Goal: Task Accomplishment & Management: Use online tool/utility

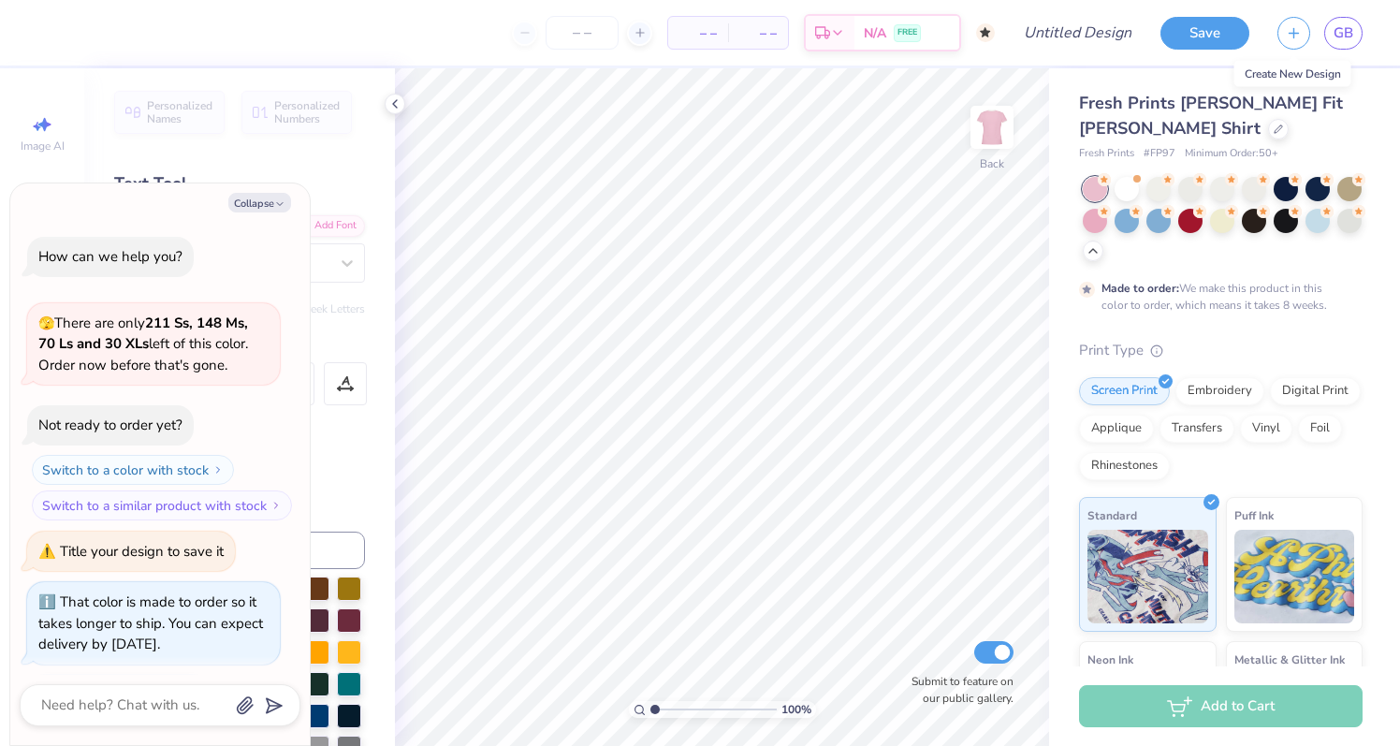
scroll to position [721, 0]
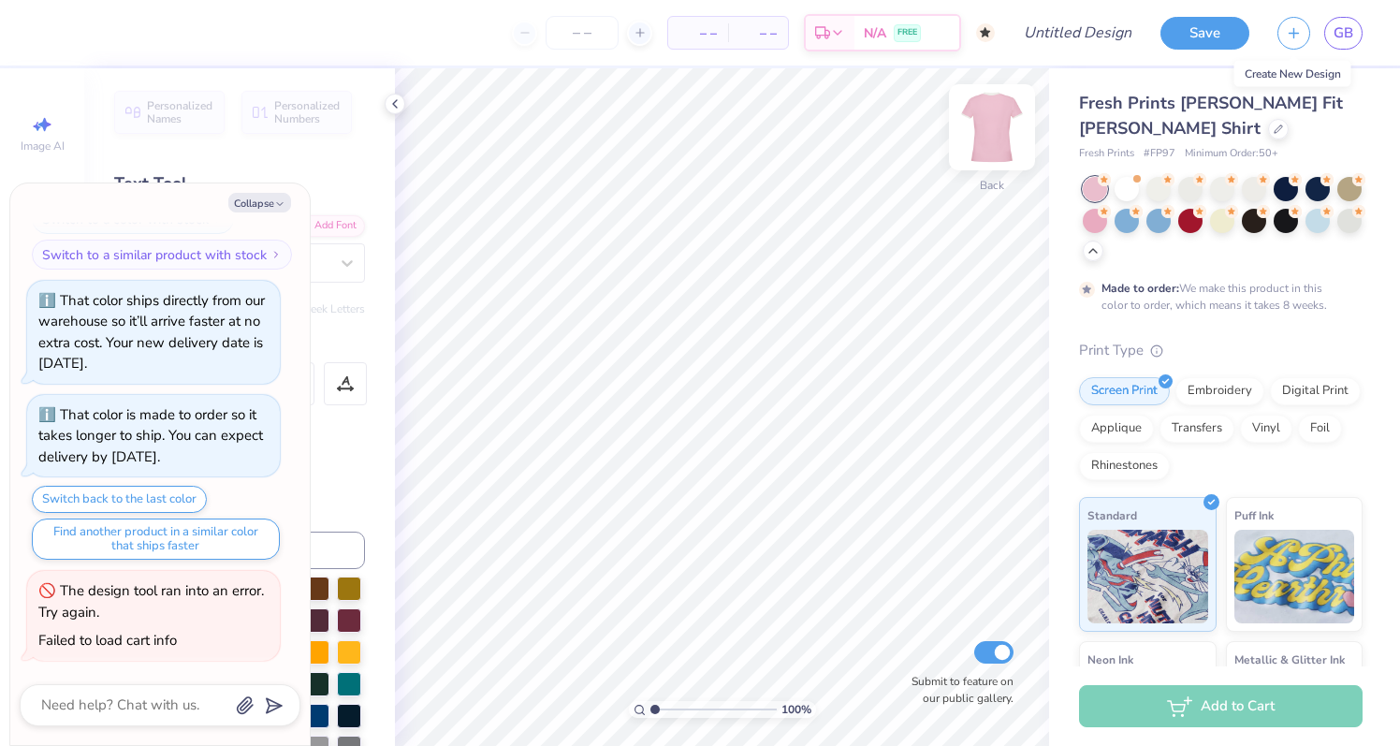
click at [990, 136] on img at bounding box center [991, 127] width 75 height 75
click at [990, 136] on img at bounding box center [991, 127] width 37 height 37
click at [323, 185] on div "Text Tool" at bounding box center [239, 183] width 251 height 25
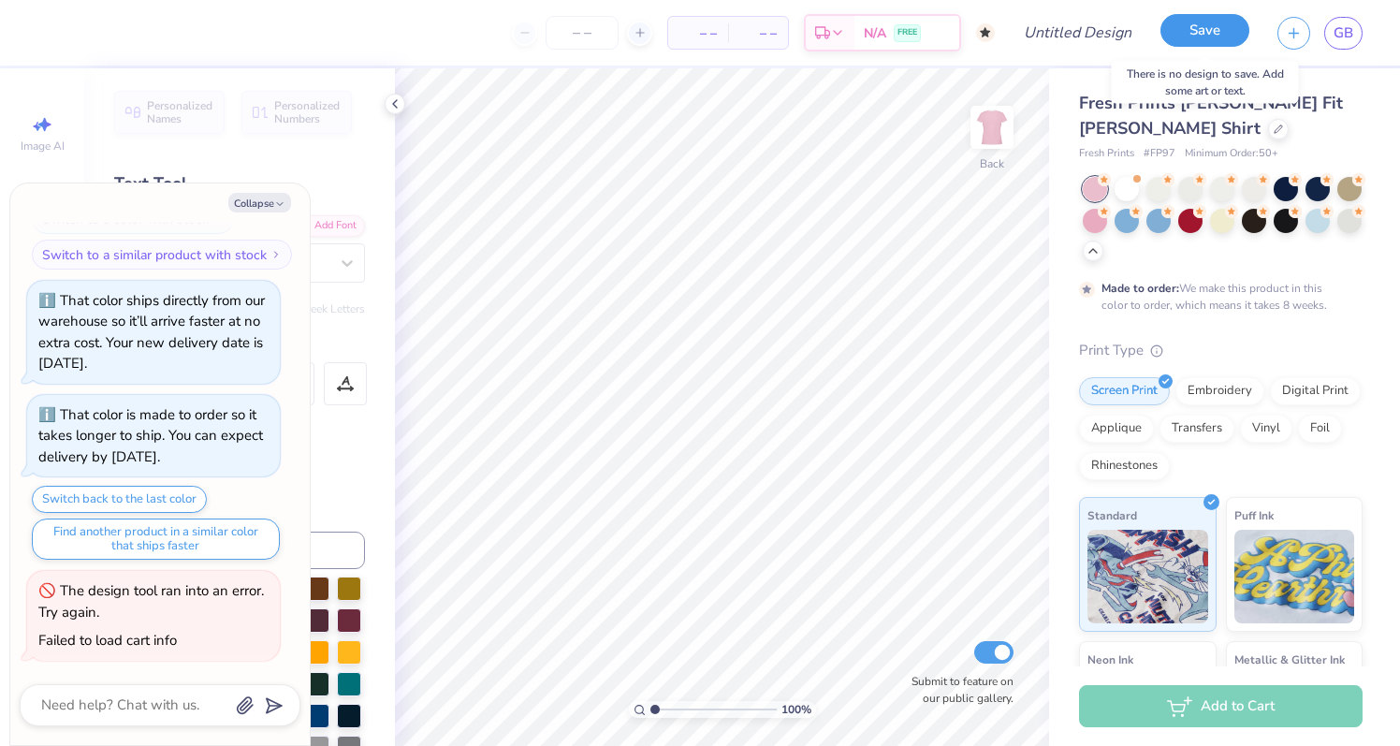
click at [1191, 22] on button "Save" at bounding box center [1204, 30] width 89 height 33
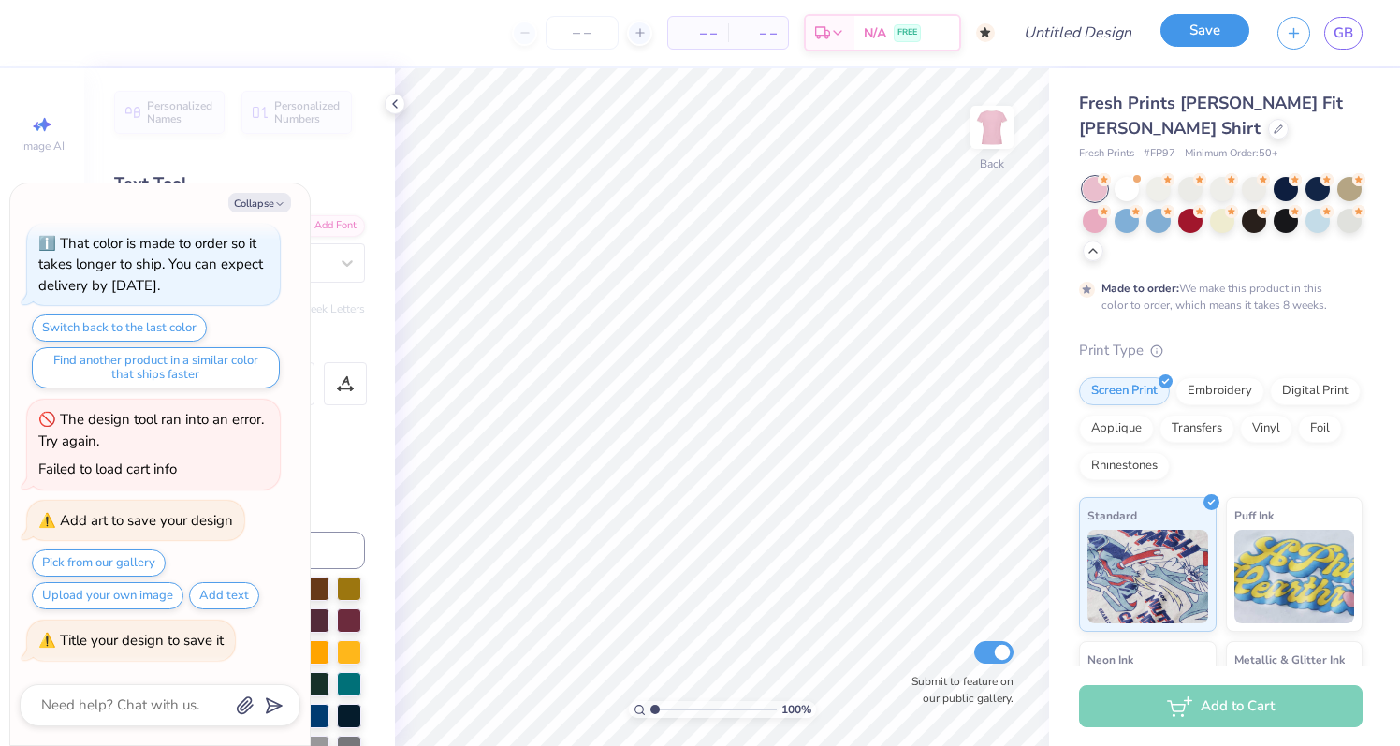
click at [1203, 37] on button "Save" at bounding box center [1204, 30] width 89 height 33
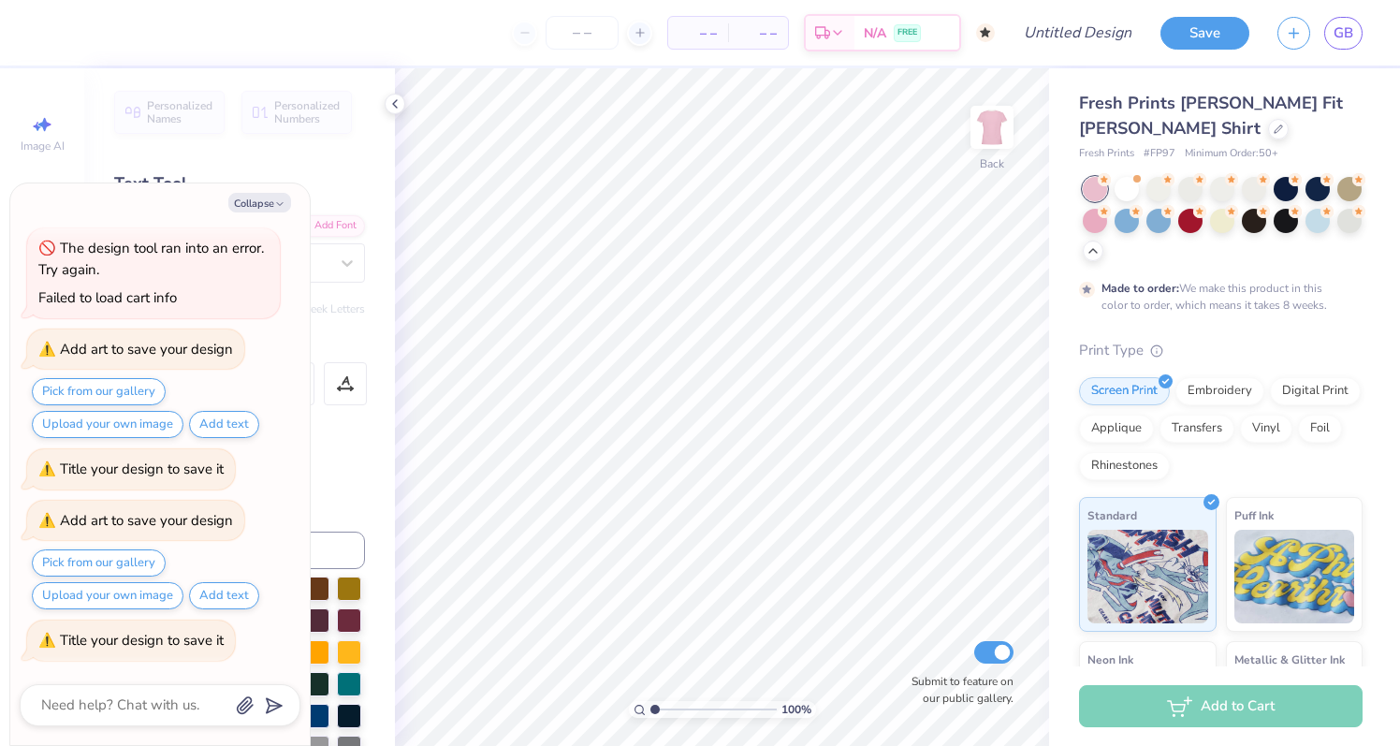
type textarea "x"
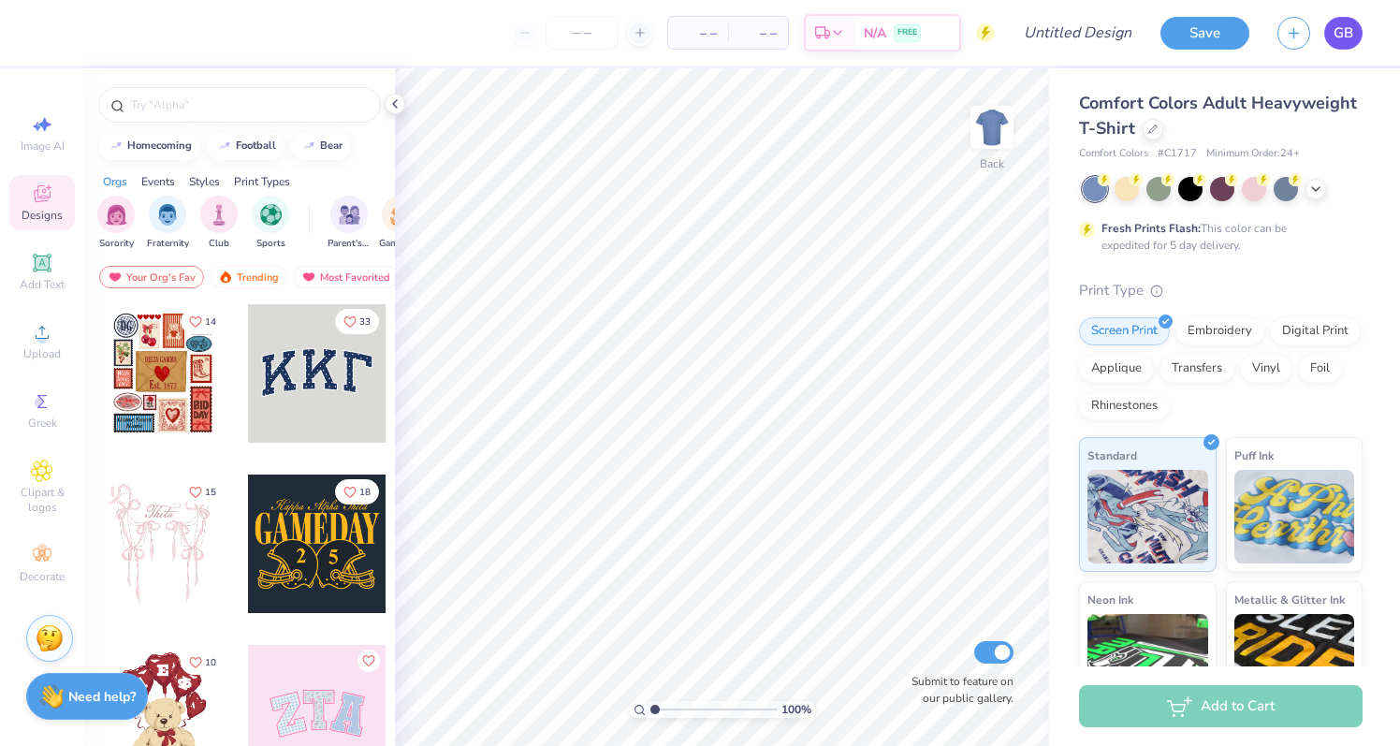
click at [1342, 38] on span "GB" at bounding box center [1343, 33] width 20 height 22
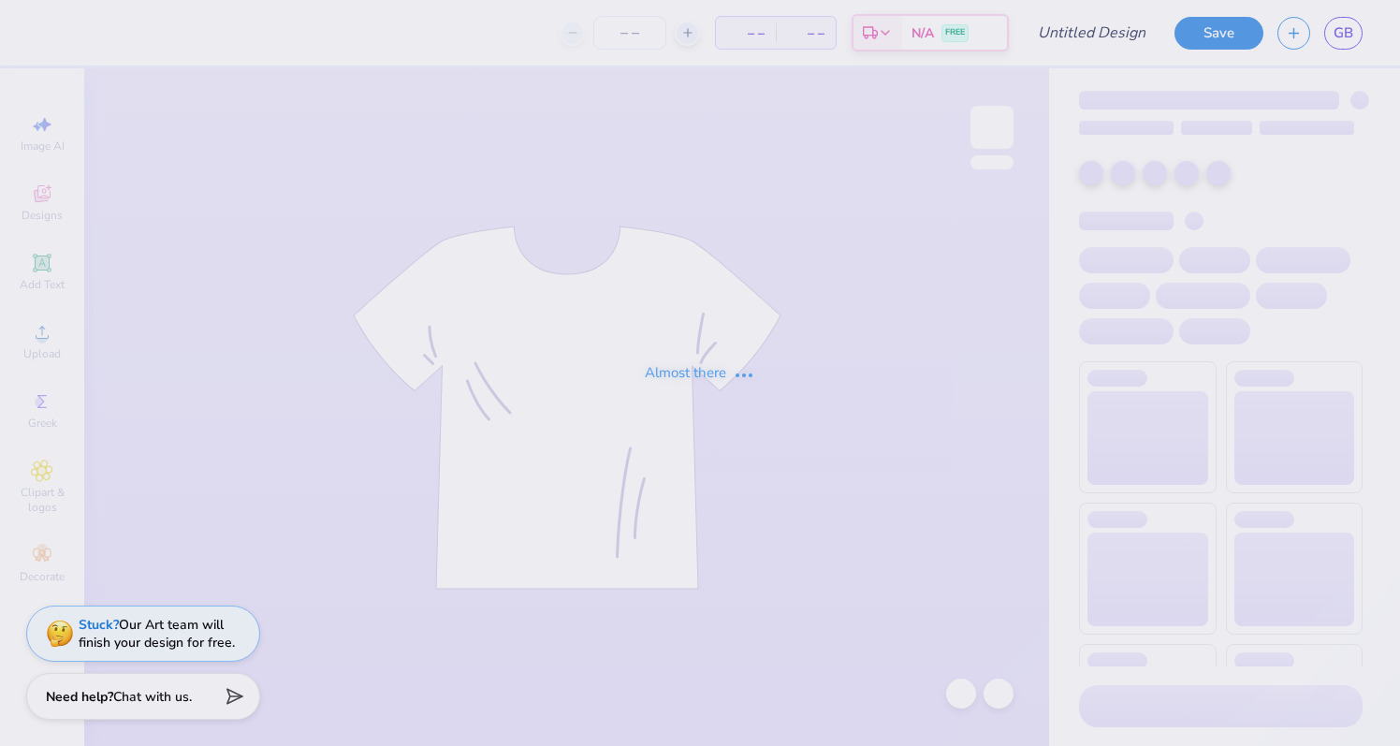
type input "GWC Slim Long"
type input "50"
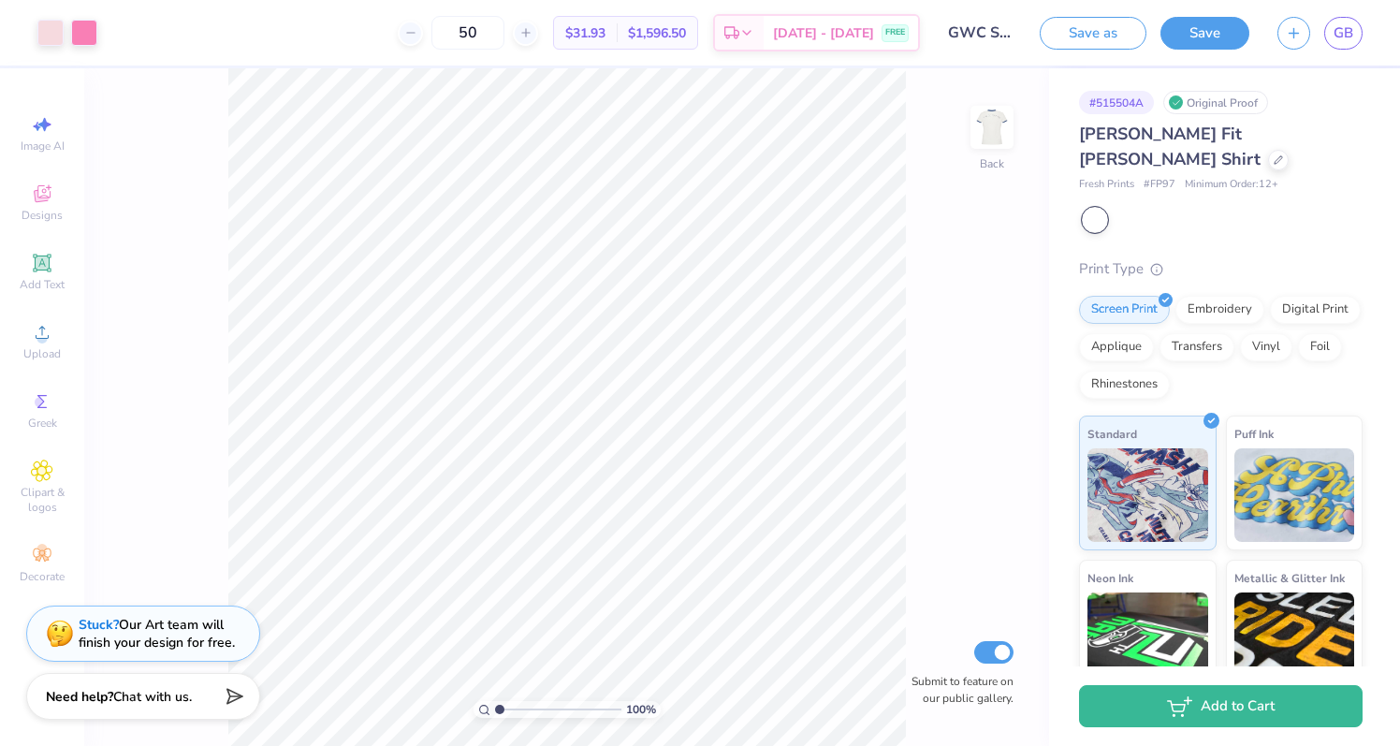
click at [1100, 208] on div at bounding box center [1095, 220] width 24 height 24
click at [1334, 35] on span "GB" at bounding box center [1343, 33] width 20 height 22
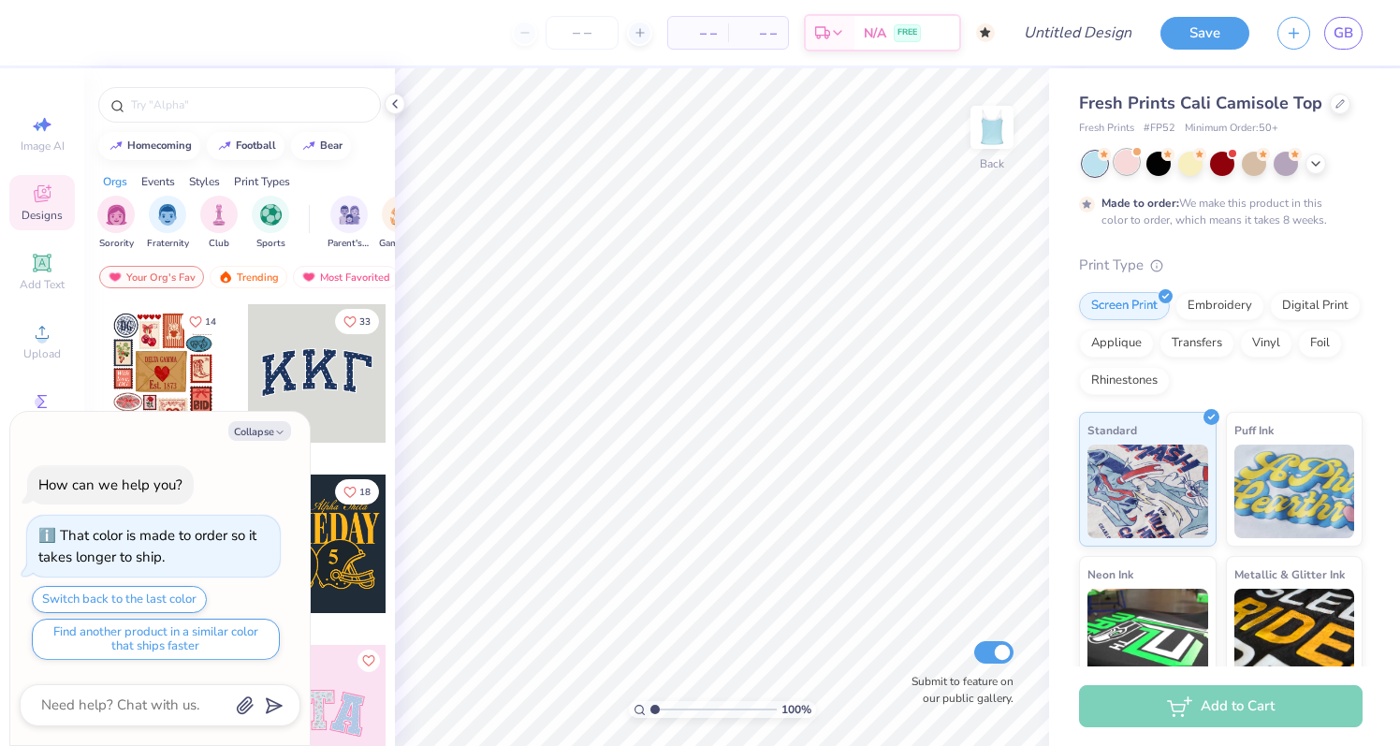
click at [1123, 164] on div at bounding box center [1126, 162] width 24 height 24
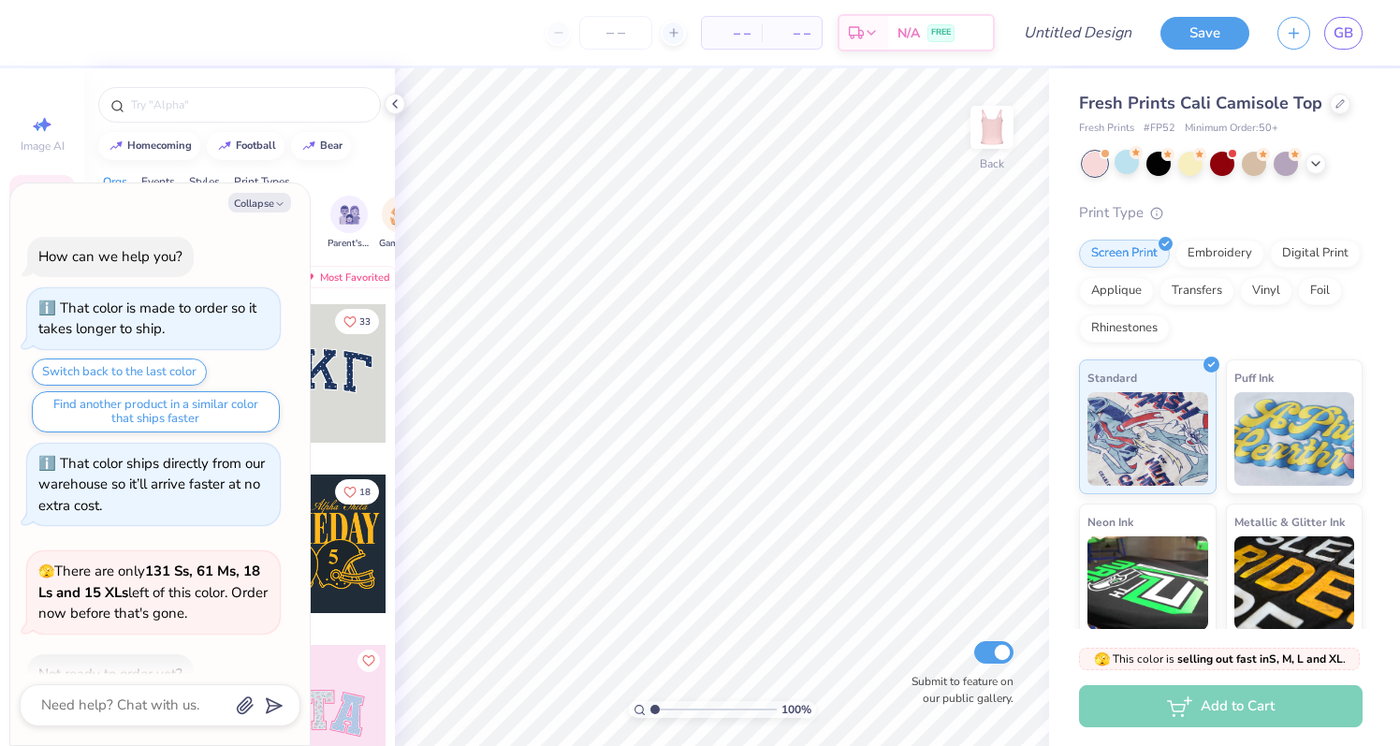
scroll to position [109, 0]
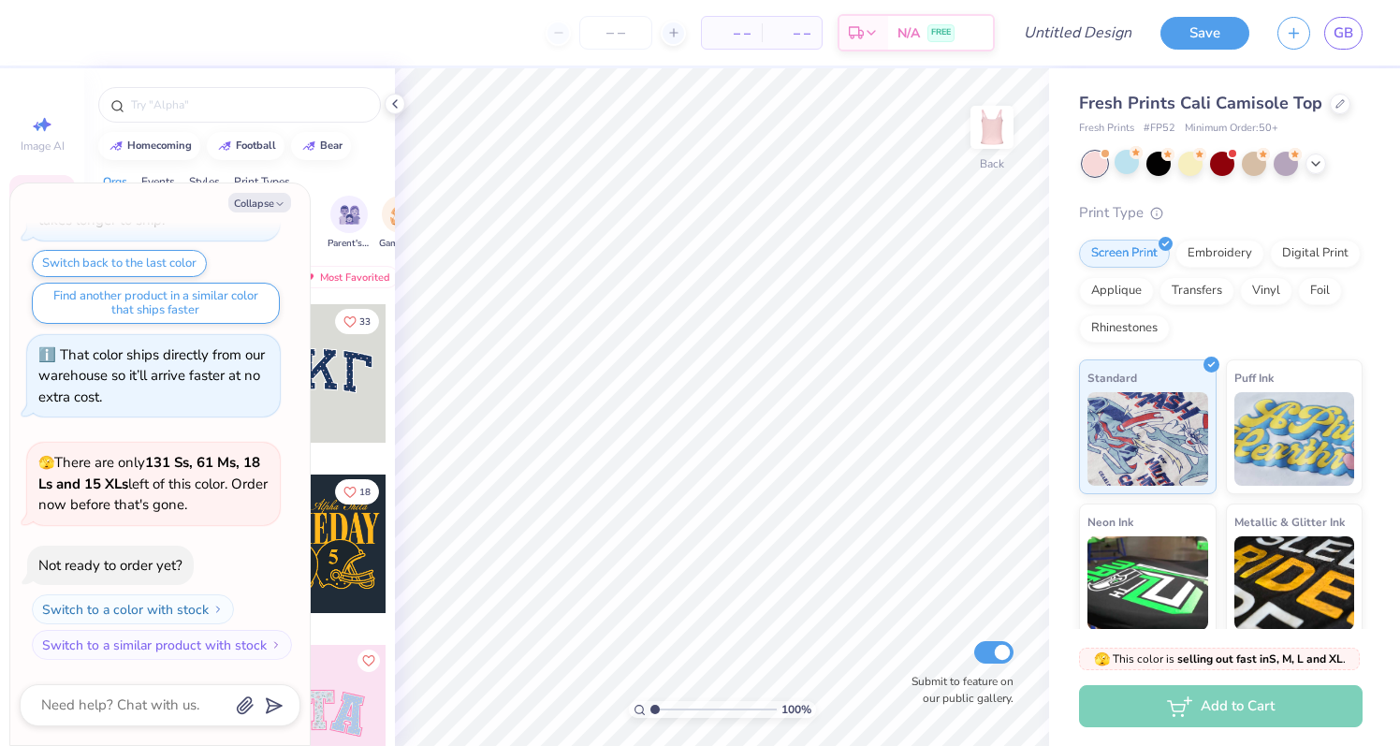
click at [1327, 164] on div at bounding box center [1223, 164] width 280 height 24
click at [1319, 161] on icon at bounding box center [1315, 161] width 15 height 15
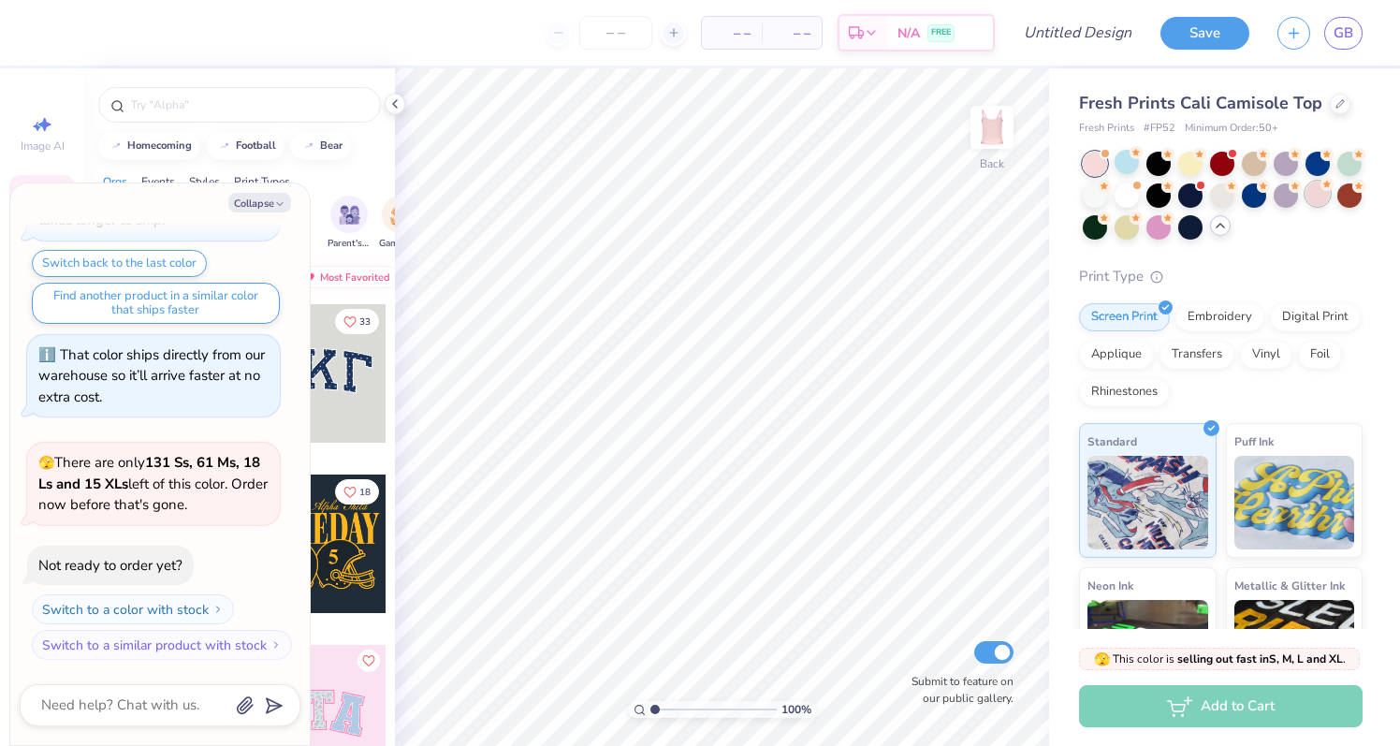
click at [1316, 185] on div at bounding box center [1317, 194] width 24 height 24
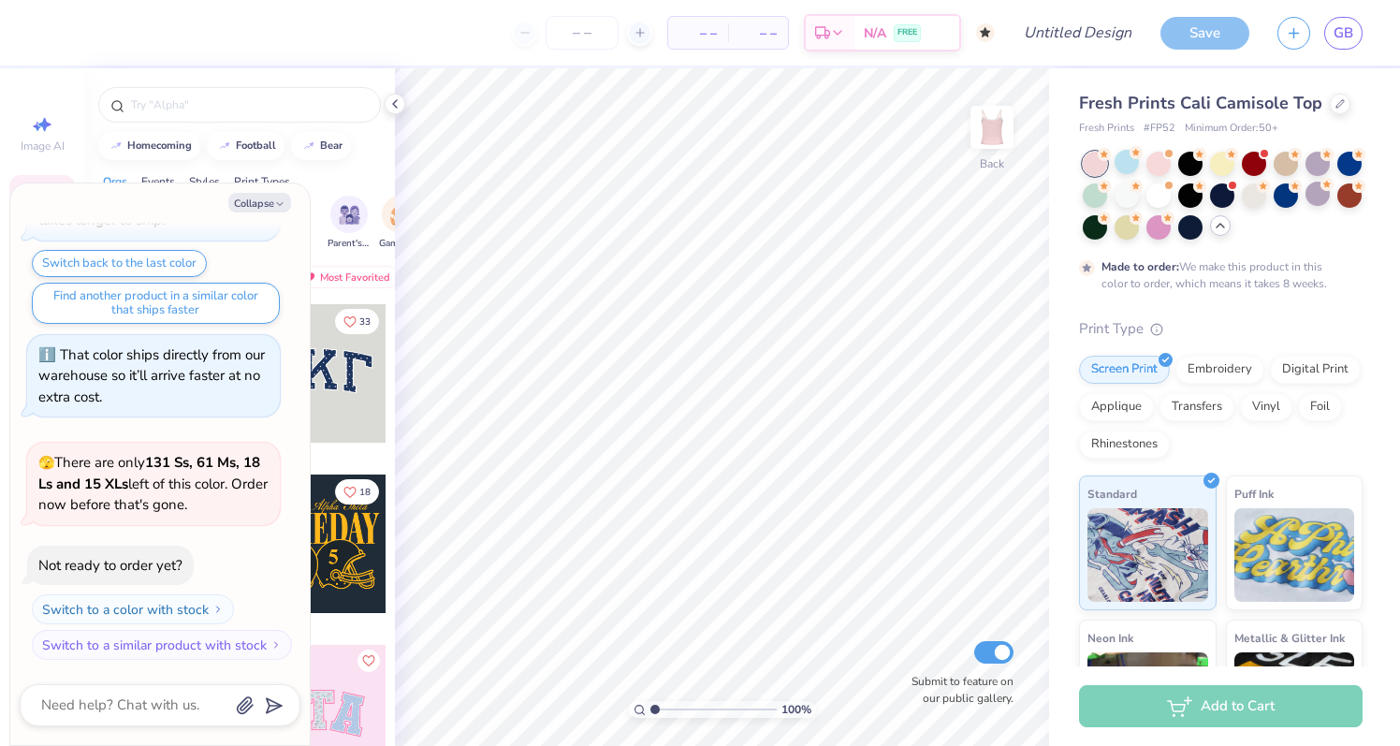
scroll to position [264, 0]
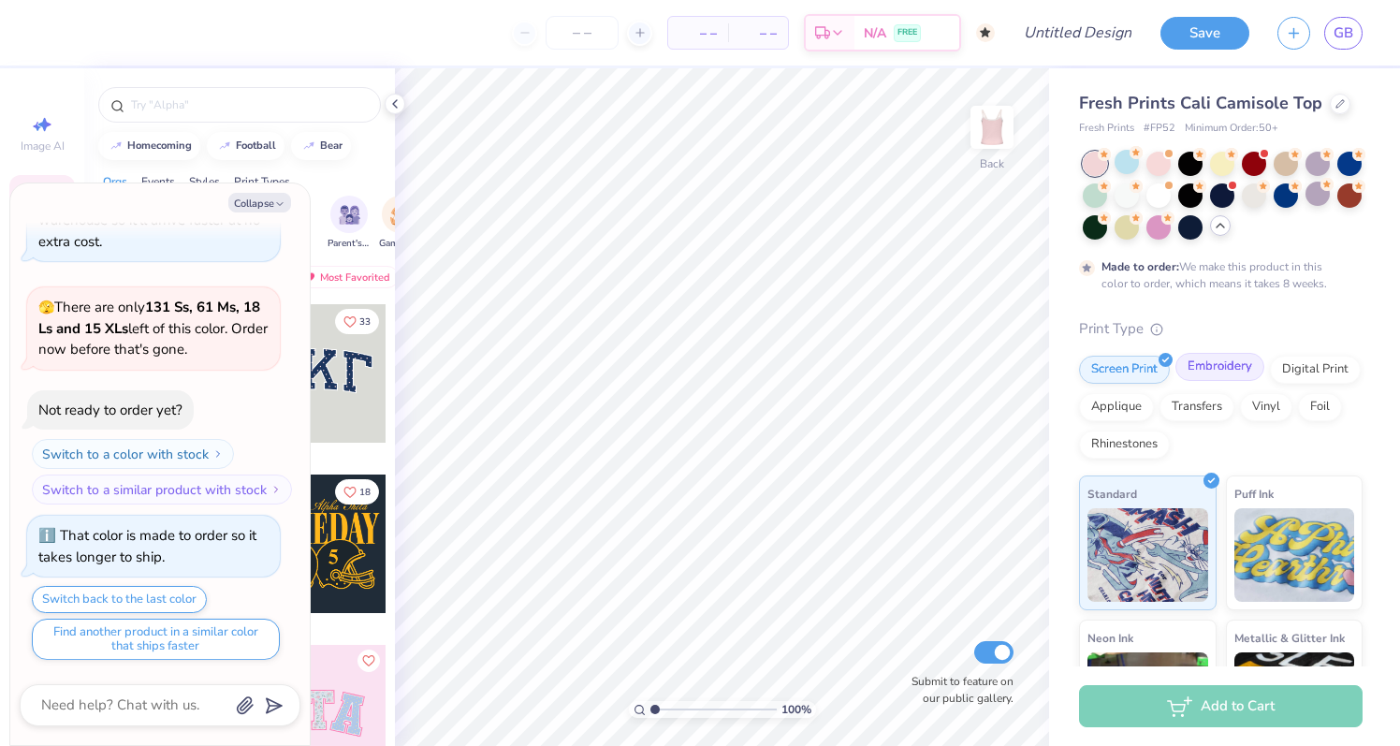
click at [1199, 369] on div "Embroidery" at bounding box center [1219, 367] width 89 height 28
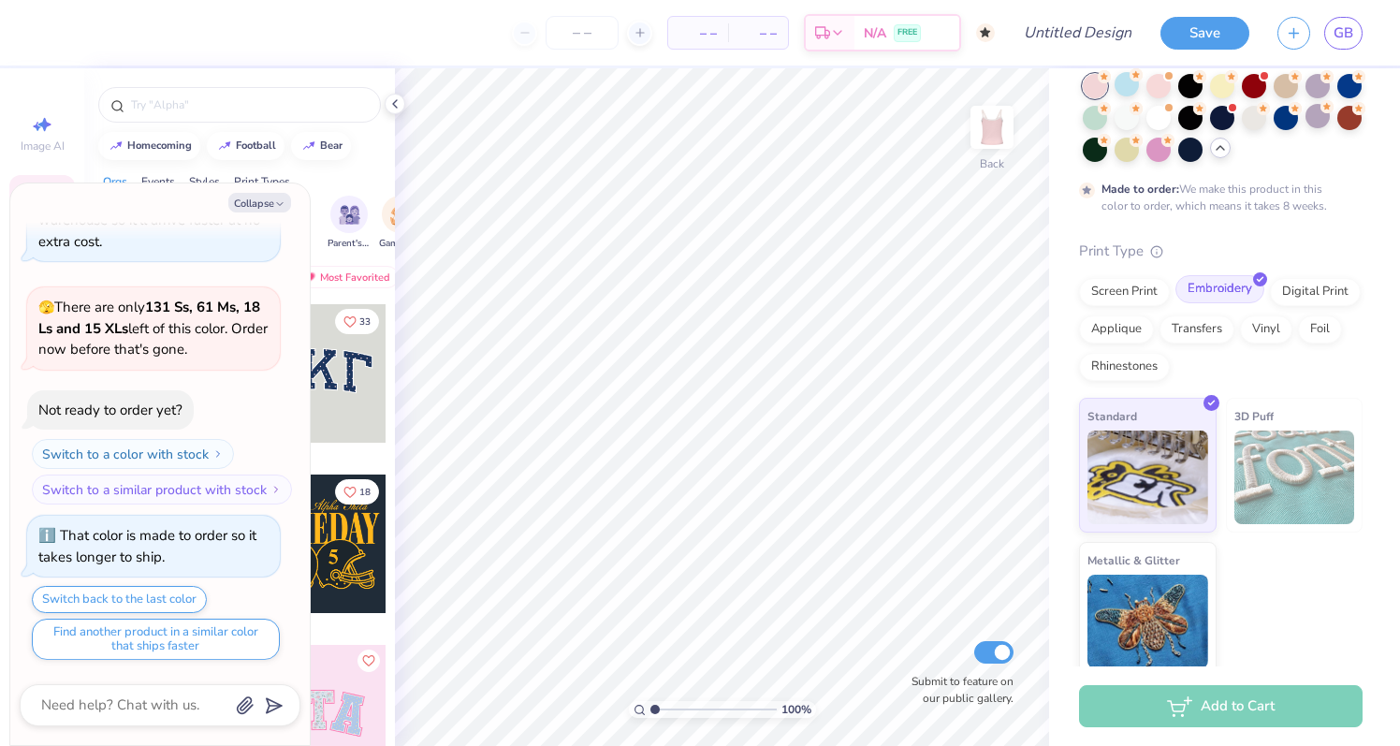
scroll to position [88, 0]
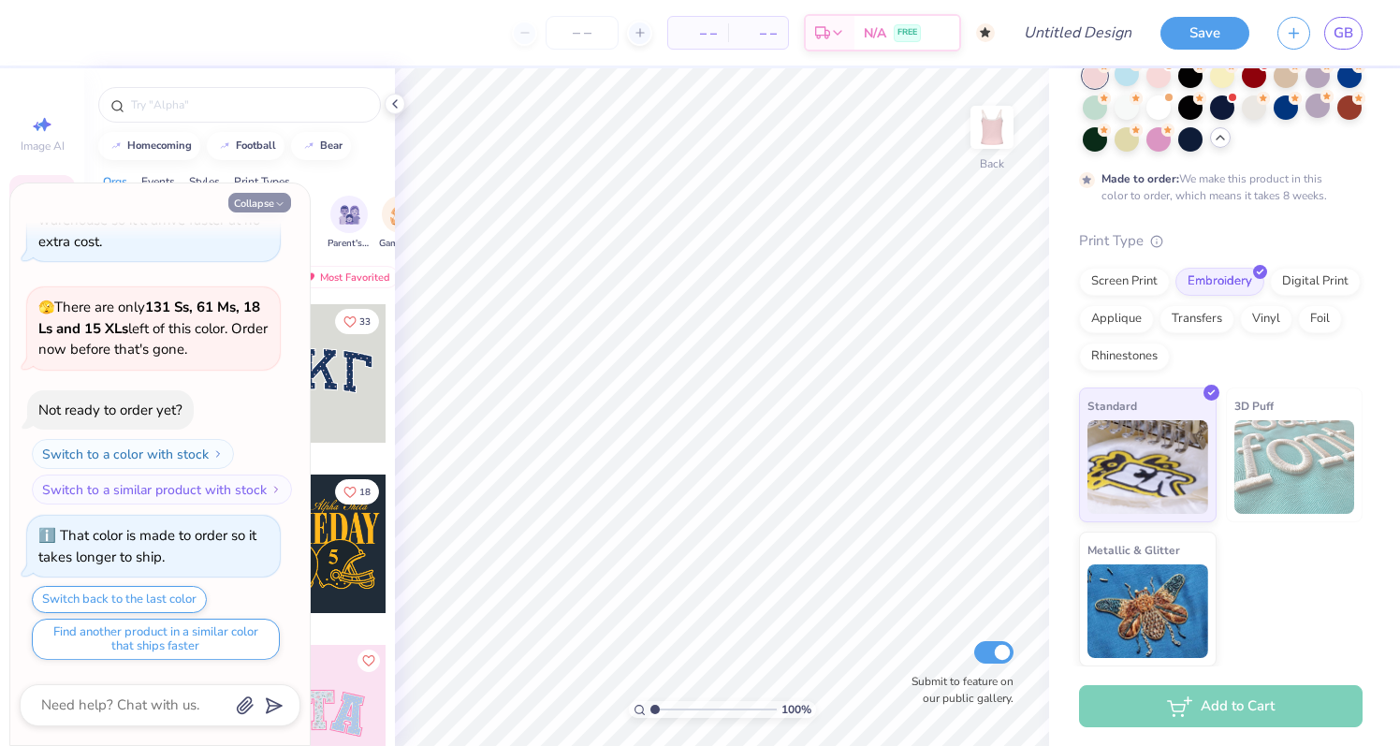
click at [266, 202] on button "Collapse" at bounding box center [259, 203] width 63 height 20
type textarea "x"
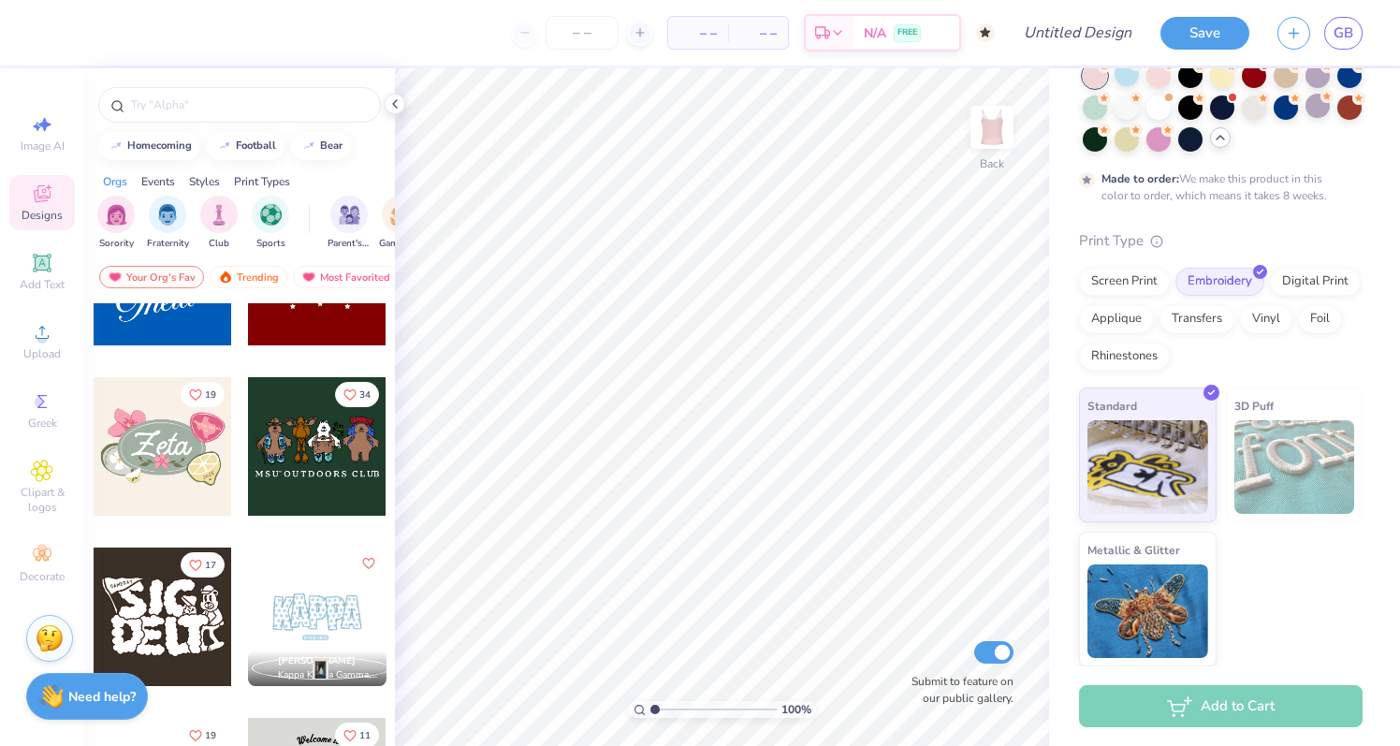
scroll to position [0, 0]
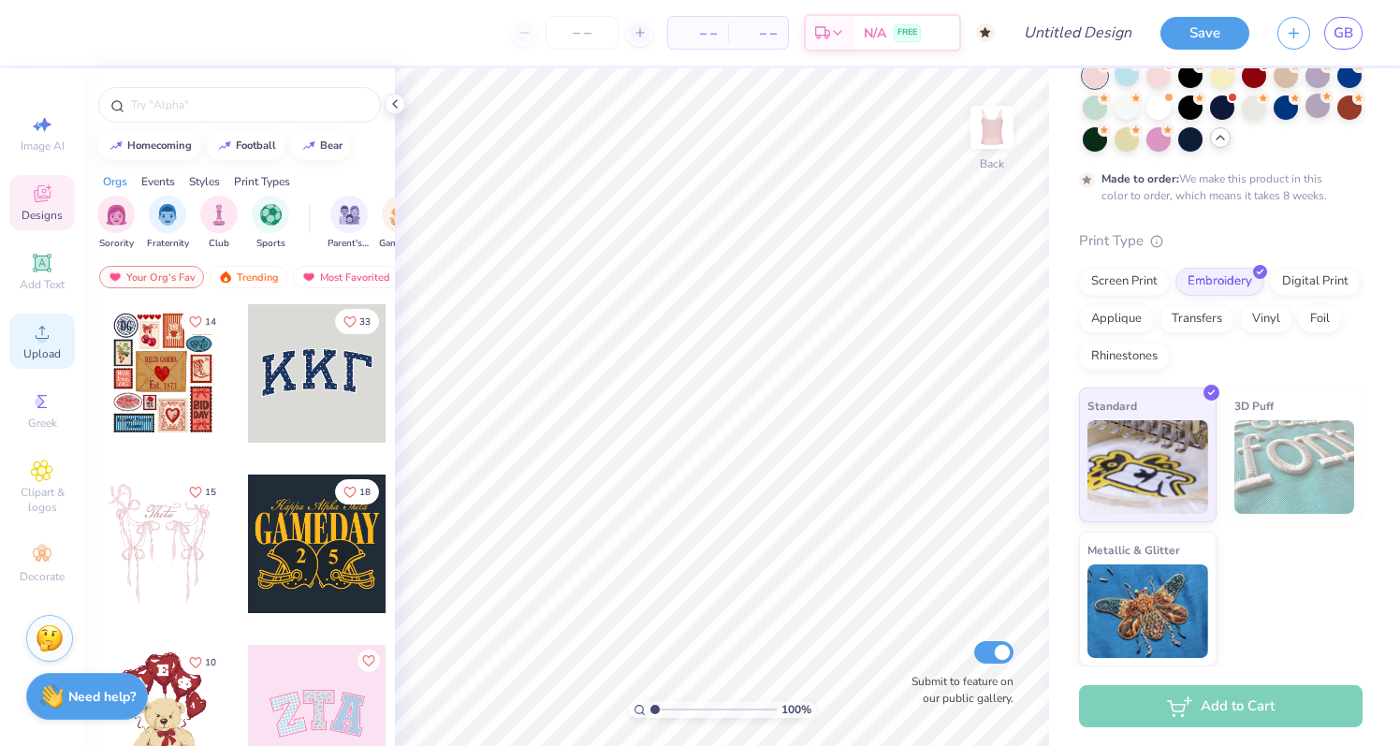
click at [42, 326] on icon at bounding box center [42, 332] width 13 height 13
click at [49, 332] on icon at bounding box center [42, 332] width 22 height 22
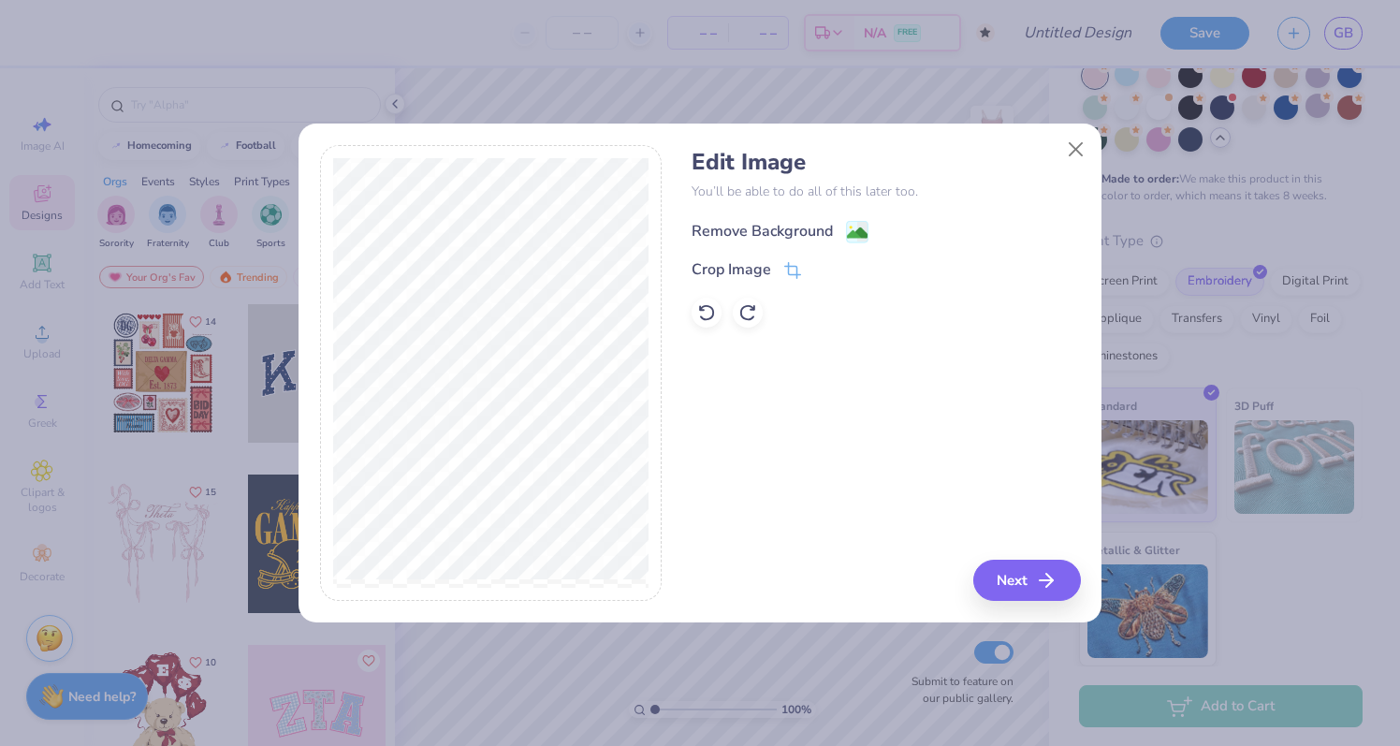
click at [855, 225] on image at bounding box center [857, 233] width 21 height 21
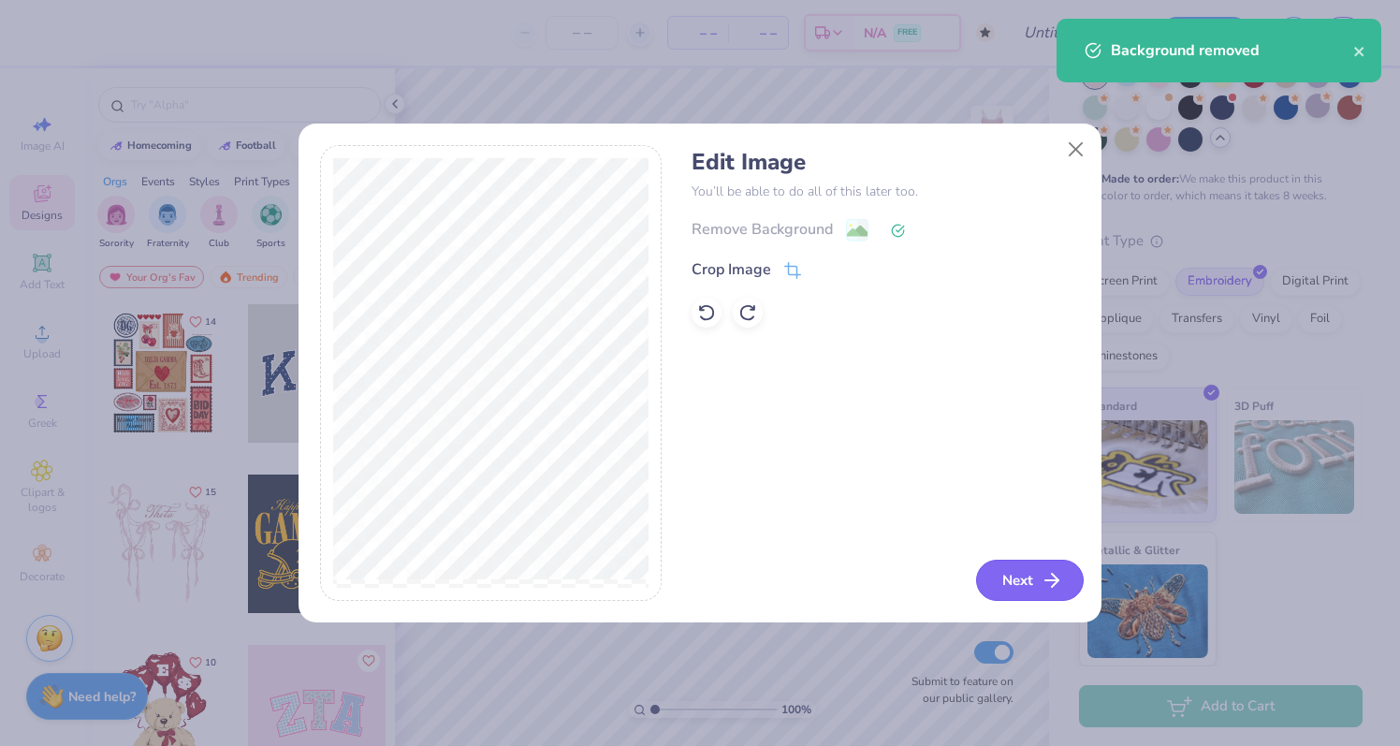
click at [1030, 573] on button "Next" at bounding box center [1030, 580] width 108 height 41
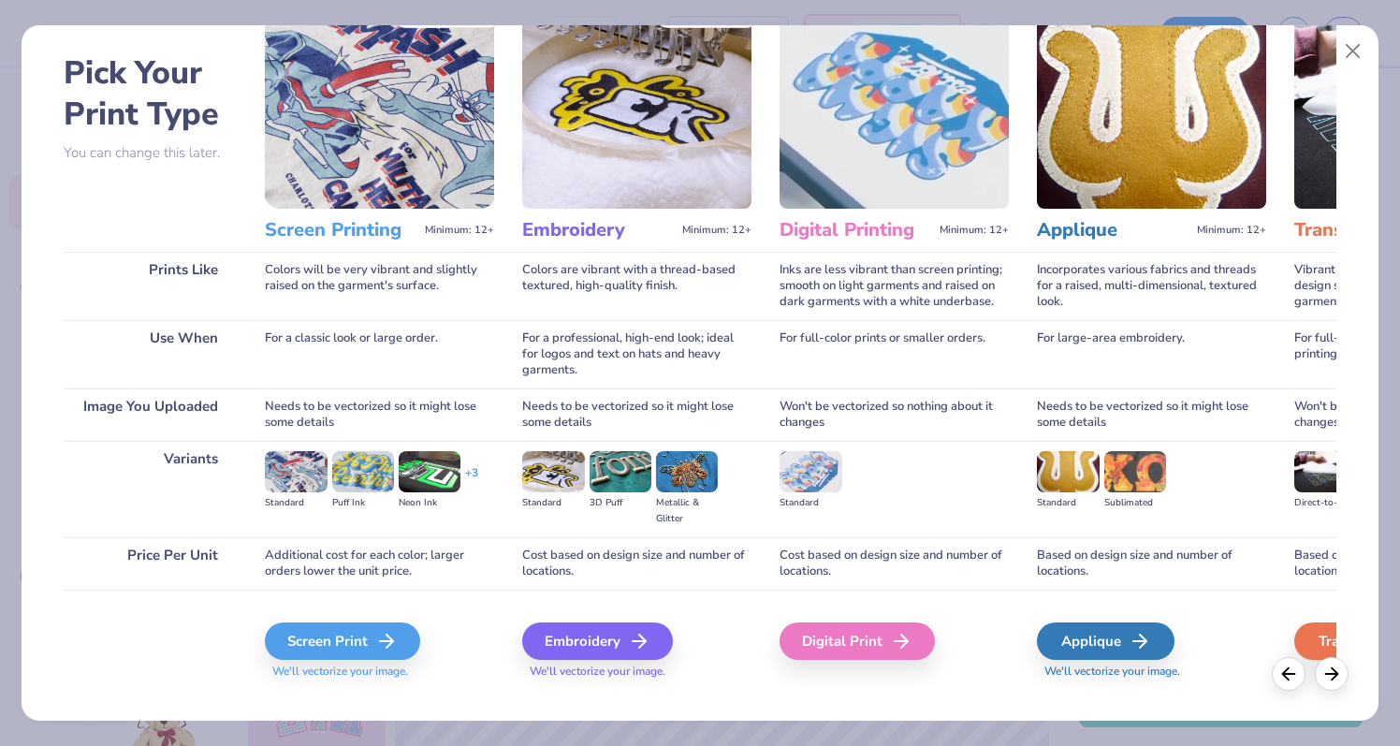
scroll to position [94, 0]
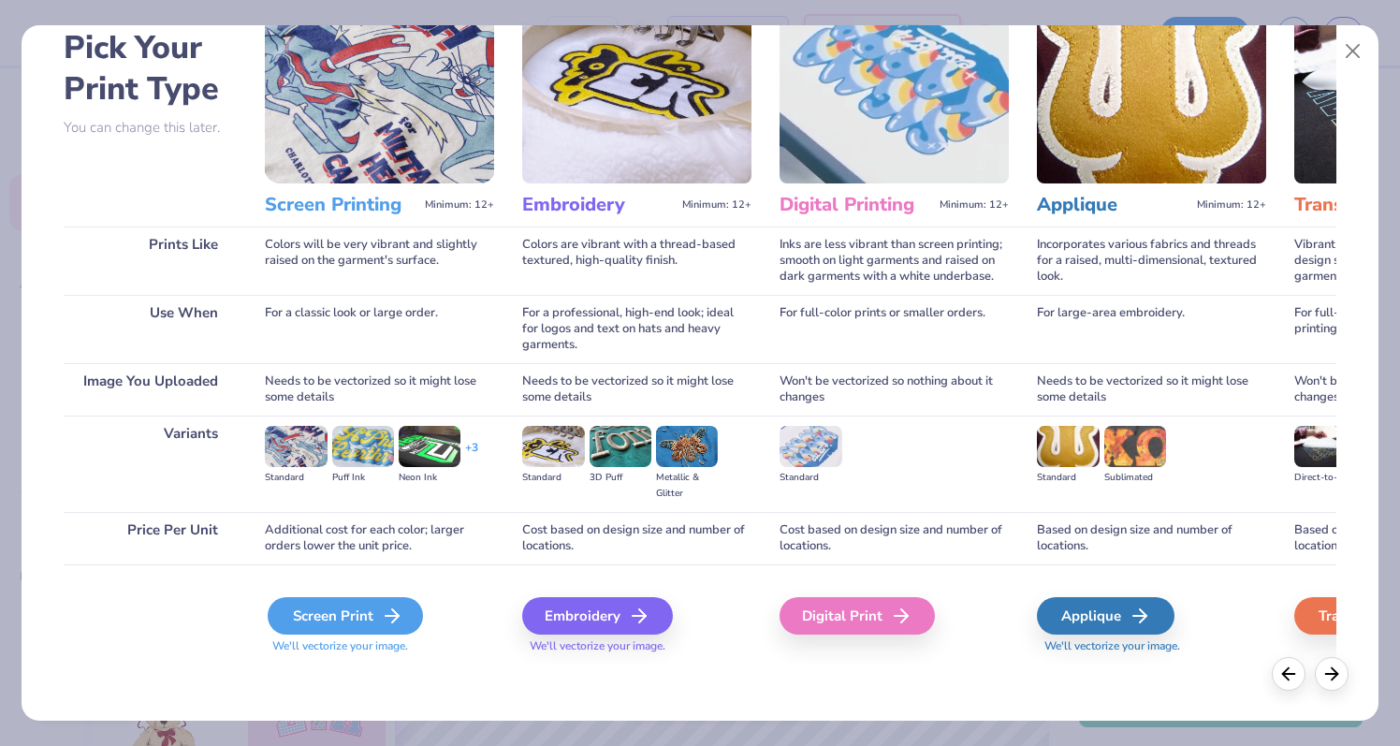
click at [412, 612] on div "Screen Print" at bounding box center [345, 615] width 155 height 37
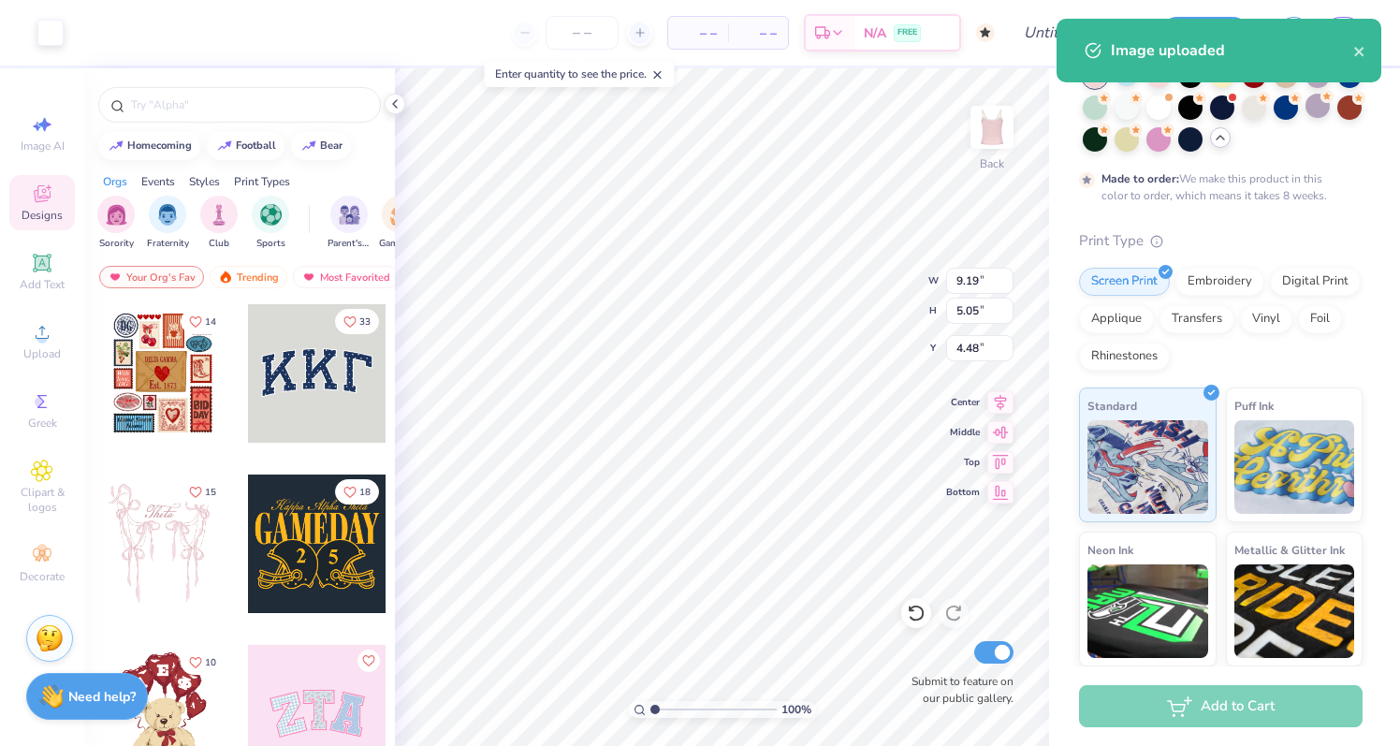
type input "3.42"
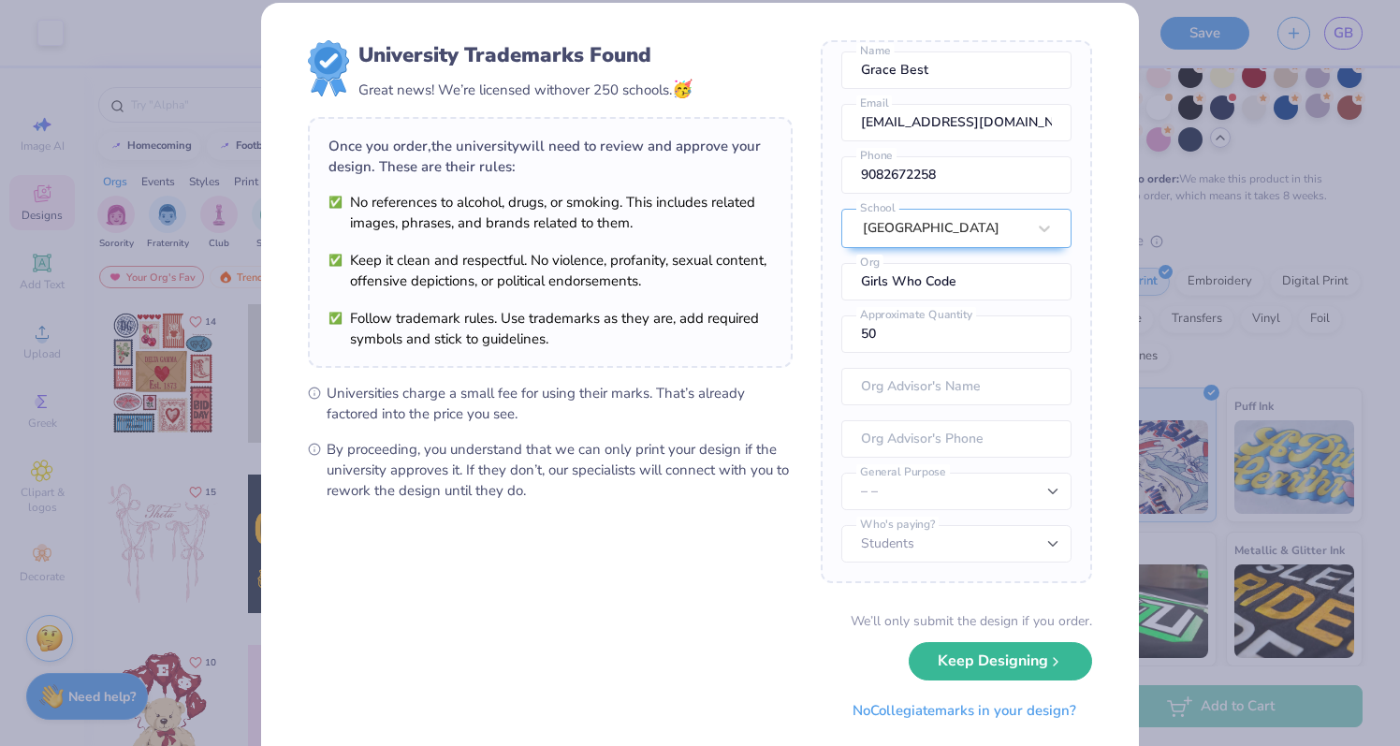
scroll to position [68, 0]
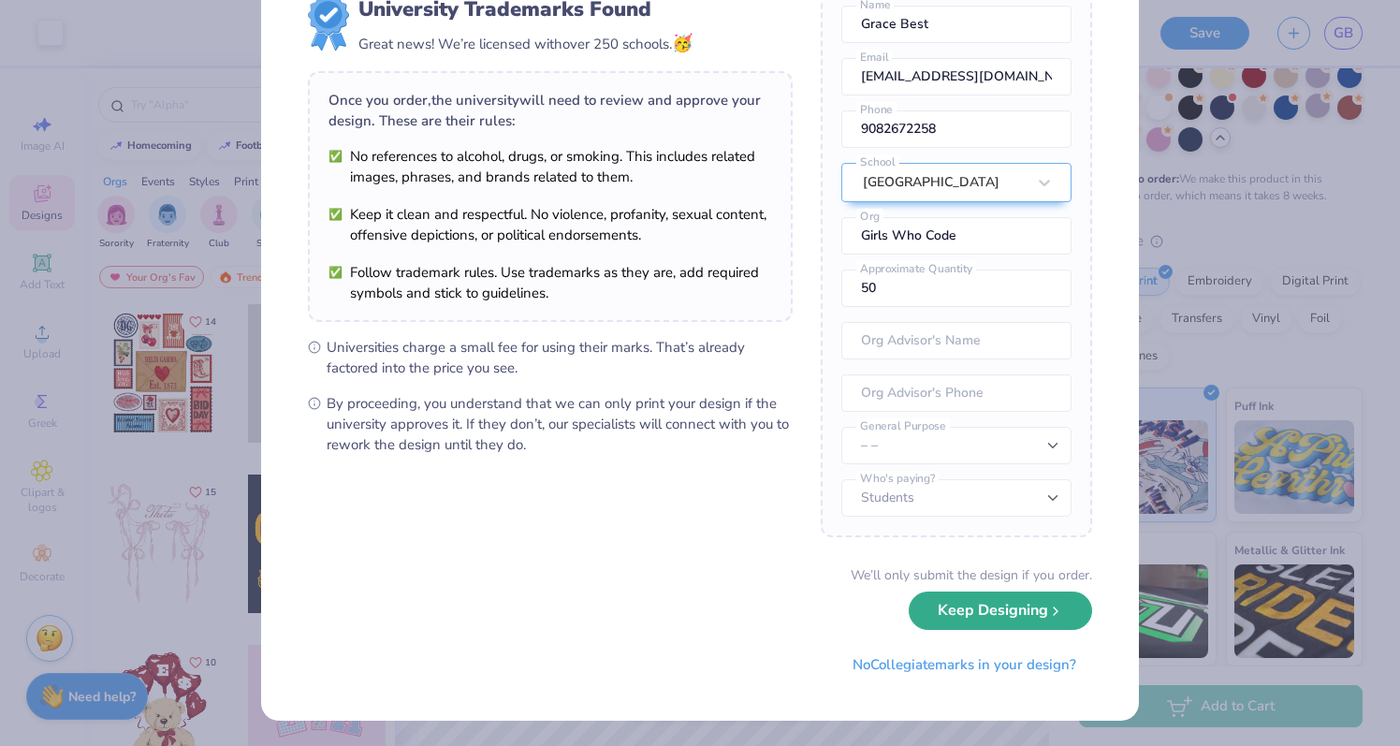
click at [959, 611] on button "Keep Designing" at bounding box center [999, 610] width 183 height 38
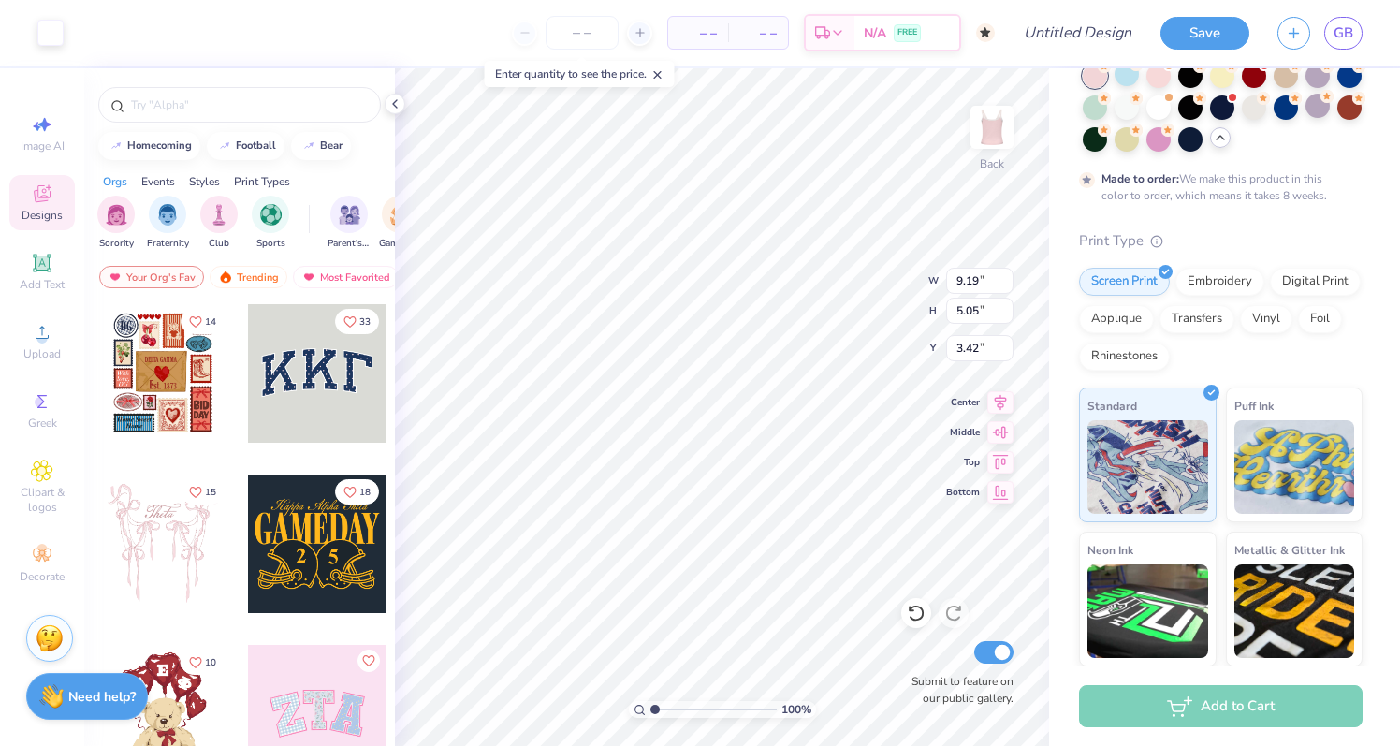
scroll to position [0, 0]
type input "3.03"
click at [991, 122] on img at bounding box center [991, 127] width 75 height 75
click at [991, 122] on img at bounding box center [991, 127] width 37 height 37
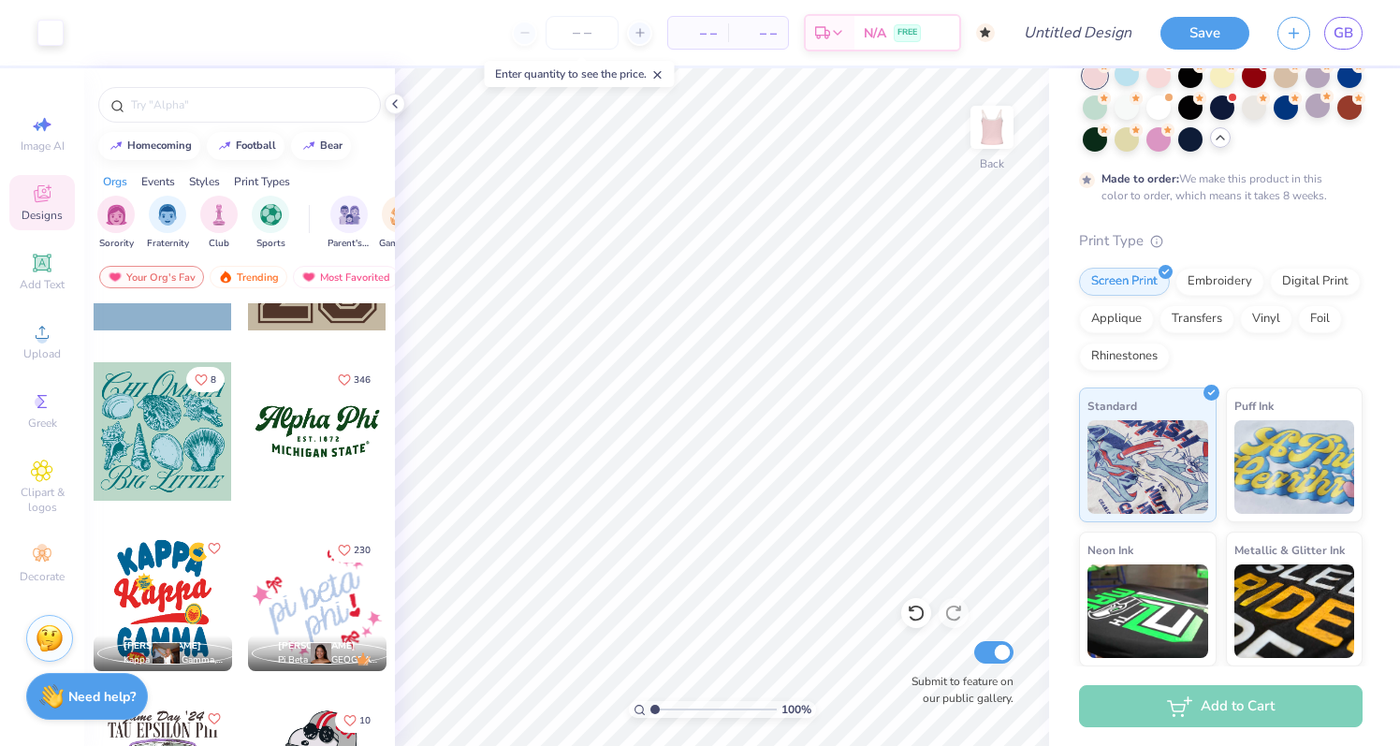
scroll to position [2162, 0]
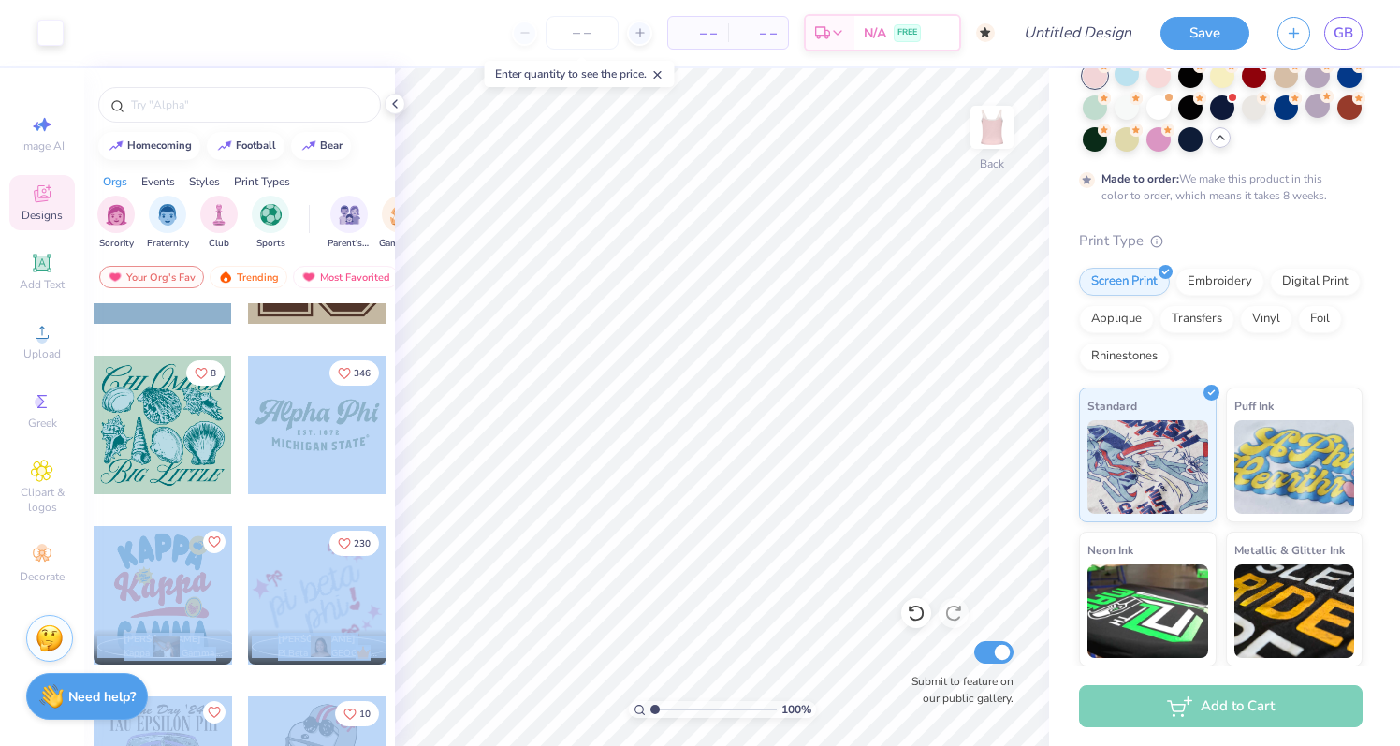
click at [712, 570] on div "Art colors – – Per Item – – Total Est. Delivery N/A FREE Design Title Save GB I…" at bounding box center [700, 373] width 1400 height 746
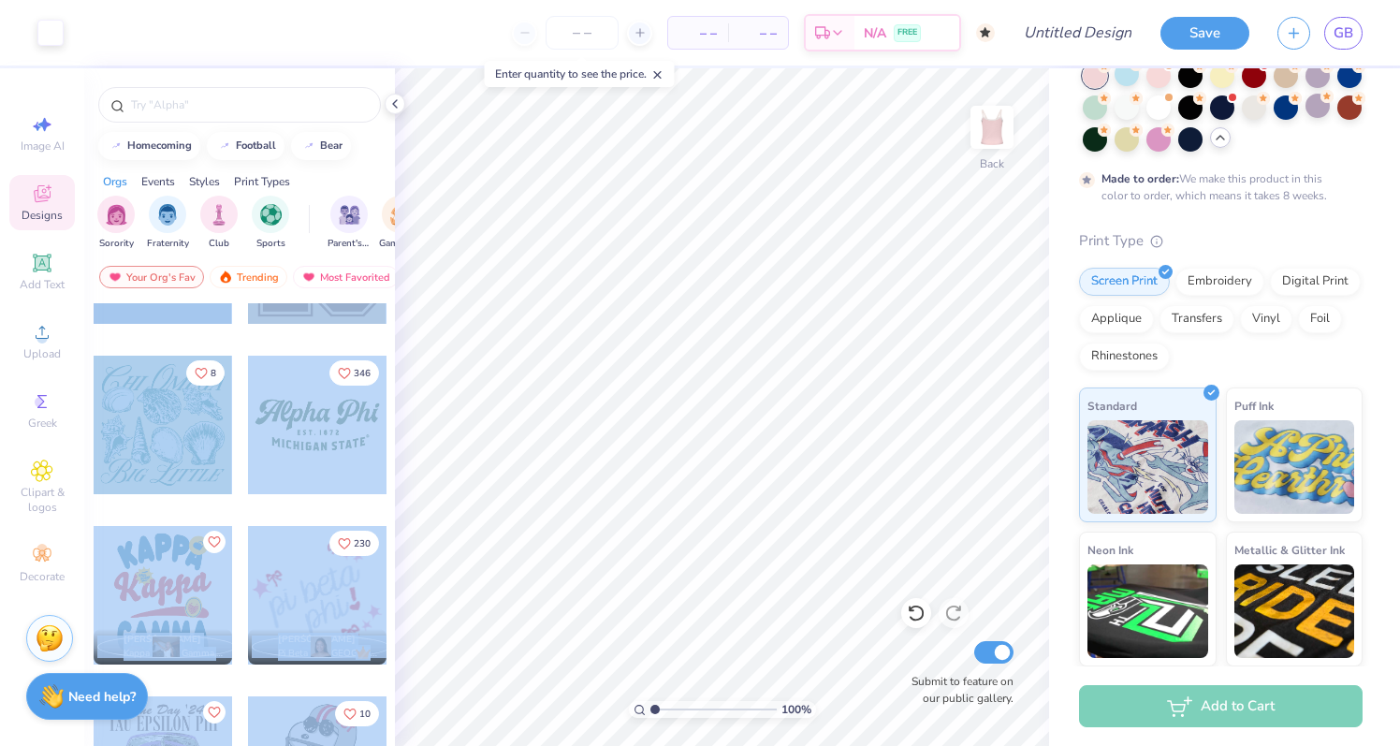
click at [325, 344] on div "5" at bounding box center [317, 268] width 140 height 169
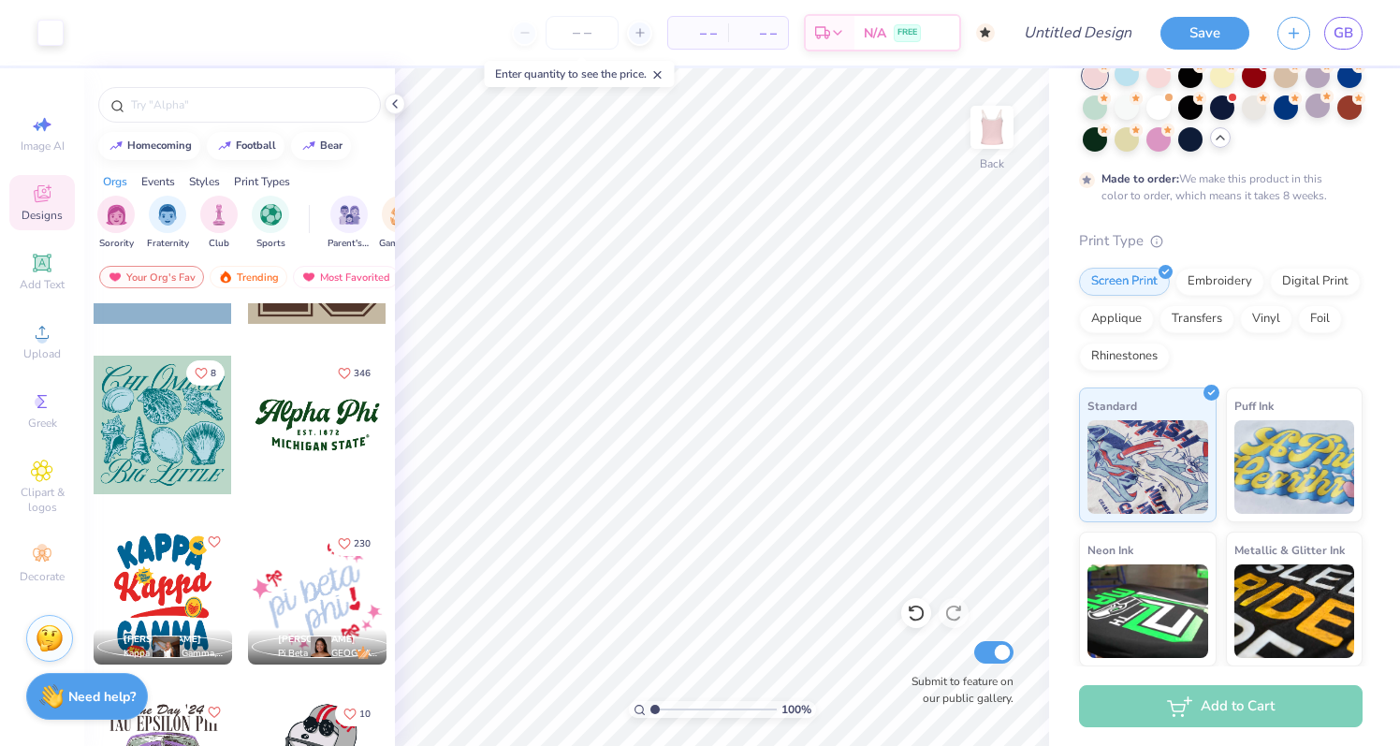
click at [319, 418] on div at bounding box center [317, 425] width 138 height 138
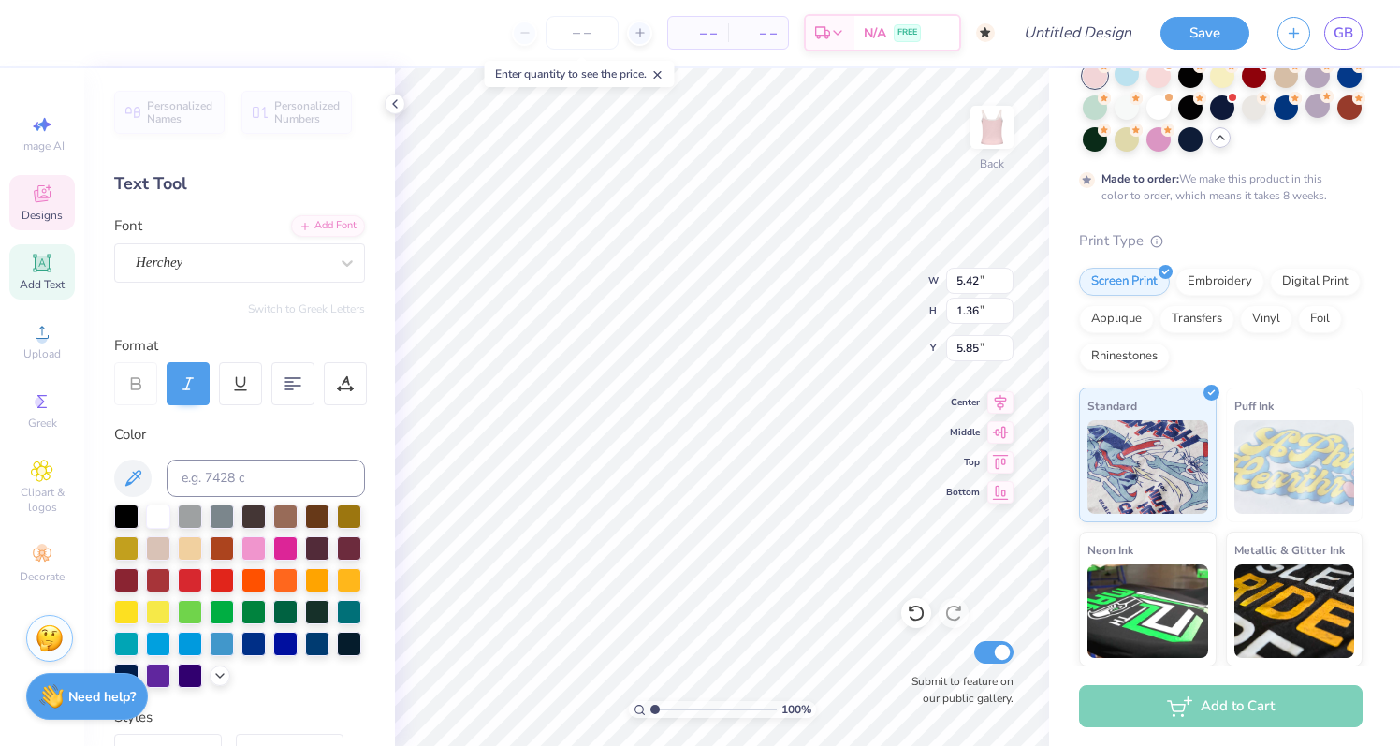
scroll to position [0, 3]
type textarea "Girls Who Code"
type input "4.14"
type input "0.62"
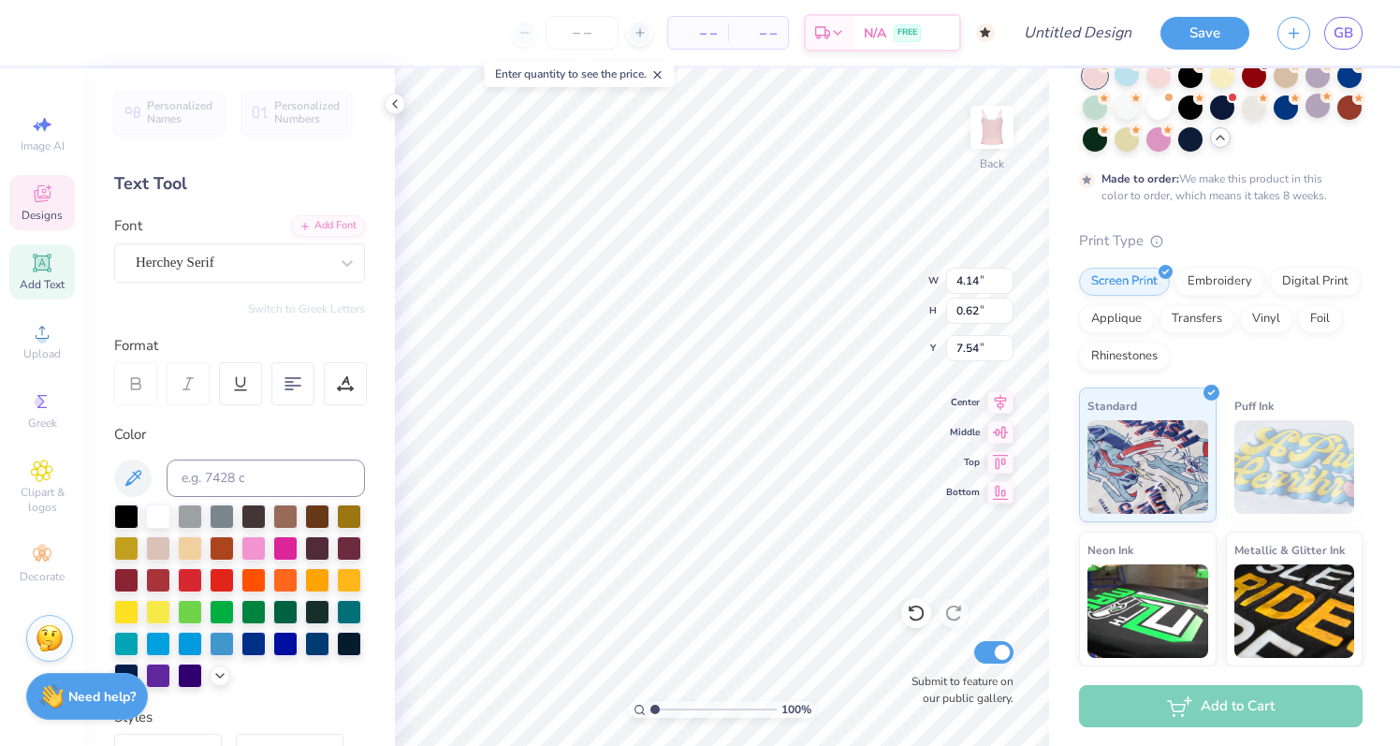
type input "7.54"
type input "8.00"
type input "1.42"
type input "5.71"
type input "1.84"
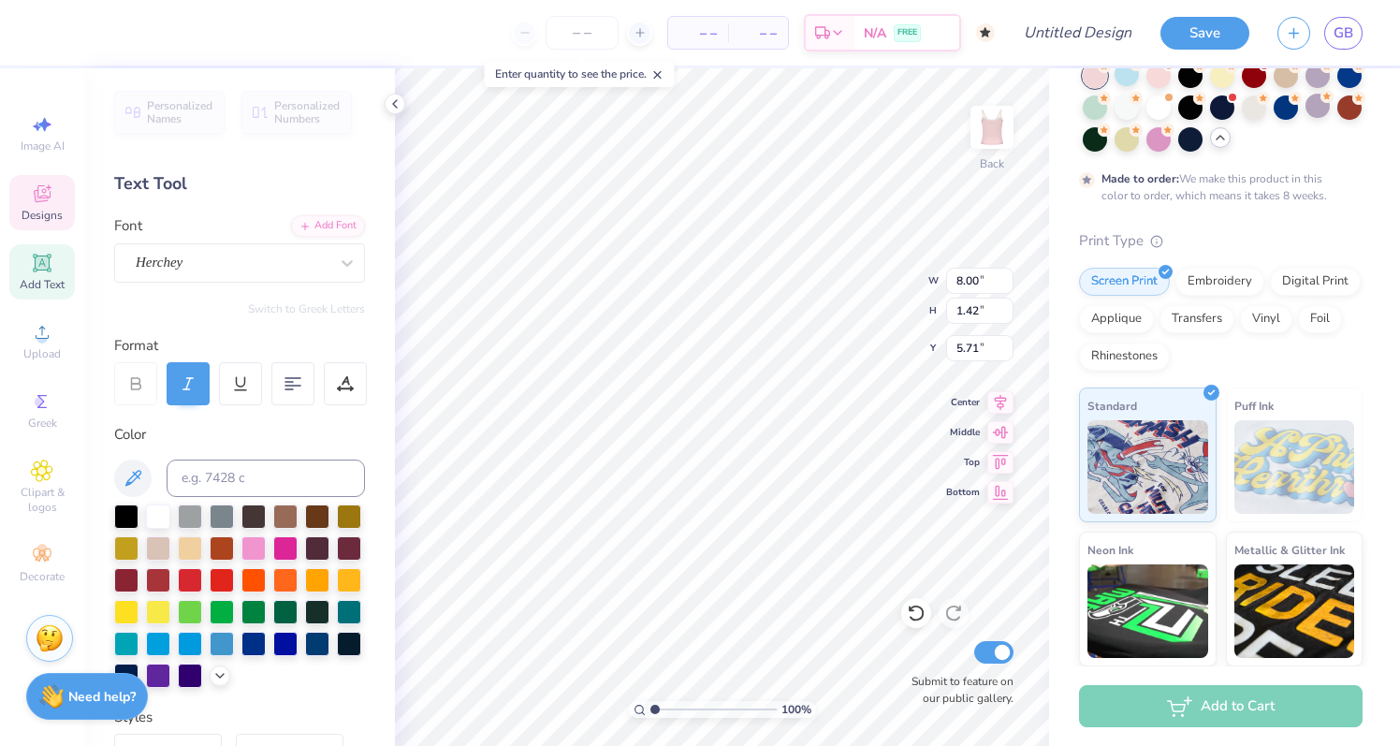
type input "0.23"
type input "7.23"
type textarea "[GEOGRAPHIC_DATA]"
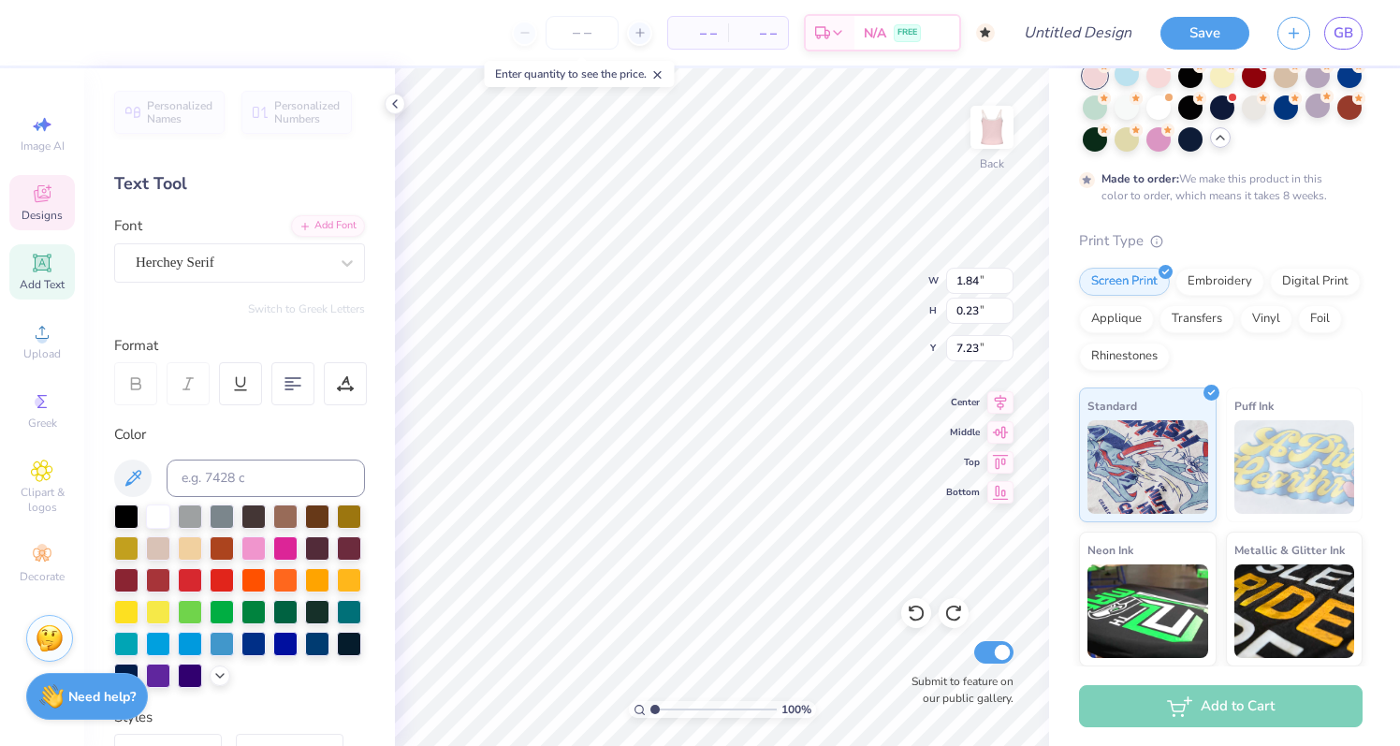
type textarea "E S T . 2 0 2 5"
type input "4.14"
type input "0.62"
type input "7.54"
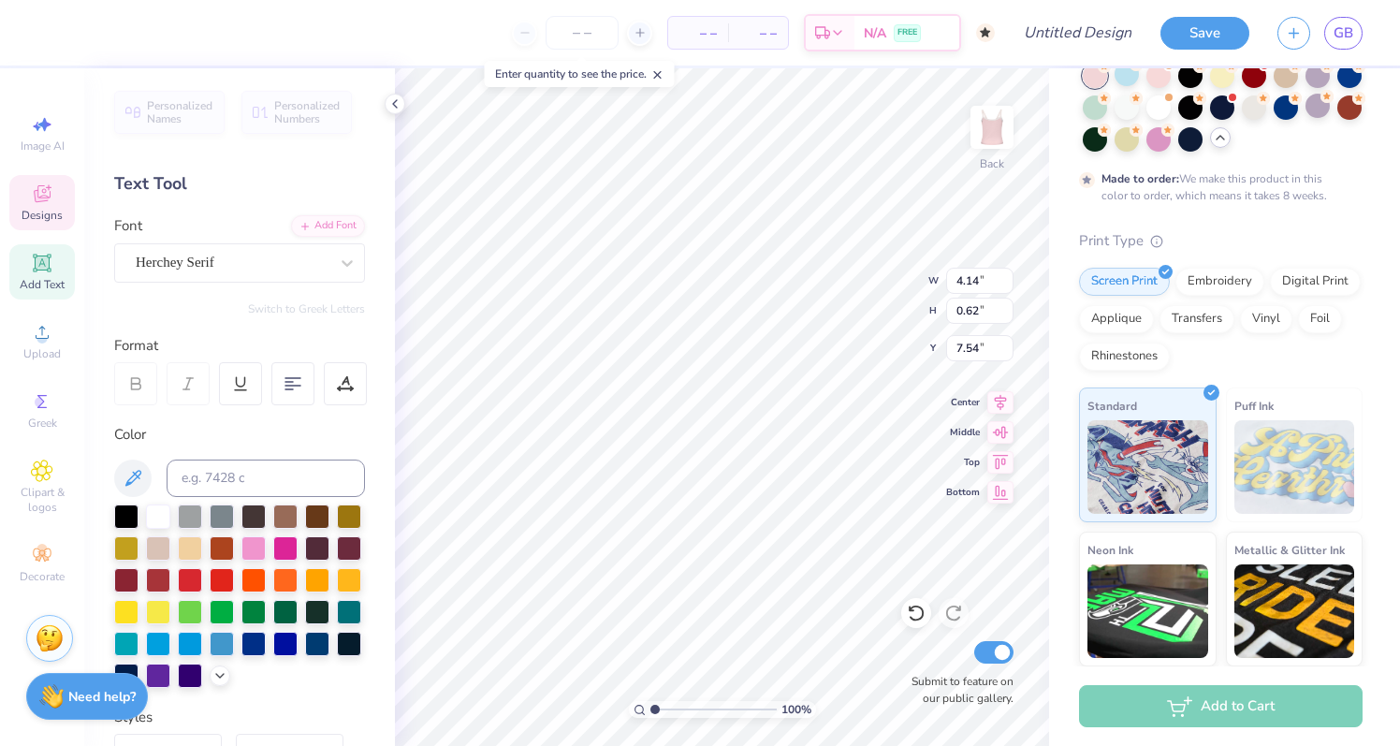
type textarea "[GEOGRAPHIC_DATA]"
click at [1055, 519] on div "Fresh Prints Cali Camisole Top Fresh Prints # FP52 Minimum Order: 50 + Made to …" at bounding box center [1224, 395] width 351 height 830
type input "5.93"
type input "0.71"
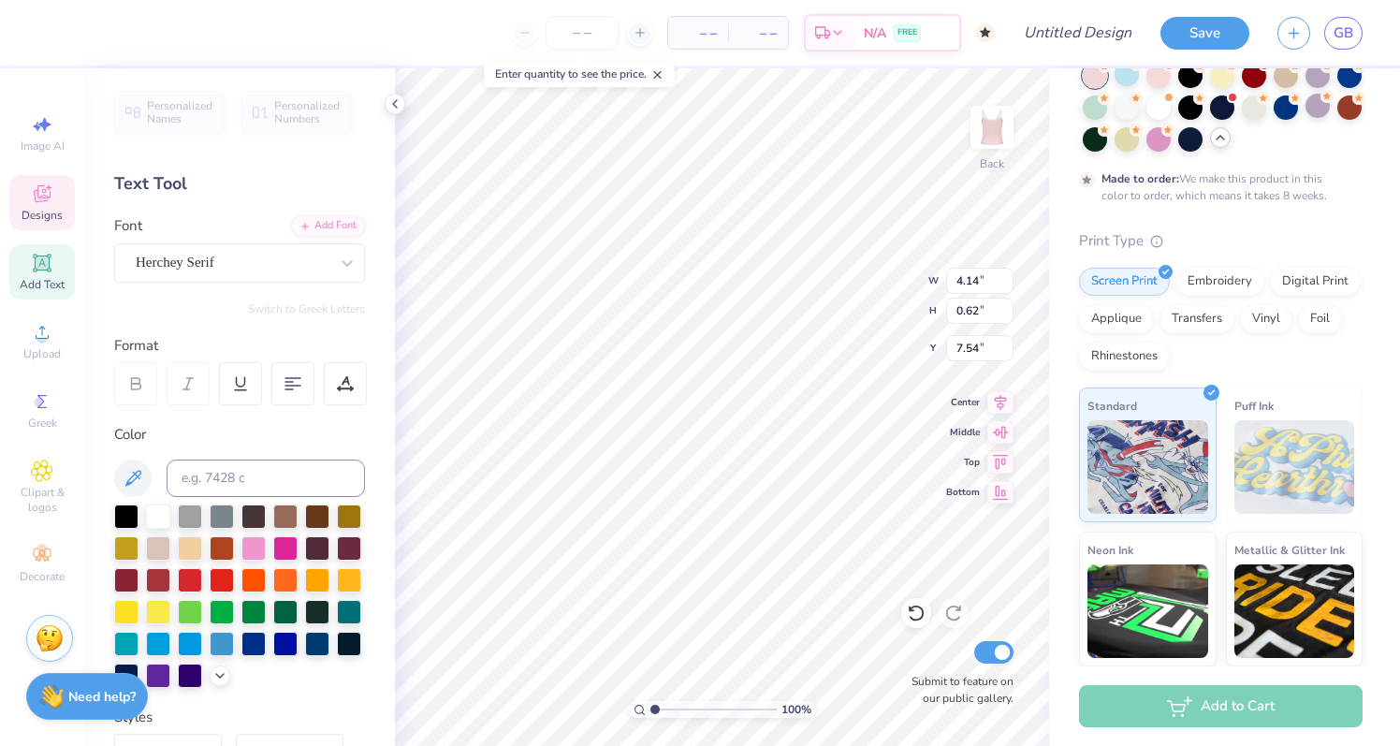
type input "7.49"
type input "0.14"
type input "7.42"
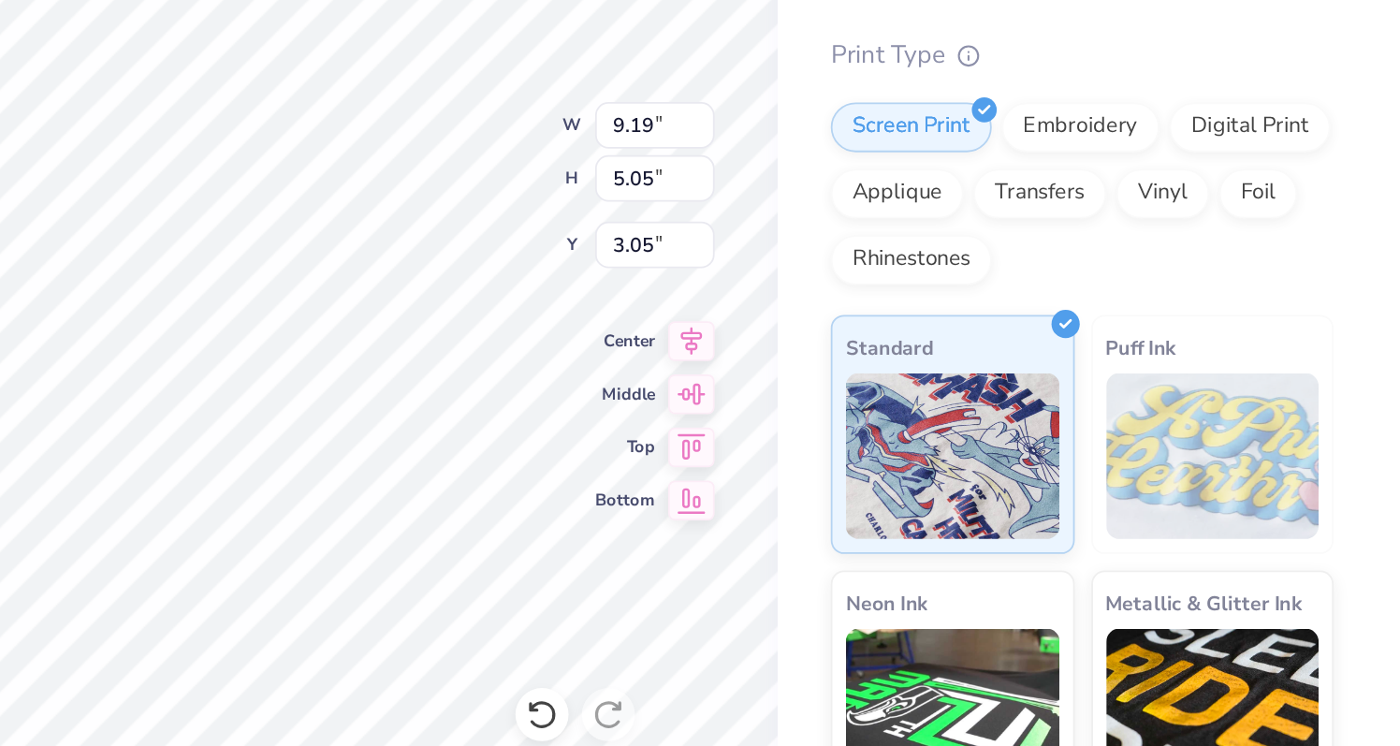
scroll to position [0, 0]
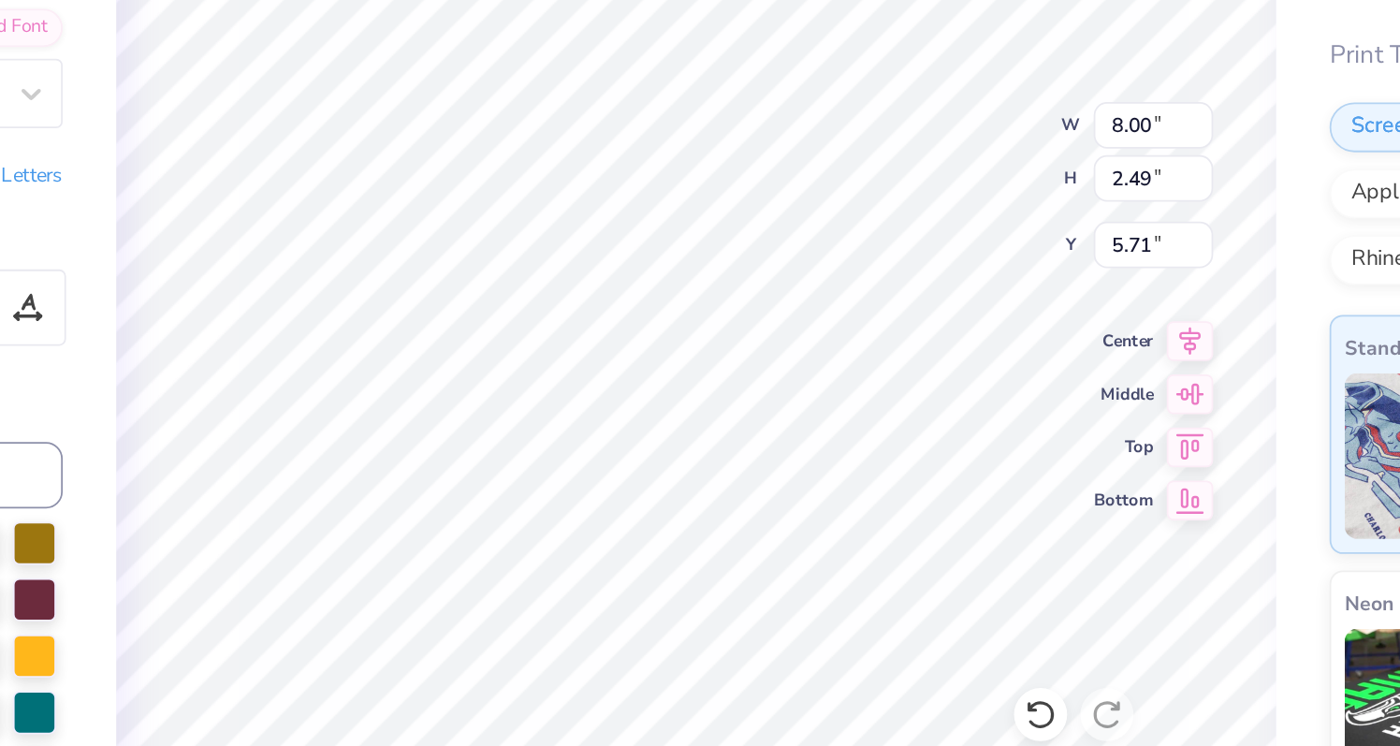
type input "3.29"
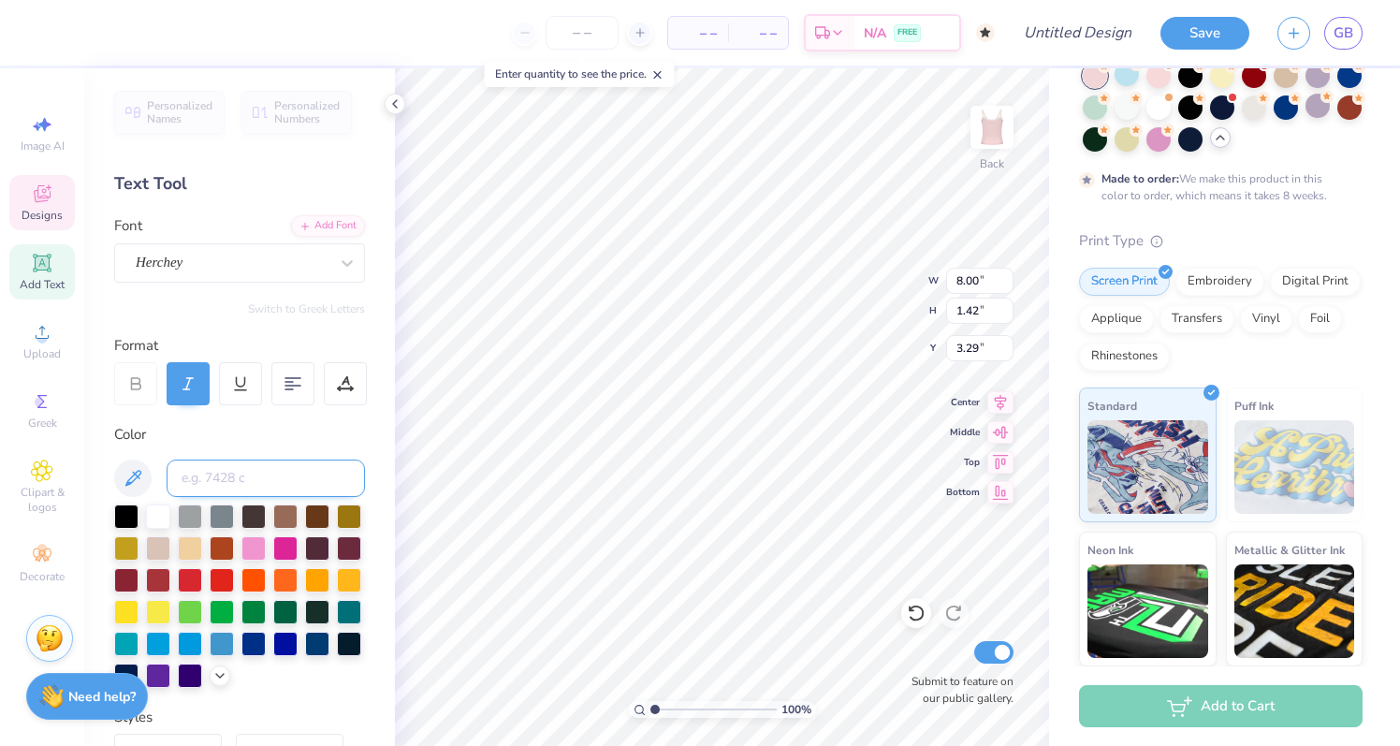
click at [309, 487] on input at bounding box center [266, 477] width 198 height 37
paste input "#fb738e"
type input "#fb738e"
click at [323, 438] on div "Color" at bounding box center [239, 435] width 251 height 22
click at [356, 427] on div "Color" at bounding box center [239, 435] width 251 height 22
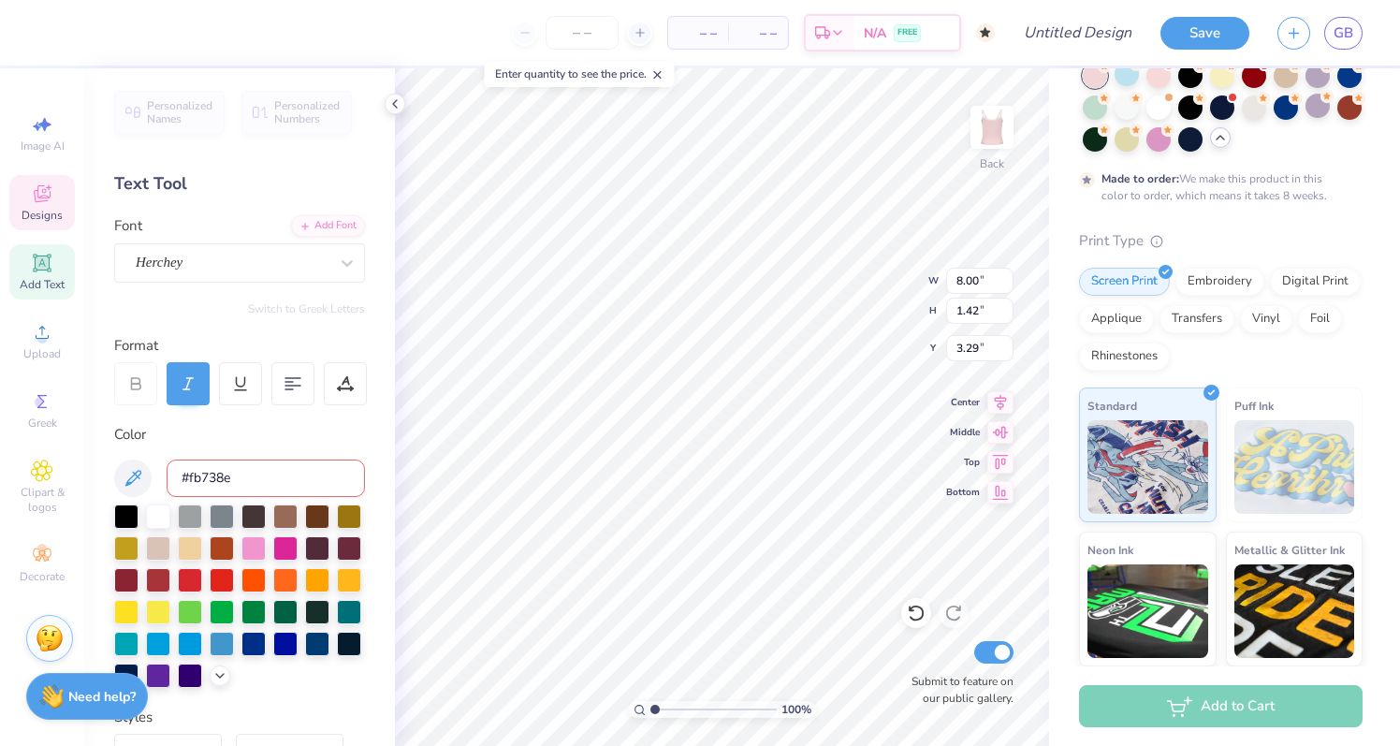
click at [256, 469] on input "#fb738e" at bounding box center [266, 477] width 198 height 37
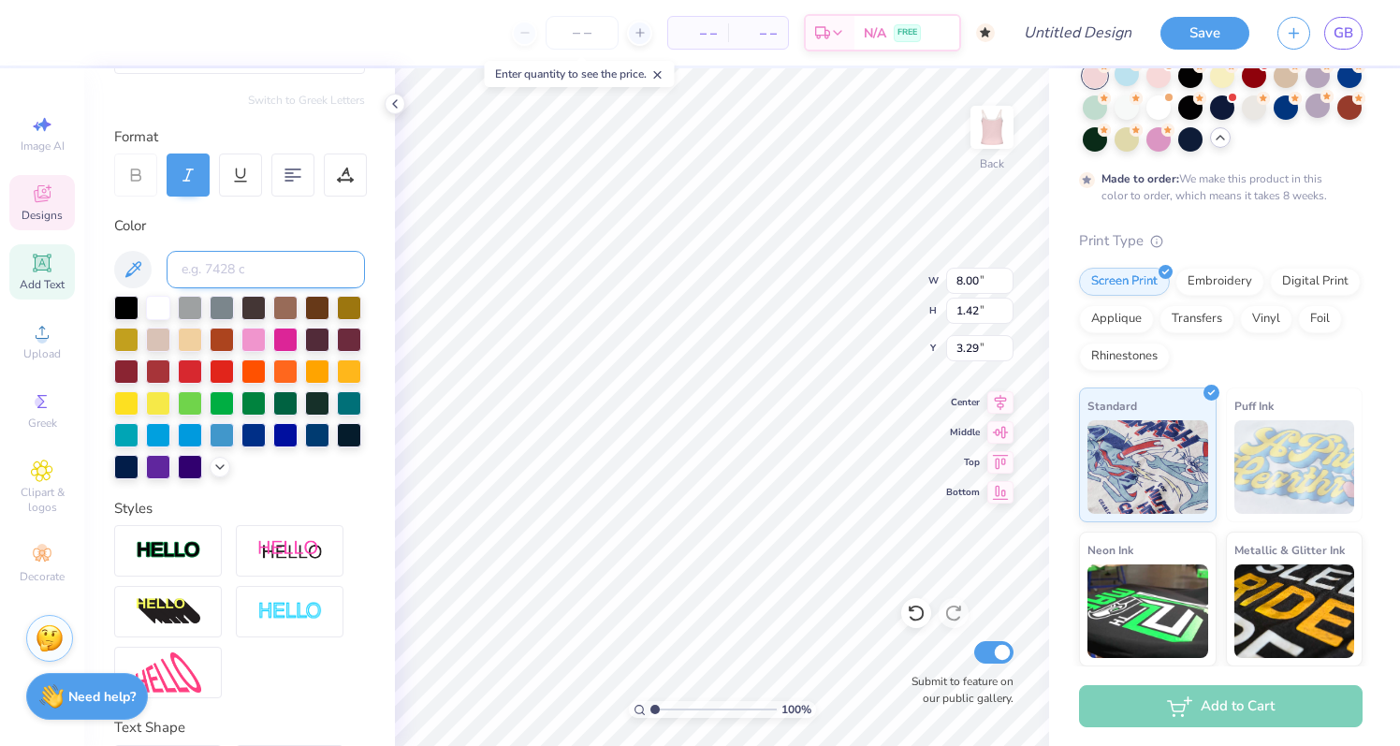
scroll to position [212, 0]
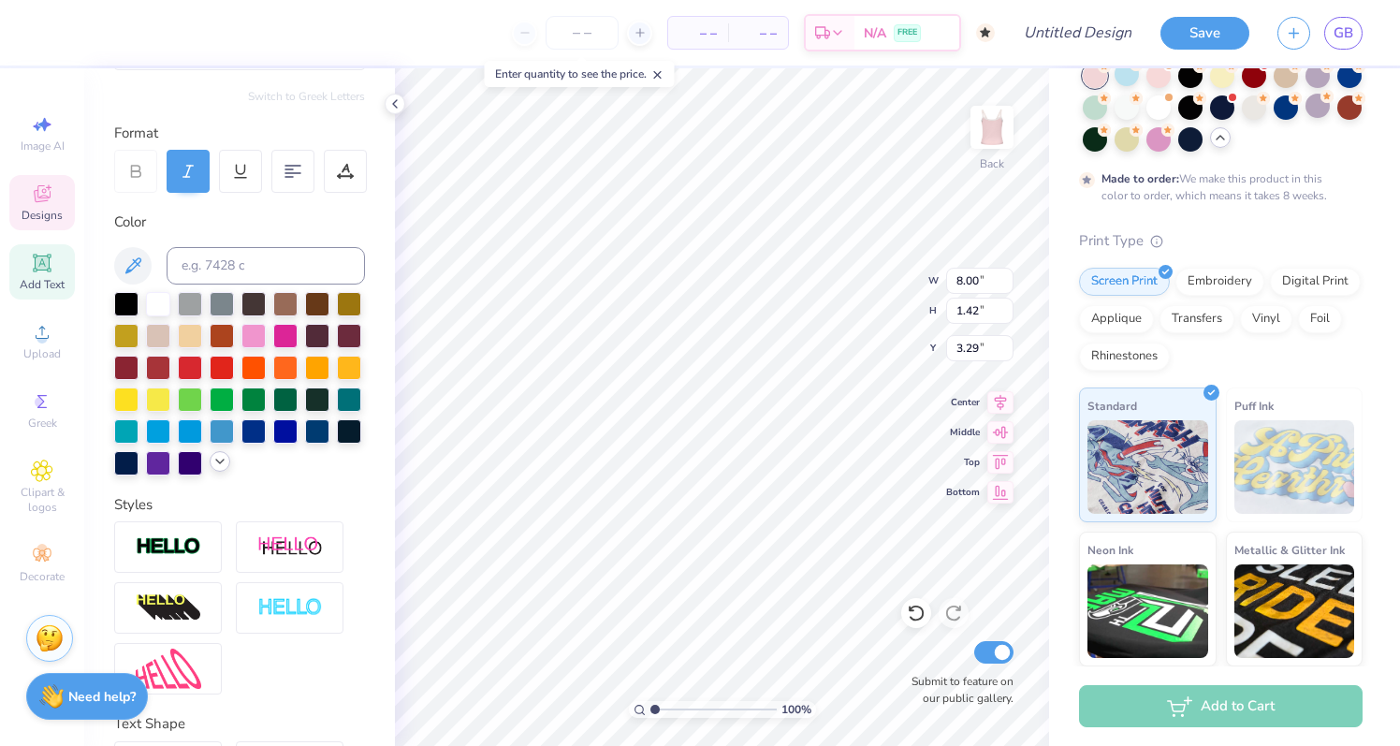
click at [219, 460] on icon at bounding box center [219, 461] width 15 height 15
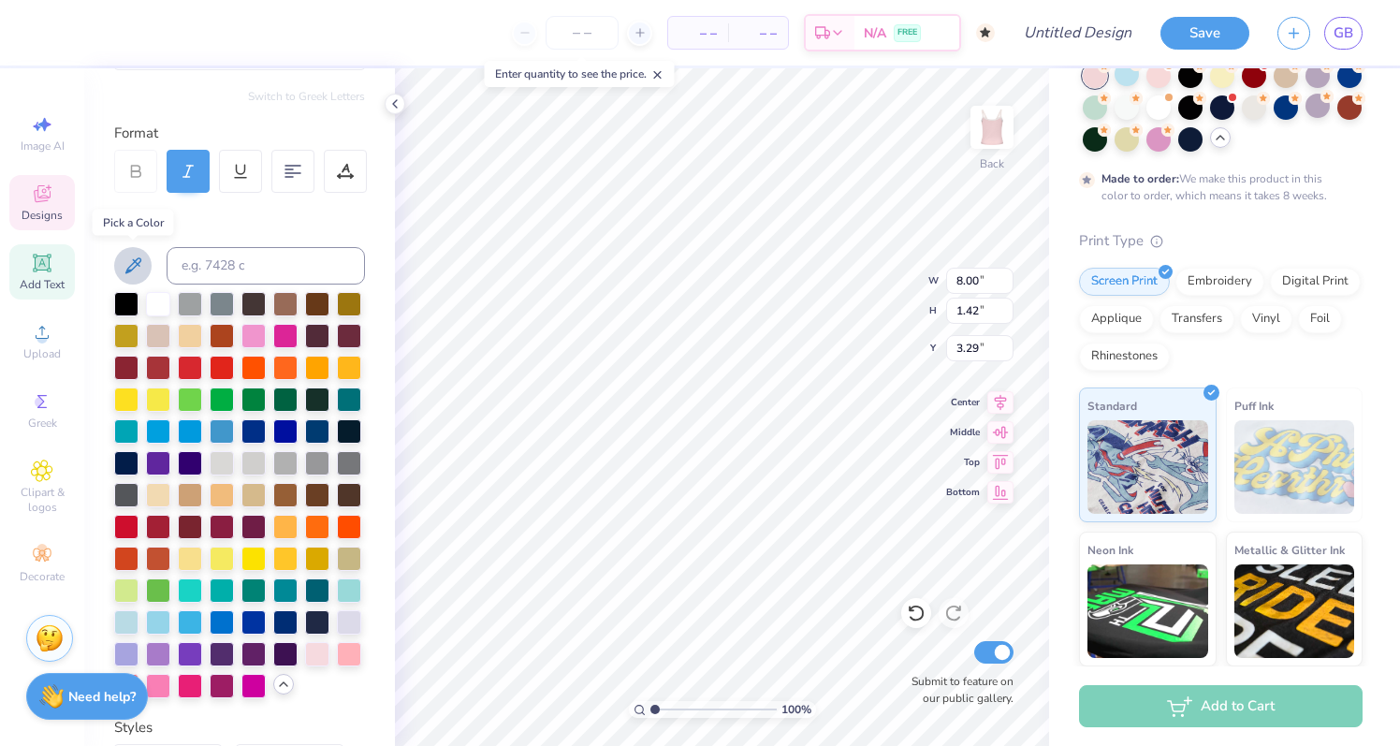
click at [118, 272] on button at bounding box center [132, 265] width 37 height 37
click at [259, 308] on div at bounding box center [253, 302] width 24 height 24
click at [287, 298] on div at bounding box center [285, 302] width 24 height 24
click at [292, 333] on div at bounding box center [285, 334] width 24 height 24
click at [344, 655] on div at bounding box center [349, 652] width 24 height 24
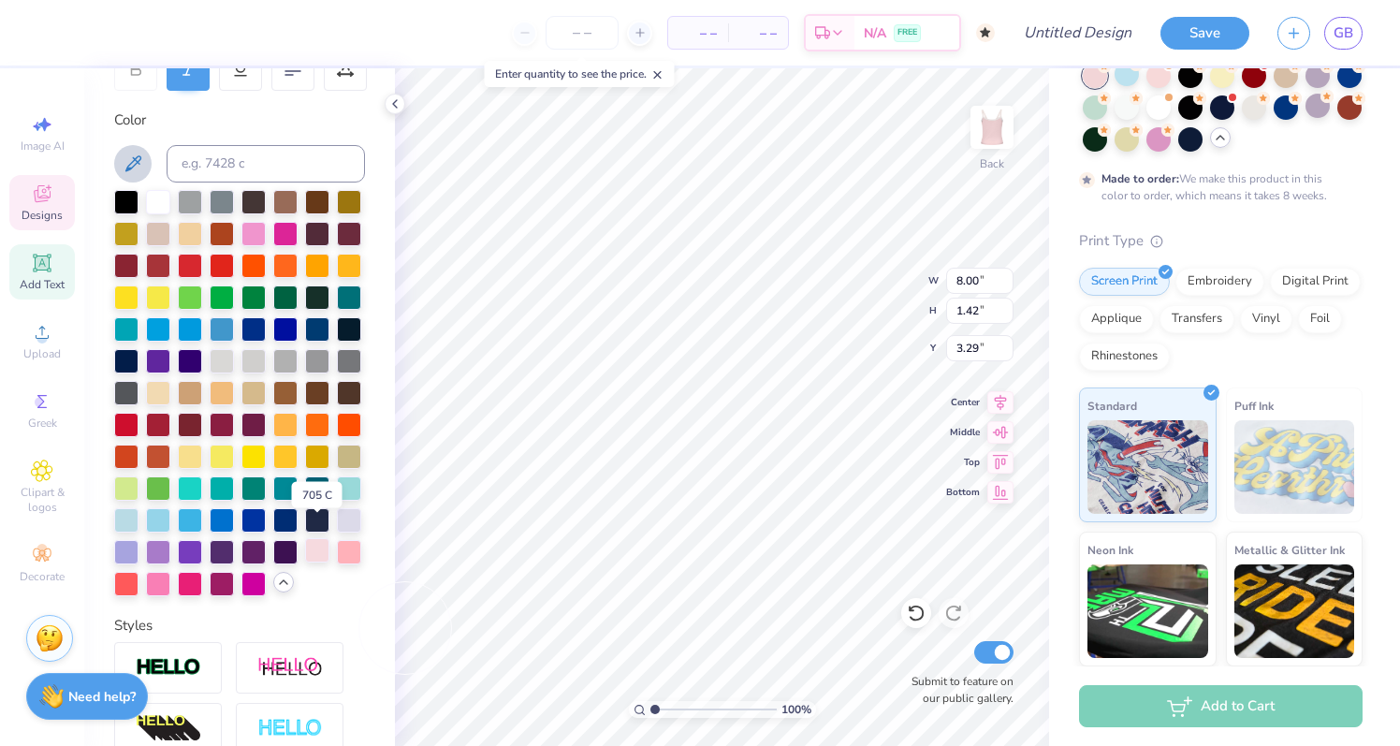
scroll to position [364, 0]
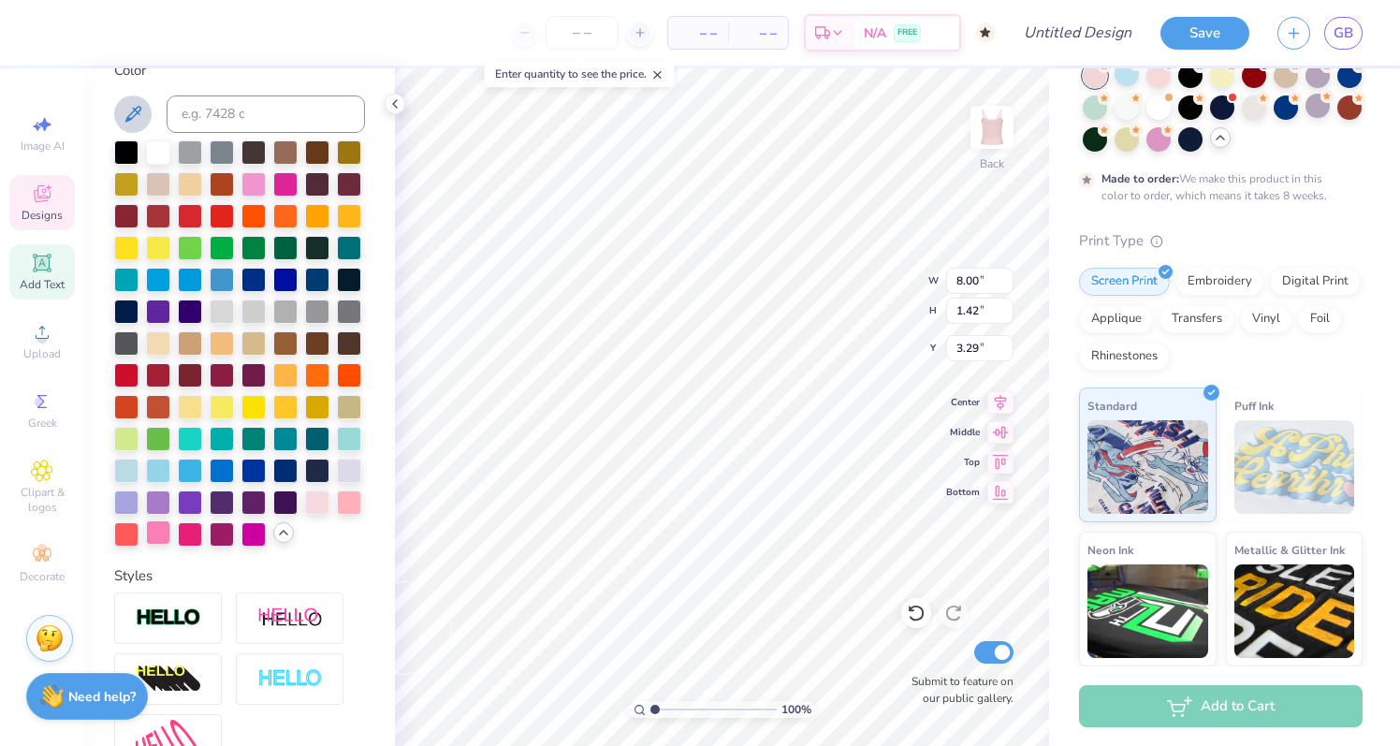
click at [154, 533] on div at bounding box center [158, 532] width 24 height 24
click at [258, 529] on div at bounding box center [253, 532] width 24 height 24
click at [223, 533] on div at bounding box center [222, 532] width 24 height 24
click at [196, 531] on div at bounding box center [190, 532] width 24 height 24
click at [159, 531] on div at bounding box center [158, 532] width 24 height 24
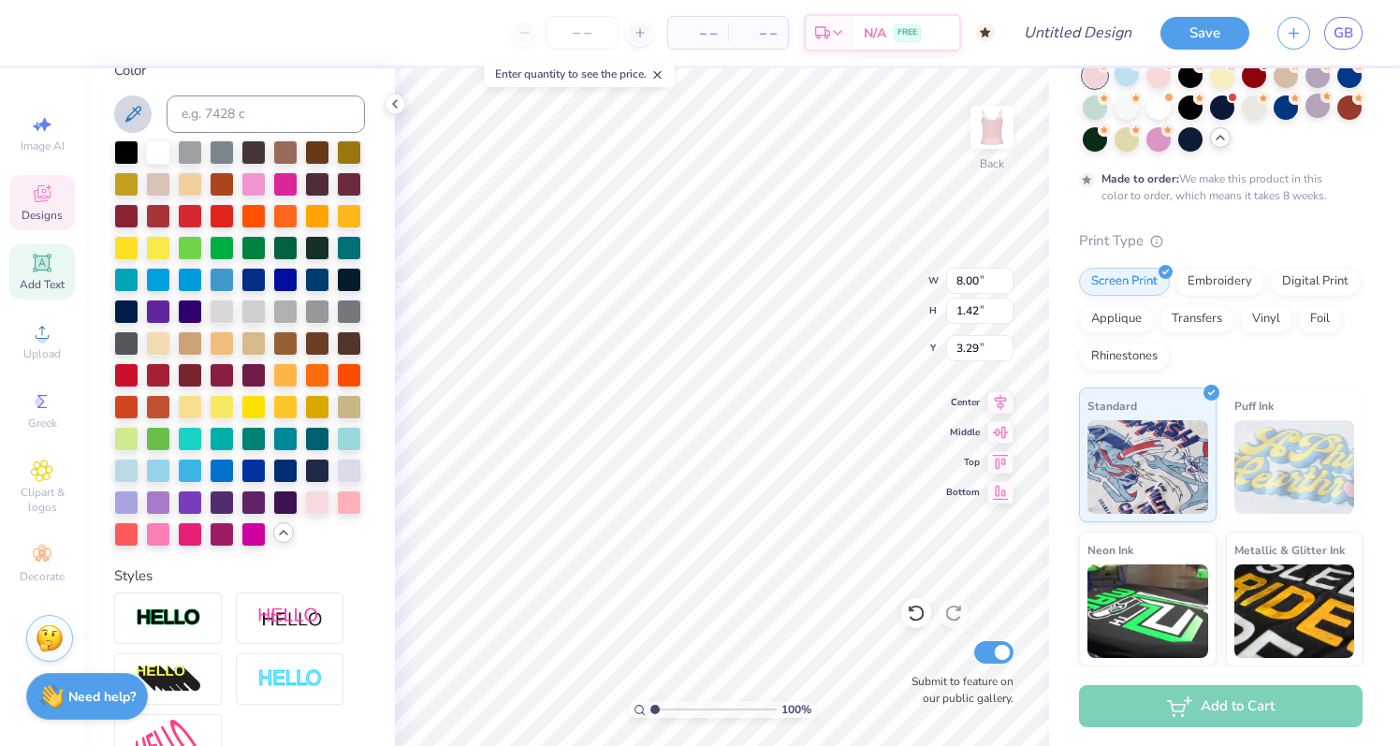
click at [134, 109] on icon at bounding box center [133, 114] width 16 height 16
type input "5.93"
type input "0.71"
type input "5.03"
click at [152, 542] on div at bounding box center [158, 532] width 24 height 24
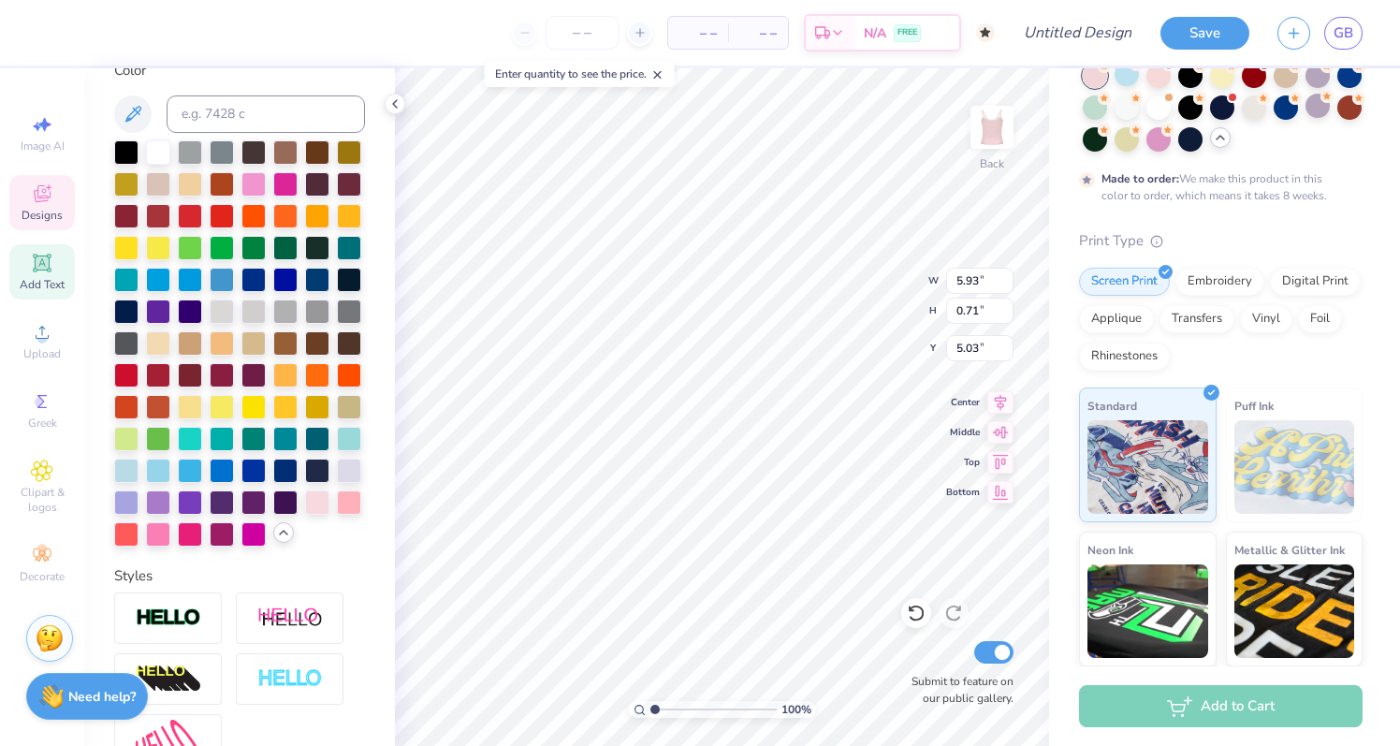
type input "1.91"
type input "0.22"
type input "4.81"
click at [156, 532] on div at bounding box center [158, 532] width 24 height 24
click at [156, 539] on div at bounding box center [158, 532] width 24 height 24
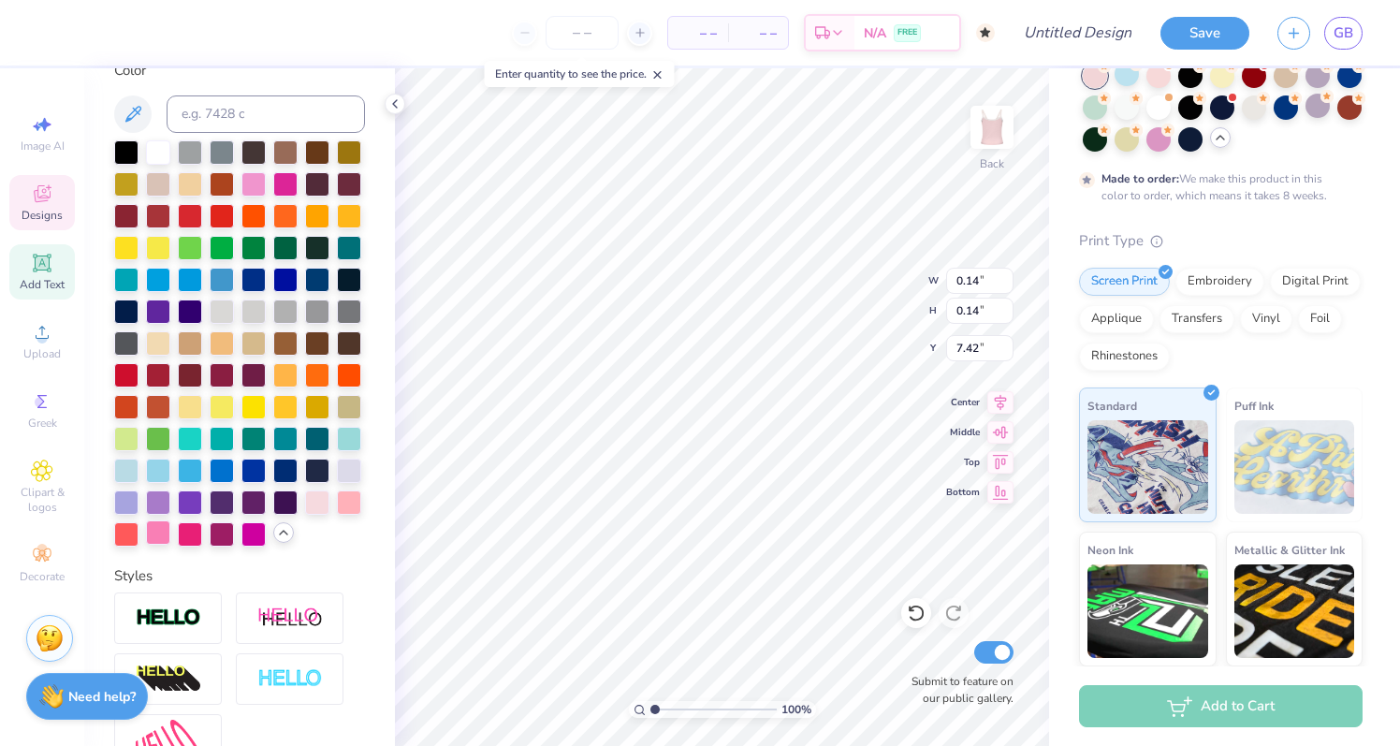
type input "4.94"
click at [1207, 288] on div "Embroidery" at bounding box center [1219, 279] width 89 height 28
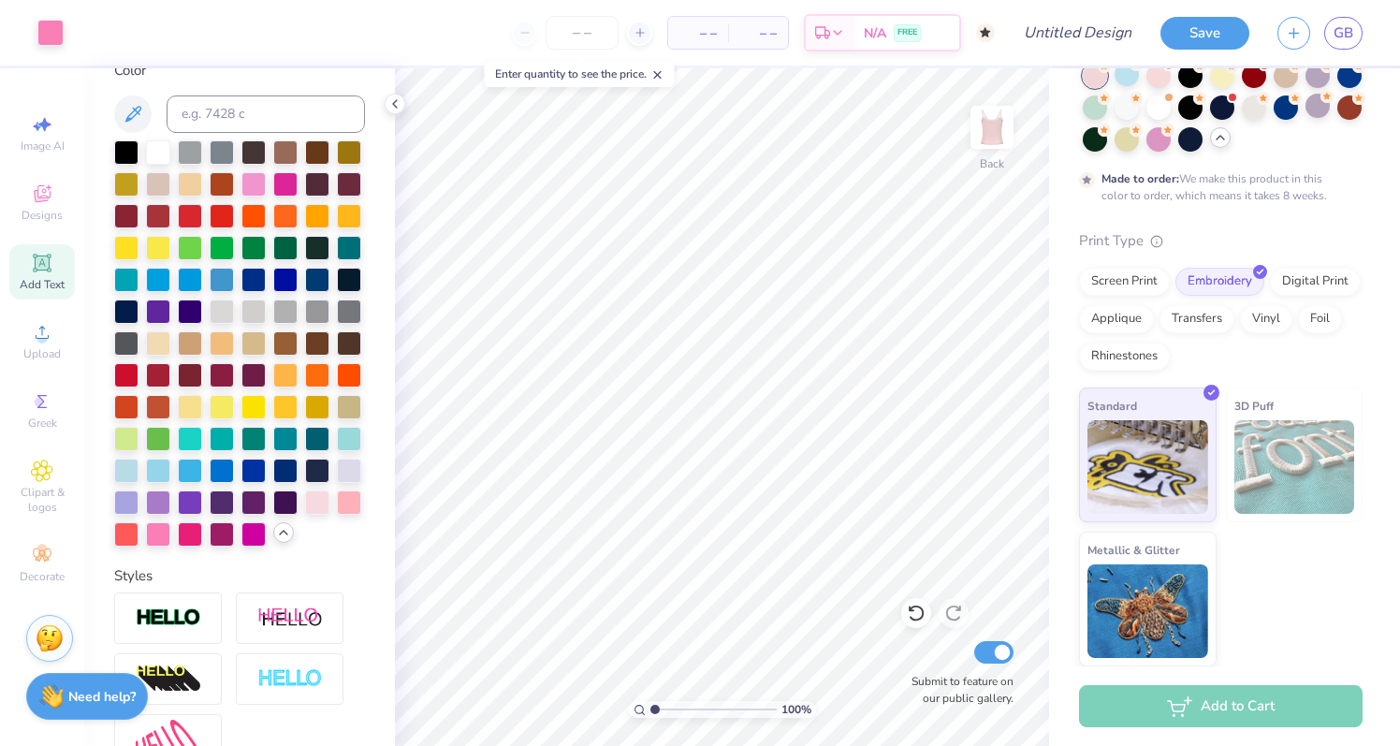
click at [1261, 468] on img at bounding box center [1294, 467] width 121 height 94
click at [1176, 470] on img at bounding box center [1147, 464] width 121 height 94
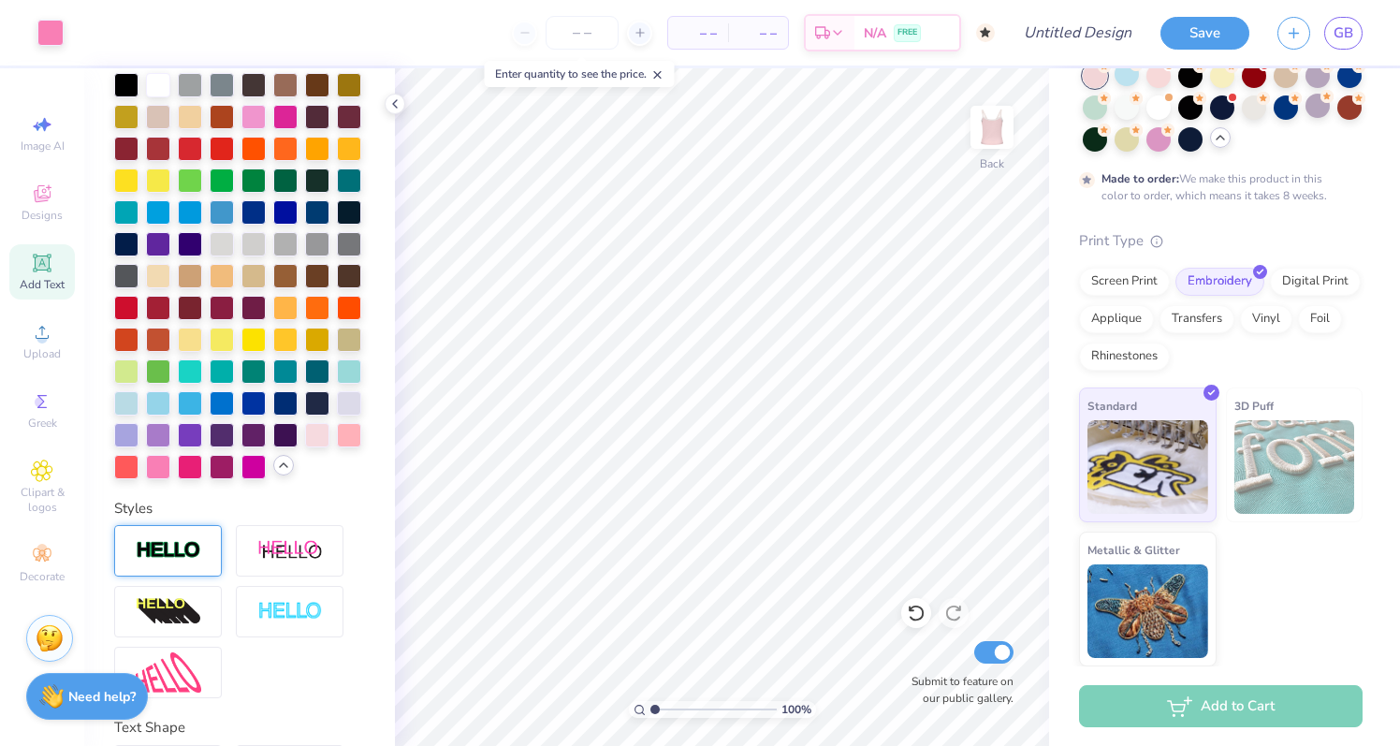
scroll to position [564, 0]
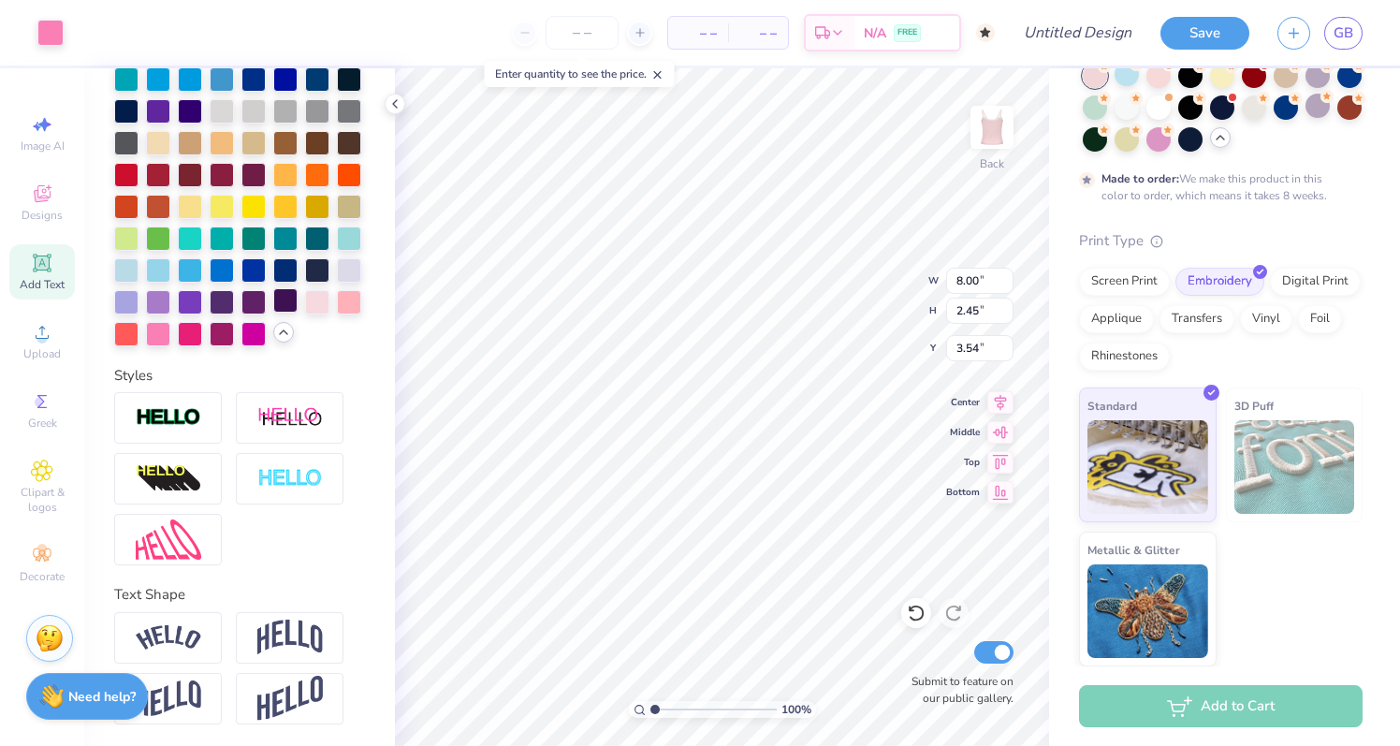
click at [279, 302] on div at bounding box center [285, 300] width 24 height 24
click at [286, 301] on div at bounding box center [285, 300] width 24 height 24
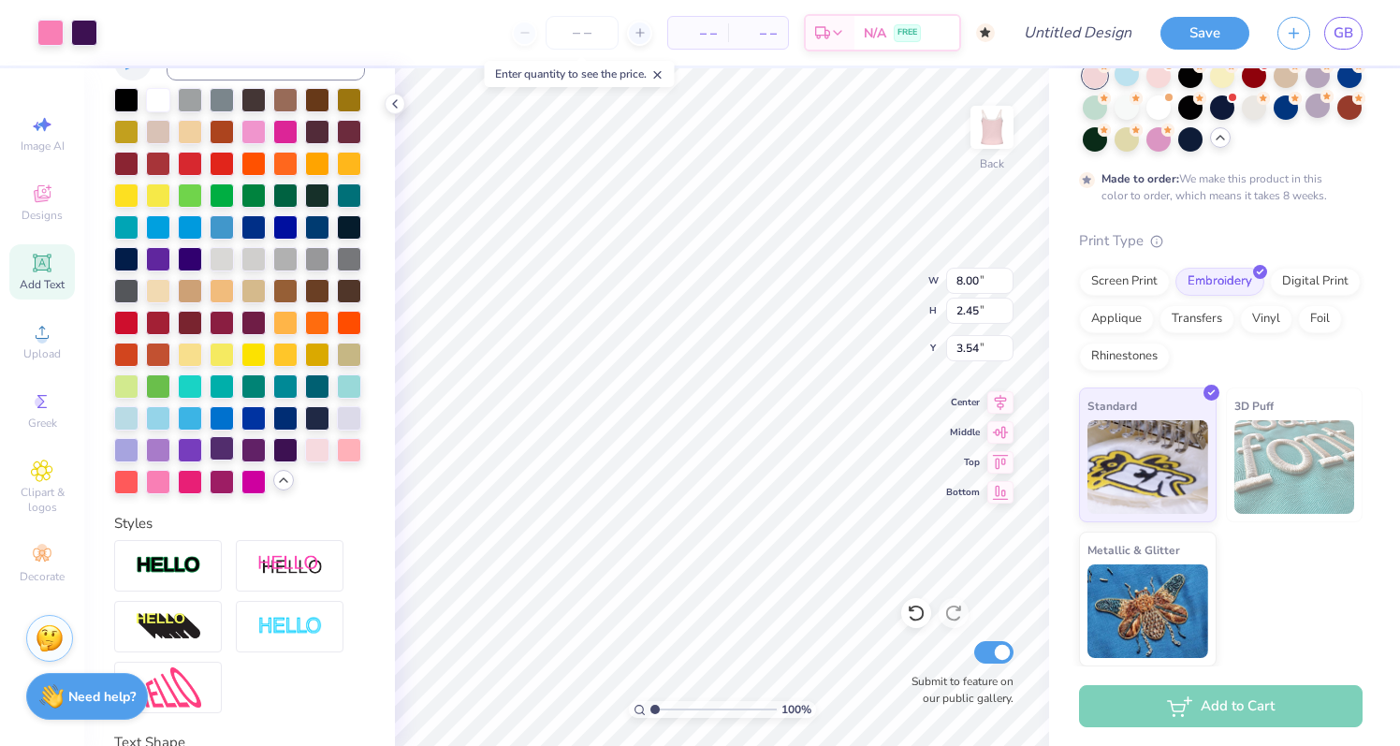
scroll to position [407, 0]
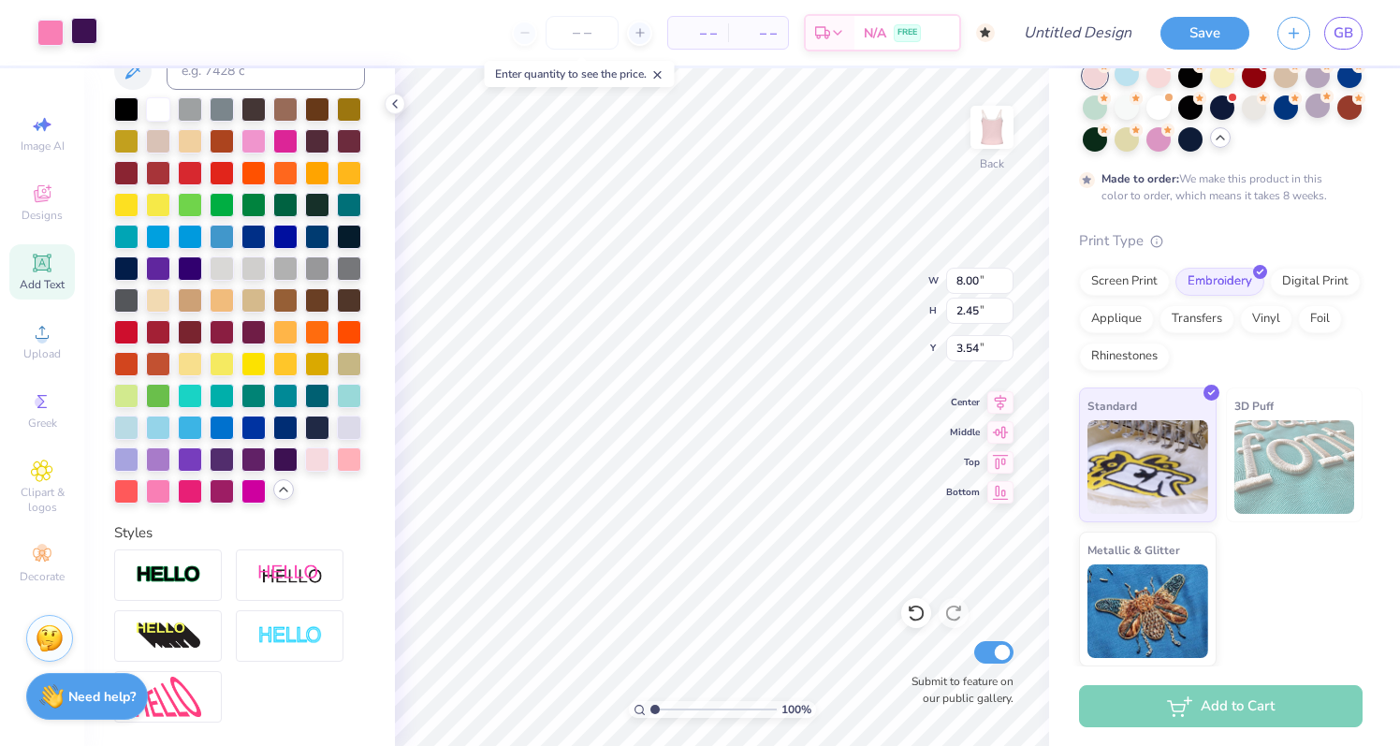
click at [83, 32] on div at bounding box center [84, 31] width 26 height 26
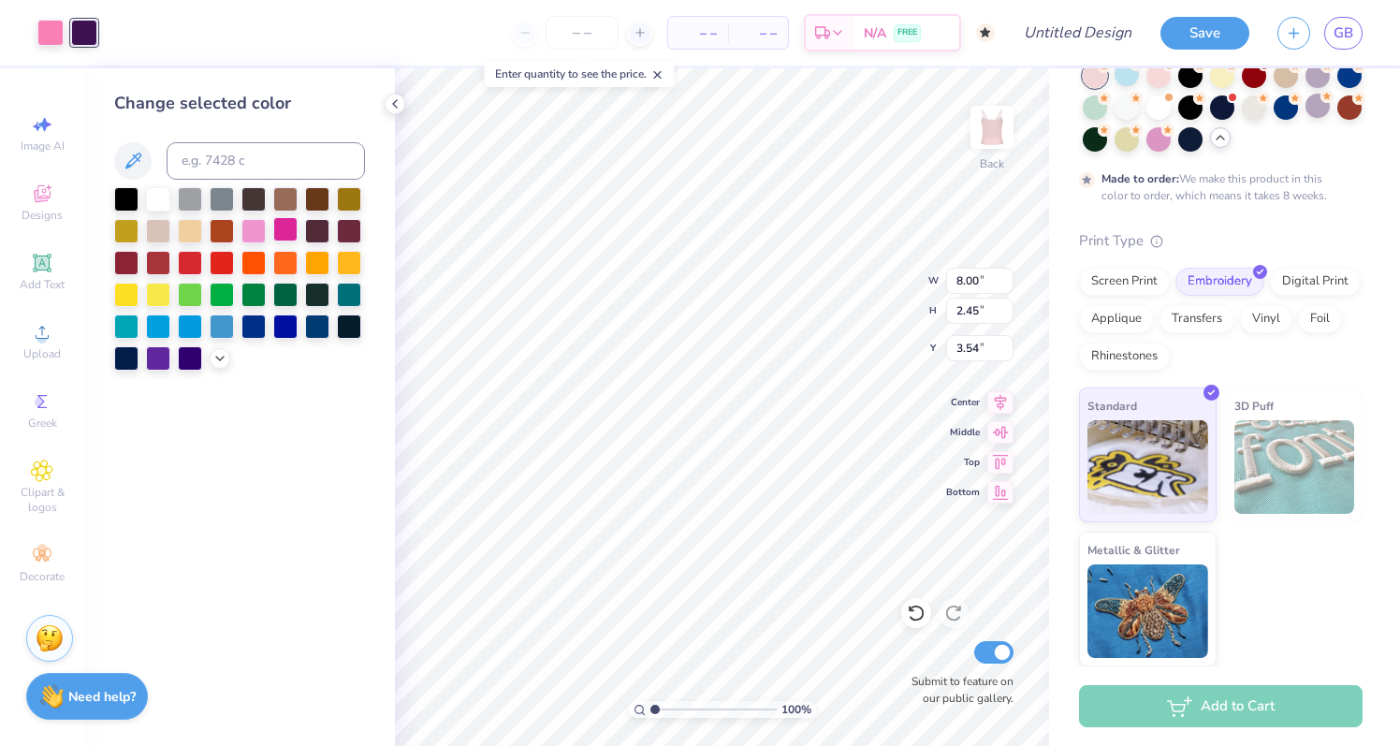
click at [288, 238] on div at bounding box center [285, 229] width 24 height 24
click at [319, 234] on div at bounding box center [317, 229] width 24 height 24
click at [328, 233] on div at bounding box center [317, 229] width 24 height 24
click at [313, 229] on div at bounding box center [317, 229] width 24 height 24
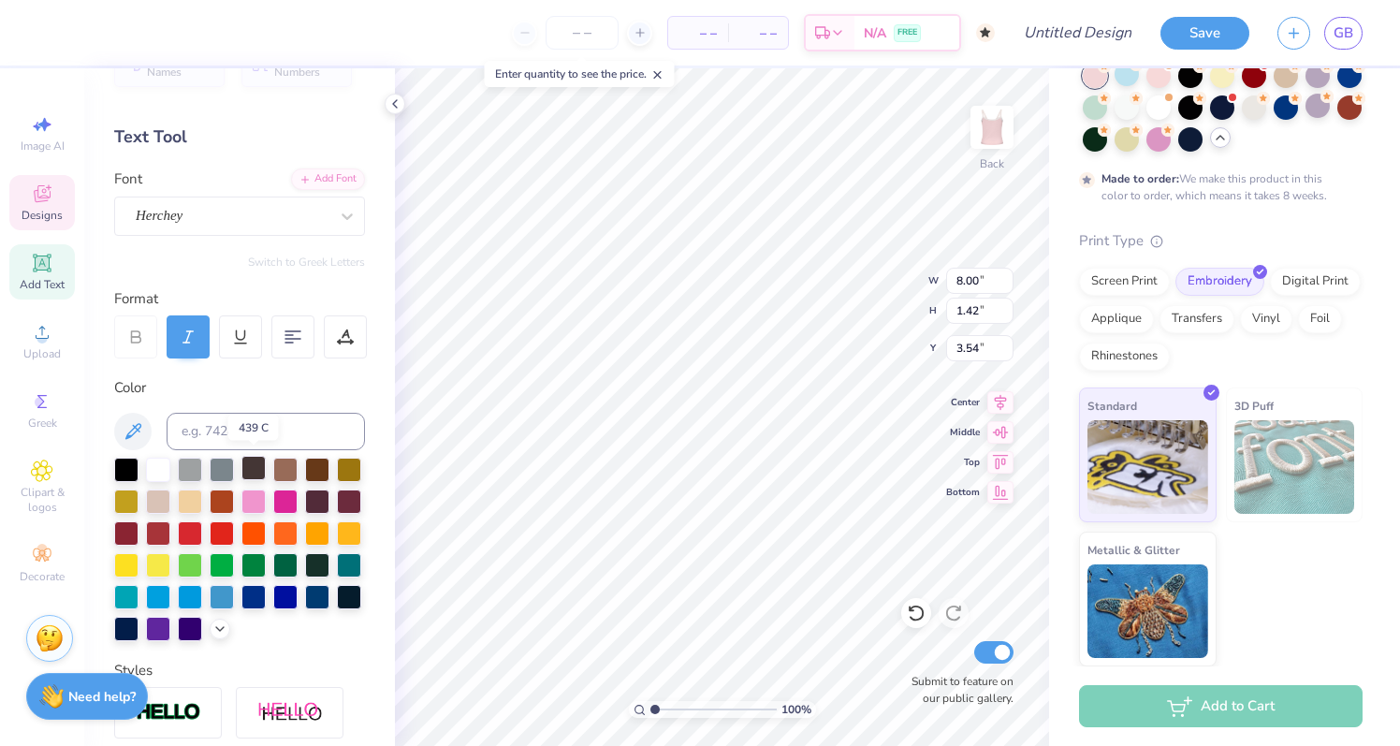
scroll to position [51, 0]
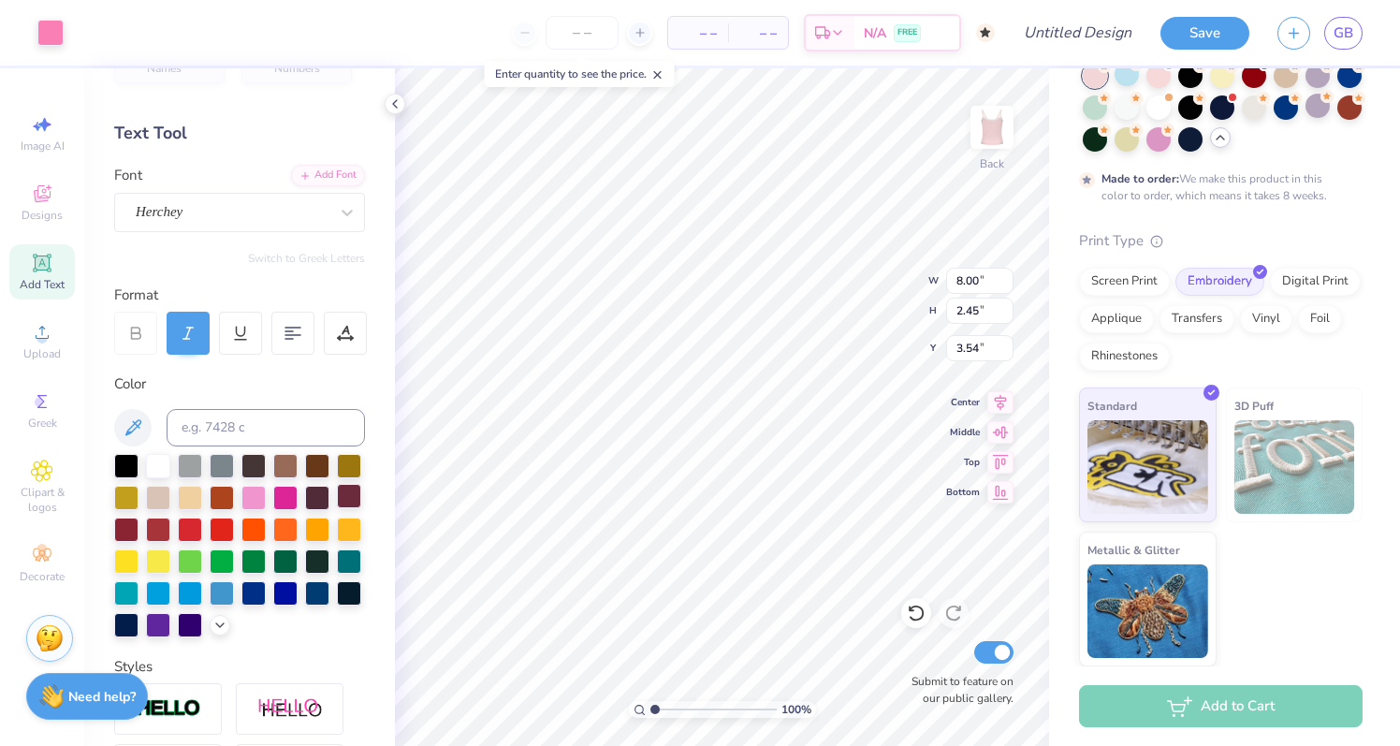
type input "1.42"
type input "3.02"
type input "1.74"
type input "3.54"
click at [316, 528] on div at bounding box center [317, 528] width 24 height 24
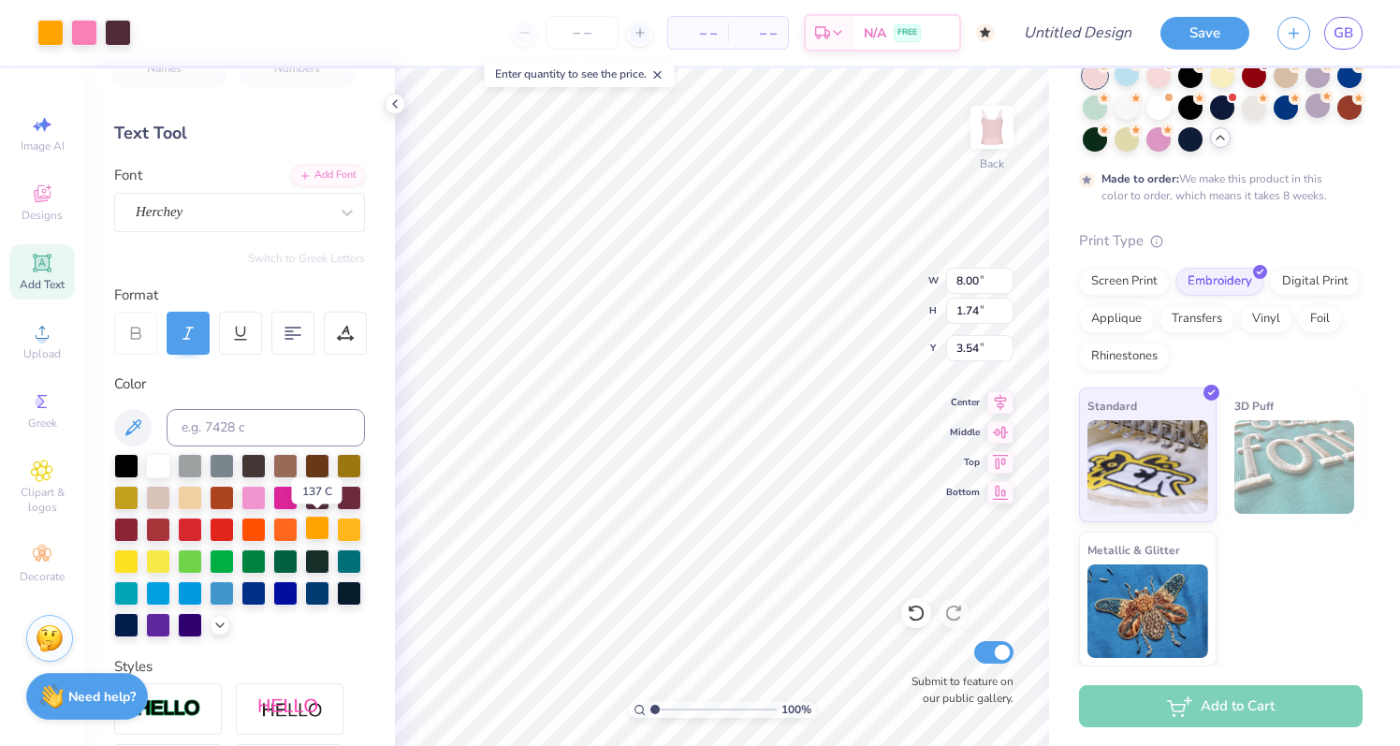
type input "2.45"
click at [277, 496] on div at bounding box center [285, 496] width 24 height 24
click at [212, 627] on icon at bounding box center [219, 623] width 15 height 15
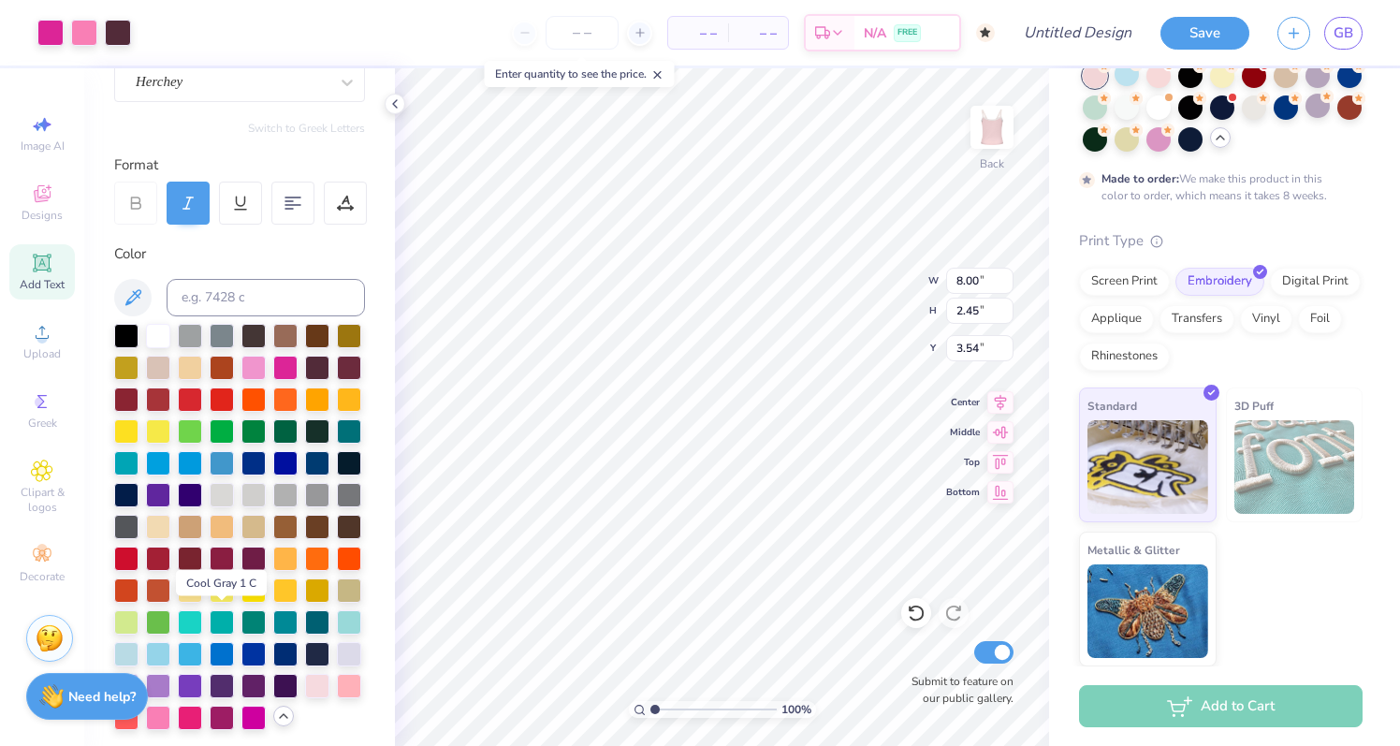
scroll to position [201, 0]
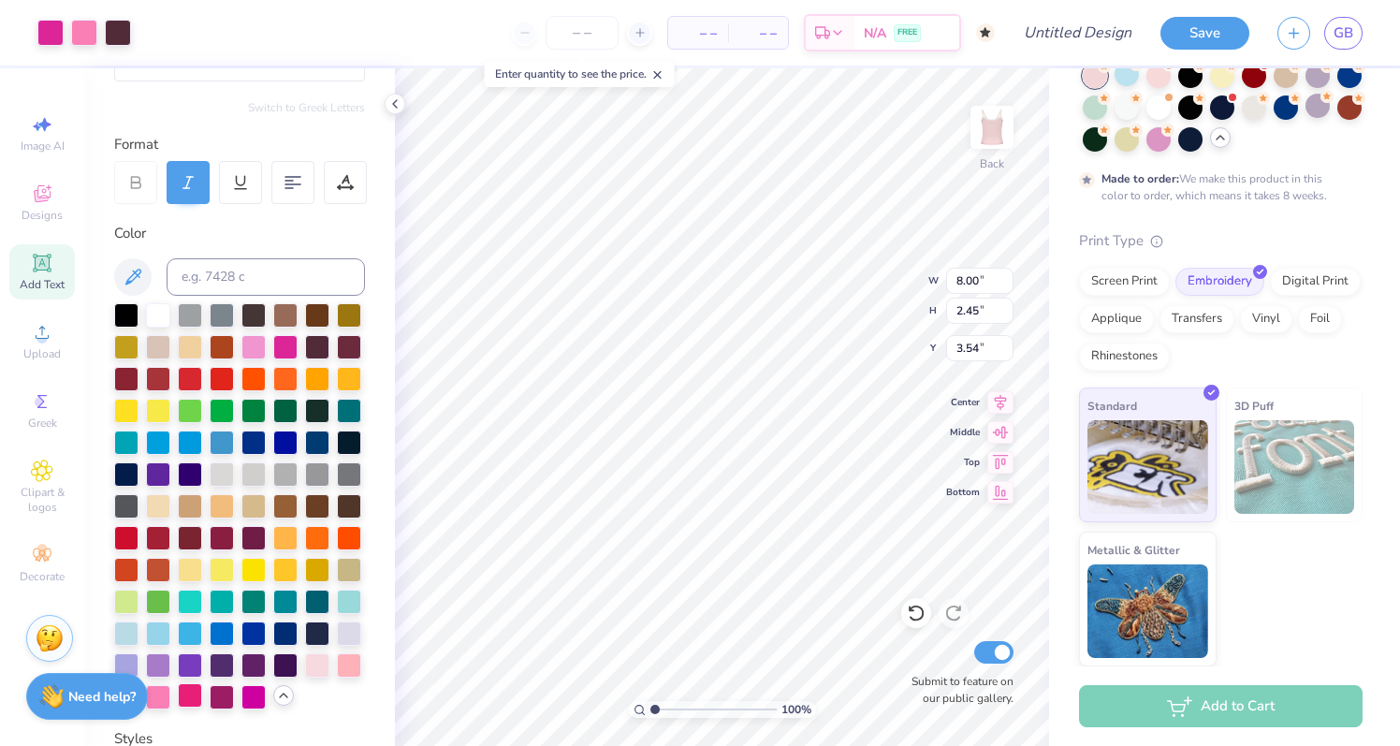
click at [193, 693] on div at bounding box center [190, 695] width 24 height 24
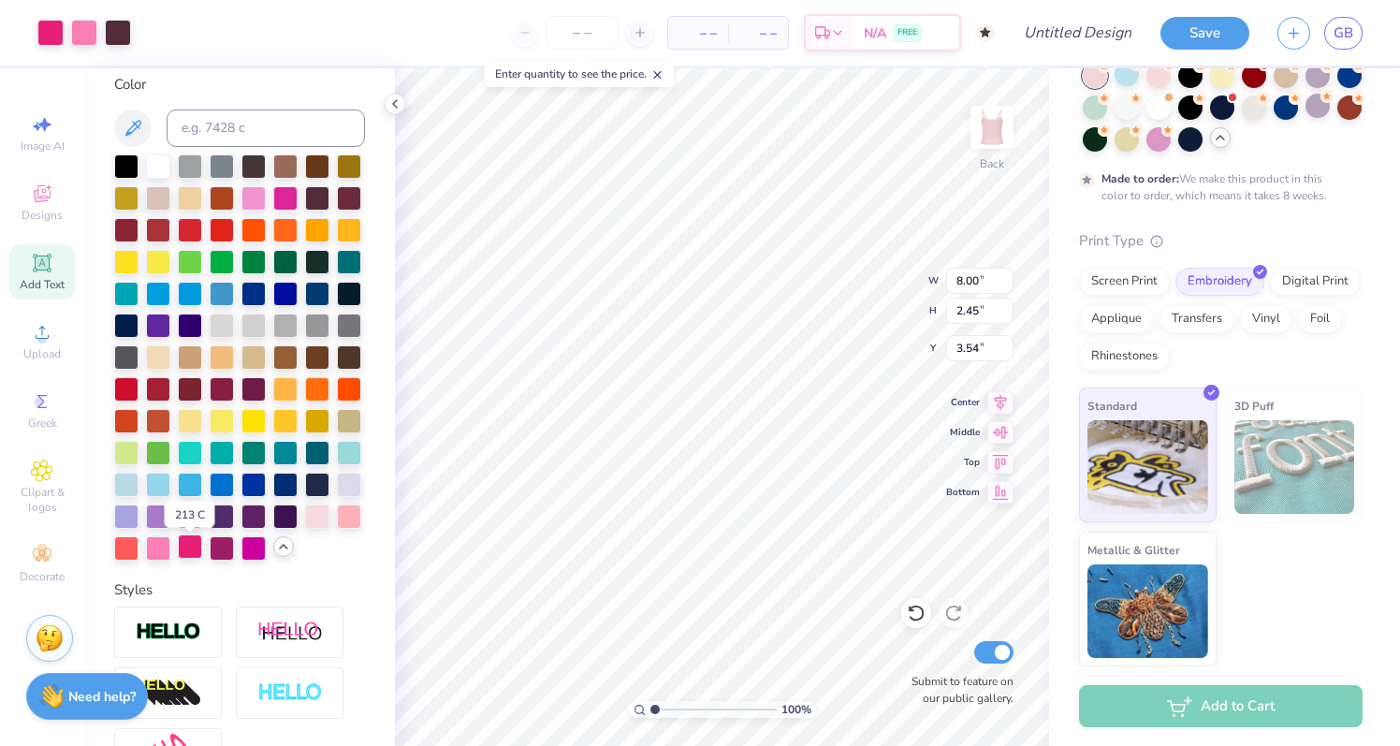
scroll to position [371, 0]
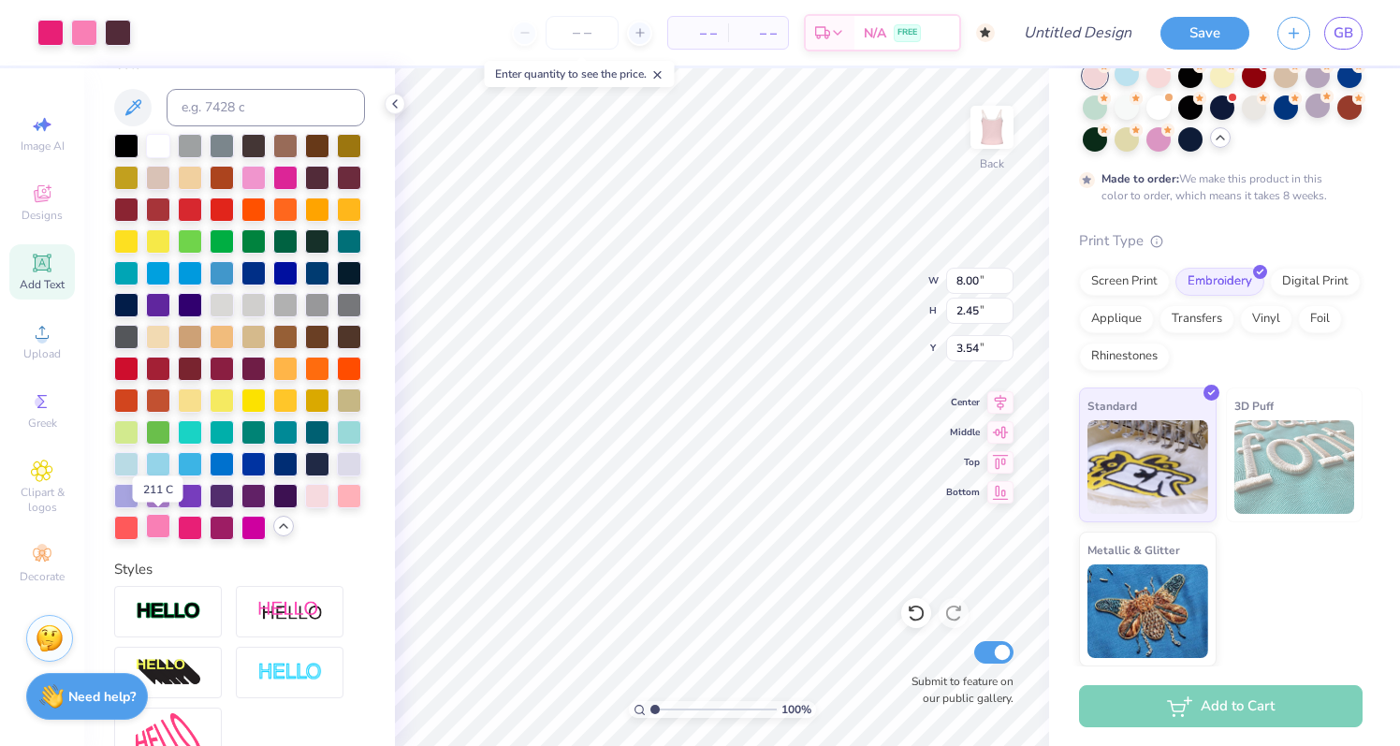
click at [158, 531] on div at bounding box center [158, 526] width 24 height 24
click at [344, 496] on div at bounding box center [349, 494] width 24 height 24
click at [160, 520] on div at bounding box center [158, 526] width 24 height 24
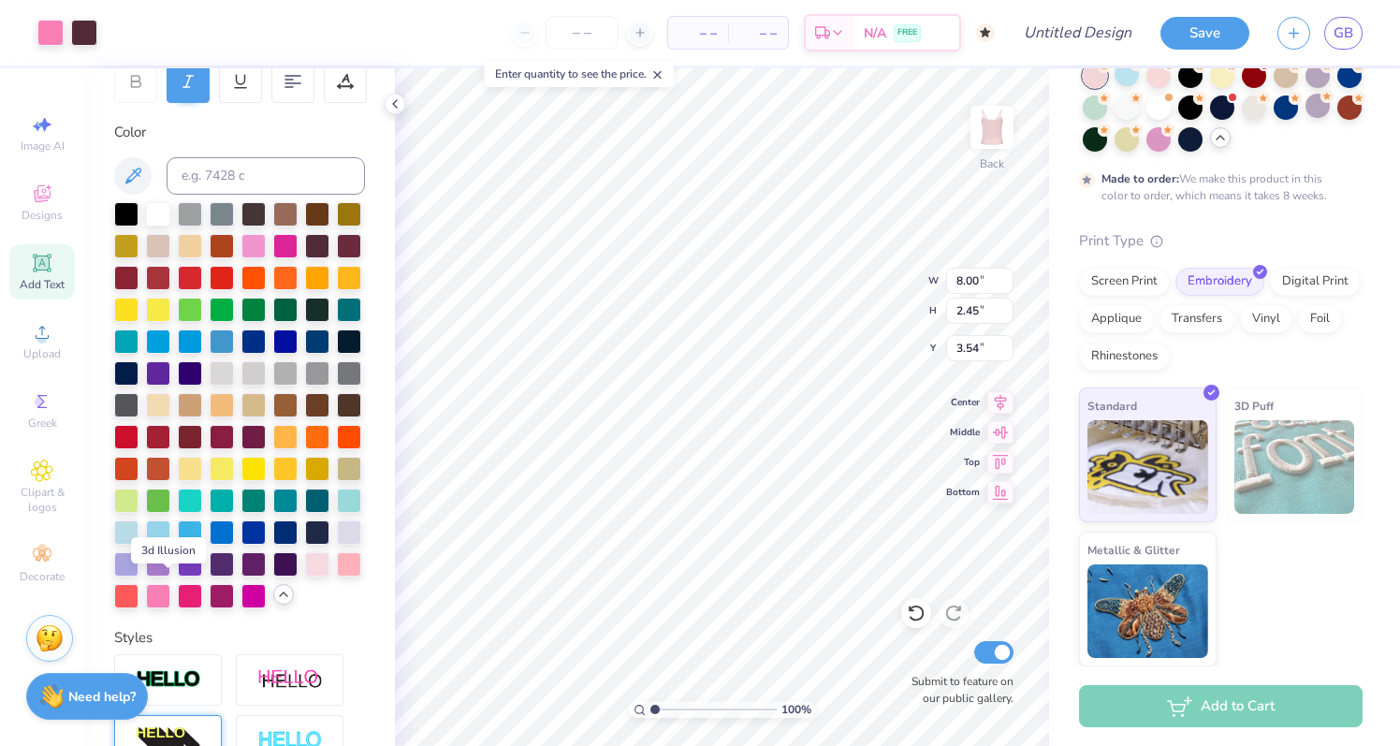
scroll to position [0, 0]
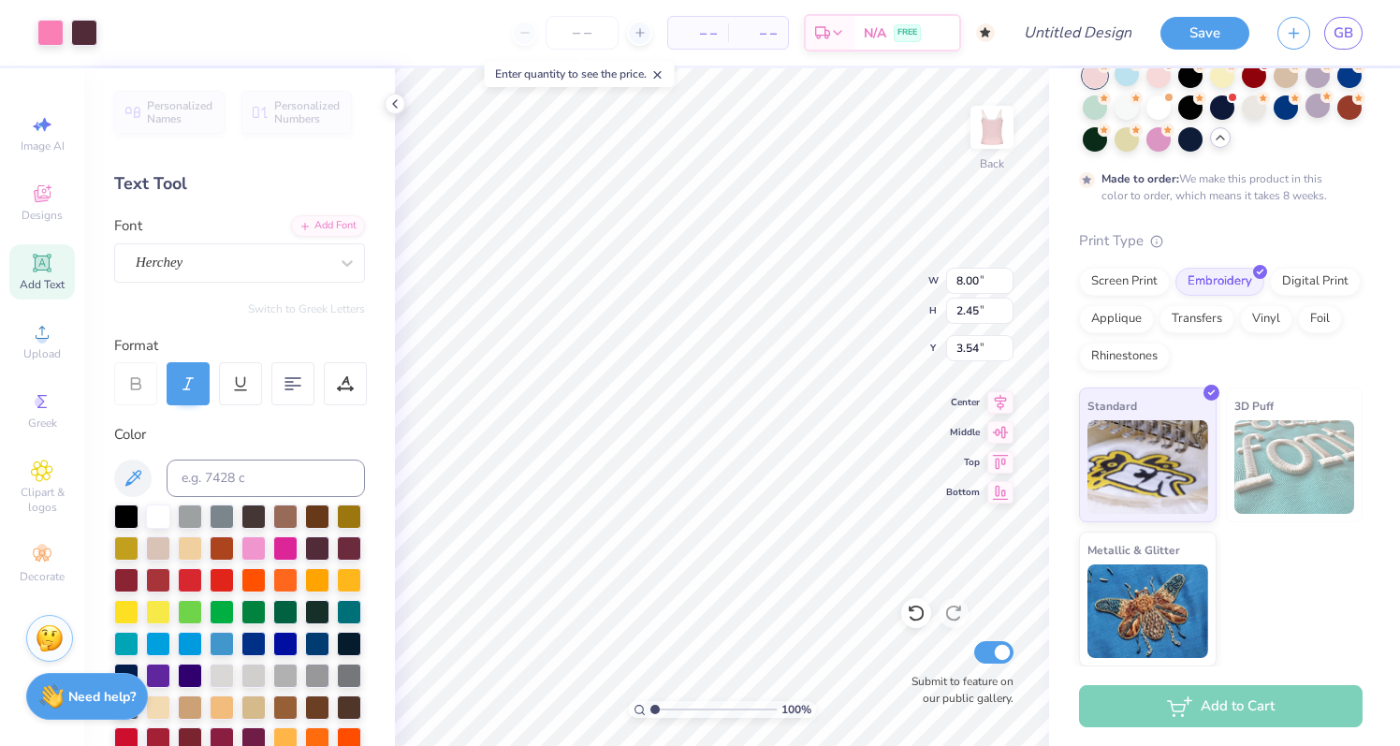
click at [232, 426] on div "Color" at bounding box center [239, 435] width 251 height 22
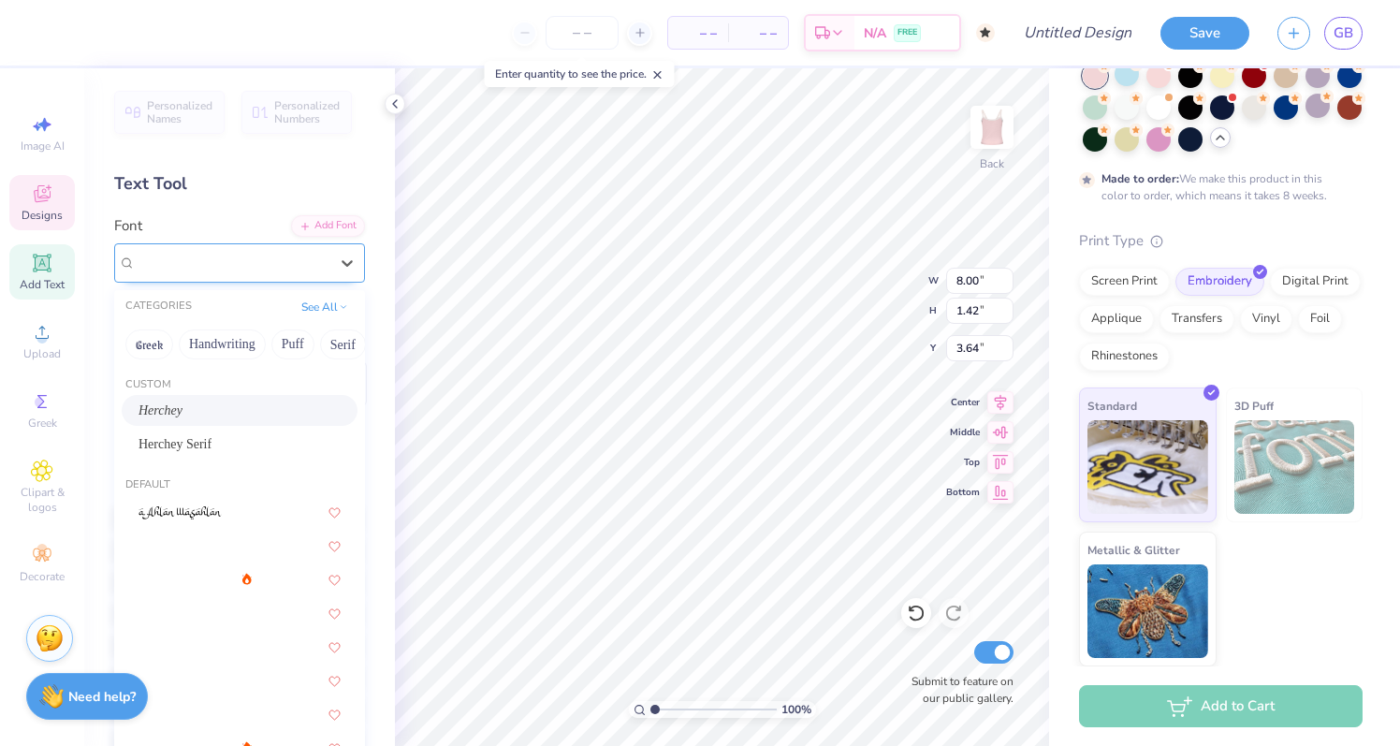
click at [271, 263] on div "Herchey" at bounding box center [232, 262] width 196 height 29
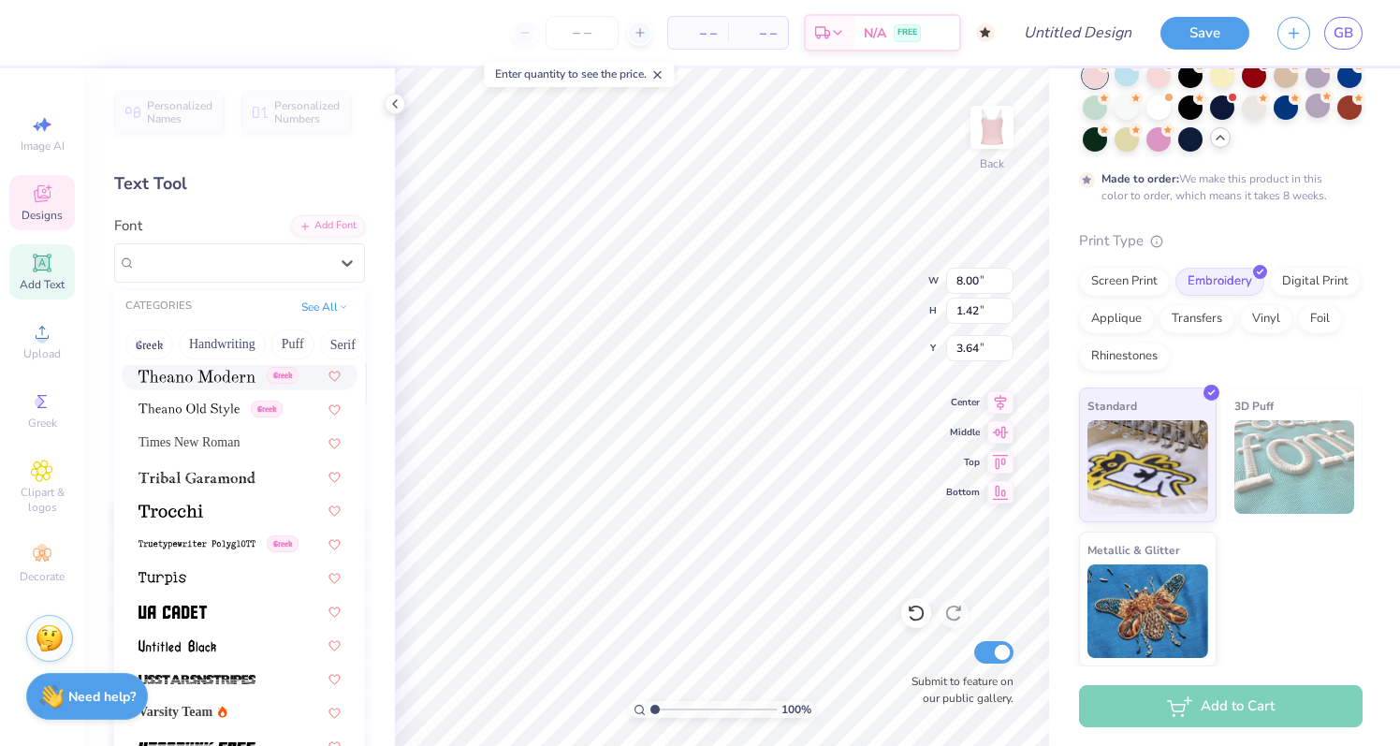
scroll to position [9913, 0]
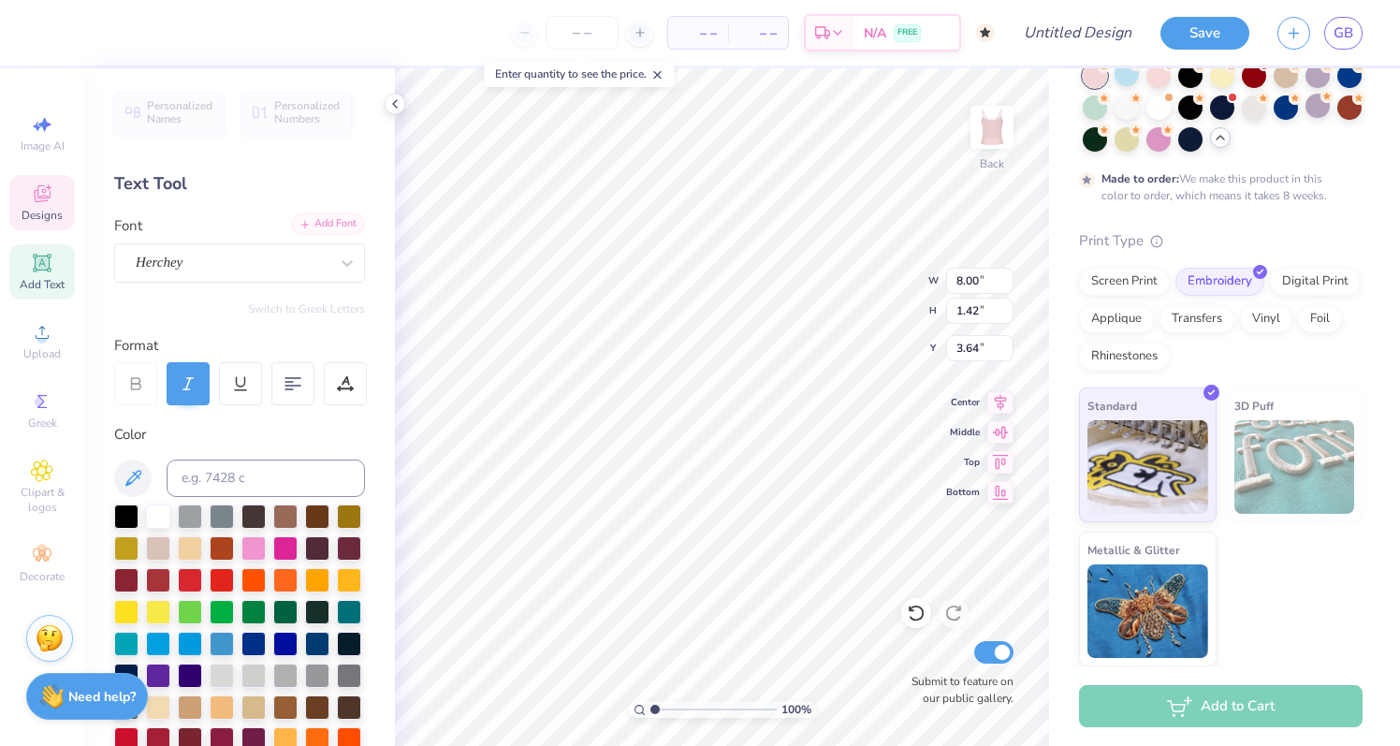
click at [317, 222] on div "Add Font" at bounding box center [328, 224] width 74 height 22
click at [262, 266] on div "Herchey" at bounding box center [232, 262] width 196 height 29
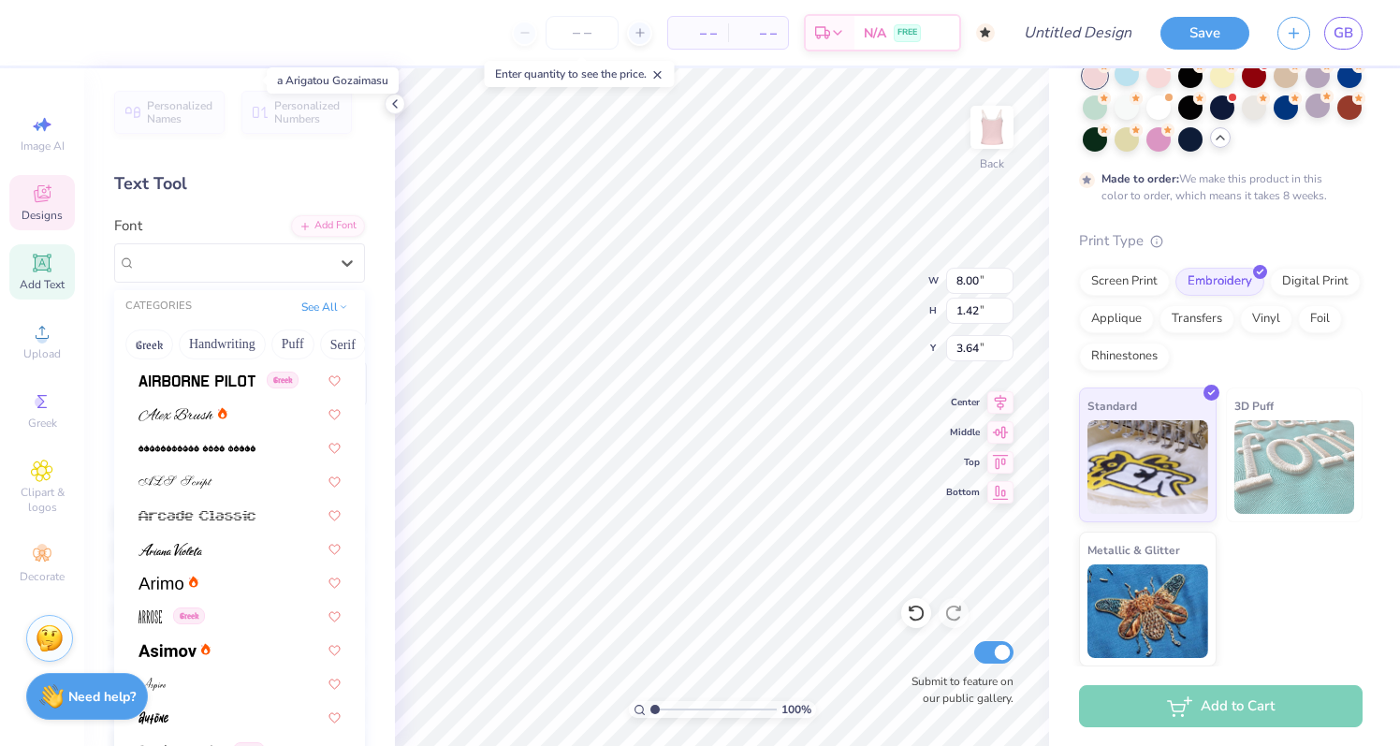
scroll to position [538, 0]
click at [233, 349] on button "Handwriting" at bounding box center [222, 344] width 87 height 30
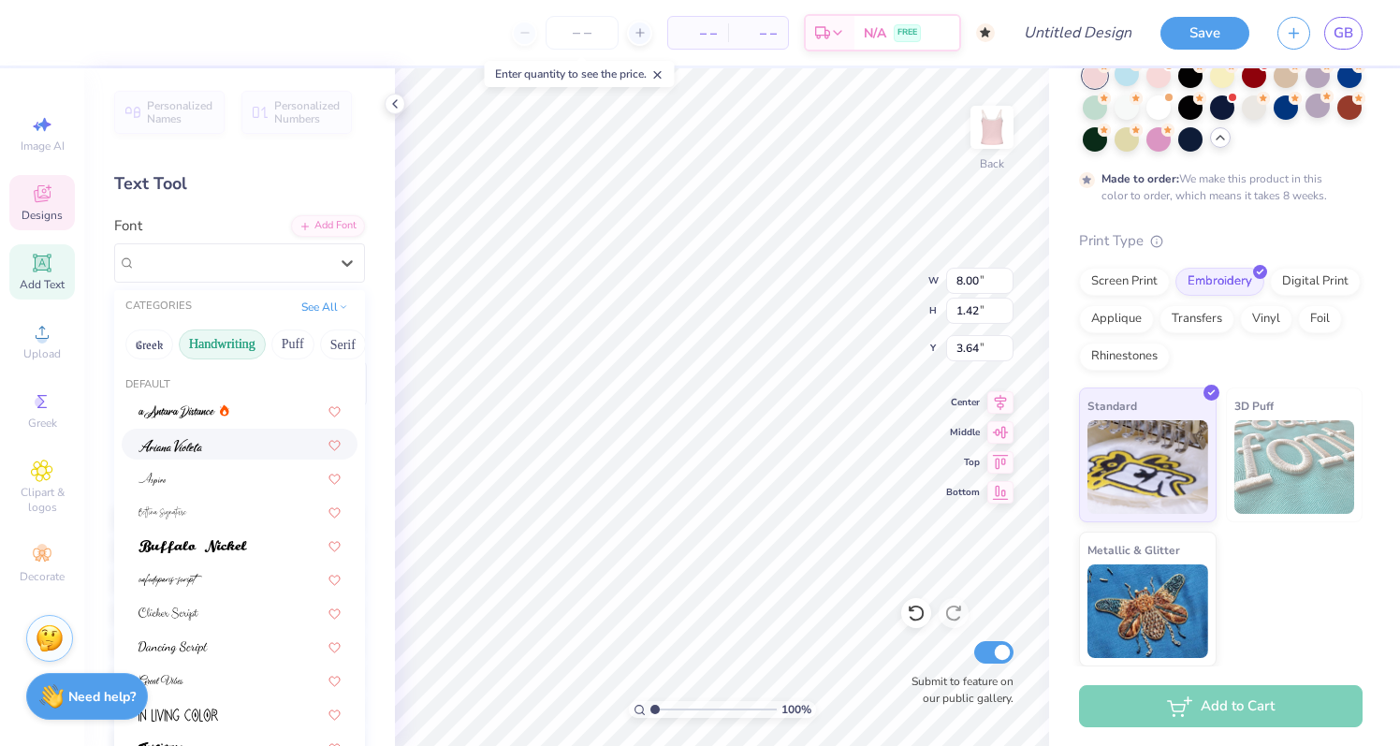
click at [196, 446] on img at bounding box center [170, 445] width 64 height 13
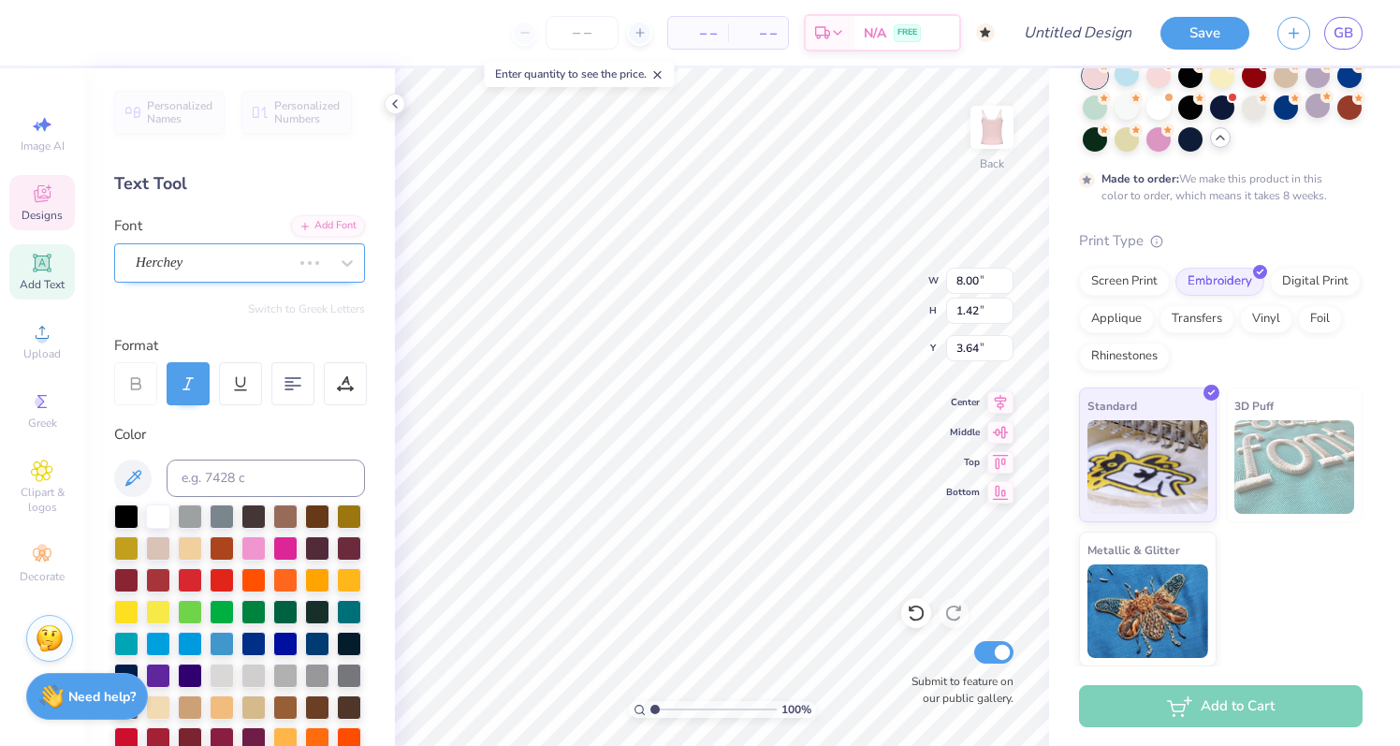
type input "6.45"
type input "1.58"
type input "3.56"
click at [221, 271] on div "Ariana Violeta" at bounding box center [232, 262] width 196 height 29
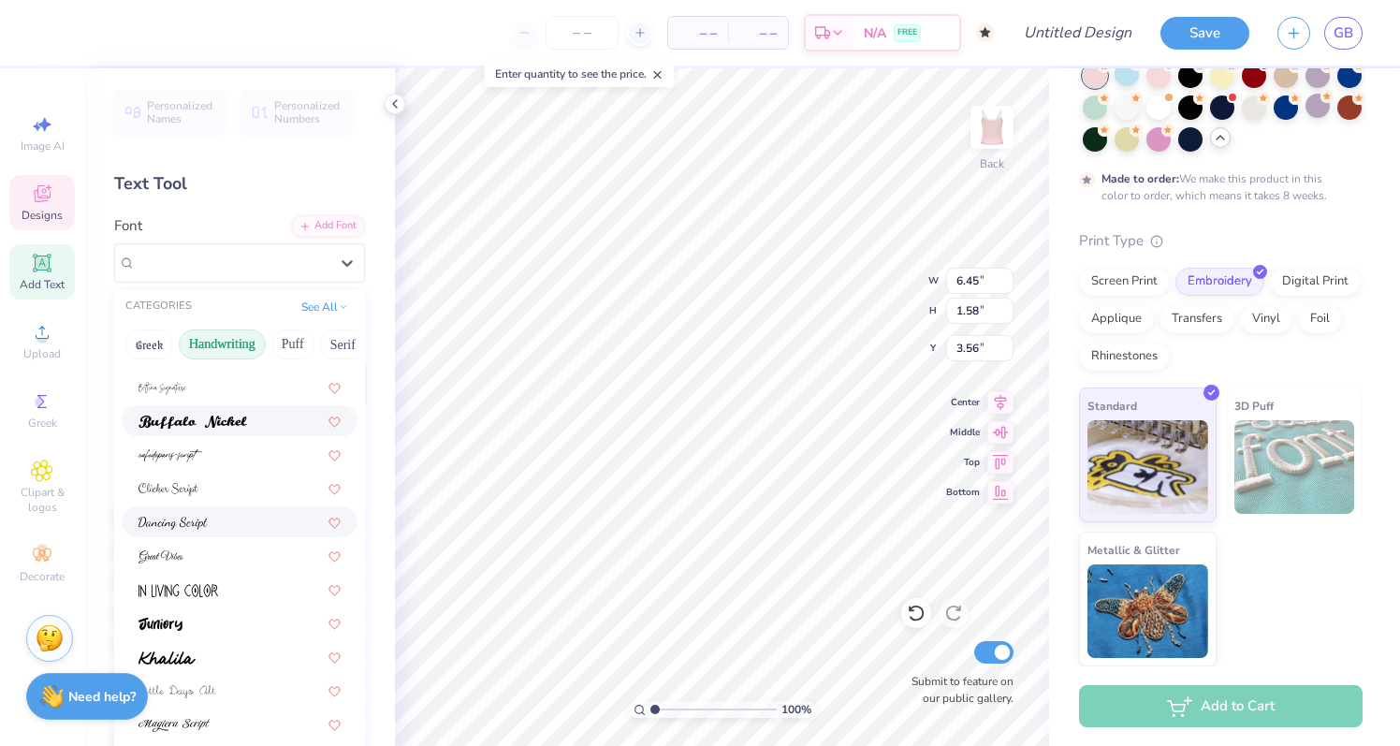
scroll to position [118, 0]
click at [224, 425] on img at bounding box center [192, 428] width 109 height 13
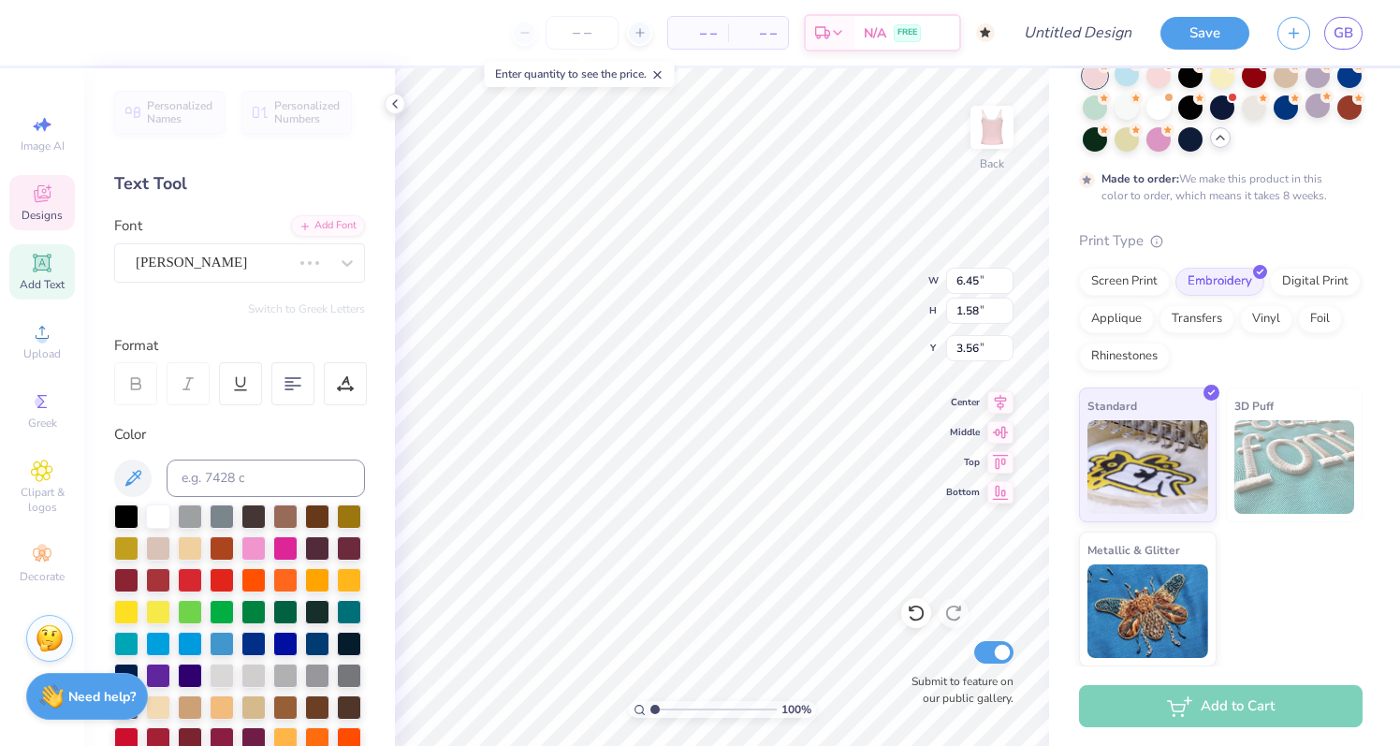
type input "9.20"
type input "1.32"
type input "3.69"
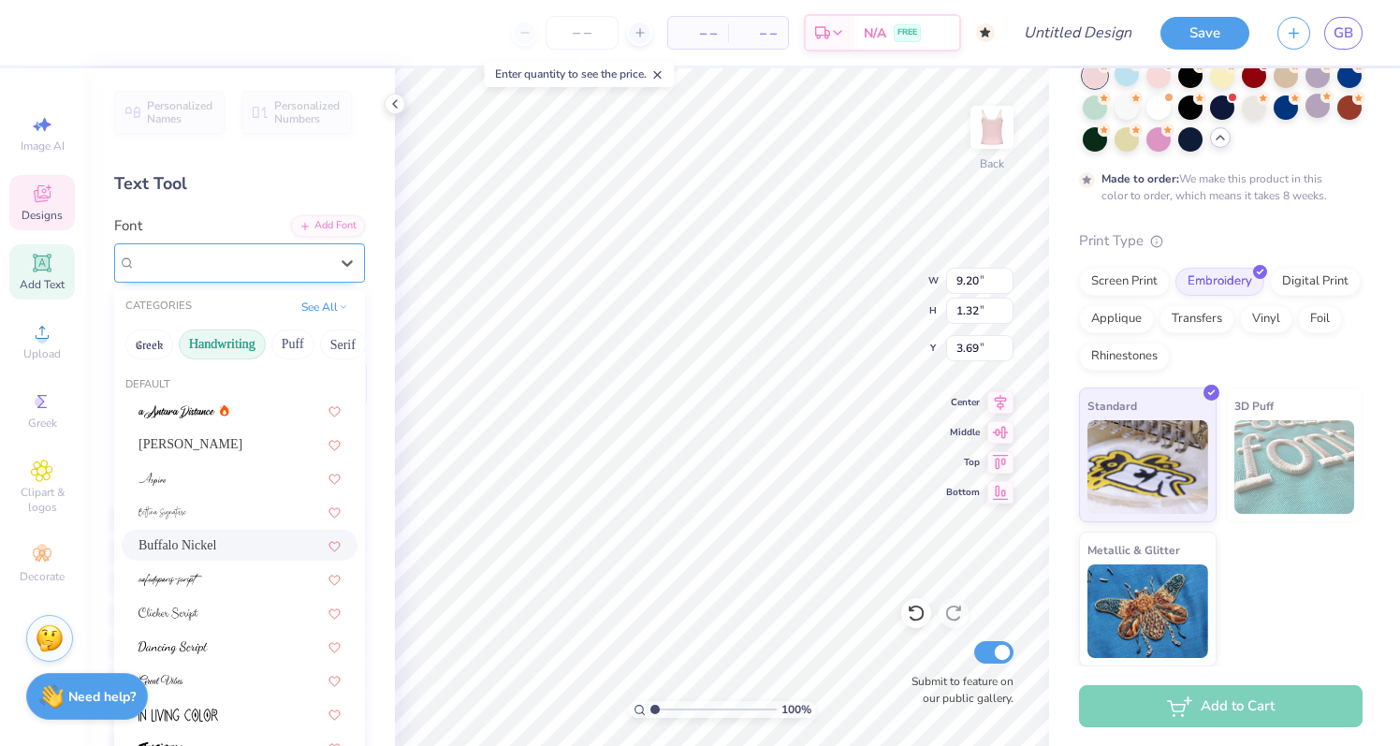
click at [234, 264] on div "Buffalo Nickel" at bounding box center [232, 262] width 196 height 29
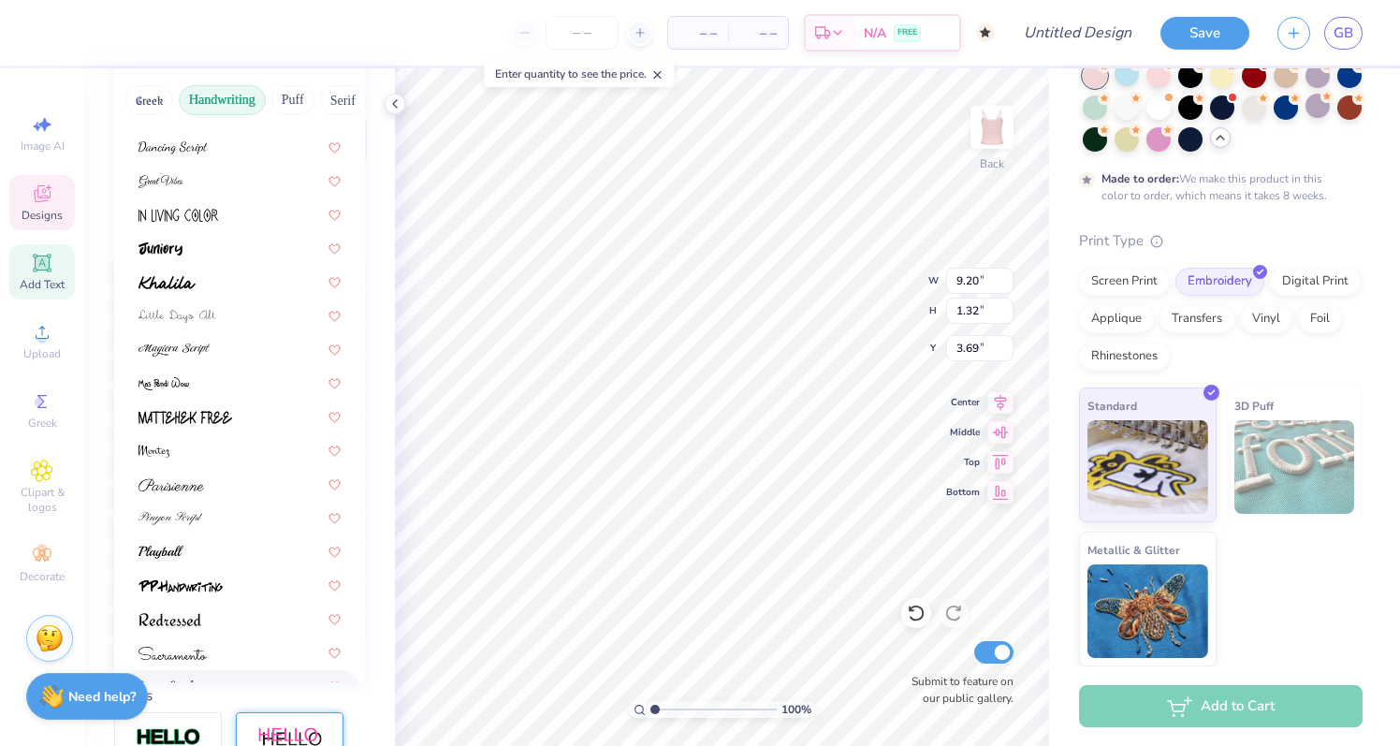
scroll to position [235, 0]
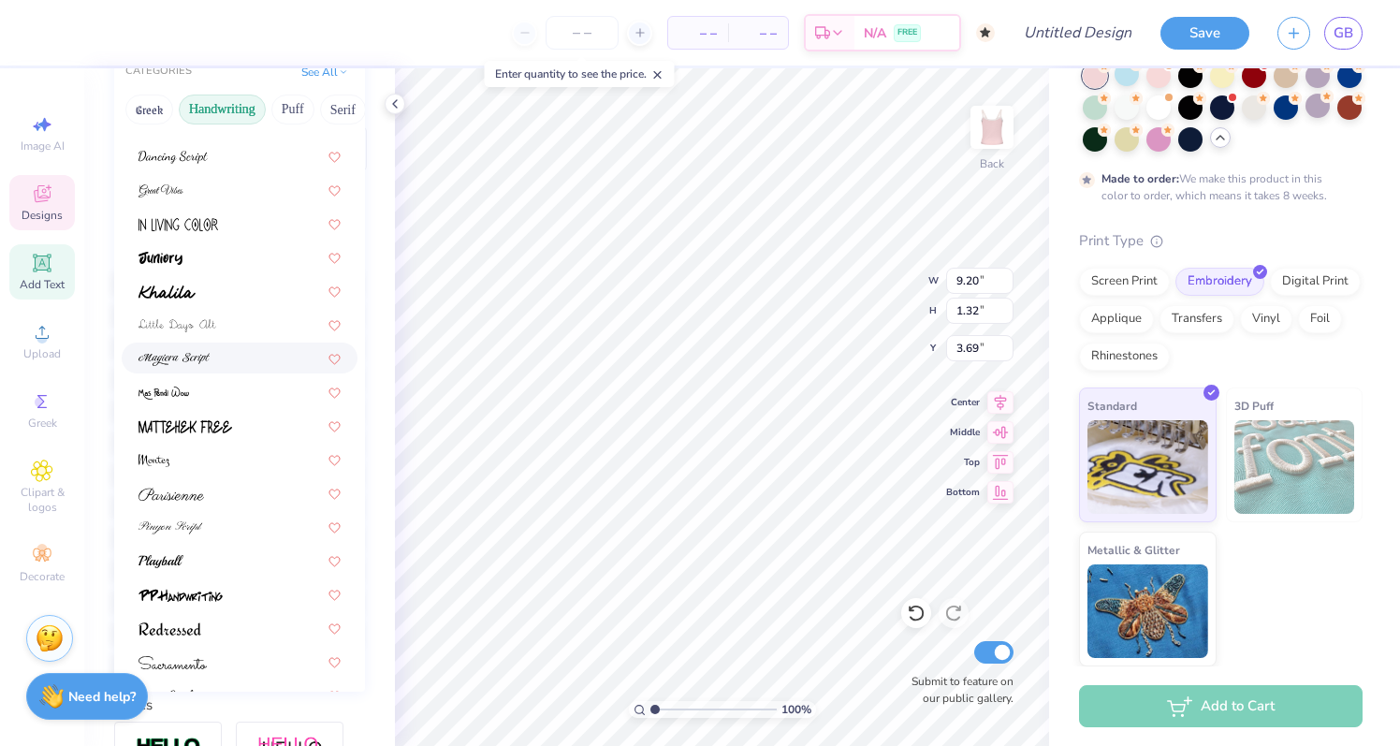
click at [175, 351] on span at bounding box center [173, 358] width 71 height 20
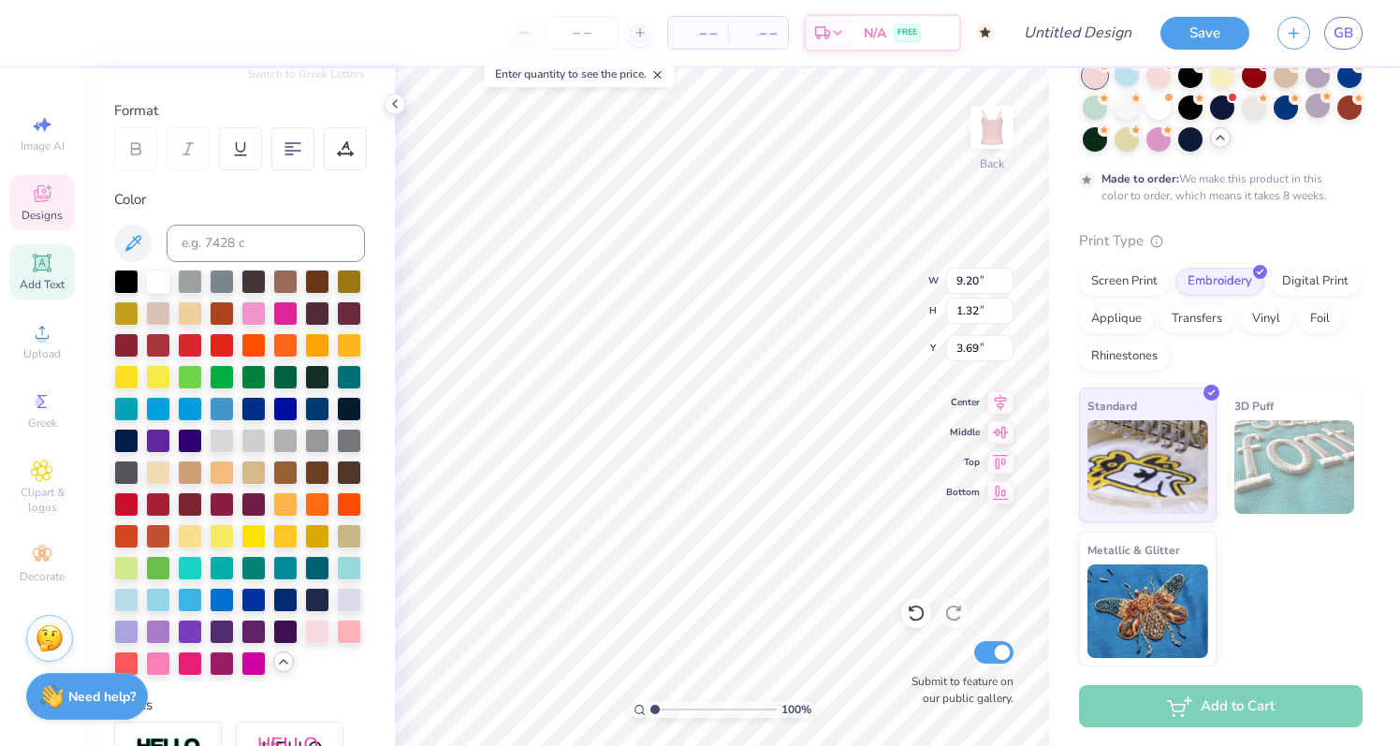
type input "1.27"
type input "3.71"
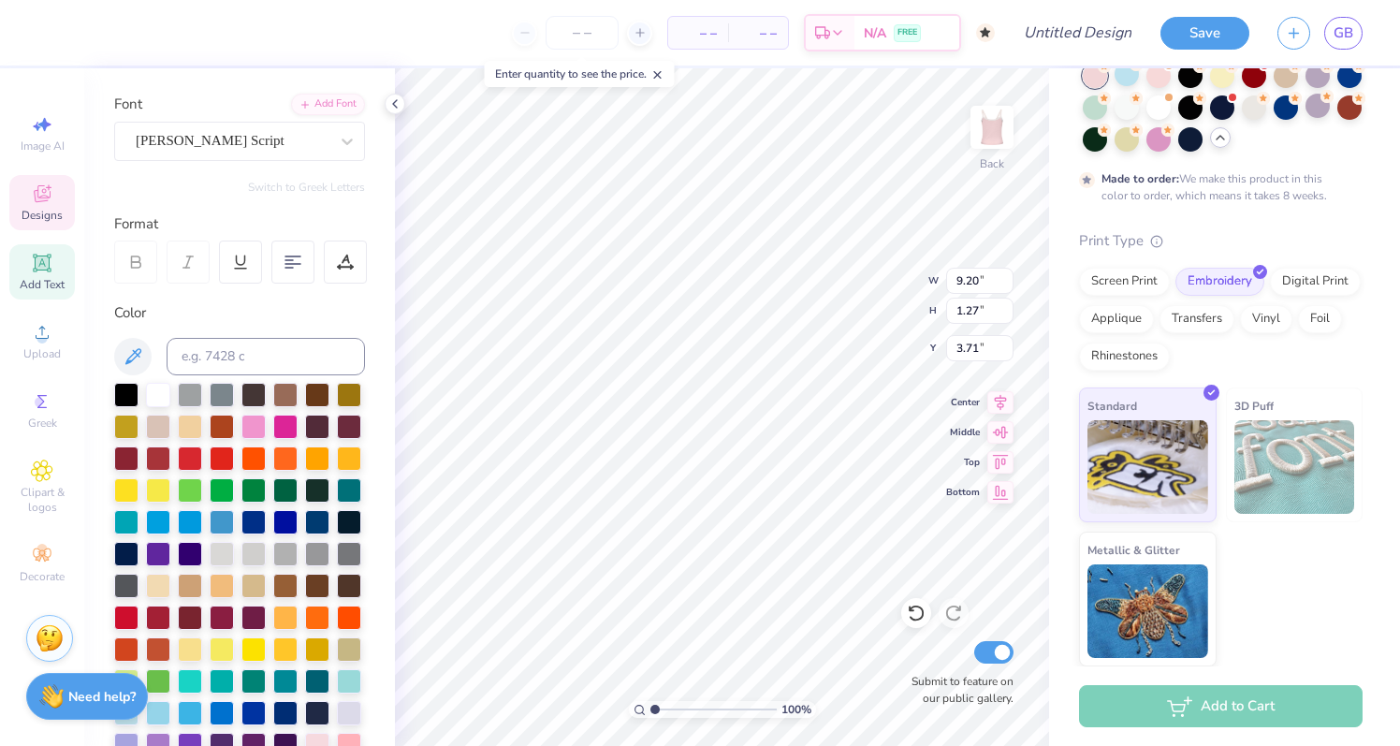
scroll to position [103, 0]
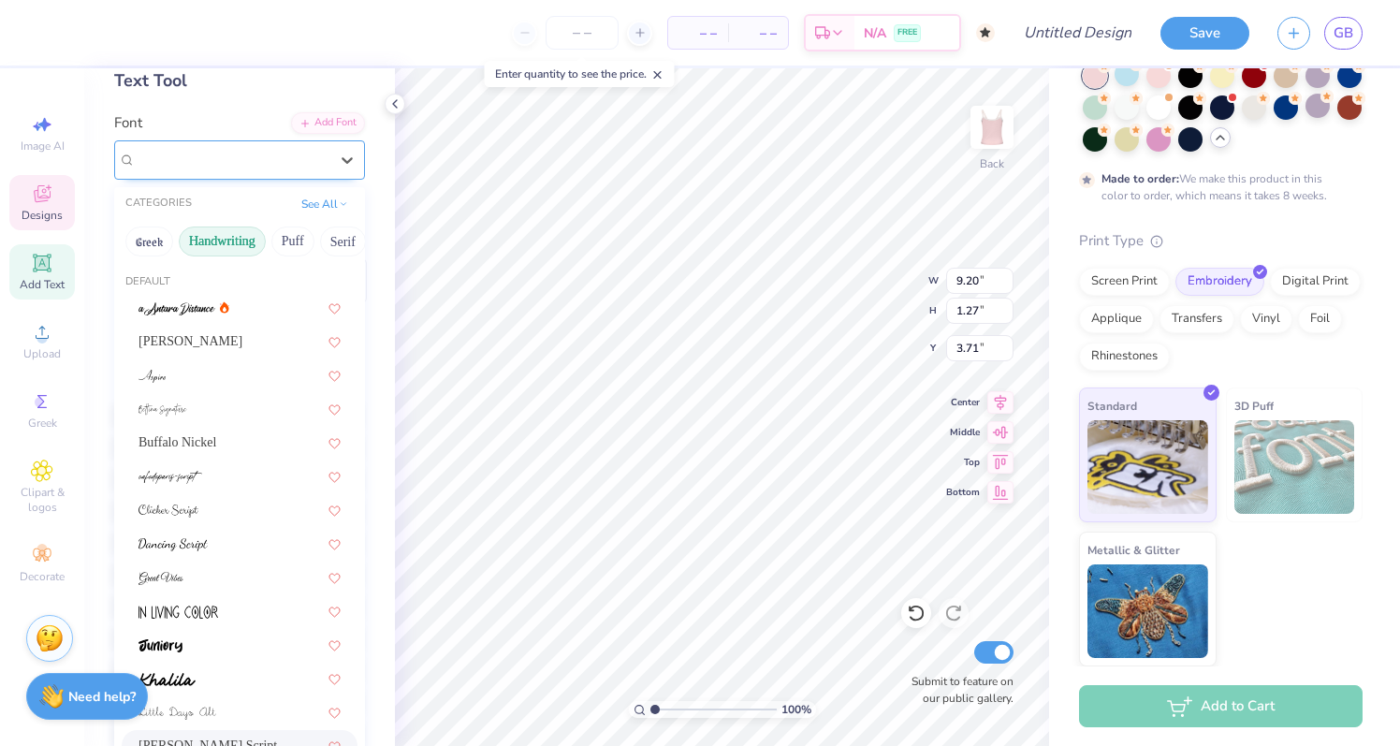
click at [221, 157] on div "Magiera Script" at bounding box center [232, 159] width 196 height 29
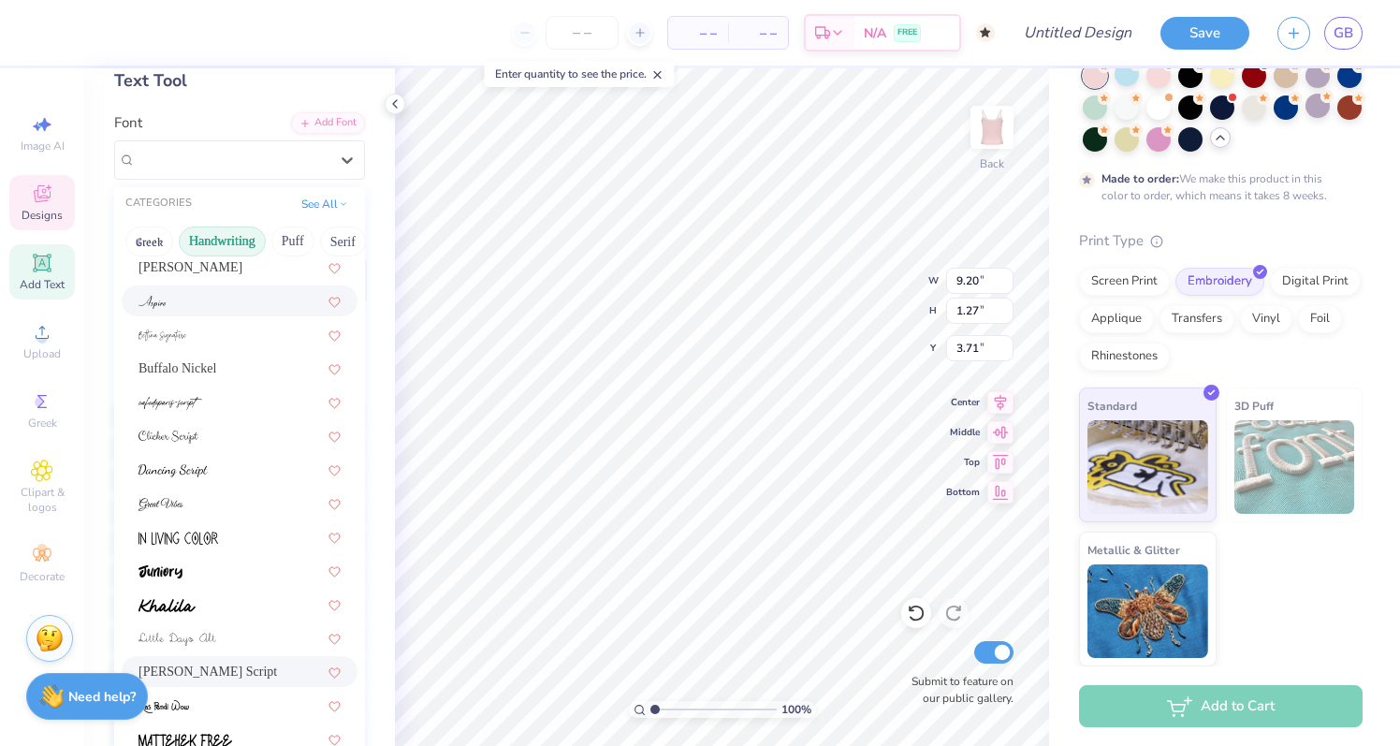
scroll to position [94, 0]
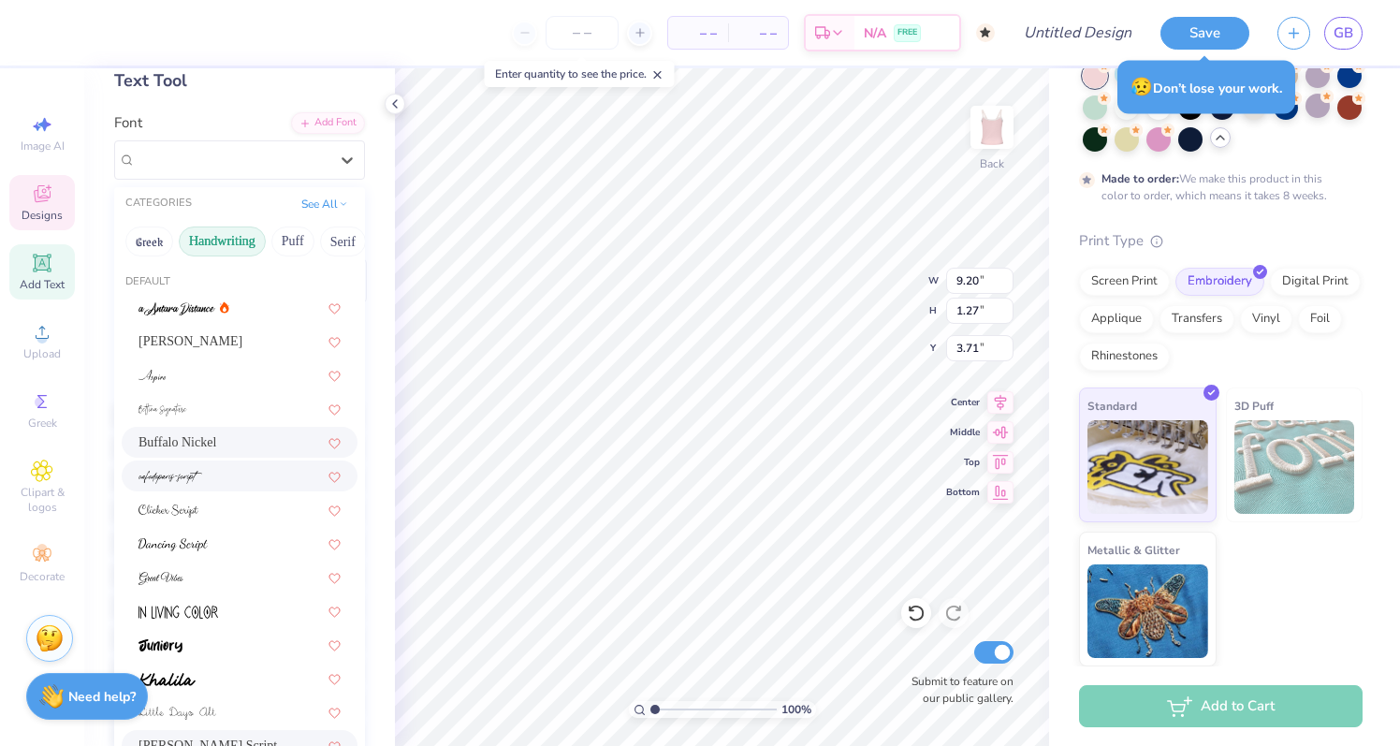
drag, startPoint x: 171, startPoint y: 551, endPoint x: 221, endPoint y: 429, distance: 132.2
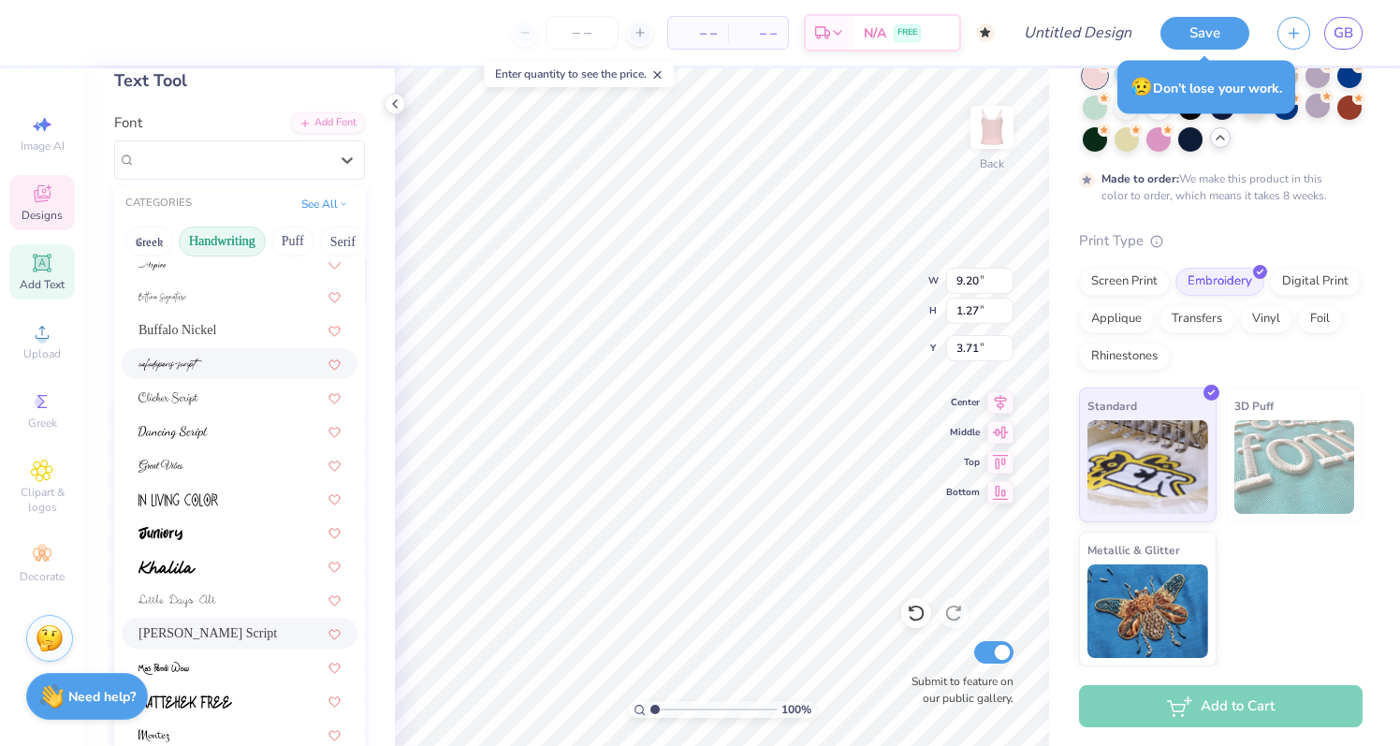
scroll to position [114, 0]
click at [193, 536] on div at bounding box center [239, 530] width 202 height 20
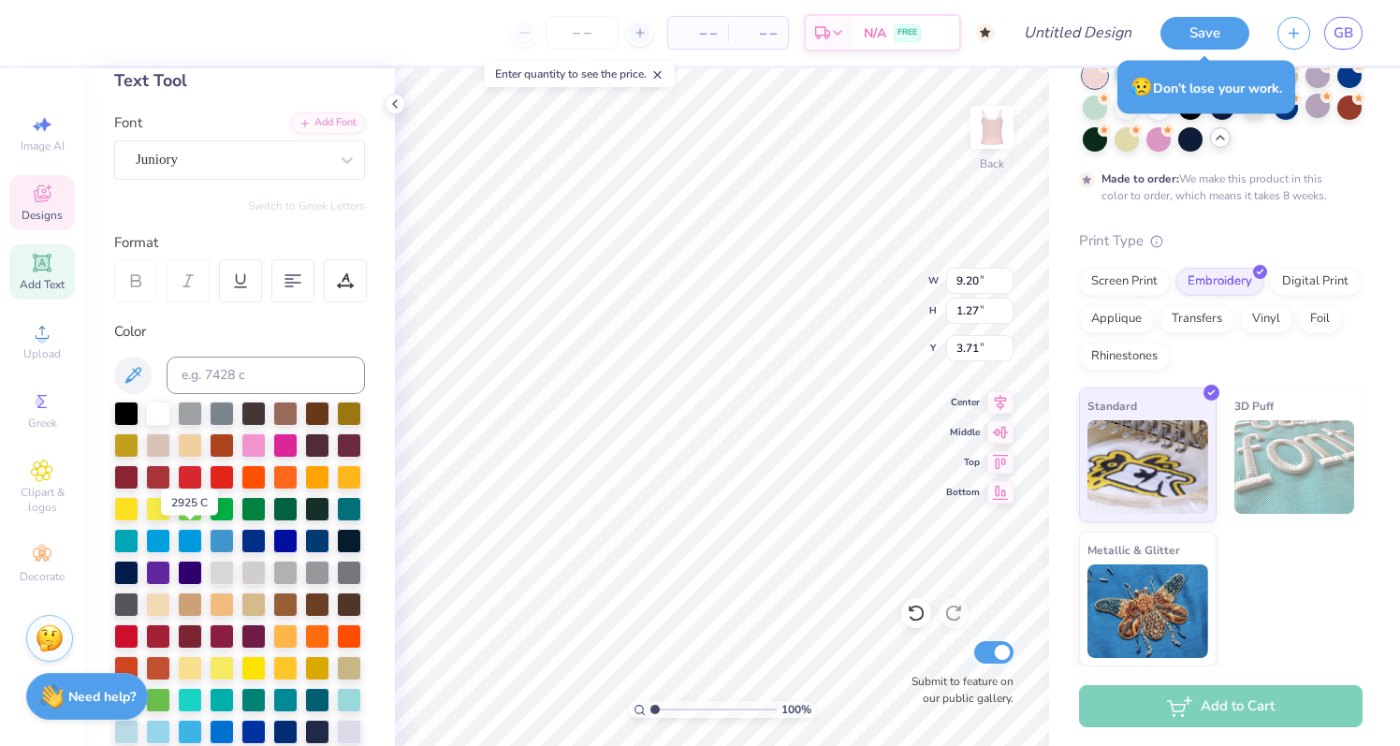
type input "7.03"
type input "0.98"
type input "3.86"
click at [219, 168] on div "Juniory" at bounding box center [232, 159] width 196 height 29
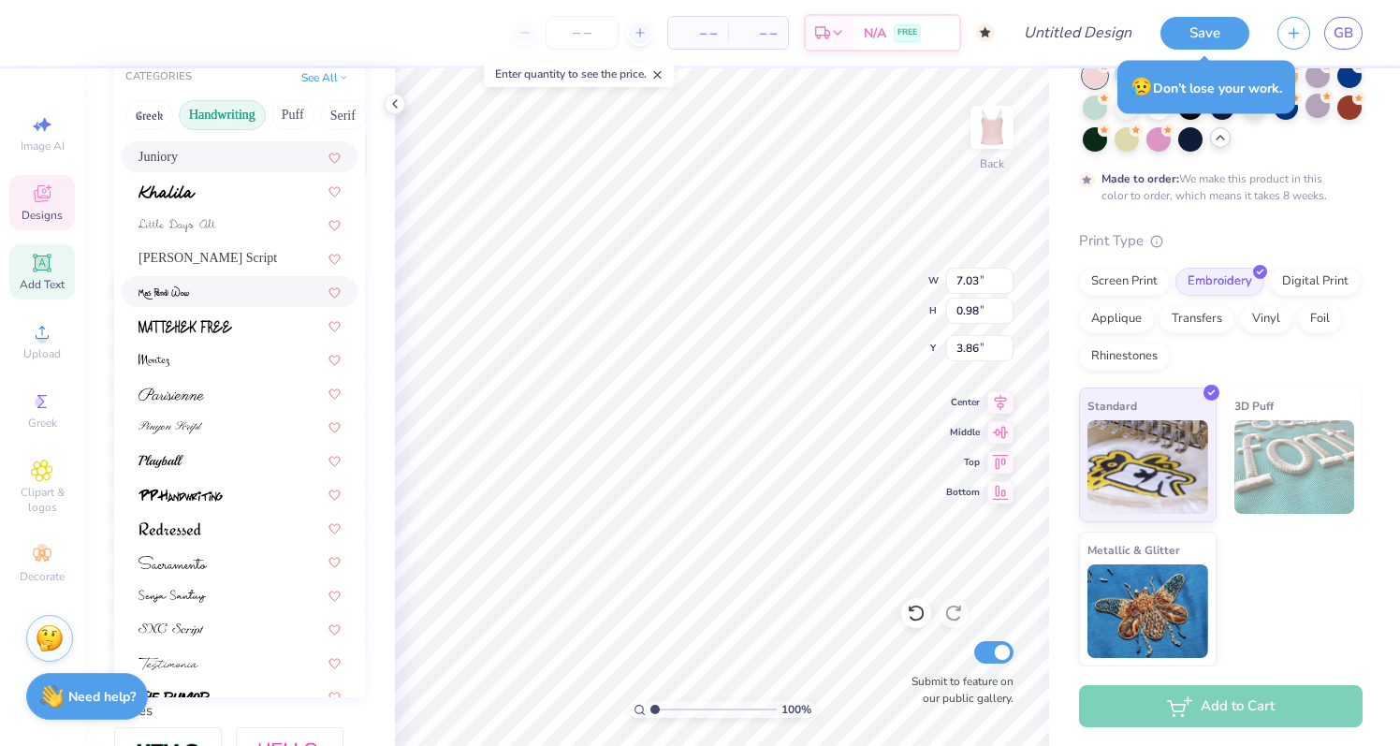
scroll to position [355, 0]
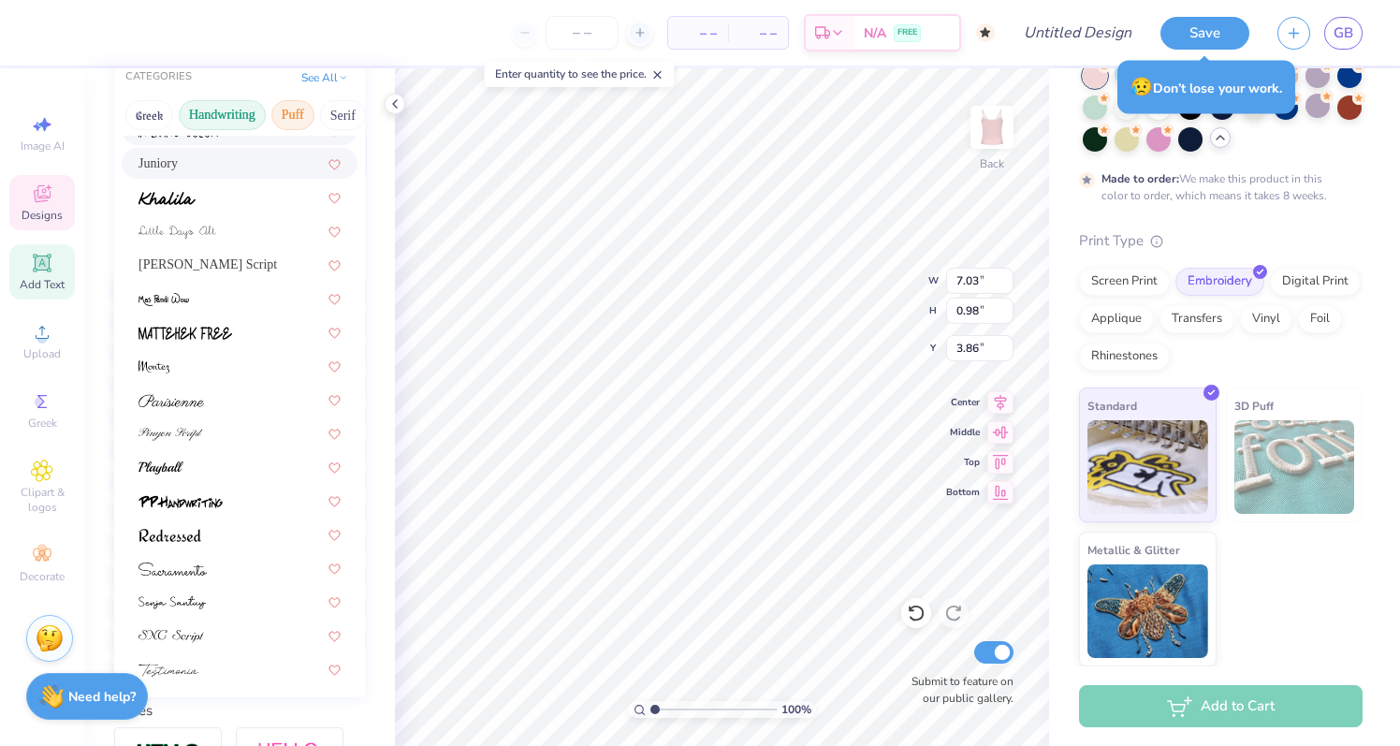
click at [283, 117] on button "Puff" at bounding box center [292, 115] width 43 height 30
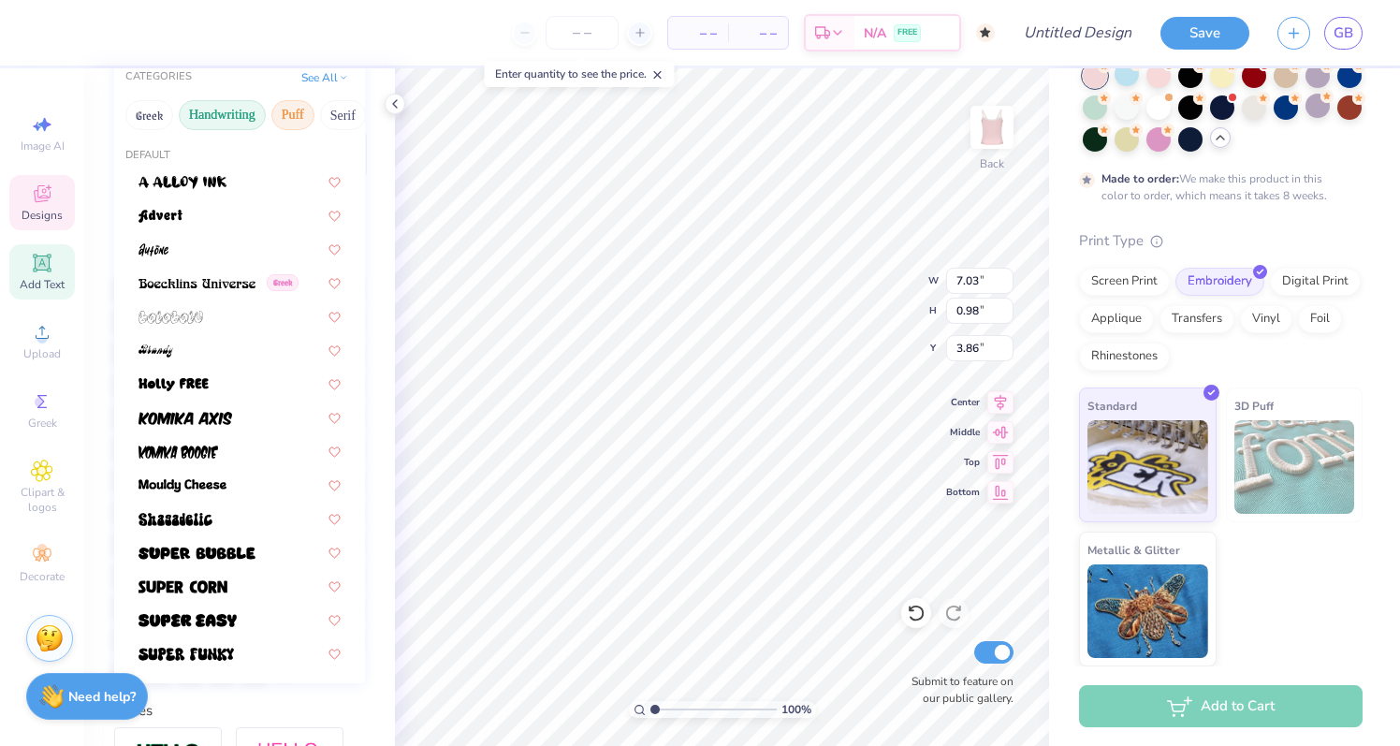
click at [232, 119] on button "Handwriting" at bounding box center [222, 115] width 87 height 30
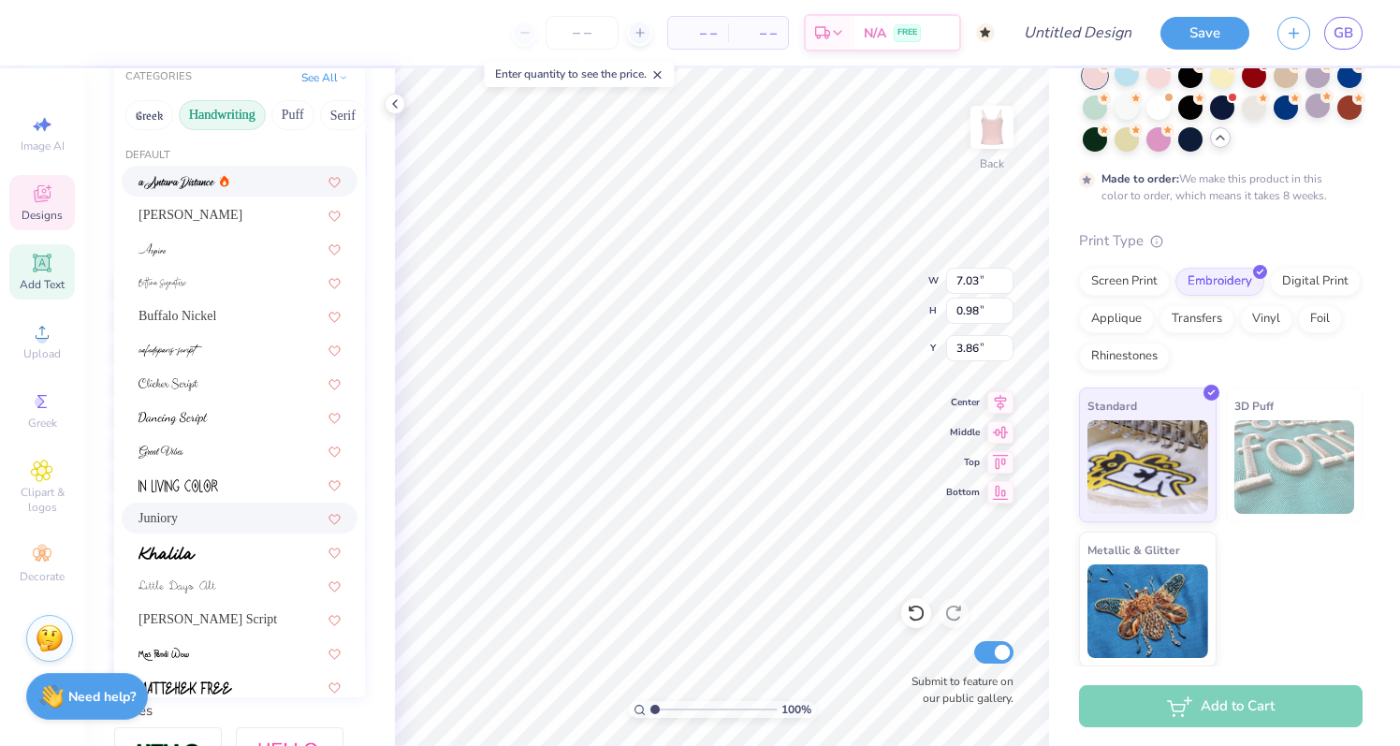
click at [232, 182] on div at bounding box center [239, 181] width 202 height 20
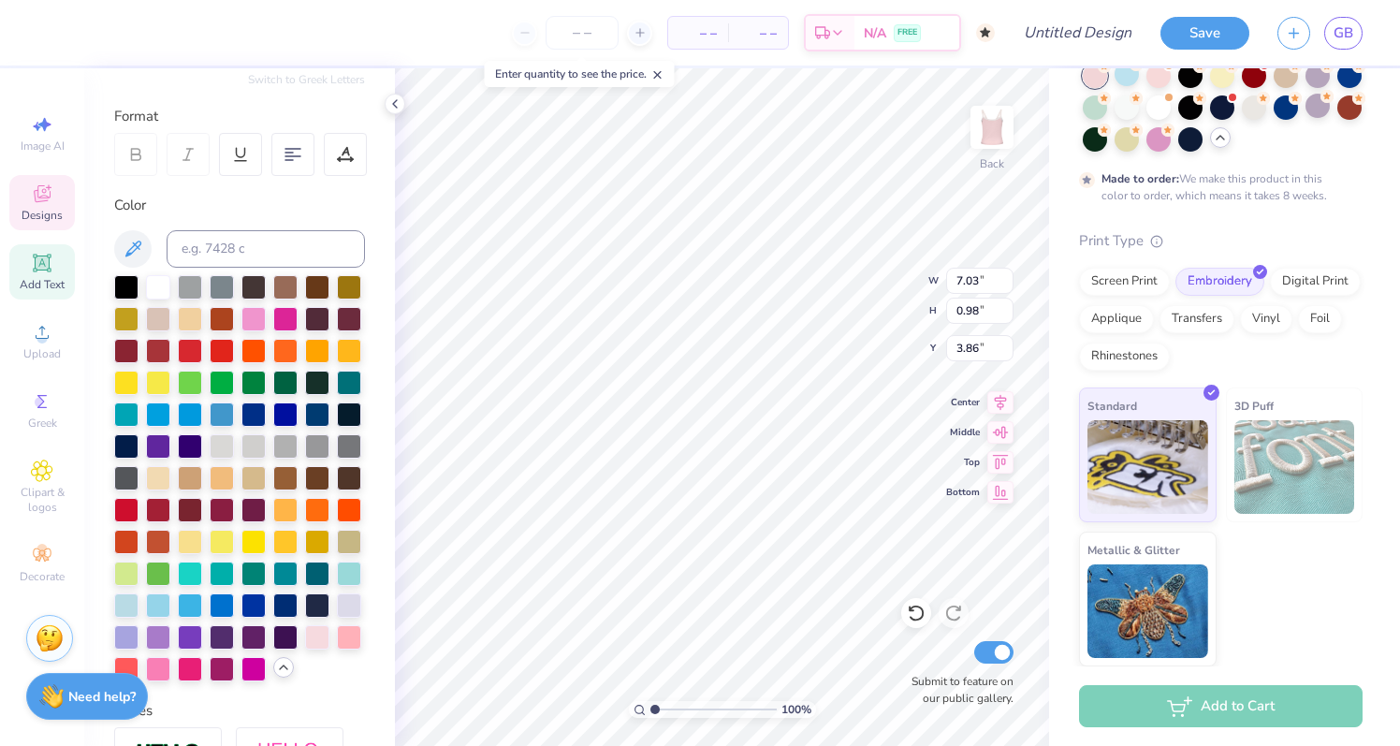
type input "6.11"
type input "1.29"
type input "3.70"
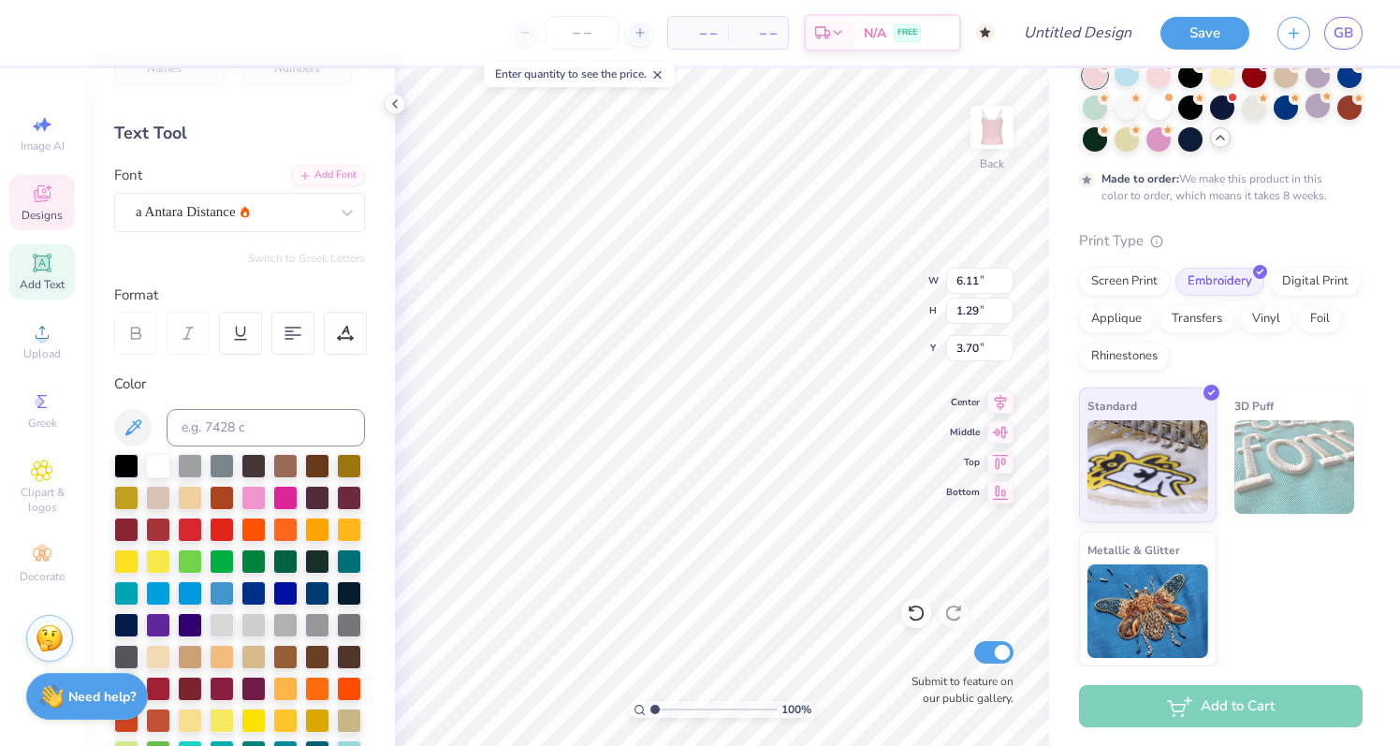
scroll to position [36, 0]
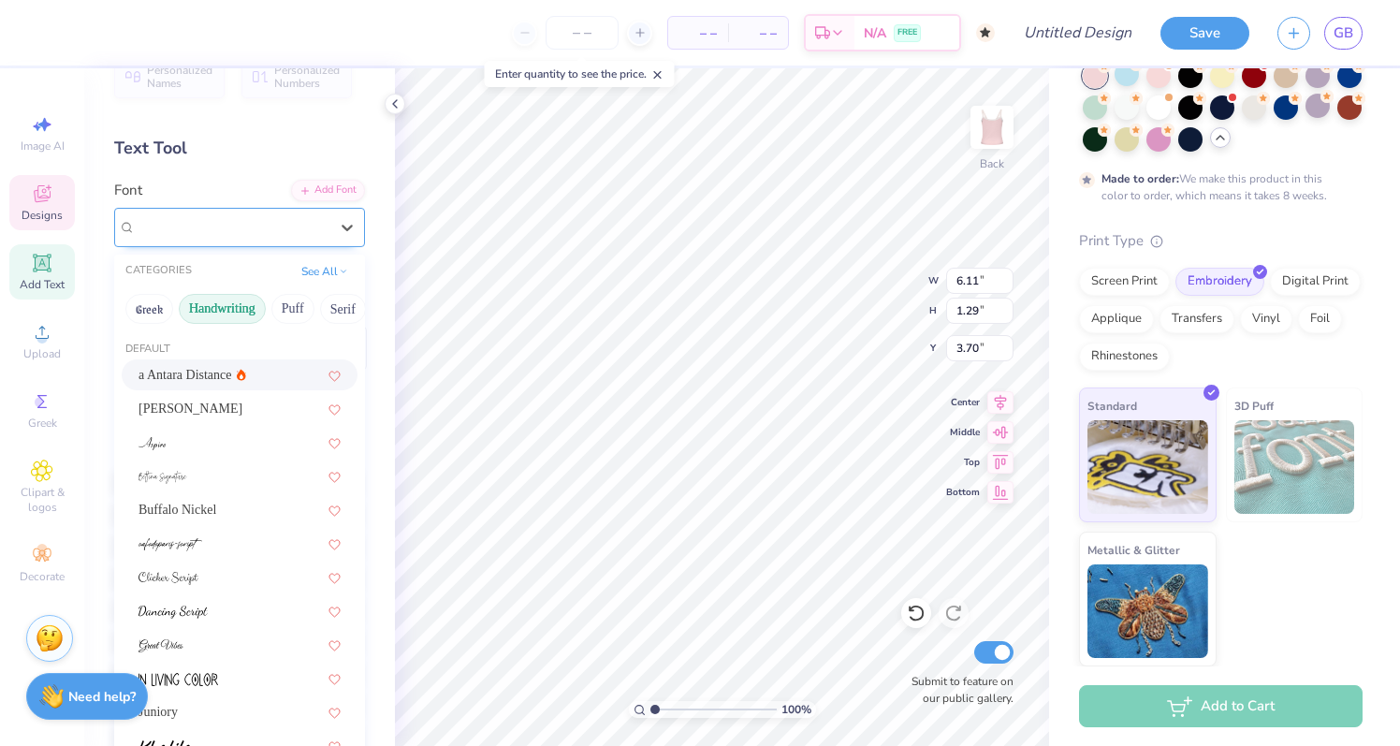
click at [218, 222] on div "a Antara Distance" at bounding box center [232, 226] width 196 height 29
click at [202, 514] on span "Buffalo Nickel" at bounding box center [177, 510] width 78 height 20
type input "7.56"
type input "1.09"
type input "3.81"
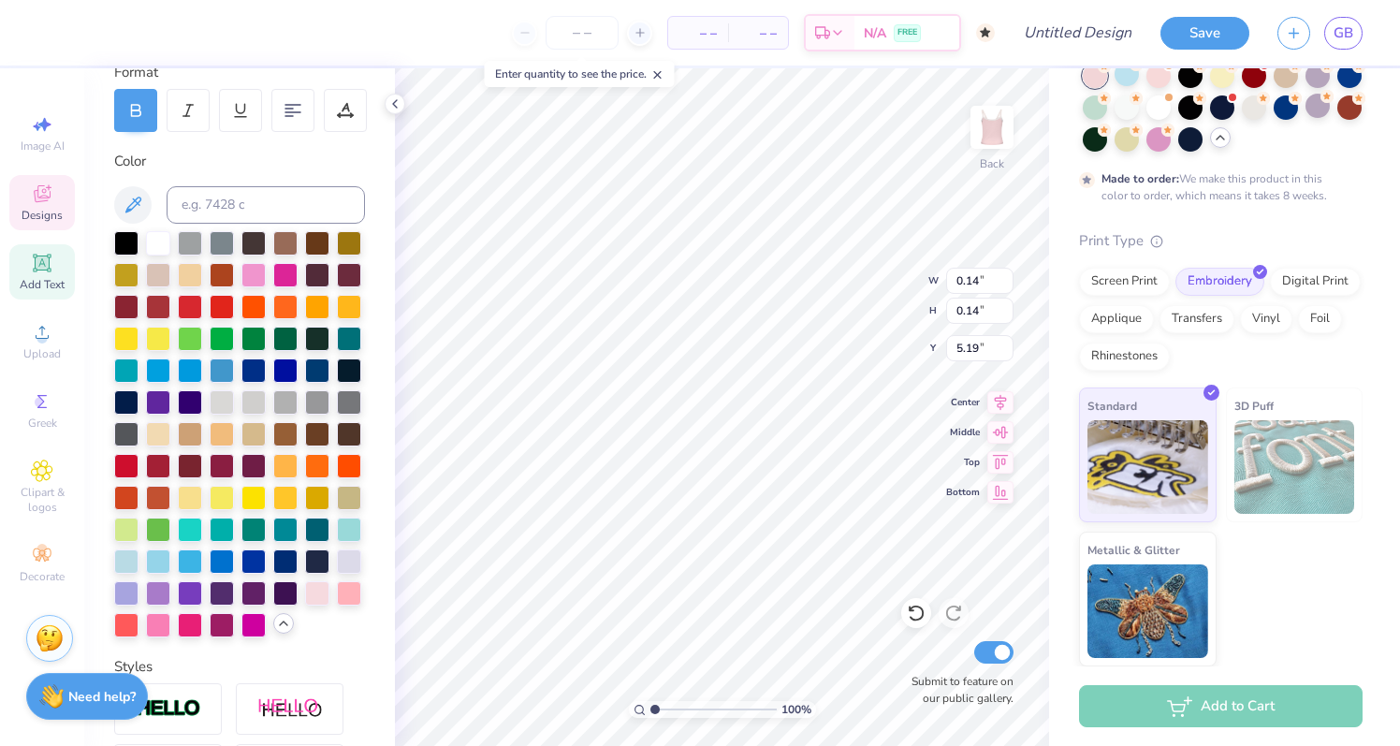
scroll to position [282, 0]
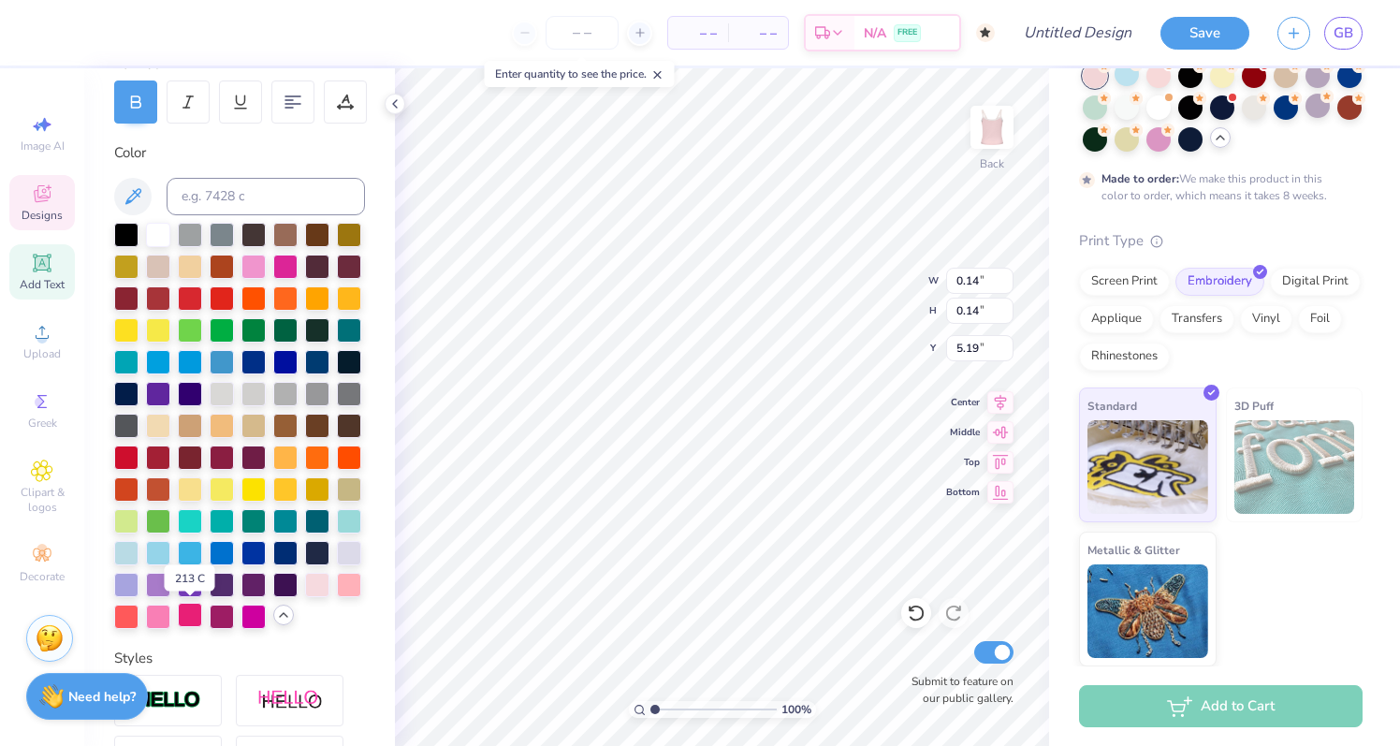
click at [191, 620] on div at bounding box center [190, 615] width 24 height 24
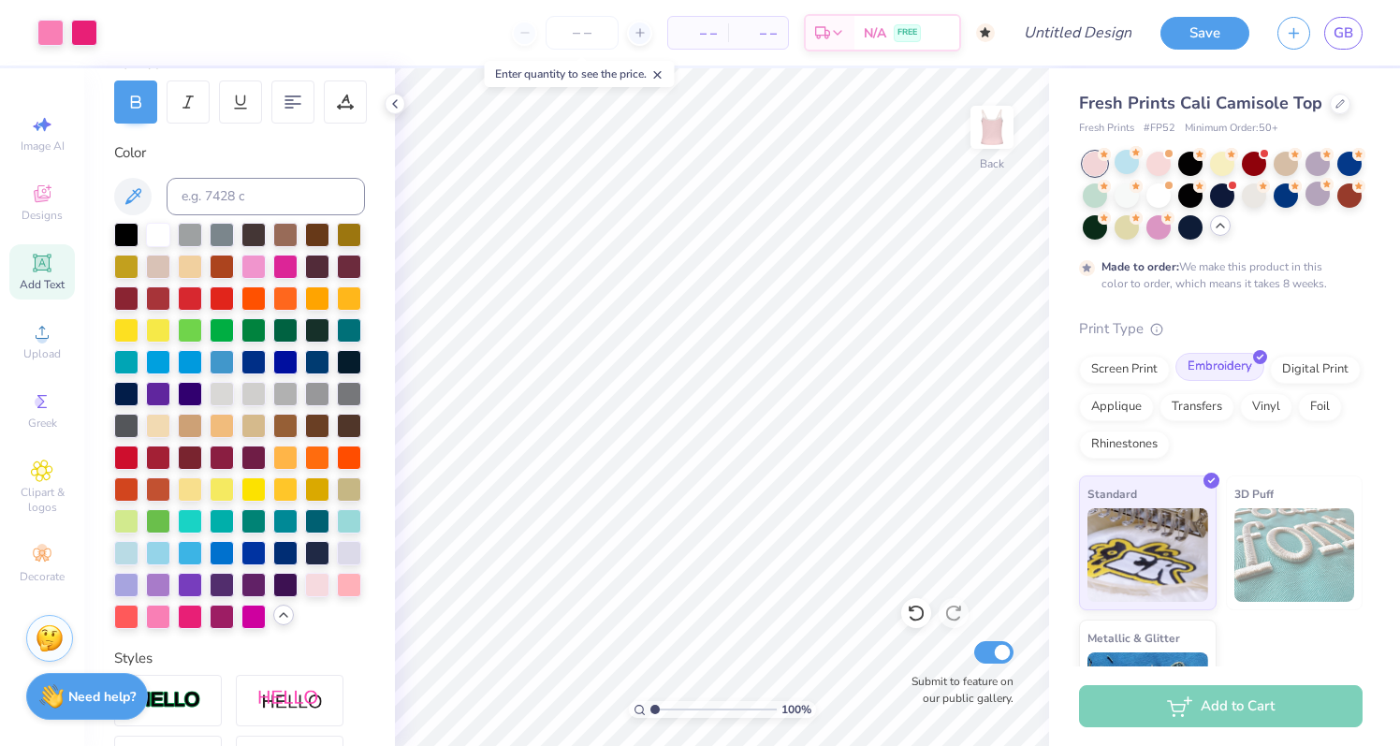
click at [1241, 374] on div "Embroidery" at bounding box center [1219, 367] width 89 height 28
click at [1183, 45] on button "Save" at bounding box center [1204, 30] width 89 height 33
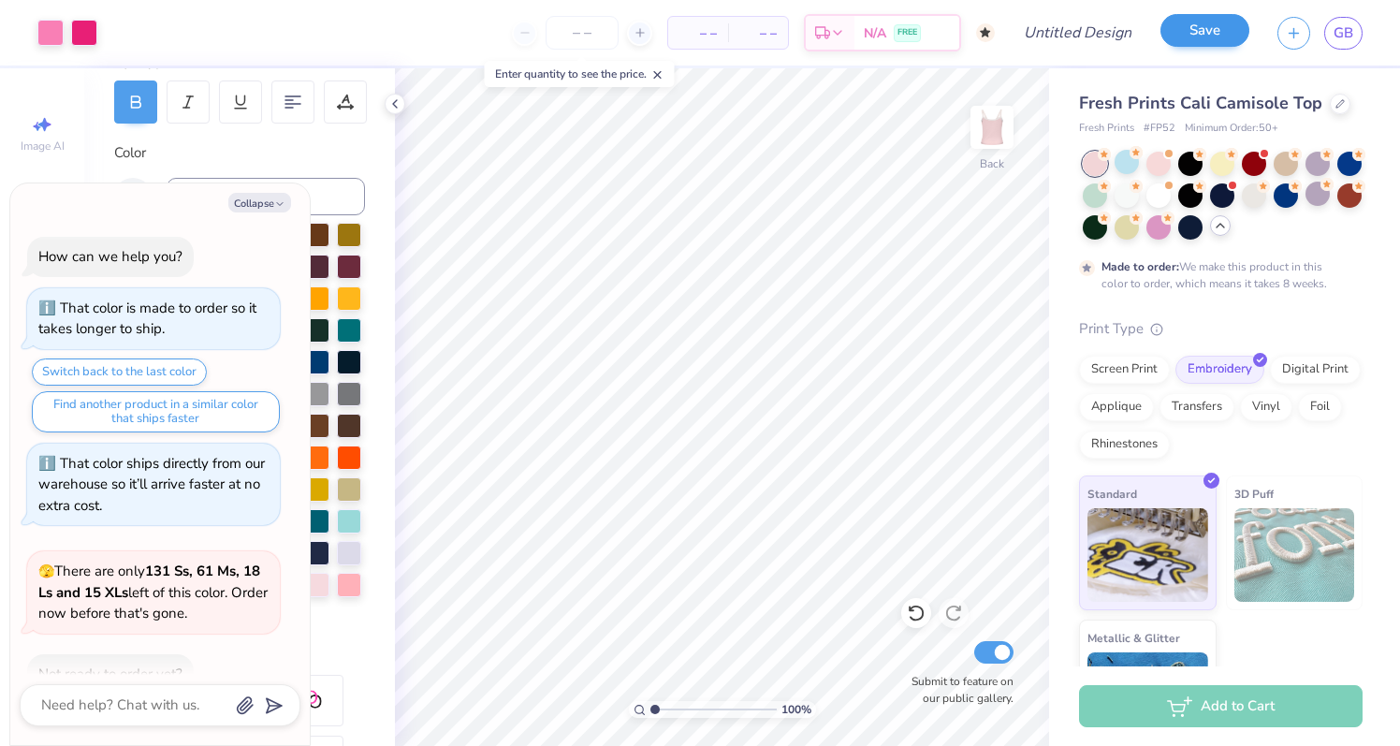
scroll to position [314, 0]
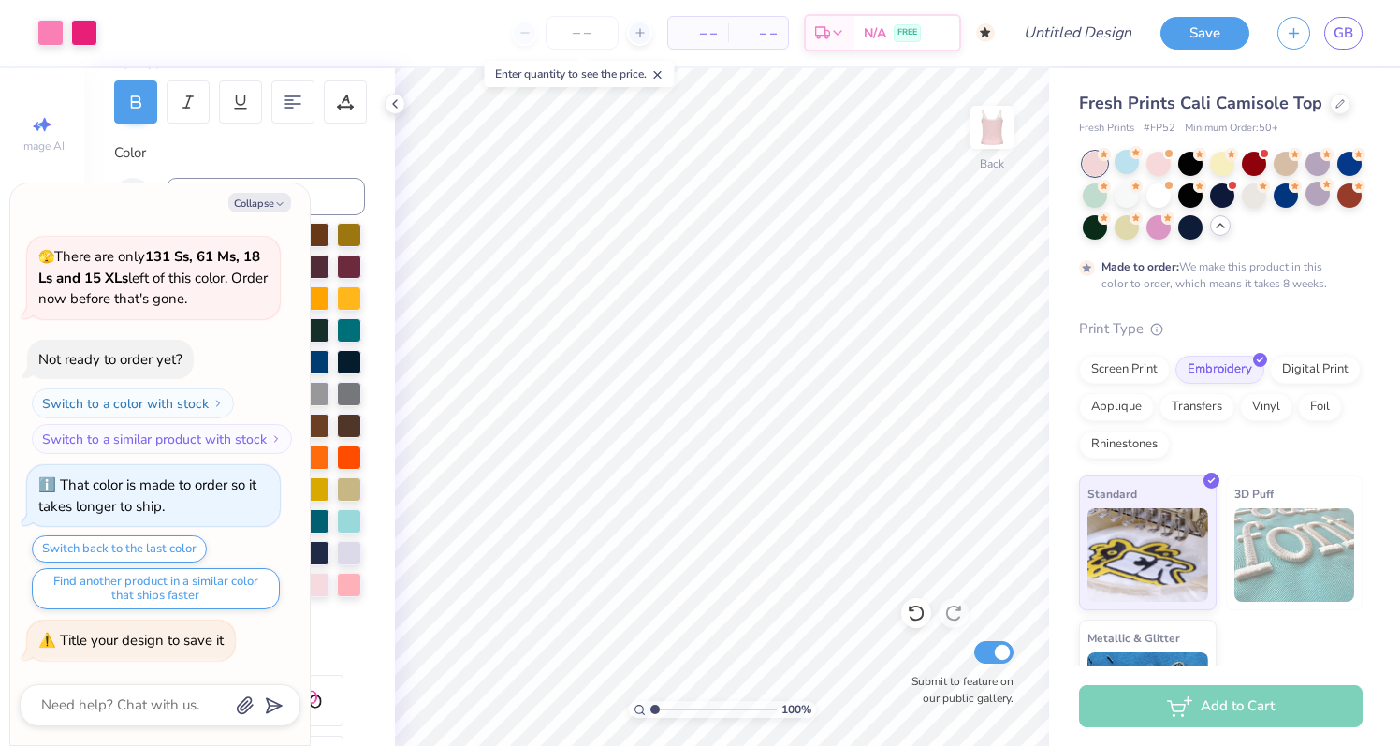
type textarea "x"
click at [970, 45] on div "– – Per Item – – Total Est. Delivery N/A FREE" at bounding box center [552, 32] width 883 height 65
click at [892, 30] on div "N/A FREE" at bounding box center [906, 36] width 105 height 34
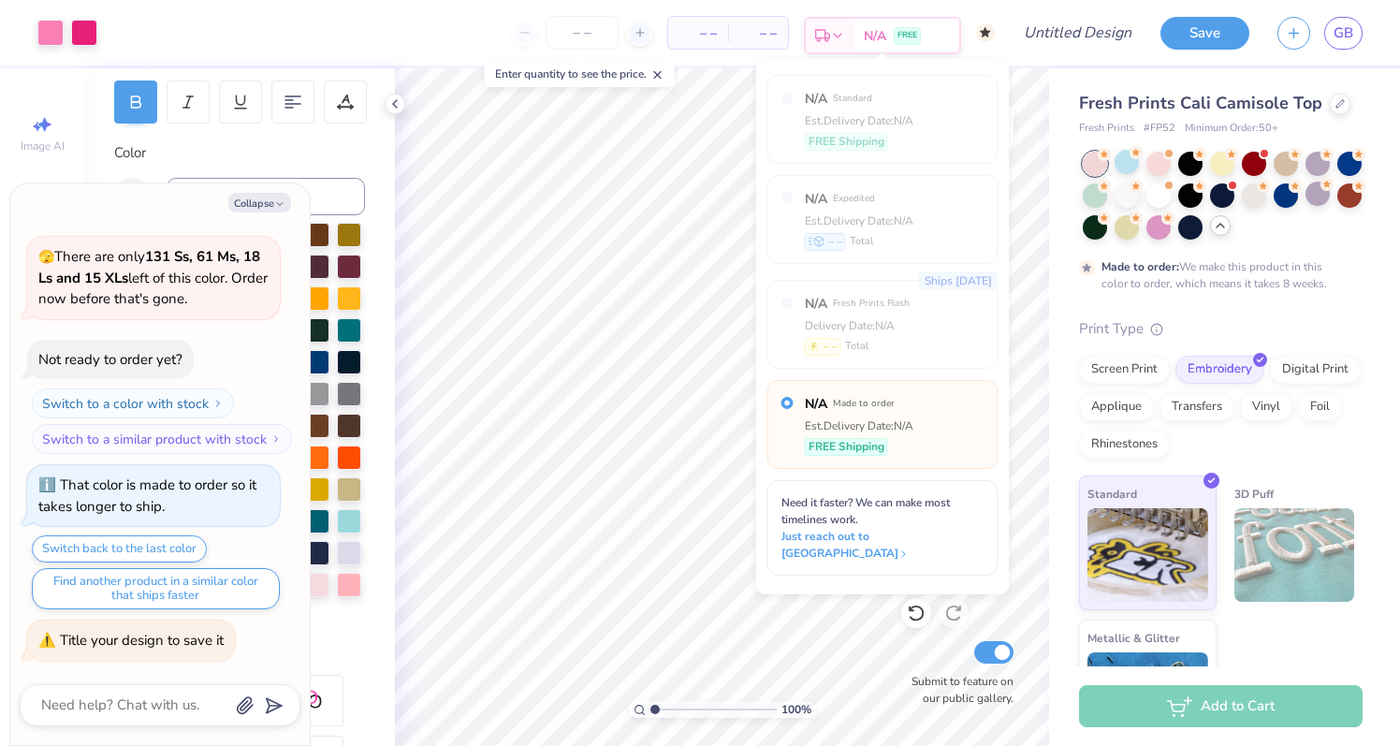
click at [892, 30] on div "N/A FREE" at bounding box center [906, 36] width 105 height 34
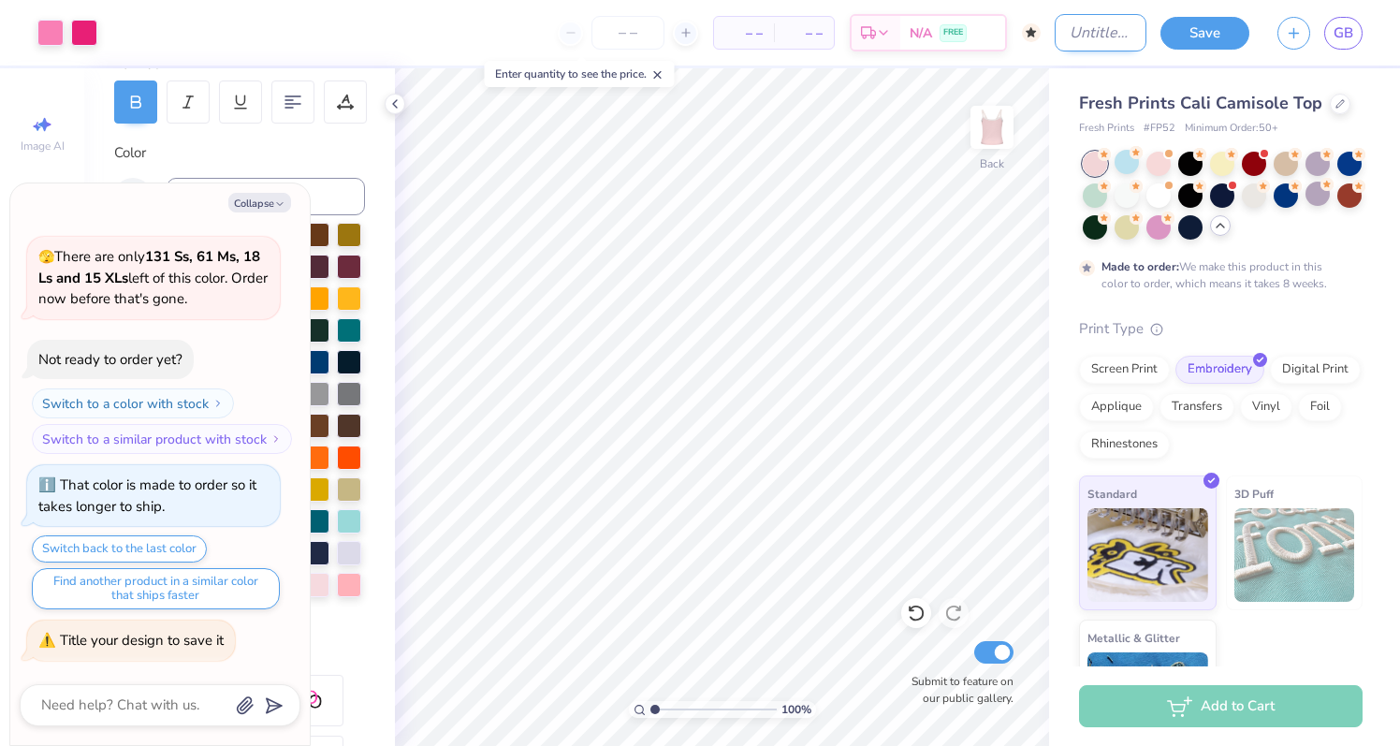
click at [1061, 33] on input "Design Title" at bounding box center [1100, 32] width 92 height 37
type input "GWC Slim Long"
type textarea "x"
drag, startPoint x: 1113, startPoint y: 35, endPoint x: 1277, endPoint y: 59, distance: 165.5
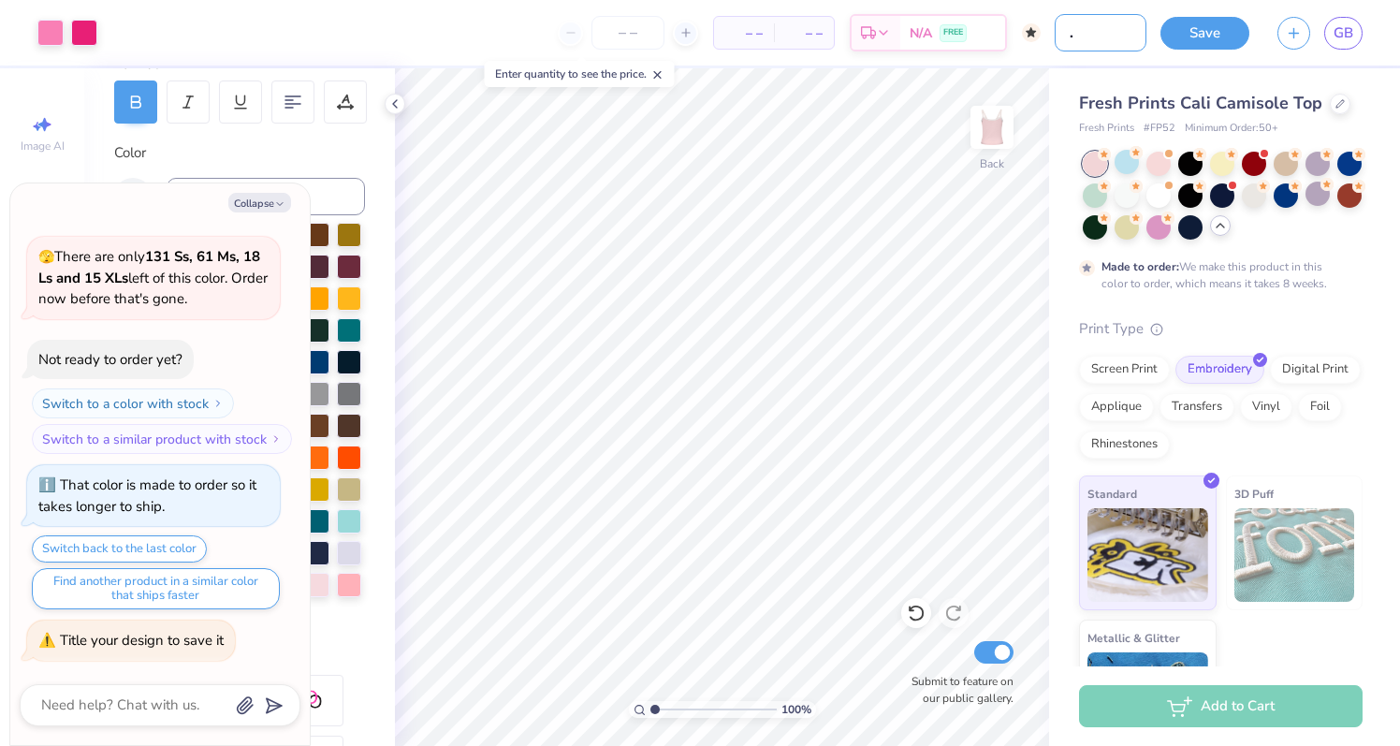
click at [1277, 59] on div "Art colors – – Per Item – – Total Est. Delivery N/A FREE Design Title GWC Slim …" at bounding box center [700, 32] width 1400 height 65
type input "GWC C"
type textarea "x"
type input "GWC Ca"
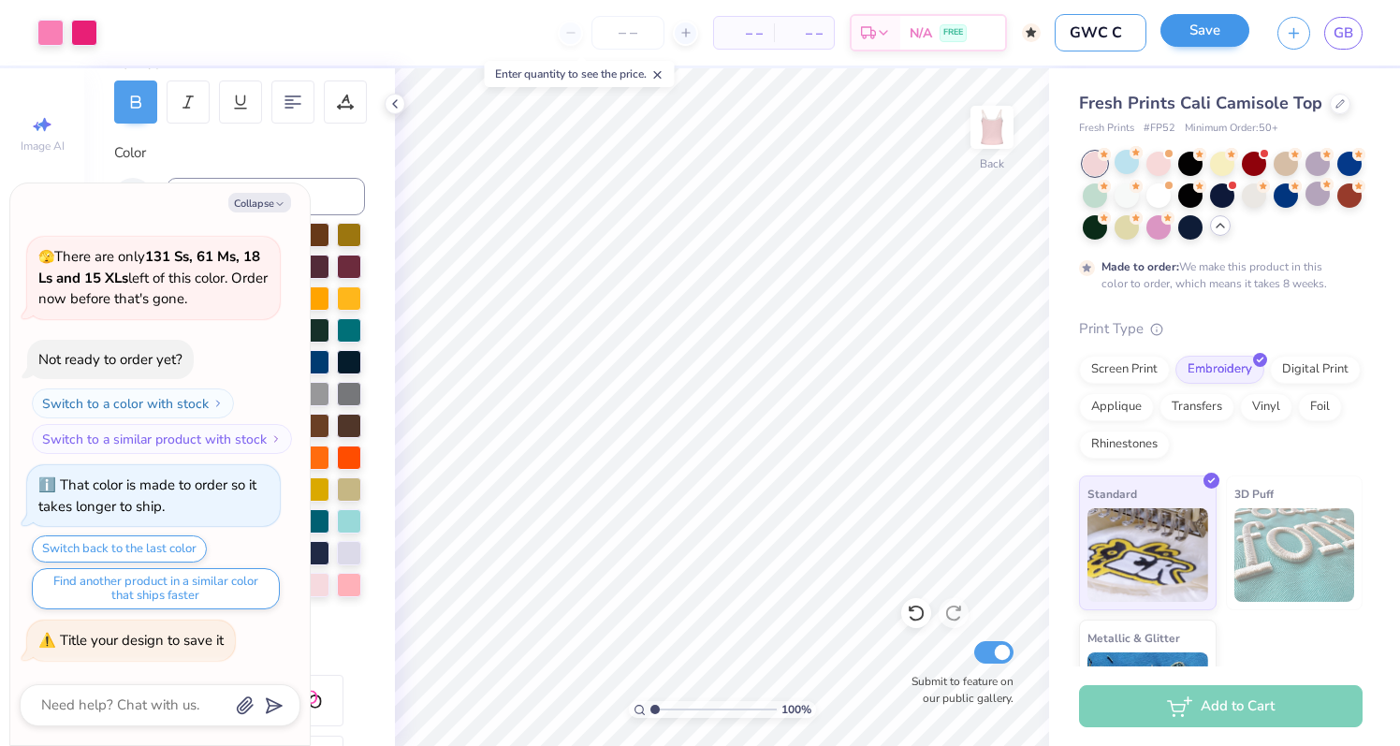
type textarea "x"
type input "GWC Cam"
type textarea "x"
type input "GWC Cami"
type textarea "x"
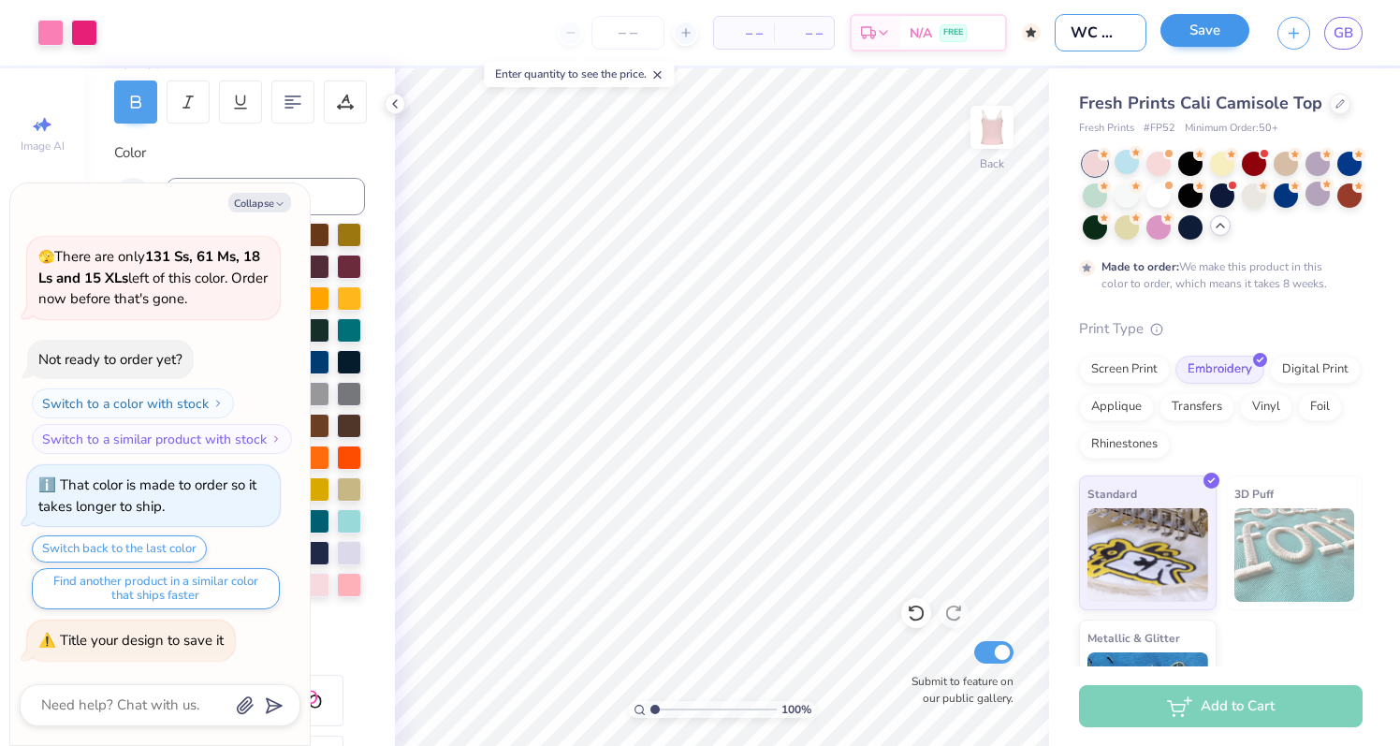
scroll to position [0, 14]
type input "GWC Cami"
click at [1220, 21] on button "Save" at bounding box center [1204, 30] width 89 height 33
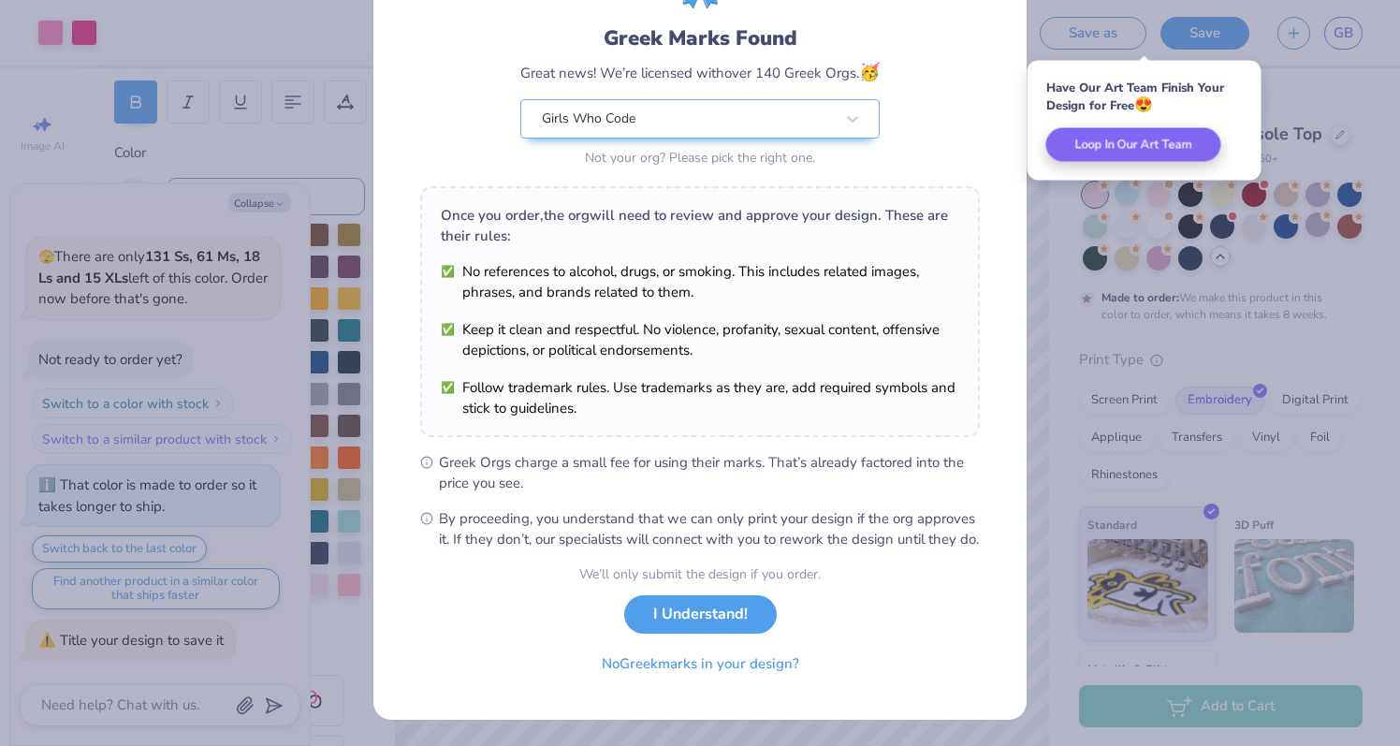
scroll to position [130, 0]
click at [757, 660] on button "No Greek marks in your design?" at bounding box center [700, 659] width 229 height 38
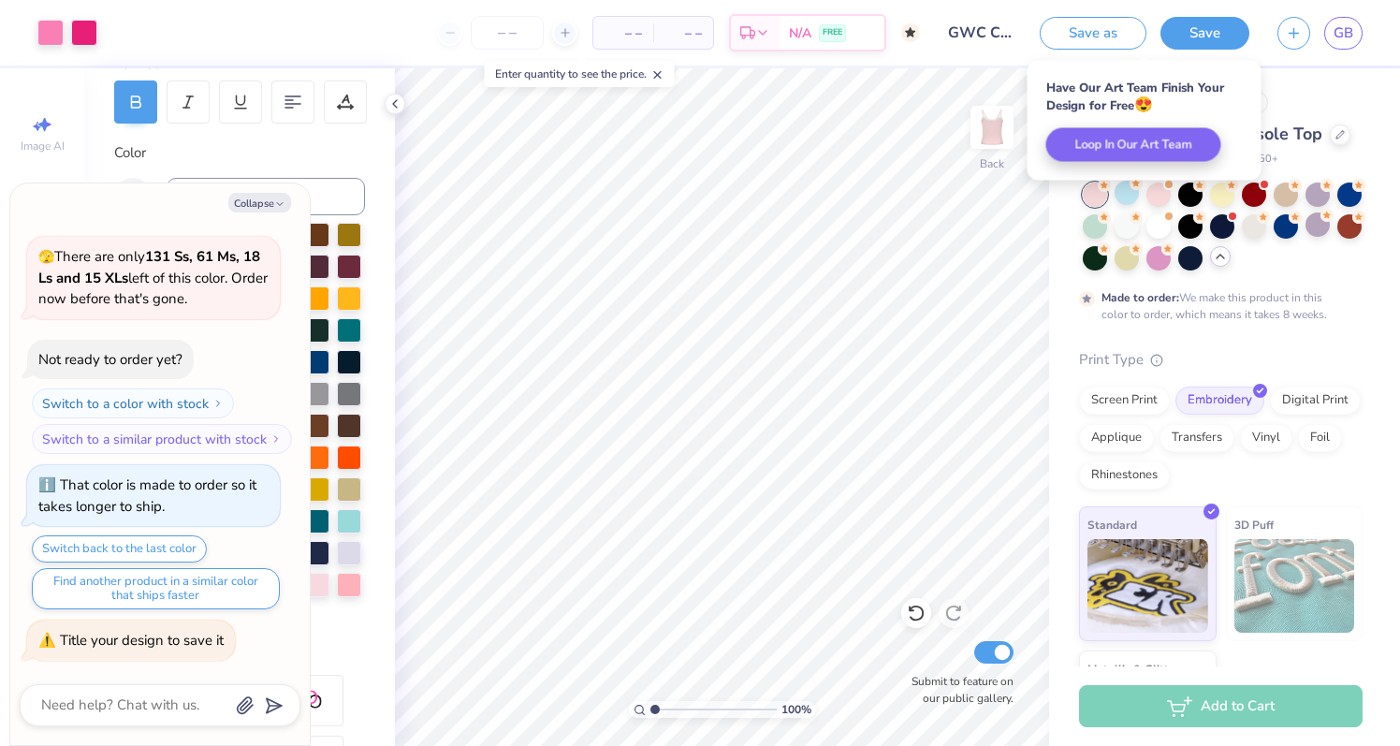
scroll to position [0, 0]
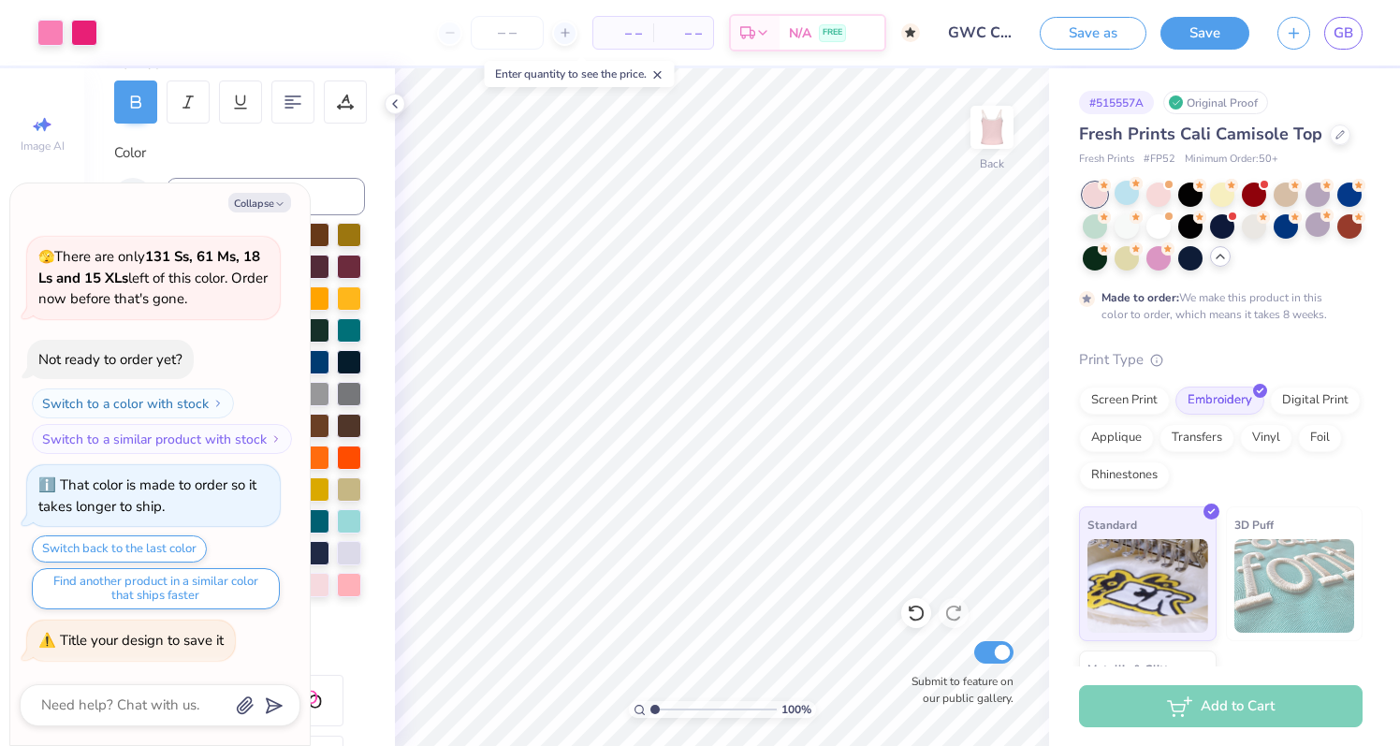
click at [1198, 51] on div "Save as Save GB" at bounding box center [1219, 32] width 360 height 65
click at [1198, 38] on button "Save" at bounding box center [1204, 30] width 89 height 33
type textarea "x"
click at [1303, 25] on div "Art colors – – Per Item – – Total Est. Delivery N/A FREE Design Title GWC Cami …" at bounding box center [700, 373] width 1400 height 746
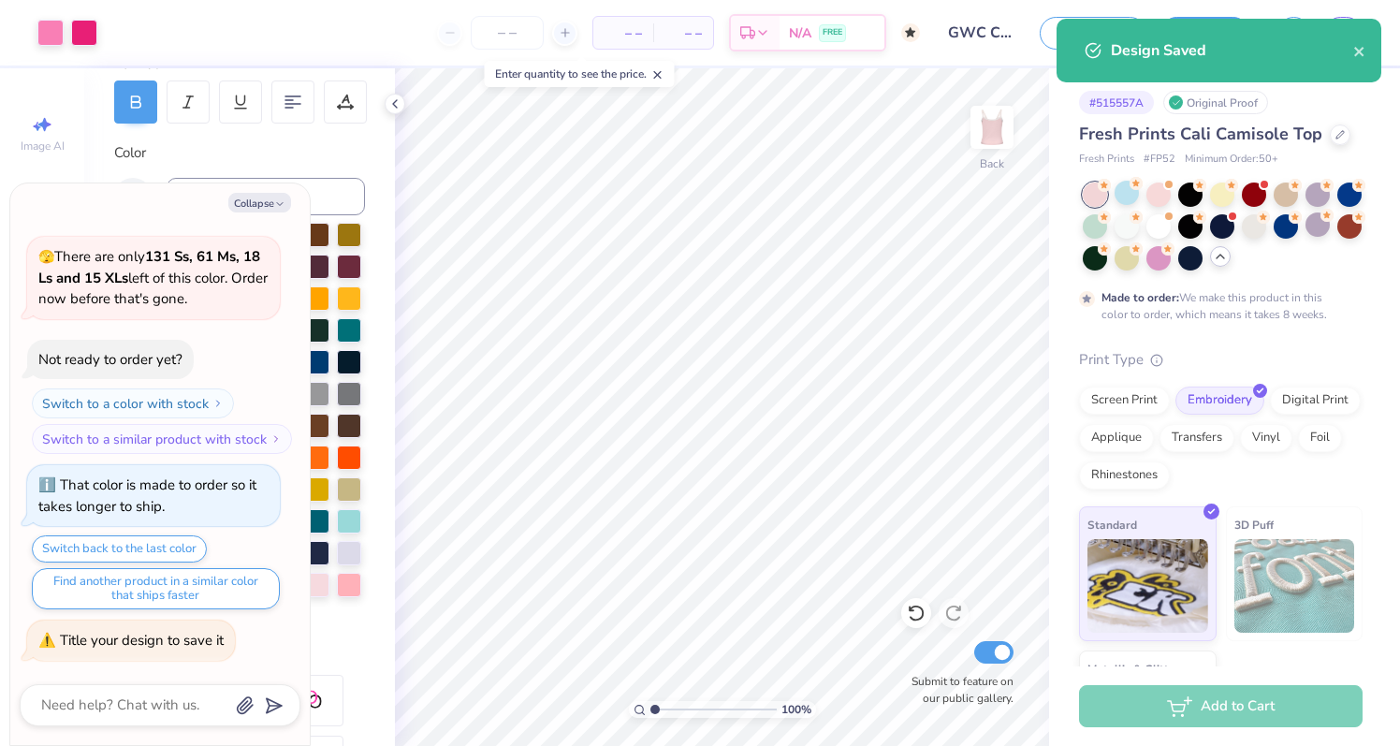
click at [1346, 31] on div "Design Saved" at bounding box center [1218, 51] width 325 height 64
click at [1347, 44] on div "Design Saved" at bounding box center [1232, 50] width 242 height 22
click at [1348, 53] on div "Design Saved" at bounding box center [1232, 50] width 242 height 22
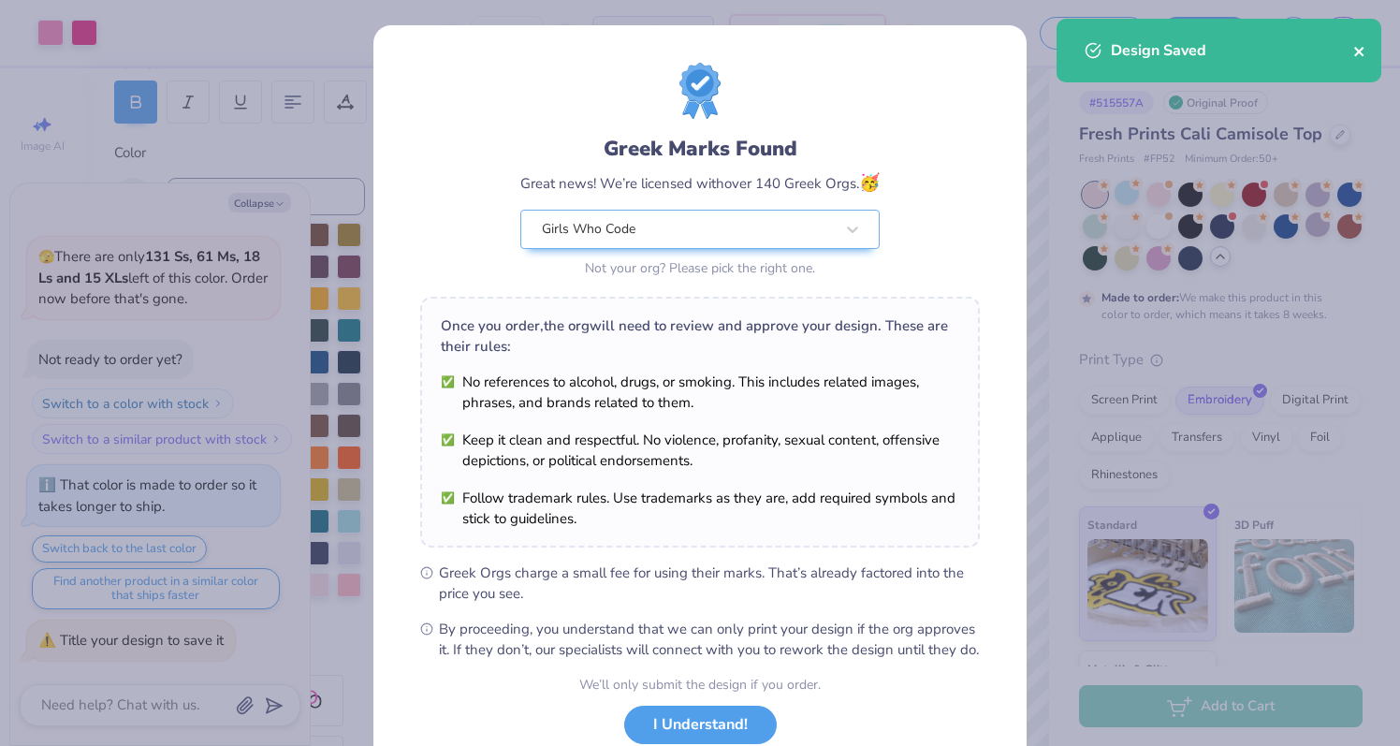
click at [1357, 53] on icon "close" at bounding box center [1358, 51] width 9 height 9
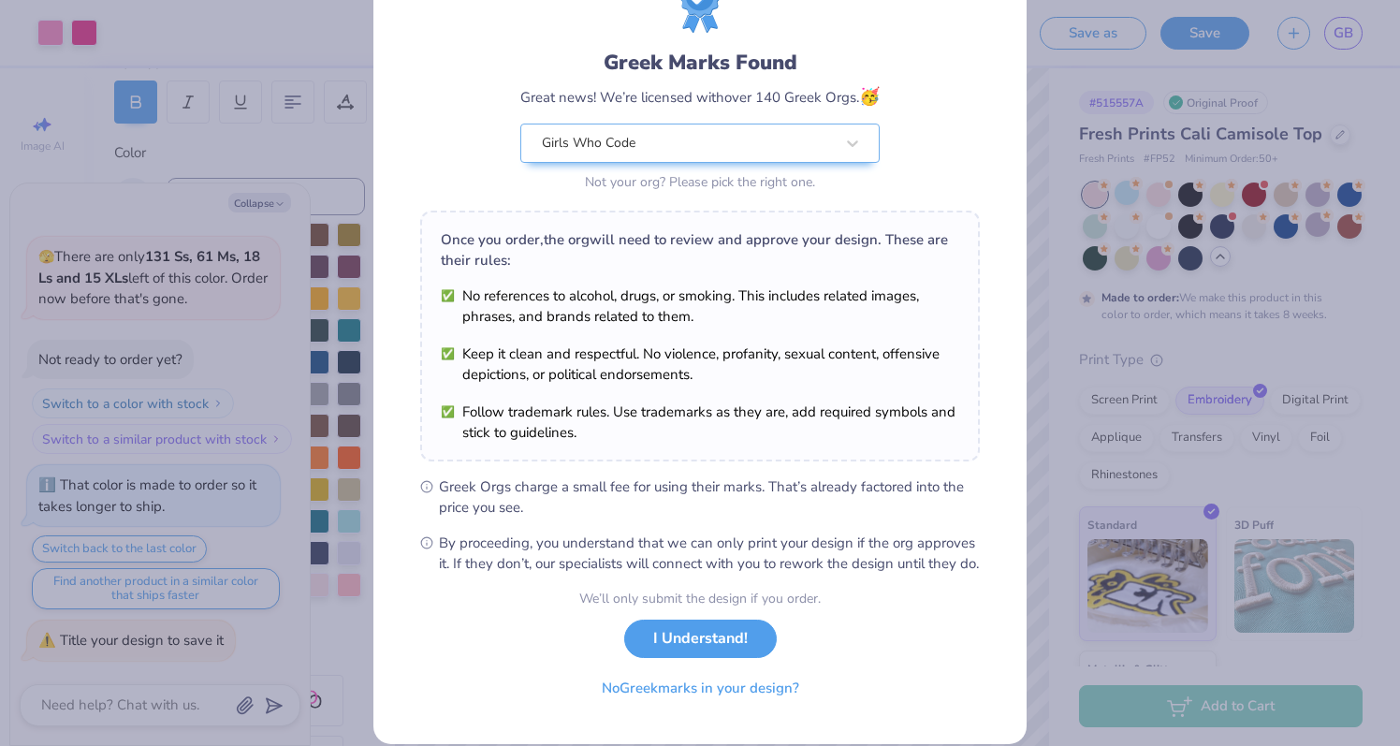
scroll to position [94, 0]
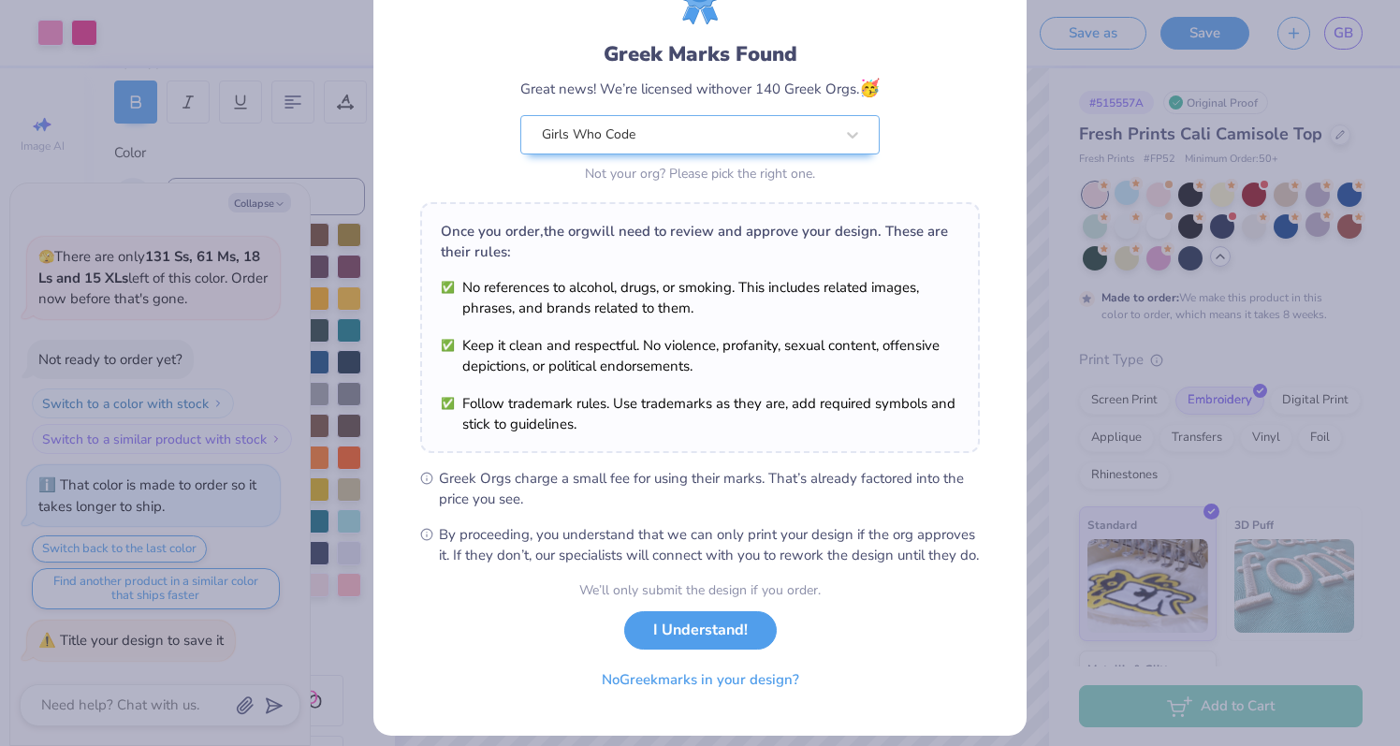
drag, startPoint x: 744, startPoint y: 643, endPoint x: 758, endPoint y: 560, distance: 84.4
click at [758, 560] on form "Greek Marks Found Great news! We’re licensed with over 140 Greek Orgs. 🥳 Girls …" at bounding box center [700, 333] width 560 height 730
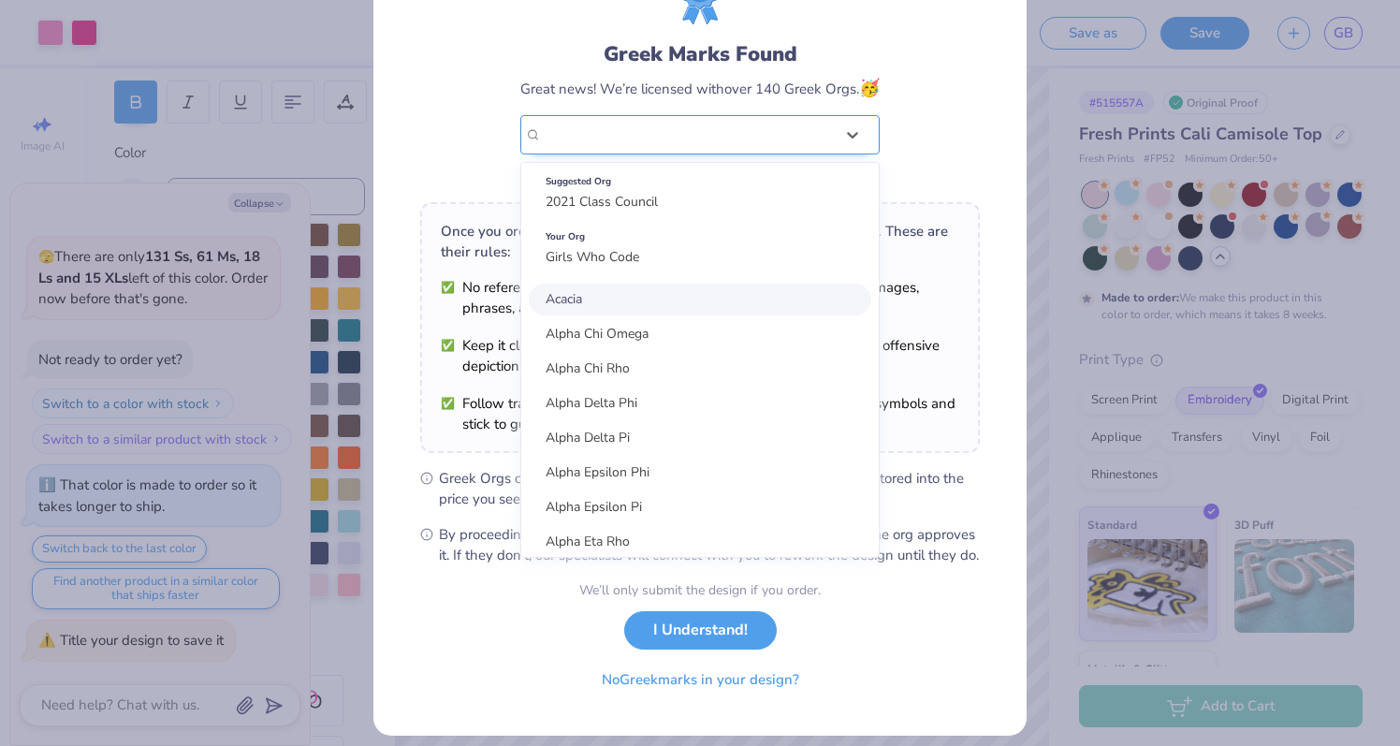
click at [751, 132] on div "Greek Marks Found Great news! We’re licensed with over 140 Greek Orgs. 🥳 option…" at bounding box center [700, 77] width 560 height 219
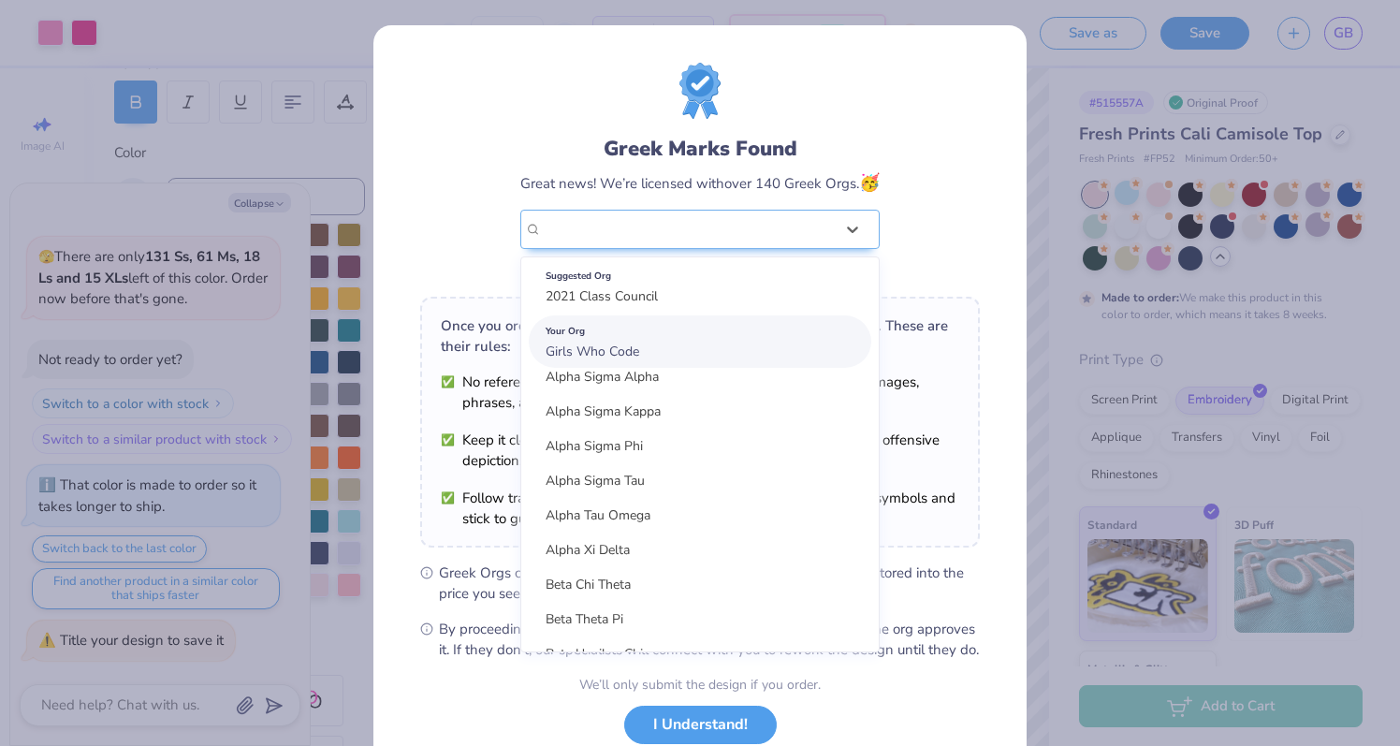
scroll to position [643, 0]
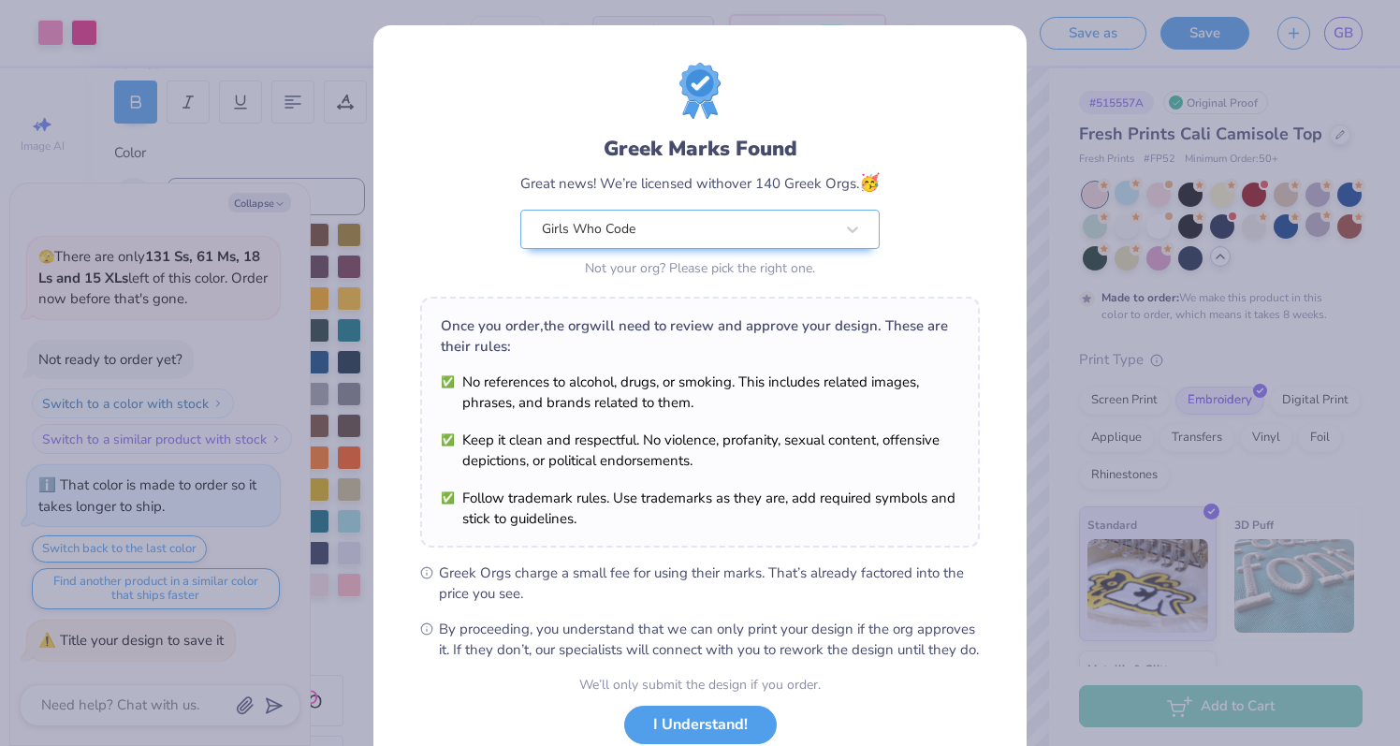
click at [740, 198] on div "Greek Marks Found Great news! We’re licensed with over 140 Greek Orgs. 🥳 Girls …" at bounding box center [699, 208] width 359 height 148
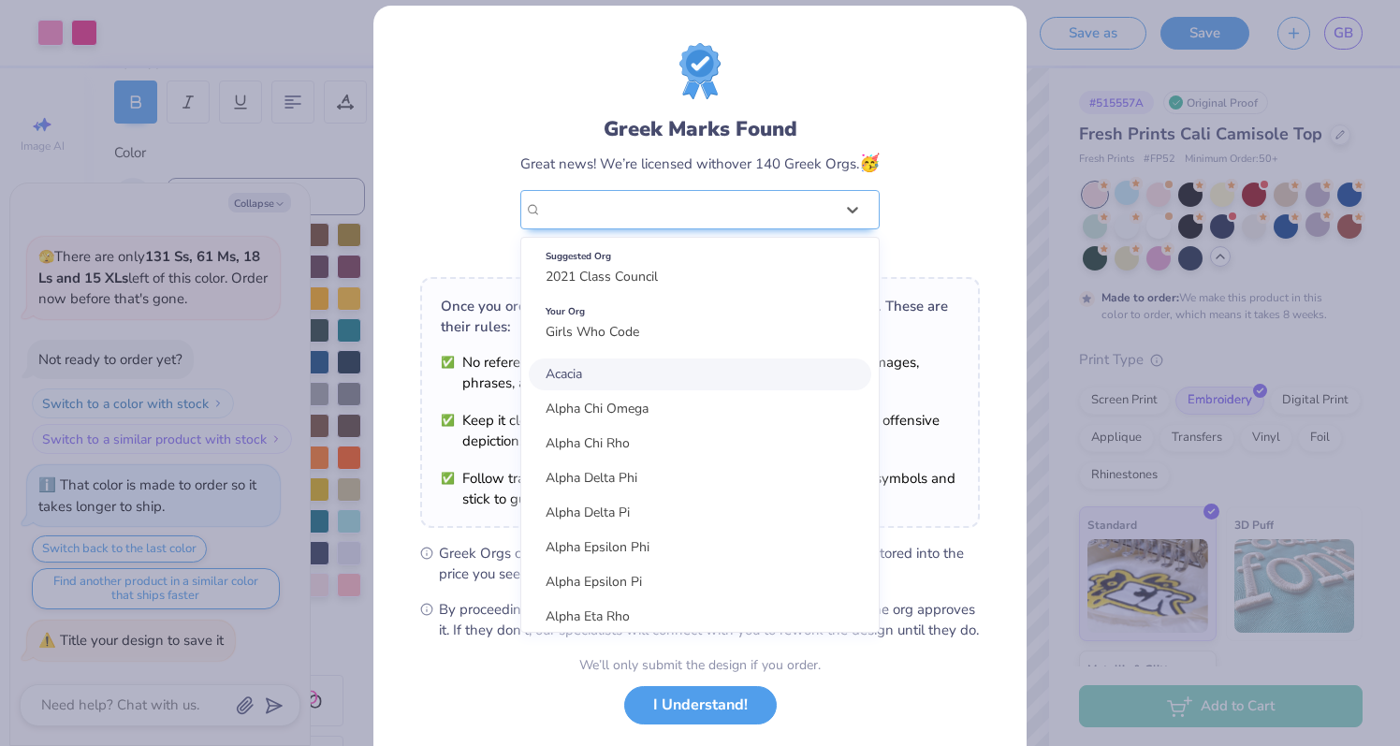
click at [740, 200] on div "Greek Marks Found Great news! We’re licensed with over 140 Greek Orgs. 🥳 option…" at bounding box center [699, 188] width 359 height 148
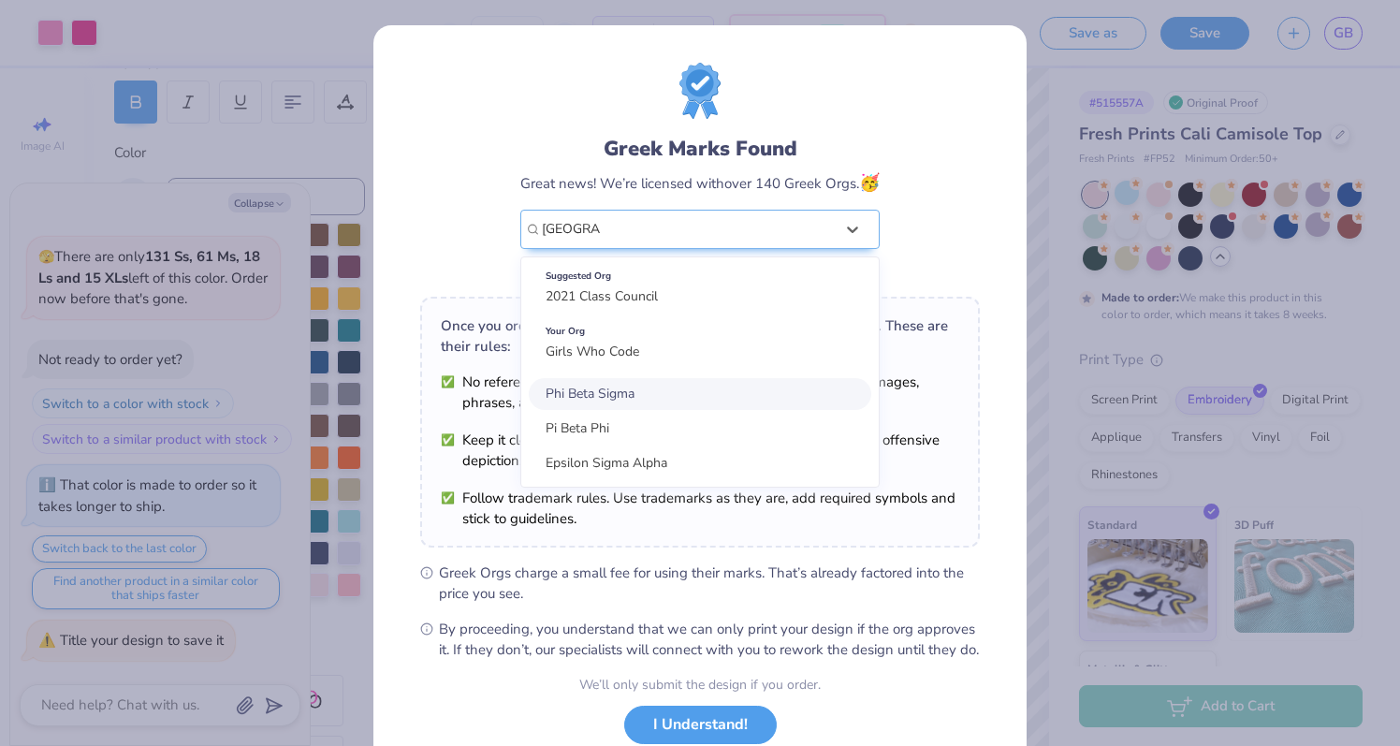
type input "Princeton"
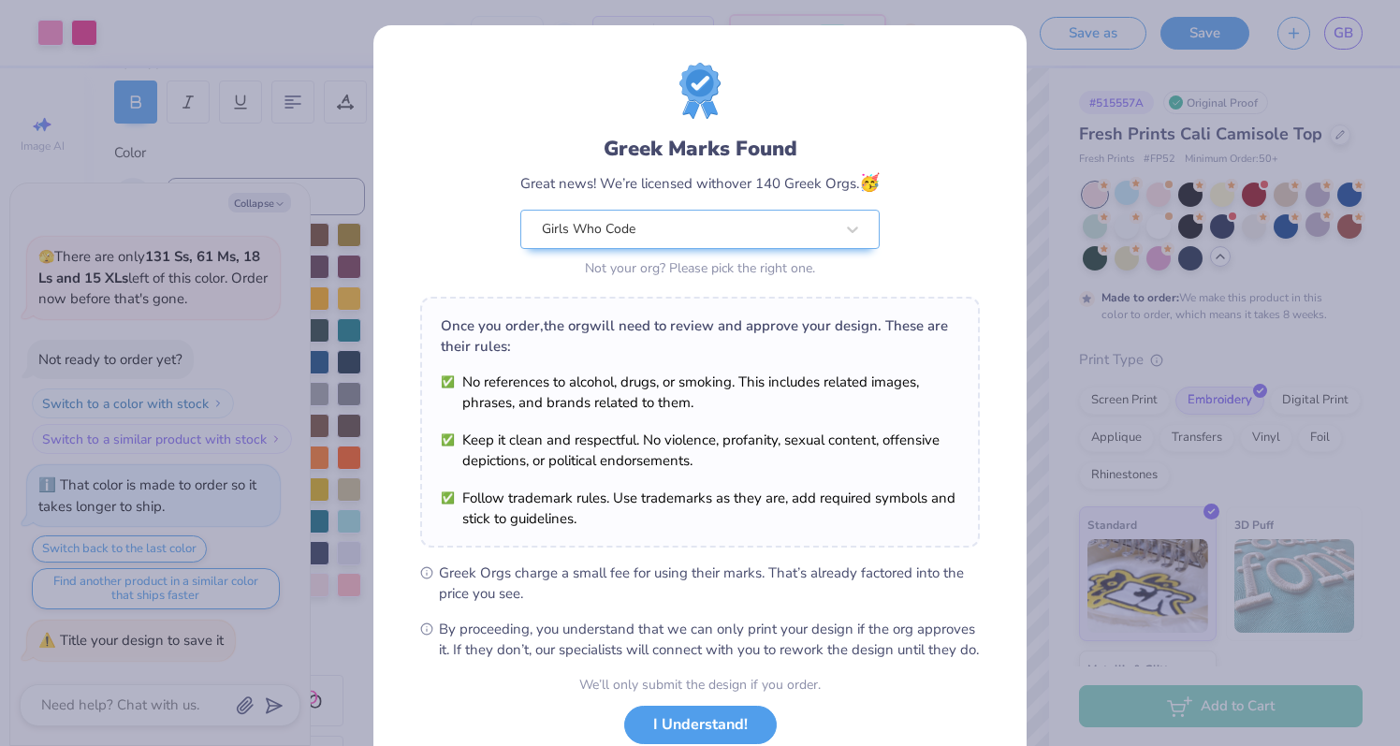
click at [763, 160] on div "Greek Marks Found" at bounding box center [699, 149] width 359 height 30
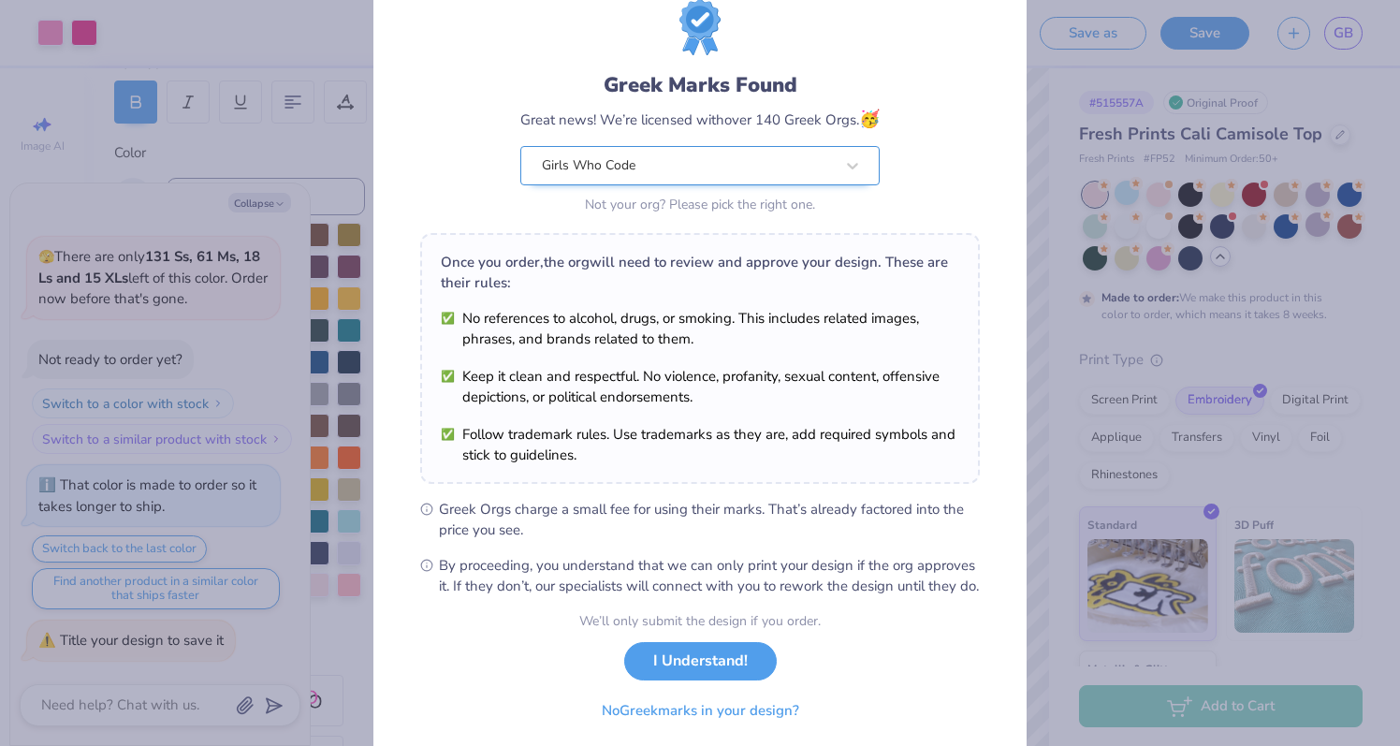
scroll to position [130, 0]
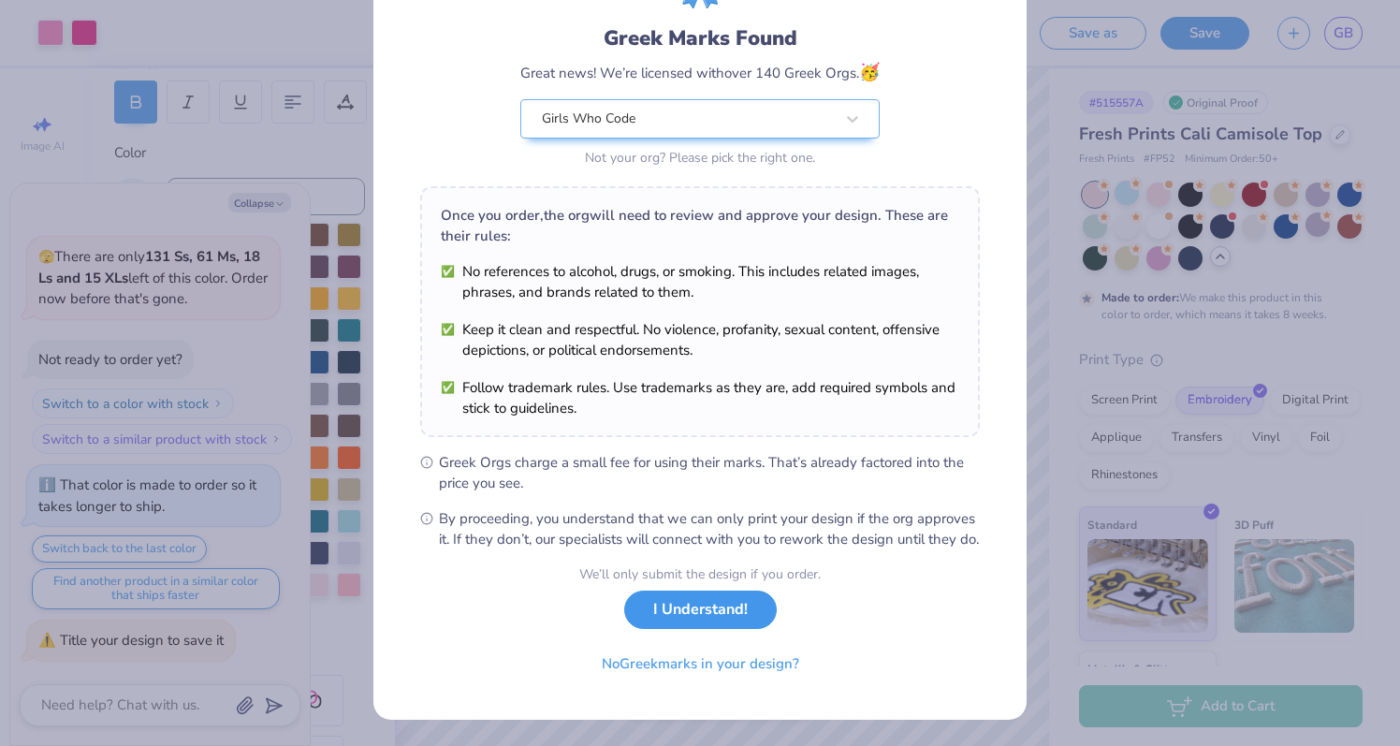
click at [713, 623] on button "I Understand!" at bounding box center [700, 609] width 153 height 38
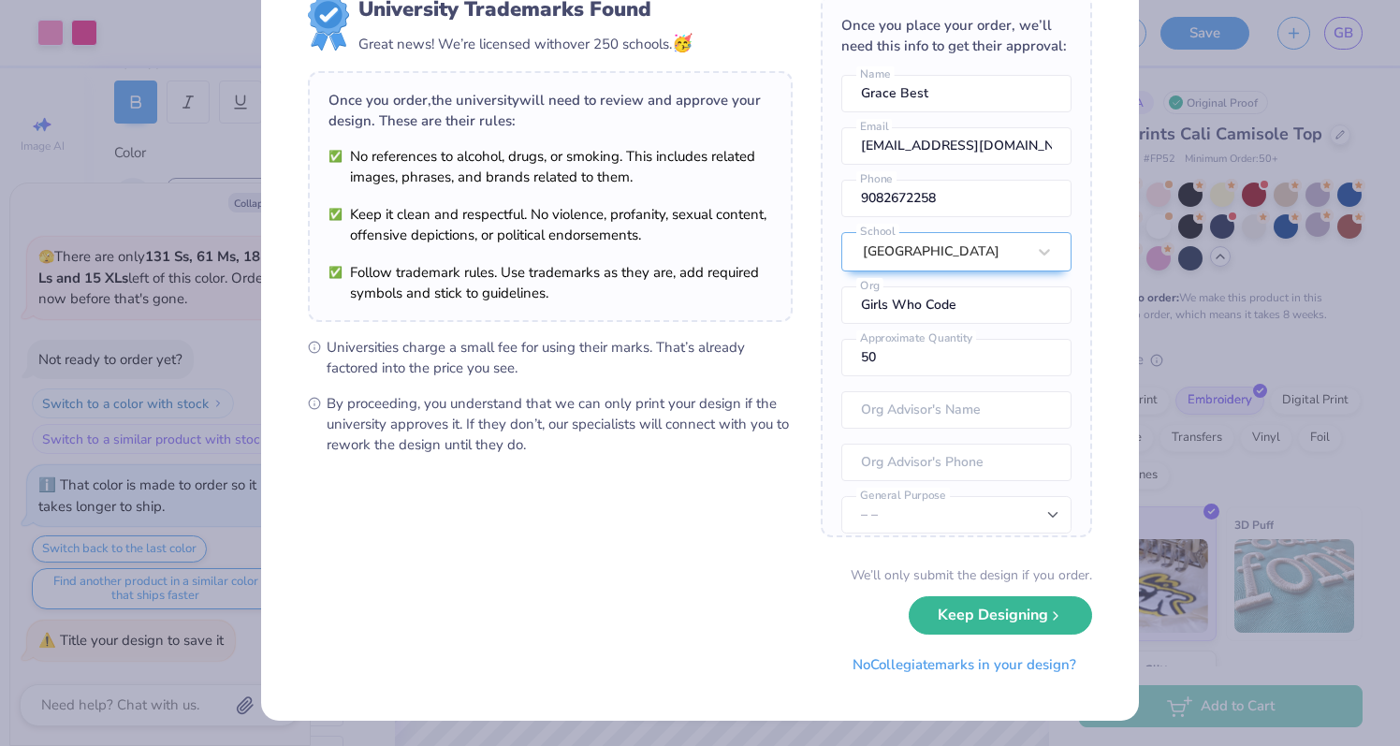
scroll to position [0, 0]
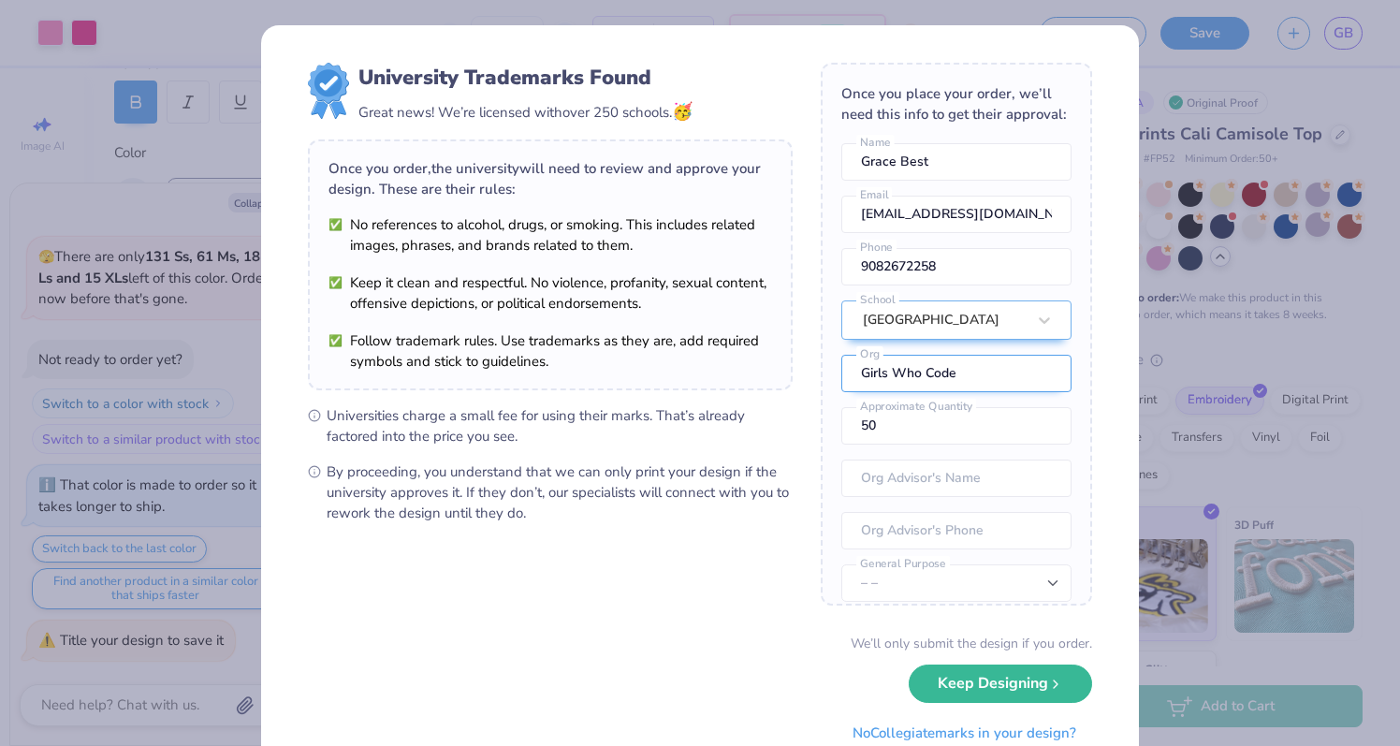
click at [904, 383] on input "Girls Who Code" at bounding box center [956, 373] width 230 height 37
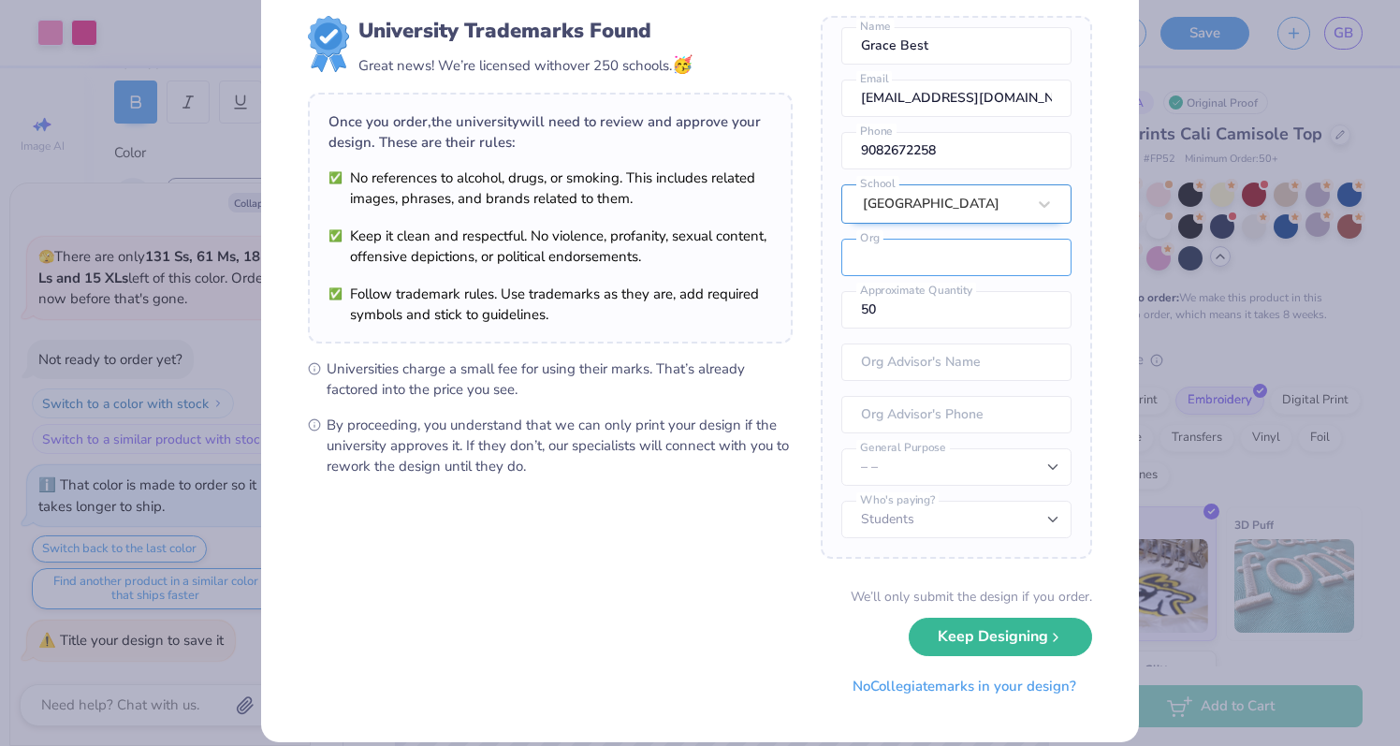
scroll to position [68, 0]
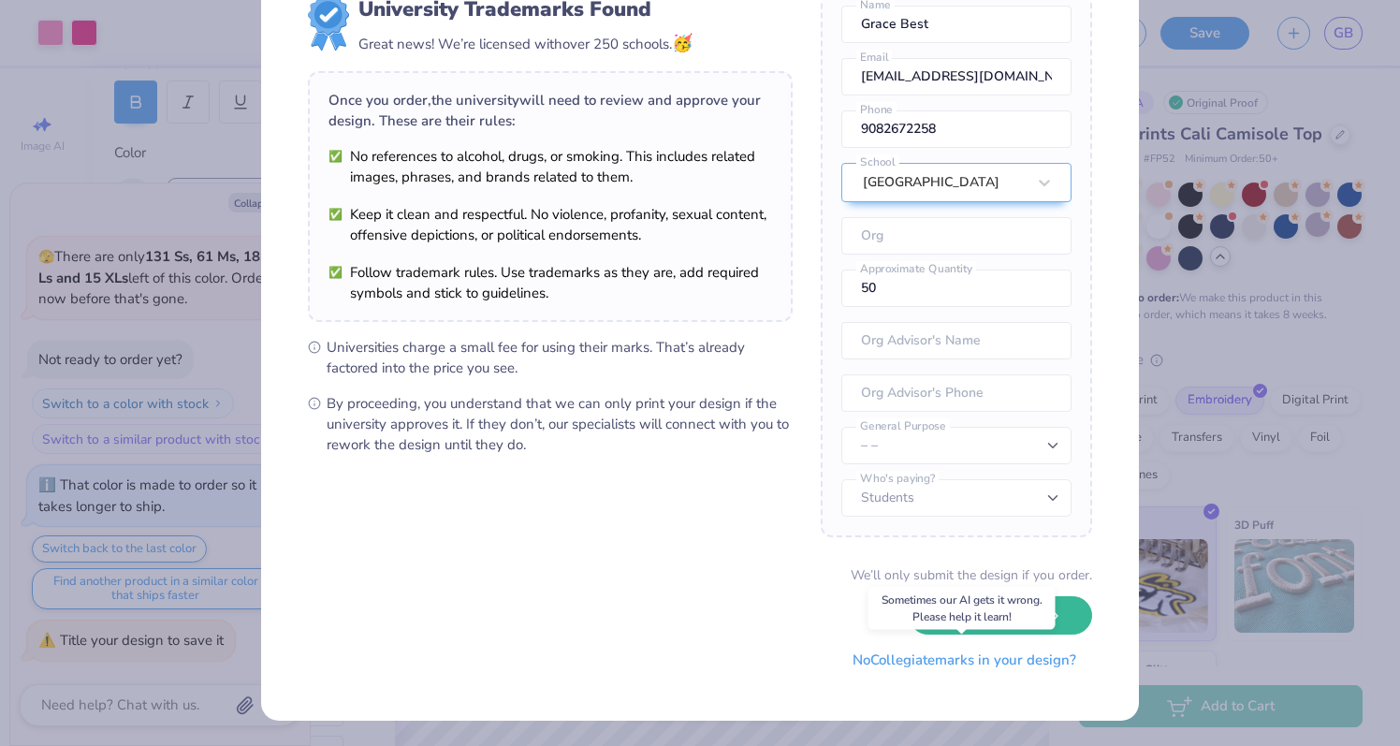
click at [1038, 661] on button "No Collegiate marks in your design?" at bounding box center [963, 660] width 255 height 38
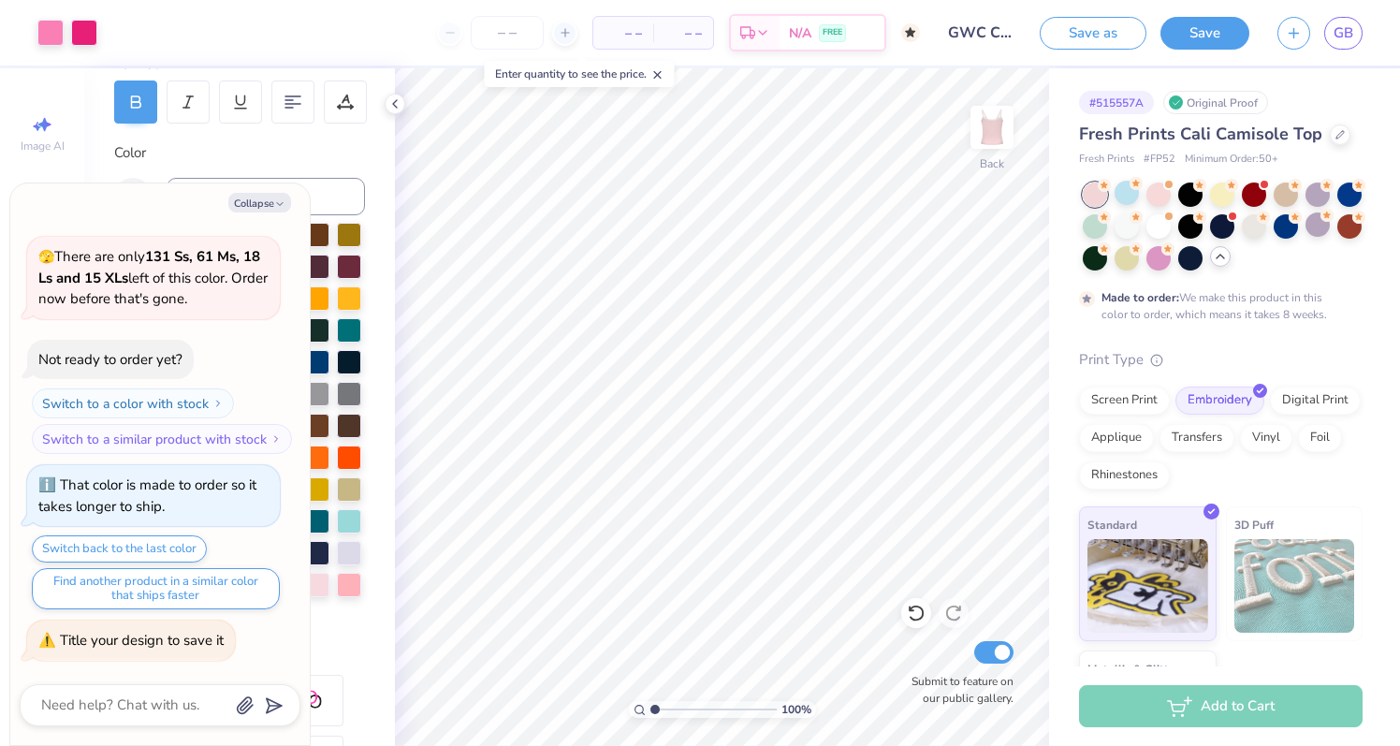
scroll to position [0, 0]
click at [1189, 42] on button "Save" at bounding box center [1204, 30] width 89 height 33
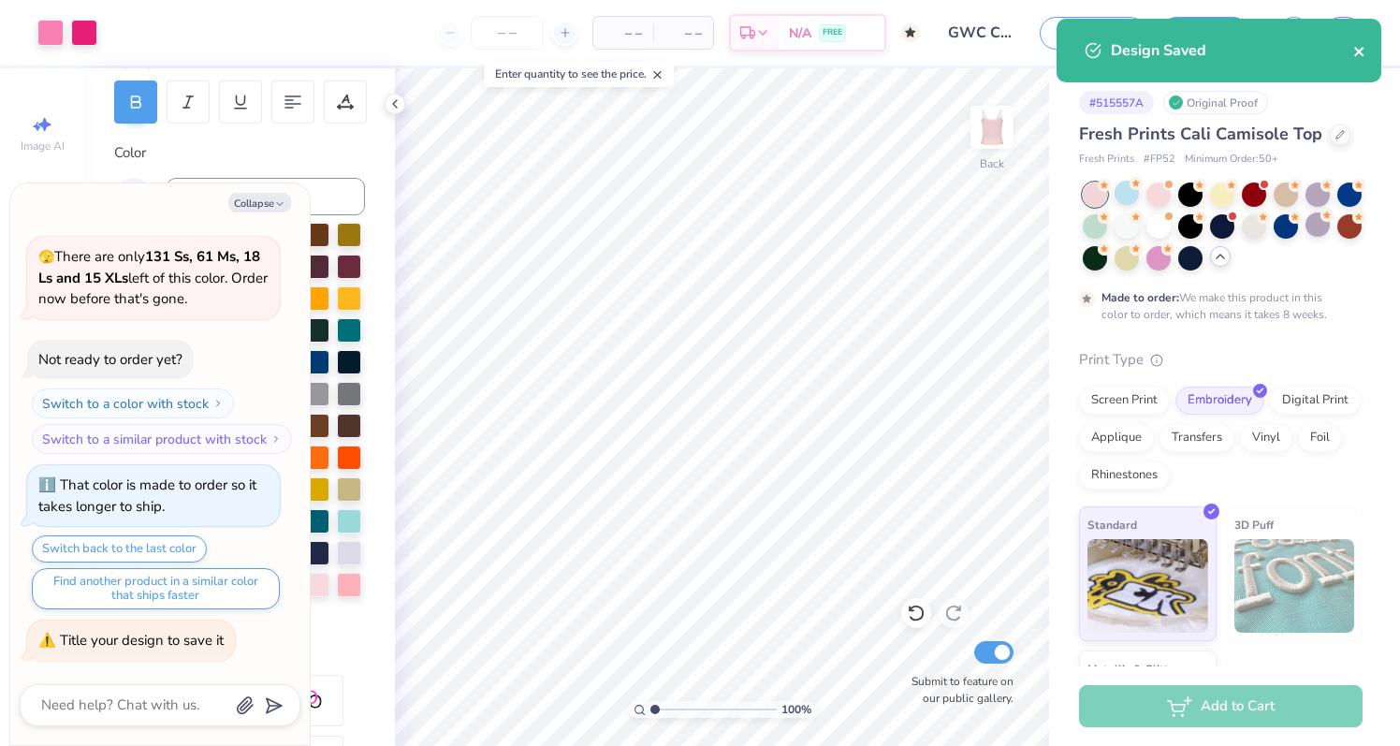
click at [1362, 51] on icon "close" at bounding box center [1359, 51] width 13 height 15
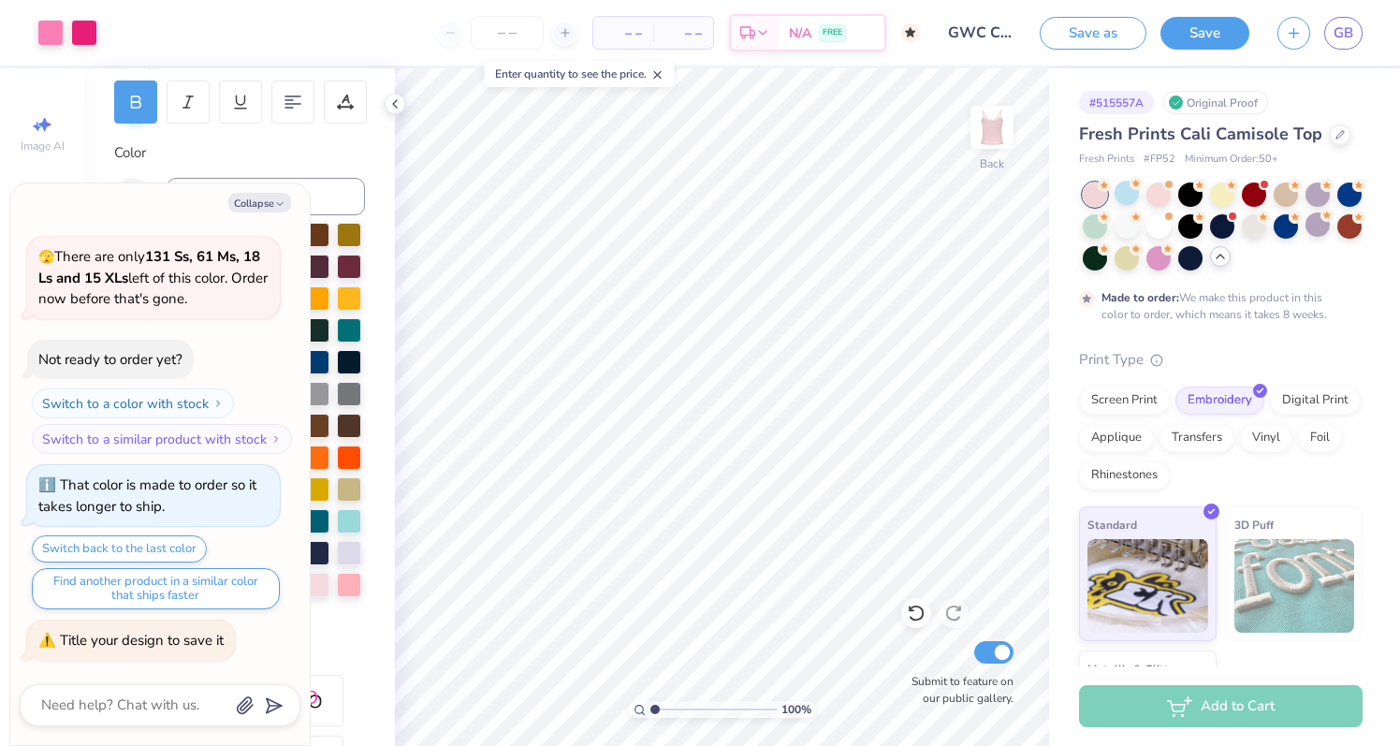
click at [1356, 31] on div "Design Saved" at bounding box center [1219, 57] width 332 height 85
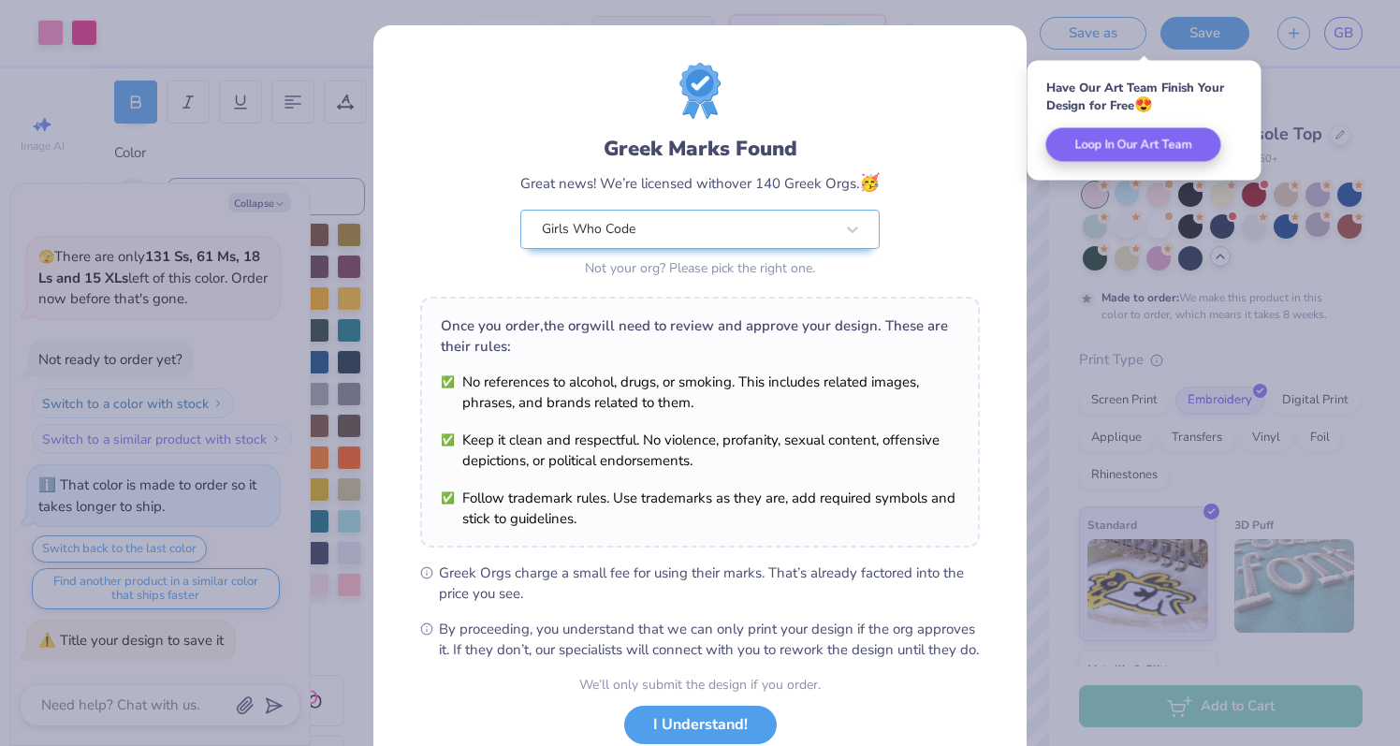
click at [1296, 26] on div "Greek Marks Found Great news! We’re licensed with over 140 Greek Orgs. 🥳 Girls …" at bounding box center [700, 373] width 1400 height 746
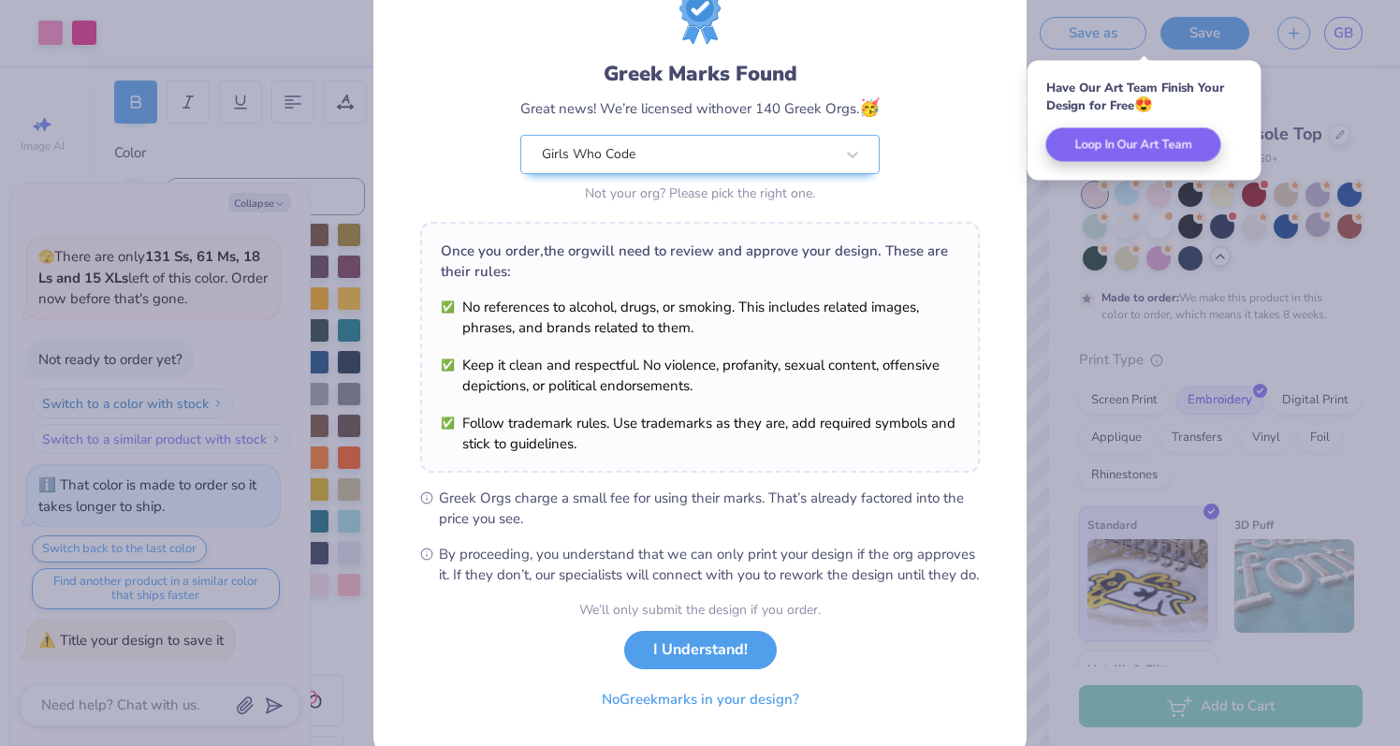
scroll to position [130, 0]
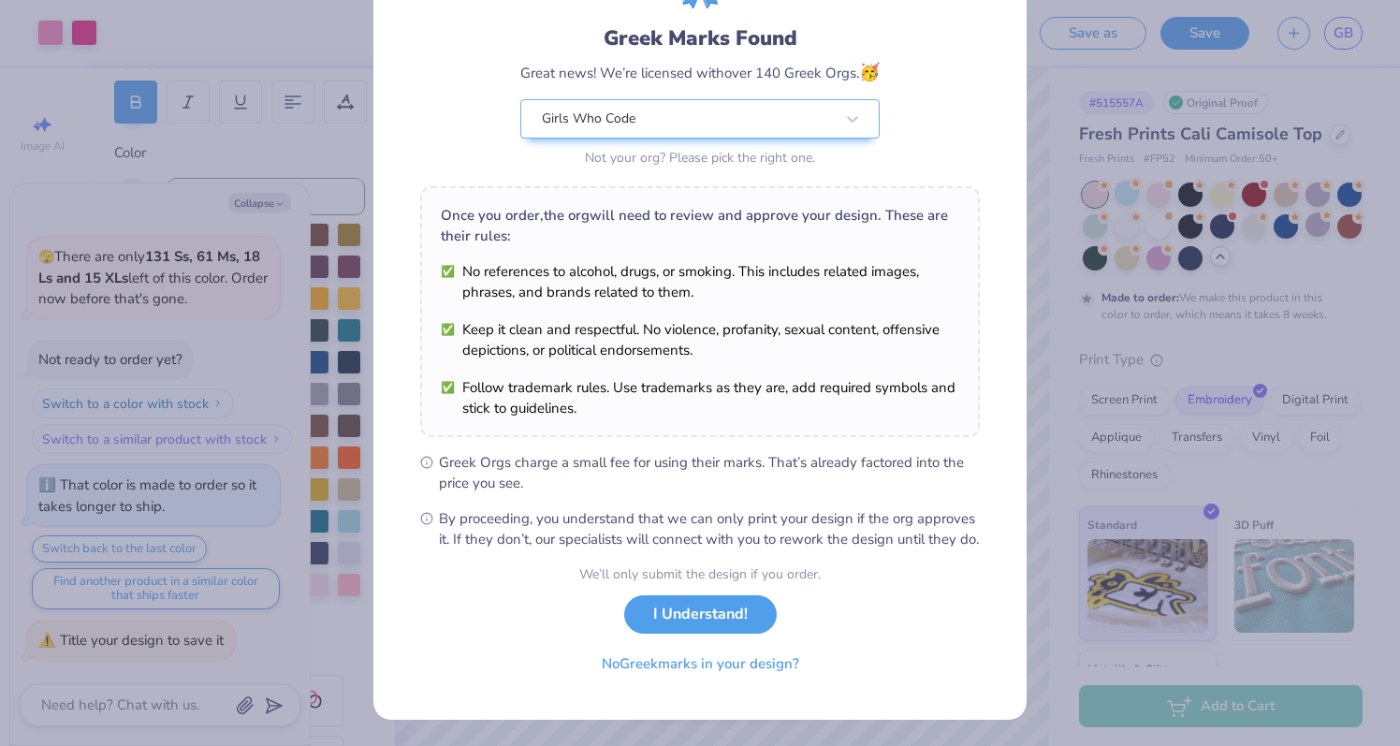
click at [772, 148] on div "Not your org? Please pick the right one." at bounding box center [699, 158] width 359 height 20
click at [777, 676] on button "No Greek marks in your design?" at bounding box center [700, 659] width 229 height 38
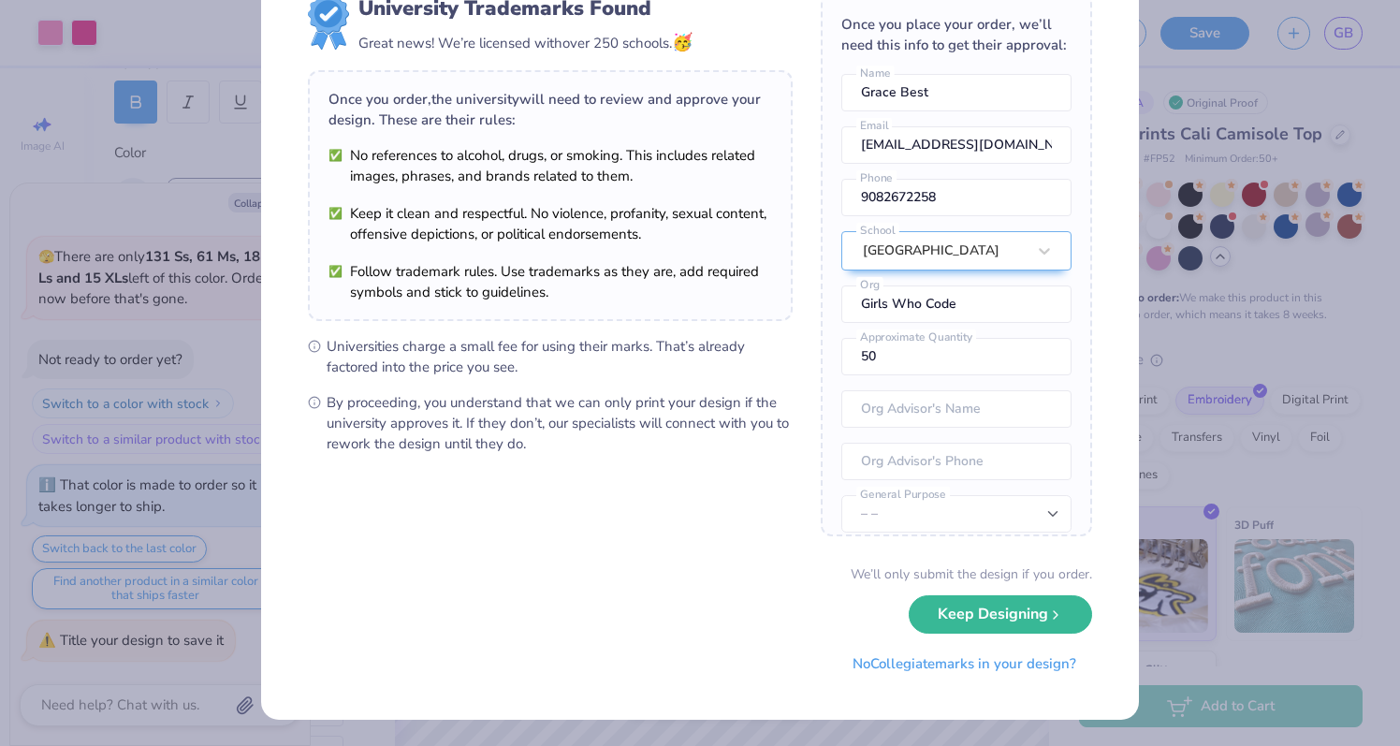
scroll to position [0, 0]
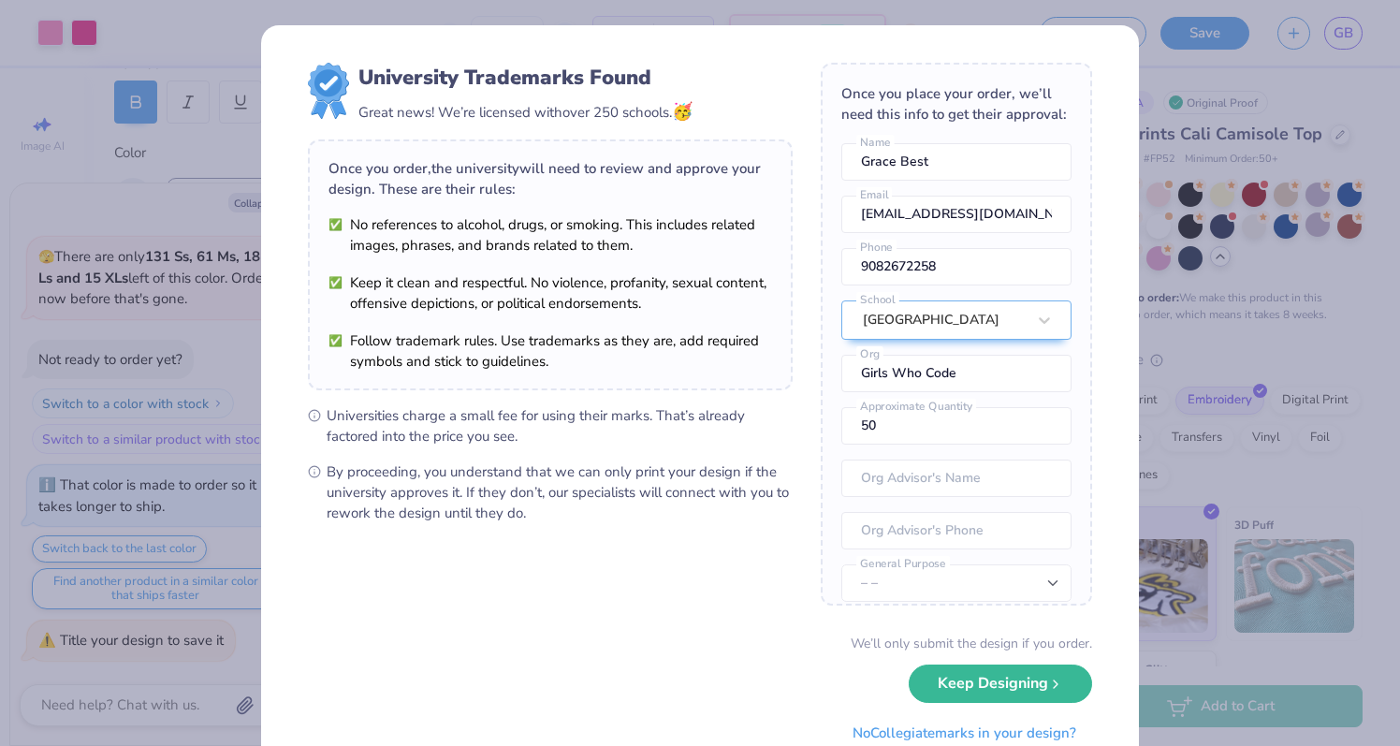
click at [1235, 158] on div "University Trademarks Found Great news! We’re licensed with over 250 schools. 🥳…" at bounding box center [700, 373] width 1400 height 746
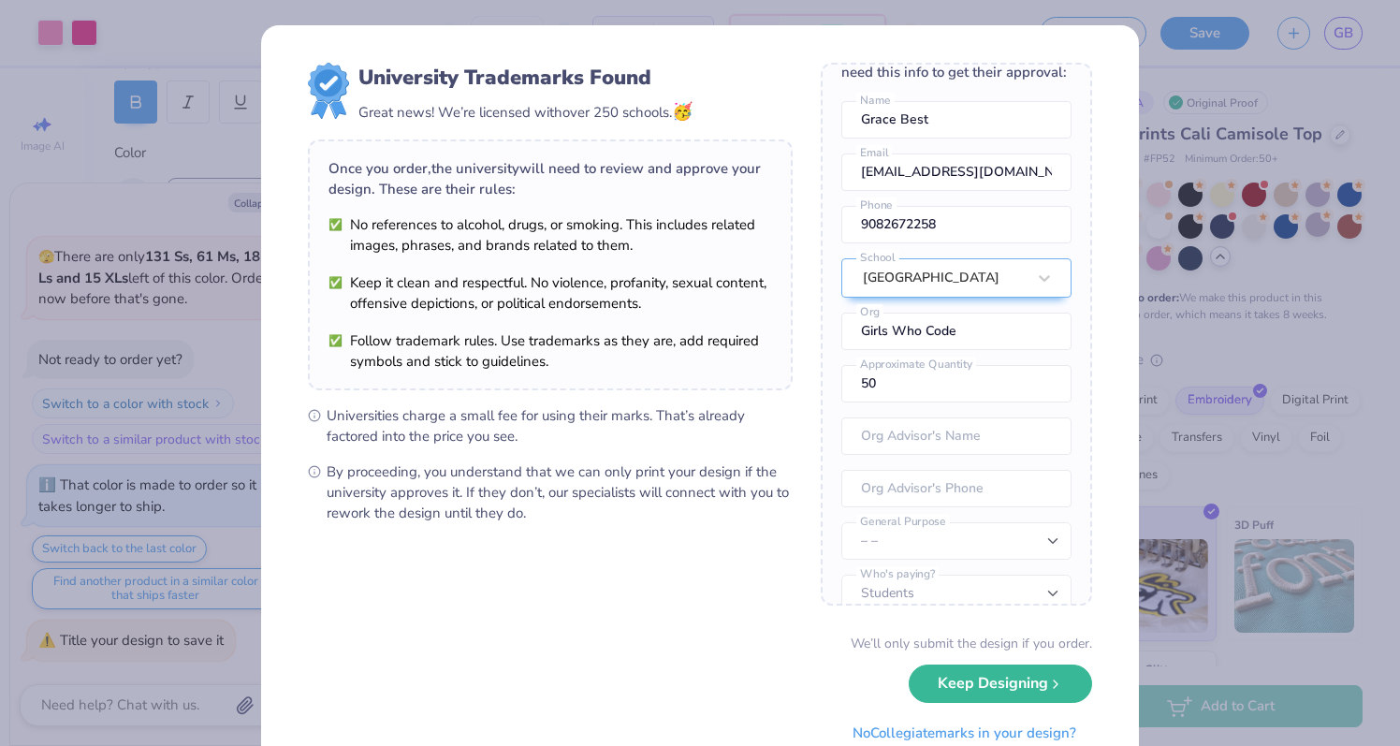
scroll to position [69, 0]
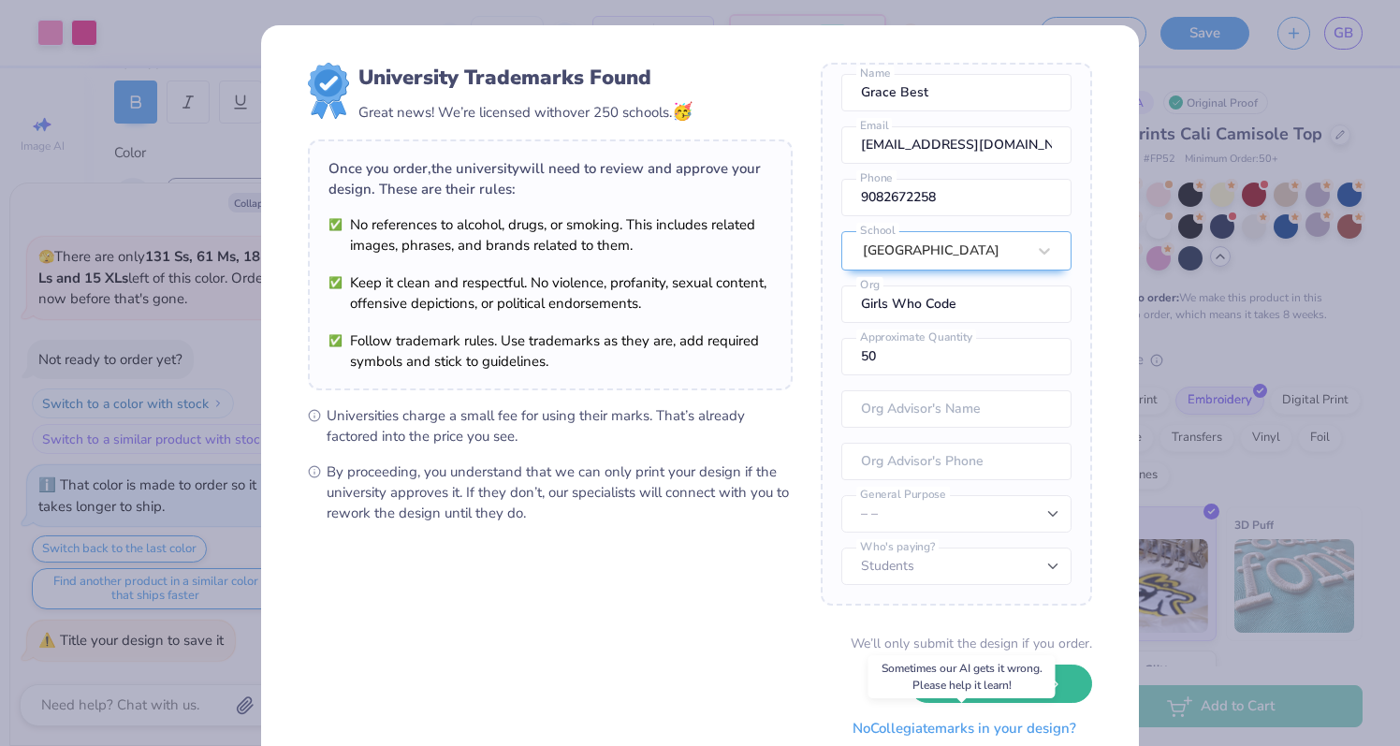
click at [1040, 732] on button "No Collegiate marks in your design?" at bounding box center [963, 728] width 255 height 38
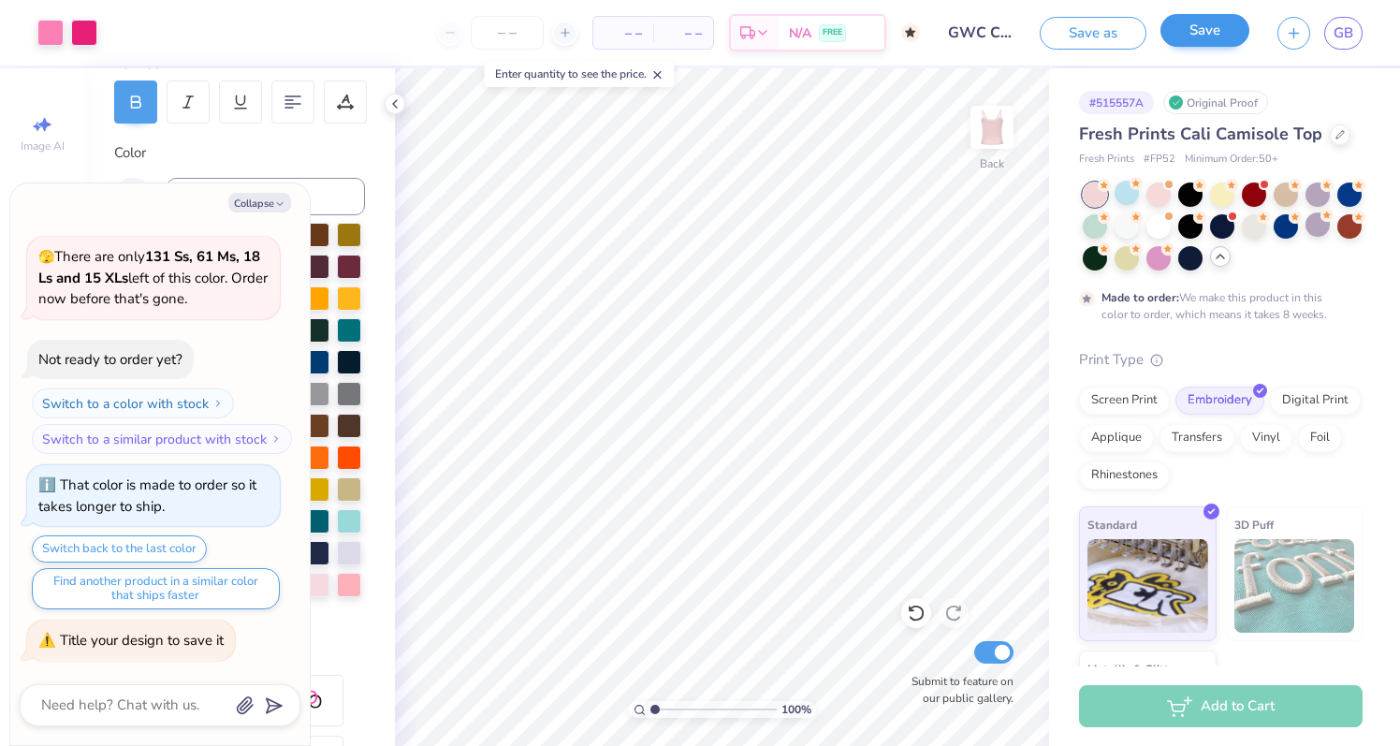
type textarea "x"
click at [1221, 30] on button "Save" at bounding box center [1204, 30] width 89 height 33
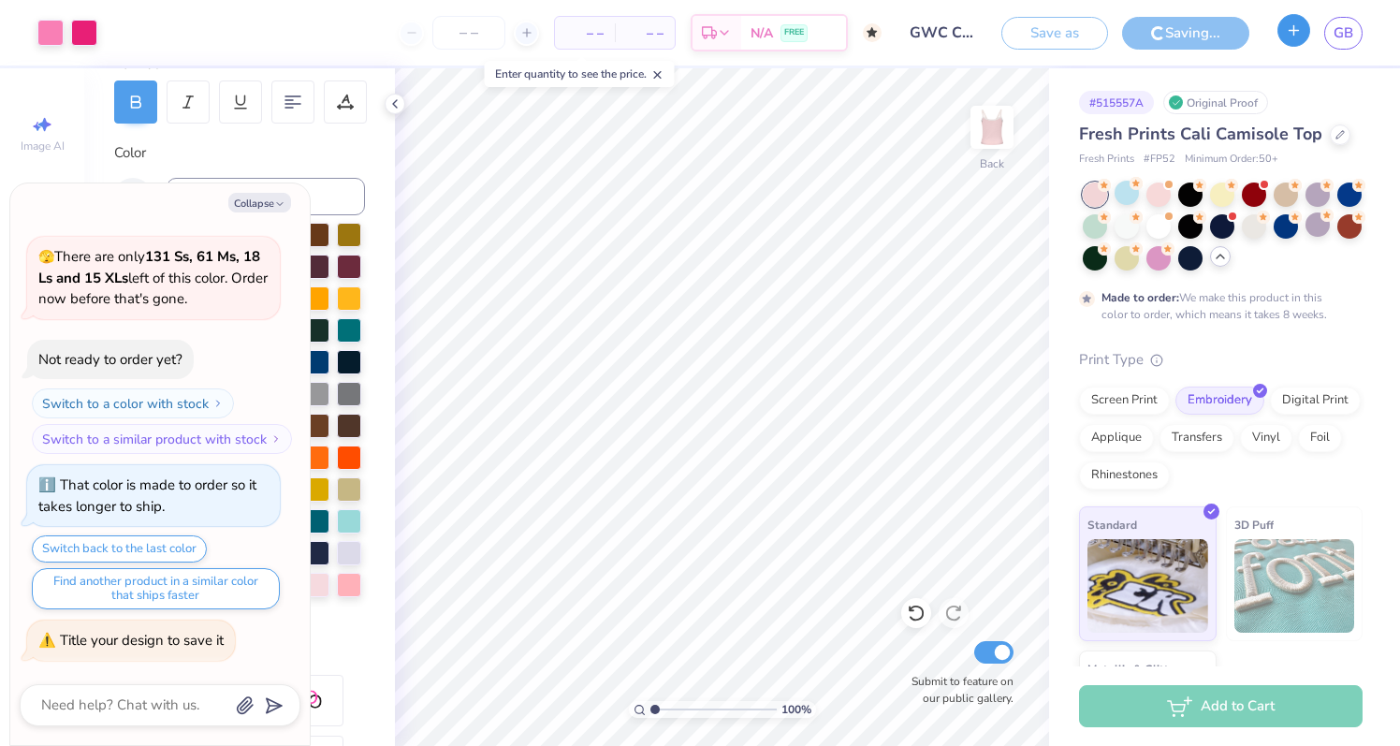
click at [1300, 31] on icon "button" at bounding box center [1294, 30] width 16 height 16
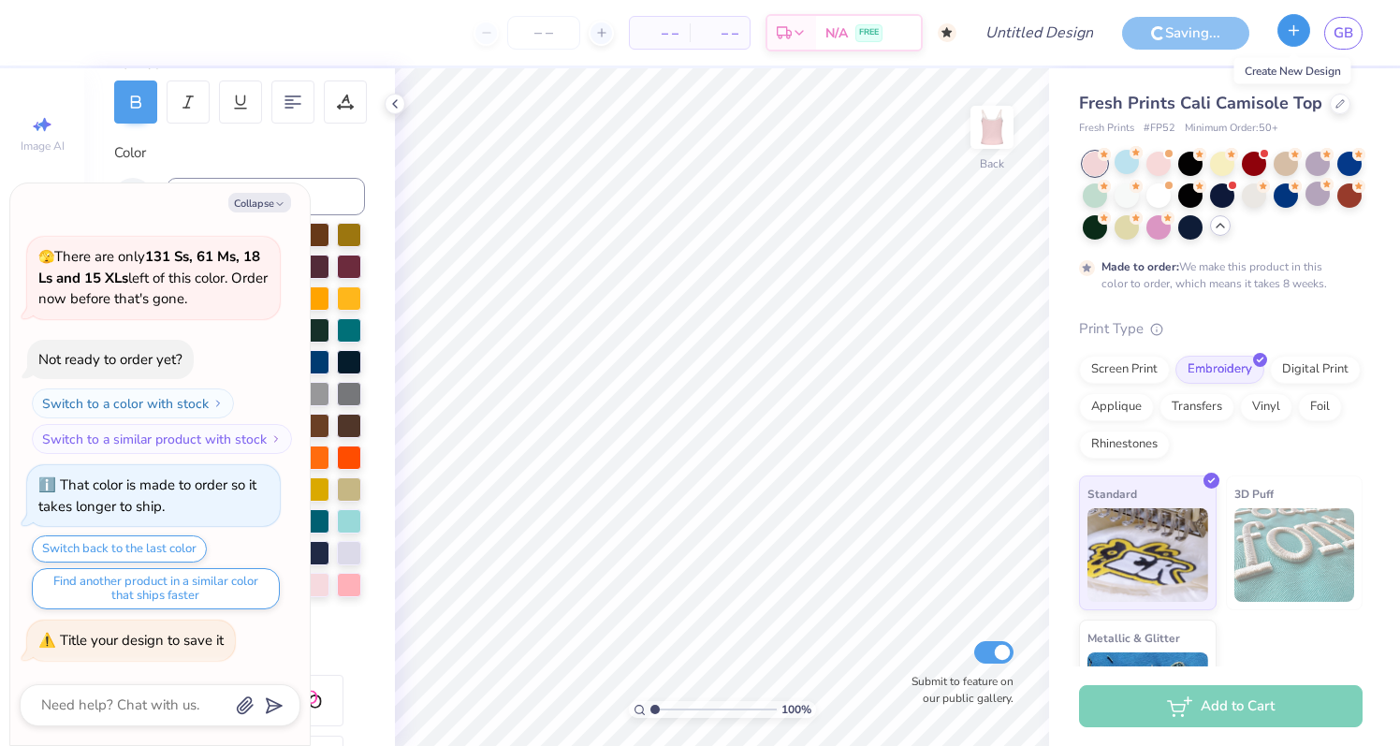
click at [1300, 31] on icon "button" at bounding box center [1294, 30] width 16 height 16
type textarea "x"
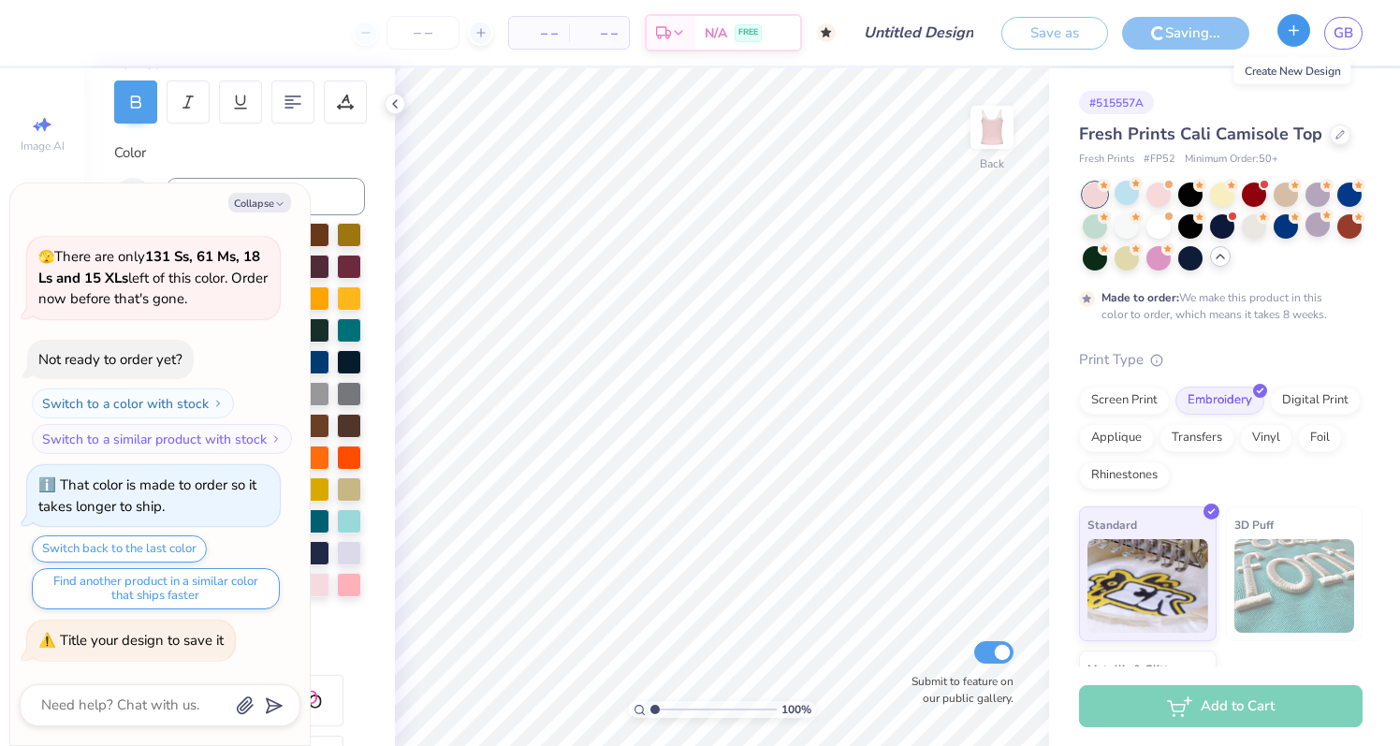
type input "GWC Cami"
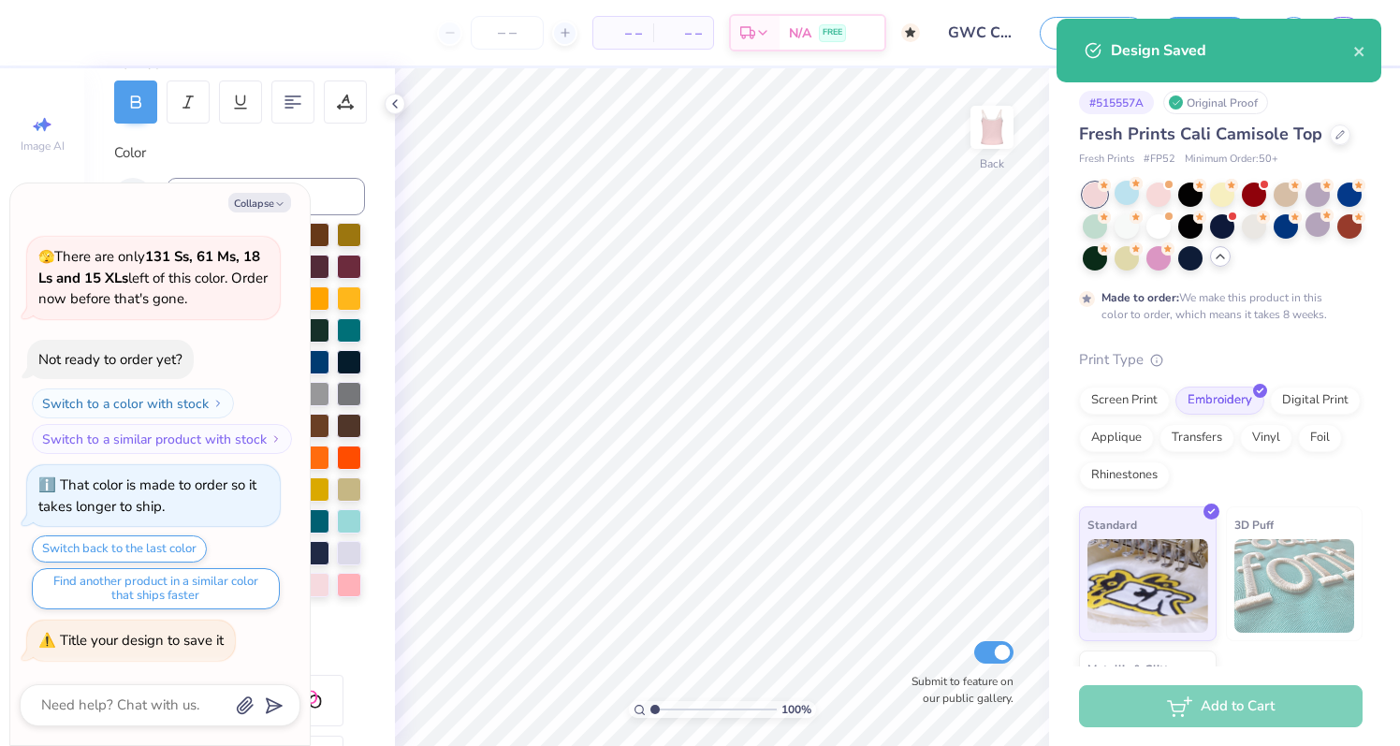
click at [1372, 45] on div "Design Saved" at bounding box center [1218, 51] width 325 height 64
click at [1362, 47] on icon "close" at bounding box center [1359, 51] width 13 height 15
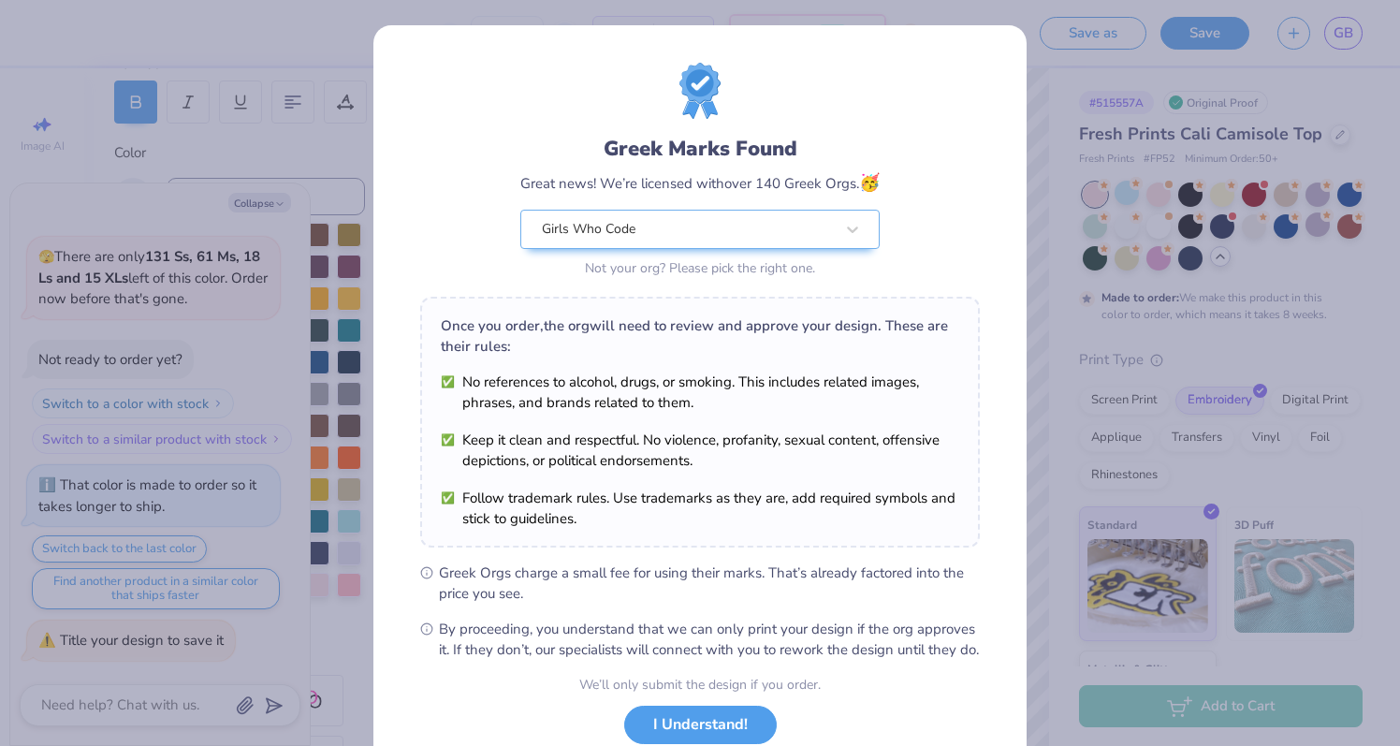
click at [1285, 35] on body "– – Per Item – – Total Est. Delivery N/A FREE Design Title GWC Cami Save as Sav…" at bounding box center [700, 373] width 1400 height 746
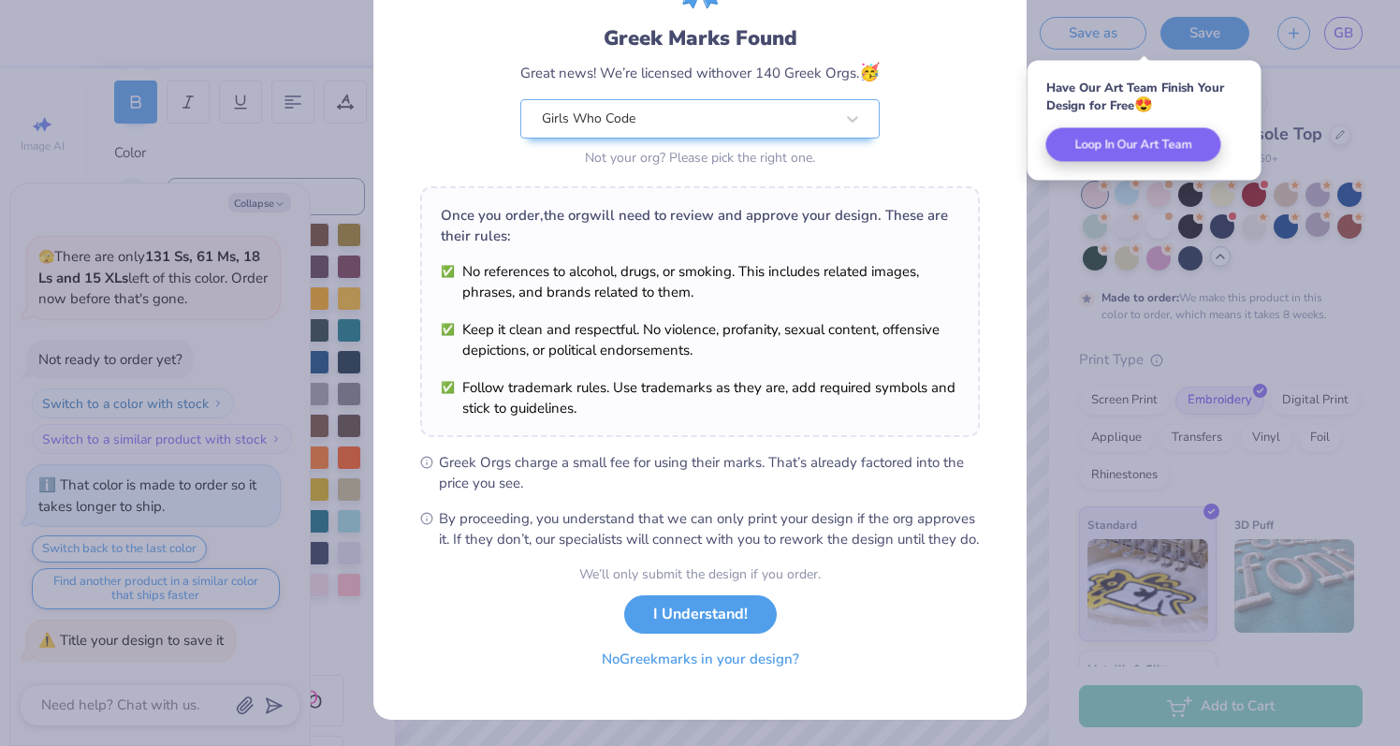
click at [733, 657] on button "No Greek marks in your design?" at bounding box center [700, 659] width 229 height 38
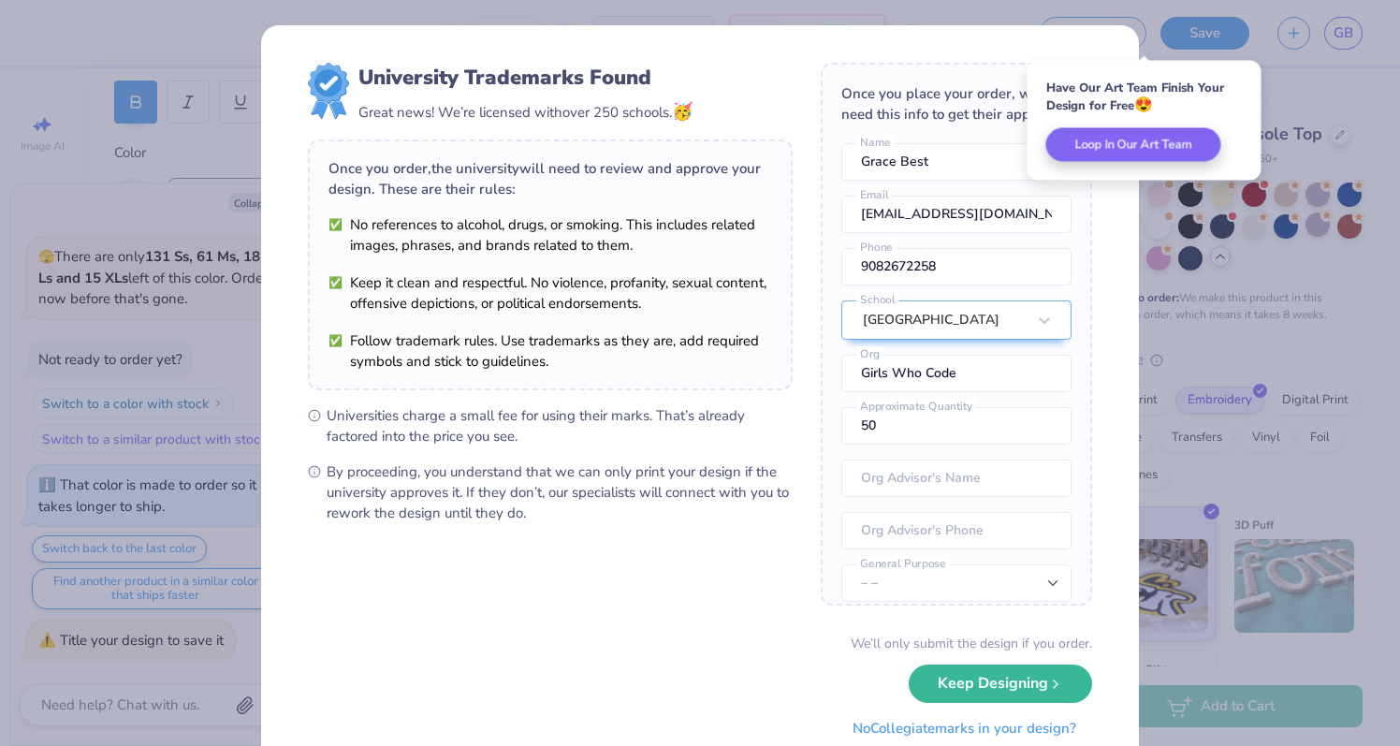
click at [911, 730] on button "No Collegiate marks in your design?" at bounding box center [963, 728] width 255 height 38
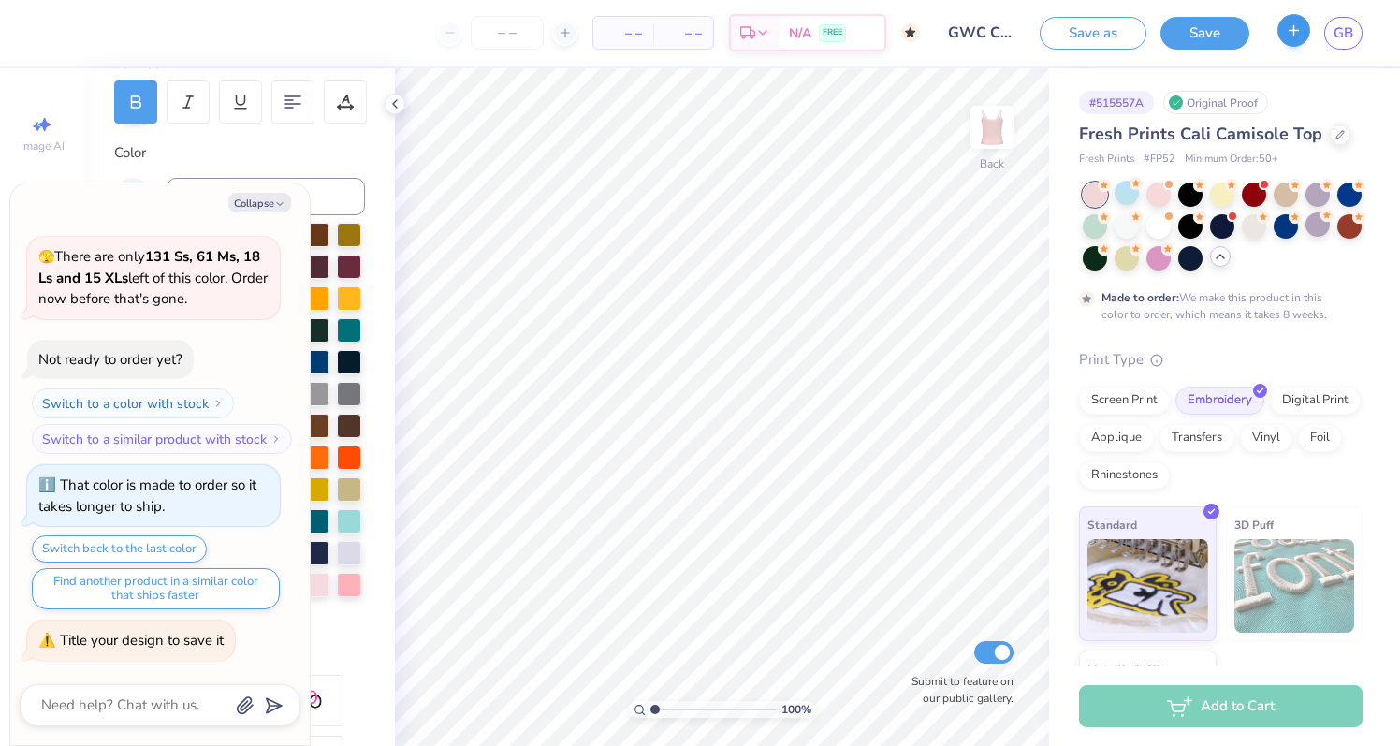
type textarea "x"
click at [1292, 38] on button "button" at bounding box center [1293, 30] width 33 height 33
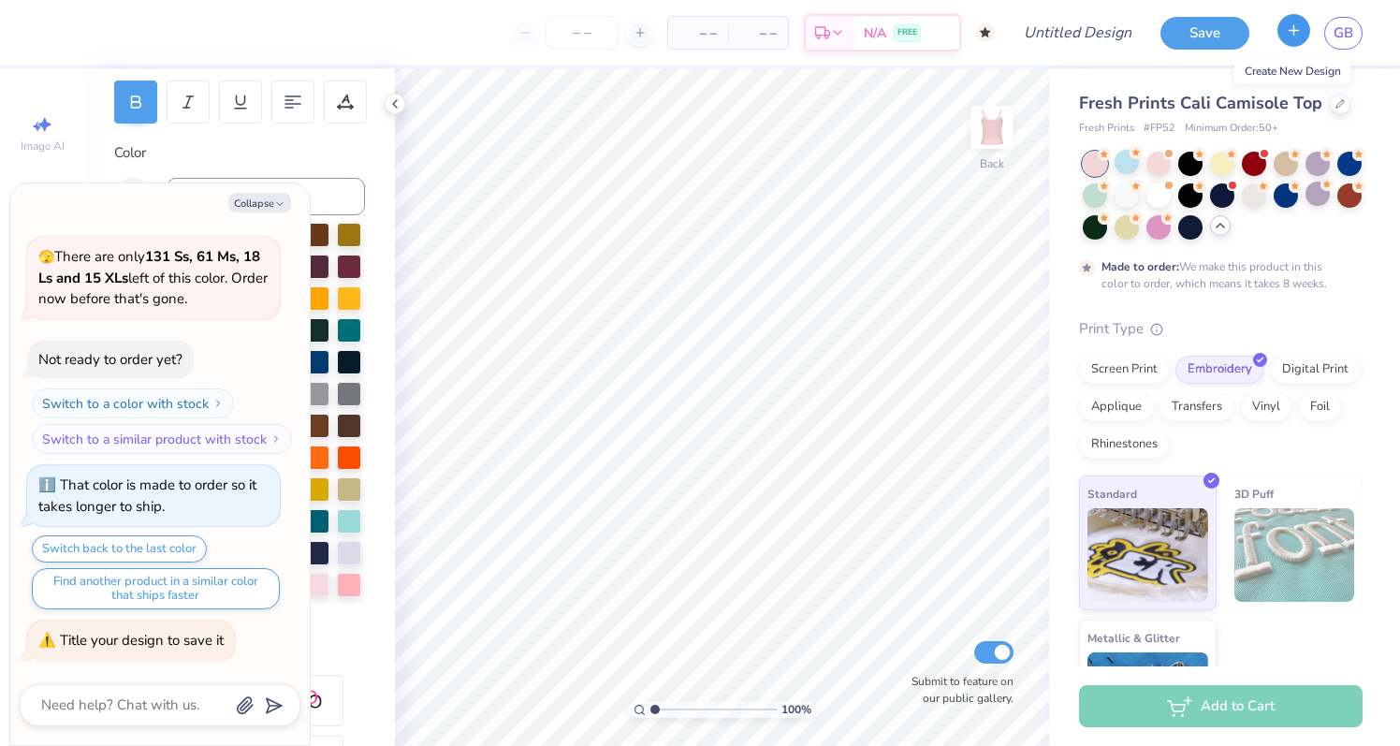
click at [1305, 40] on button "button" at bounding box center [1293, 30] width 33 height 33
click at [1293, 40] on button "button" at bounding box center [1293, 30] width 33 height 33
click at [1301, 33] on button "button" at bounding box center [1293, 30] width 33 height 33
type textarea "x"
click at [1355, 33] on link "GB" at bounding box center [1343, 33] width 38 height 33
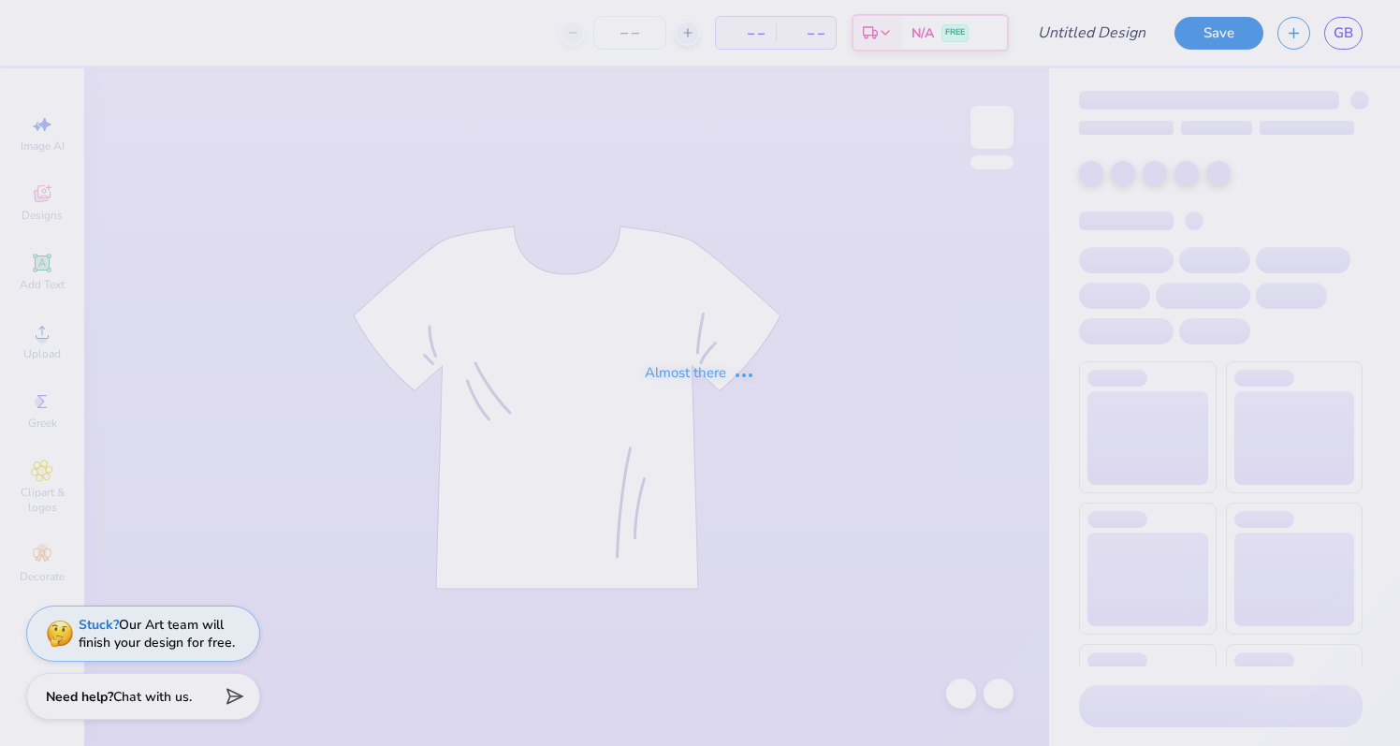
type input "GWC Slim Long"
type input "50"
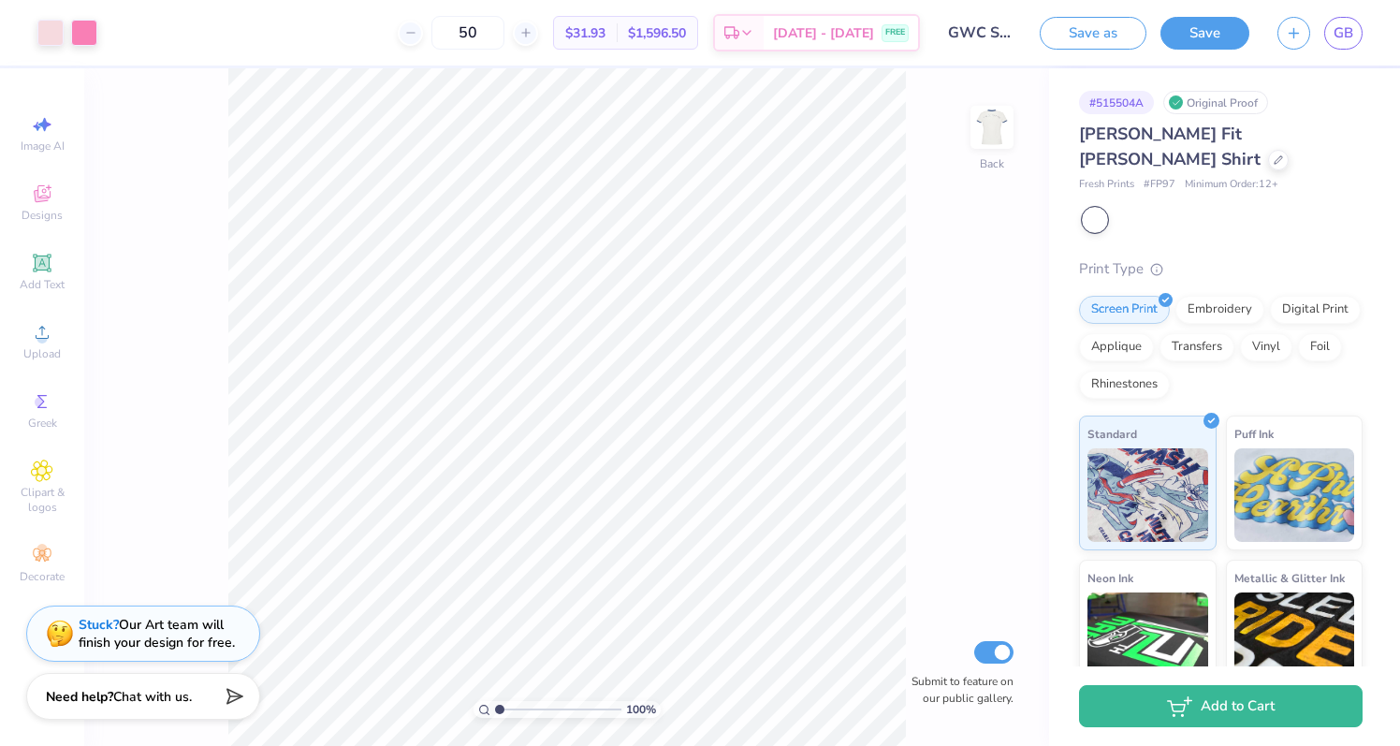
click at [1083, 208] on div at bounding box center [1095, 220] width 24 height 24
click at [1283, 153] on icon at bounding box center [1277, 157] width 9 height 9
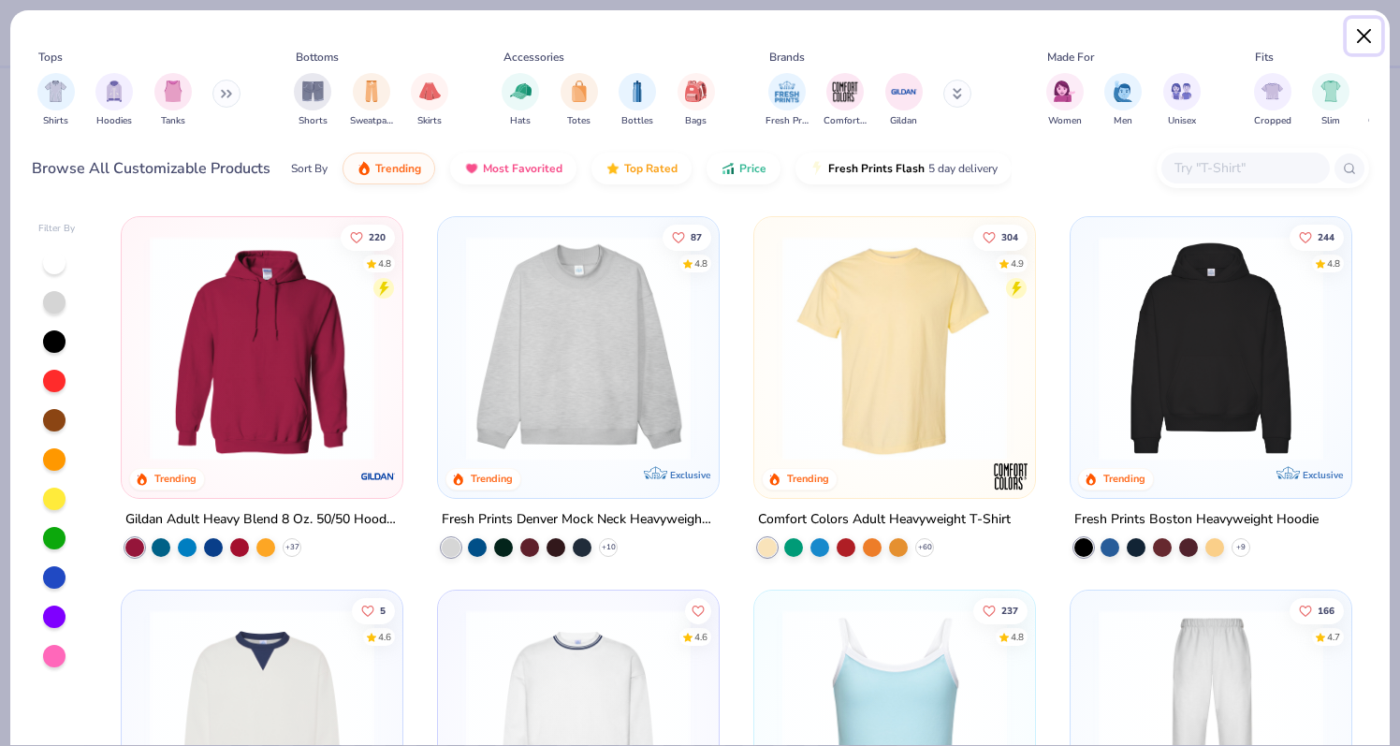
click at [1360, 36] on button "Close" at bounding box center [1364, 37] width 36 height 36
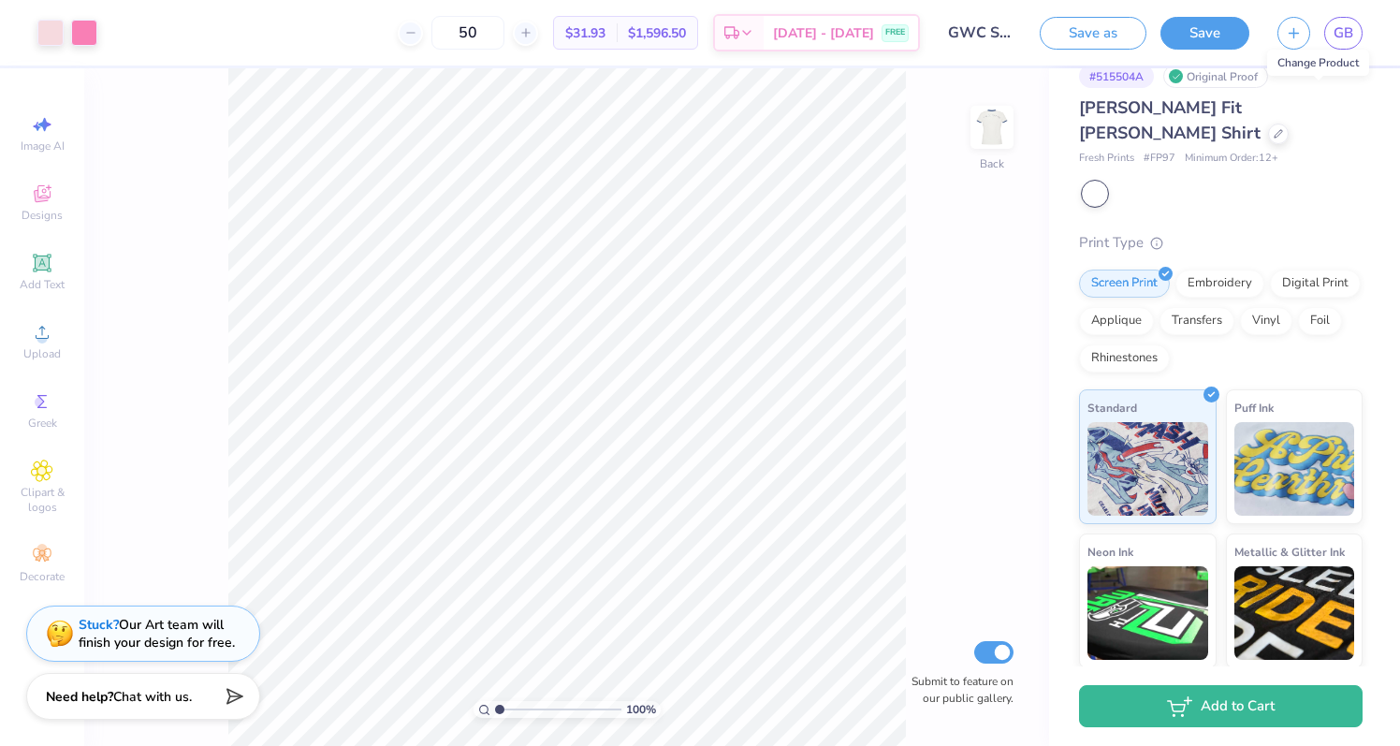
scroll to position [37, 0]
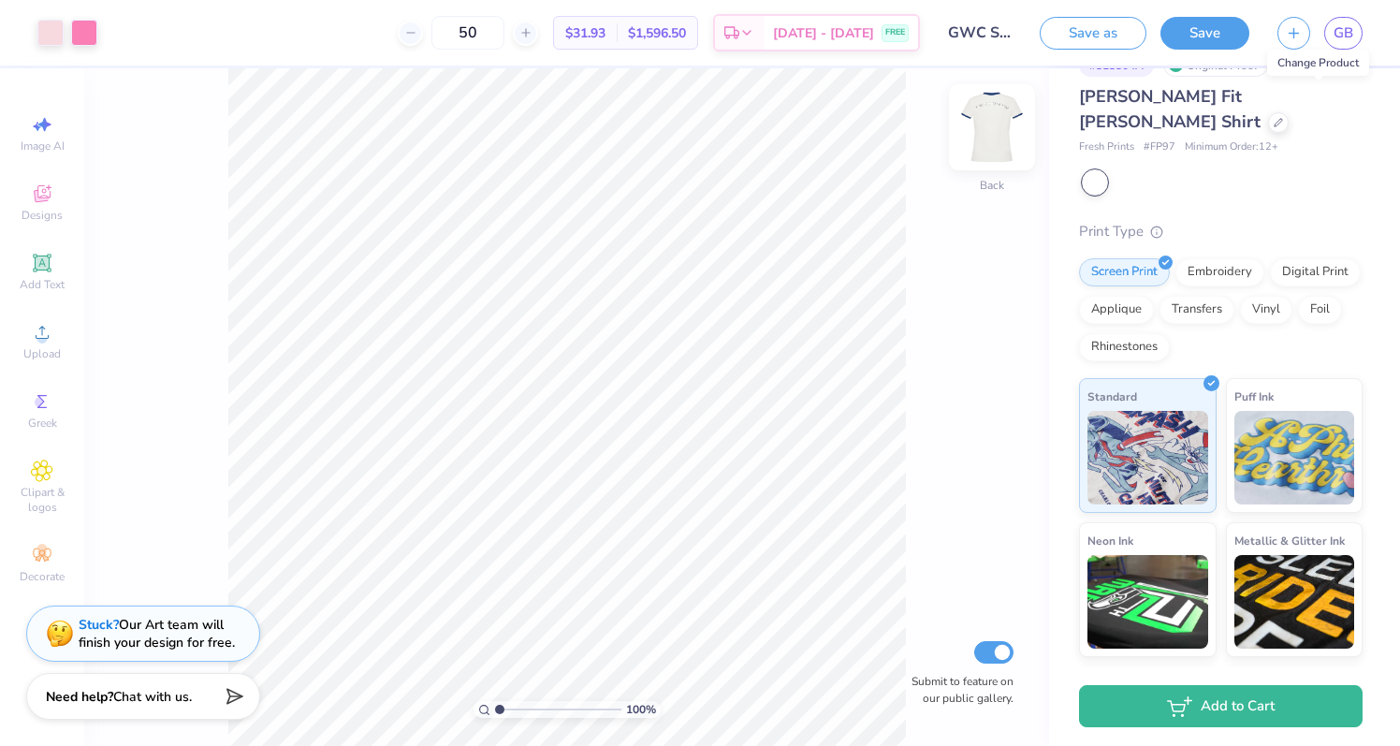
click at [995, 133] on img at bounding box center [991, 127] width 75 height 75
click at [998, 134] on img at bounding box center [991, 127] width 75 height 75
click at [998, 134] on img at bounding box center [991, 127] width 37 height 37
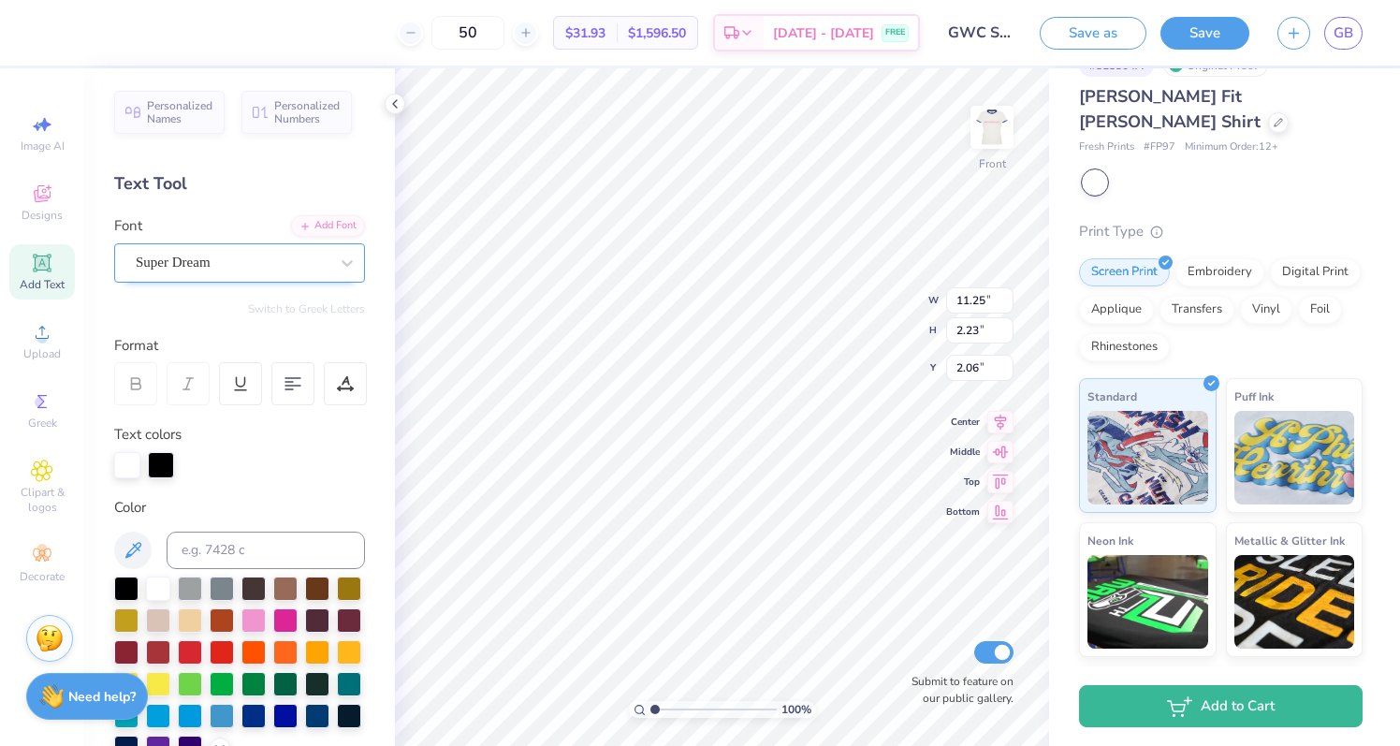
click at [288, 254] on div "Super Dream" at bounding box center [232, 262] width 196 height 29
click at [235, 210] on div "Personalized Names Personalized Numbers Text Tool Add Font Font Super Dream Swi…" at bounding box center [239, 406] width 311 height 677
click at [984, 119] on img at bounding box center [991, 127] width 75 height 75
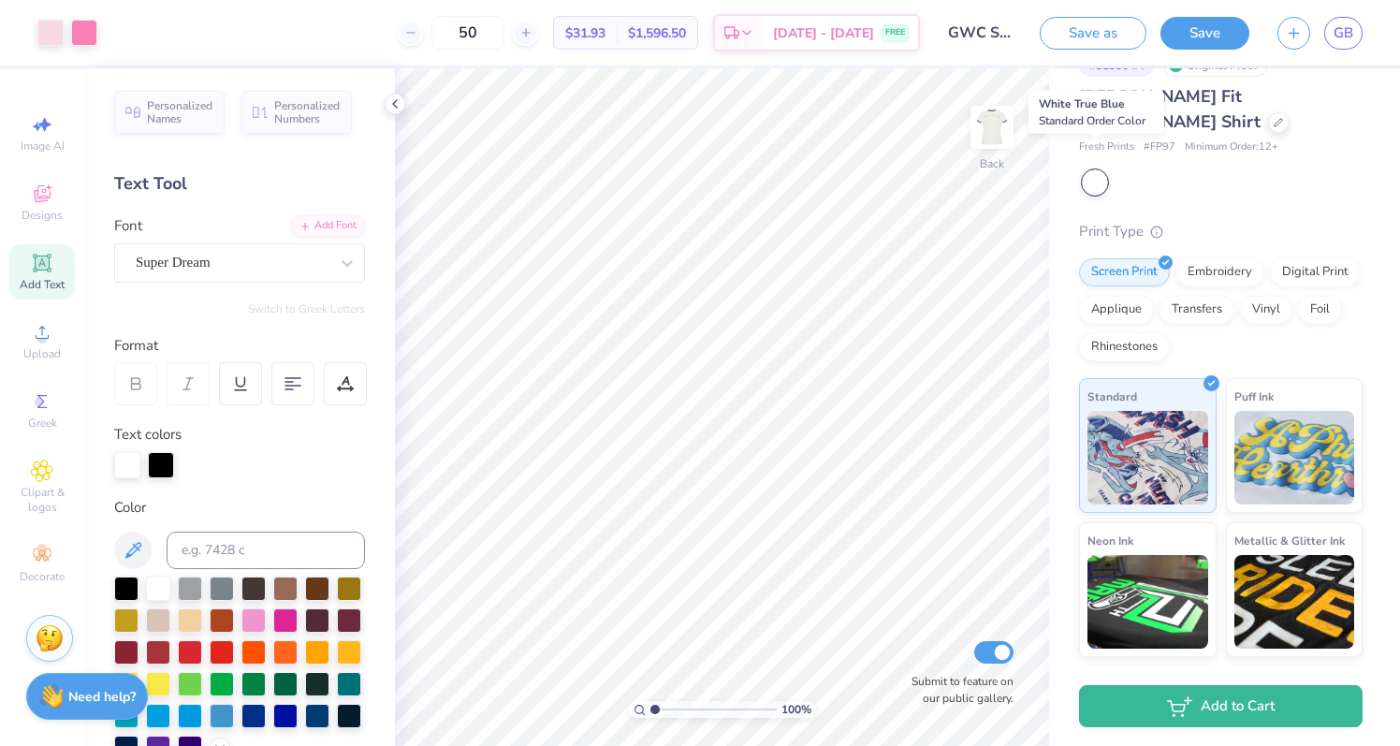
click at [1095, 170] on div at bounding box center [1095, 182] width 24 height 24
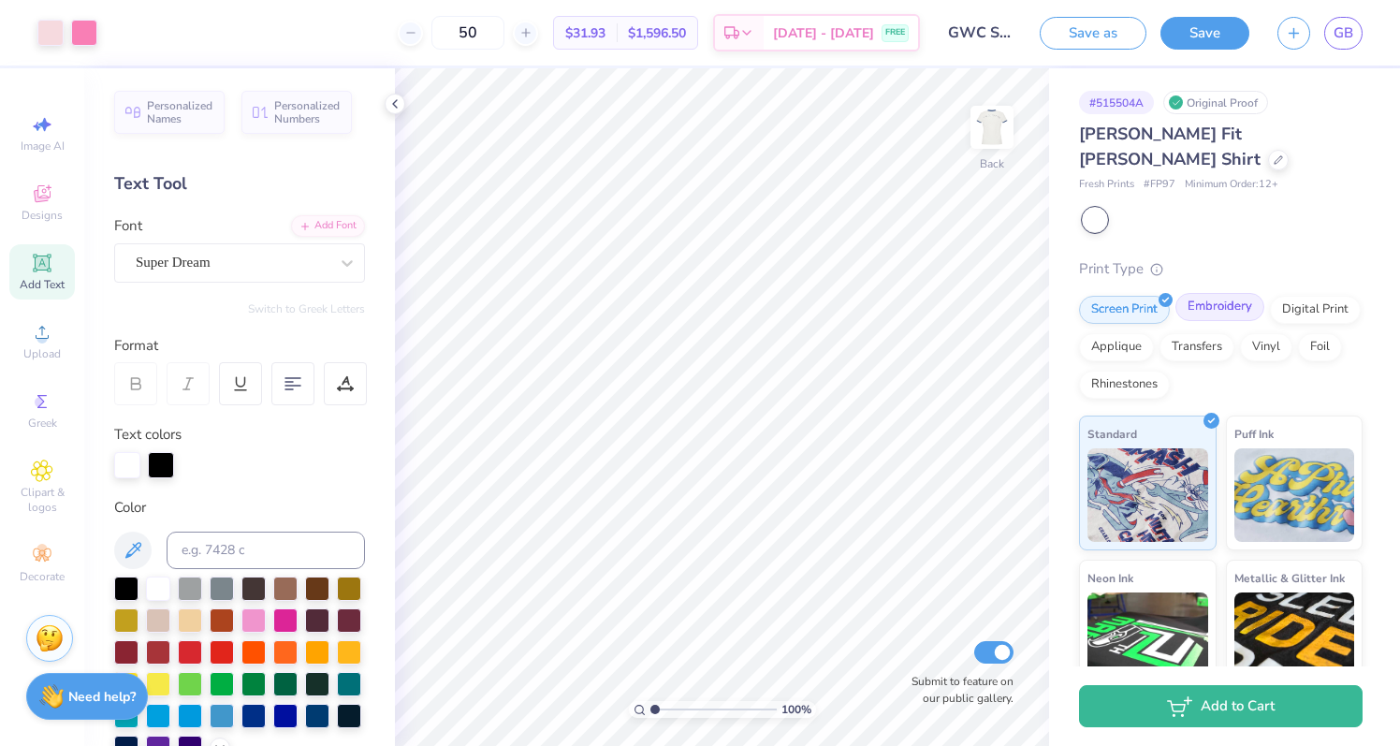
click at [1219, 293] on div "Embroidery" at bounding box center [1219, 307] width 89 height 28
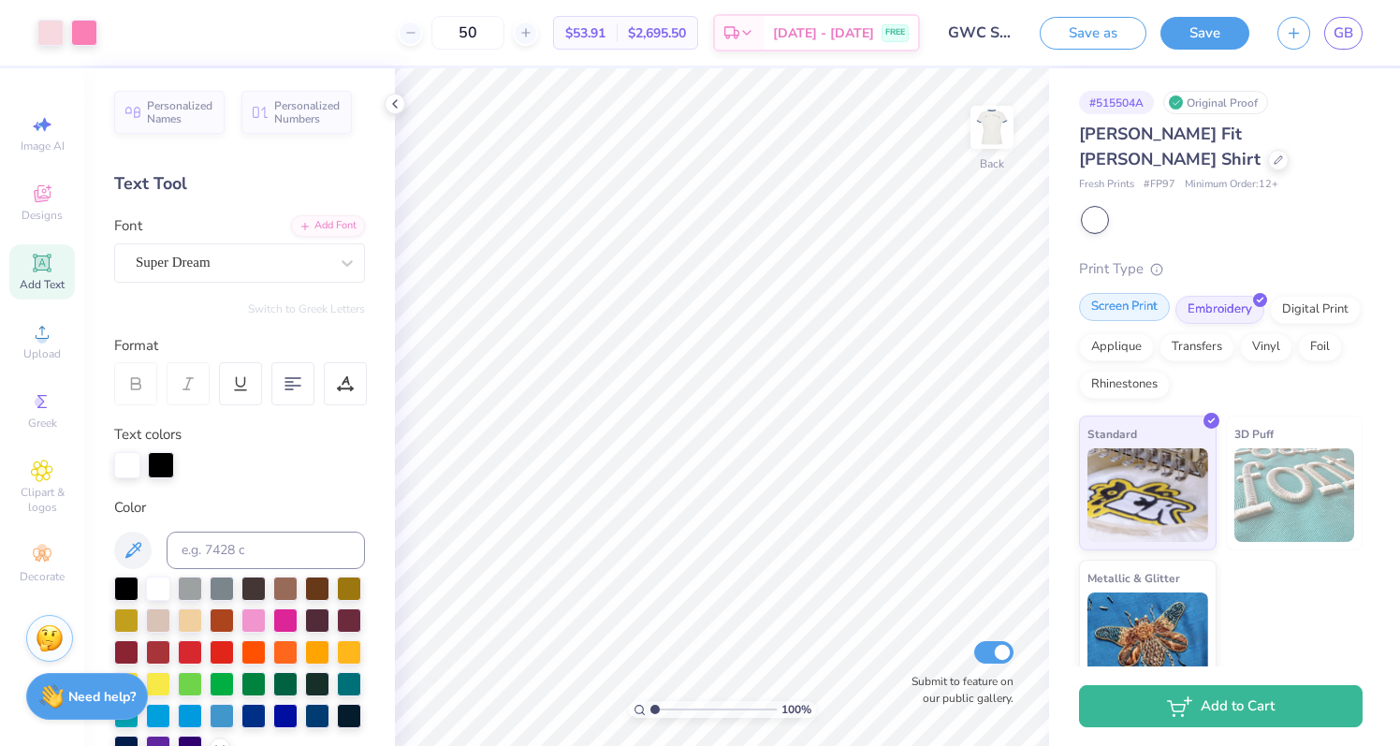
click at [1118, 293] on div "Screen Print" at bounding box center [1124, 307] width 91 height 28
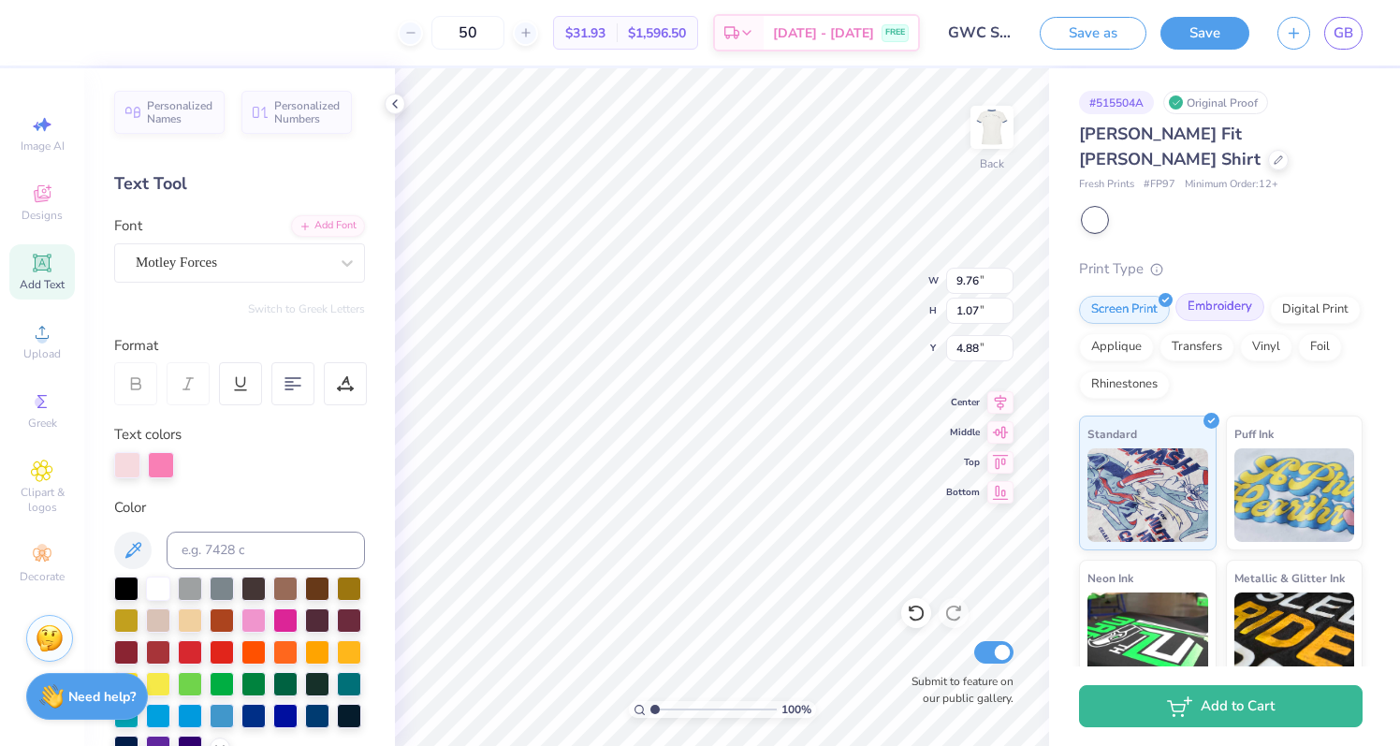
click at [1201, 293] on div "Embroidery" at bounding box center [1219, 307] width 89 height 28
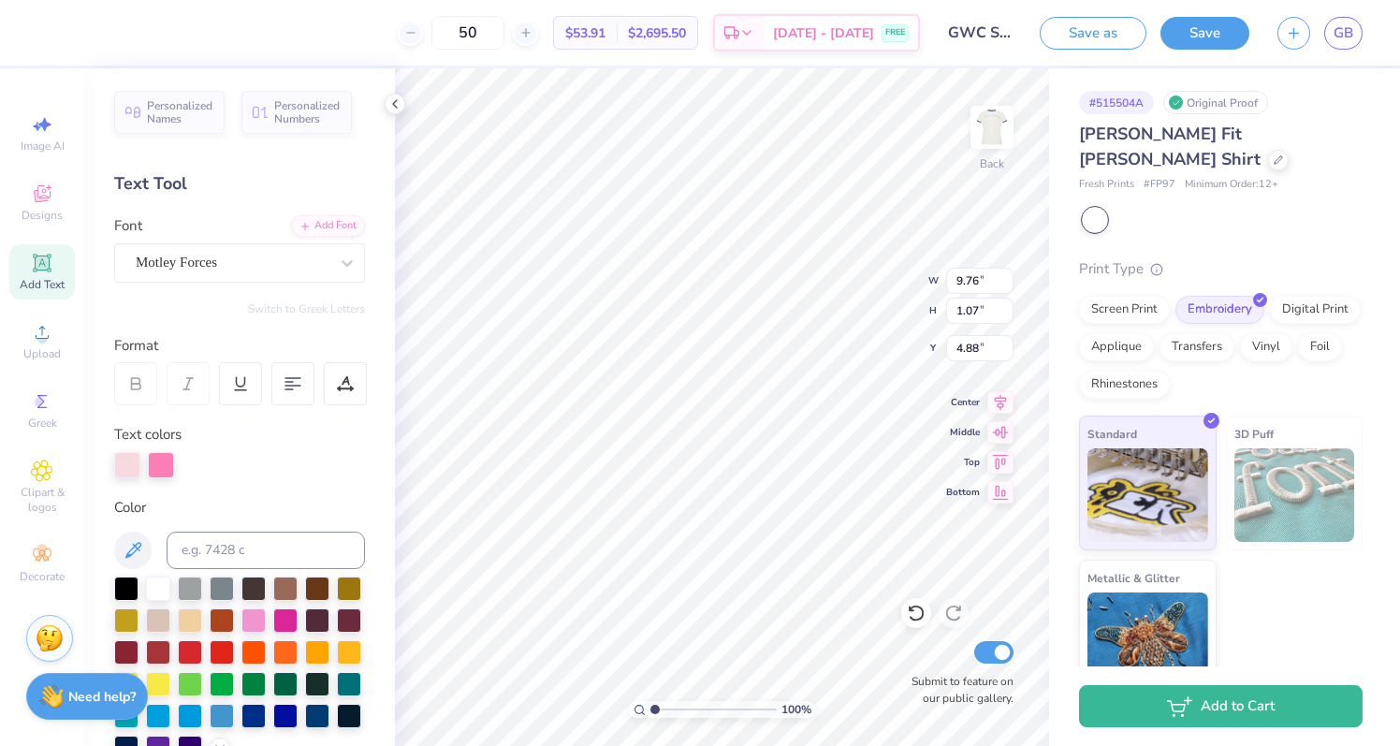
click at [1290, 448] on img at bounding box center [1294, 495] width 121 height 94
type input "6.01"
type input "0.66"
click at [1230, 469] on div "3D Puff" at bounding box center [1295, 482] width 138 height 135
click at [1264, 455] on img at bounding box center [1294, 495] width 121 height 94
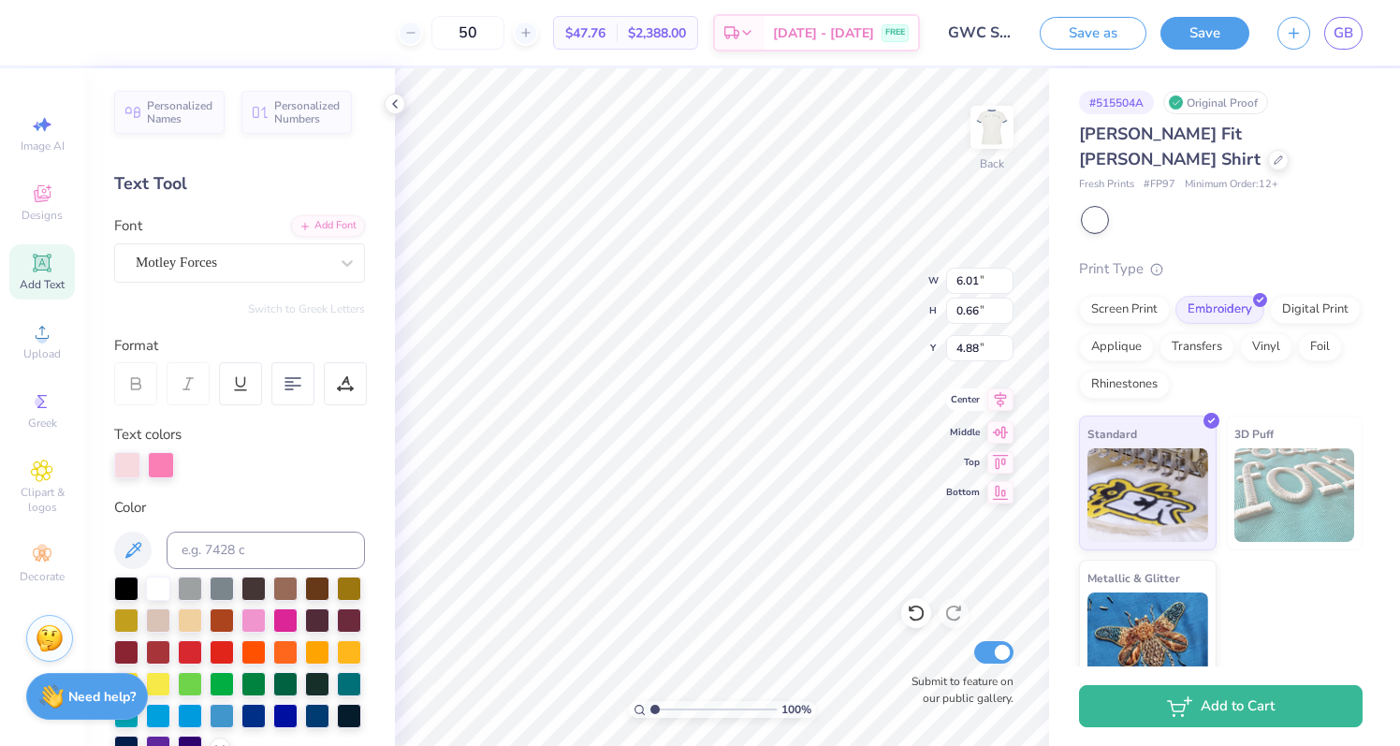
scroll to position [1, 2]
type textarea "GIRLS WHO CODE"
click at [307, 391] on div at bounding box center [292, 383] width 43 height 43
click at [1332, 448] on img at bounding box center [1294, 495] width 121 height 94
click at [986, 118] on img at bounding box center [991, 127] width 75 height 75
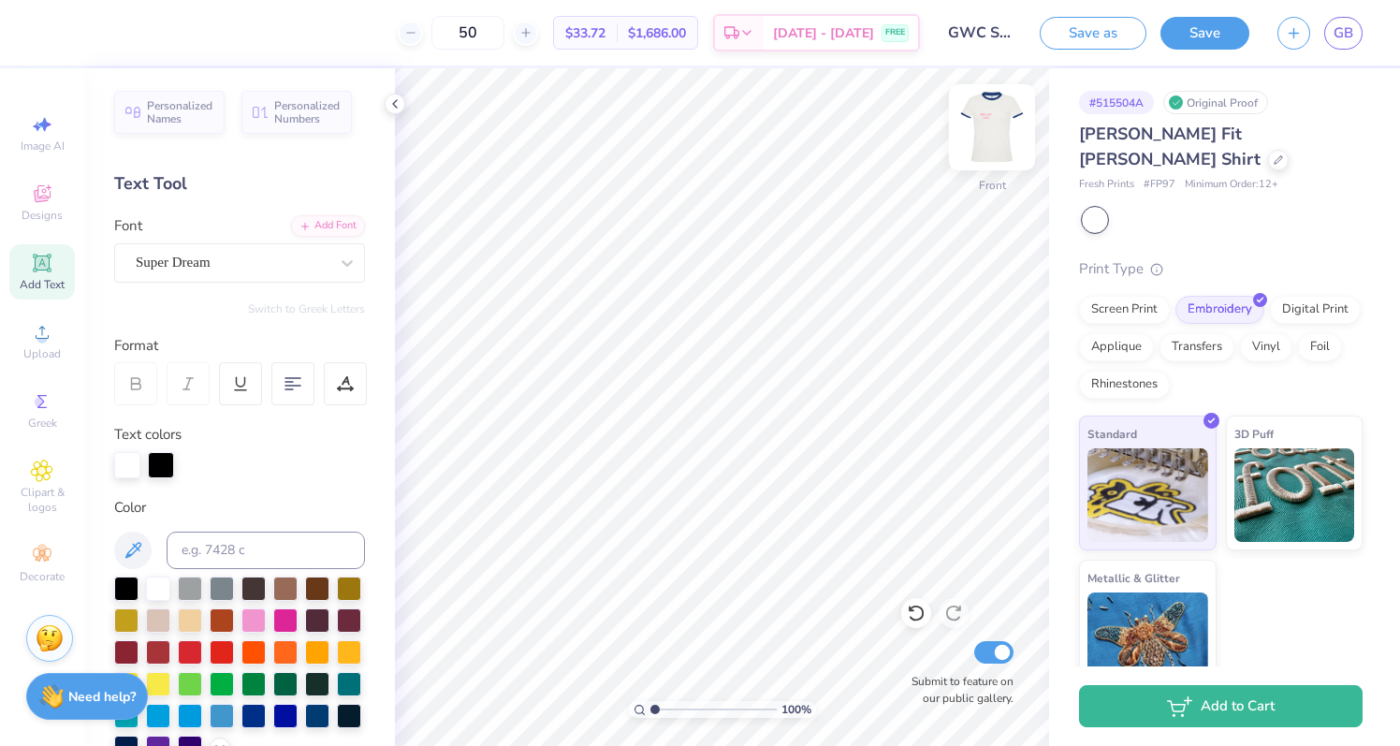
click at [995, 142] on img at bounding box center [991, 127] width 75 height 75
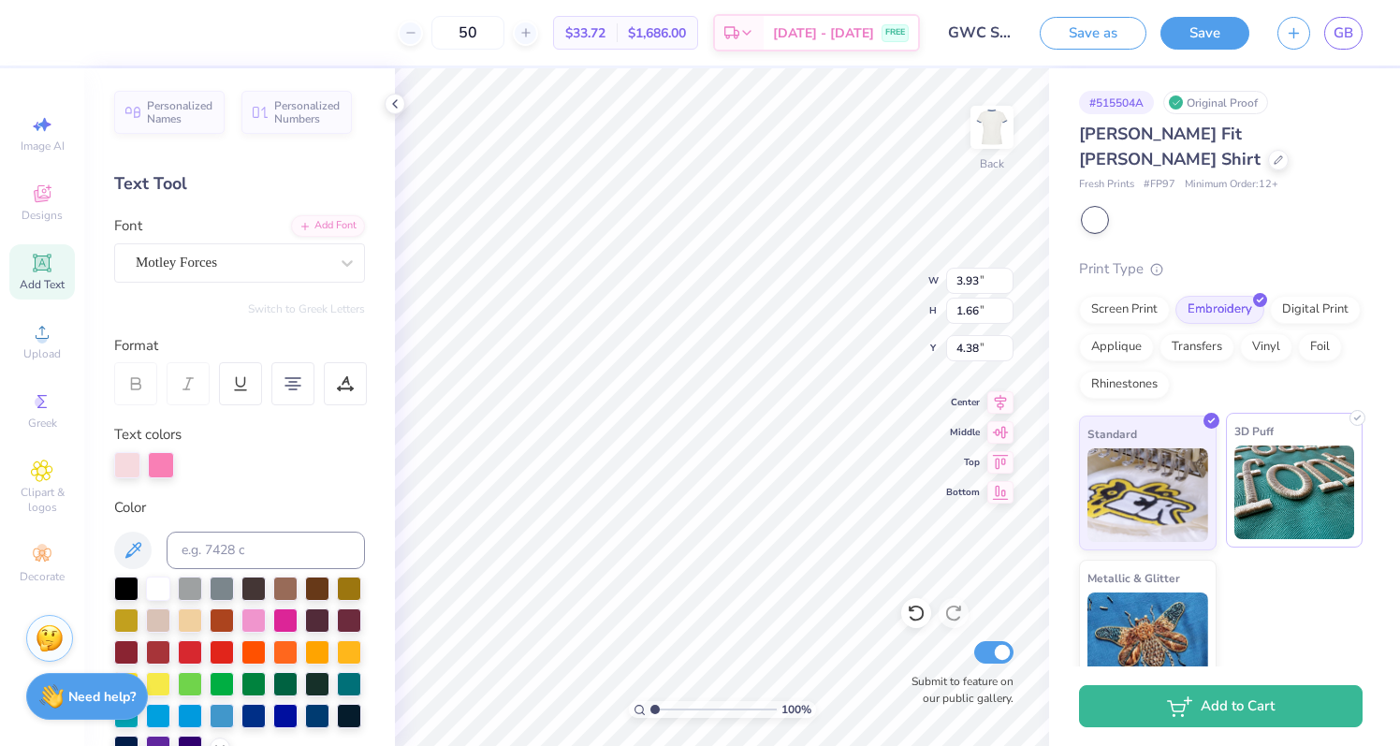
click at [1295, 481] on img at bounding box center [1294, 492] width 121 height 94
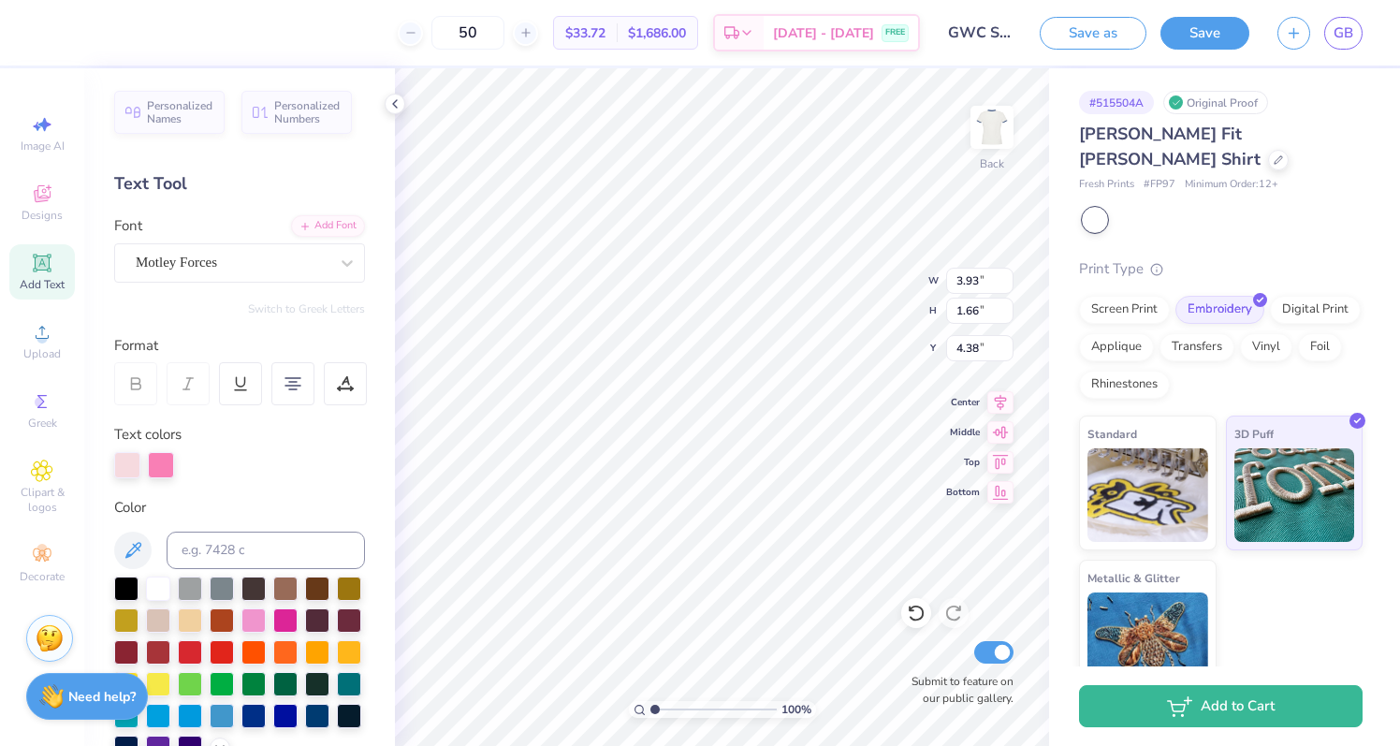
type input "4.37"
type textarea "GIRLS WHO CODE princeton"
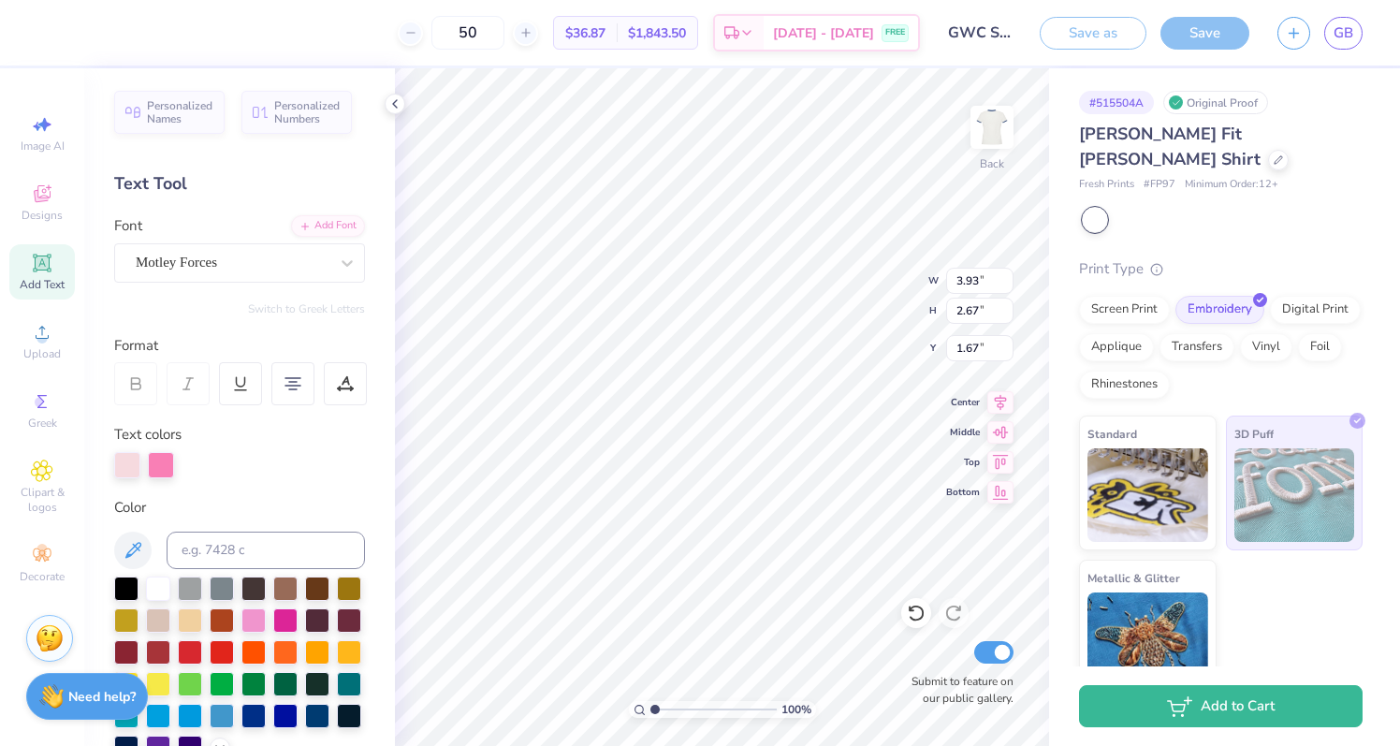
type input "1.67"
type textarea "GIRLS WHO CODE princeton"
click at [1208, 360] on div "Screen Print Embroidery Digital Print Applique Transfers Vinyl Foil Rhinestones" at bounding box center [1220, 347] width 283 height 103
type input "6.01"
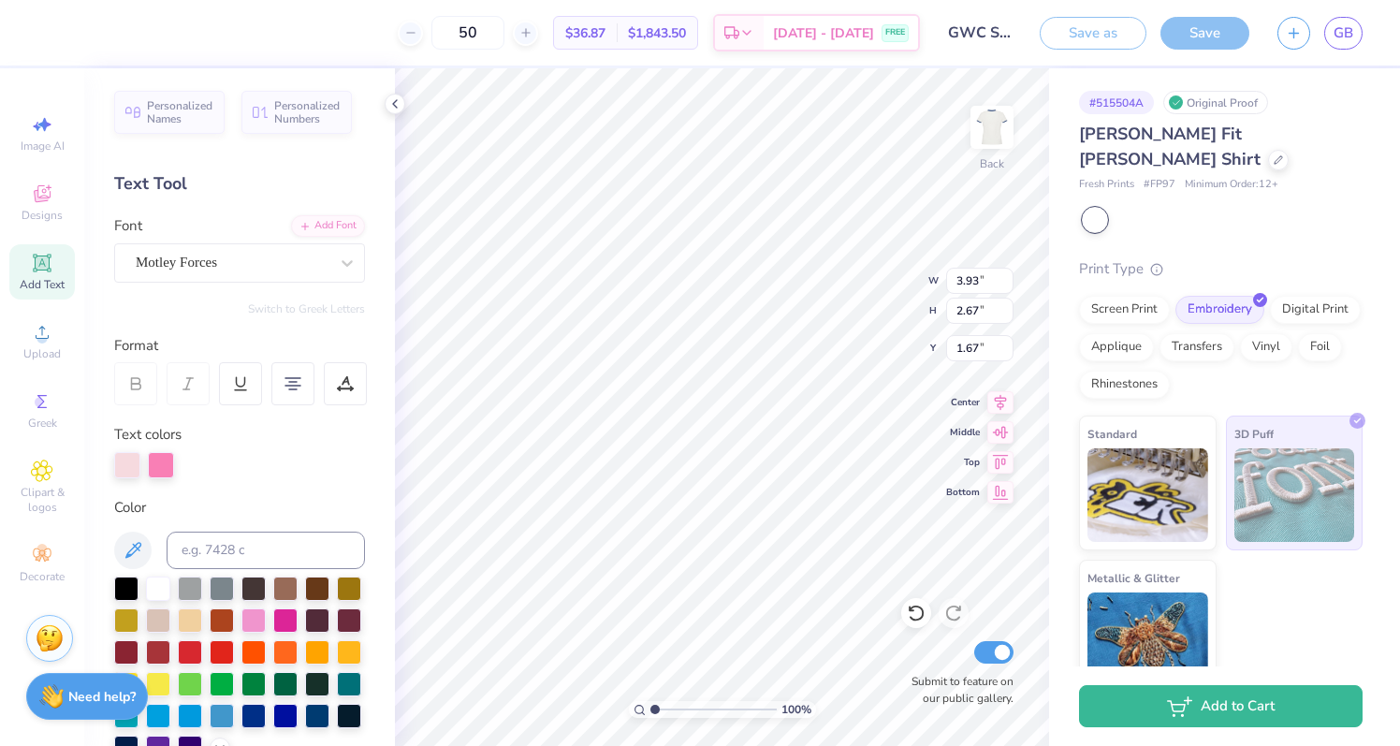
type input "1.67"
type input "2.17"
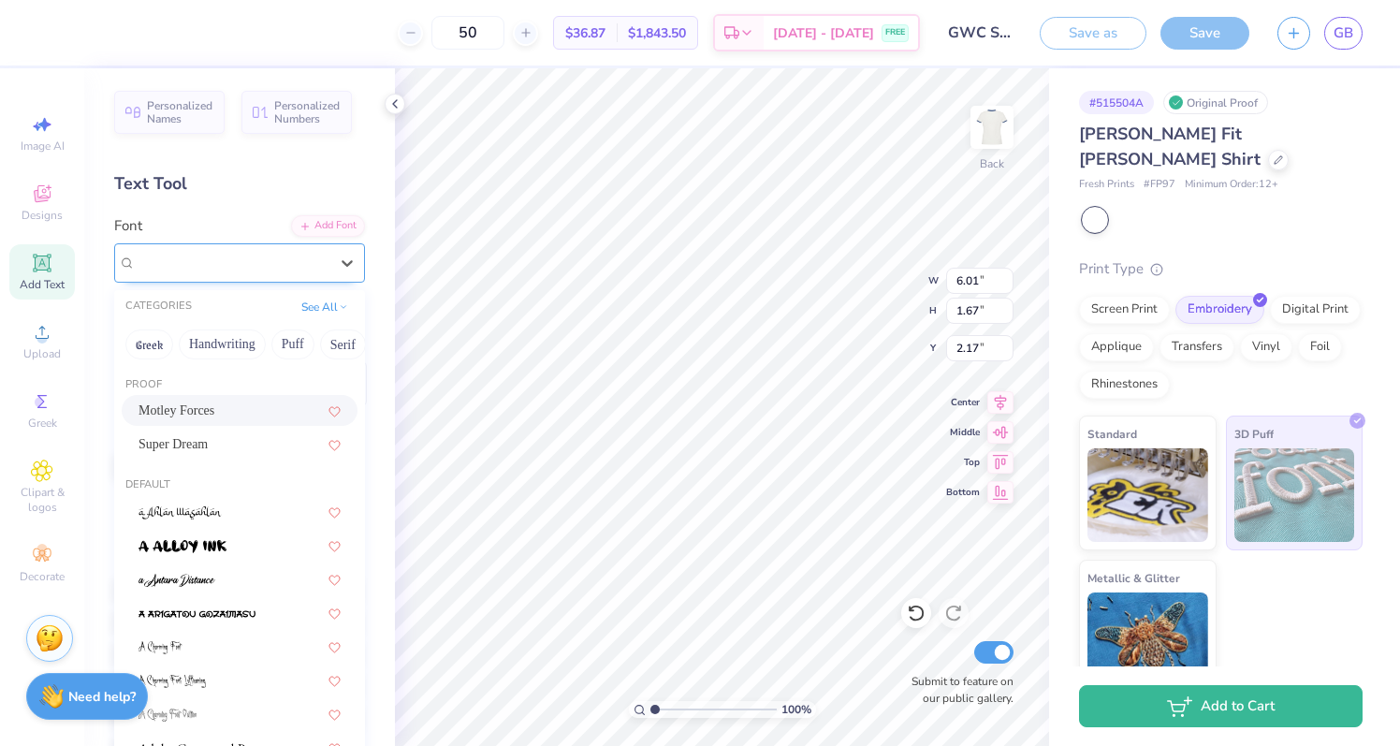
click at [230, 270] on div "Motley Forces" at bounding box center [232, 262] width 196 height 29
click at [196, 346] on button "Handwriting" at bounding box center [222, 344] width 87 height 30
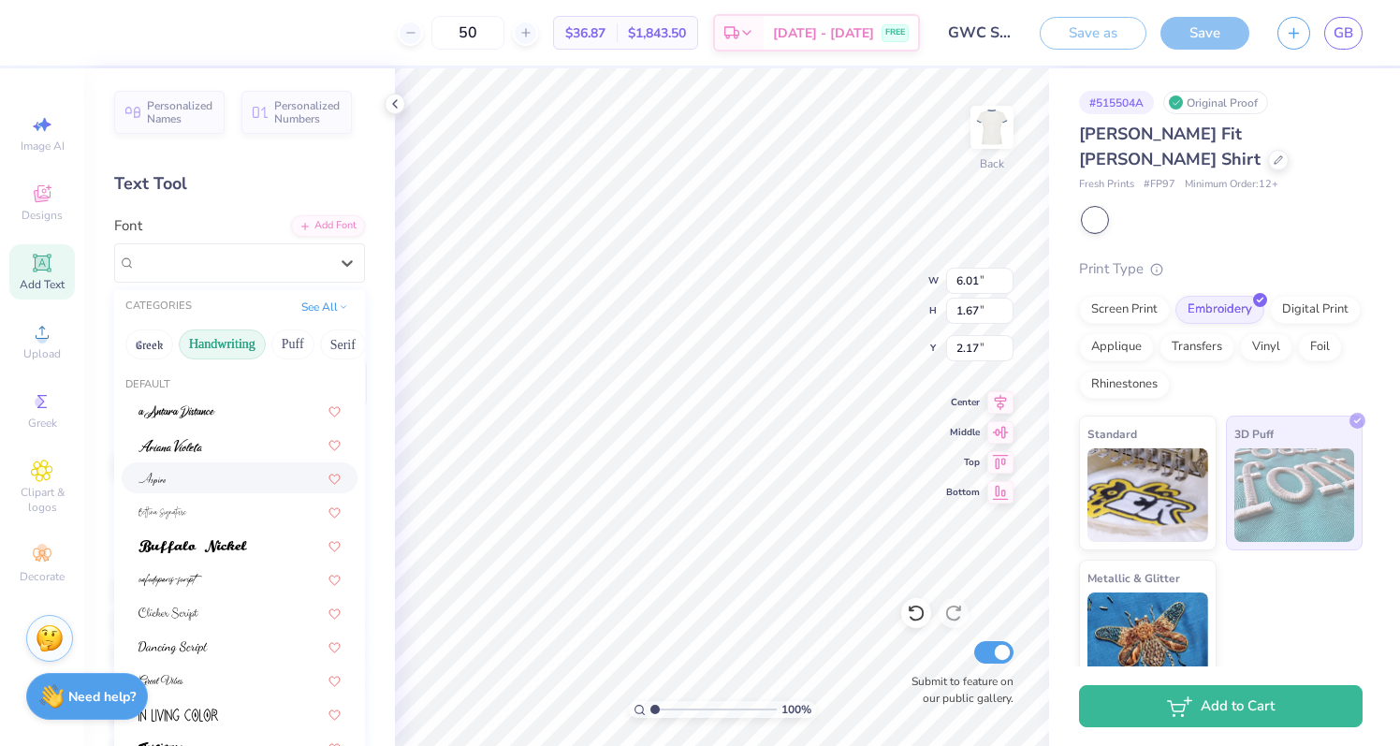
click at [184, 488] on div at bounding box center [240, 477] width 236 height 31
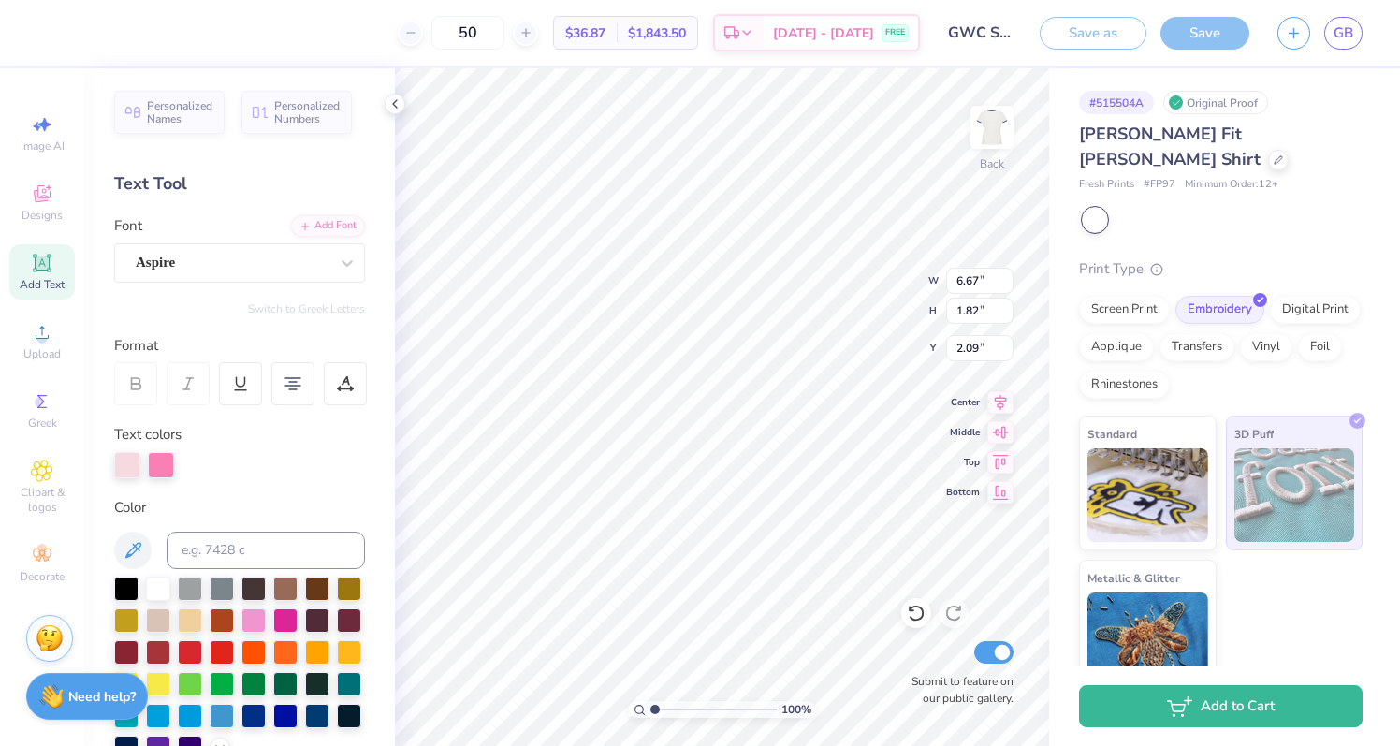
type textarea "GIRLS WHO CODE"
click at [43, 269] on icon at bounding box center [42, 263] width 18 height 18
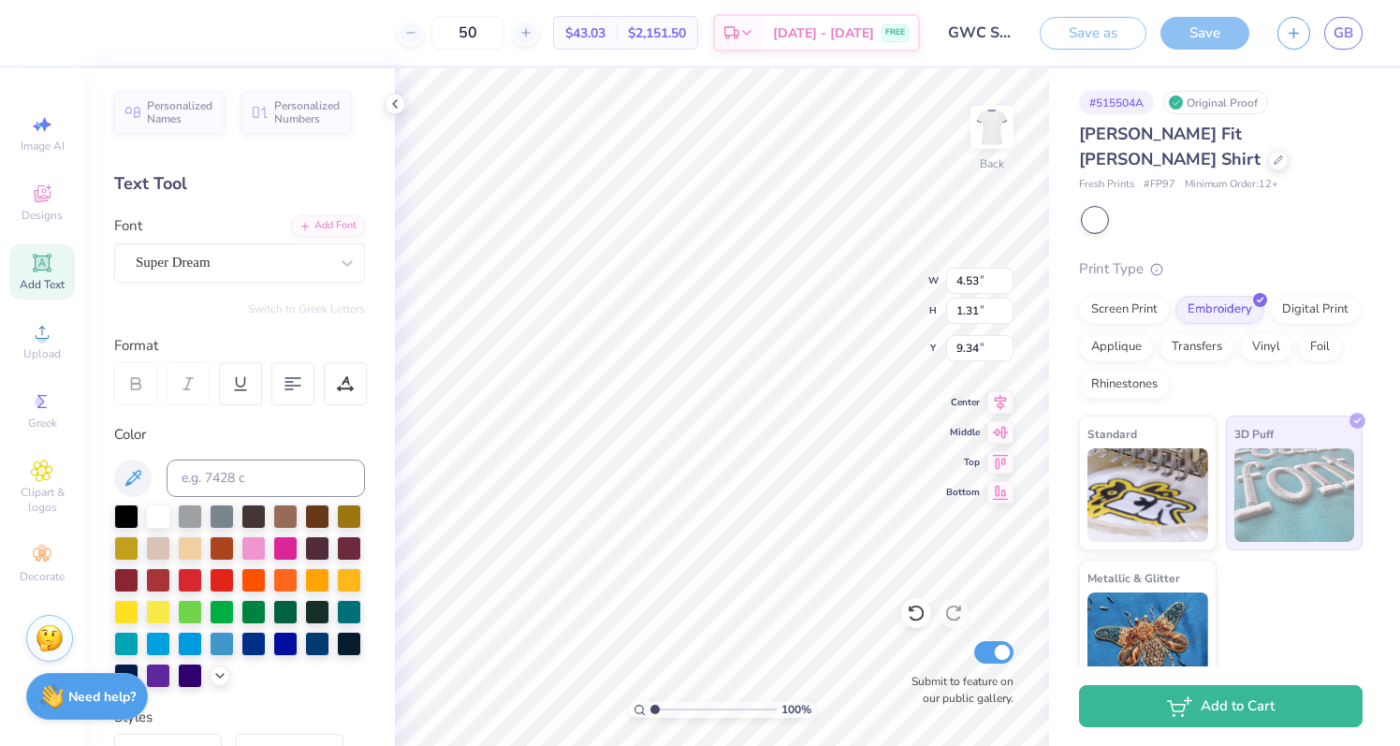
scroll to position [0, 2]
type textarea "Princeton"
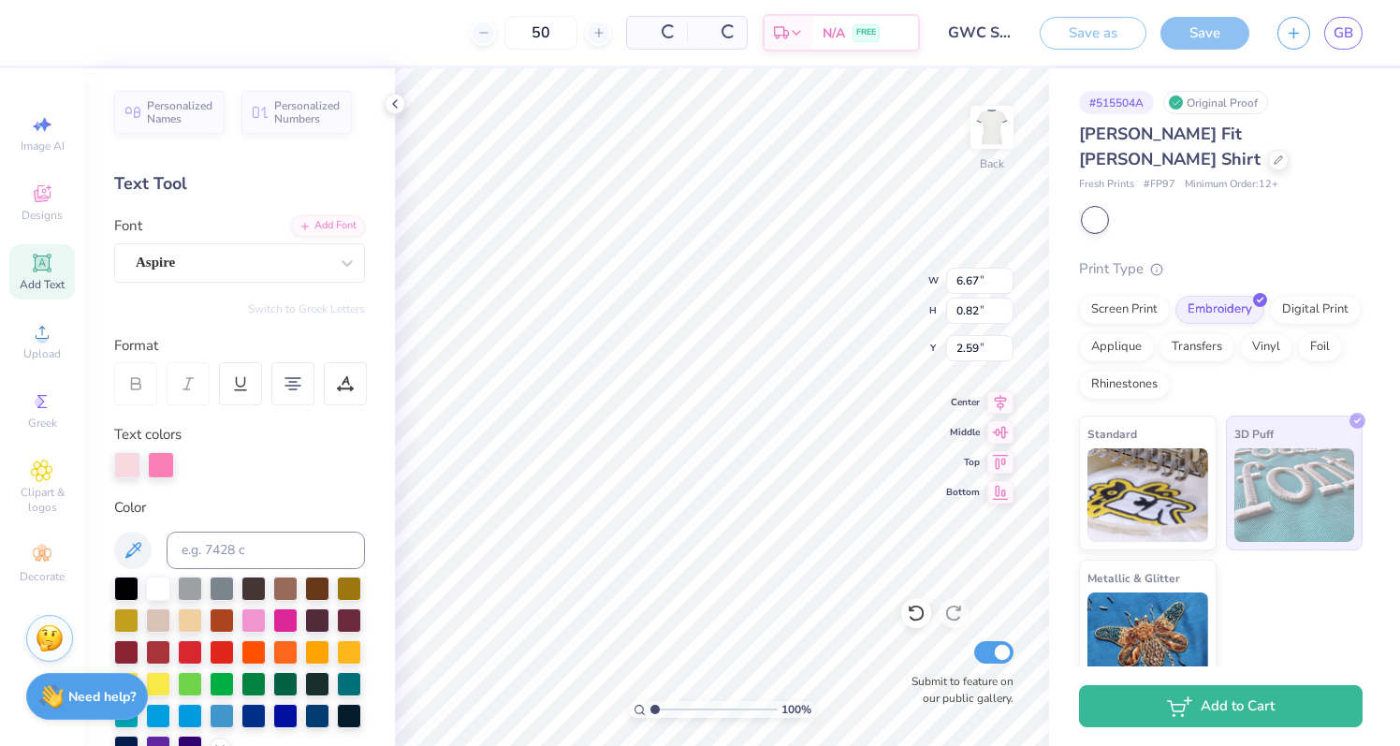
type input "6.67"
type input "0.82"
type input "2.59"
click at [310, 239] on div "Font Aspire" at bounding box center [239, 248] width 251 height 67
click at [310, 264] on div "Aspire" at bounding box center [232, 262] width 196 height 29
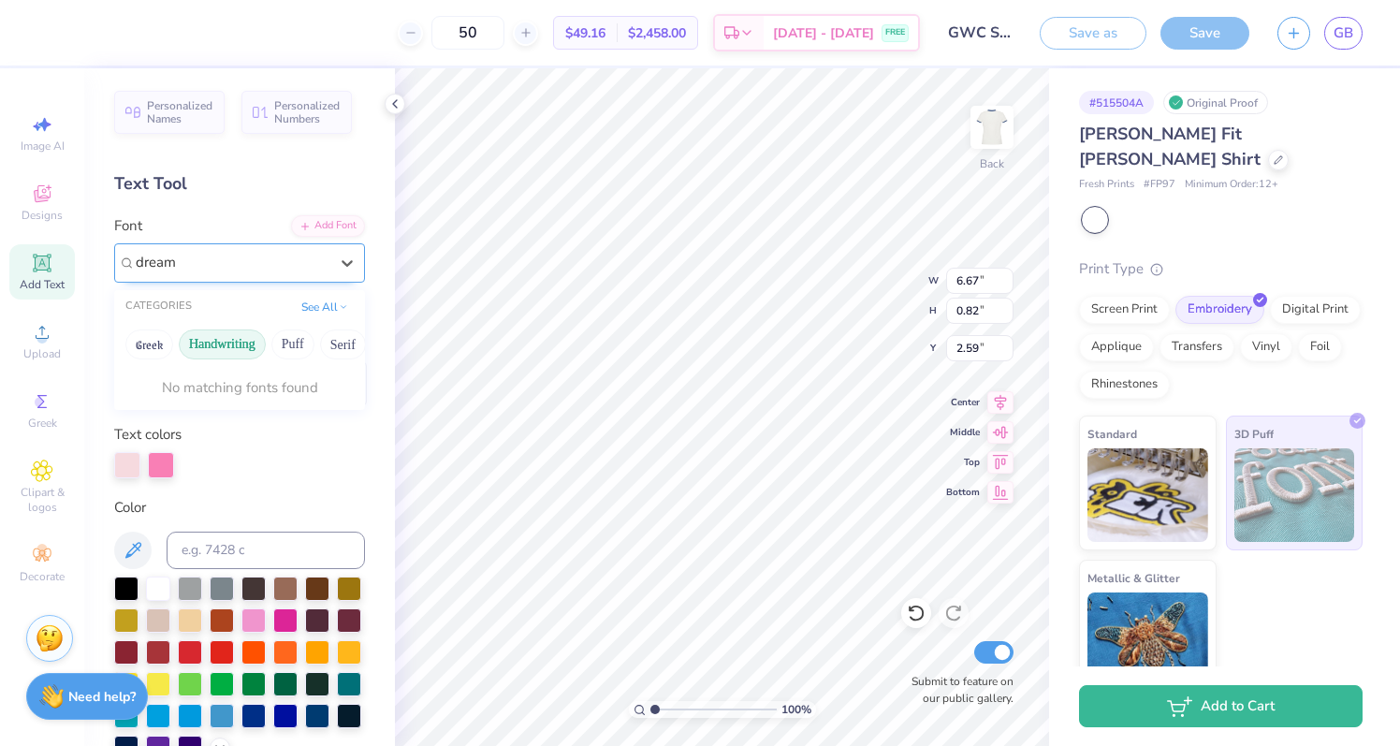
type input "dream"
type input "8.52"
type input "1.31"
type input "9.34"
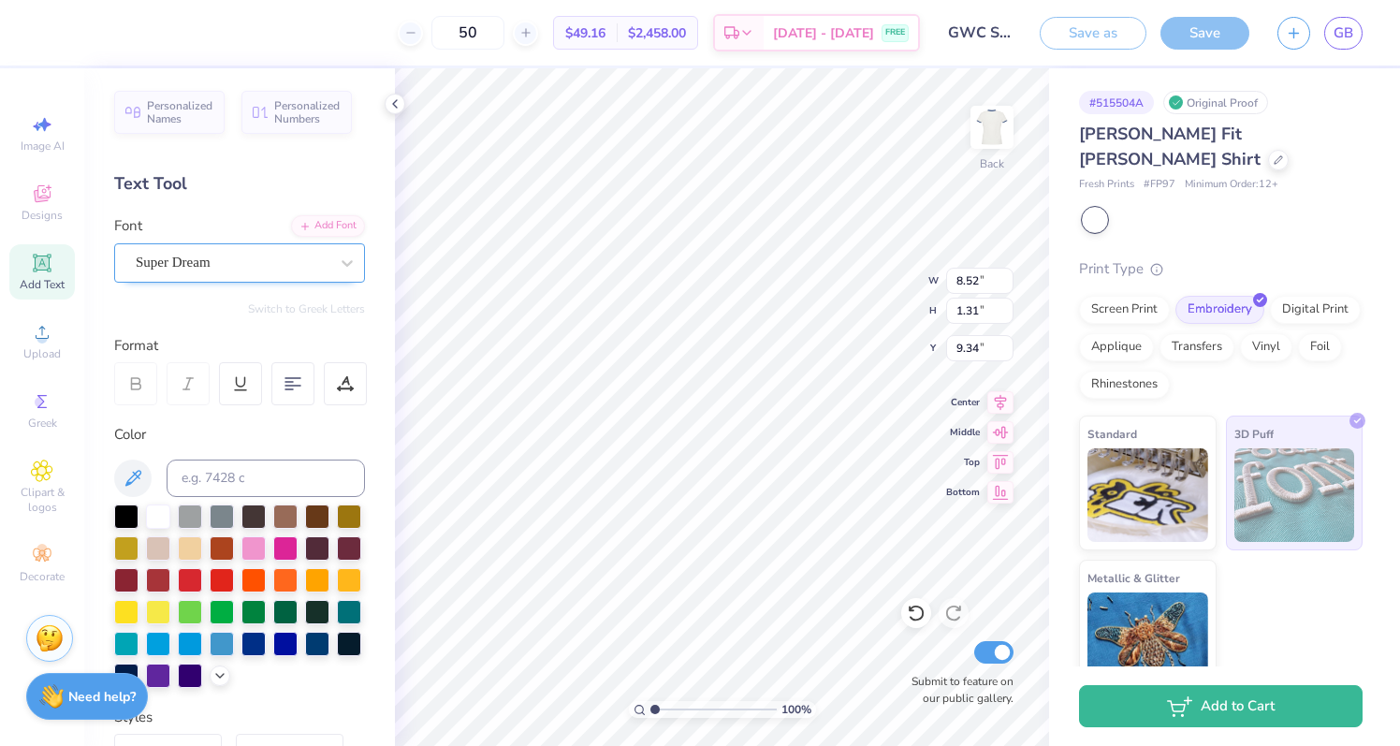
type input "6.67"
type input "0.82"
type input "2.59"
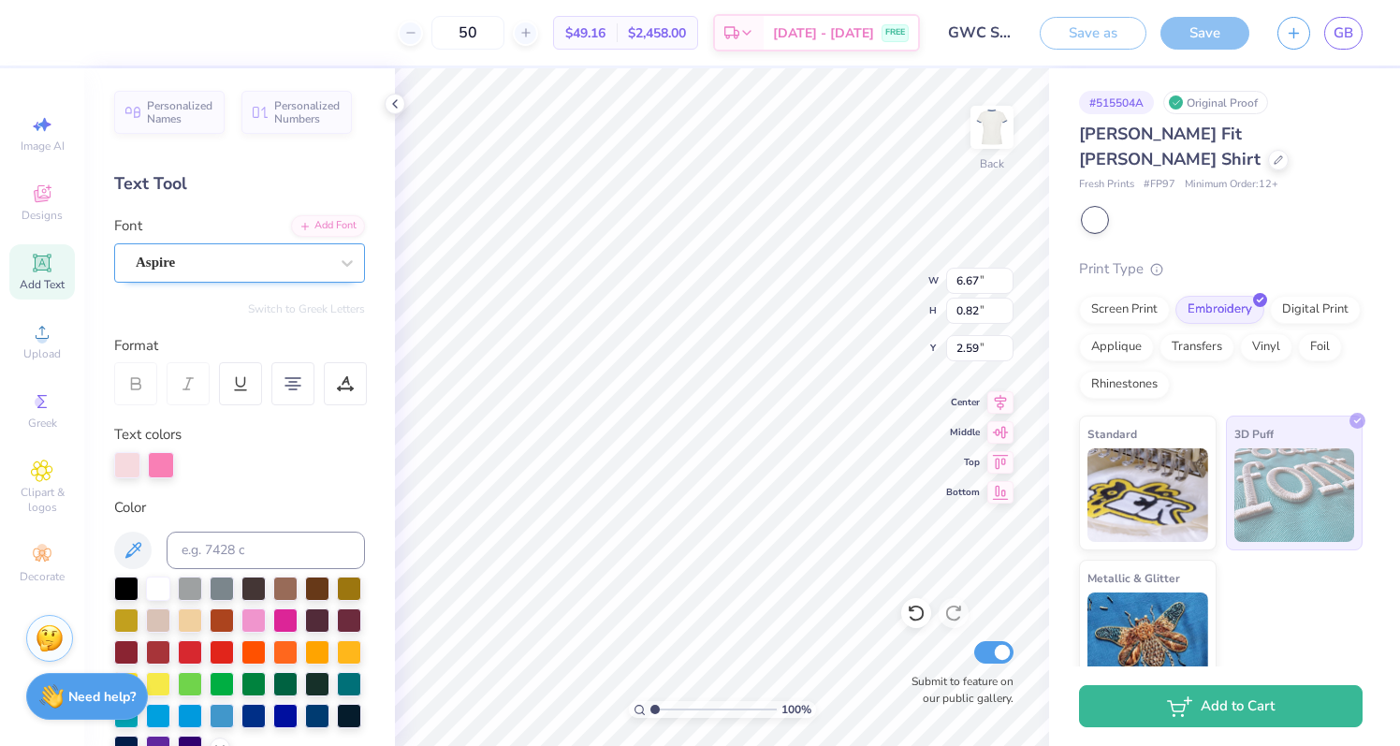
click at [225, 265] on div "Aspire" at bounding box center [232, 262] width 196 height 29
click at [219, 340] on button "Handwriting" at bounding box center [222, 344] width 87 height 30
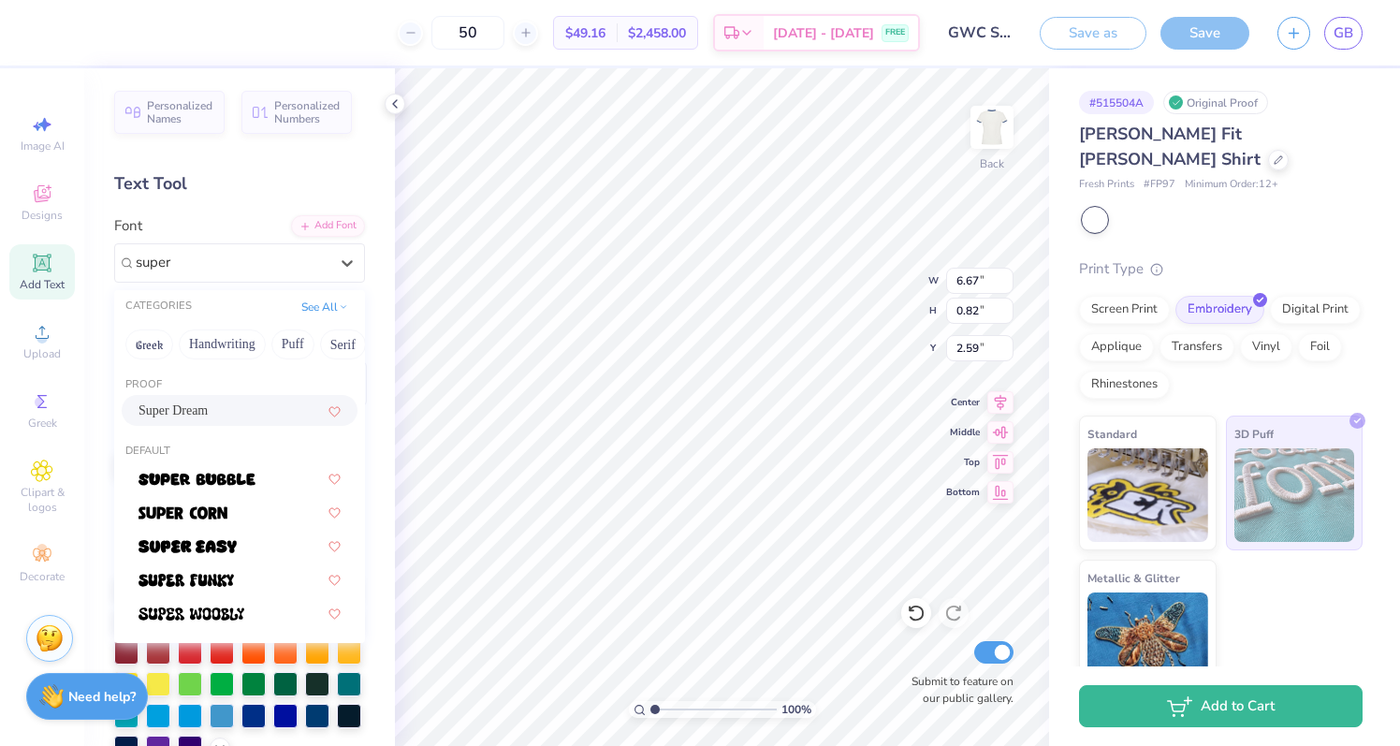
click at [196, 405] on span "Super Dream" at bounding box center [172, 410] width 69 height 20
type input "super"
type input "6.45"
type input "0.65"
type input "2.68"
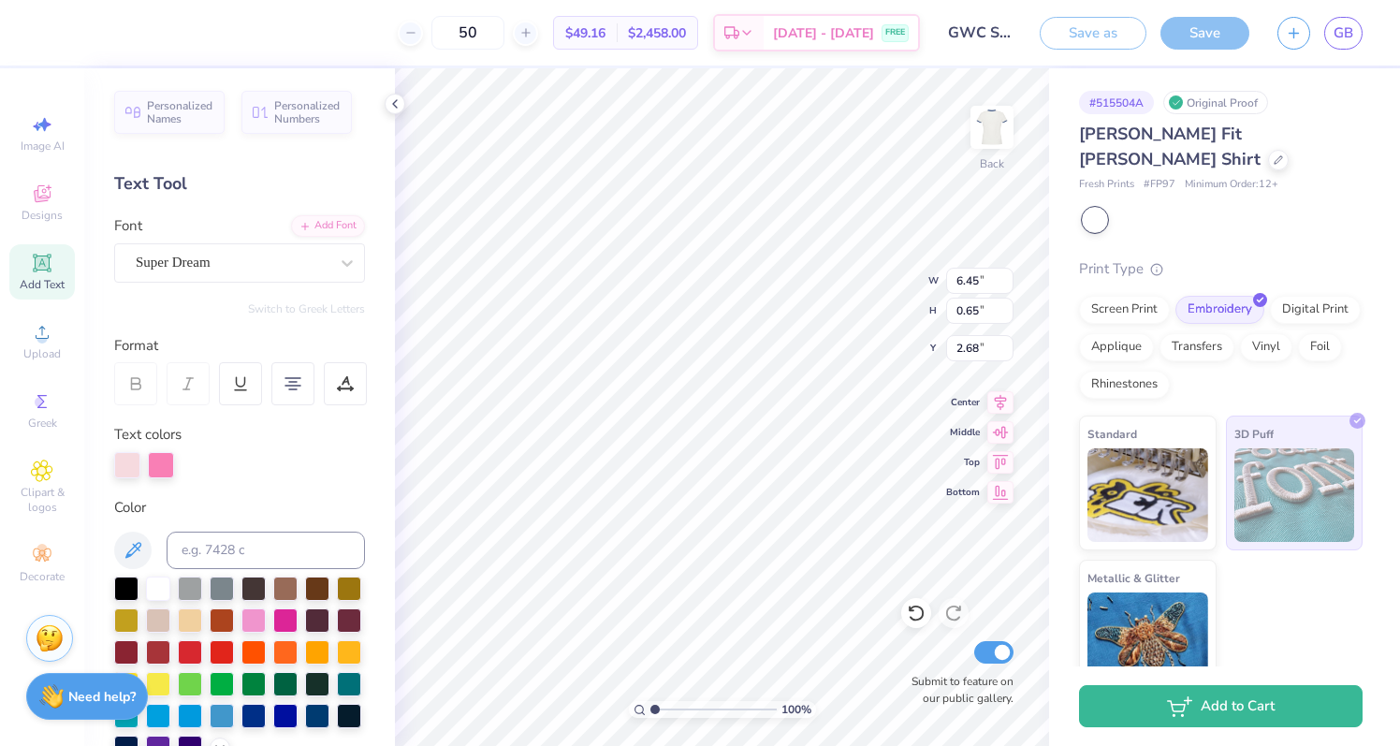
type input "8.52"
type input "1.31"
type input "9.34"
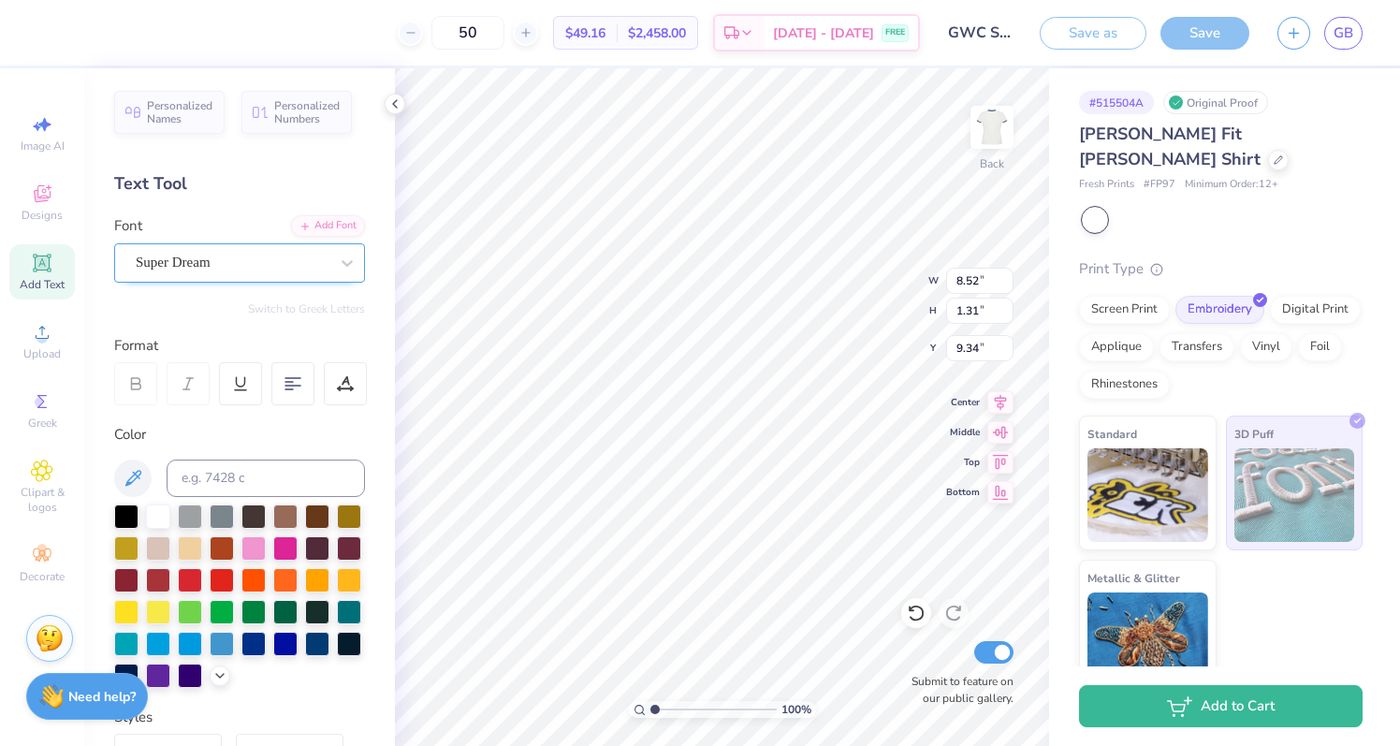
click at [304, 266] on div "Super Dream" at bounding box center [232, 262] width 196 height 29
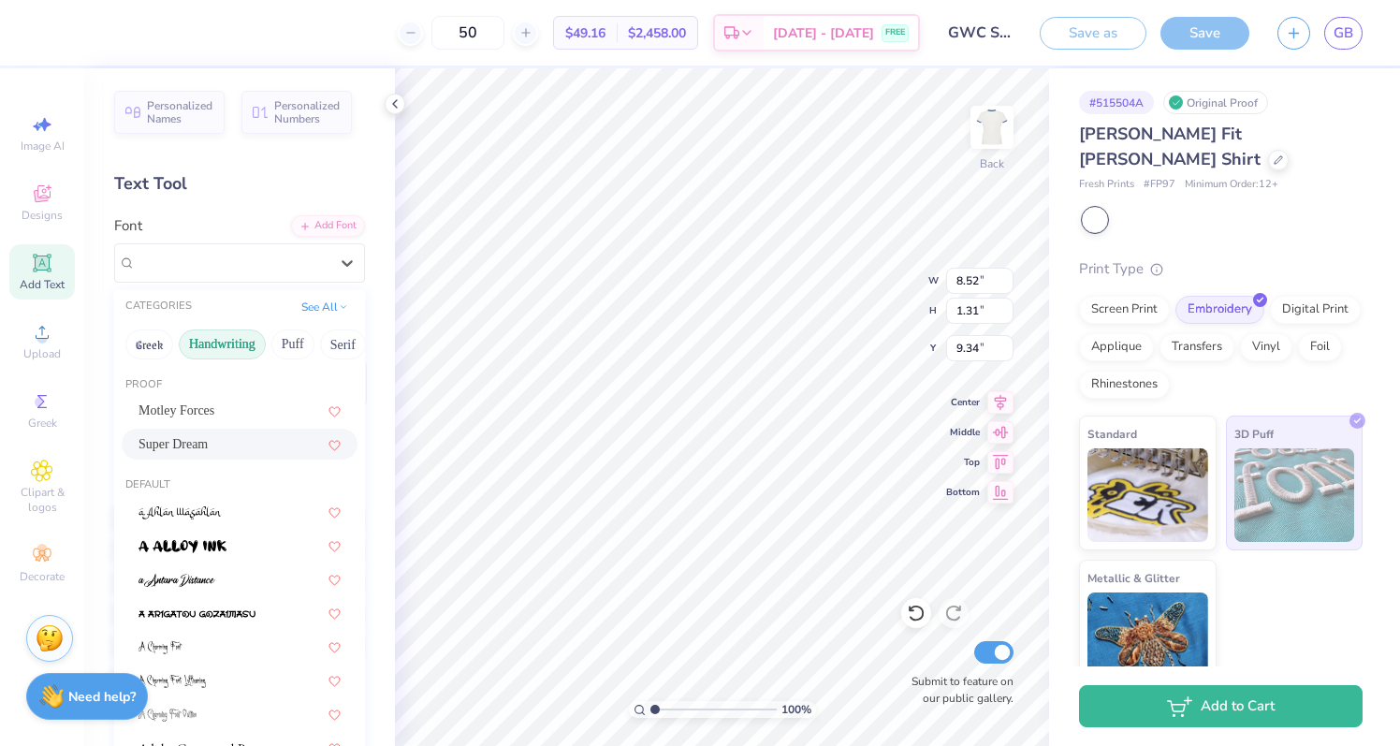
click at [206, 333] on button "Handwriting" at bounding box center [222, 344] width 87 height 30
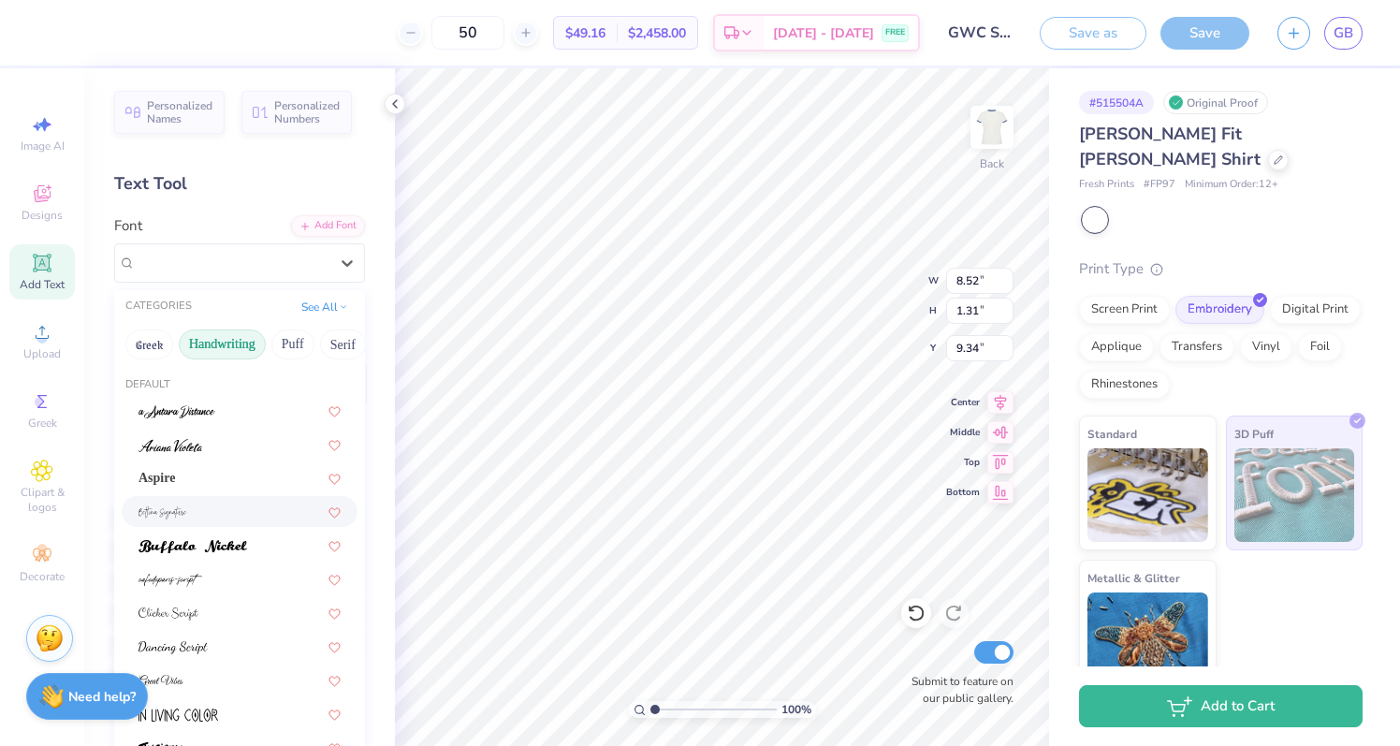
click at [177, 511] on img at bounding box center [162, 512] width 49 height 13
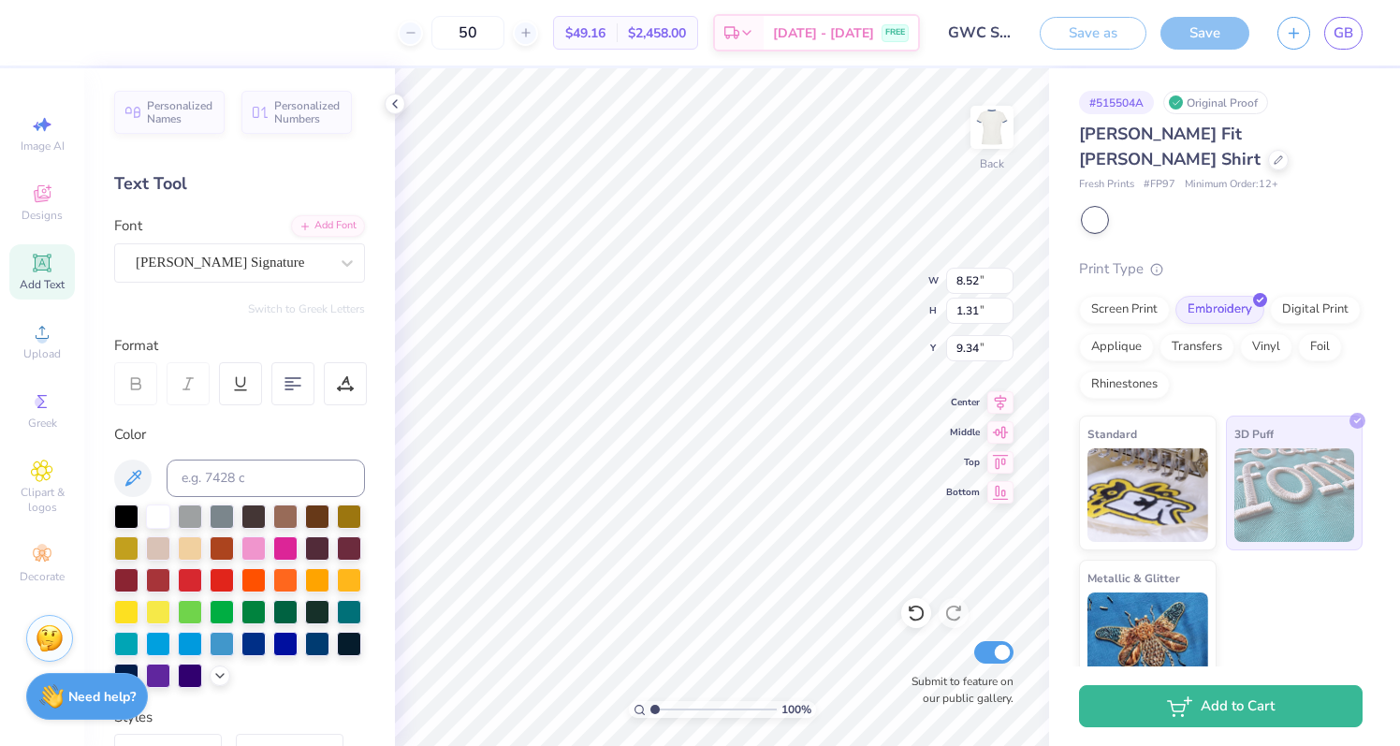
type input "10.82"
type input "4.74"
type input "7.63"
click at [199, 263] on div "Bettina Signature" at bounding box center [232, 262] width 196 height 29
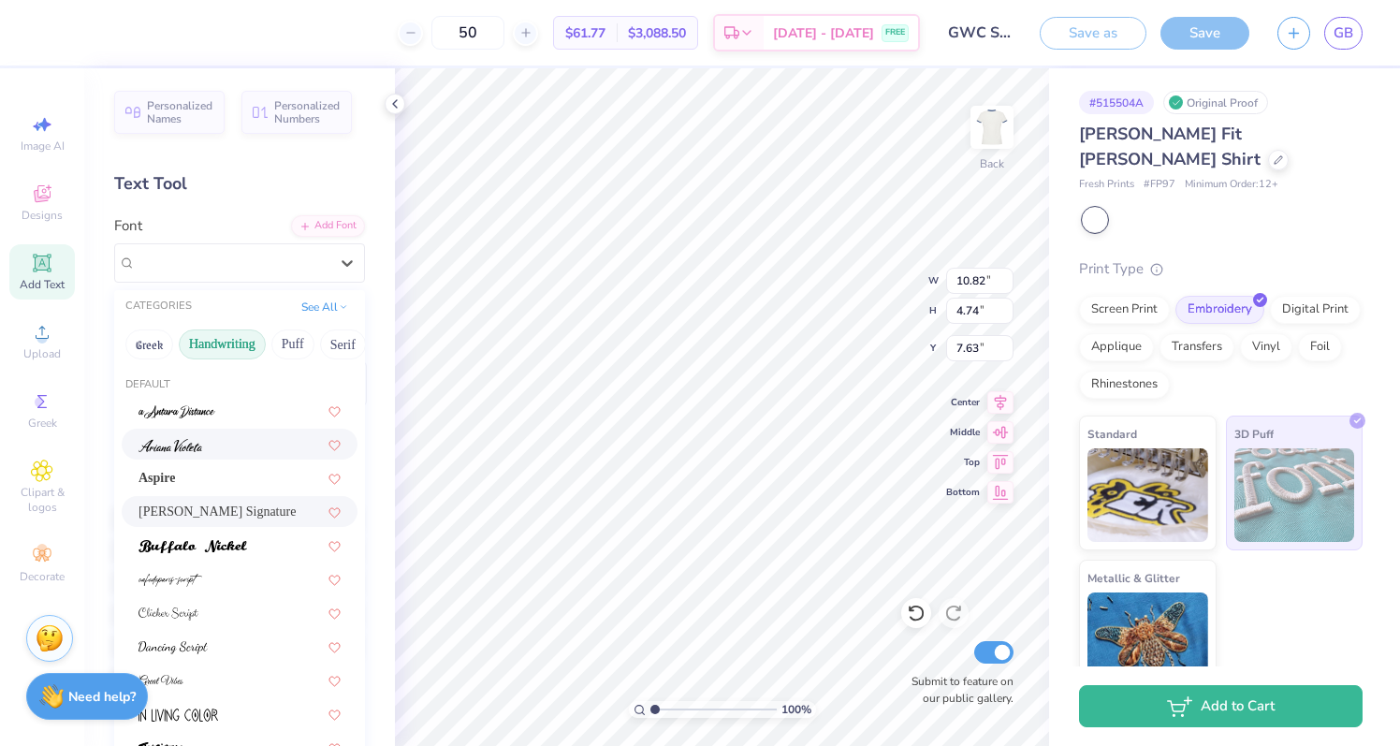
click at [200, 453] on span at bounding box center [170, 444] width 64 height 20
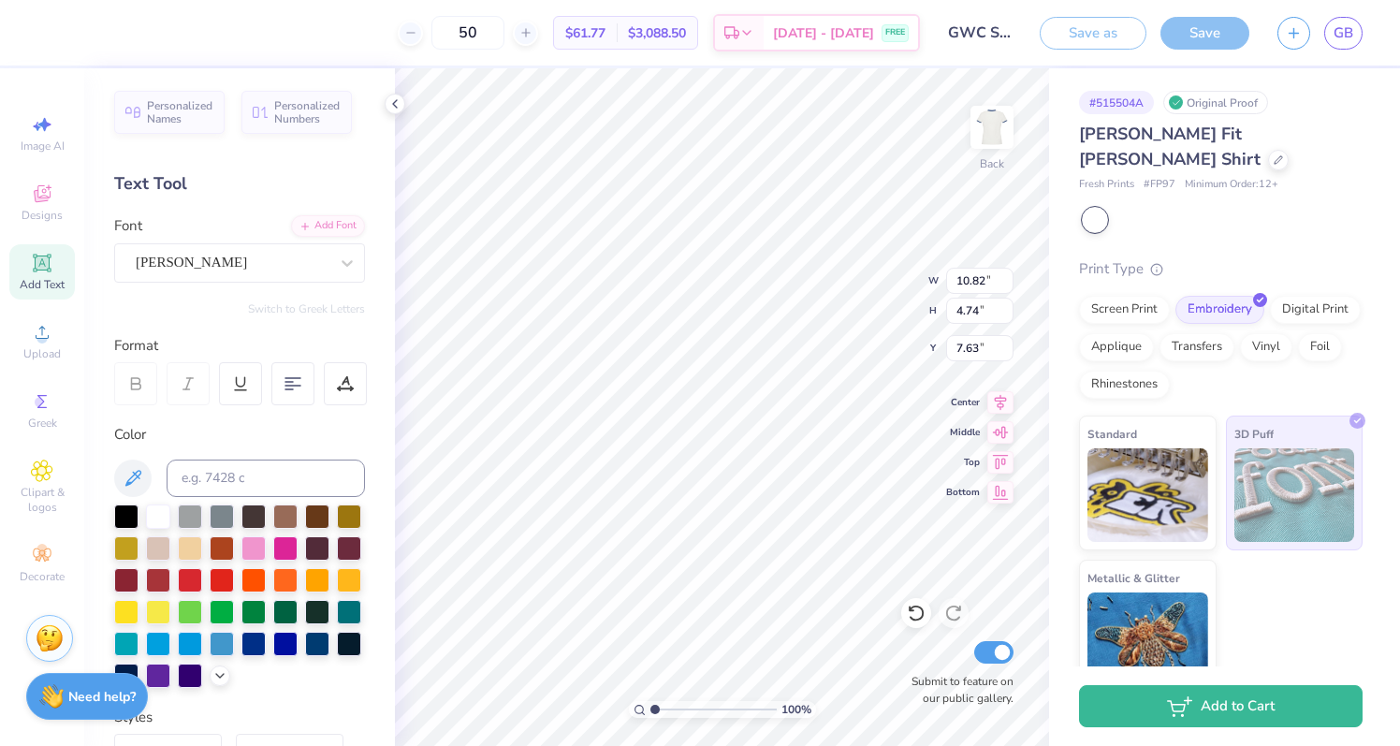
type input "4.35"
type input "1.46"
type input "9.27"
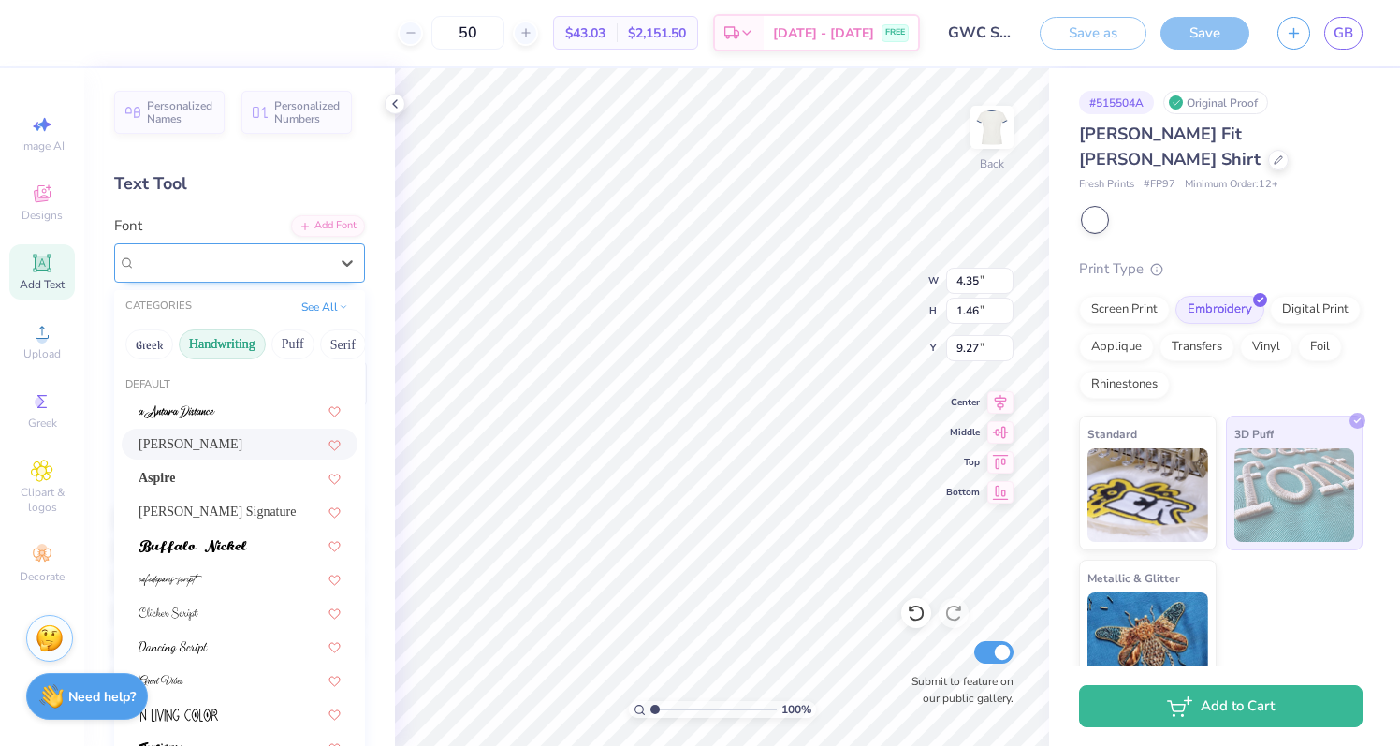
click at [205, 265] on div "Ariana Violeta" at bounding box center [232, 262] width 196 height 29
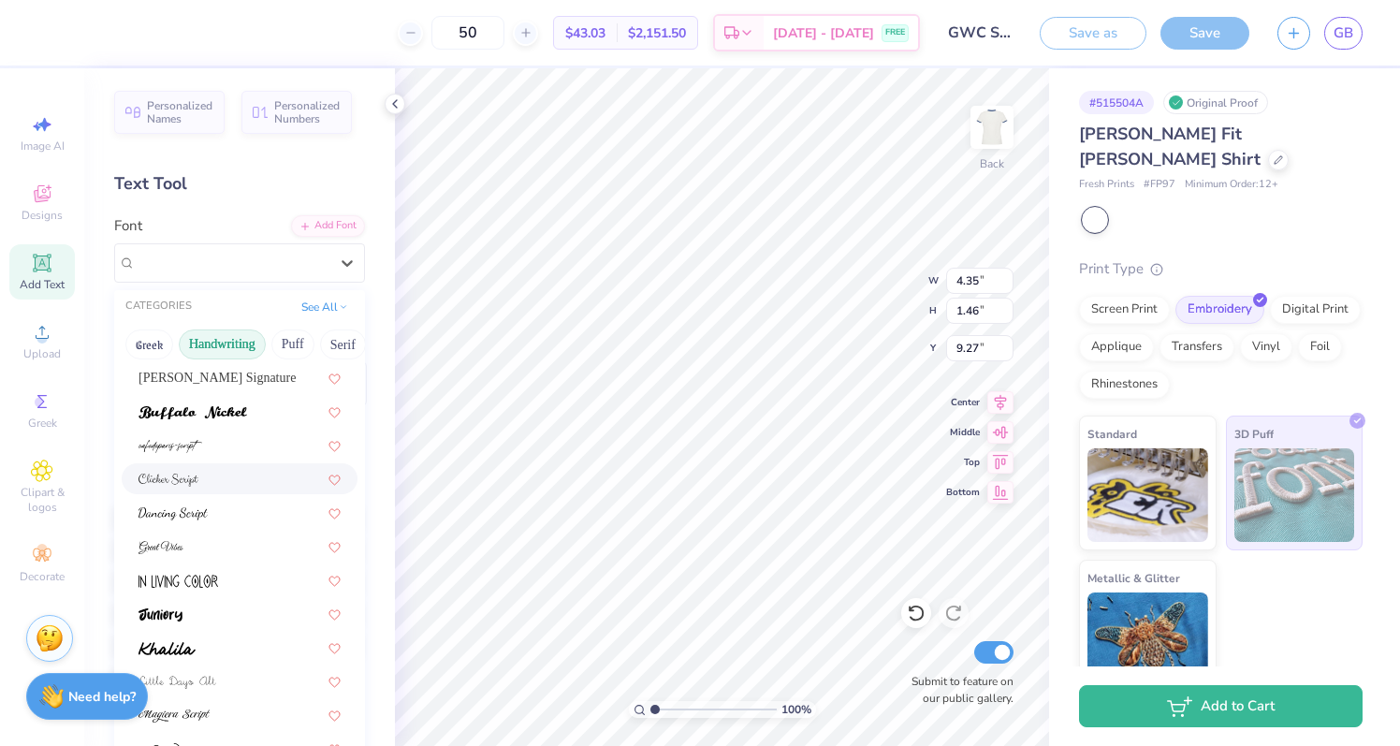
scroll to position [139, 0]
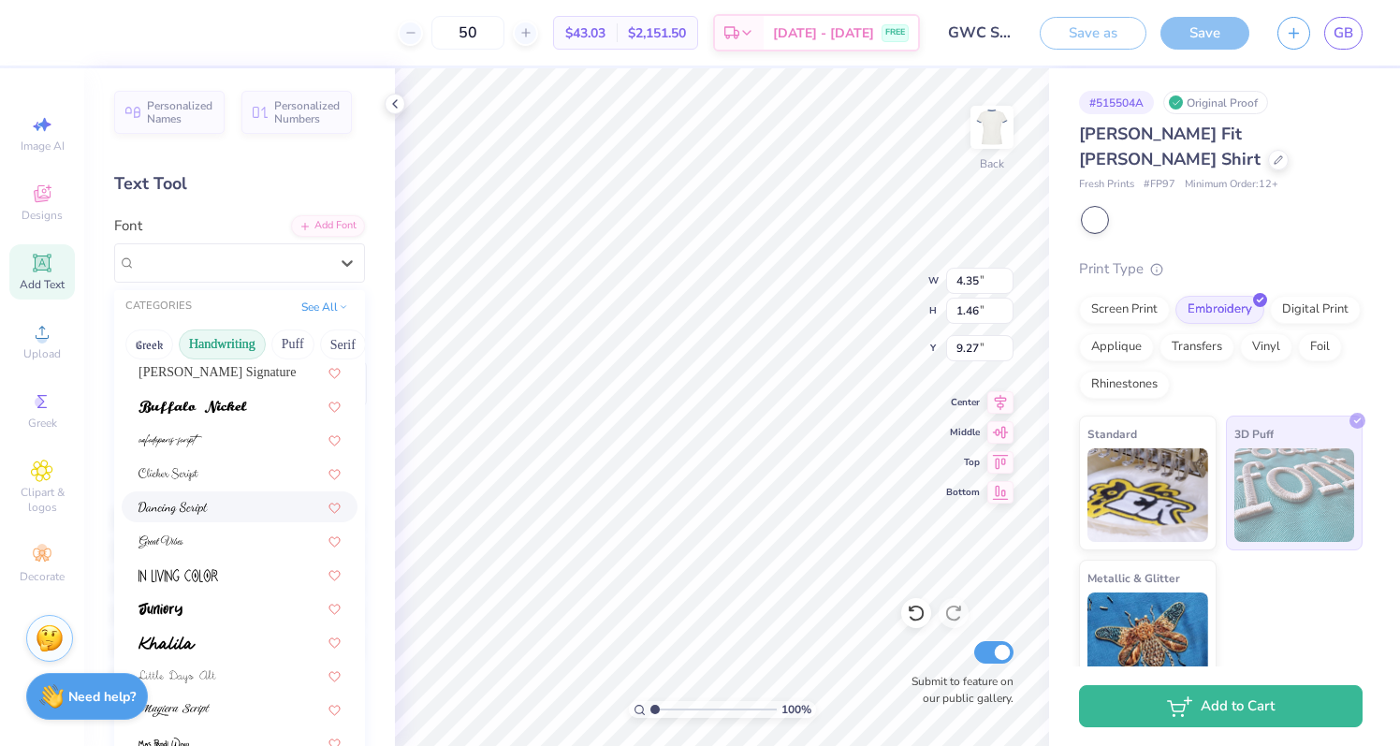
click at [222, 509] on div at bounding box center [239, 507] width 202 height 20
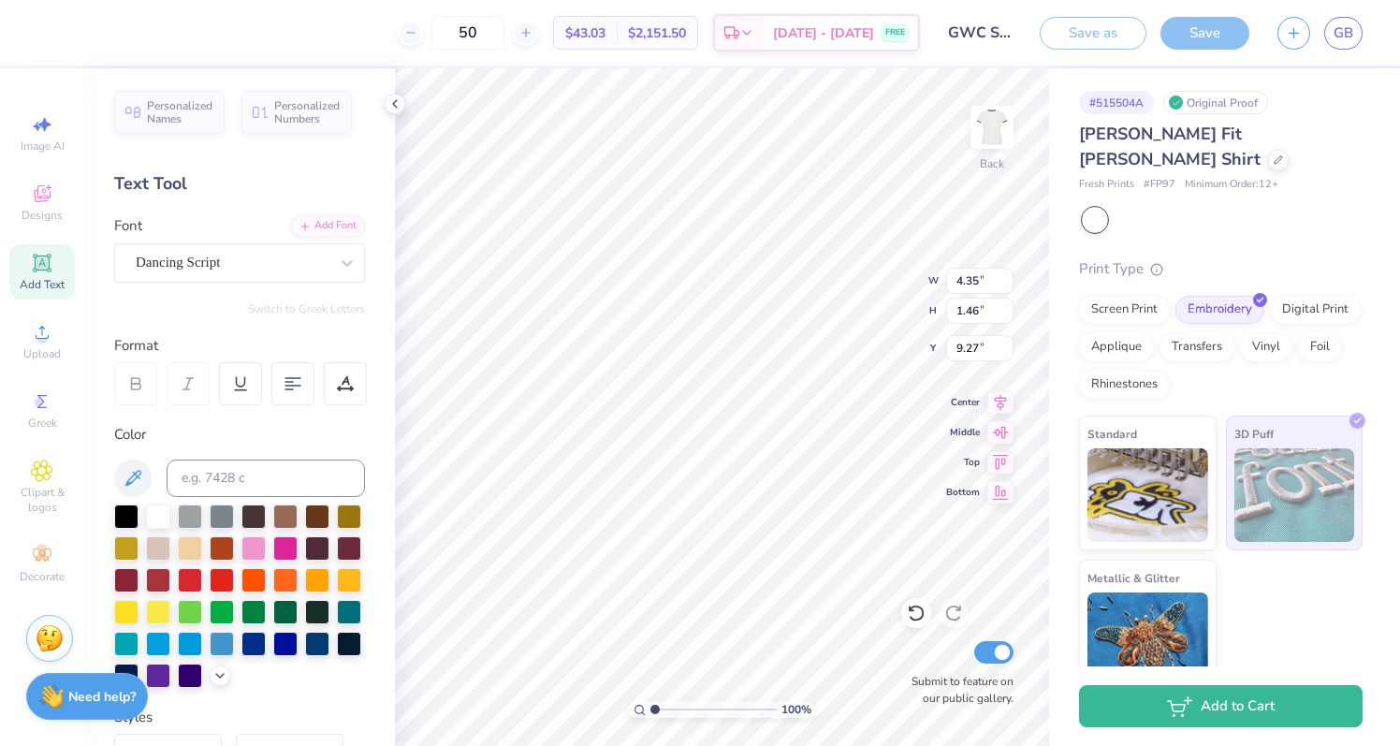
type input "6.27"
type input "1.51"
type input "9.25"
type textarea "princeton"
click at [296, 265] on div "Dancing Script" at bounding box center [232, 262] width 196 height 29
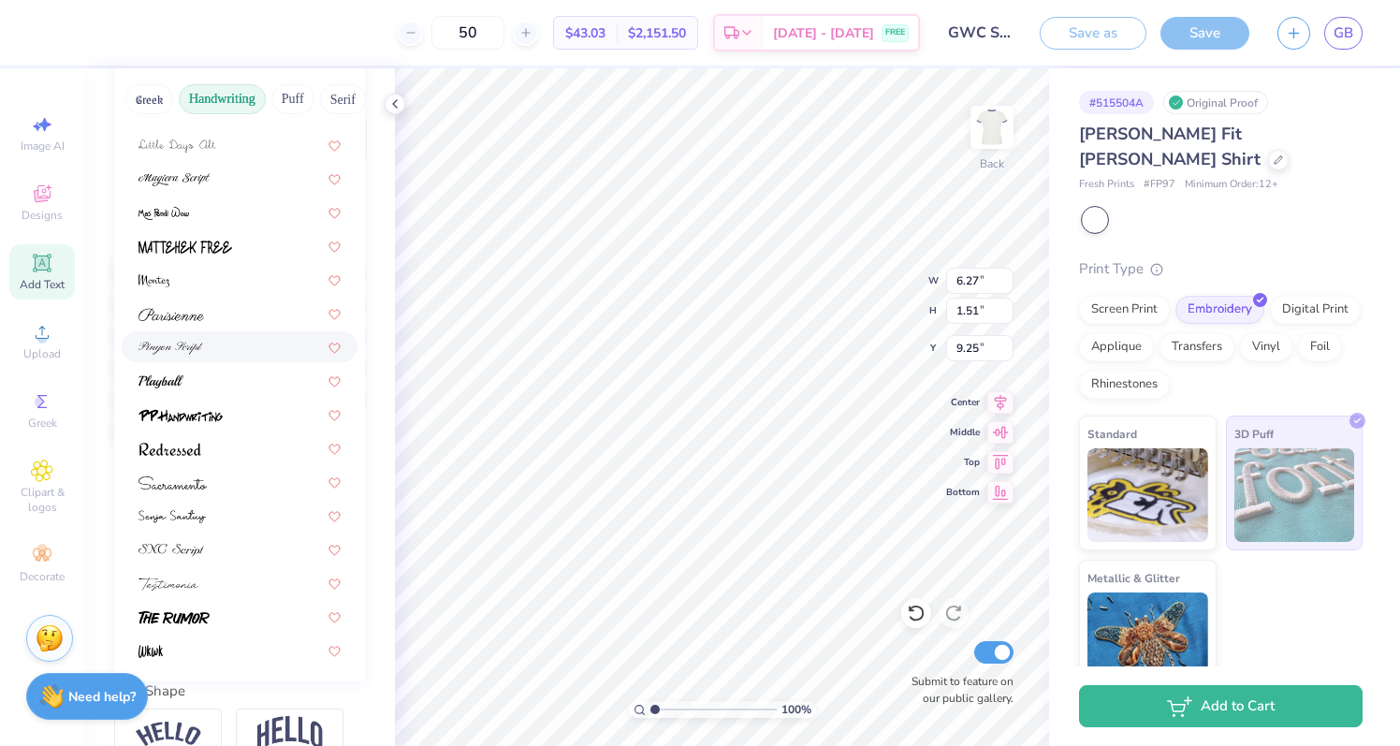
scroll to position [286, 0]
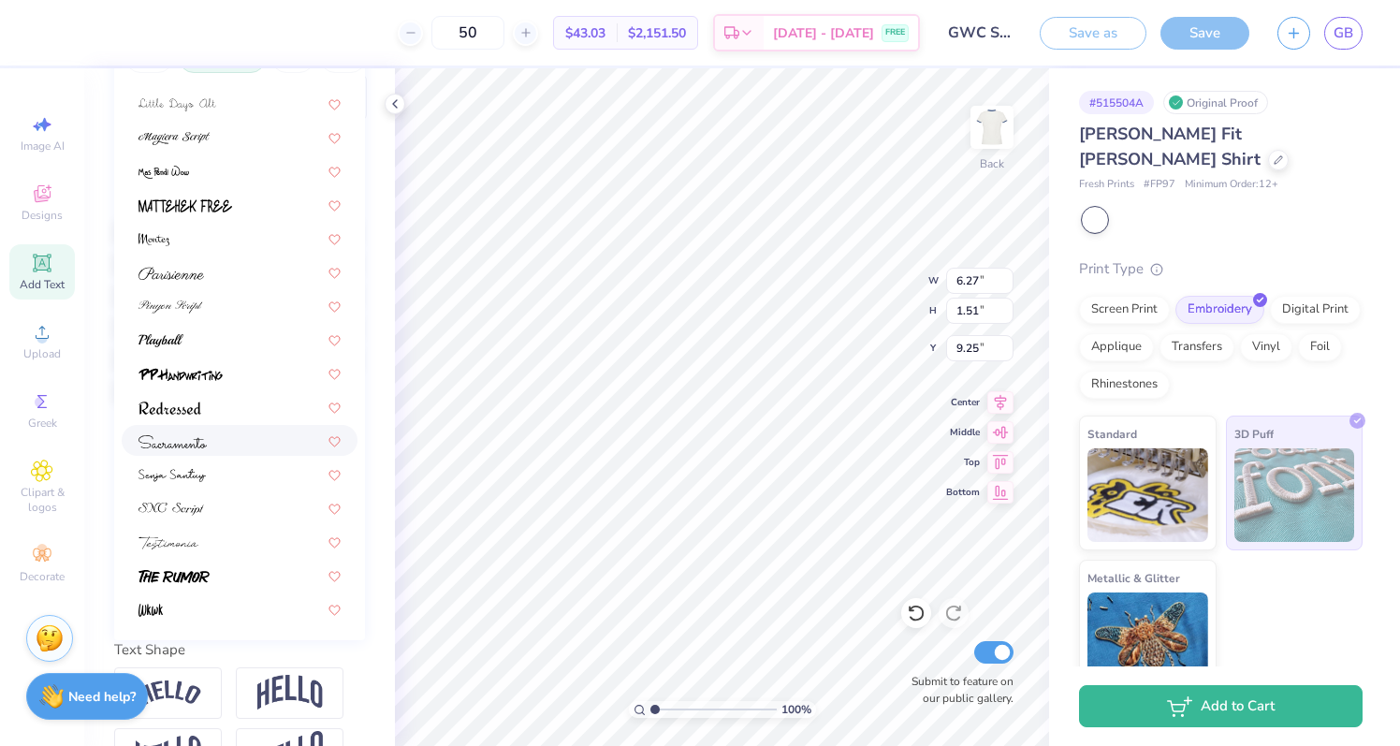
click at [218, 446] on div at bounding box center [239, 440] width 202 height 20
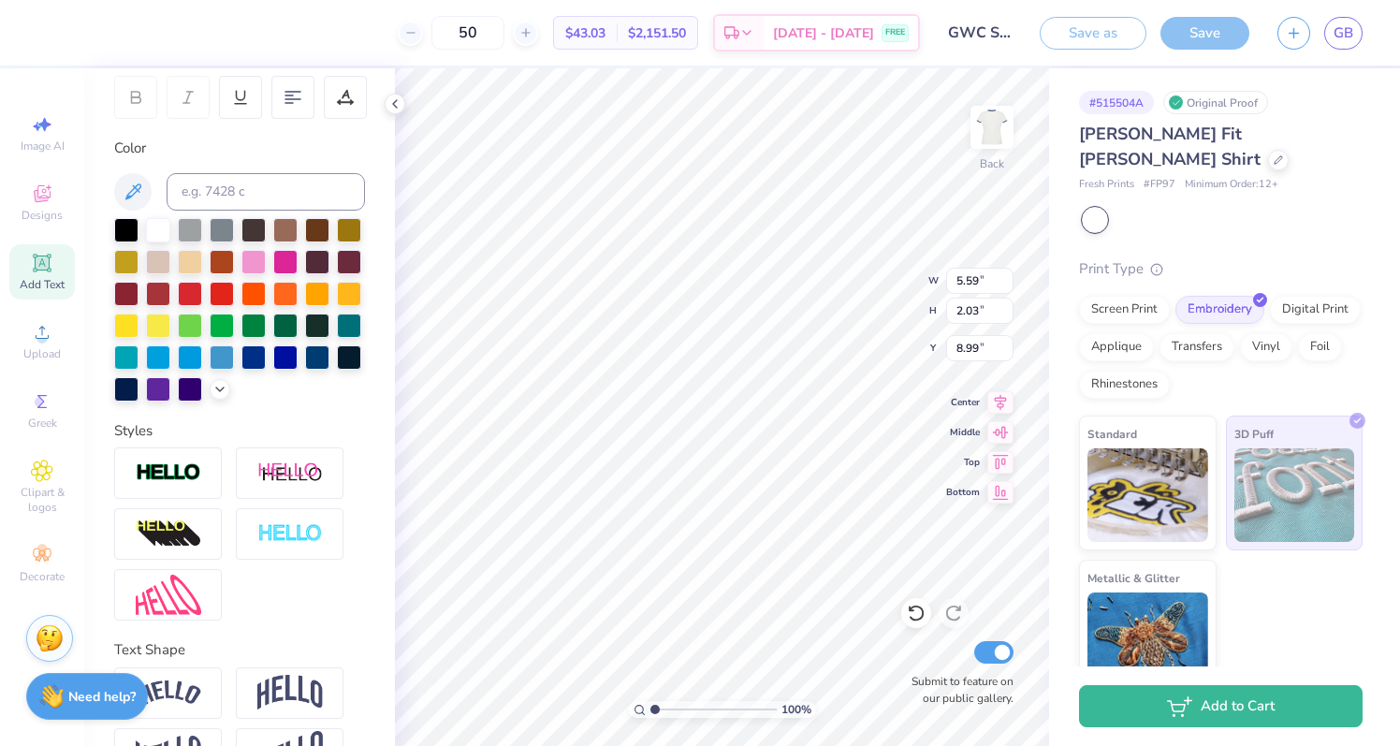
type input "3.32"
type input "6.45"
type input "0.65"
type input "2.68"
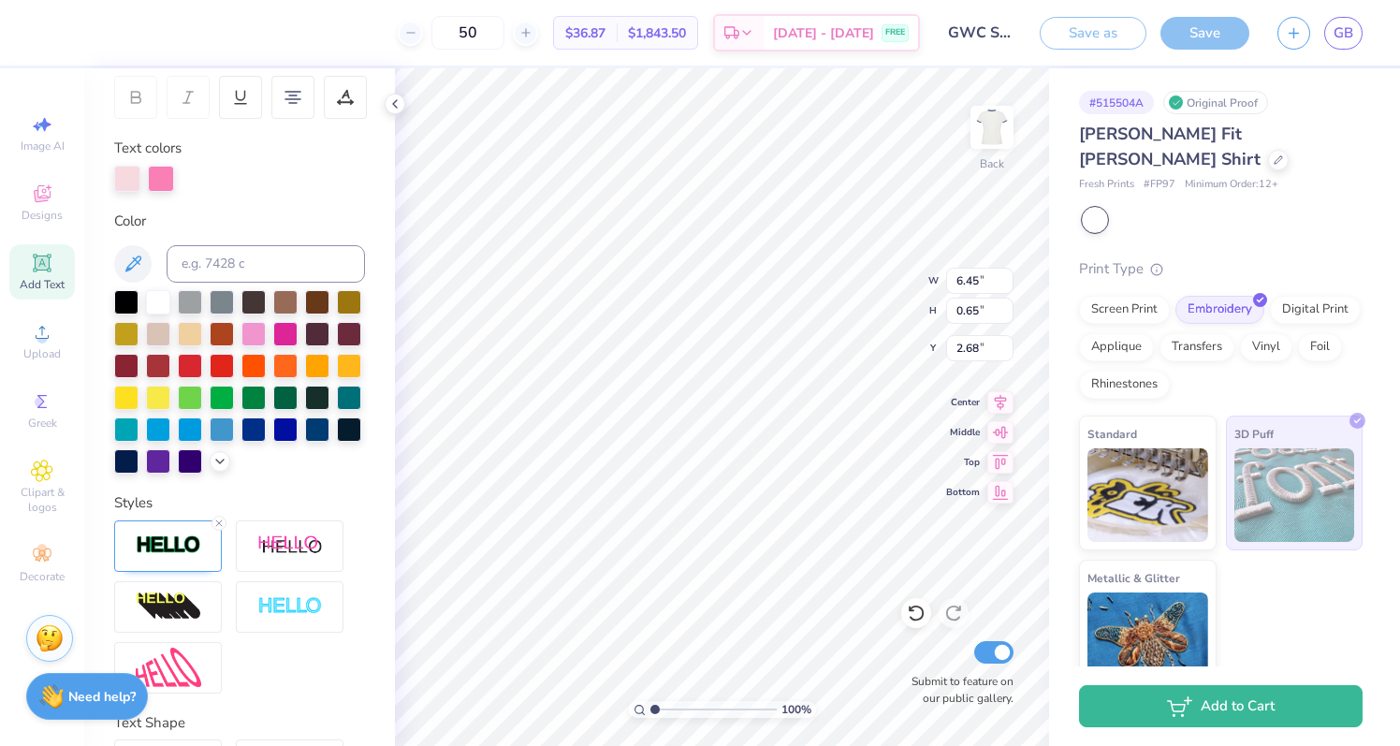
type input "5.59"
type input "2.03"
type input "3.32"
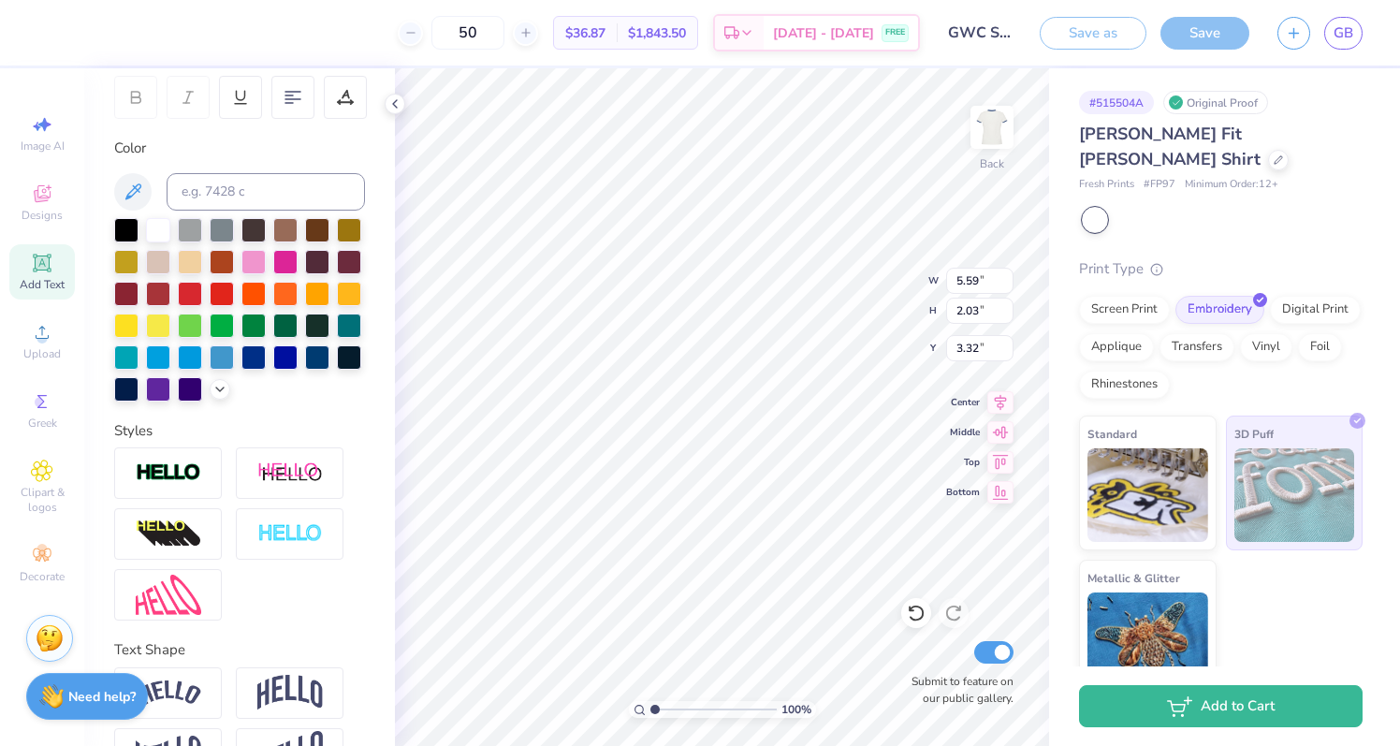
type input "3.92"
type input "1.42"
type input "3.32"
type input "6.45"
type input "0.65"
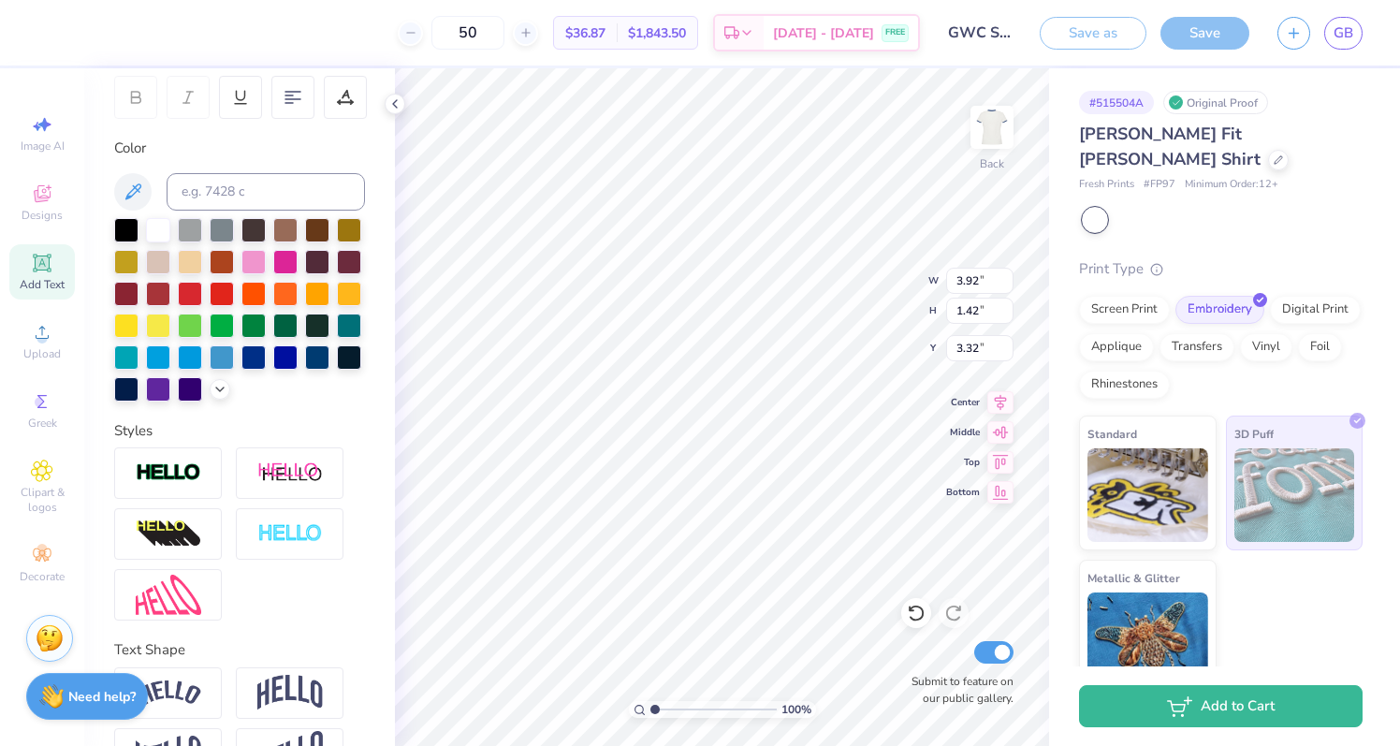
type input "2.68"
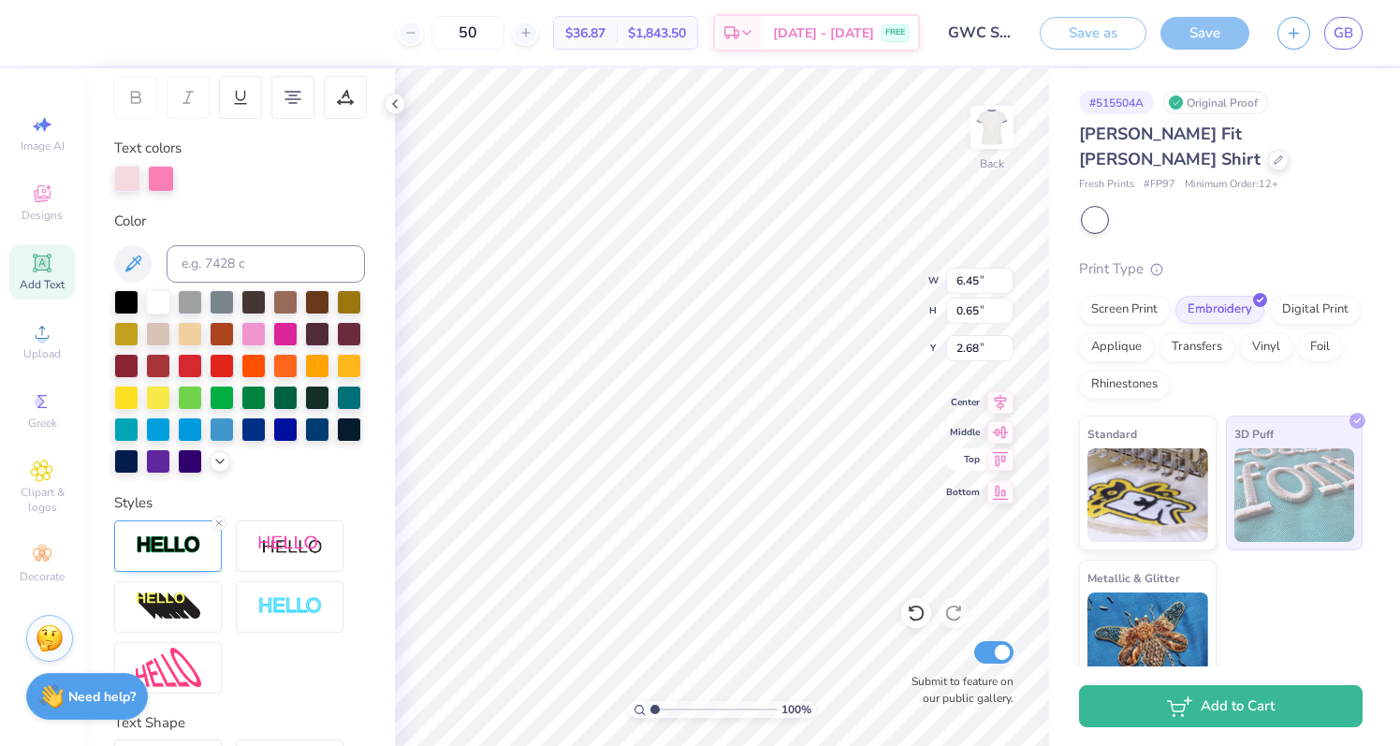
type input "3.92"
type input "1.42"
type input "3.32"
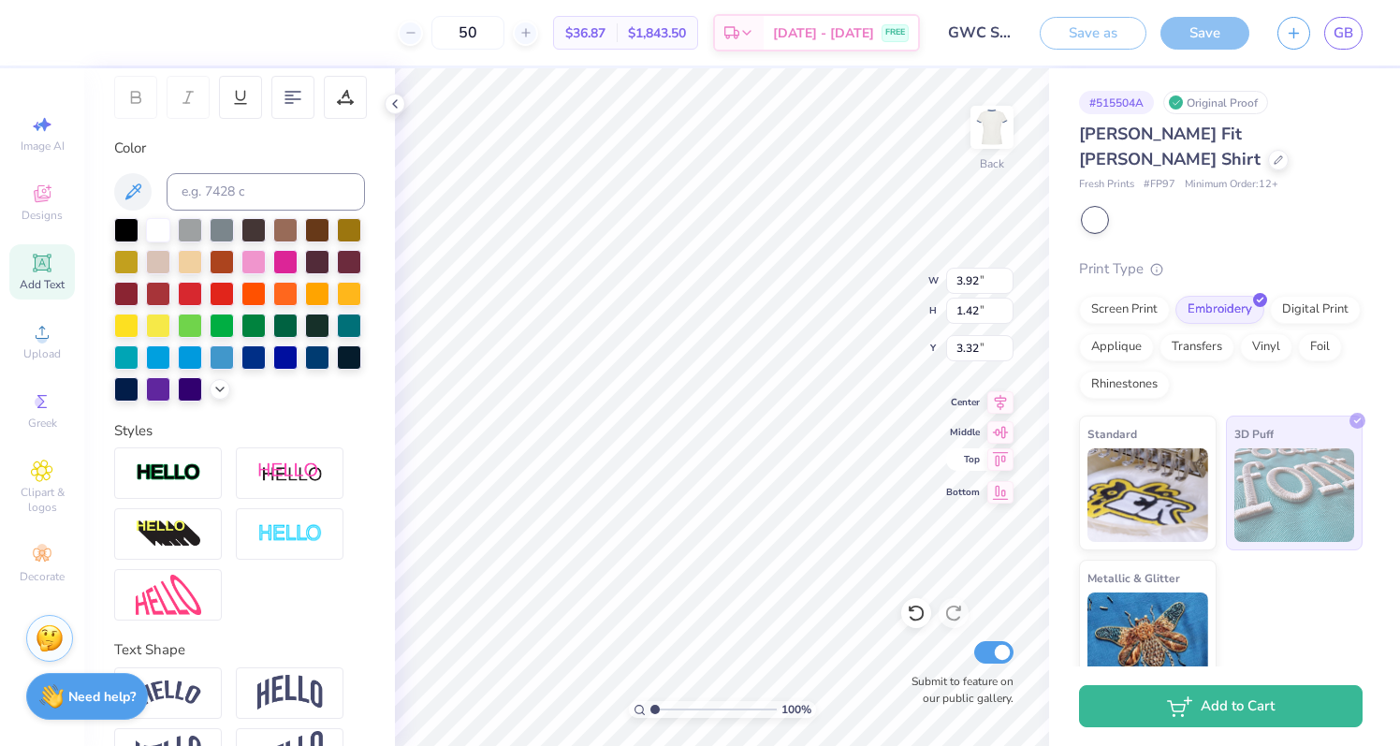
type input "6.45"
type input "0.65"
type input "2.68"
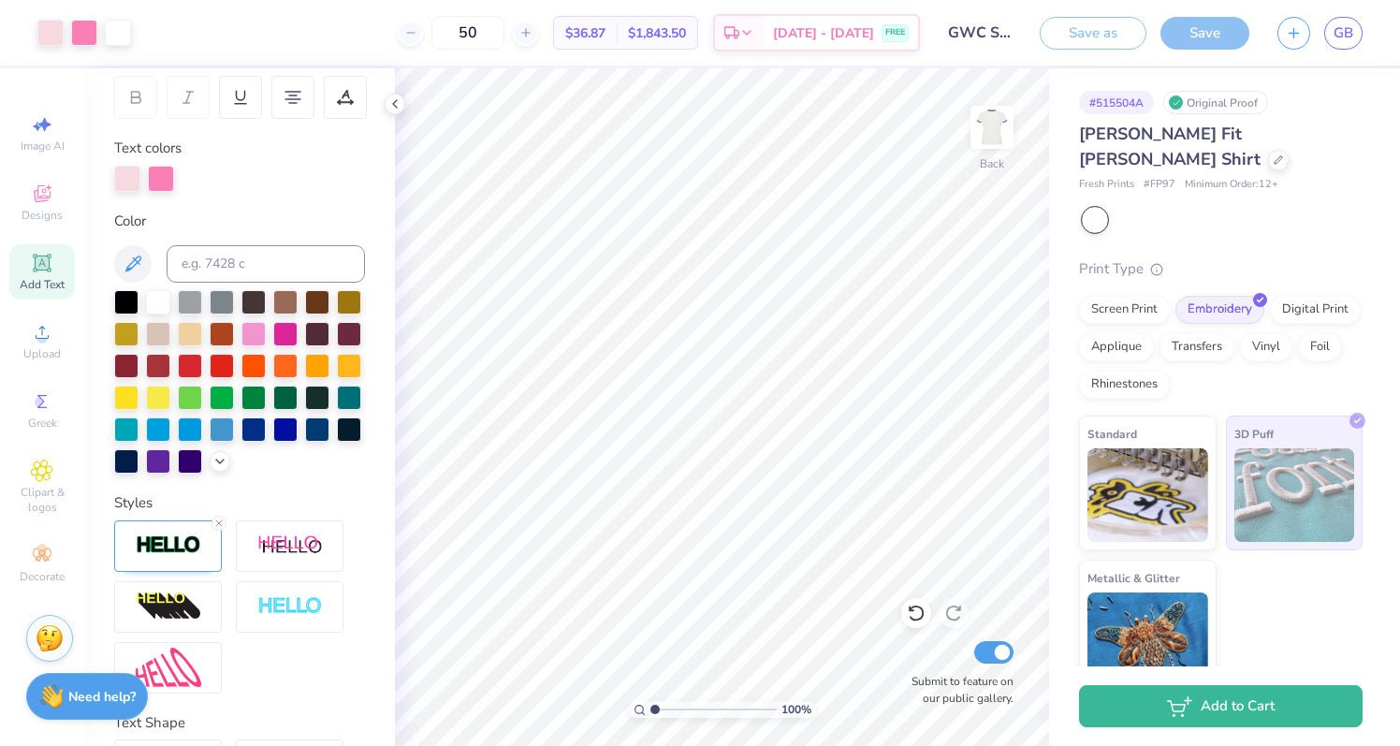
click at [1097, 208] on div at bounding box center [1095, 220] width 24 height 24
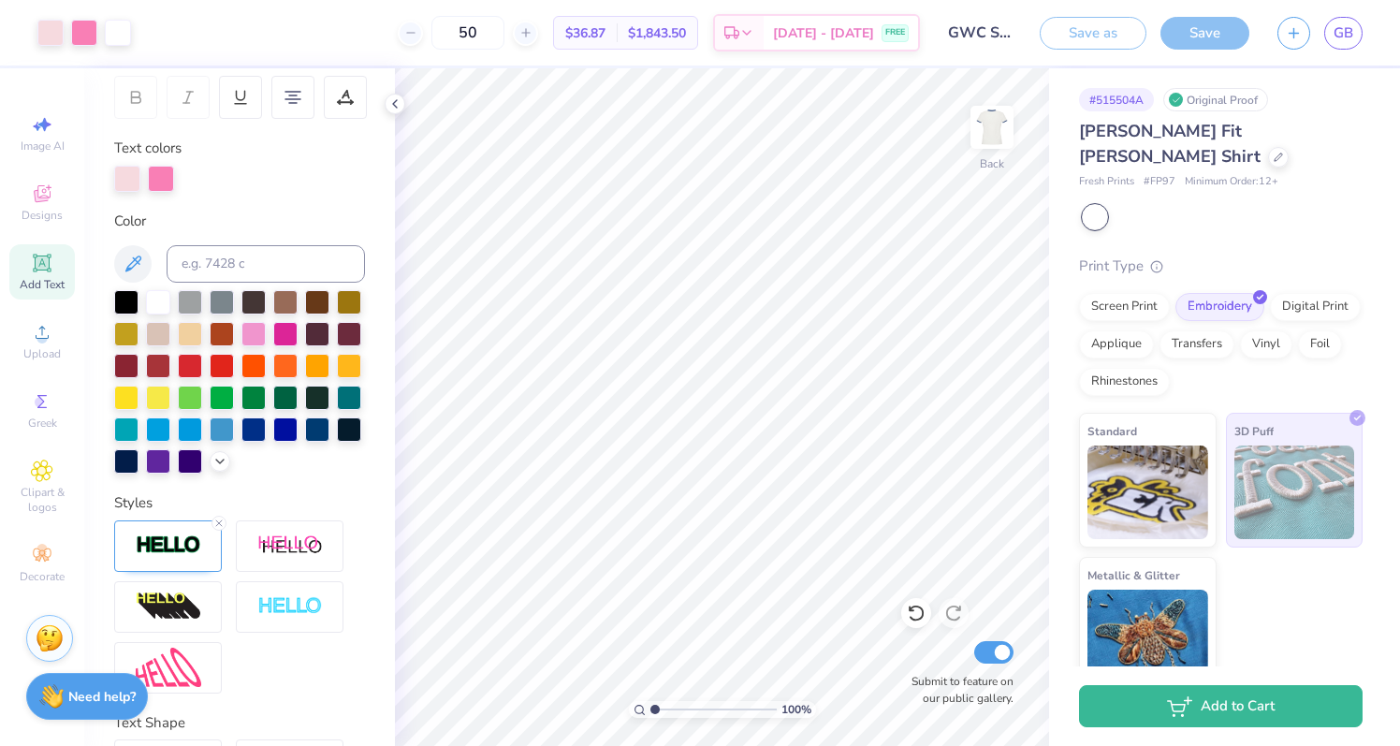
scroll to position [0, 0]
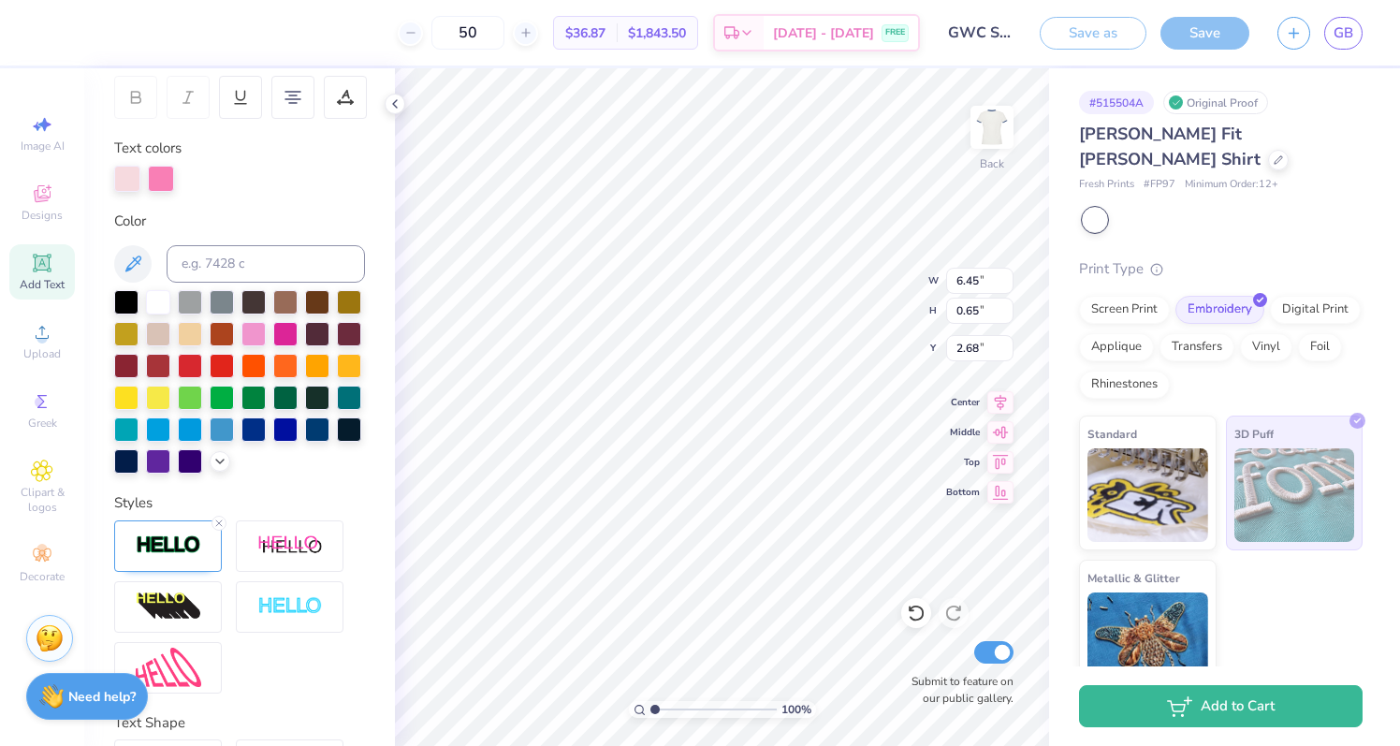
click at [1119, 258] on div "Print Type" at bounding box center [1220, 269] width 283 height 22
click at [1229, 230] on div "Simone Slim Fit Ringer Shirt Fresh Prints # FP97 Minimum Order: 12 + Print Type…" at bounding box center [1220, 408] width 283 height 573
click at [1092, 208] on div at bounding box center [1095, 220] width 24 height 24
click at [36, 120] on icon at bounding box center [42, 124] width 22 height 22
select select "4"
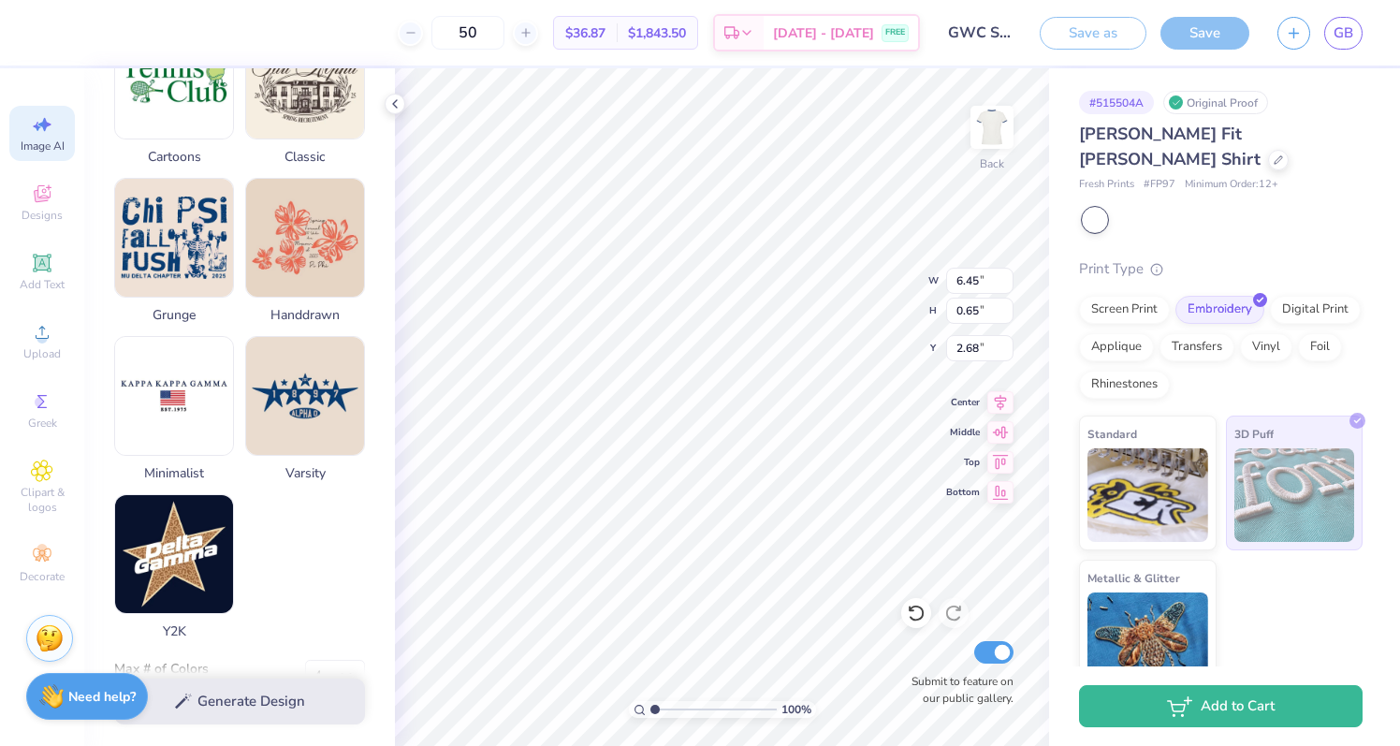
scroll to position [802, 0]
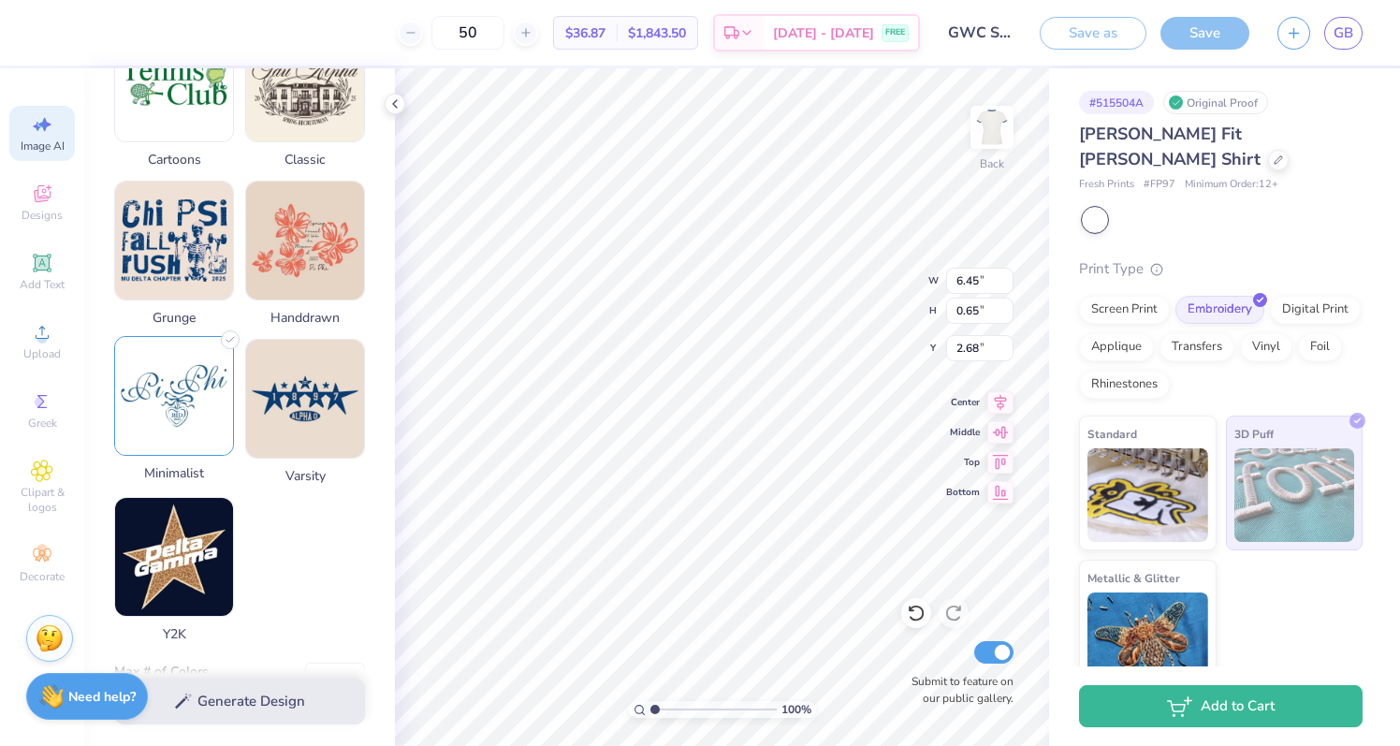
click at [200, 414] on img at bounding box center [174, 396] width 118 height 118
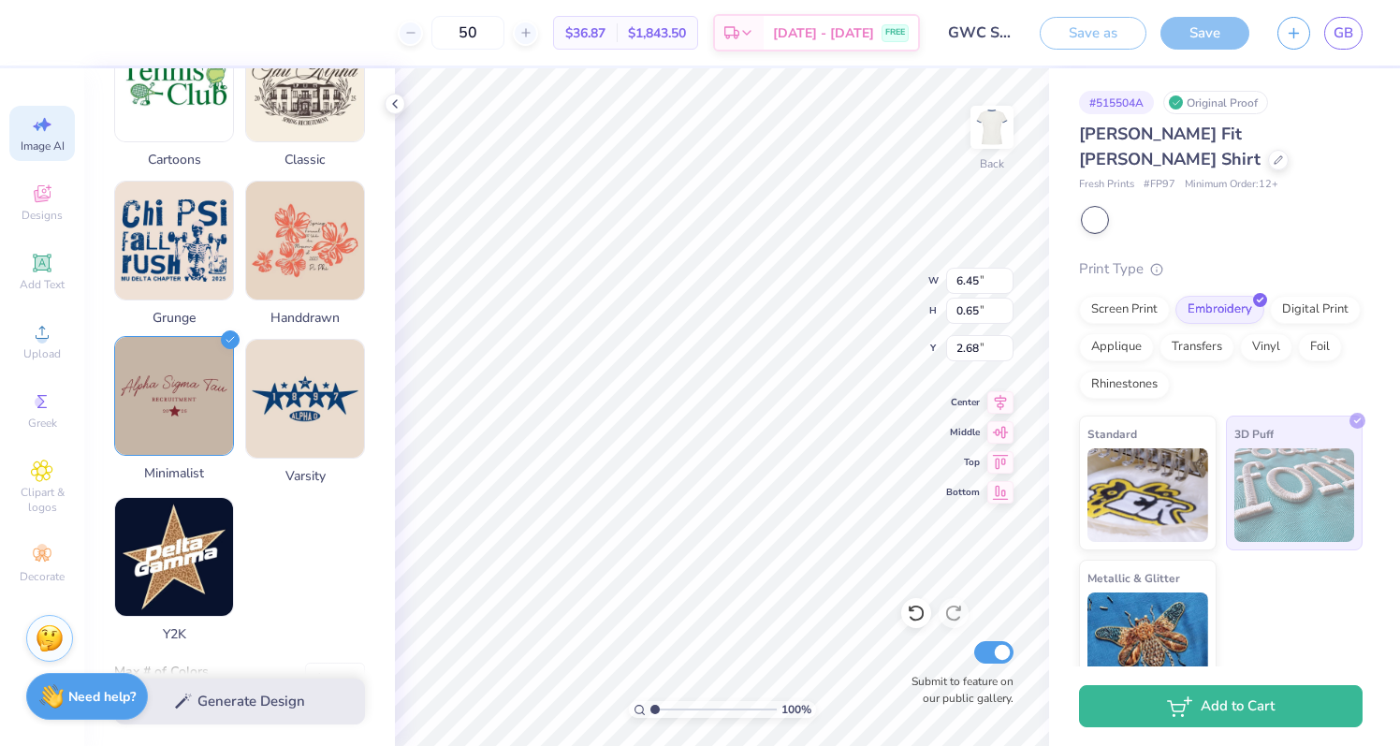
click at [176, 432] on img at bounding box center [174, 396] width 118 height 118
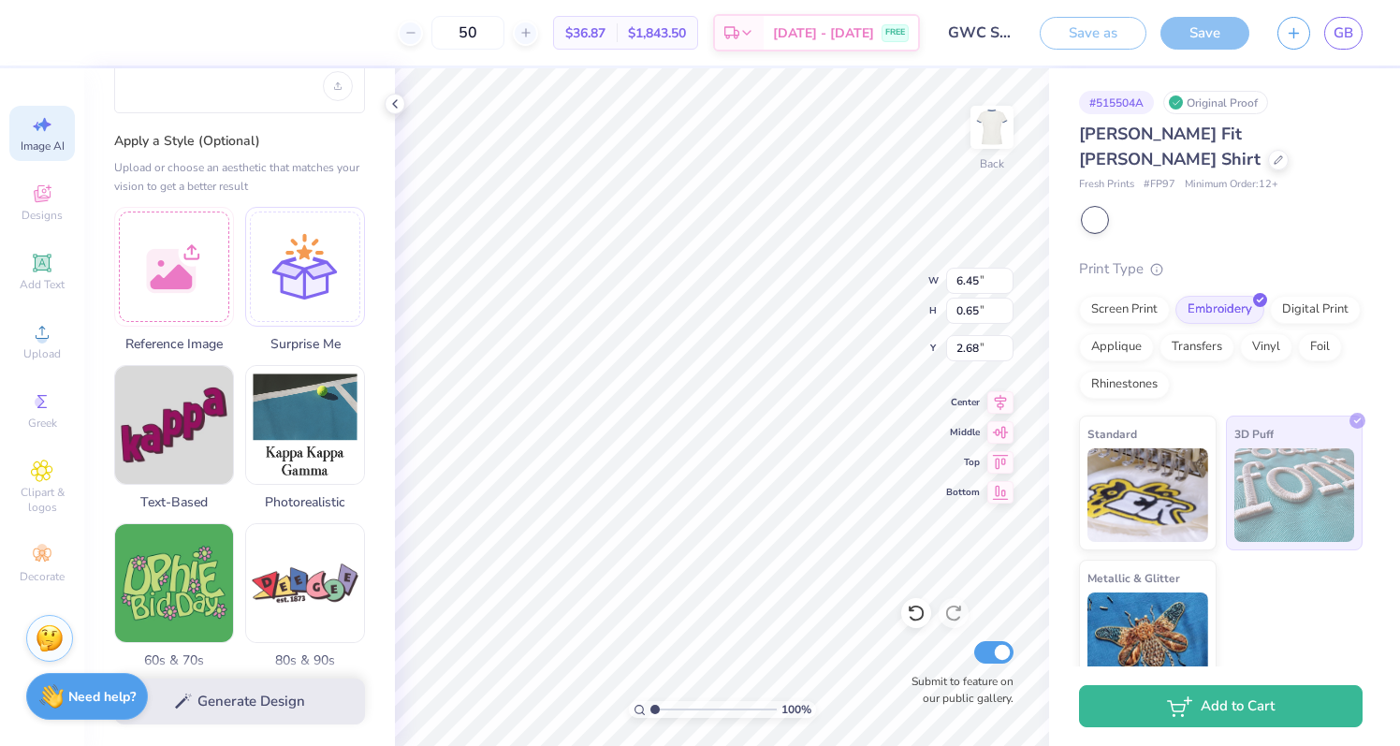
scroll to position [0, 0]
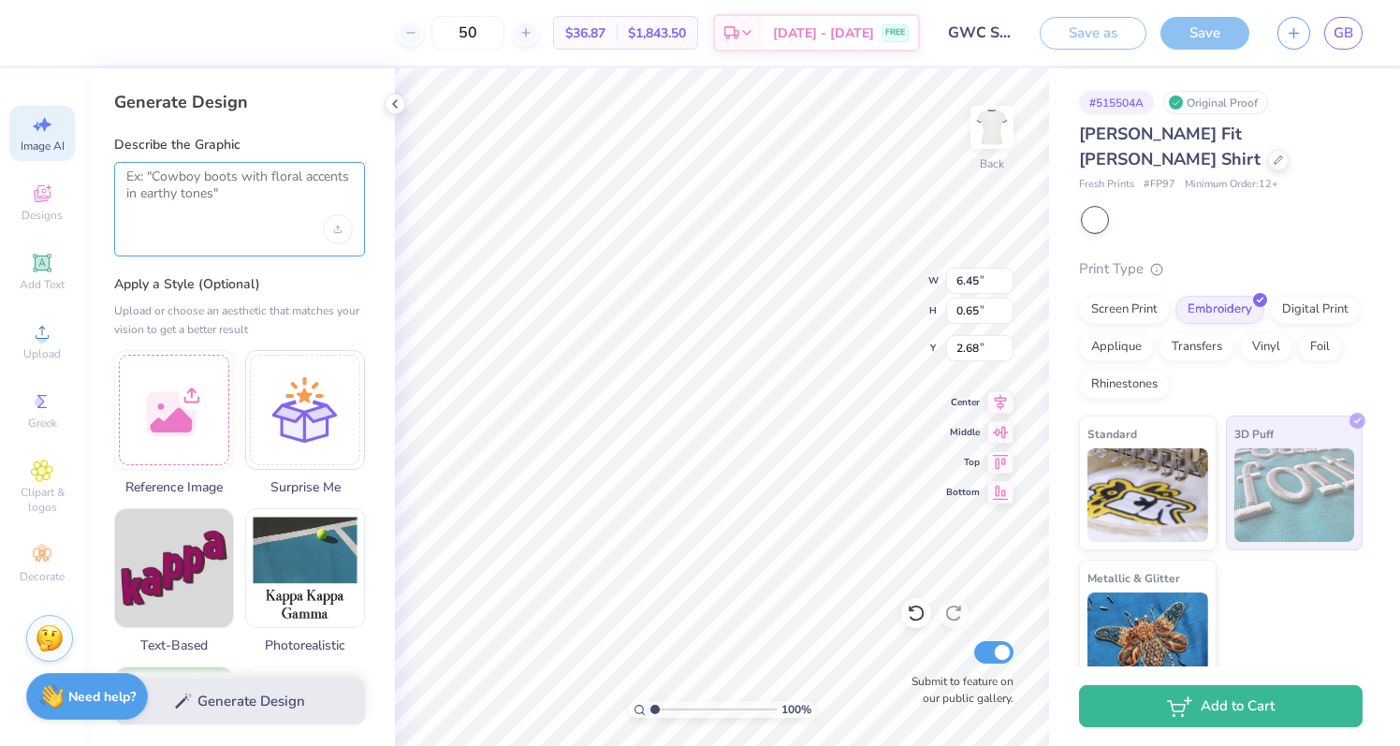
click at [216, 199] on textarea at bounding box center [239, 191] width 226 height 47
type textarea "g"
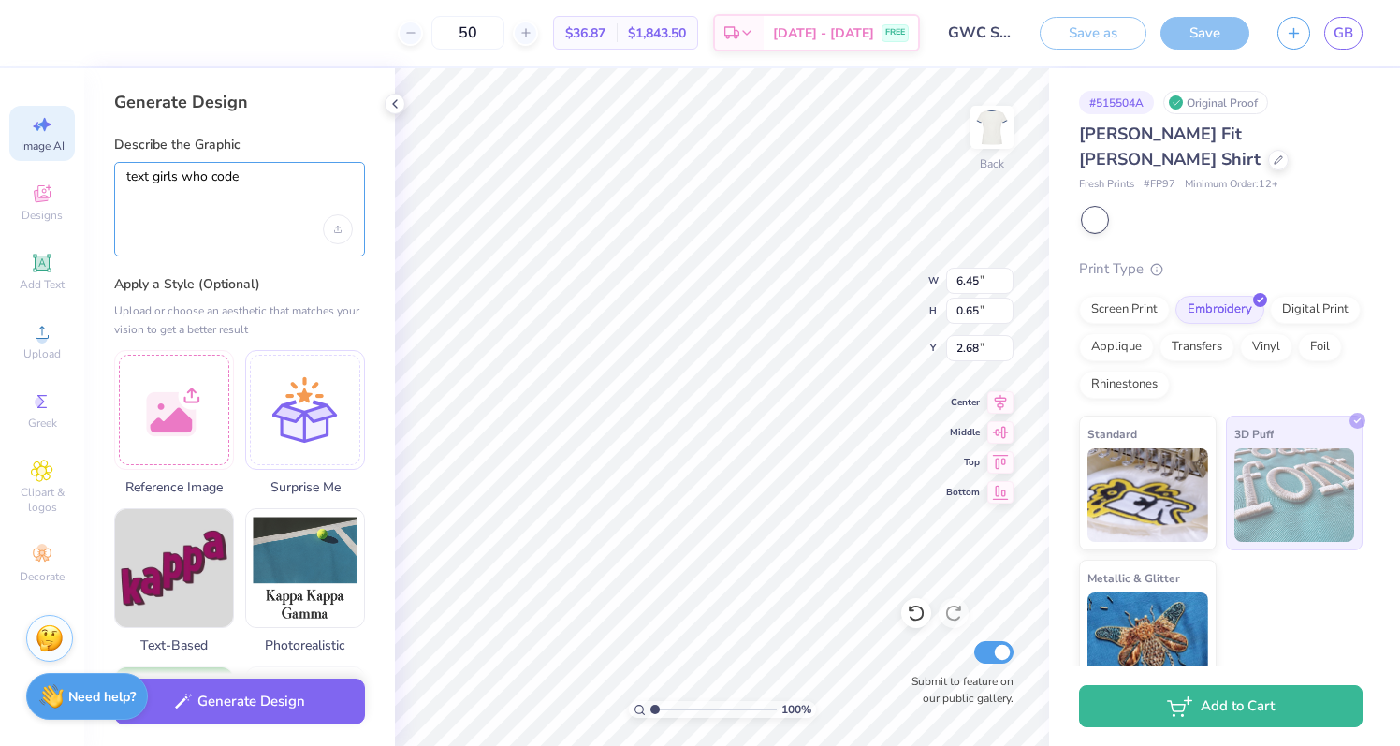
click at [153, 178] on textarea "text girls who code" at bounding box center [239, 191] width 226 height 47
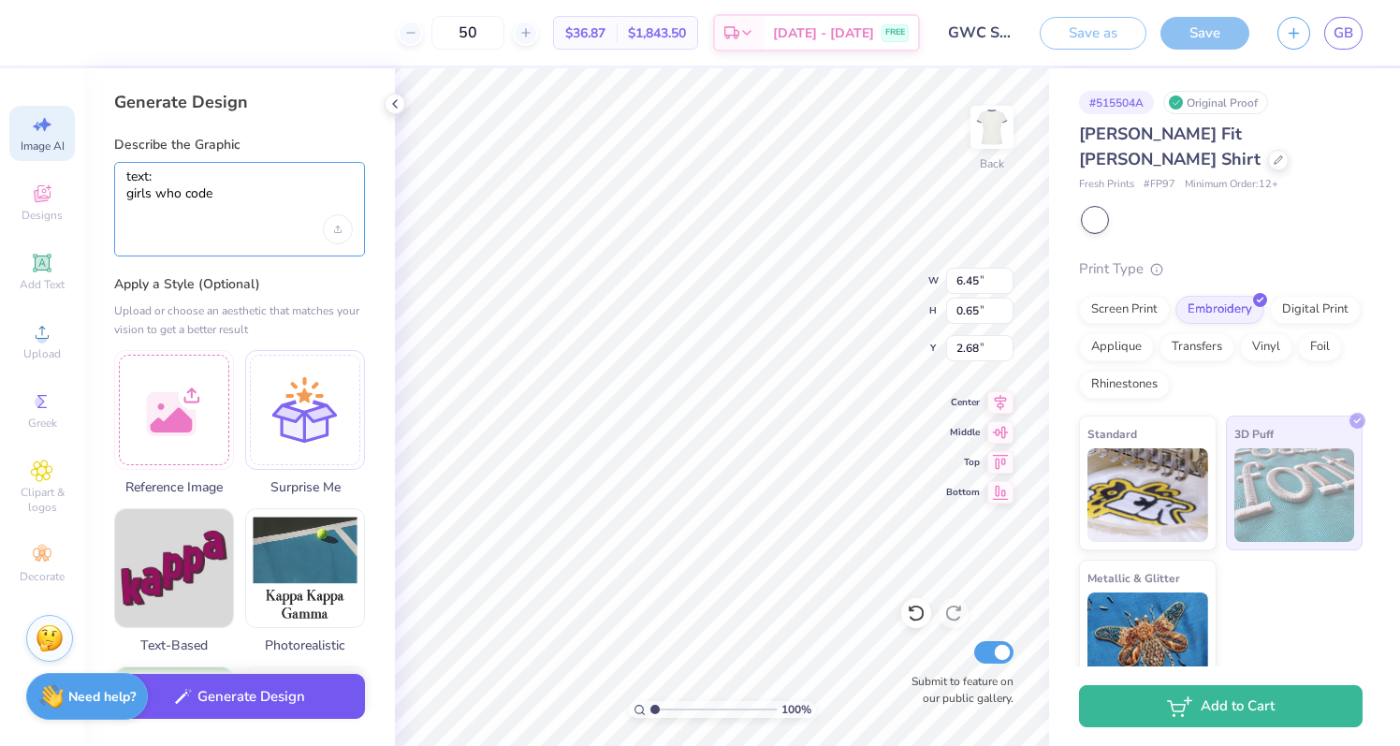
type textarea "text: girls who code"
click at [209, 710] on button "Generate Design" at bounding box center [239, 697] width 251 height 46
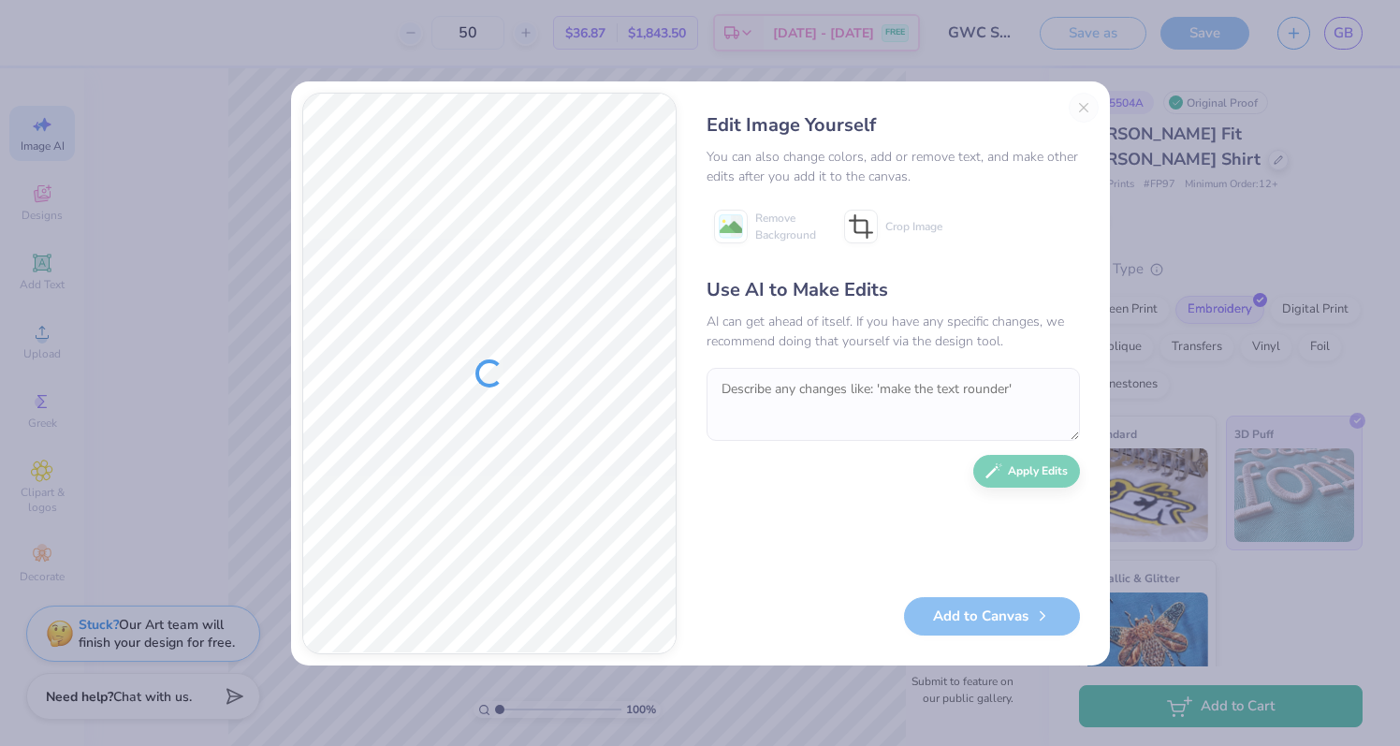
click at [574, 42] on div "Edit Image Yourself You can also change colors, add or remove text, and make ot…" at bounding box center [700, 373] width 1400 height 746
click at [1082, 108] on div "Edit Image Yourself You can also change colors, add or remove text, and make ot…" at bounding box center [893, 373] width 411 height 561
click at [563, 233] on div at bounding box center [489, 374] width 372 height 560
click at [782, 171] on div "You can also change colors, add or remove text, and make other edits after you …" at bounding box center [892, 166] width 373 height 39
click at [1079, 106] on div "Edit Image Yourself You can also change colors, add or remove text, and make ot…" at bounding box center [893, 373] width 411 height 561
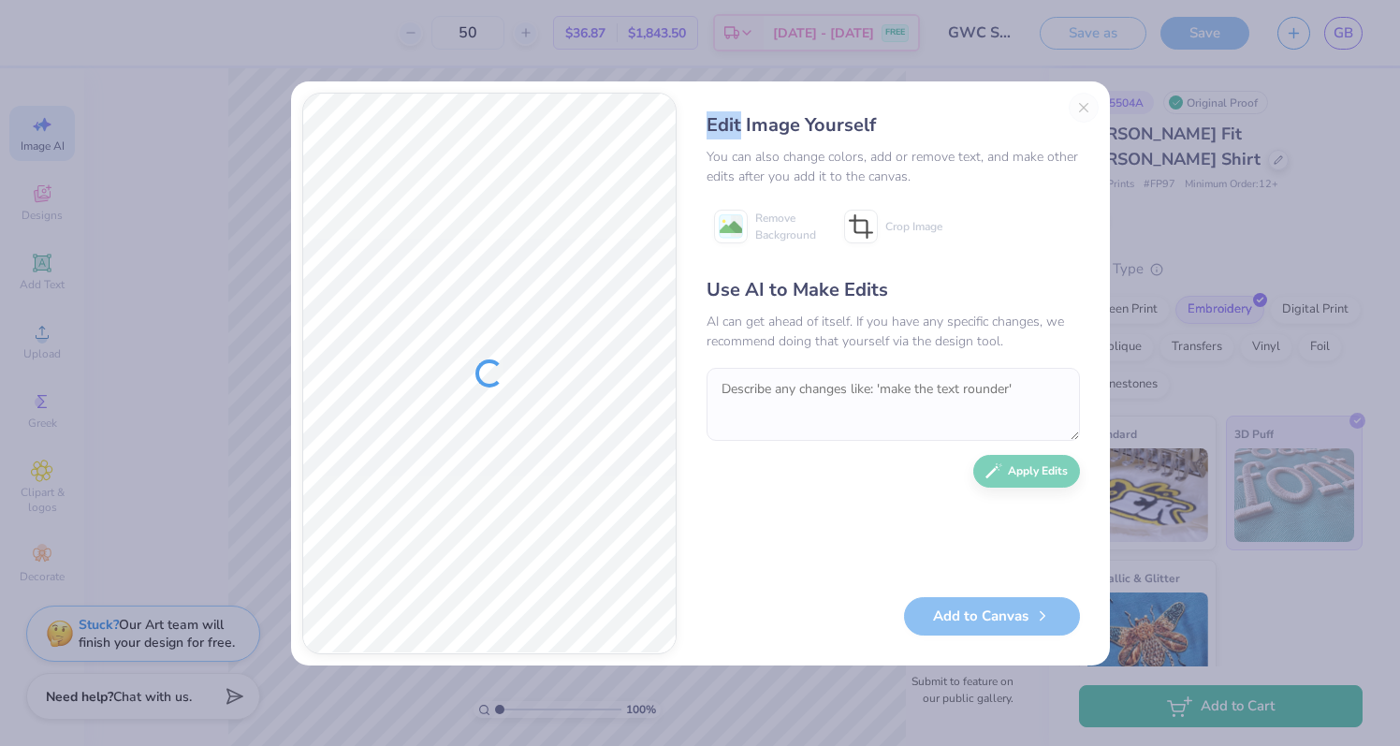
click at [1079, 106] on div "Edit Image Yourself You can also change colors, add or remove text, and make ot…" at bounding box center [893, 373] width 411 height 561
click at [1078, 106] on div "Edit Image Yourself You can also change colors, add or remove text, and make ot…" at bounding box center [893, 373] width 411 height 561
click at [1084, 107] on div "Edit Image Yourself You can also change colors, add or remove text, and make ot…" at bounding box center [893, 373] width 411 height 561
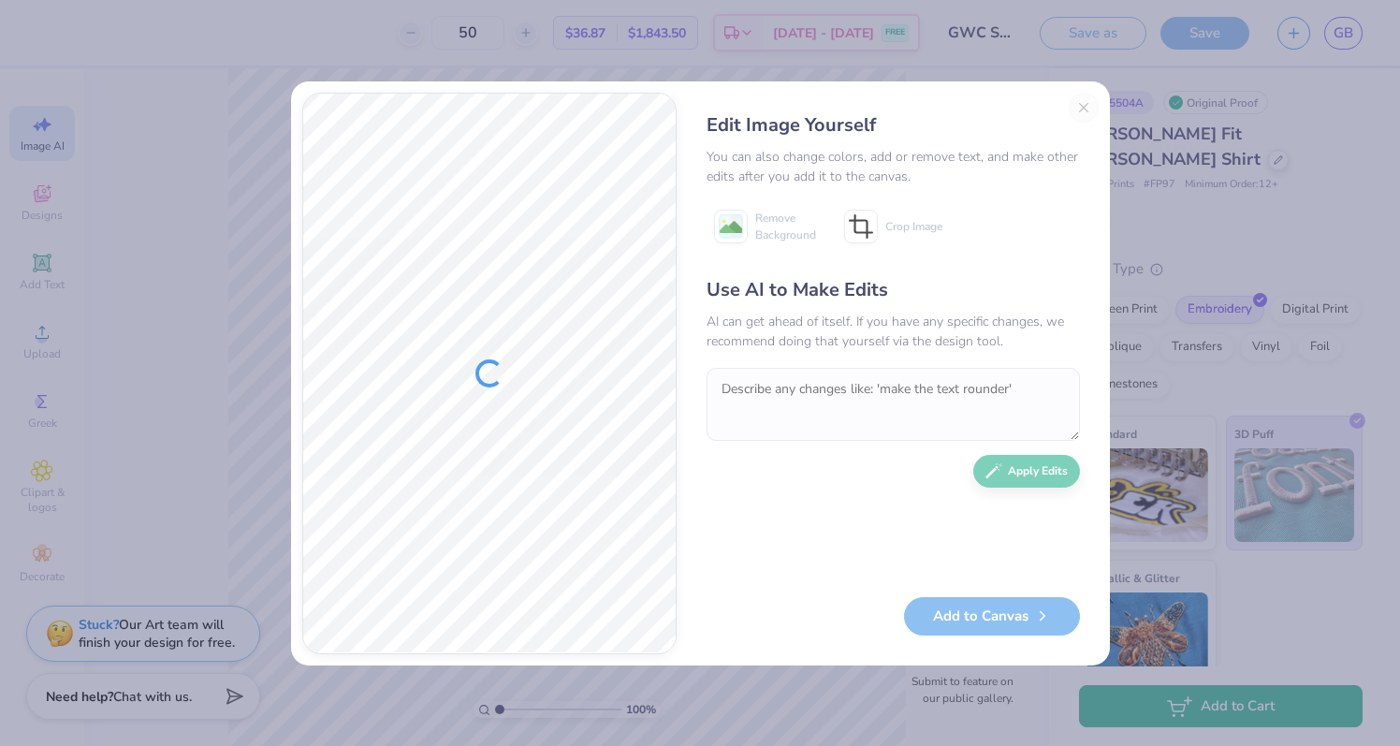
click at [1041, 58] on div "Edit Image Yourself You can also change colors, add or remove text, and make ot…" at bounding box center [700, 373] width 1400 height 746
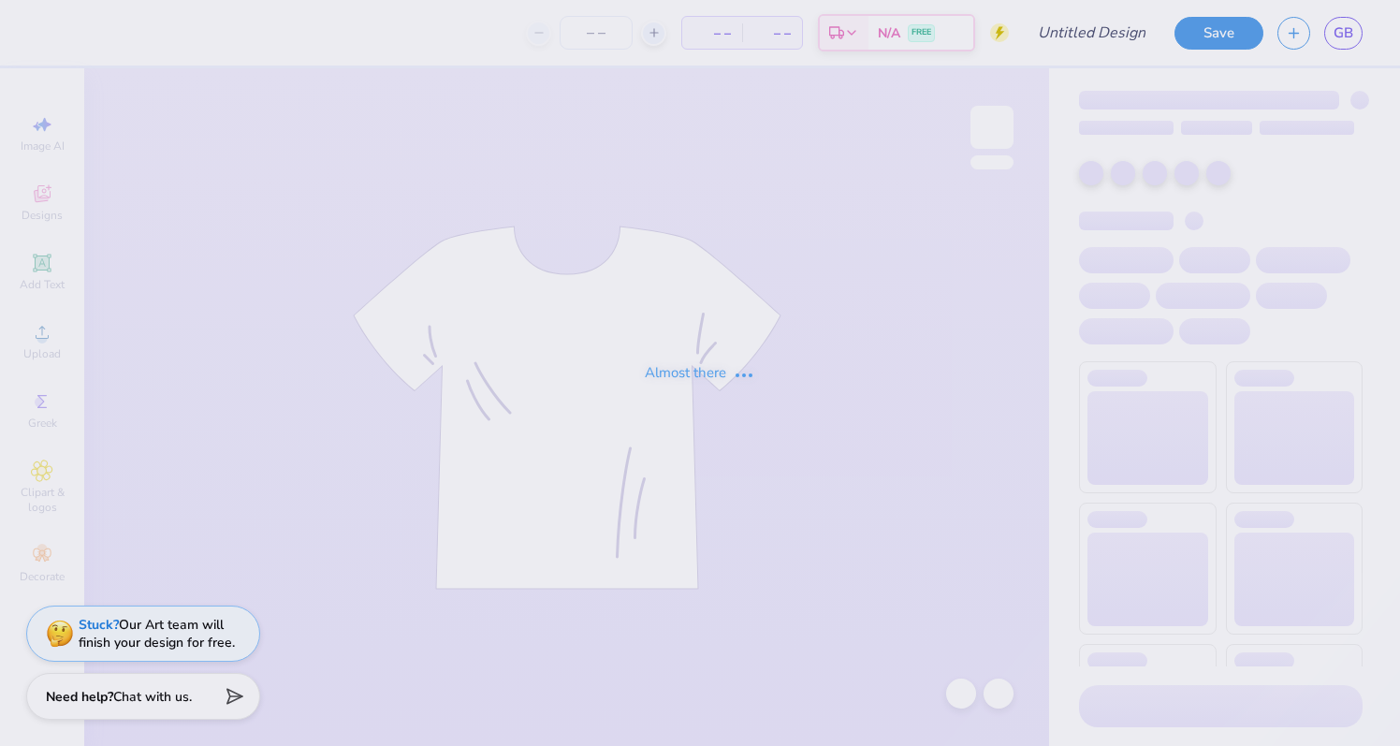
type input "GWC Slim Long"
type input "50"
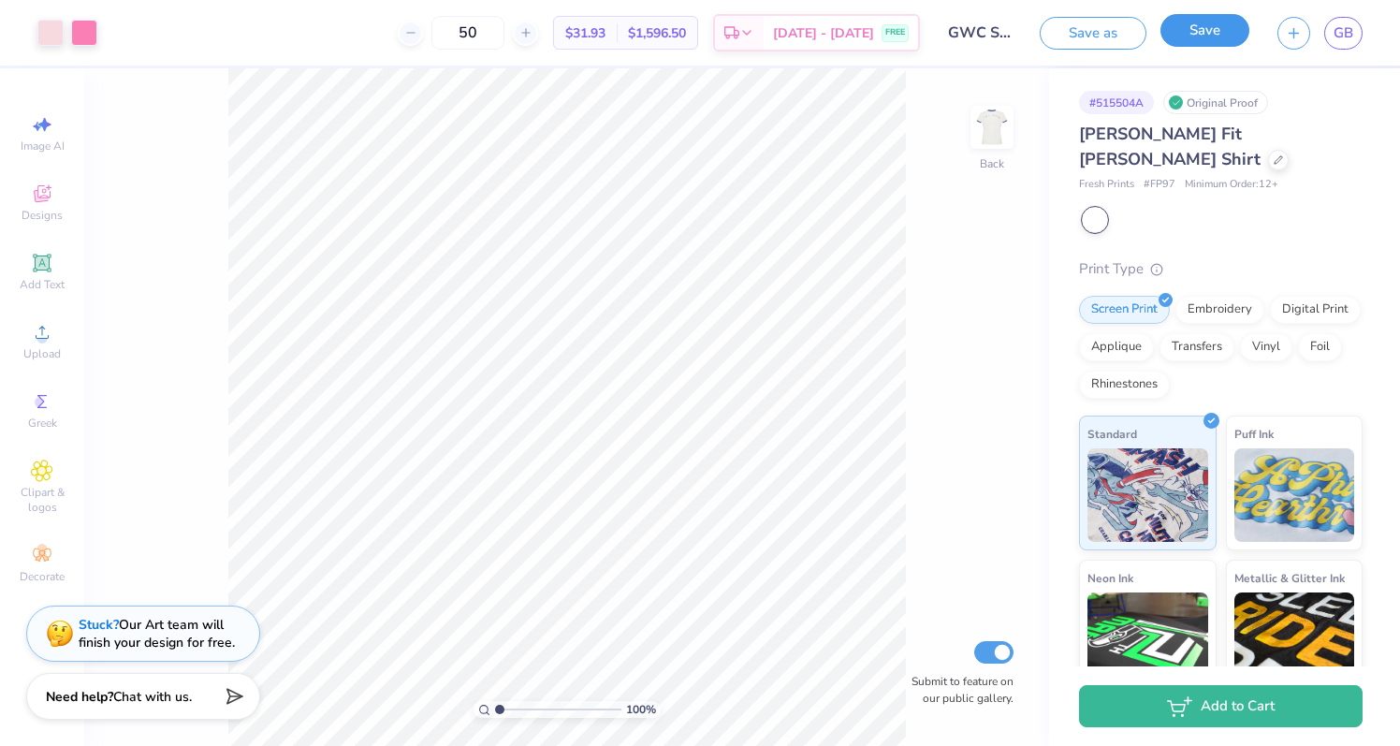
click at [1207, 32] on button "Save" at bounding box center [1204, 30] width 89 height 33
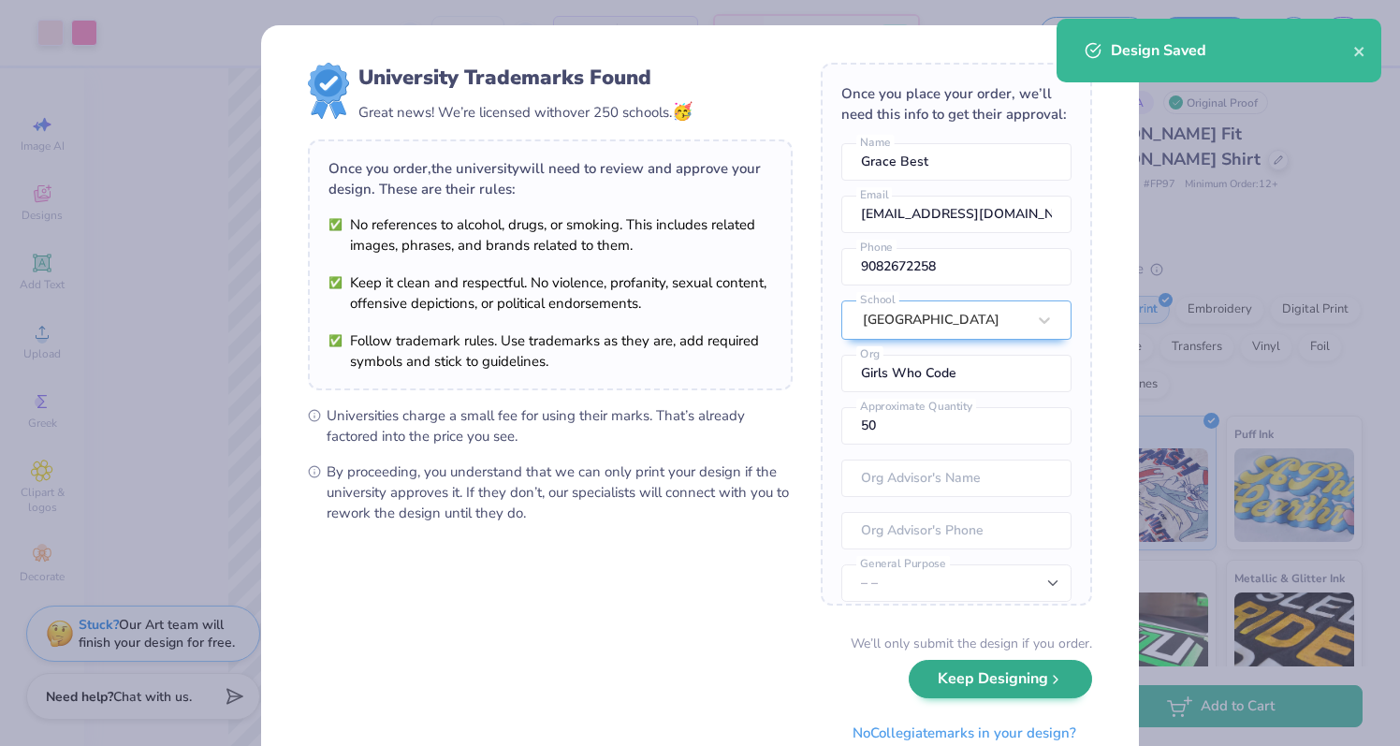
scroll to position [10, 0]
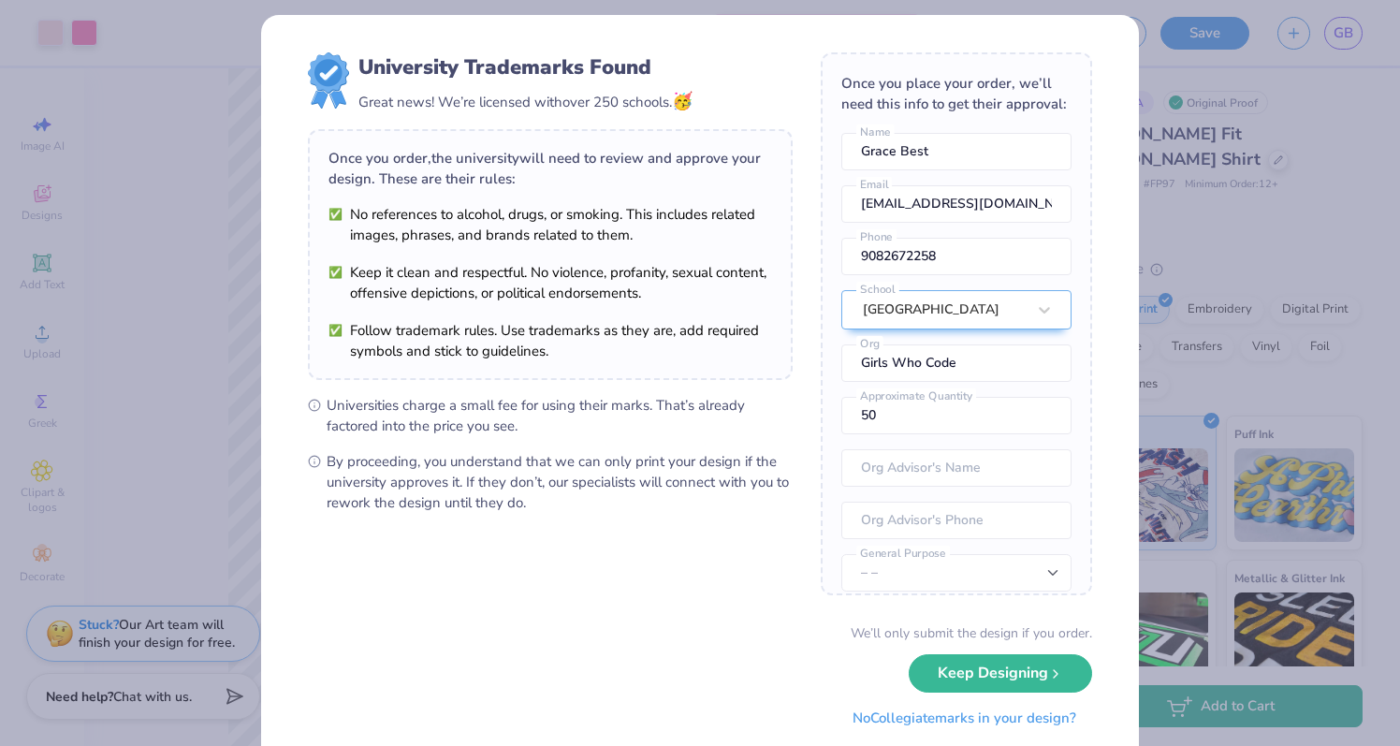
click at [1041, 724] on button "No Collegiate marks in your design?" at bounding box center [963, 718] width 255 height 38
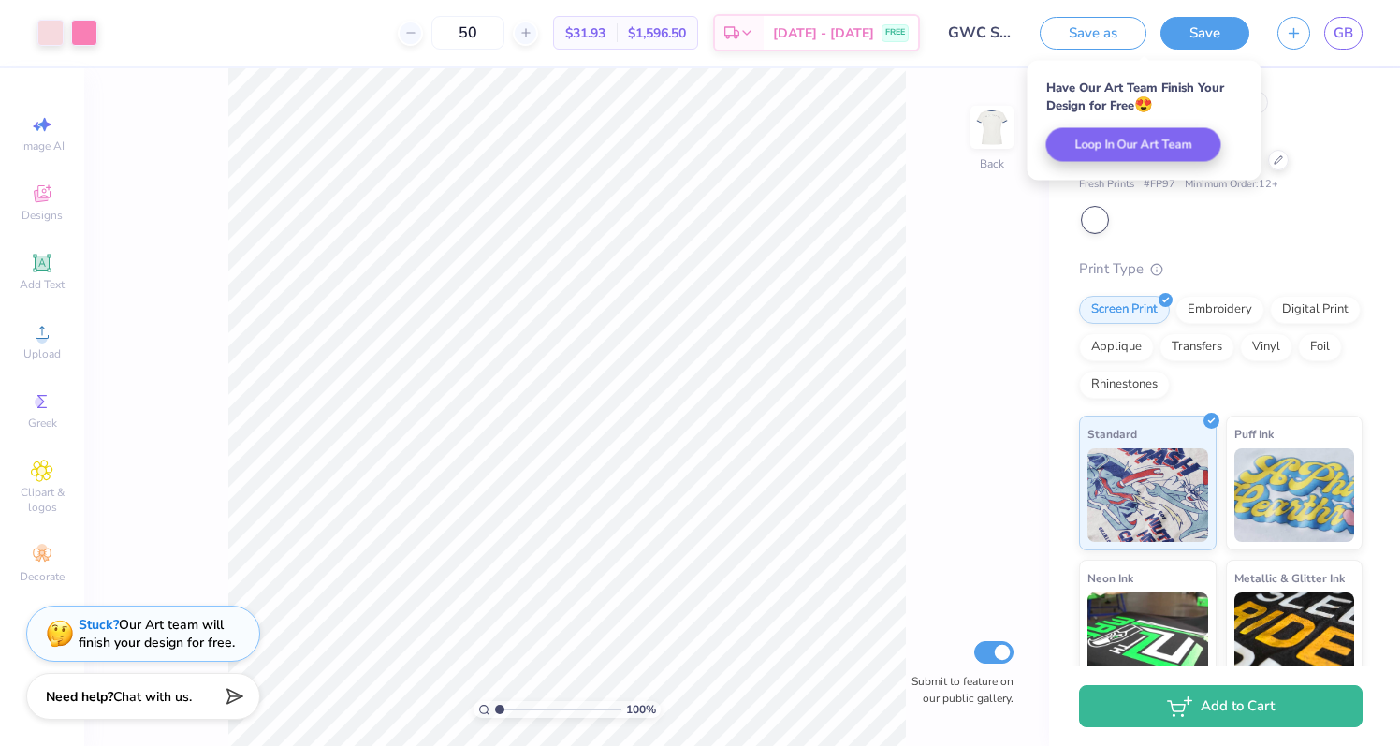
click at [1304, 109] on div "# 515504A Original Proof" at bounding box center [1220, 102] width 283 height 23
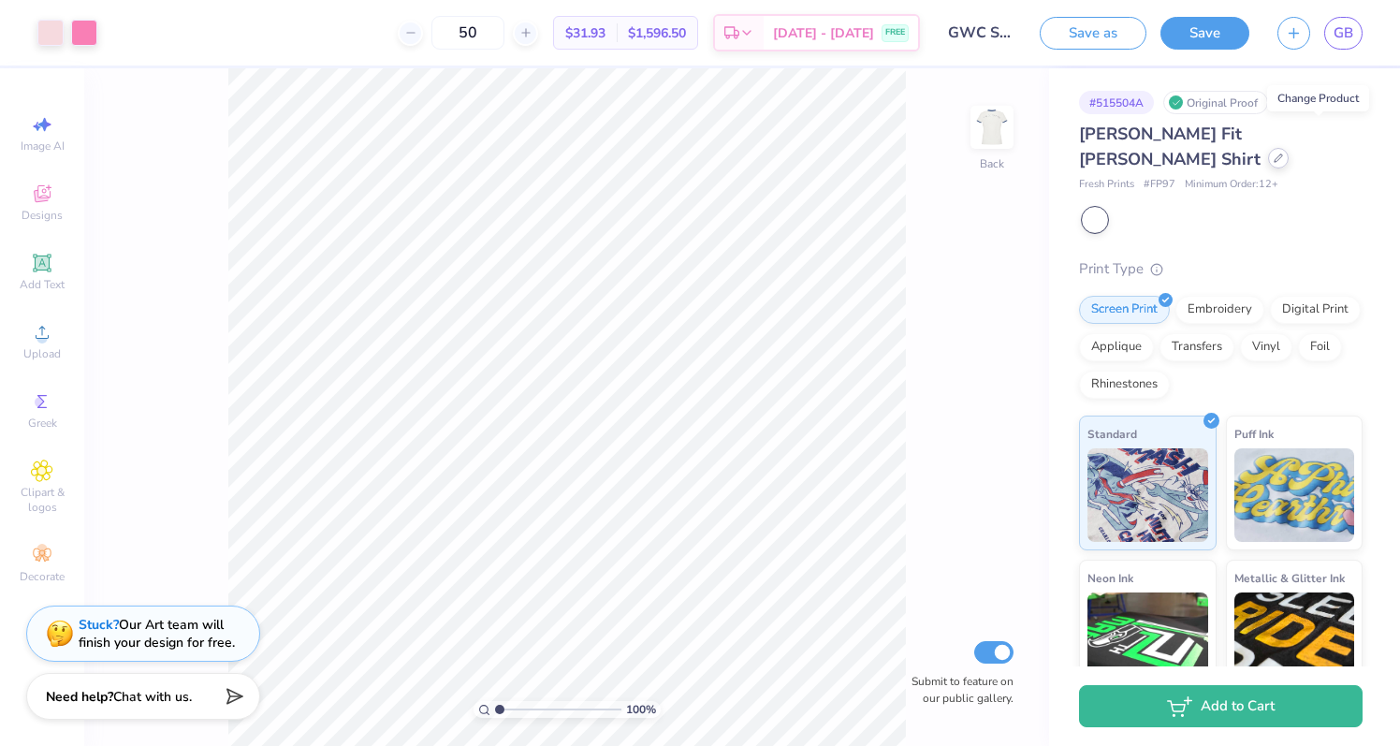
click at [1283, 153] on icon at bounding box center [1277, 157] width 9 height 9
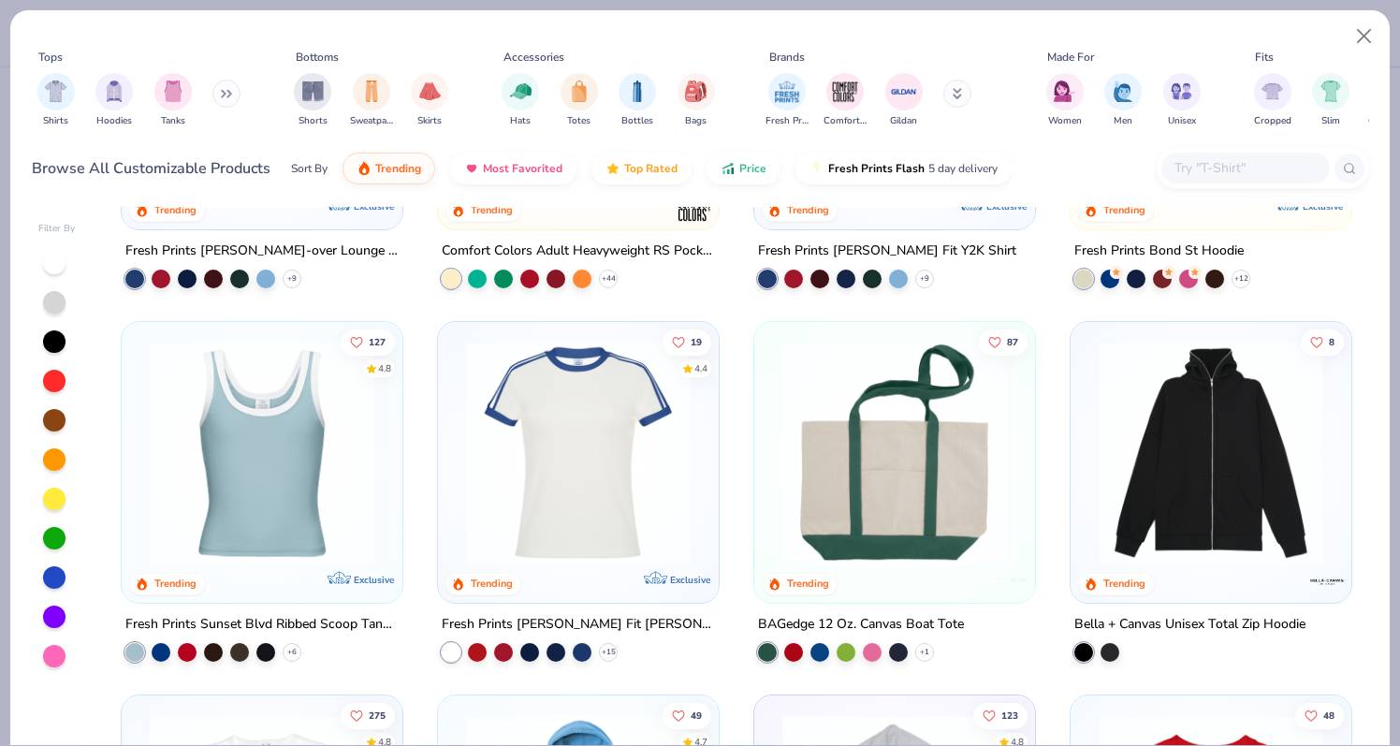
scroll to position [1755, 0]
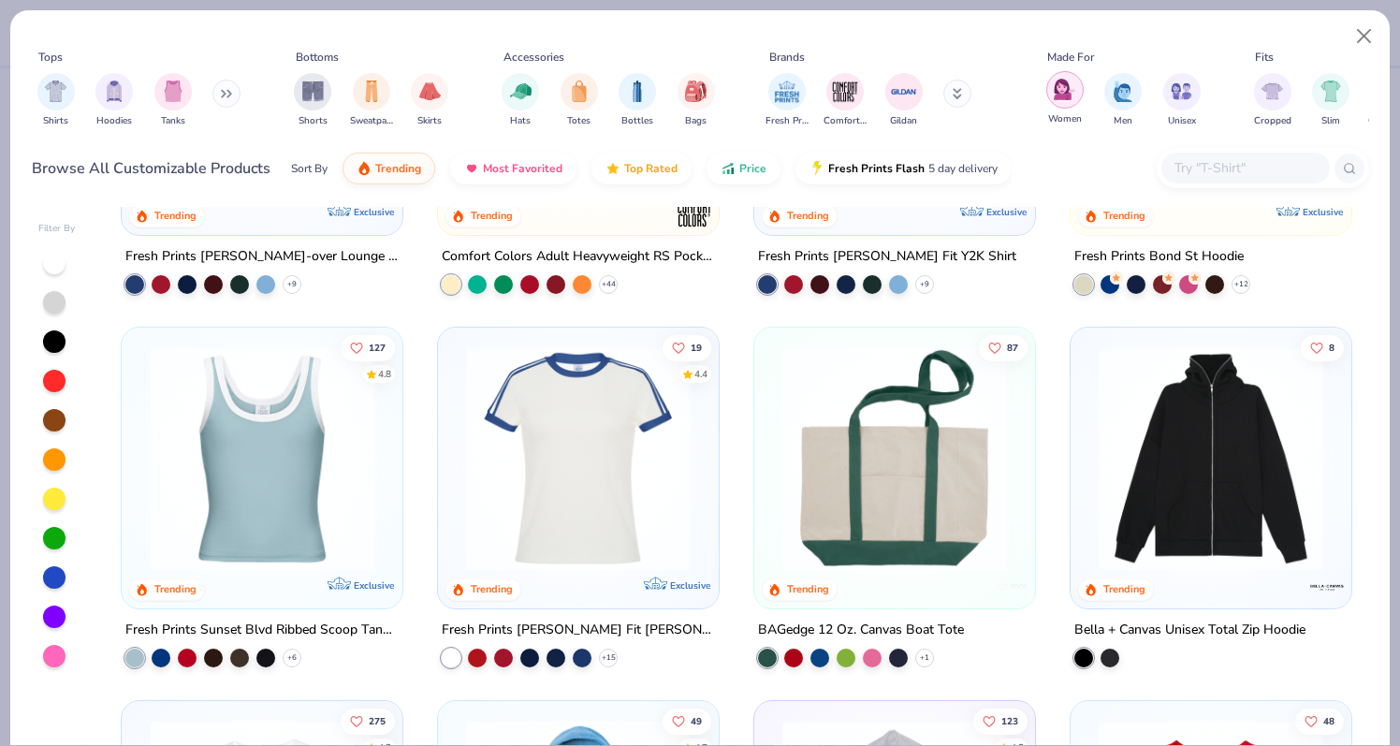
click at [1054, 90] on img "filter for Women" at bounding box center [1065, 90] width 22 height 22
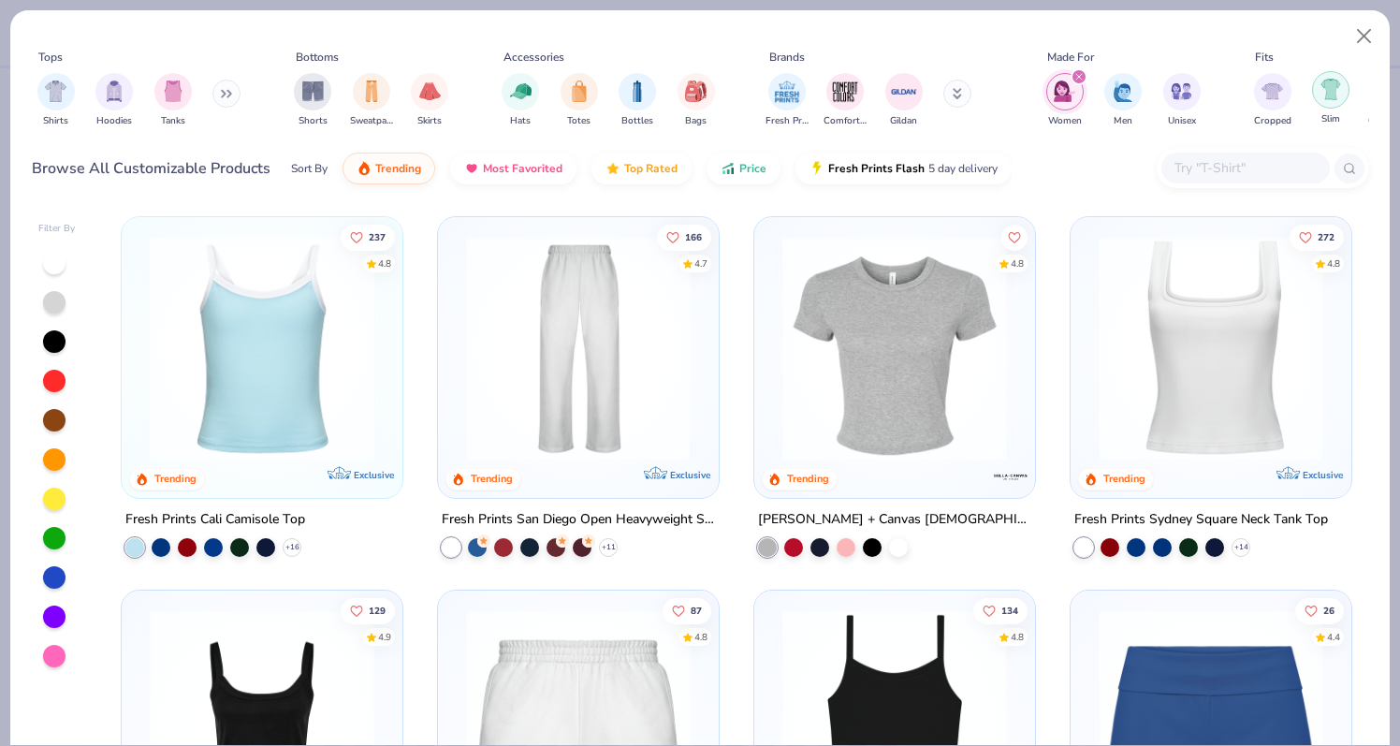
click at [1331, 87] on img "filter for Slim" at bounding box center [1330, 90] width 21 height 22
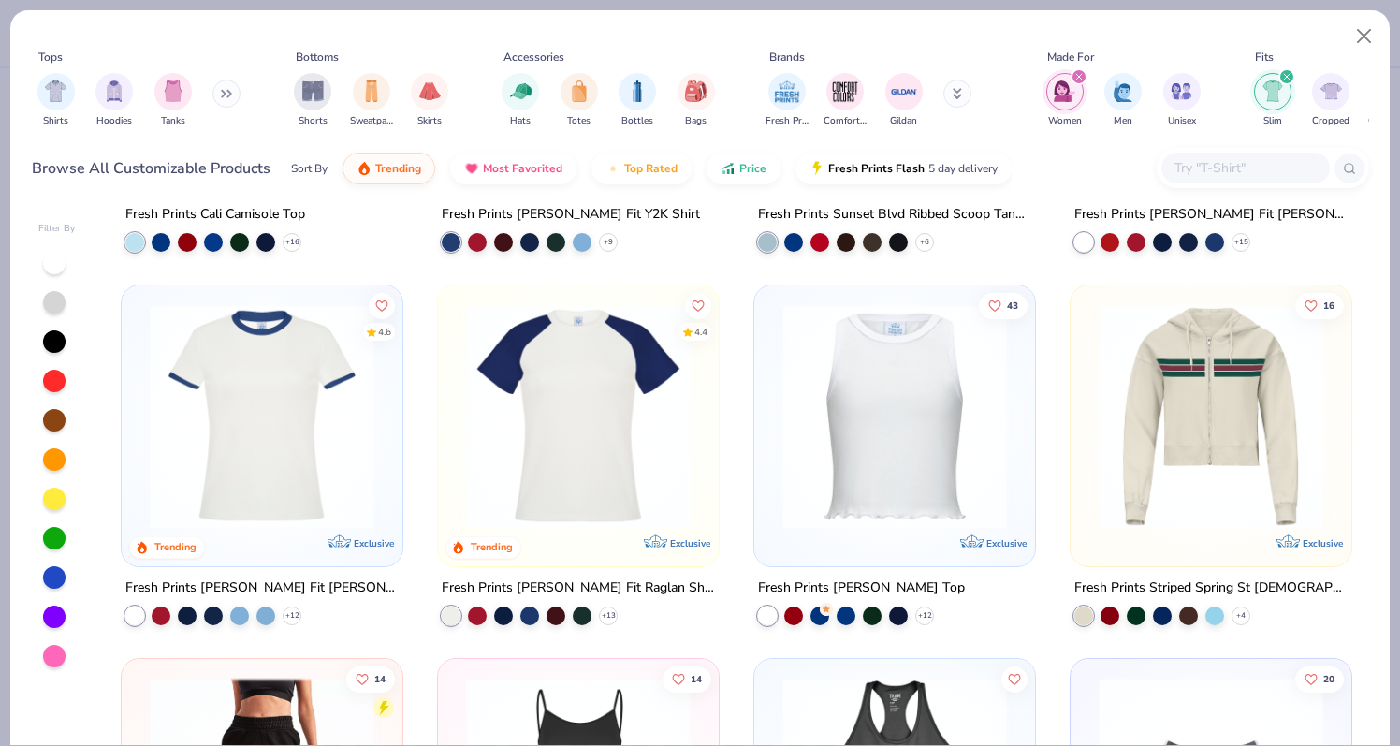
scroll to position [340, 0]
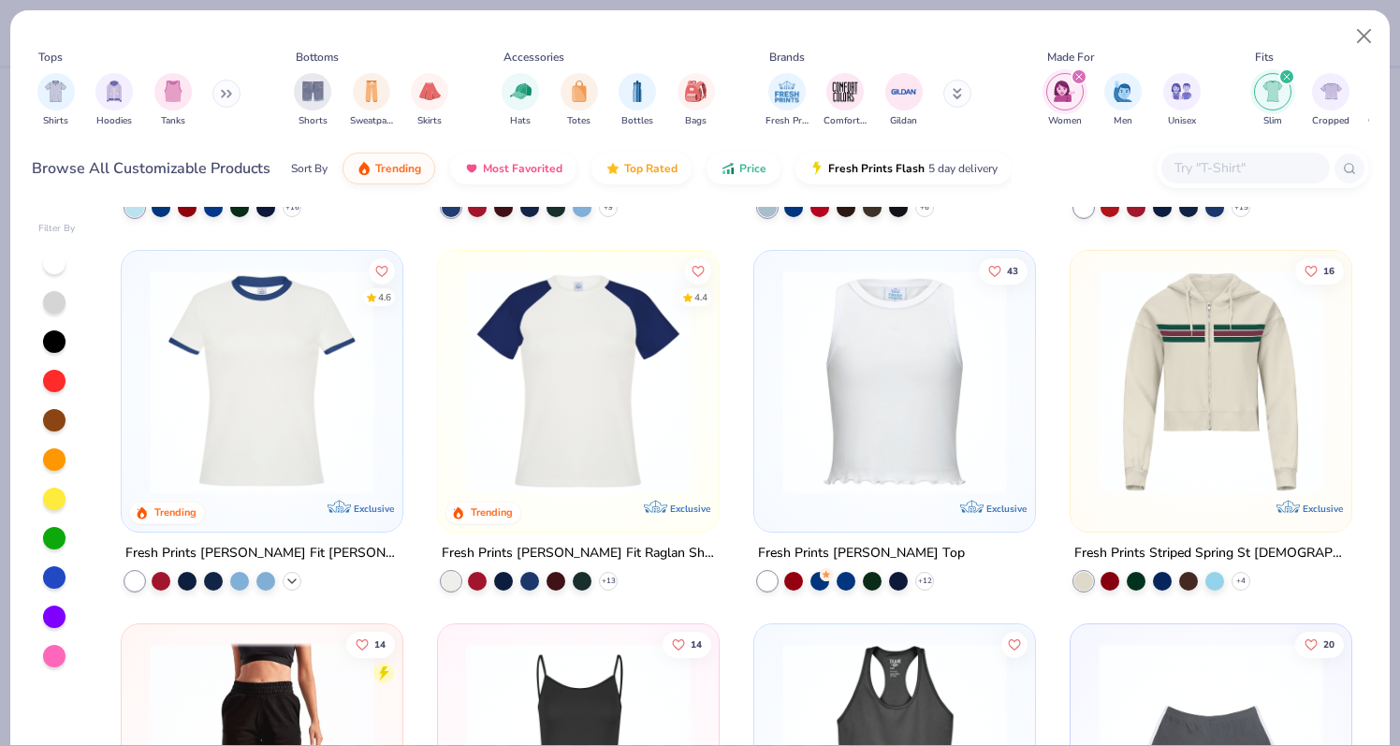
click at [289, 582] on icon at bounding box center [291, 580] width 15 height 15
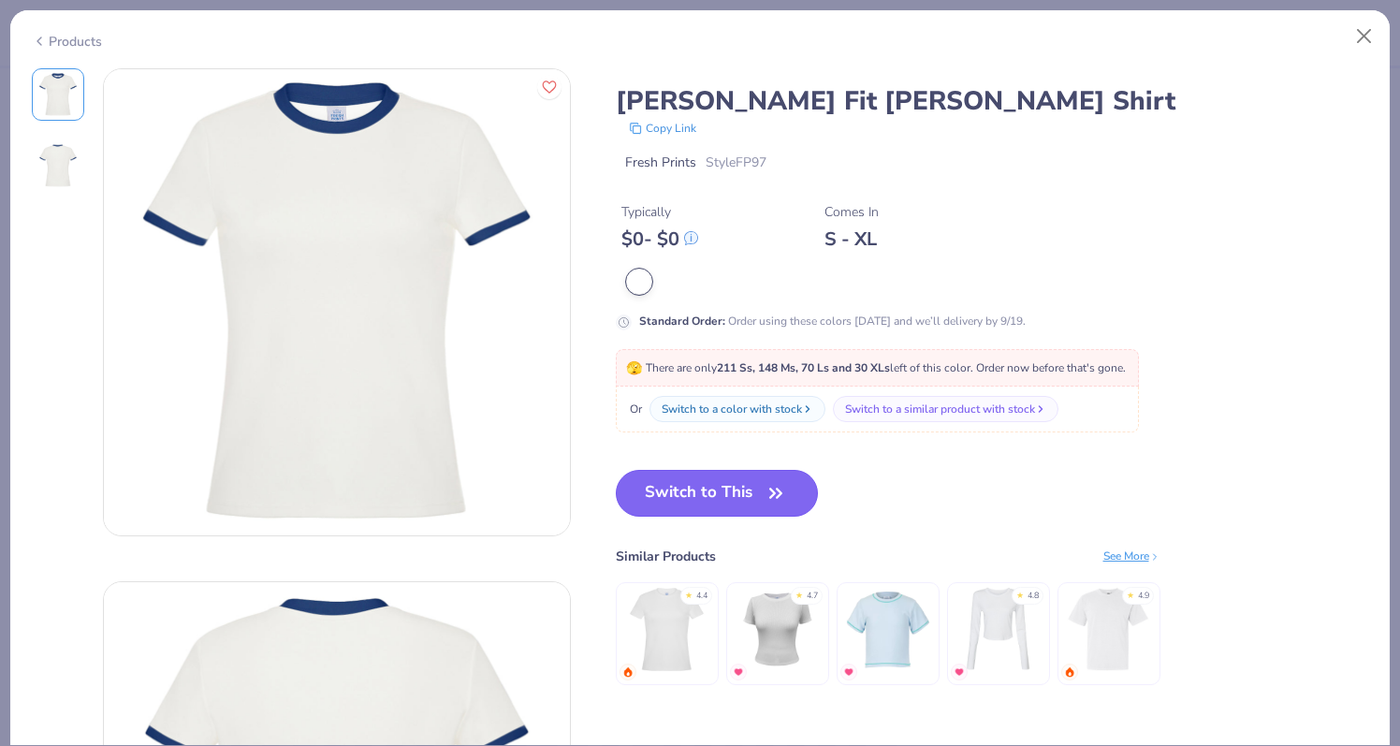
click at [647, 499] on button "Switch to This" at bounding box center [717, 493] width 203 height 47
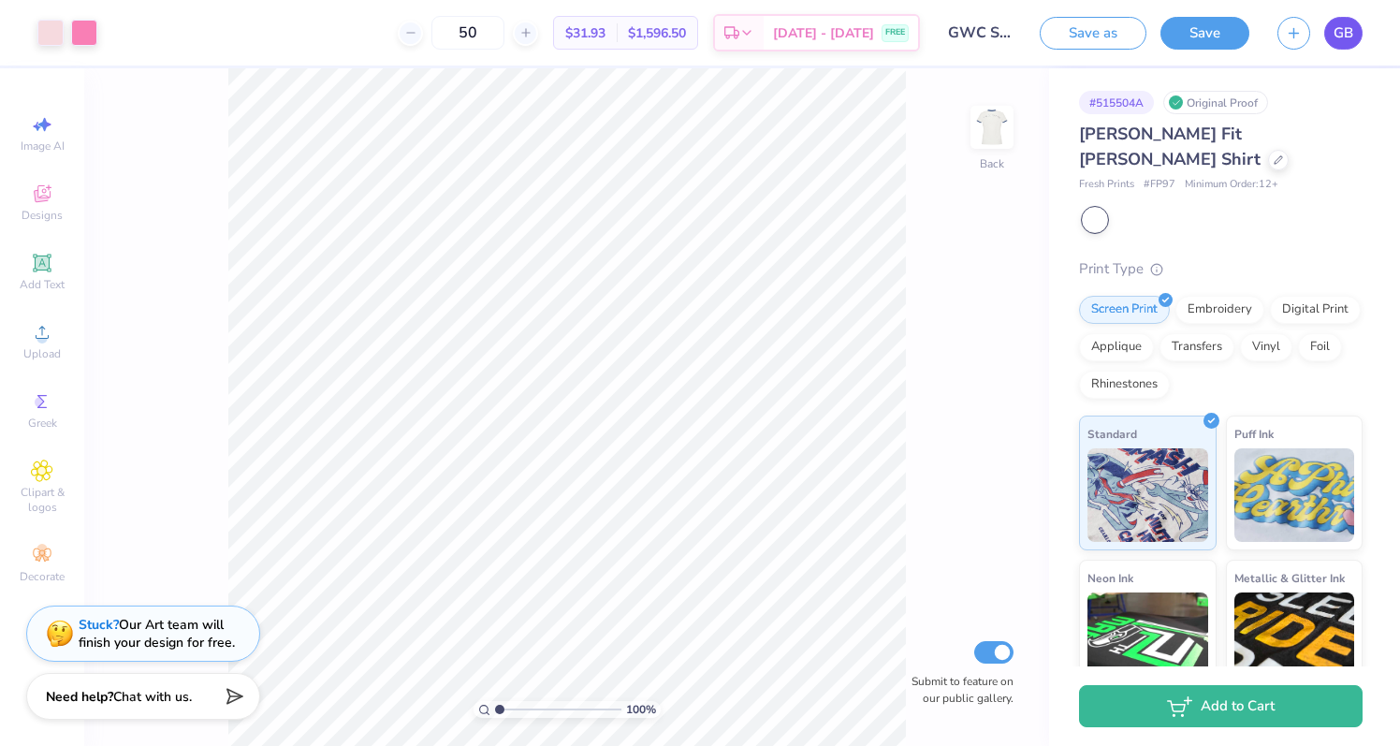
click at [1352, 24] on span "GB" at bounding box center [1343, 33] width 20 height 22
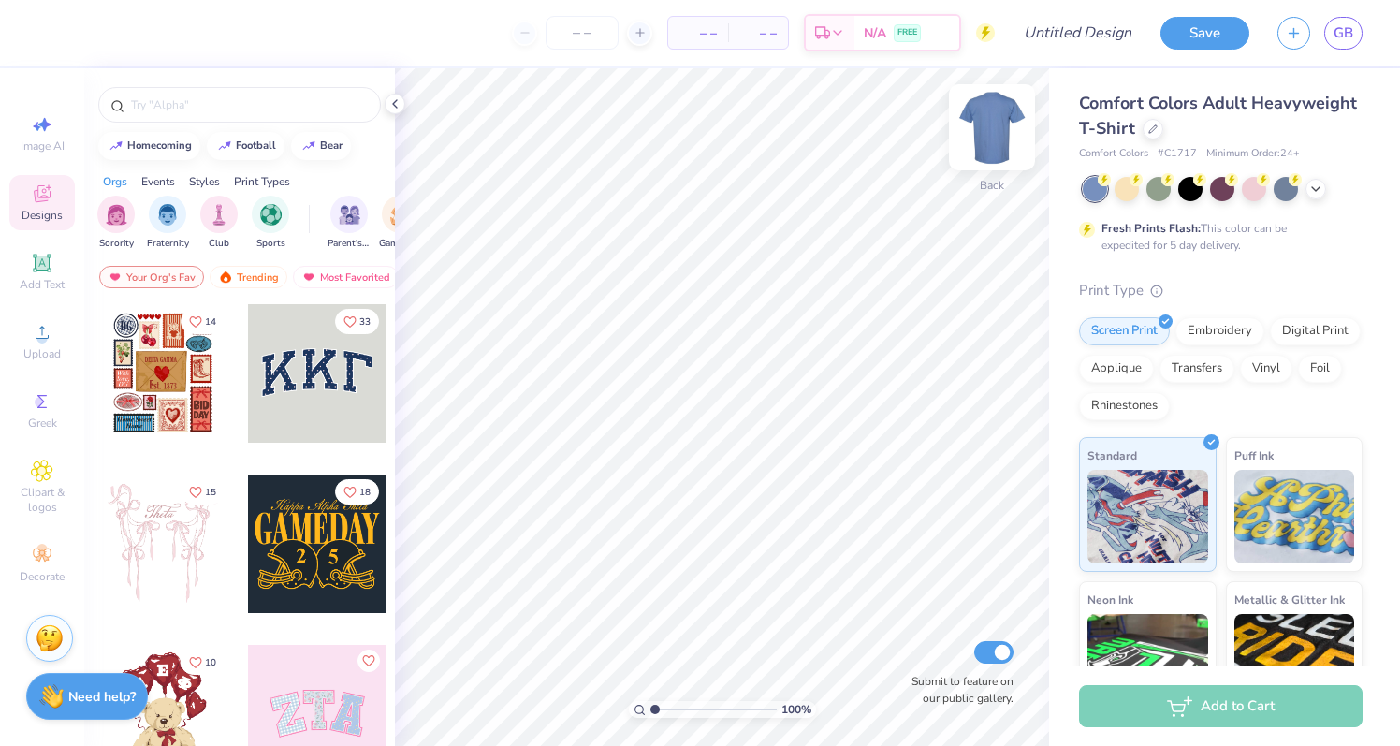
click at [984, 127] on img at bounding box center [991, 127] width 75 height 75
click at [1141, 107] on span "Comfort Colors Adult Heavyweight T-Shirt" at bounding box center [1218, 116] width 278 height 48
click at [1151, 127] on icon at bounding box center [1152, 127] width 9 height 9
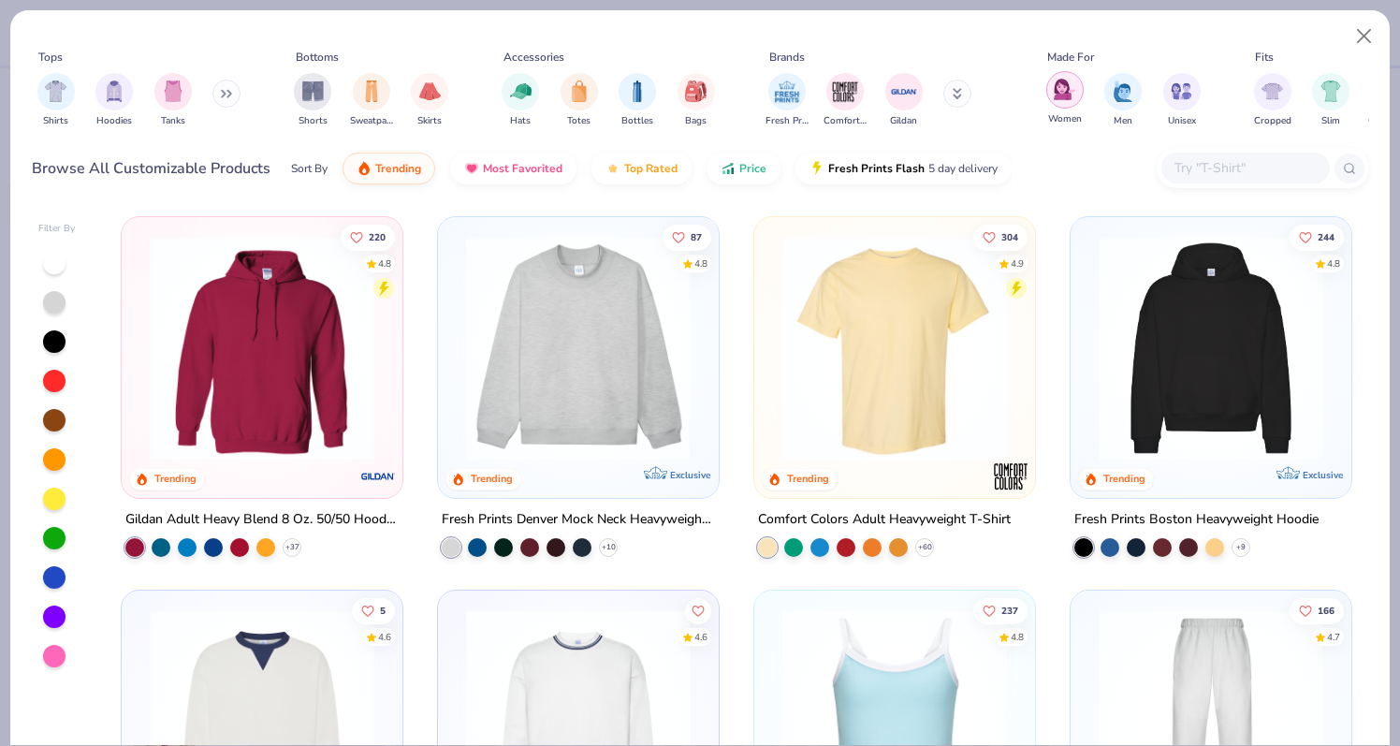
click at [1057, 92] on img "filter for Women" at bounding box center [1065, 90] width 22 height 22
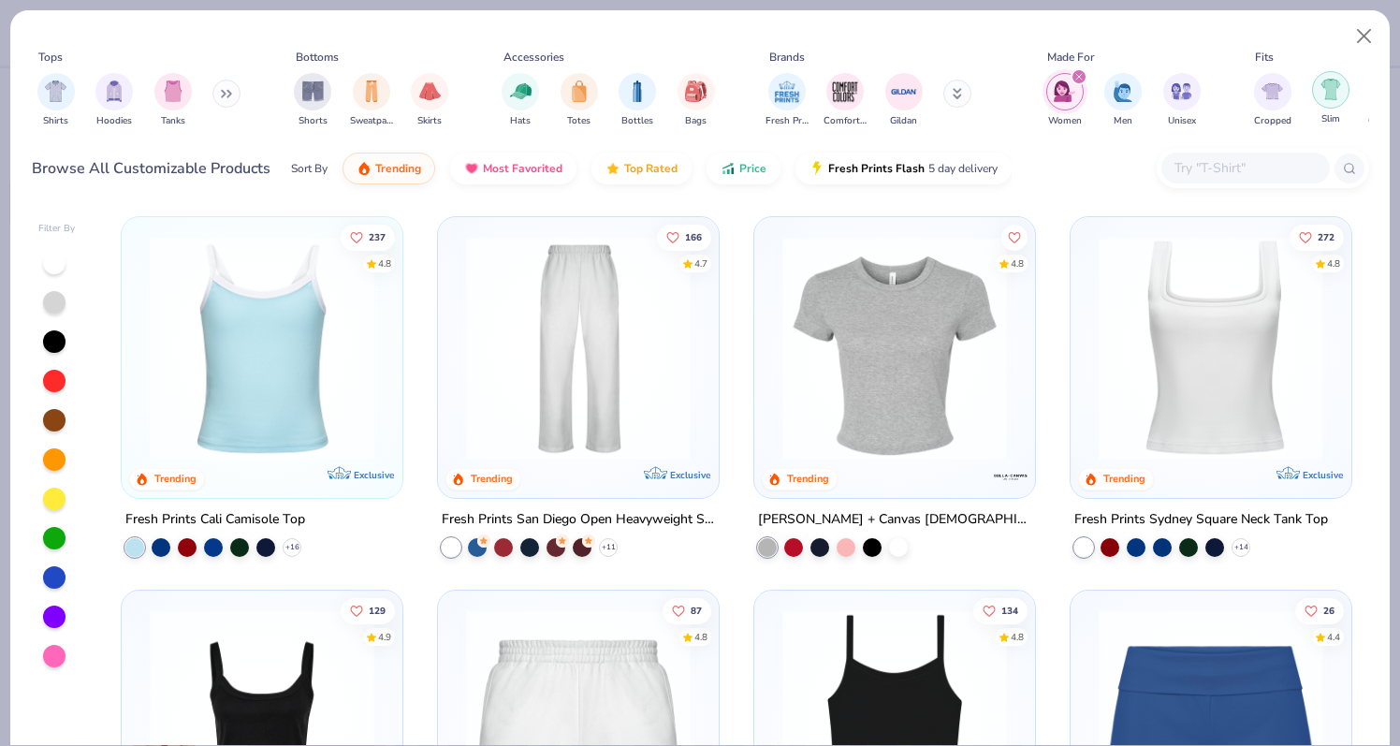
click at [1334, 87] on img "filter for Slim" at bounding box center [1330, 90] width 21 height 22
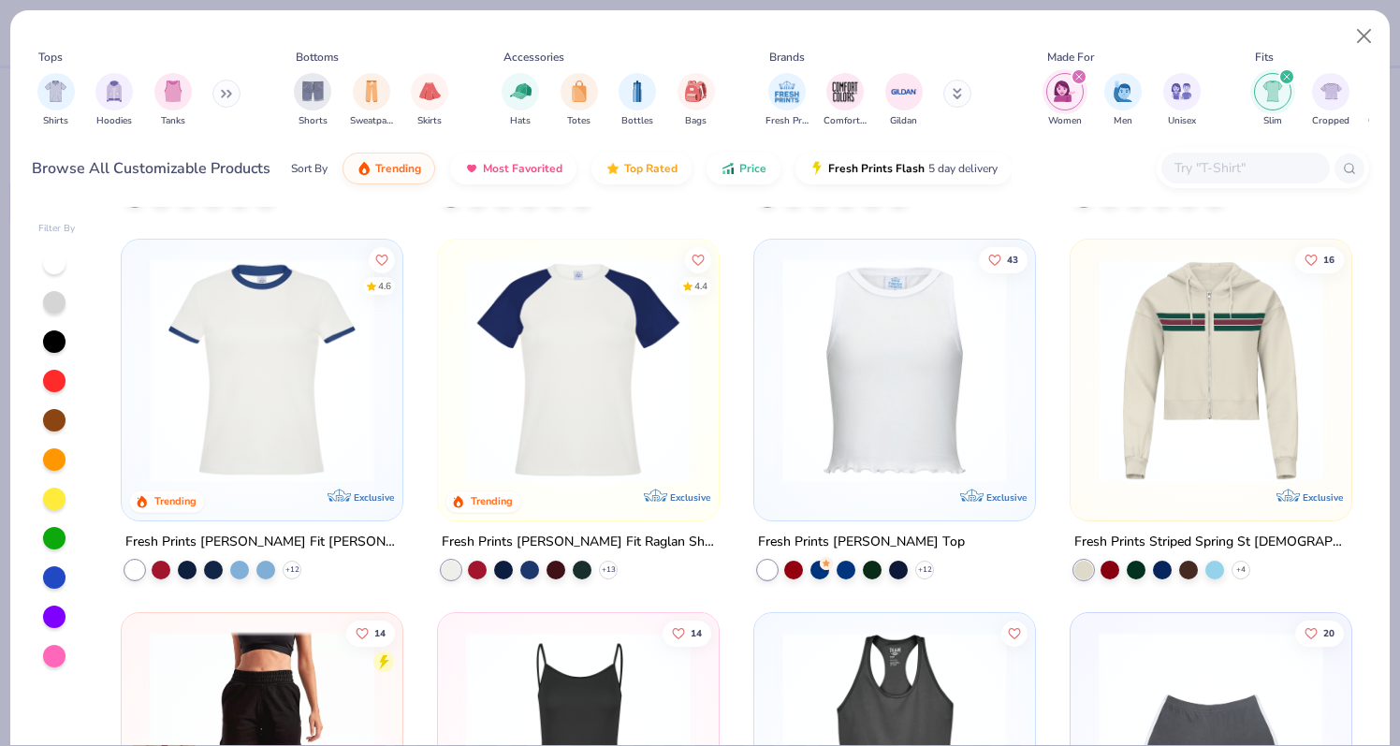
scroll to position [240, 0]
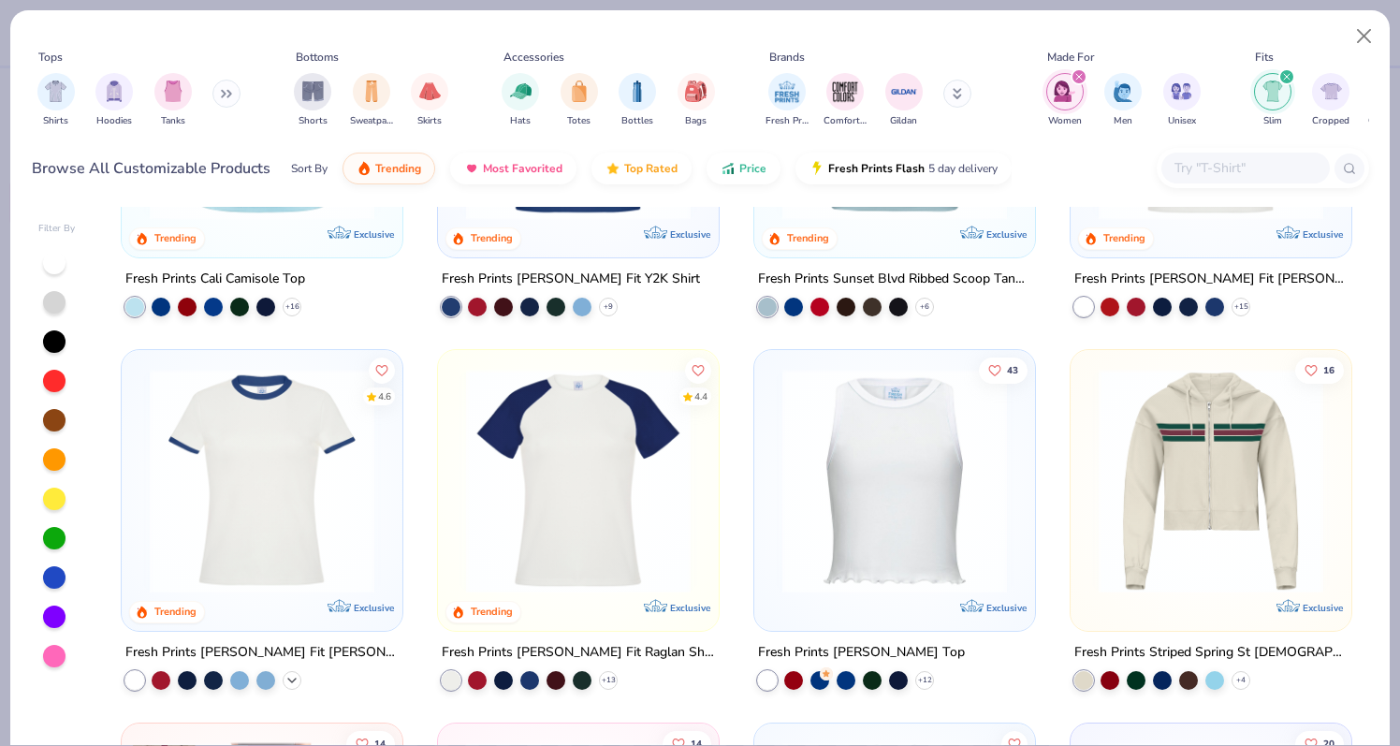
click at [293, 676] on icon at bounding box center [291, 679] width 15 height 15
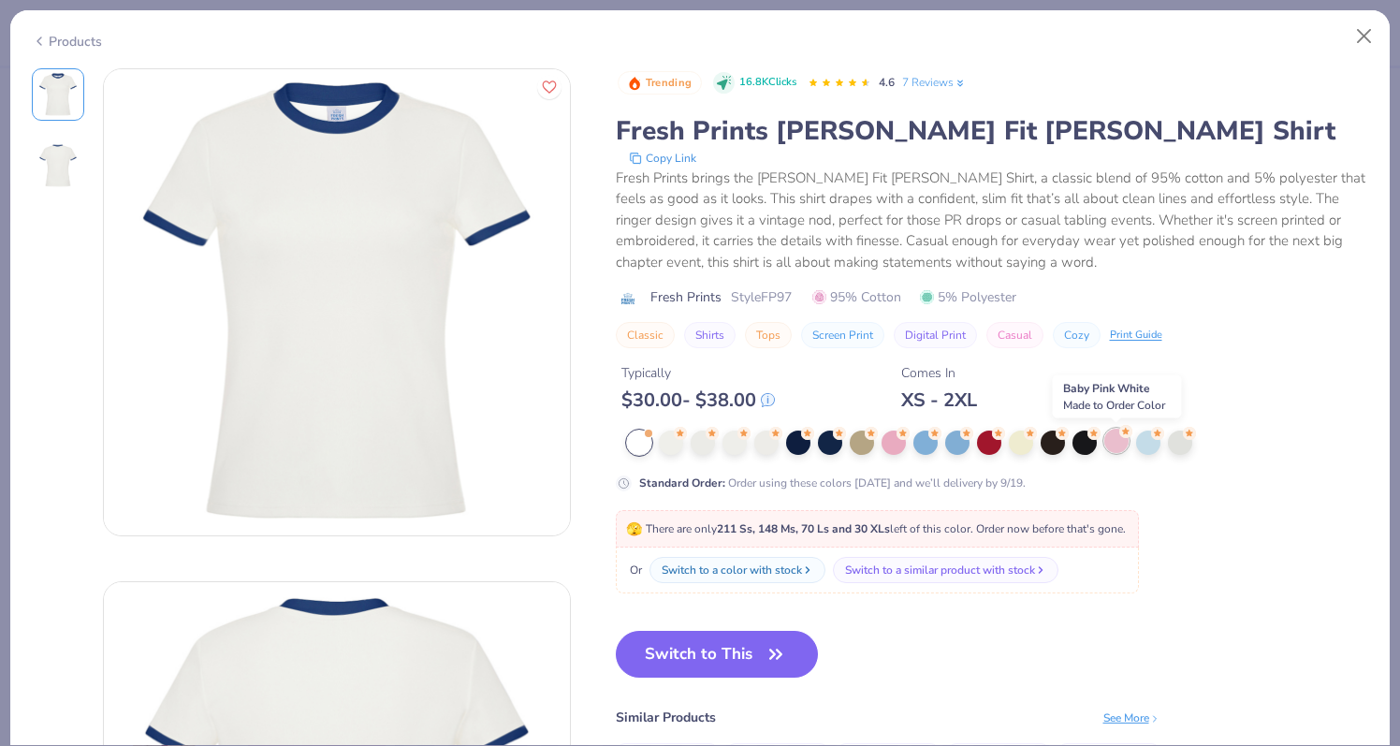
click at [1112, 445] on div at bounding box center [1116, 441] width 24 height 24
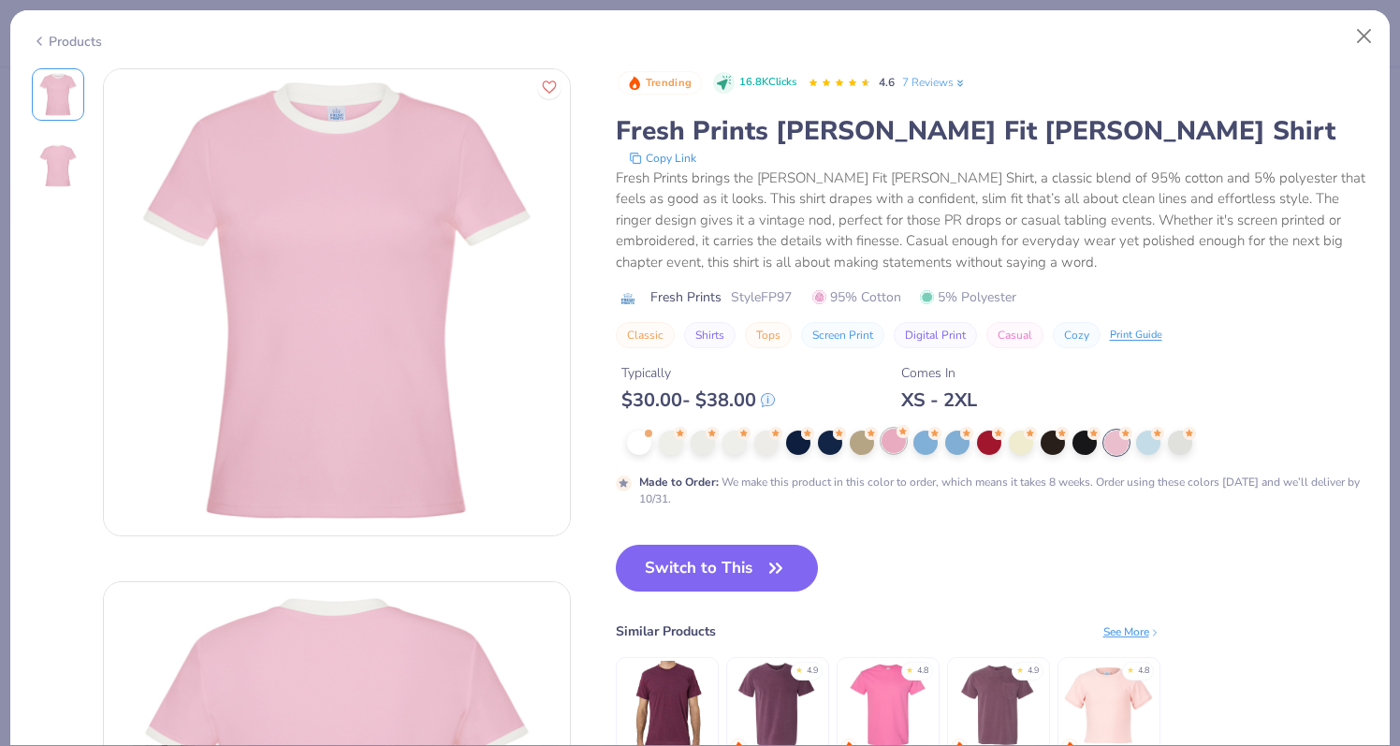
click at [895, 447] on div at bounding box center [893, 441] width 24 height 24
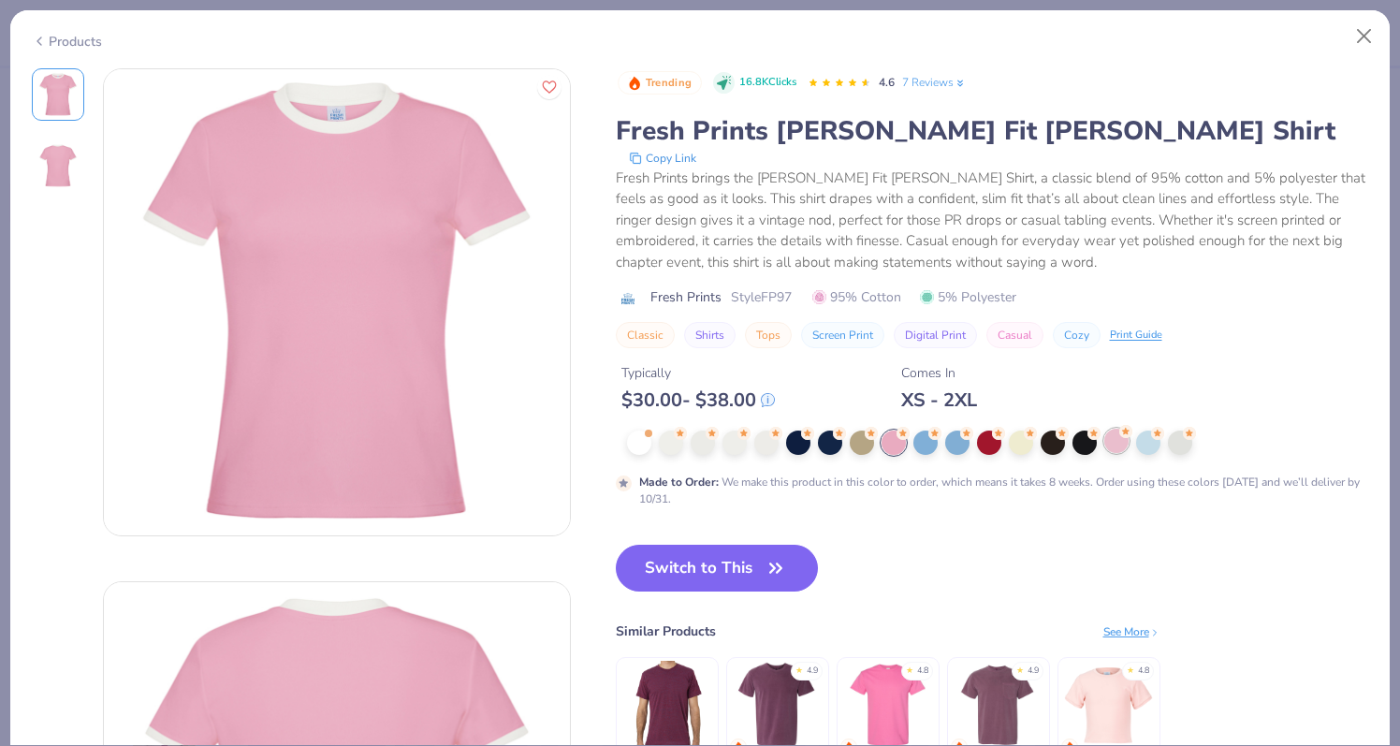
click at [1114, 446] on div at bounding box center [1116, 441] width 24 height 24
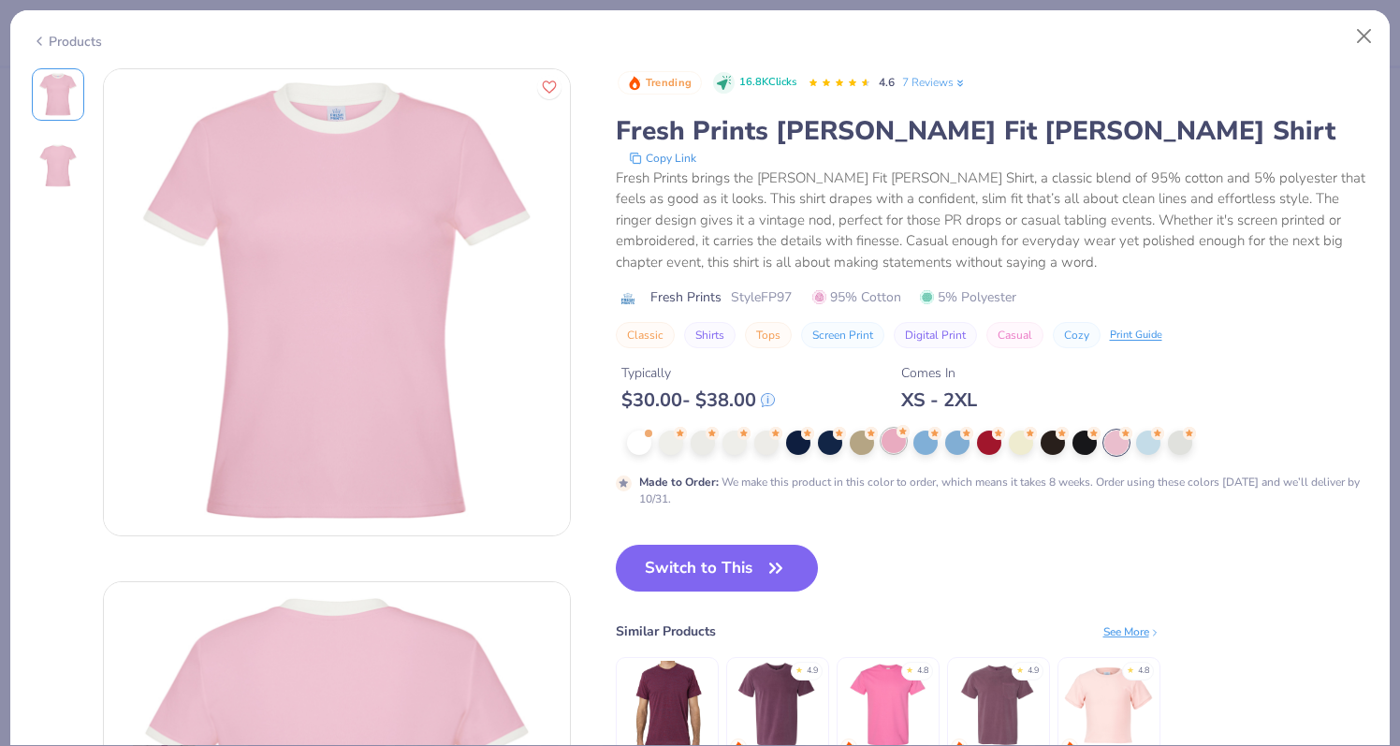
click at [892, 448] on div at bounding box center [893, 441] width 24 height 24
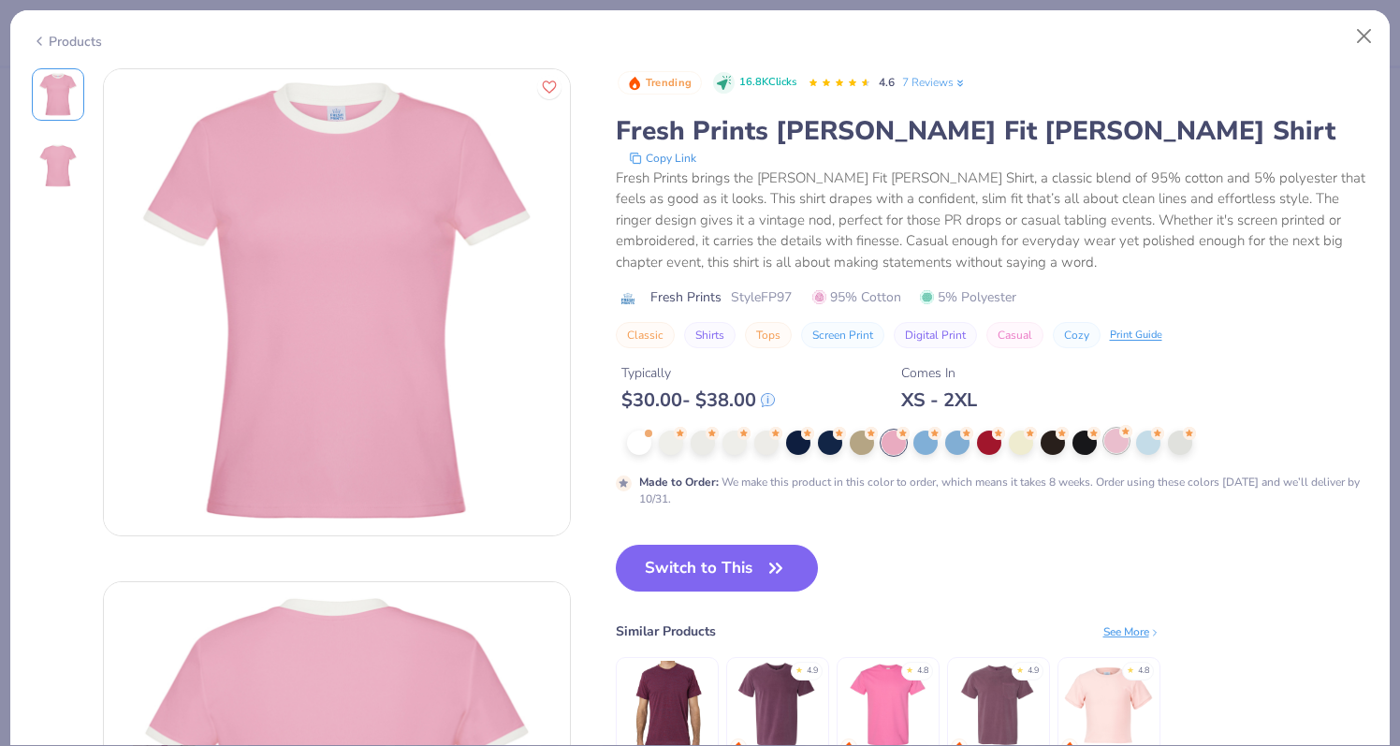
click at [1112, 449] on div at bounding box center [1116, 441] width 24 height 24
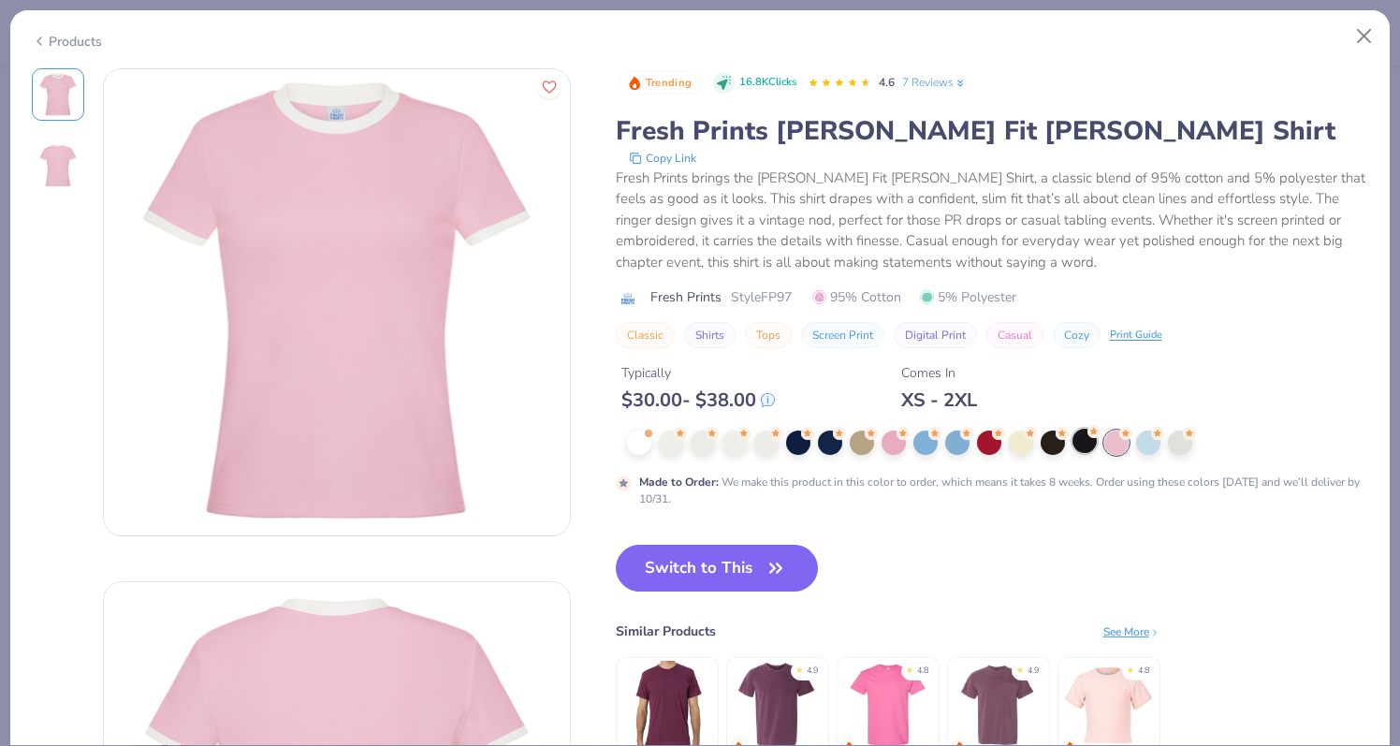
click at [1081, 447] on div at bounding box center [1084, 441] width 24 height 24
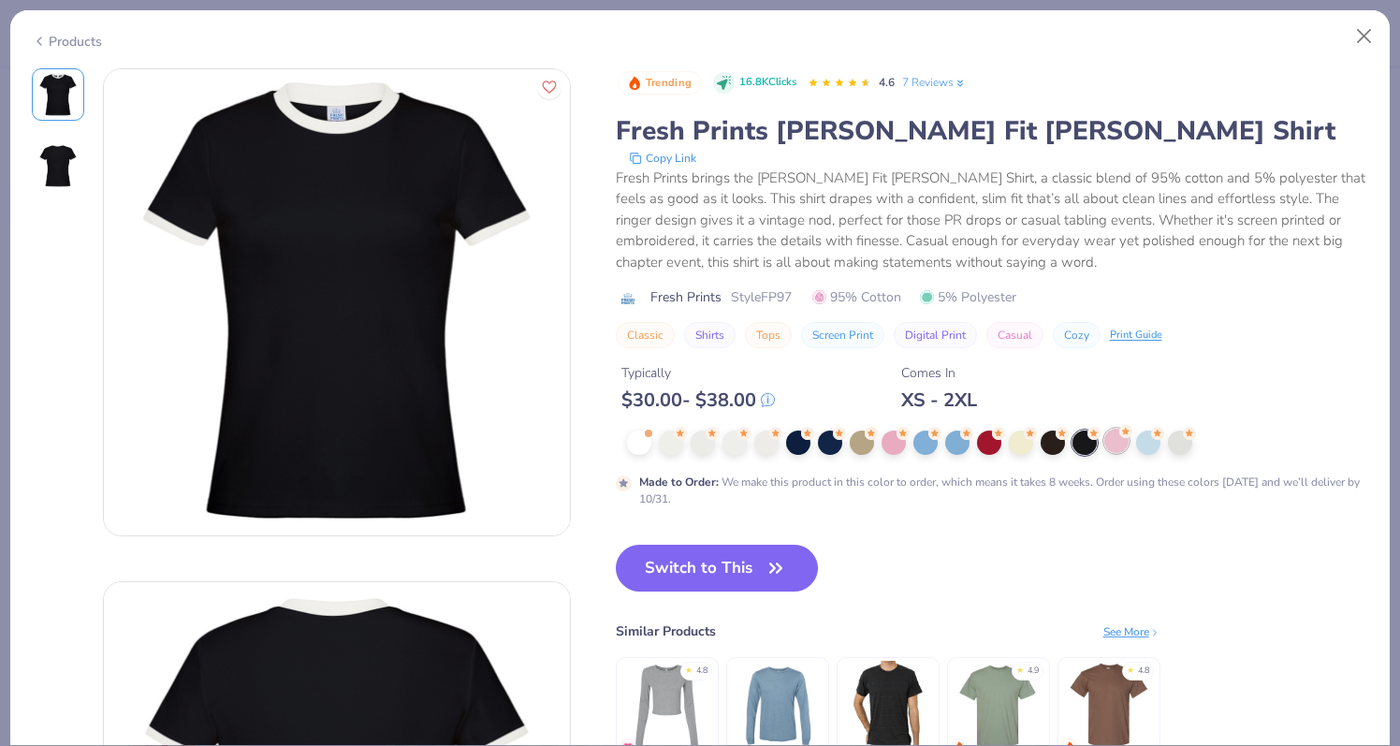
click at [1119, 451] on div at bounding box center [1116, 441] width 24 height 24
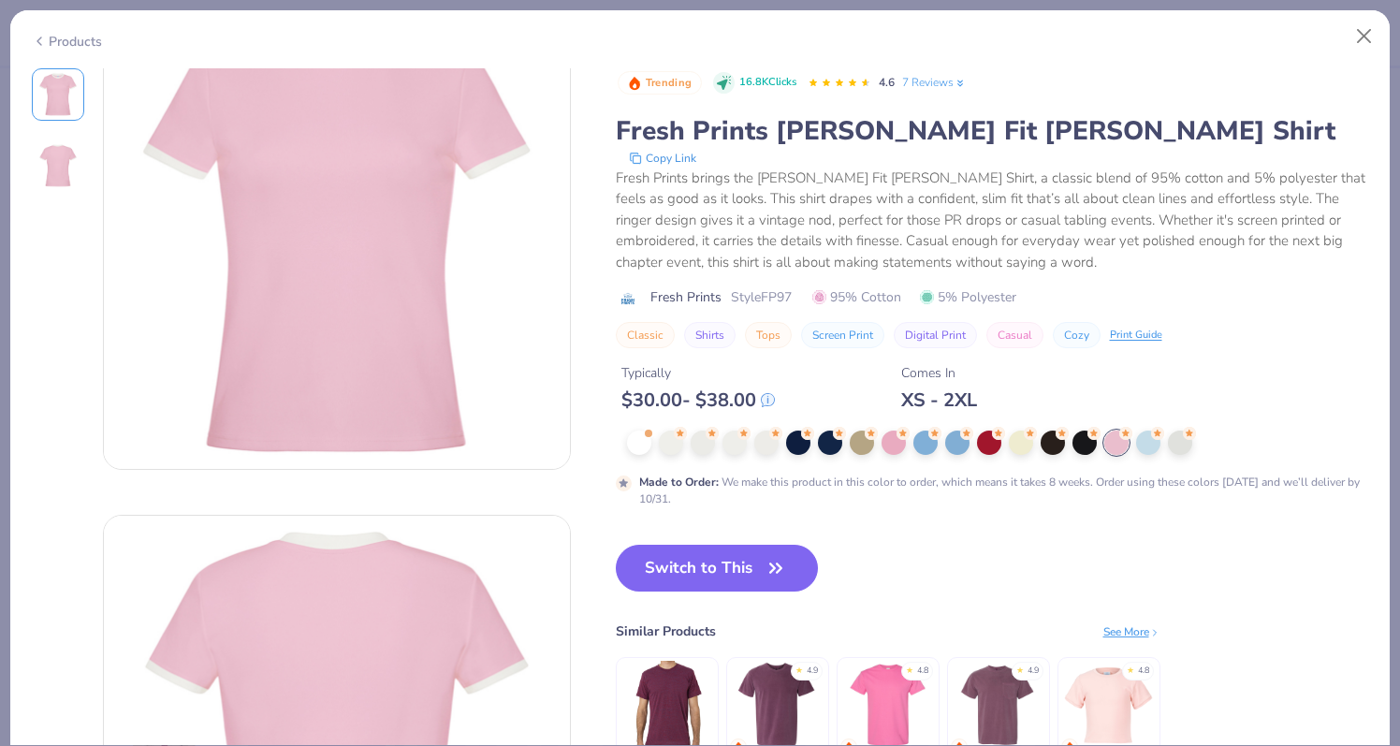
scroll to position [71, 0]
click at [1079, 443] on div at bounding box center [1084, 441] width 24 height 24
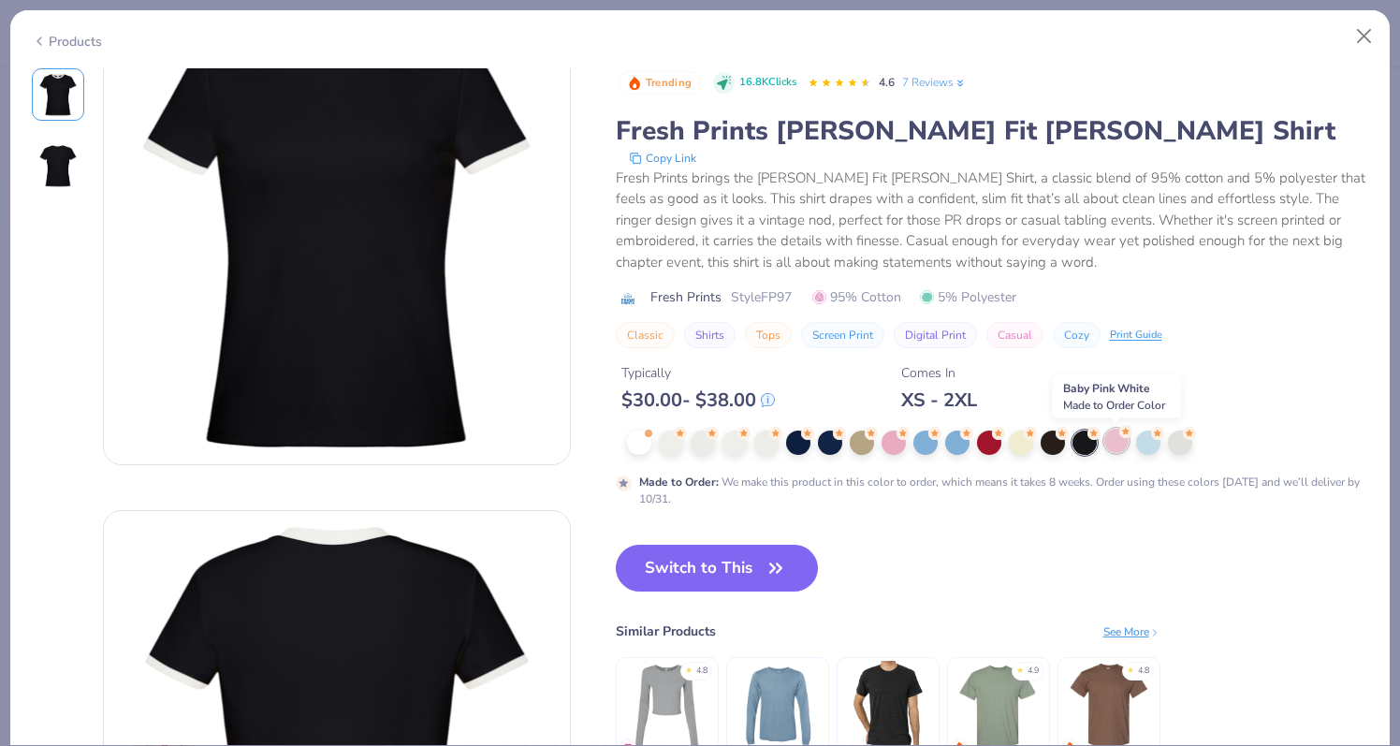
click at [1112, 451] on div at bounding box center [1116, 441] width 24 height 24
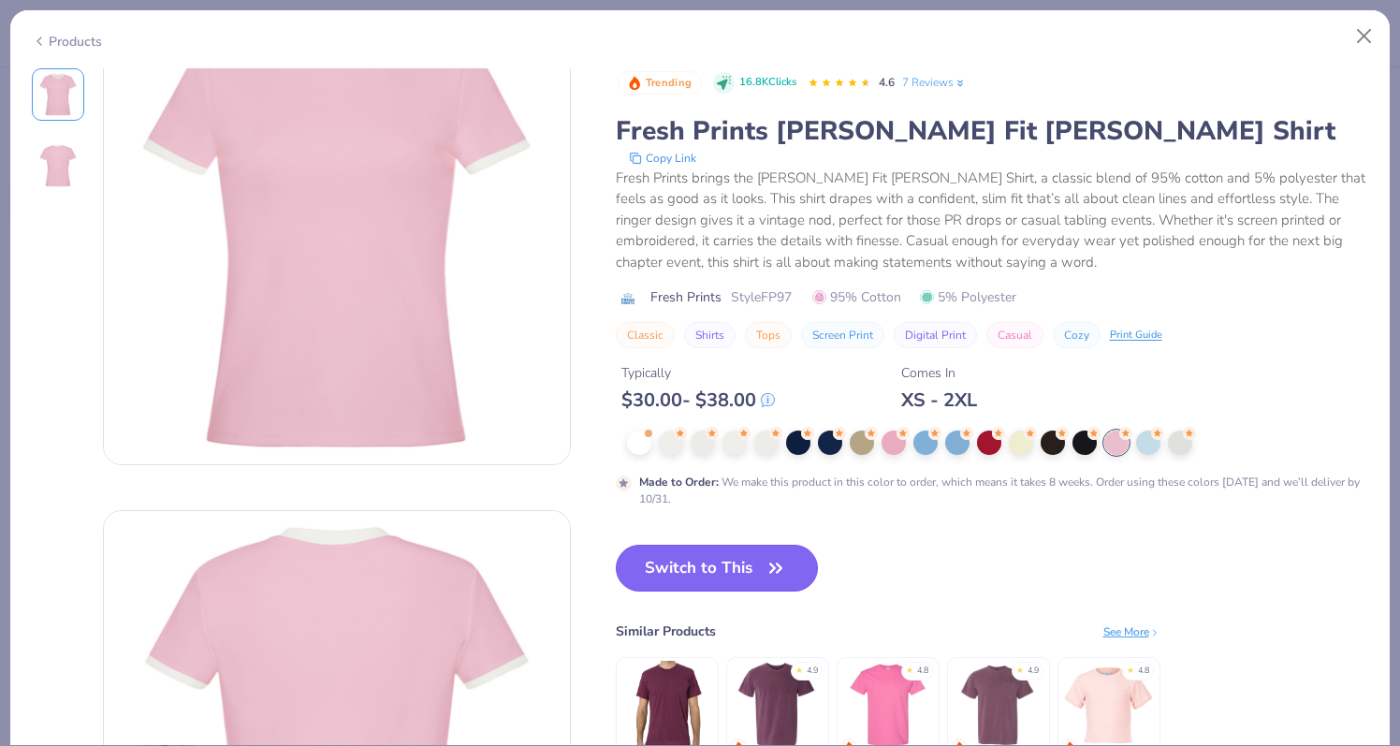
click at [785, 568] on icon "button" at bounding box center [776, 568] width 26 height 26
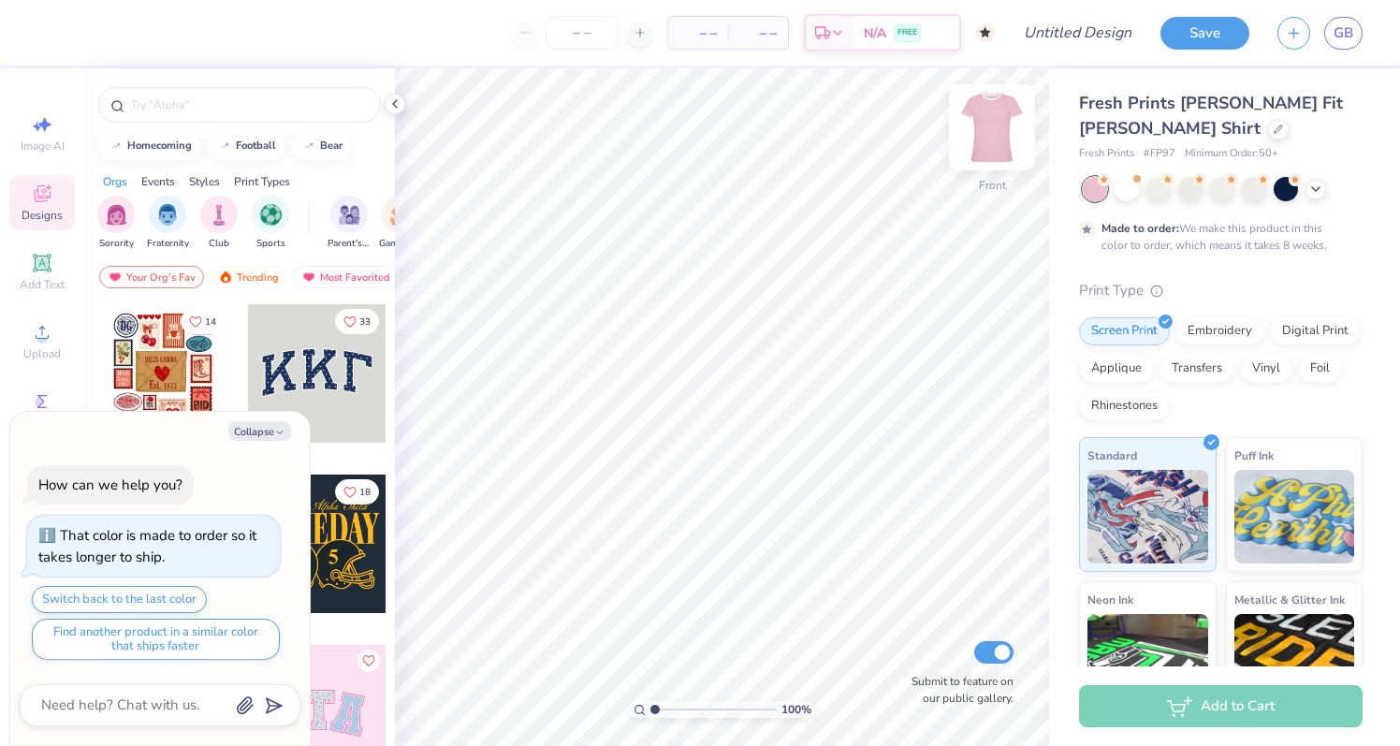
click at [994, 138] on img at bounding box center [991, 127] width 75 height 75
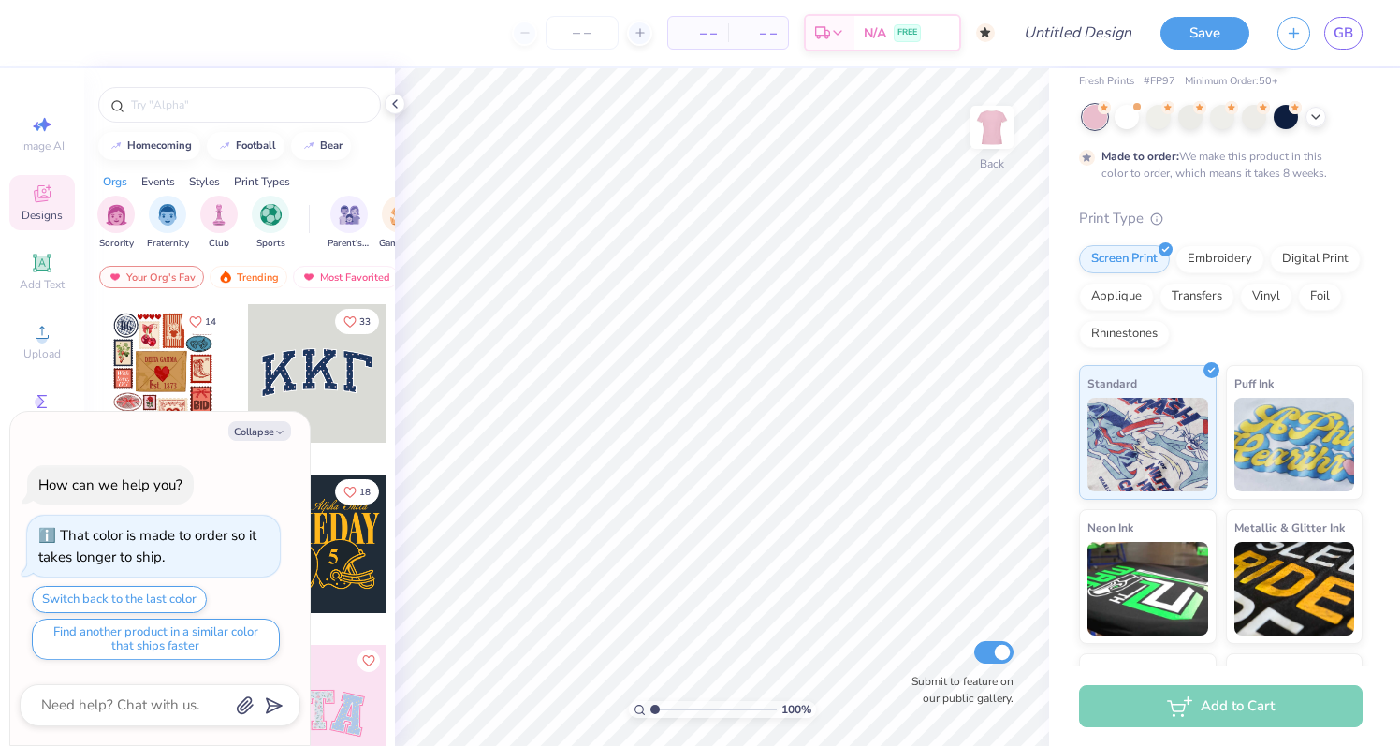
scroll to position [57, 0]
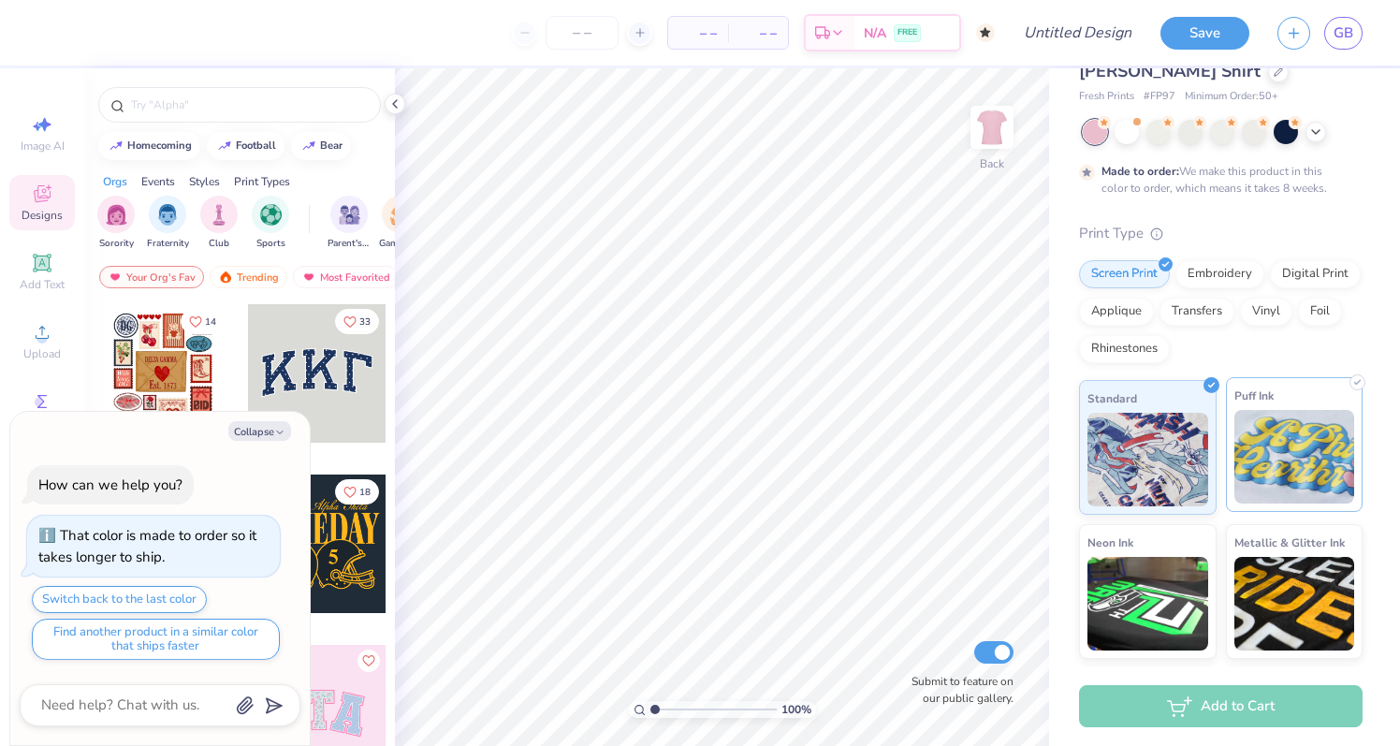
click at [1278, 439] on img at bounding box center [1294, 457] width 121 height 94
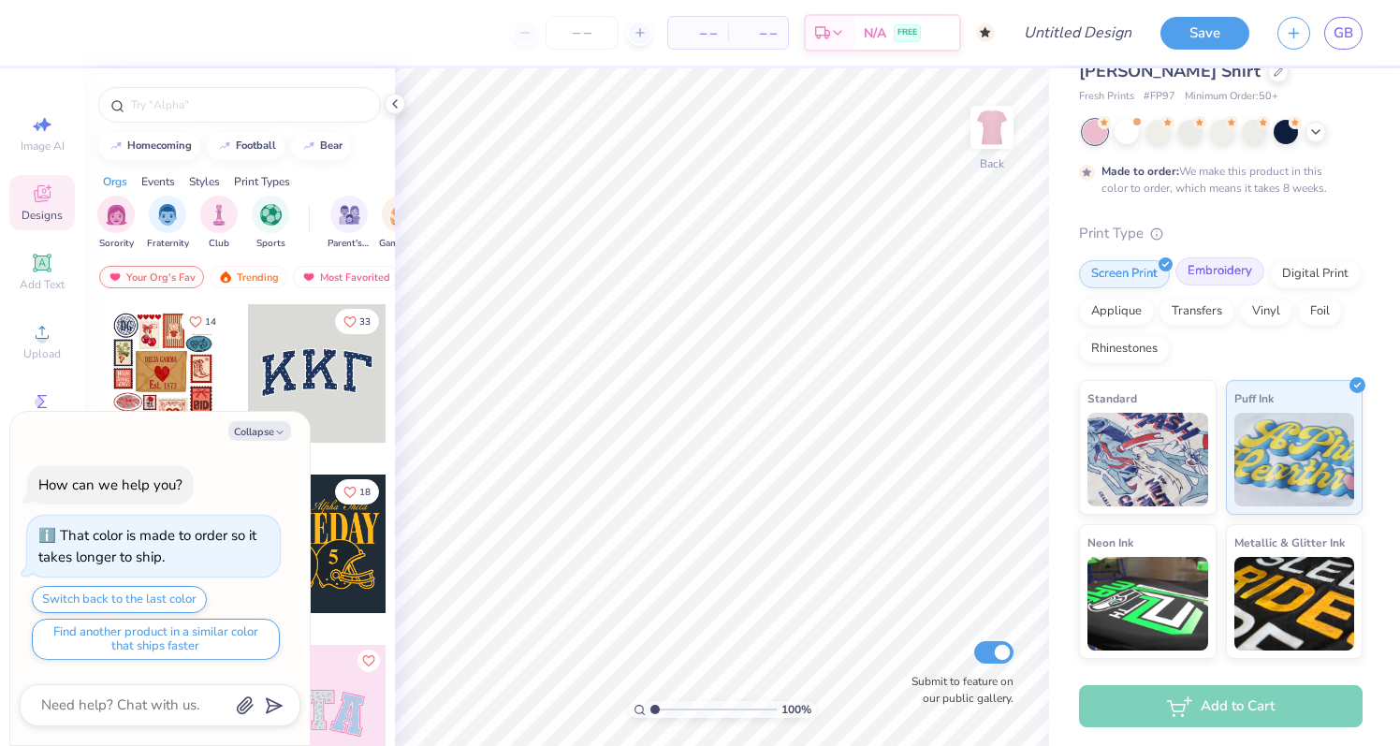
click at [1220, 273] on div "Embroidery" at bounding box center [1219, 271] width 89 height 28
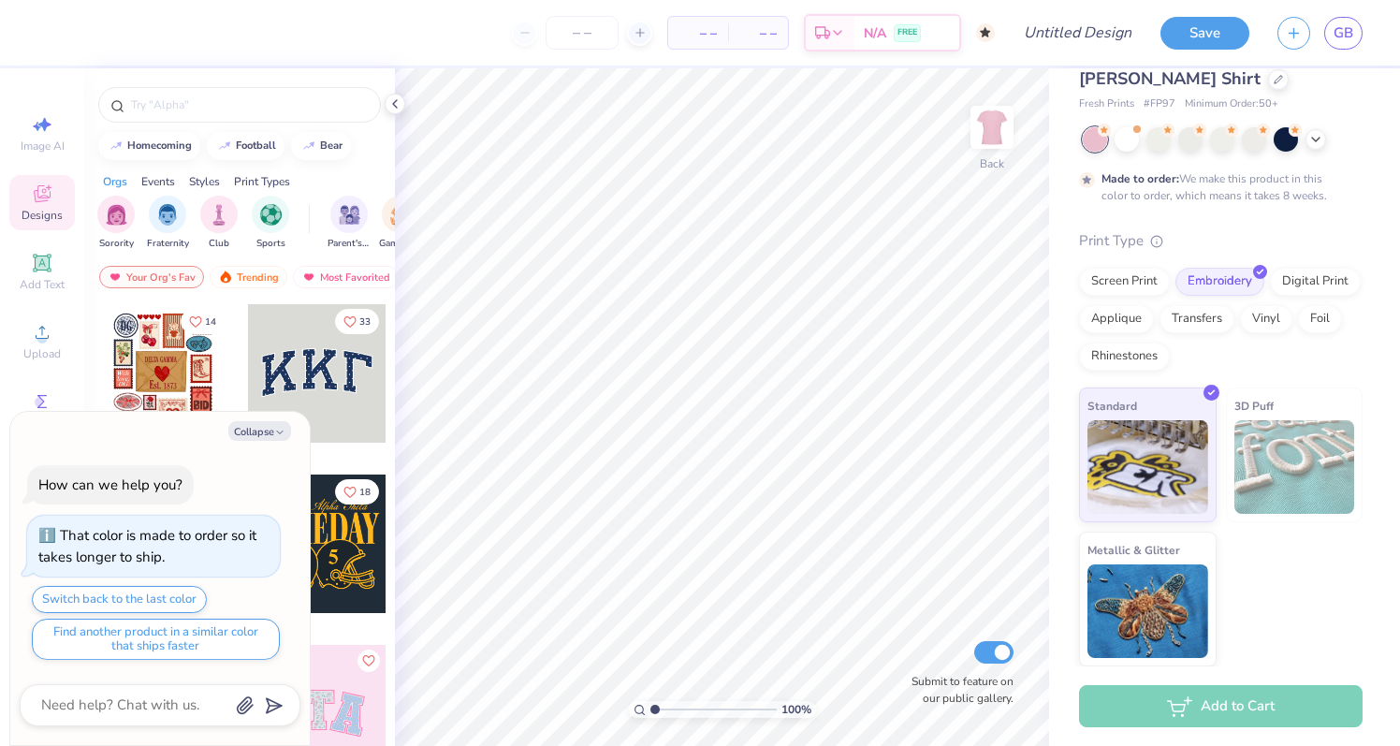
click at [1257, 458] on img at bounding box center [1294, 467] width 121 height 94
click at [275, 430] on icon "button" at bounding box center [279, 432] width 11 height 11
type textarea "x"
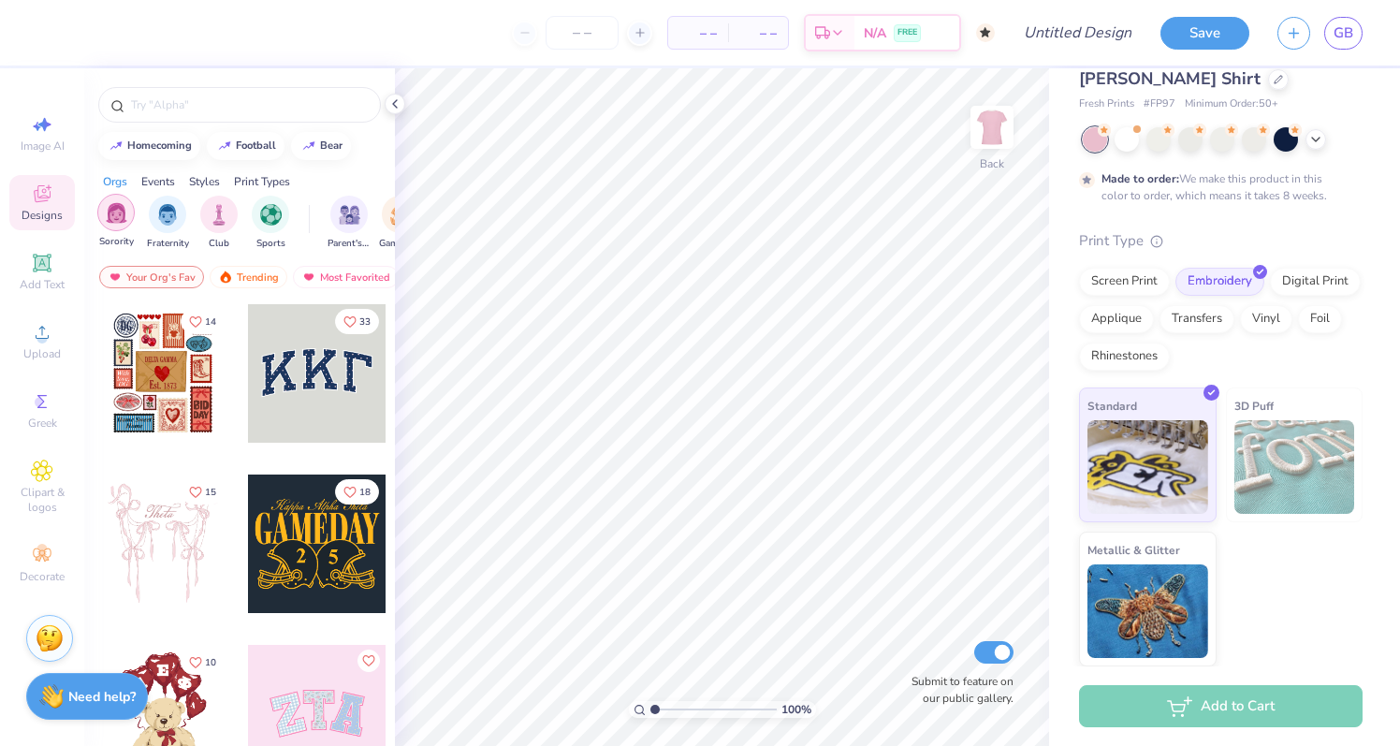
click at [109, 213] on img "filter for Sorority" at bounding box center [117, 213] width 22 height 22
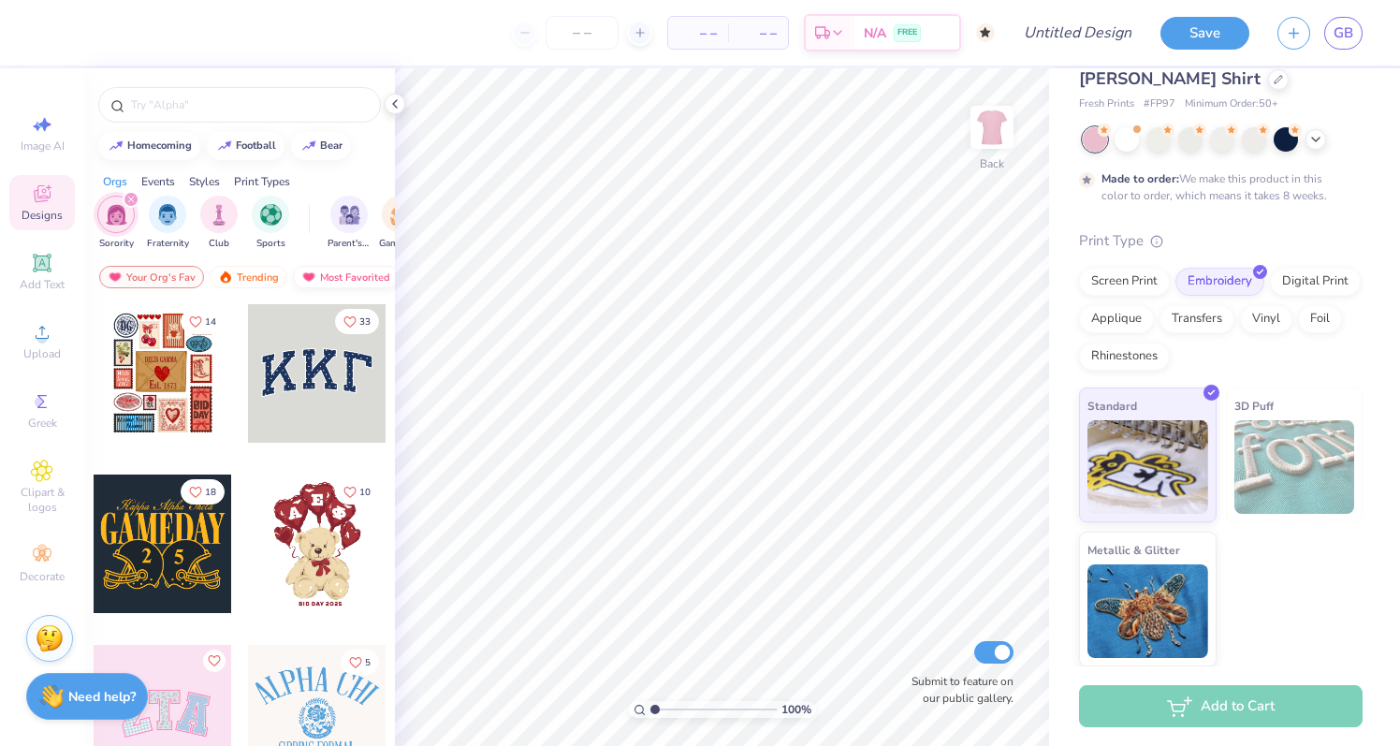
click at [315, 274] on div "Most Favorited" at bounding box center [346, 277] width 106 height 22
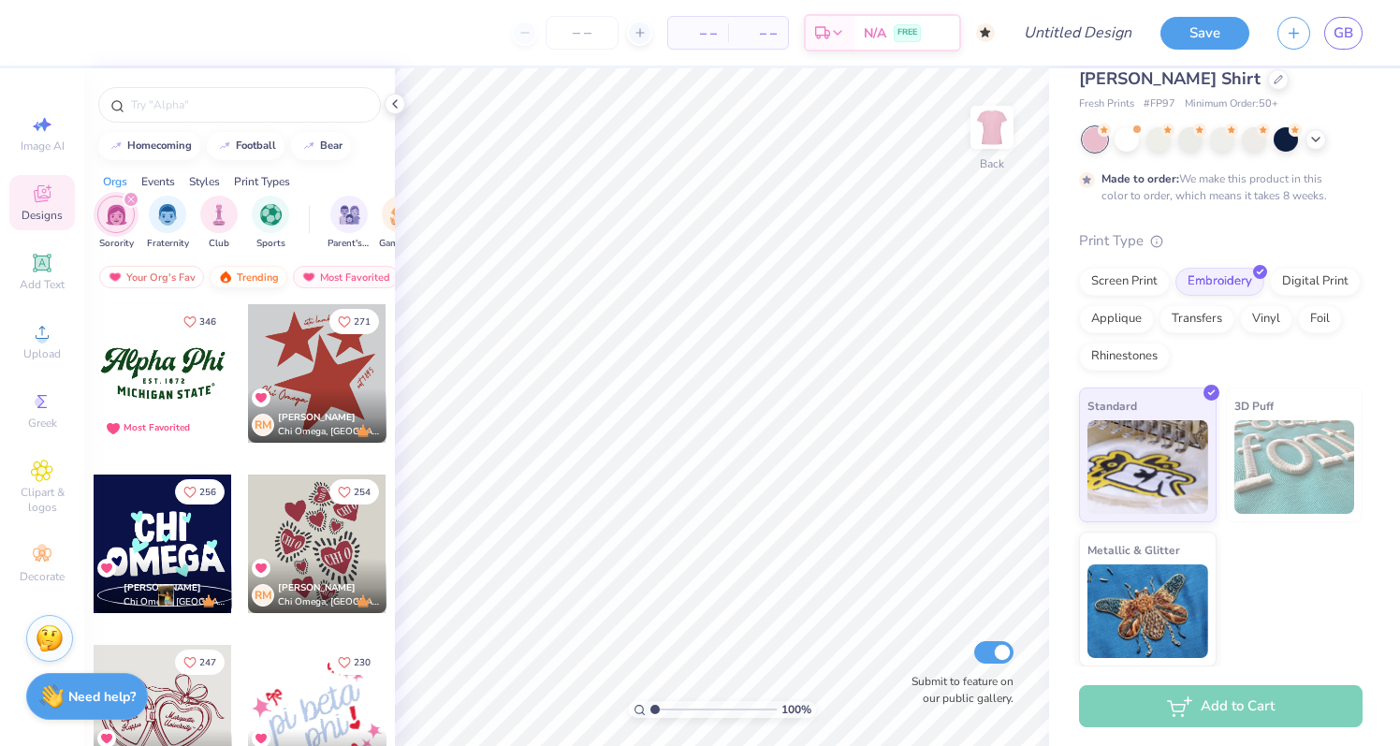
click at [264, 276] on div "Trending" at bounding box center [249, 277] width 78 height 22
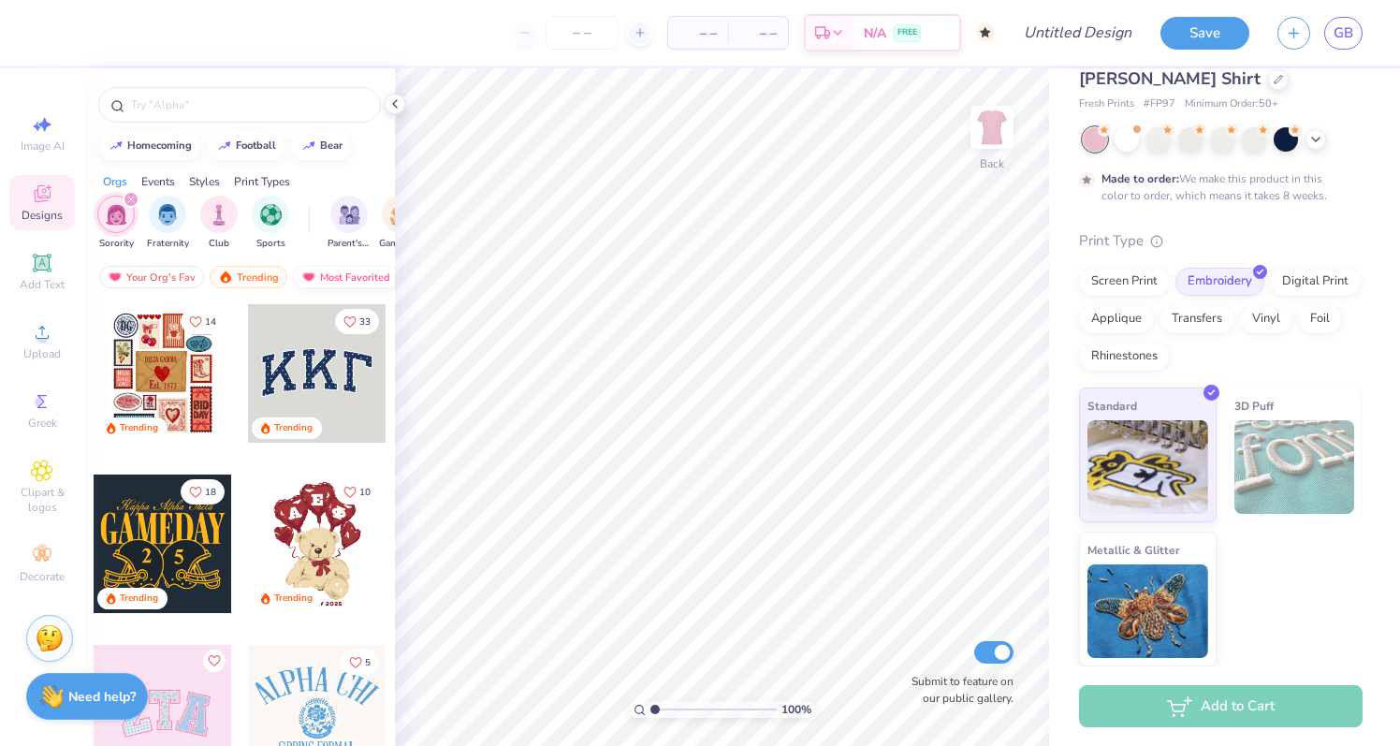
click at [314, 273] on div "Most Favorited" at bounding box center [346, 277] width 106 height 22
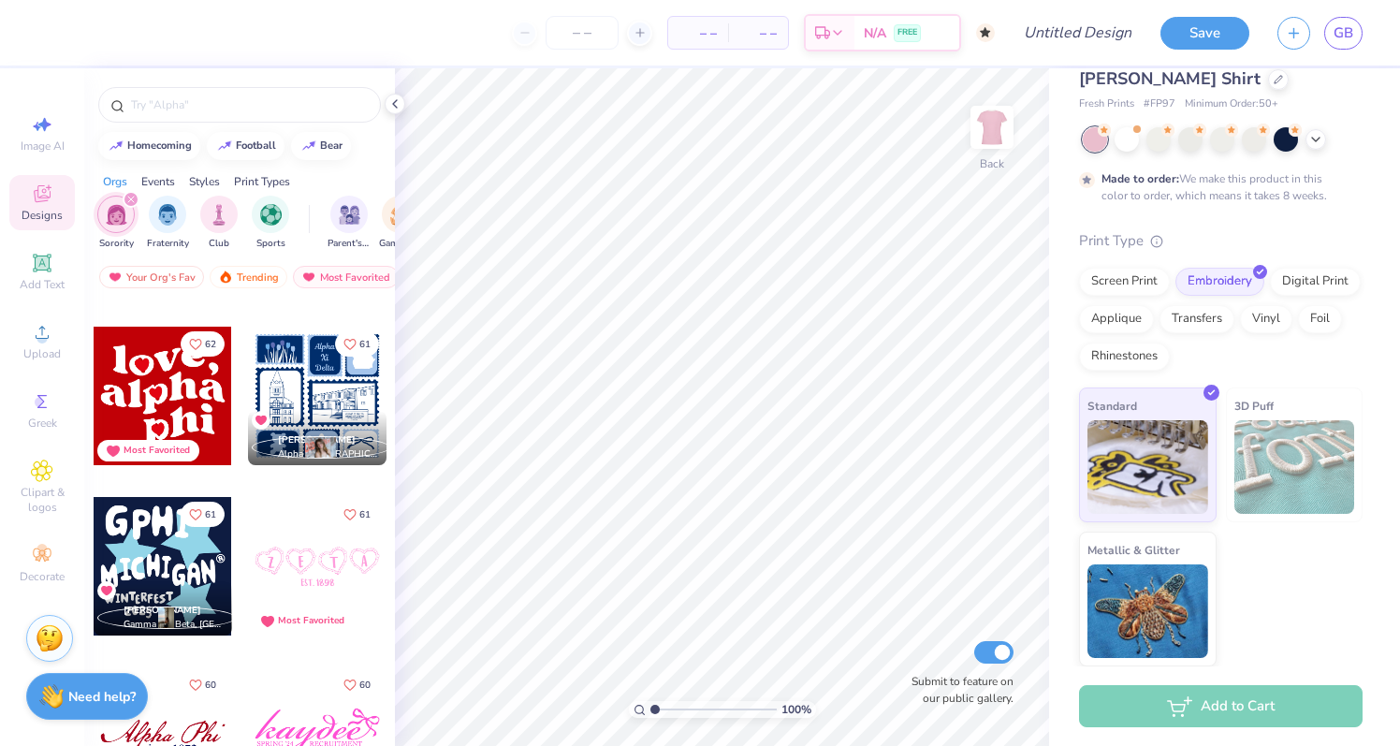
scroll to position [5259, 0]
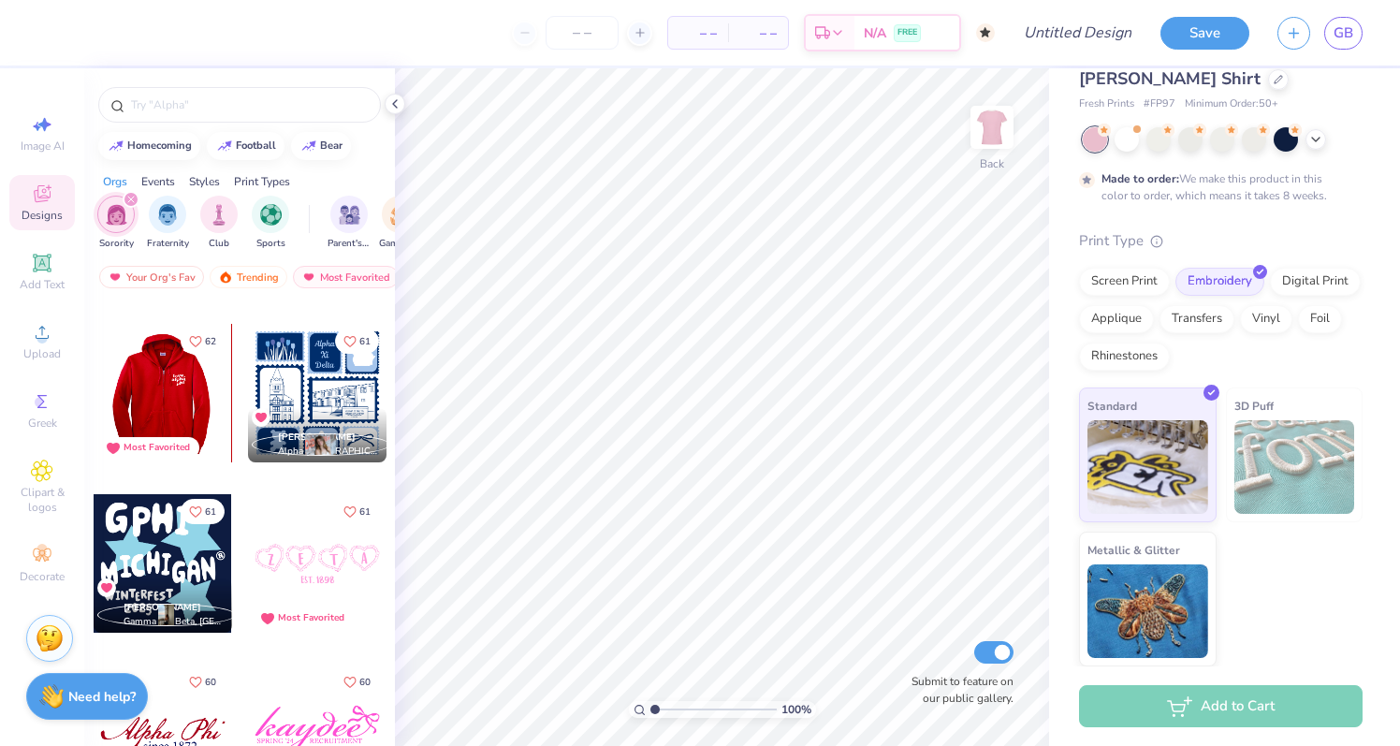
drag, startPoint x: 155, startPoint y: 400, endPoint x: 237, endPoint y: 302, distance: 127.6
click at [238, 303] on div "65 Most Favorited 64 Soleil Dam Alpha Gamma Delta, San Diego State University 6…" at bounding box center [239, 559] width 311 height 512
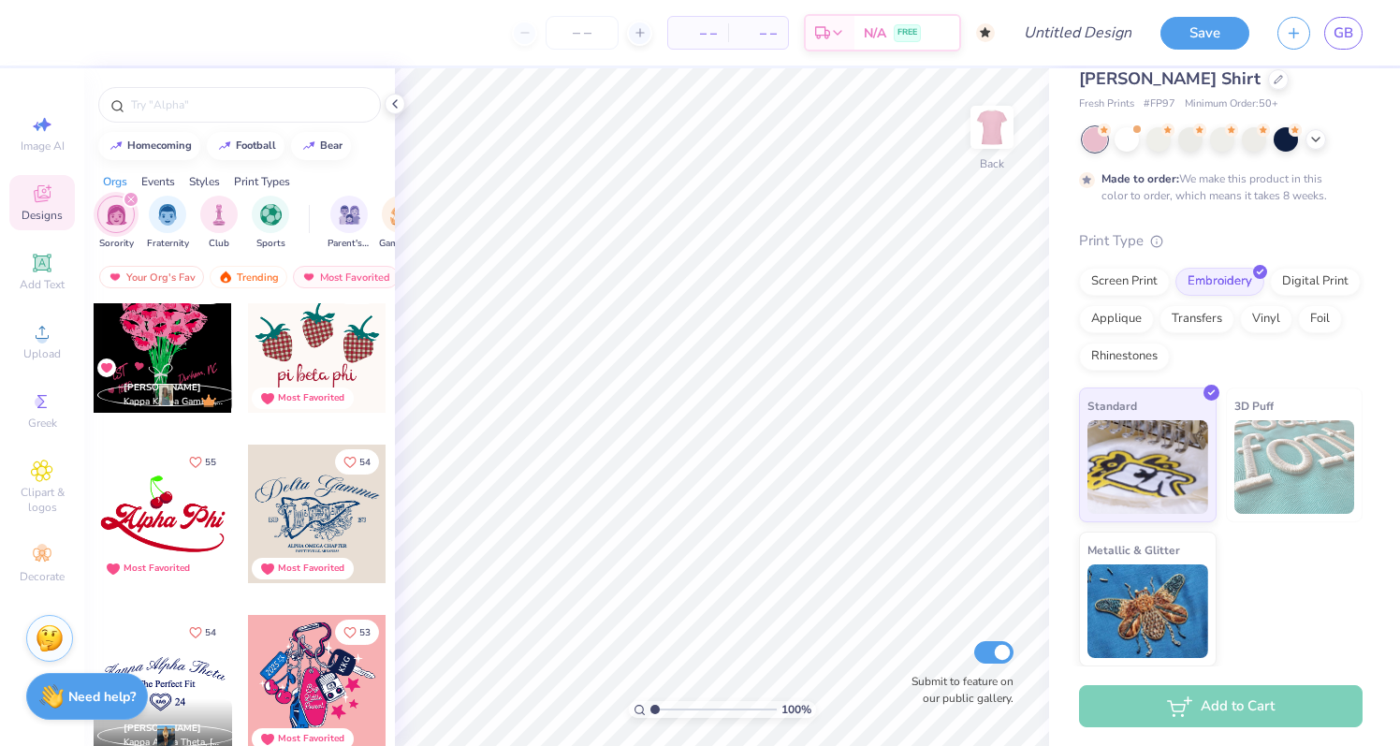
scroll to position [6161, 0]
click at [177, 517] on div at bounding box center [163, 512] width 138 height 138
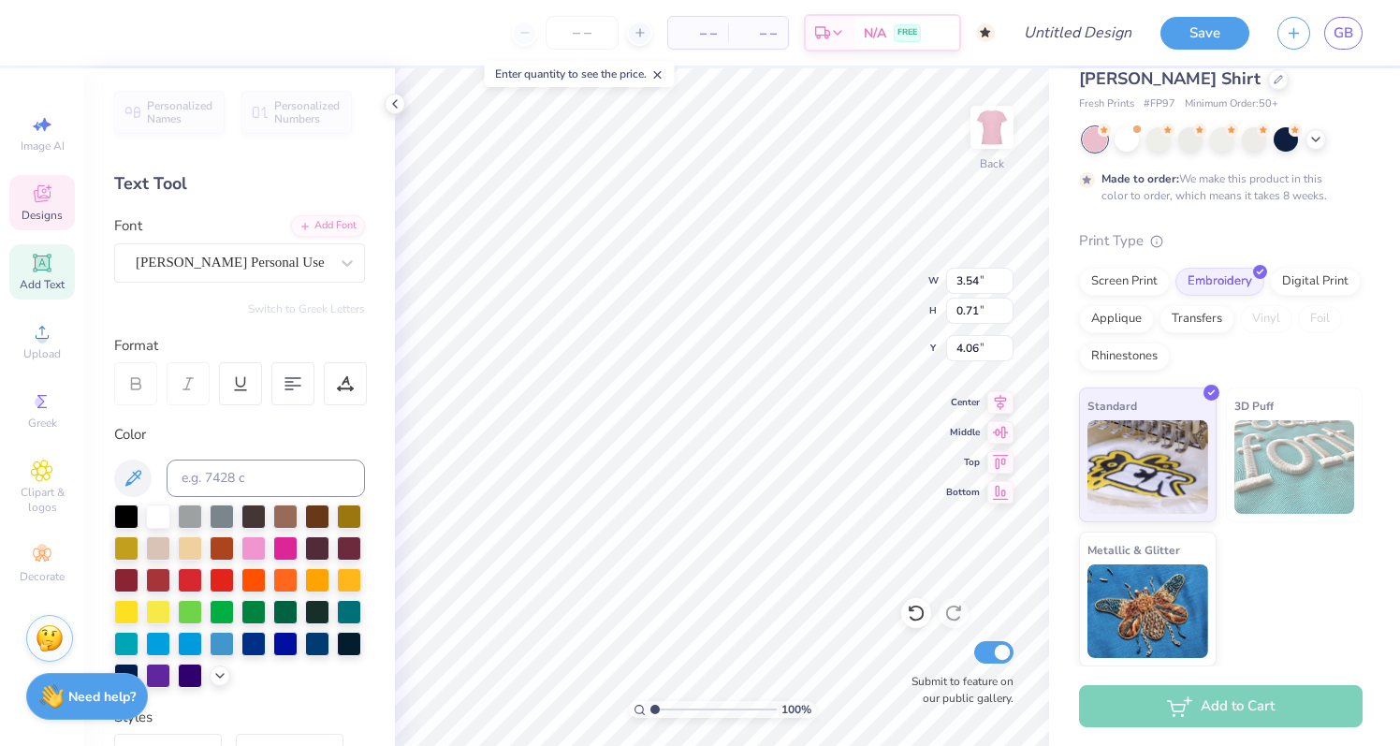
scroll to position [0, 0]
type textarea "Grils Who Code"
type input "0.68"
type input "0.54"
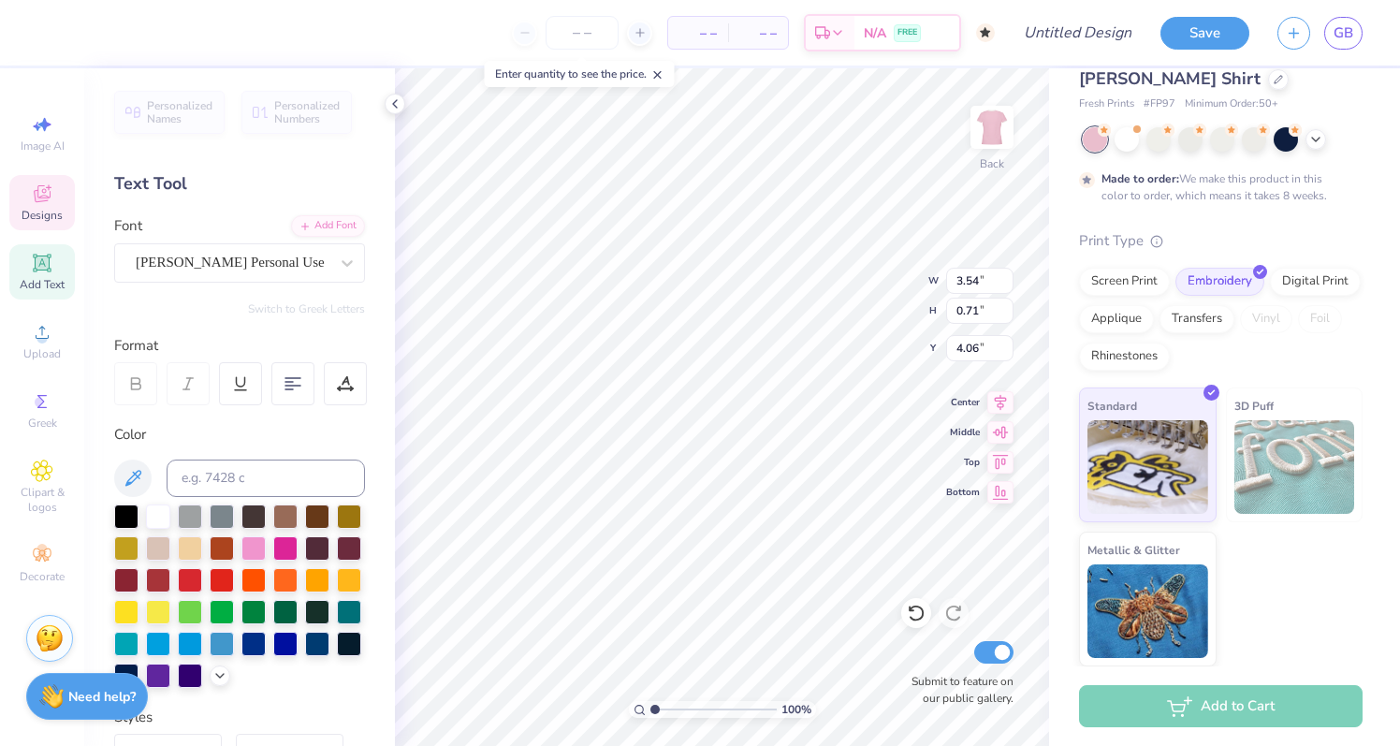
type input "3.49"
click at [289, 545] on div at bounding box center [285, 546] width 24 height 24
click at [258, 548] on div at bounding box center [253, 546] width 24 height 24
type input "3.52"
type input "0.42"
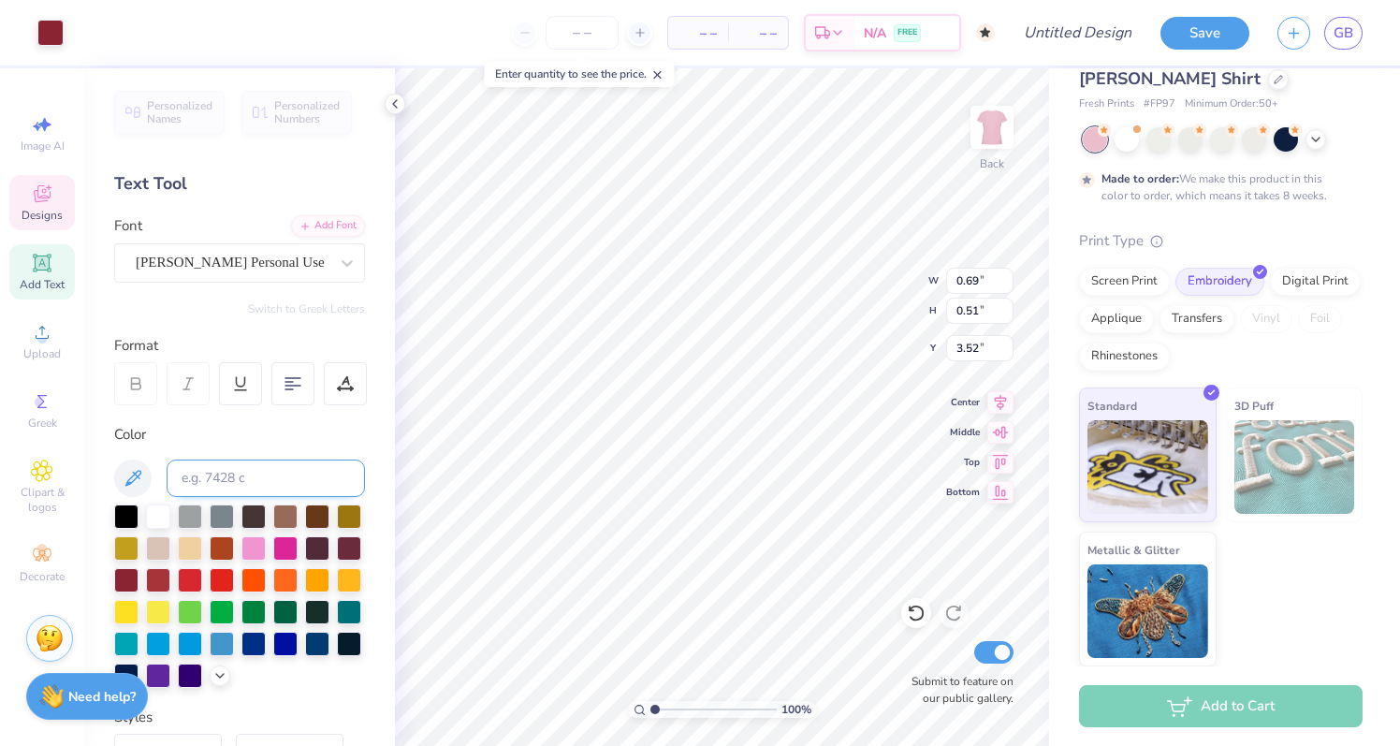
type input "0.30"
type input "3.65"
type input "2.29"
type input "3.83"
type input "1.09"
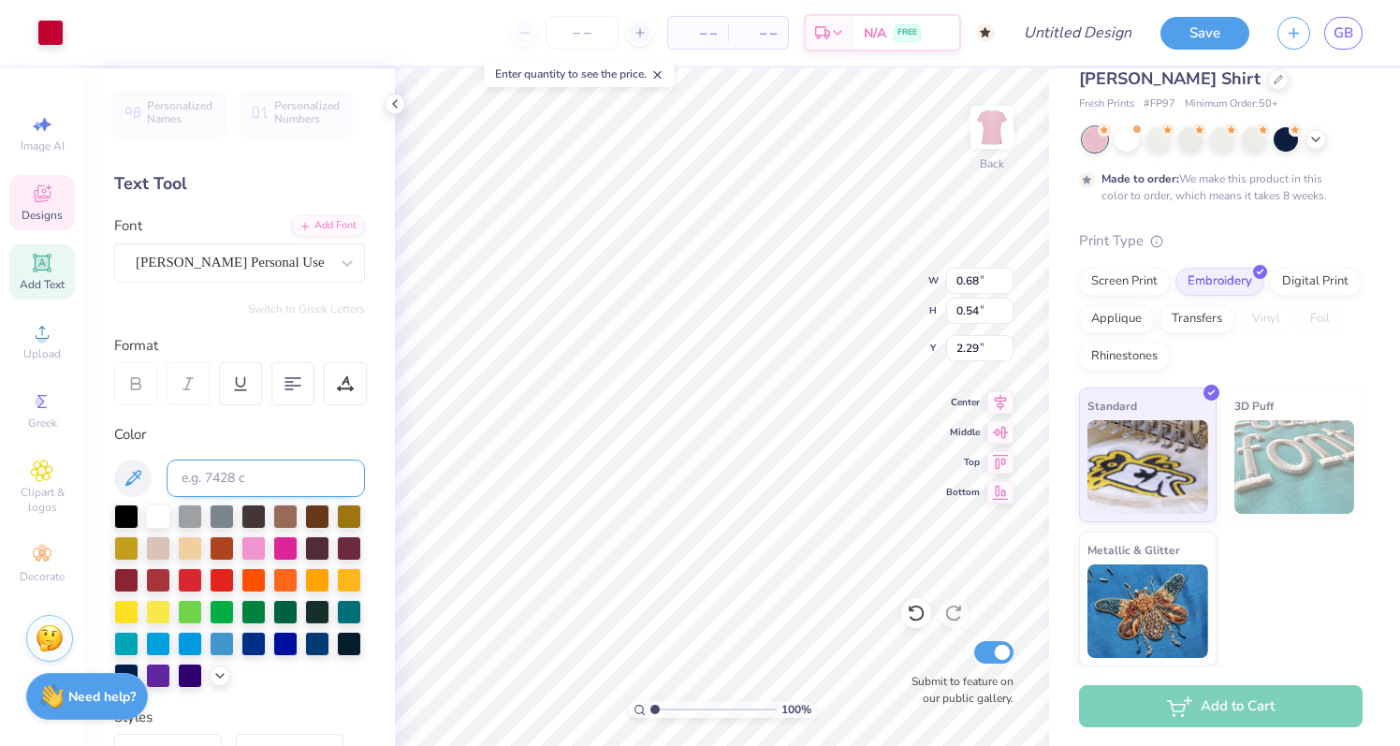
type input "4.28"
type input "0.42"
type input "0.30"
type input "3.65"
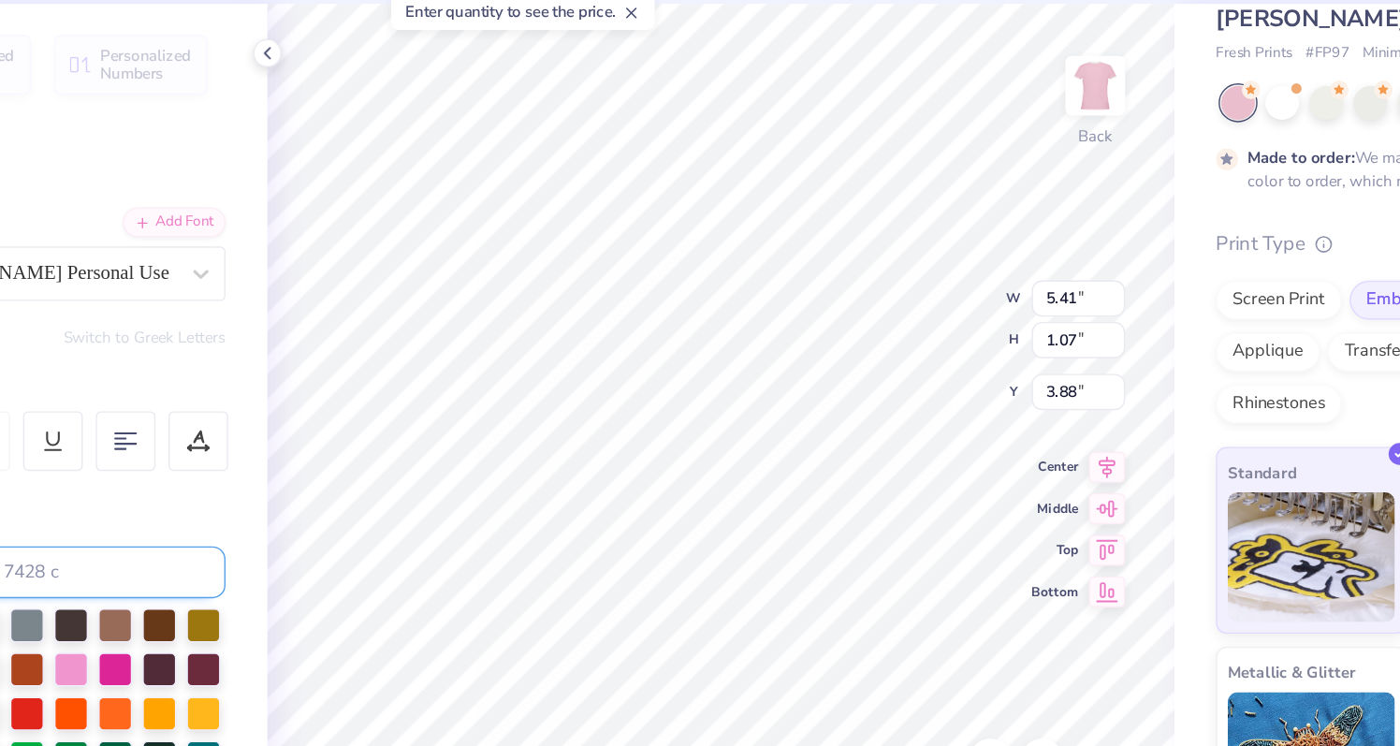
type input "4.30"
type input "3.83"
type input "1.09"
type input "5.37"
type input "4.57"
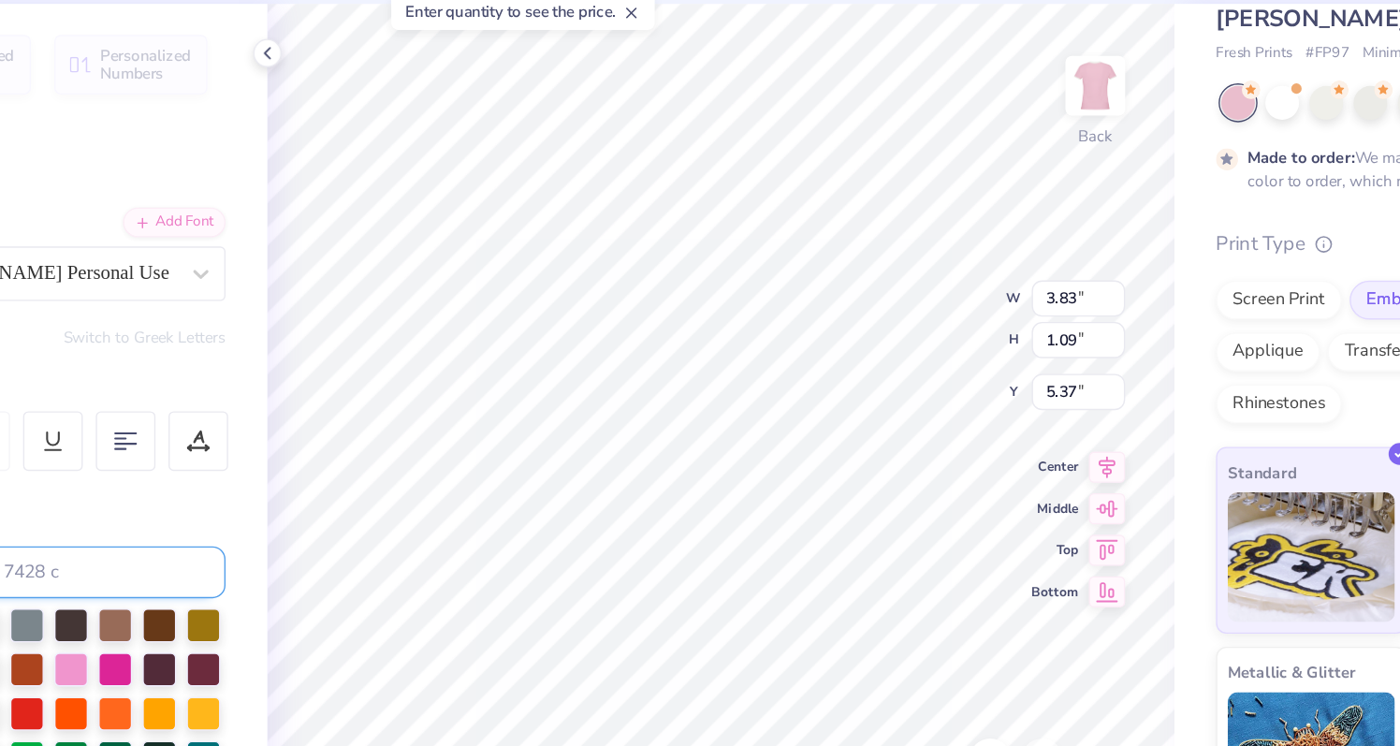
type input "1.30"
type input "5.13"
type input "1.46"
type input "5.21"
type input "5.17"
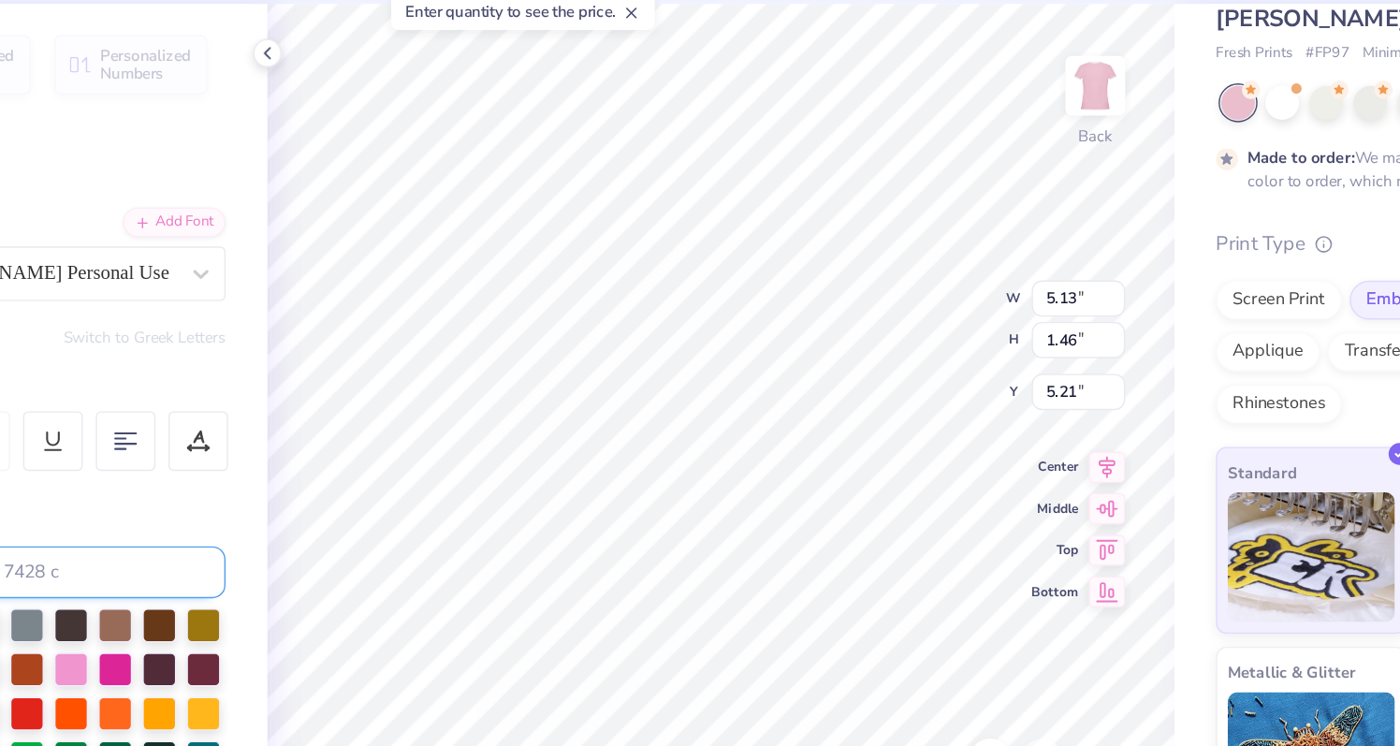
type input "1.19"
type input "5.39"
type input "4.84"
click at [262, 552] on div at bounding box center [253, 546] width 24 height 24
click at [258, 552] on div at bounding box center [253, 546] width 24 height 24
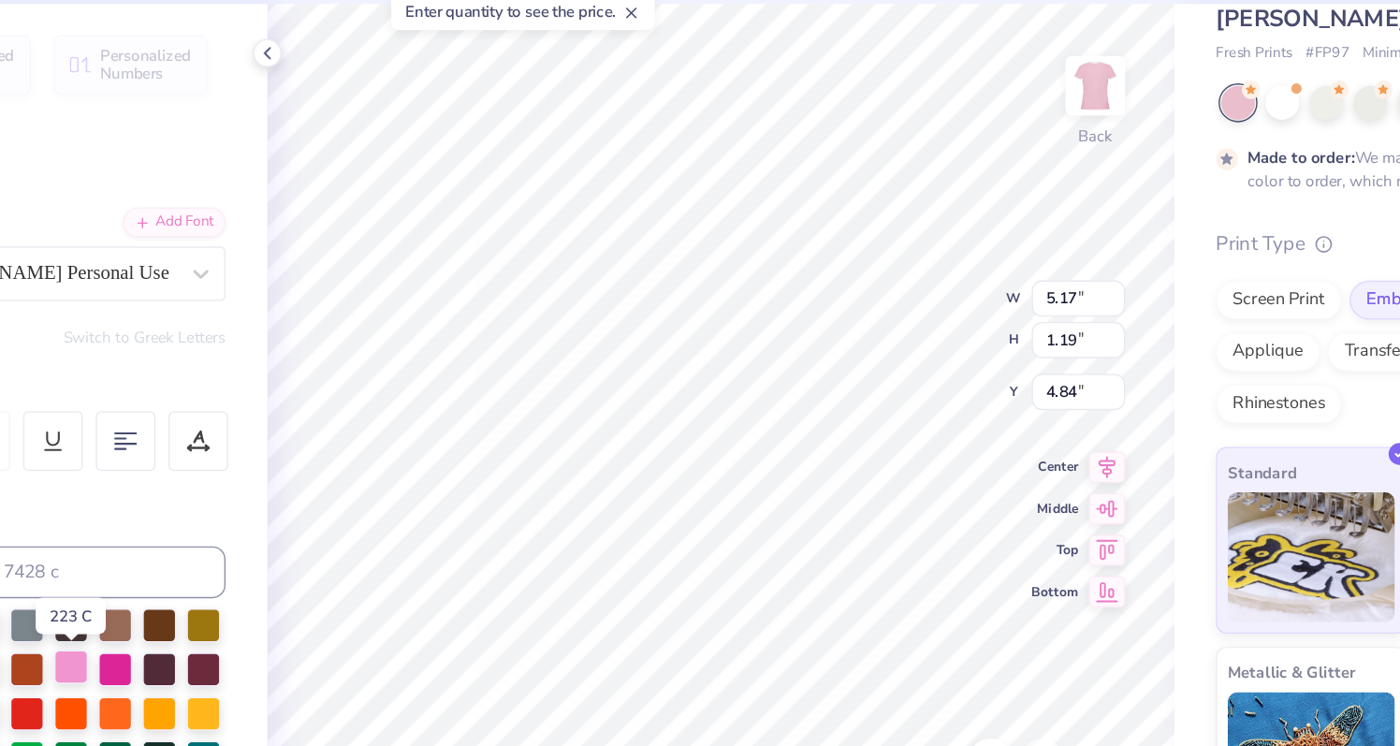
click at [254, 552] on div at bounding box center [253, 546] width 24 height 24
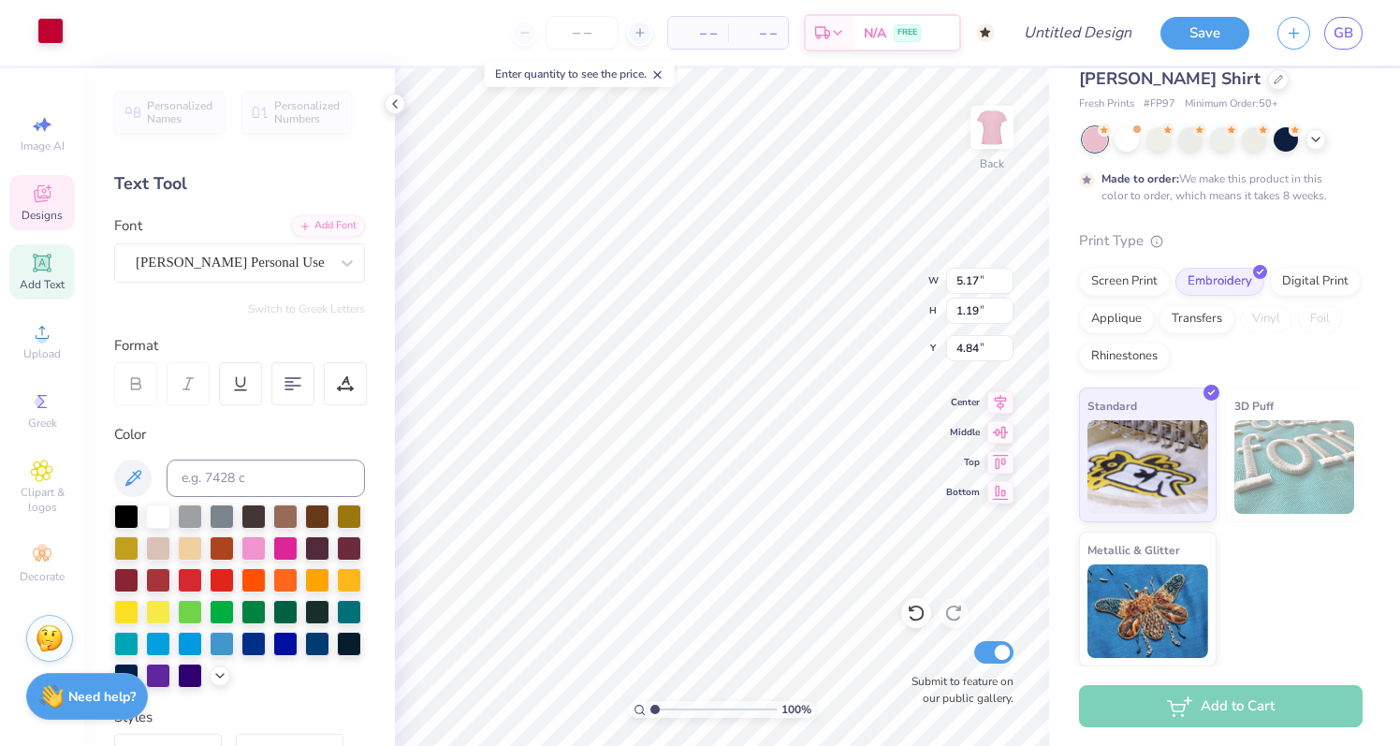
click at [52, 25] on div at bounding box center [50, 31] width 26 height 26
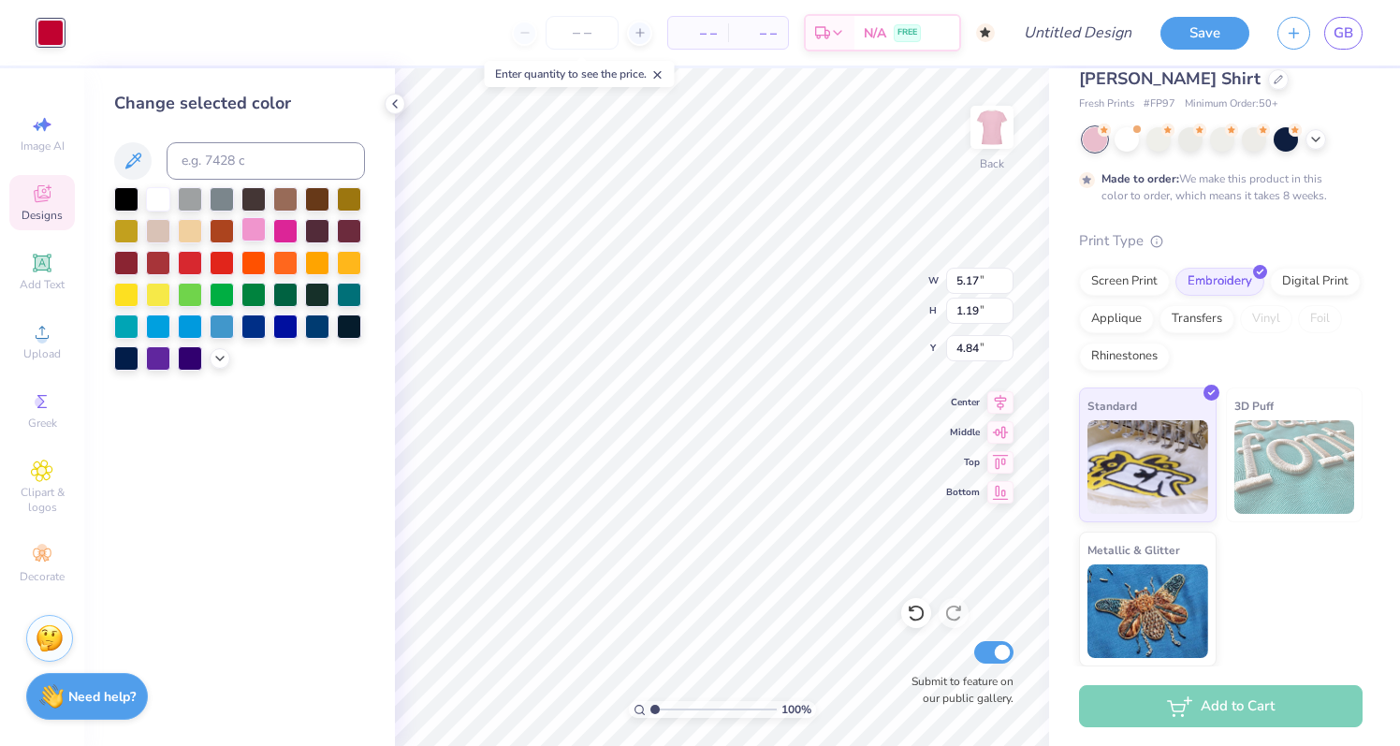
click at [248, 233] on div at bounding box center [253, 229] width 24 height 24
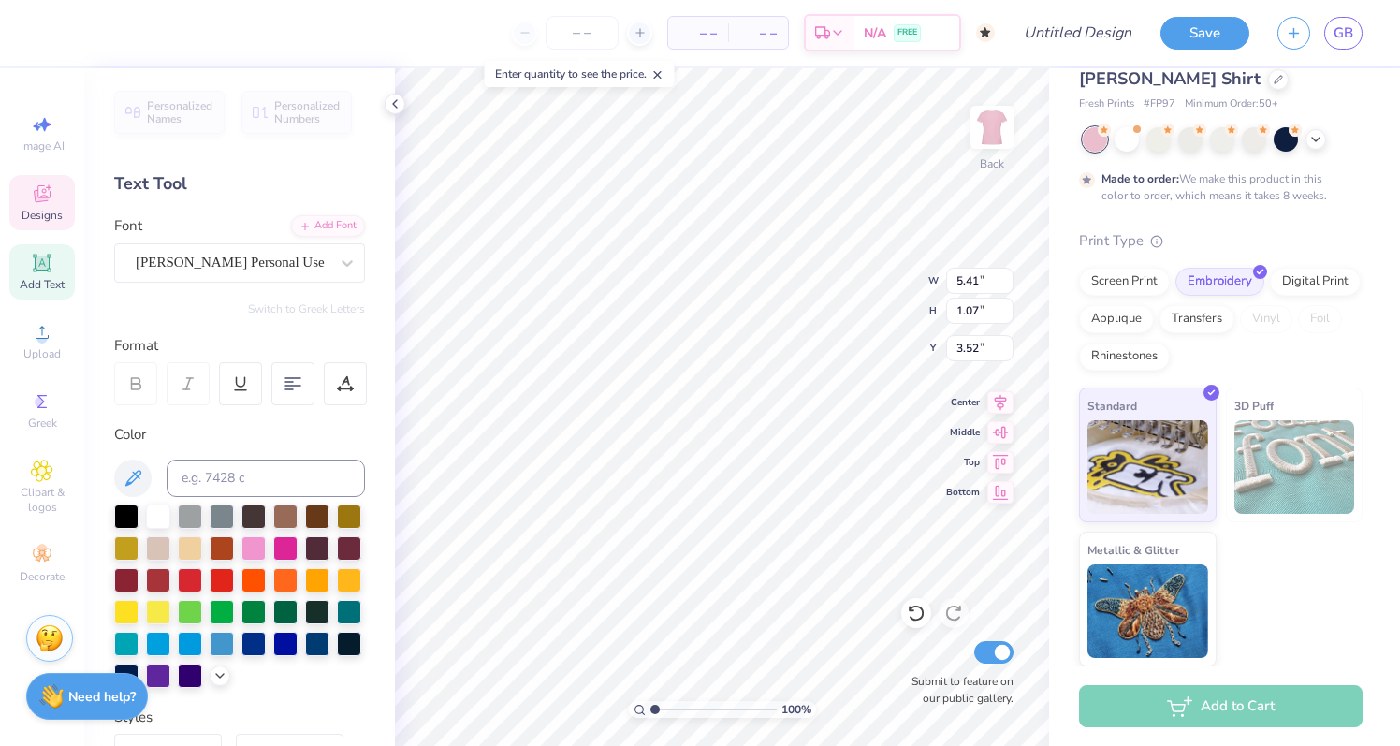
type input "4.30"
type input "6.92"
type input "1.36"
type input "3.68"
type textarea "Girls Who Code"
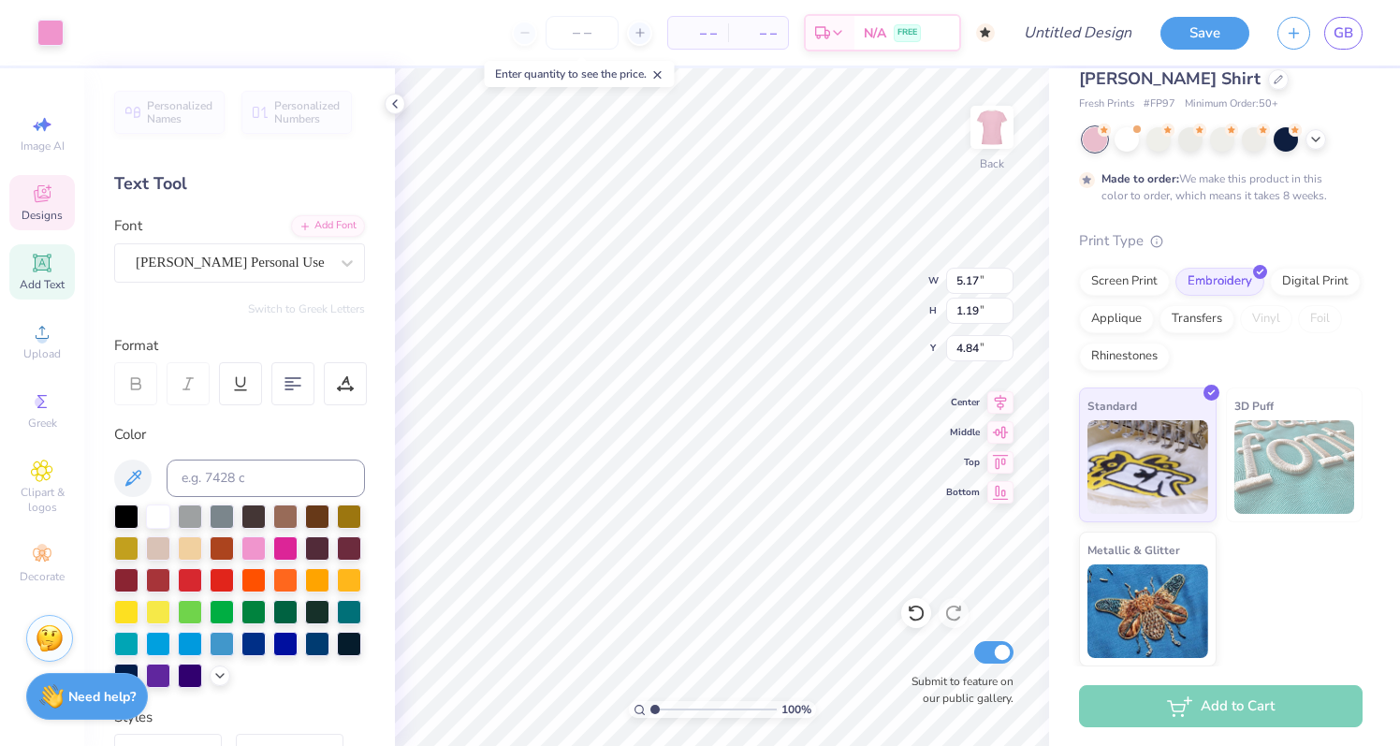
scroll to position [18, 0]
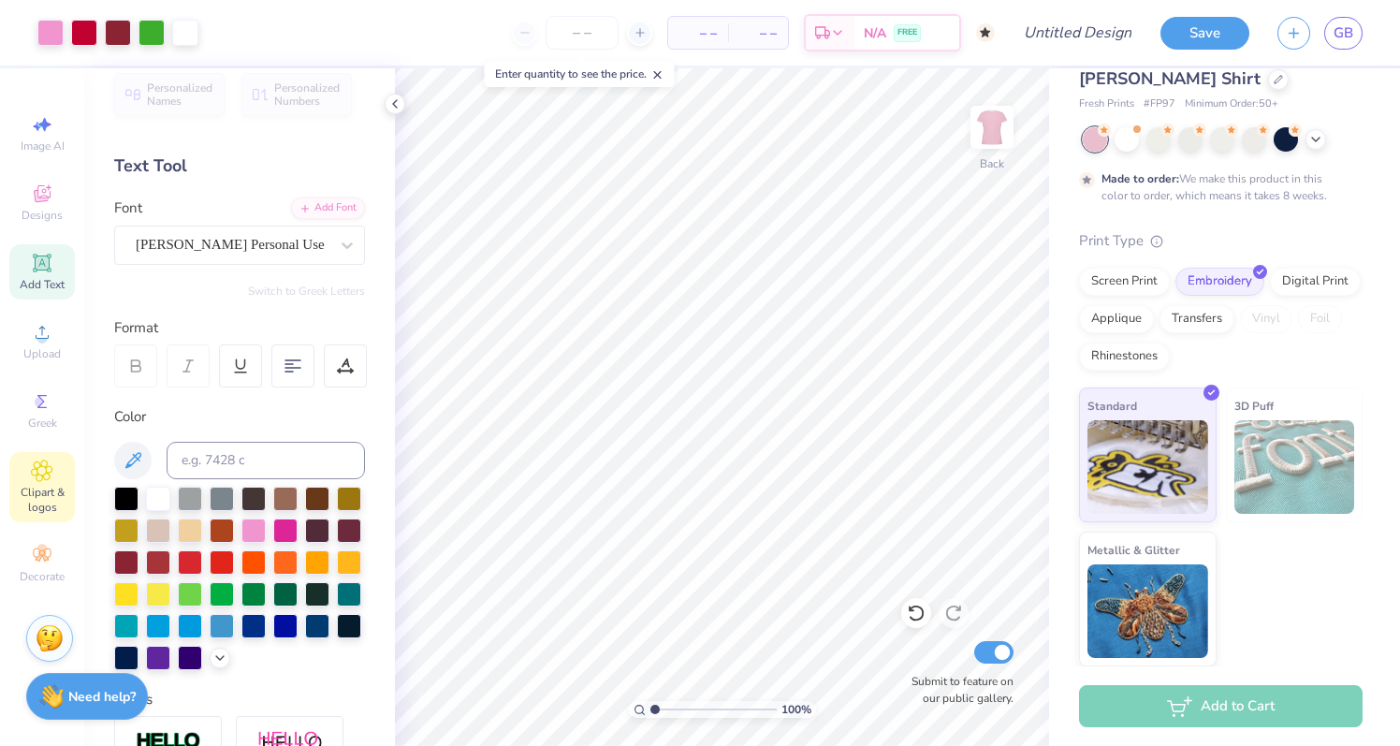
click at [52, 465] on icon at bounding box center [42, 470] width 22 height 22
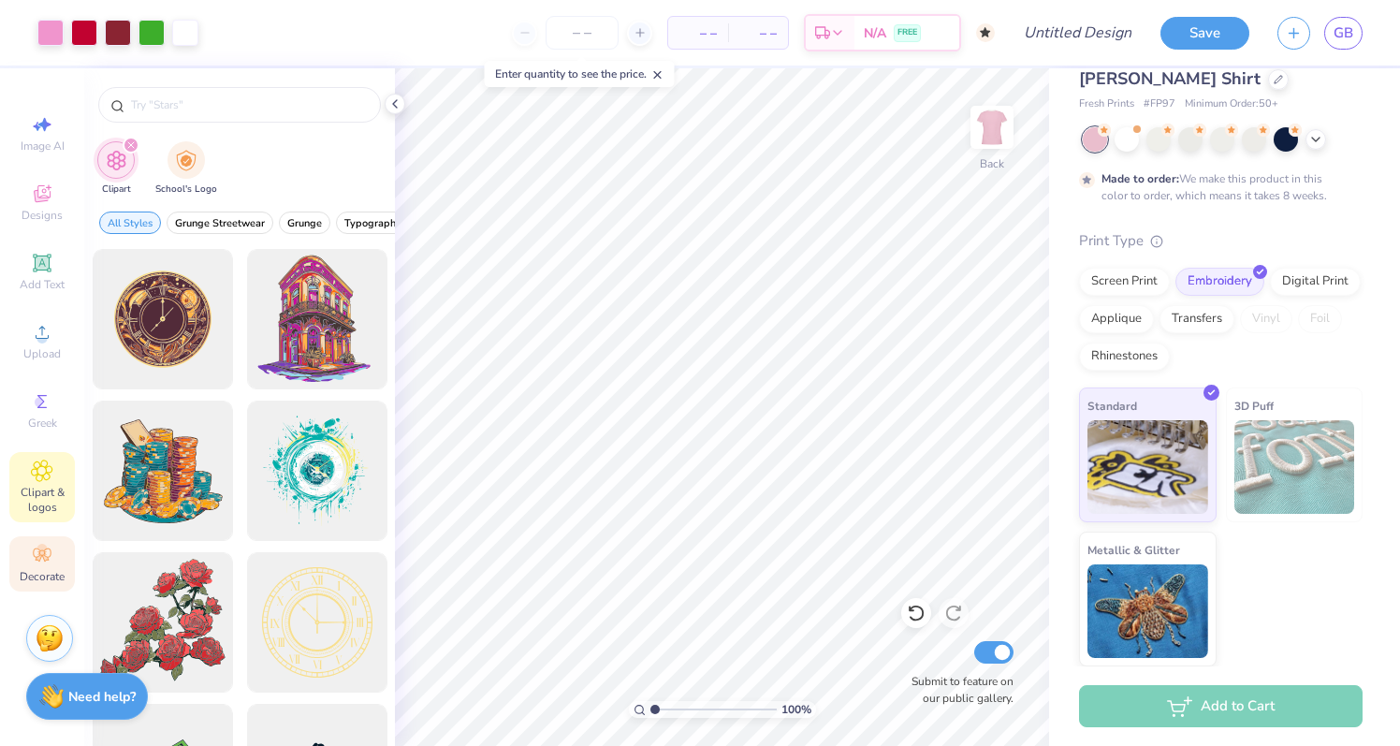
click at [36, 554] on icon at bounding box center [42, 555] width 22 height 22
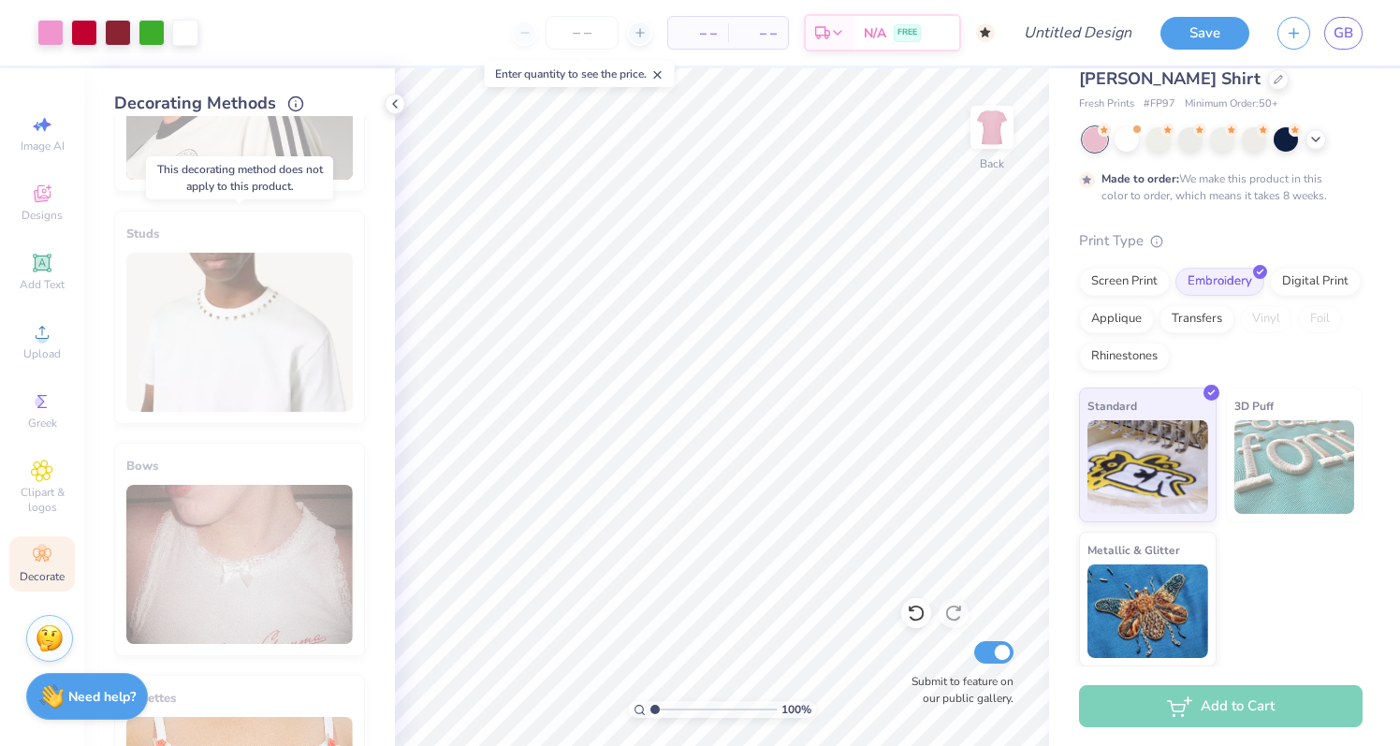
scroll to position [1010, 0]
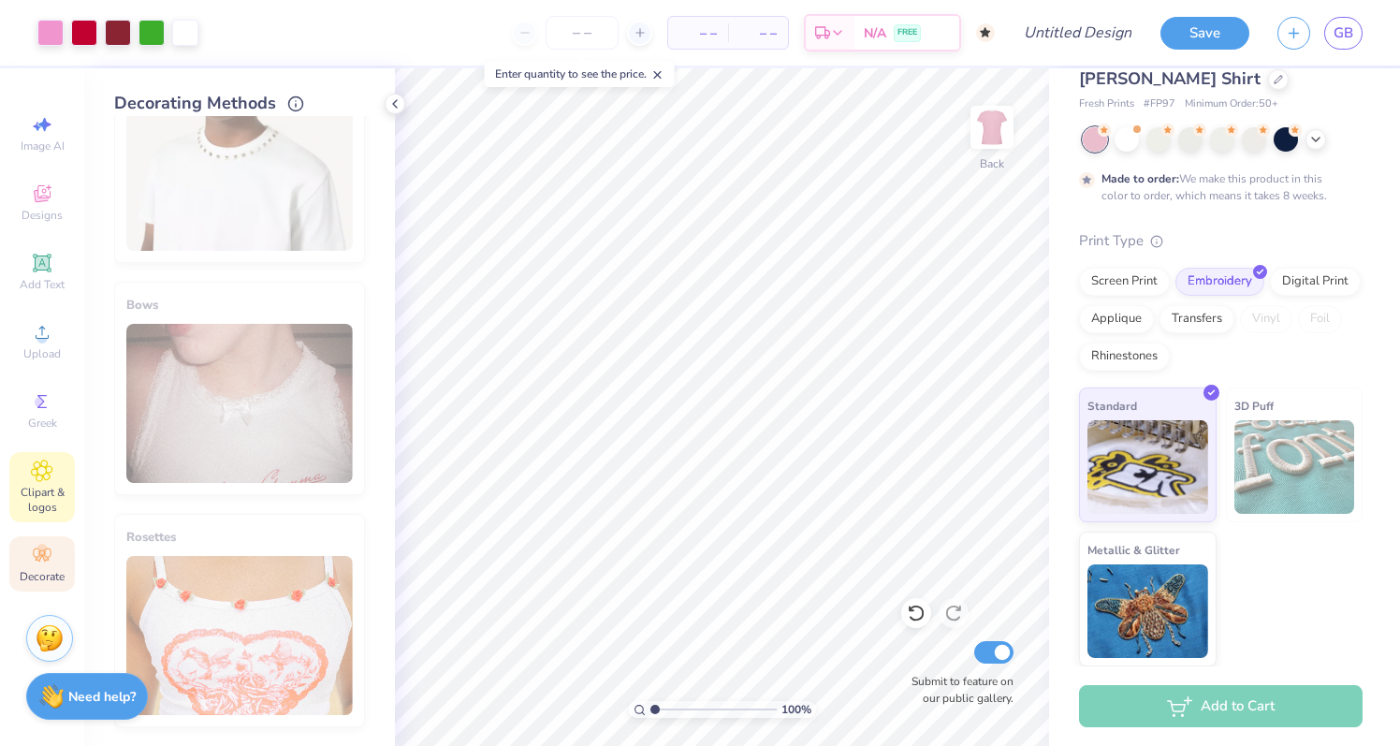
click at [57, 485] on span "Clipart & logos" at bounding box center [41, 500] width 65 height 30
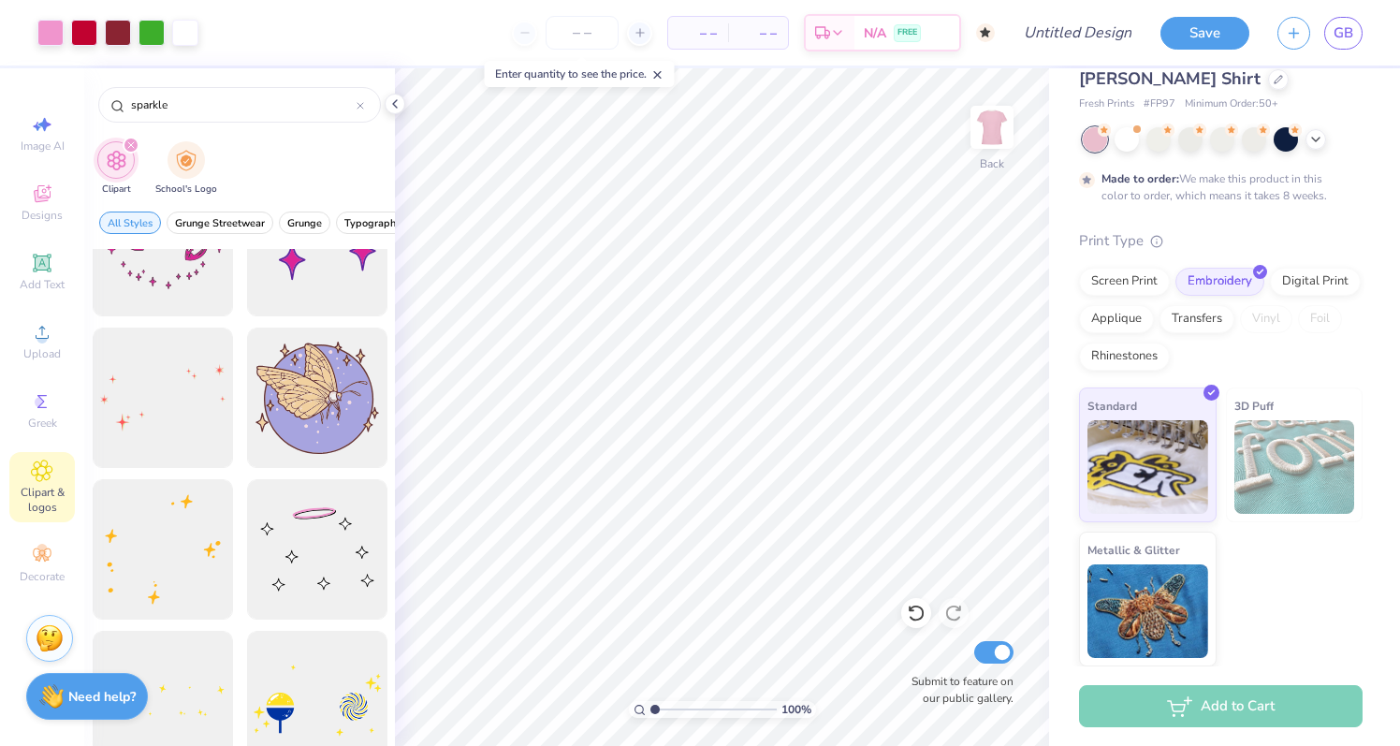
scroll to position [380, 0]
type input "sparkle"
click at [153, 408] on div at bounding box center [162, 394] width 154 height 154
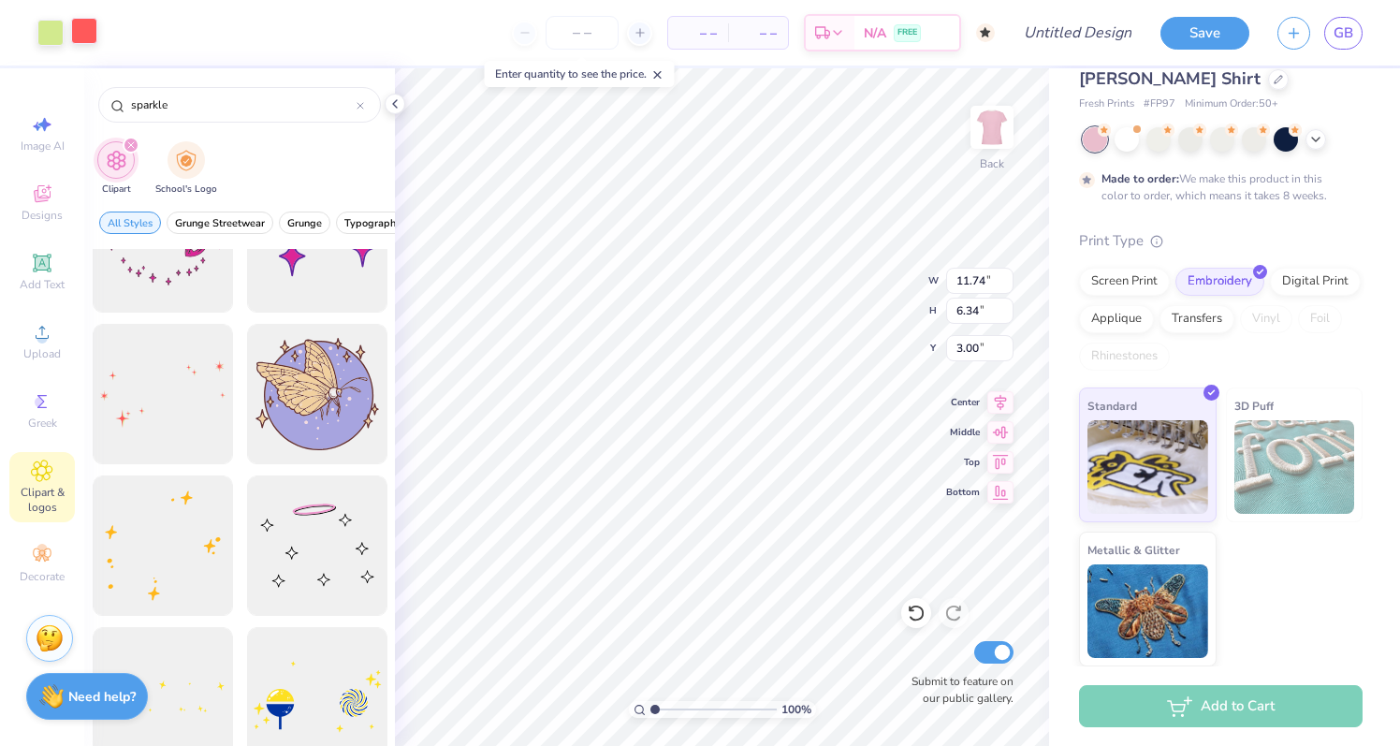
click at [83, 39] on div at bounding box center [84, 31] width 26 height 26
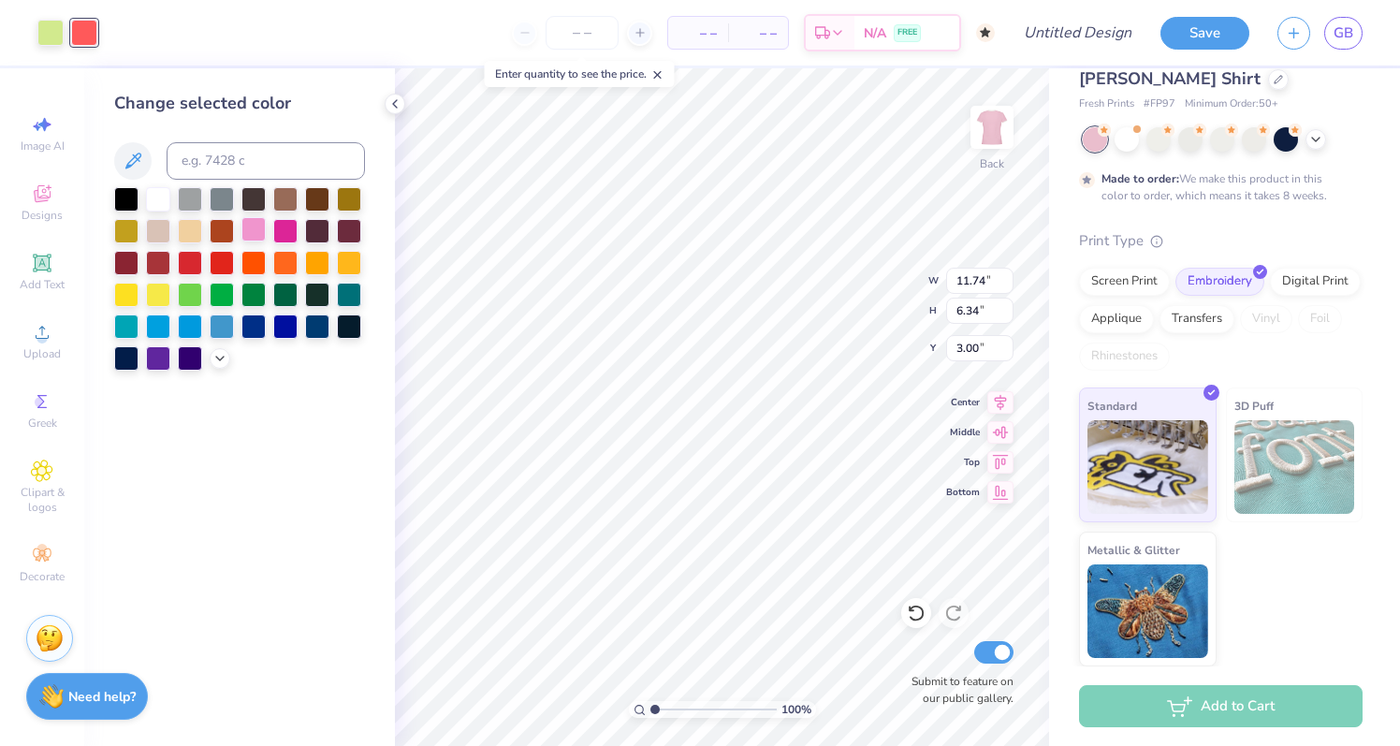
click at [250, 225] on div at bounding box center [253, 229] width 24 height 24
click at [51, 33] on div at bounding box center [50, 31] width 26 height 26
click at [252, 228] on div at bounding box center [253, 229] width 24 height 24
click at [53, 33] on div at bounding box center [50, 31] width 26 height 26
click at [79, 30] on div at bounding box center [84, 31] width 26 height 26
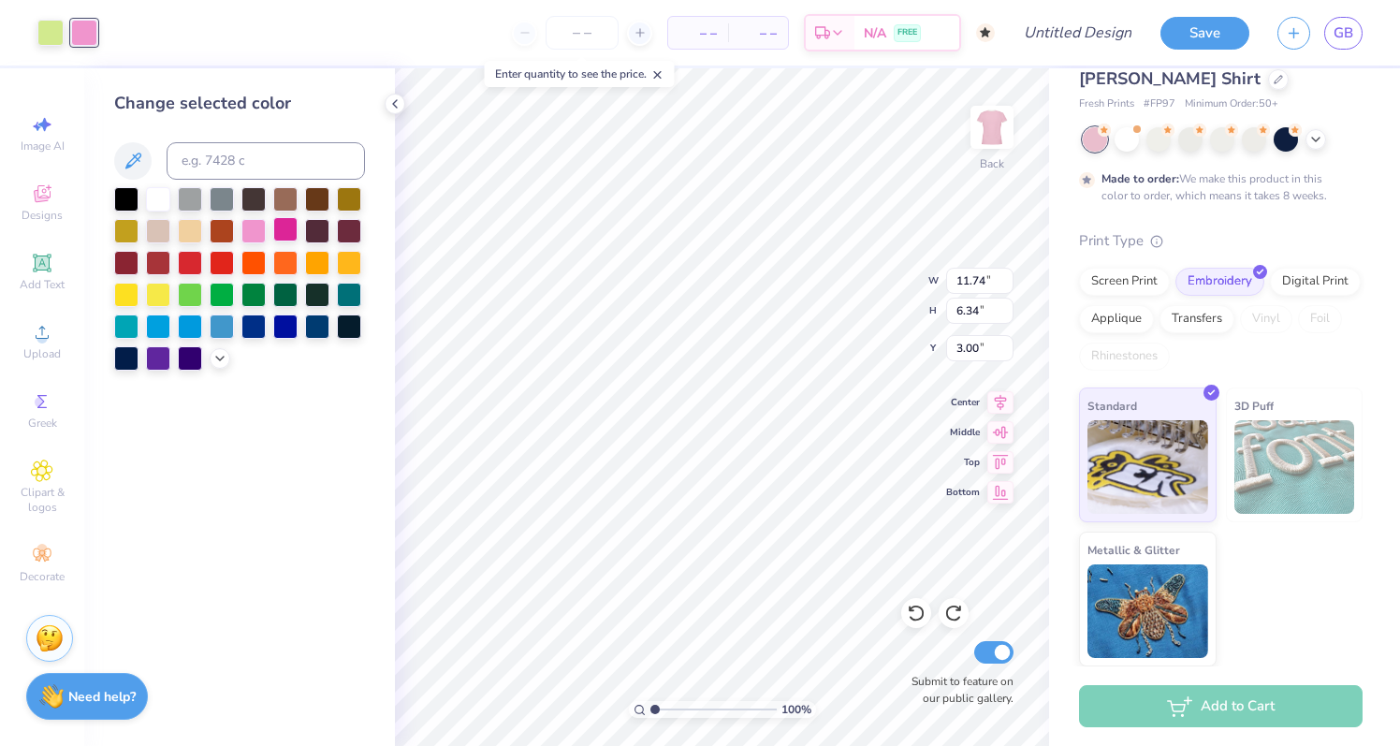
click at [286, 231] on div at bounding box center [285, 229] width 24 height 24
click at [219, 359] on icon at bounding box center [219, 356] width 15 height 15
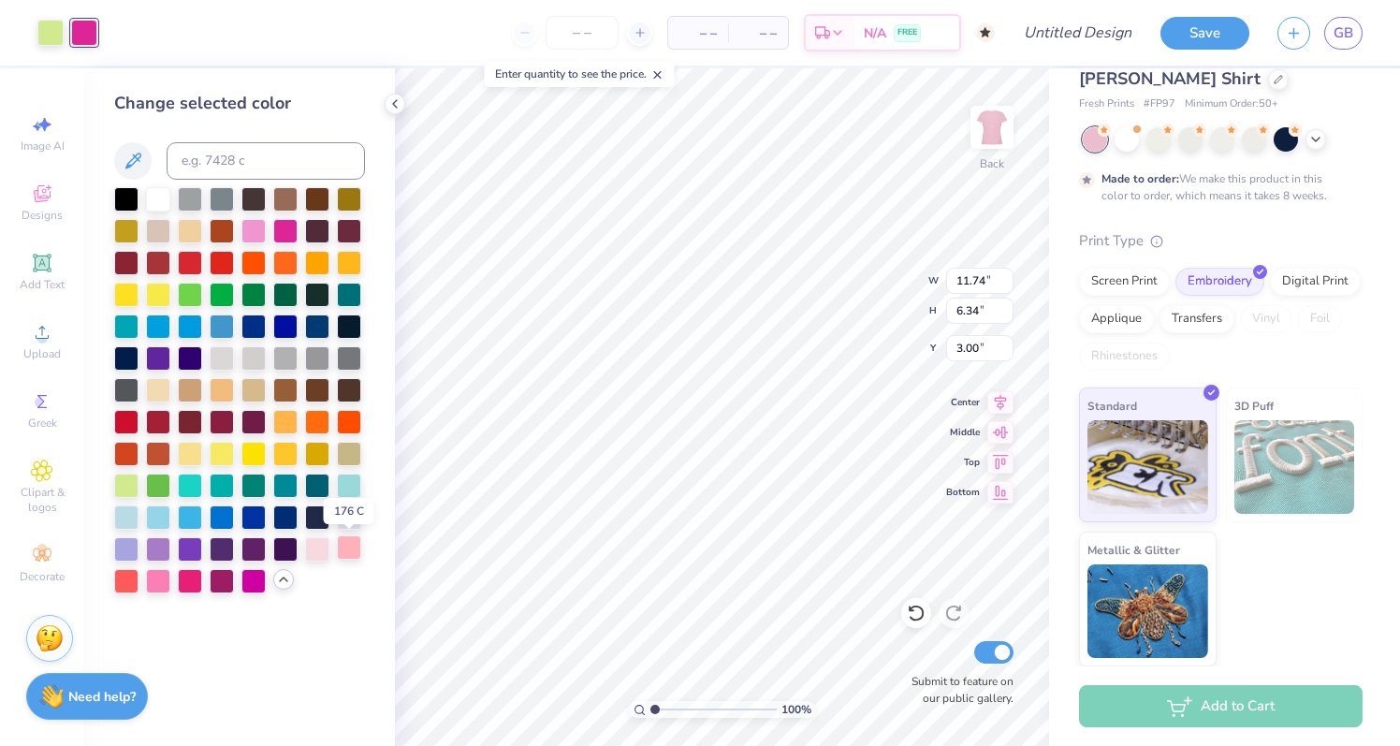
click at [349, 555] on div at bounding box center [349, 547] width 24 height 24
click at [160, 584] on div at bounding box center [158, 579] width 24 height 24
click at [56, 37] on div at bounding box center [50, 31] width 26 height 26
click at [322, 550] on div at bounding box center [317, 547] width 24 height 24
type input "4.85"
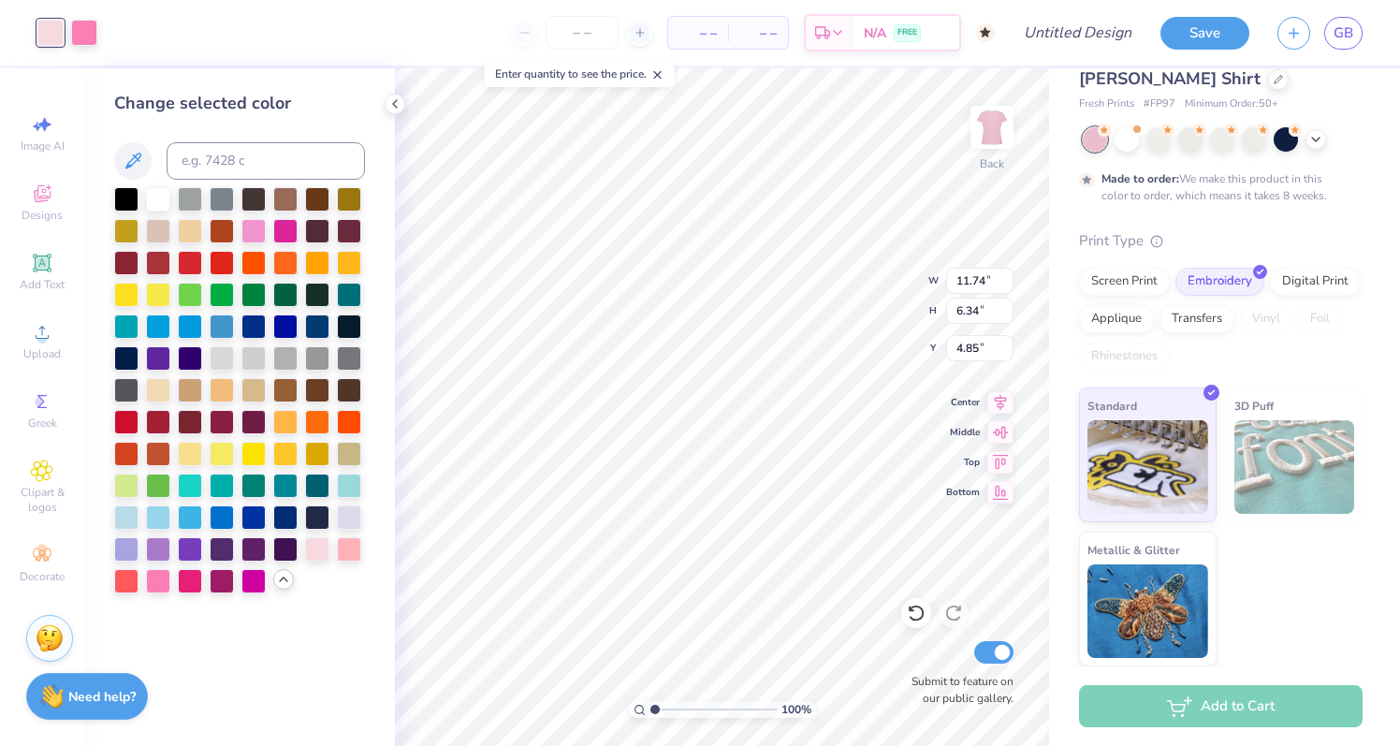
type input "0.69"
type input "0.51"
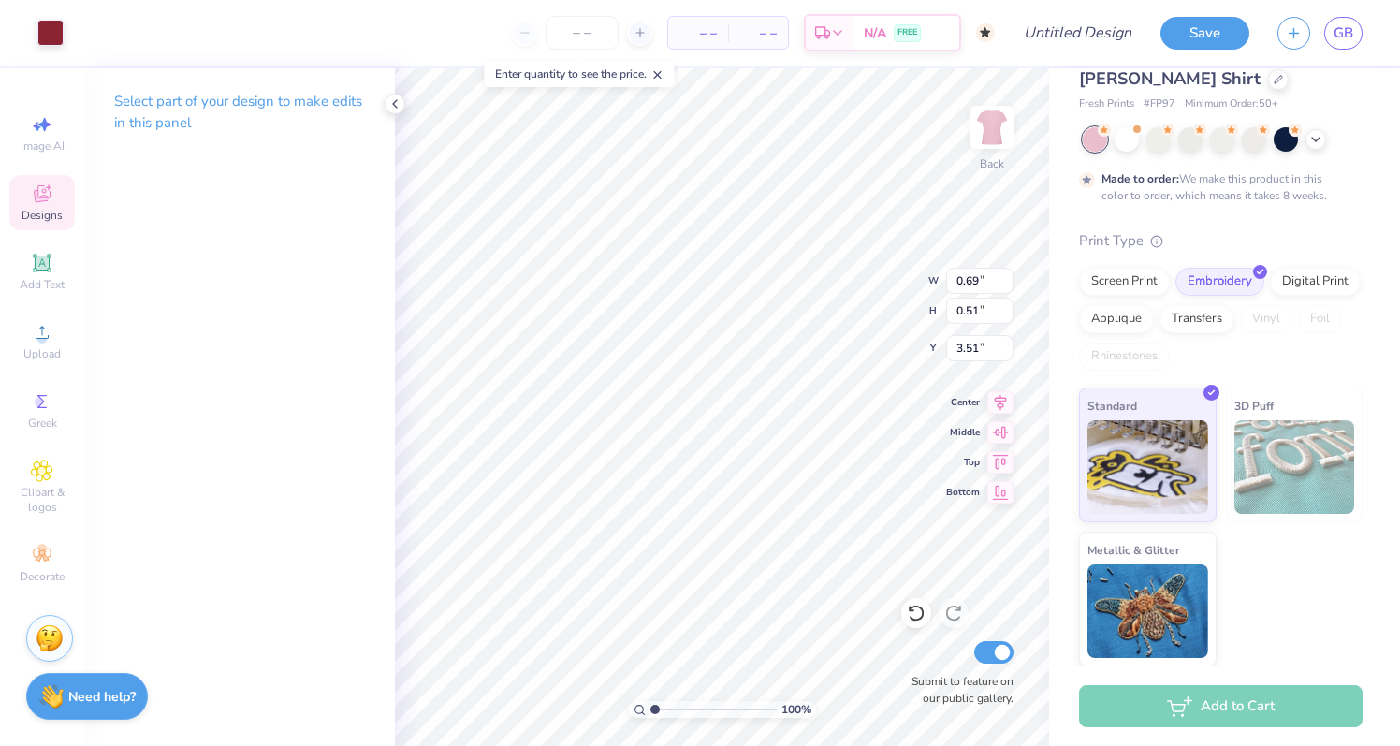
type input "3.52"
type input "0.97"
type input "2.35"
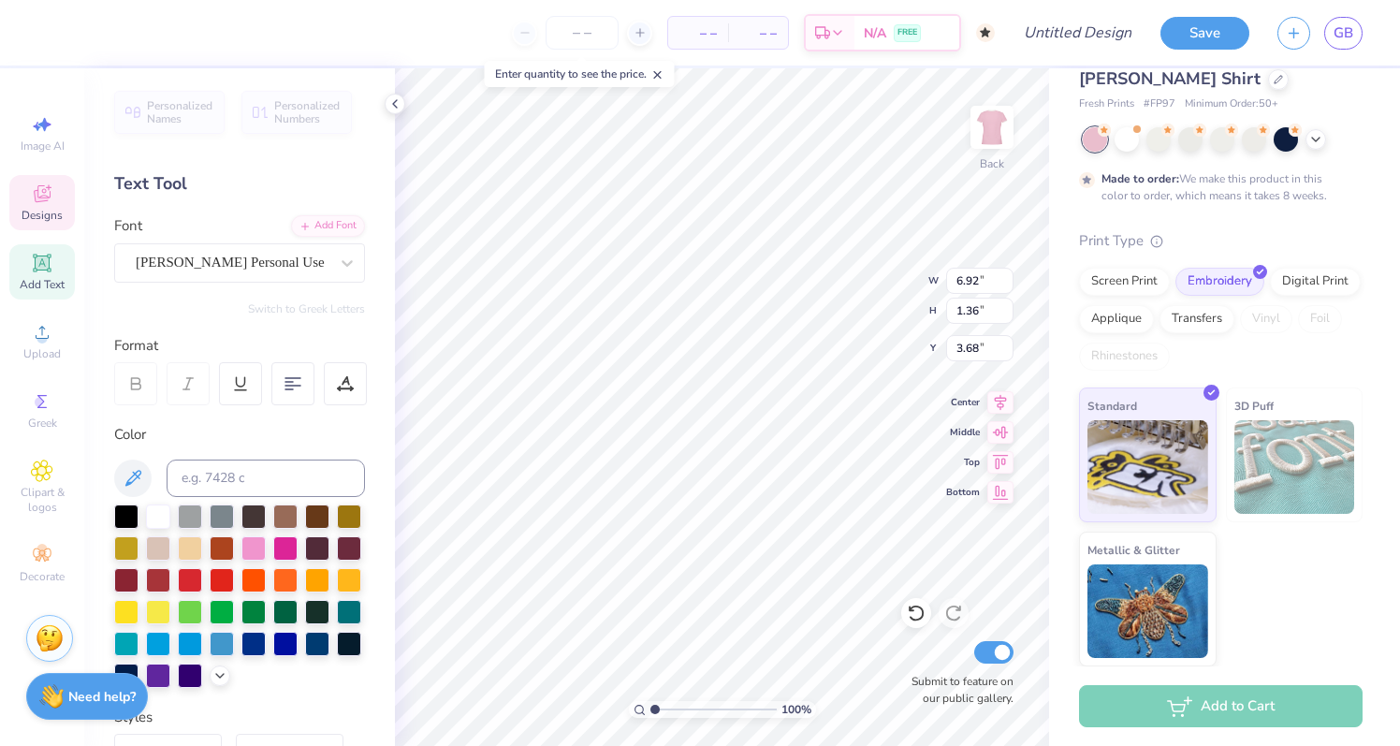
type input "6.97"
type input "9.29"
type input "5.02"
type input "5.42"
type input "1.28"
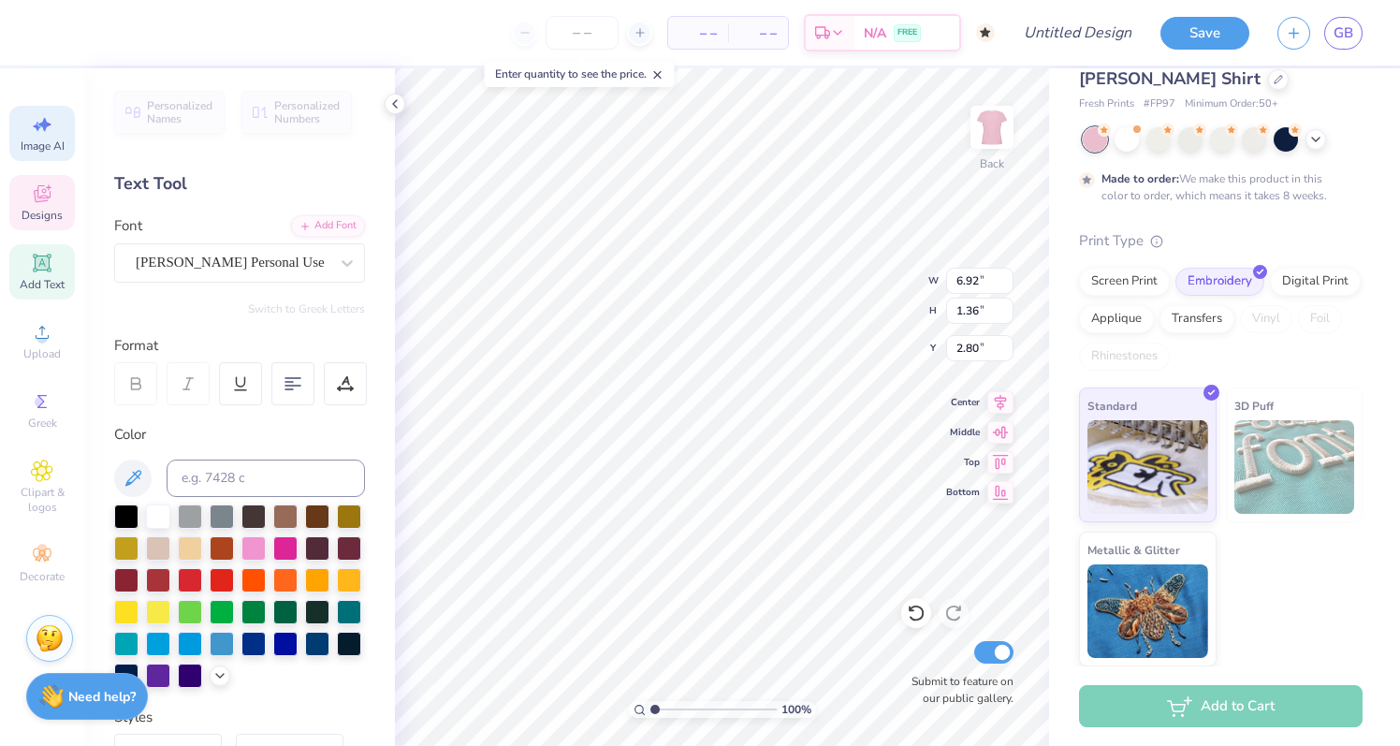
click at [58, 142] on span "Image AI" at bounding box center [43, 145] width 44 height 15
select select "4"
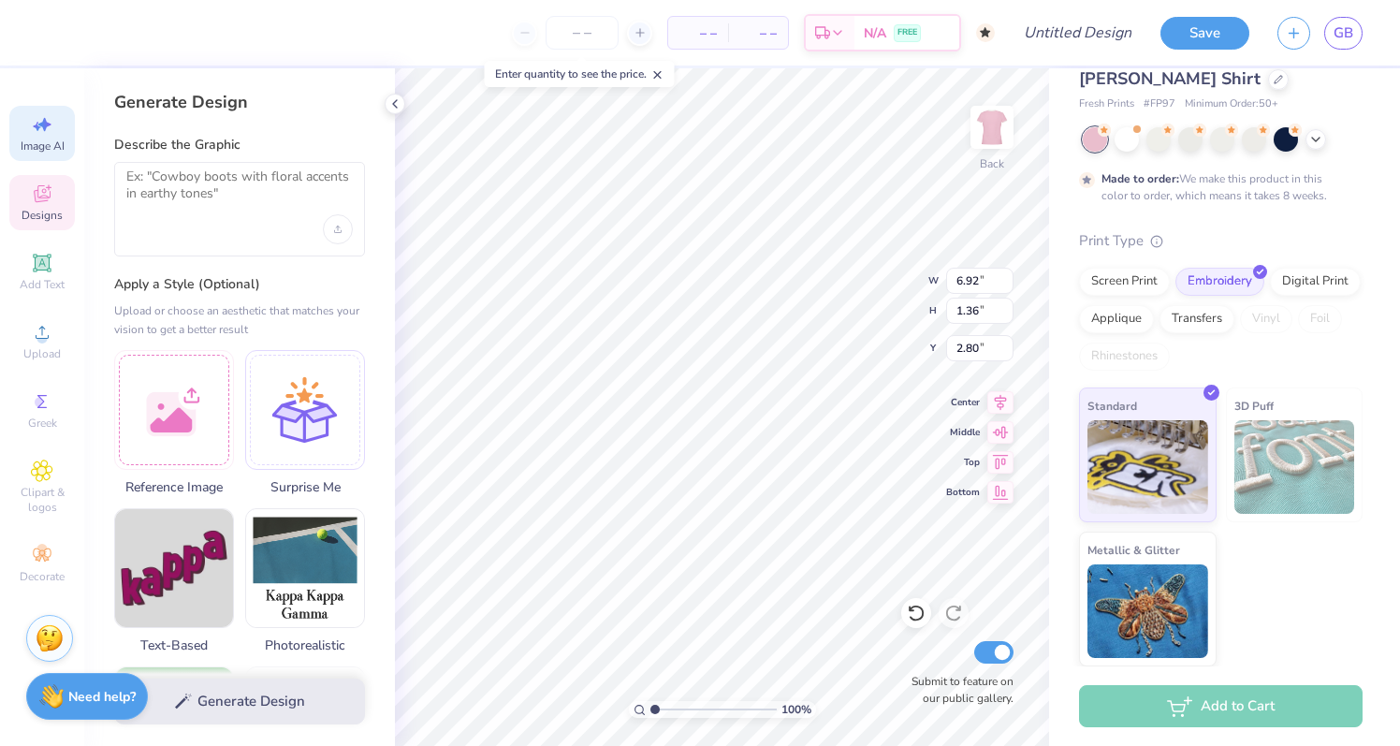
click at [50, 177] on div "Designs" at bounding box center [41, 202] width 65 height 55
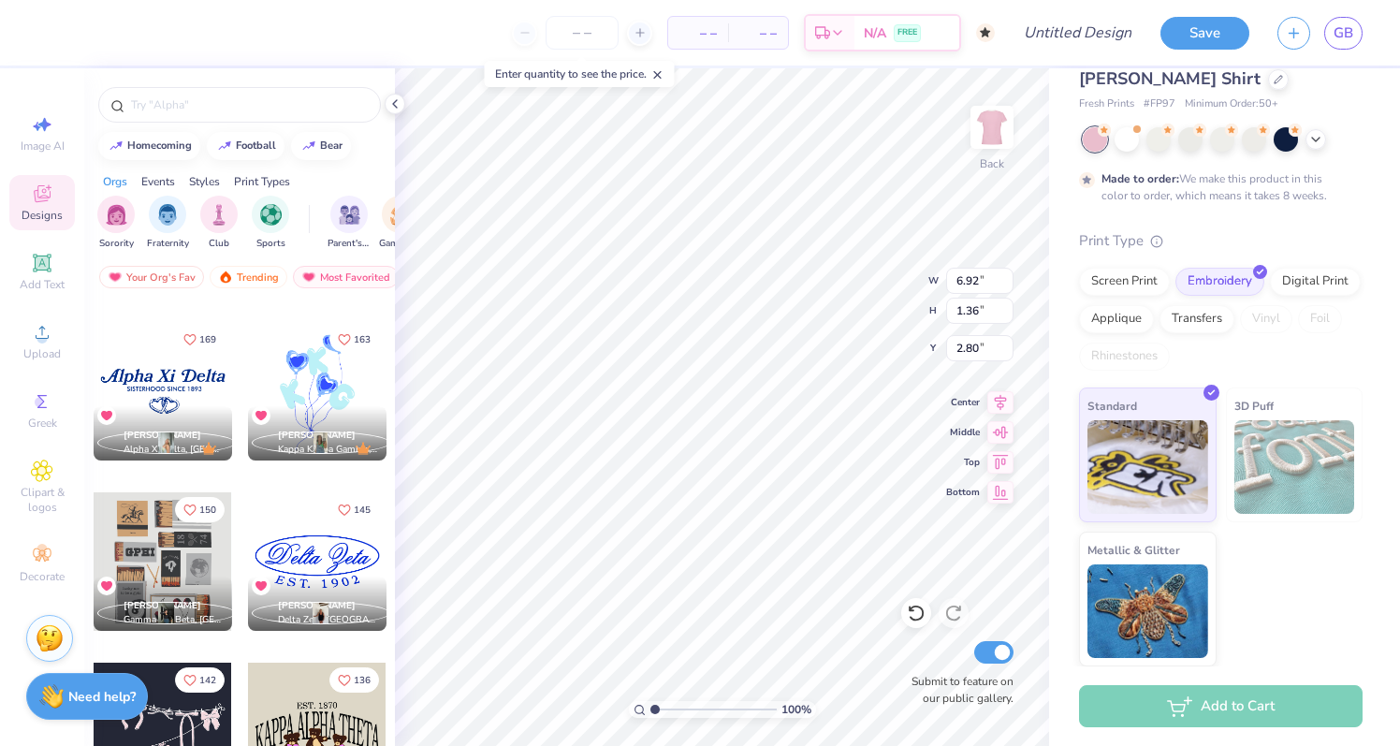
scroll to position [673, 0]
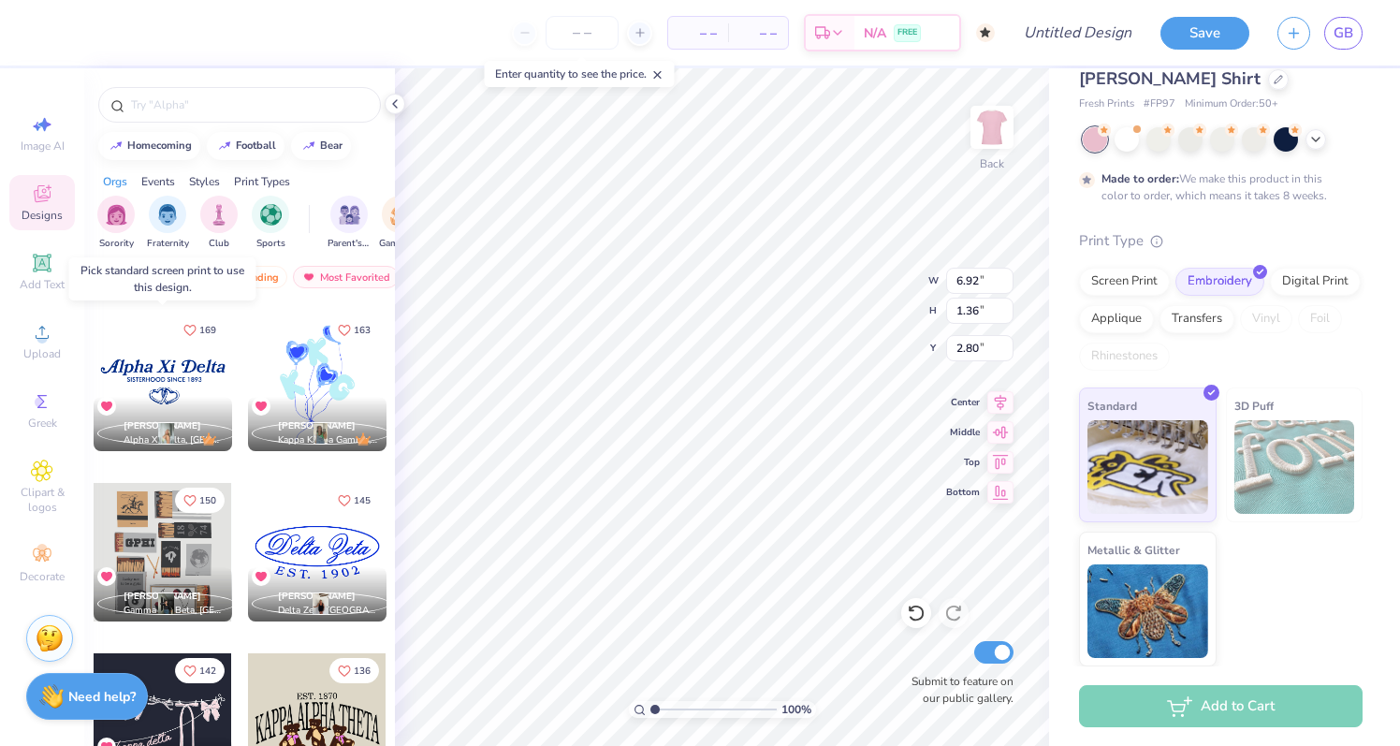
click at [172, 373] on div at bounding box center [163, 381] width 138 height 138
click at [165, 388] on div at bounding box center [162, 381] width 138 height 138
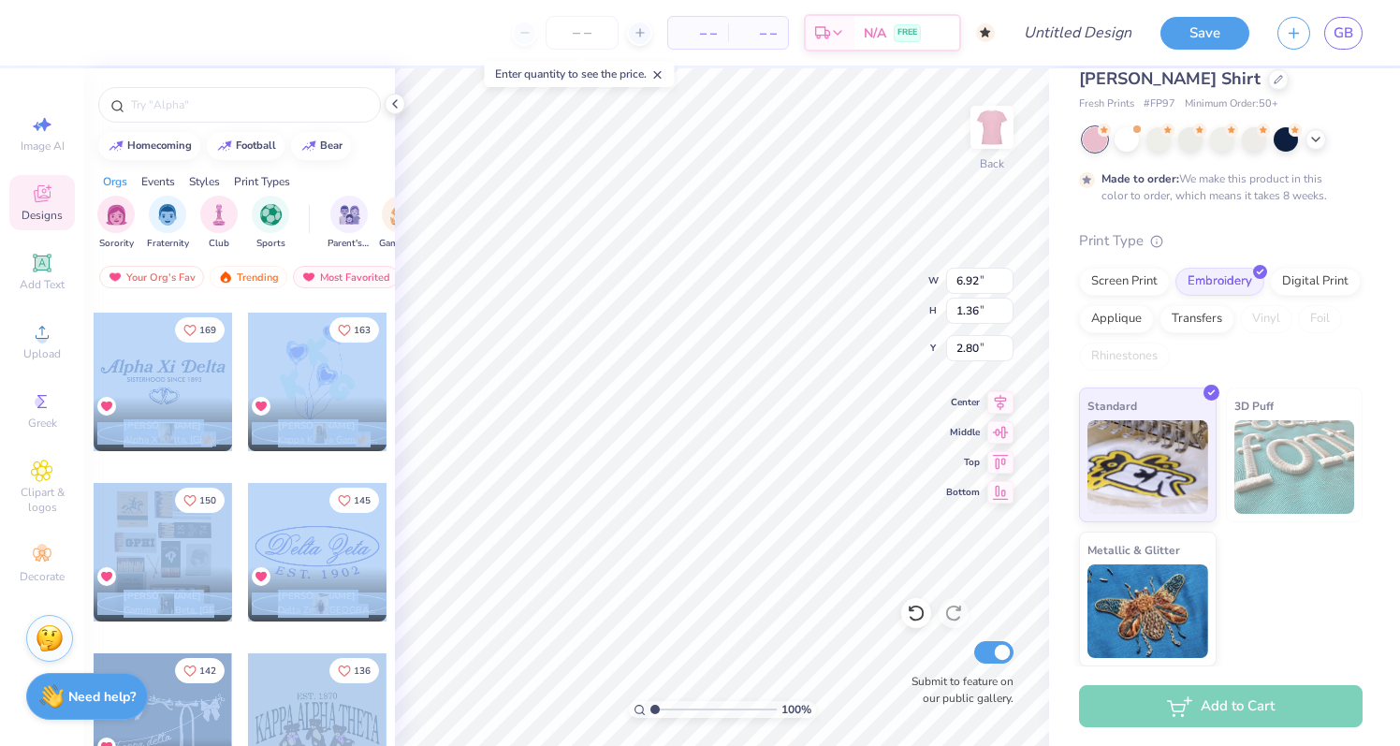
click at [670, 435] on div "– – Per Item – – Total Est. Delivery N/A FREE Design Title Save GB Image AI Des…" at bounding box center [700, 373] width 1400 height 746
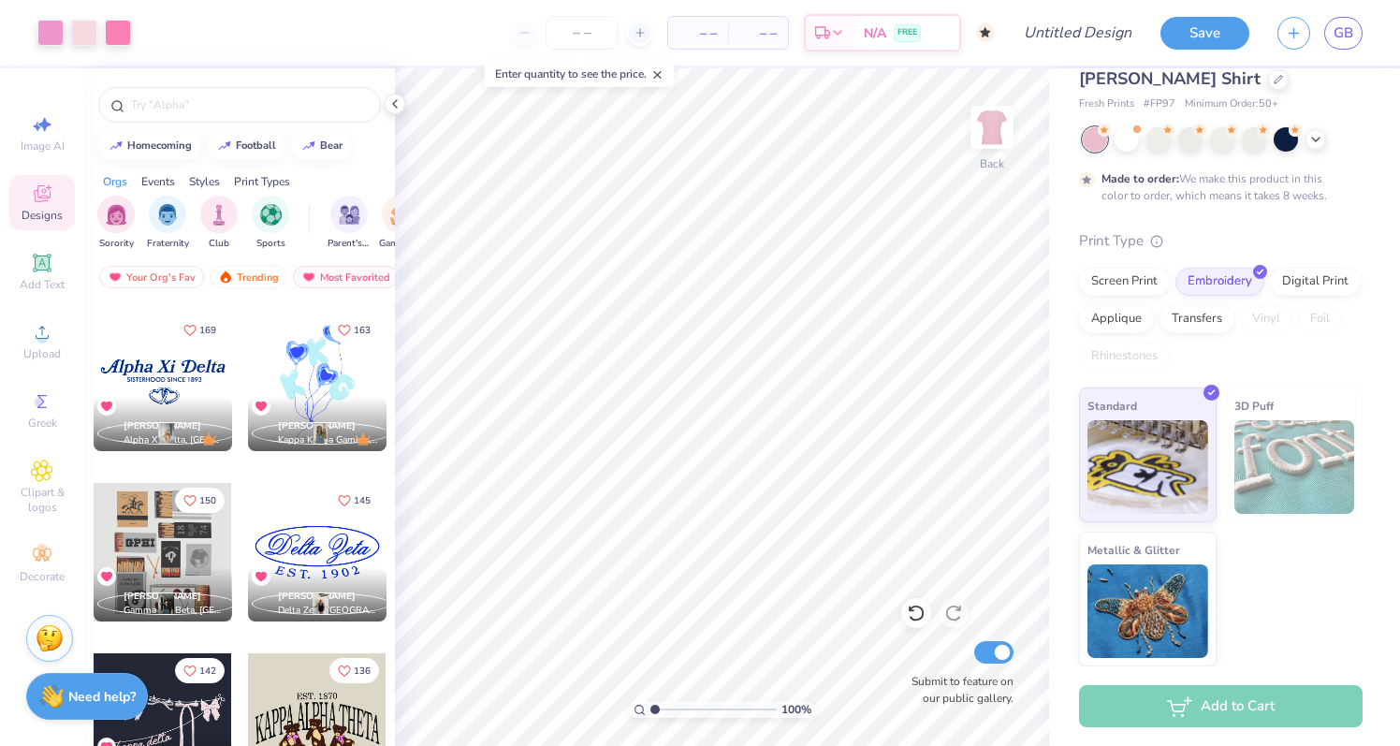
click at [167, 367] on div at bounding box center [163, 381] width 138 height 138
click at [163, 385] on div at bounding box center [163, 381] width 138 height 138
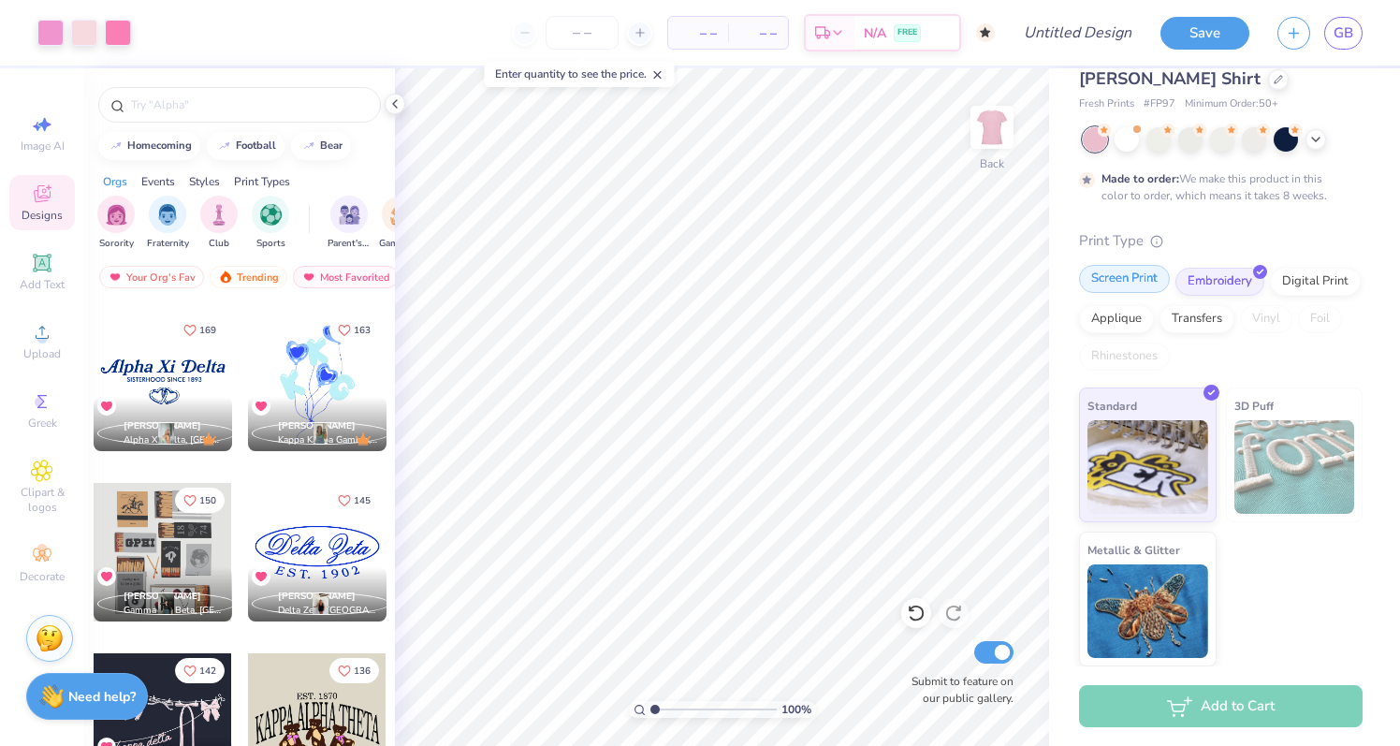
click at [1132, 284] on div "Screen Print" at bounding box center [1124, 279] width 91 height 28
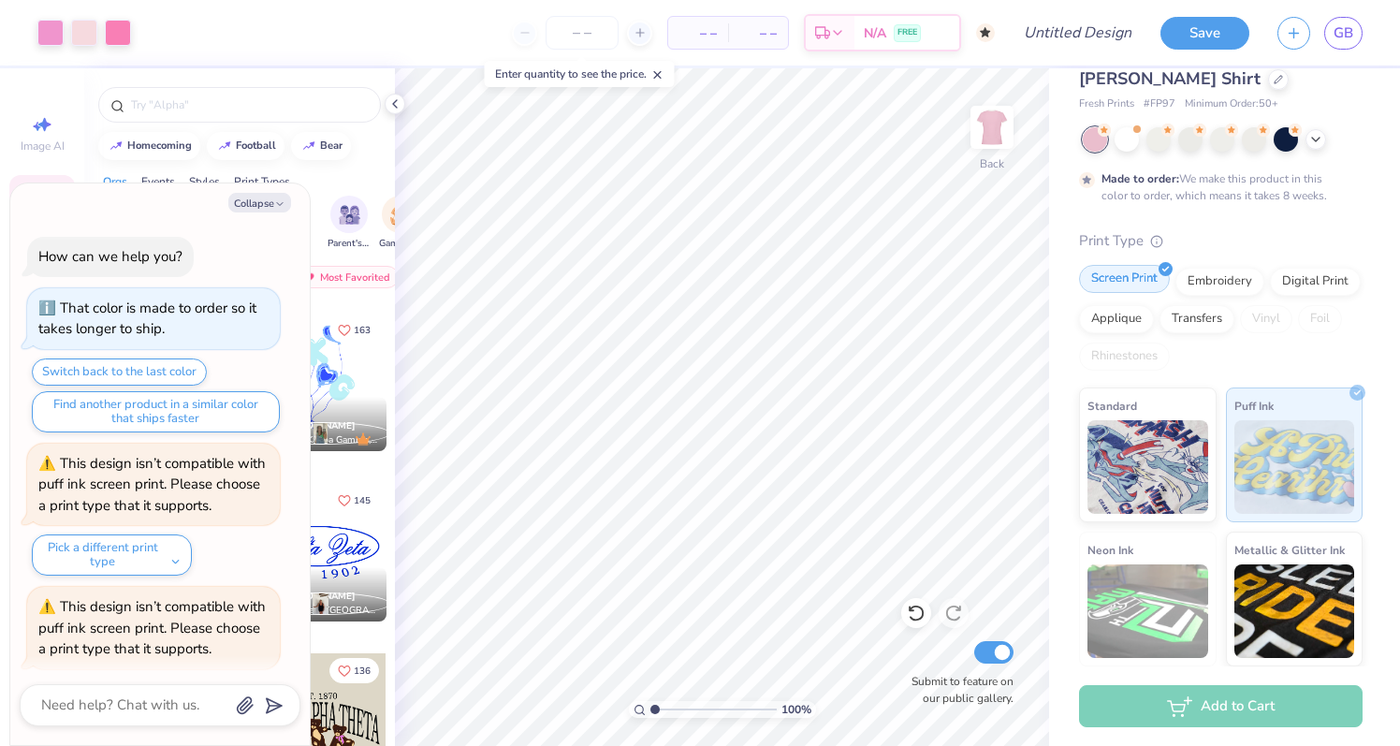
scroll to position [203, 0]
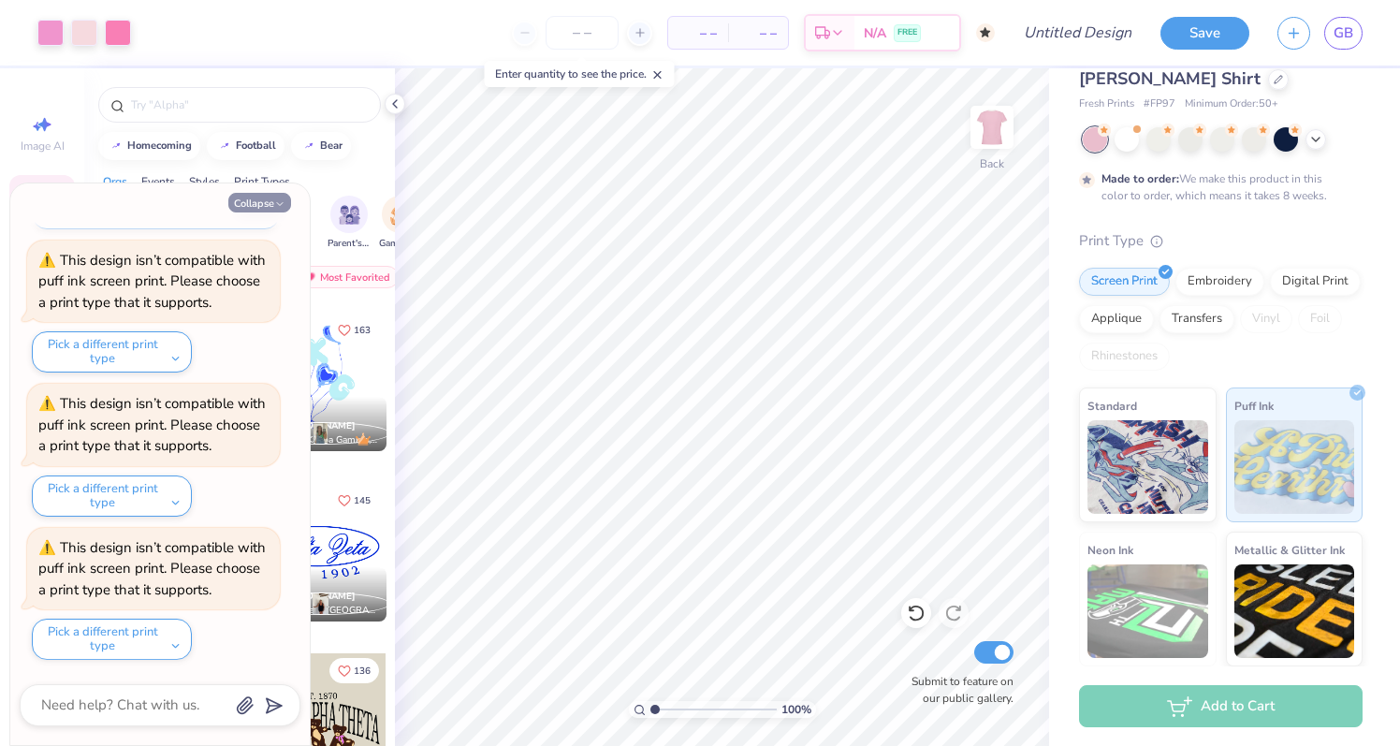
click at [278, 208] on icon "button" at bounding box center [279, 203] width 11 height 11
type textarea "x"
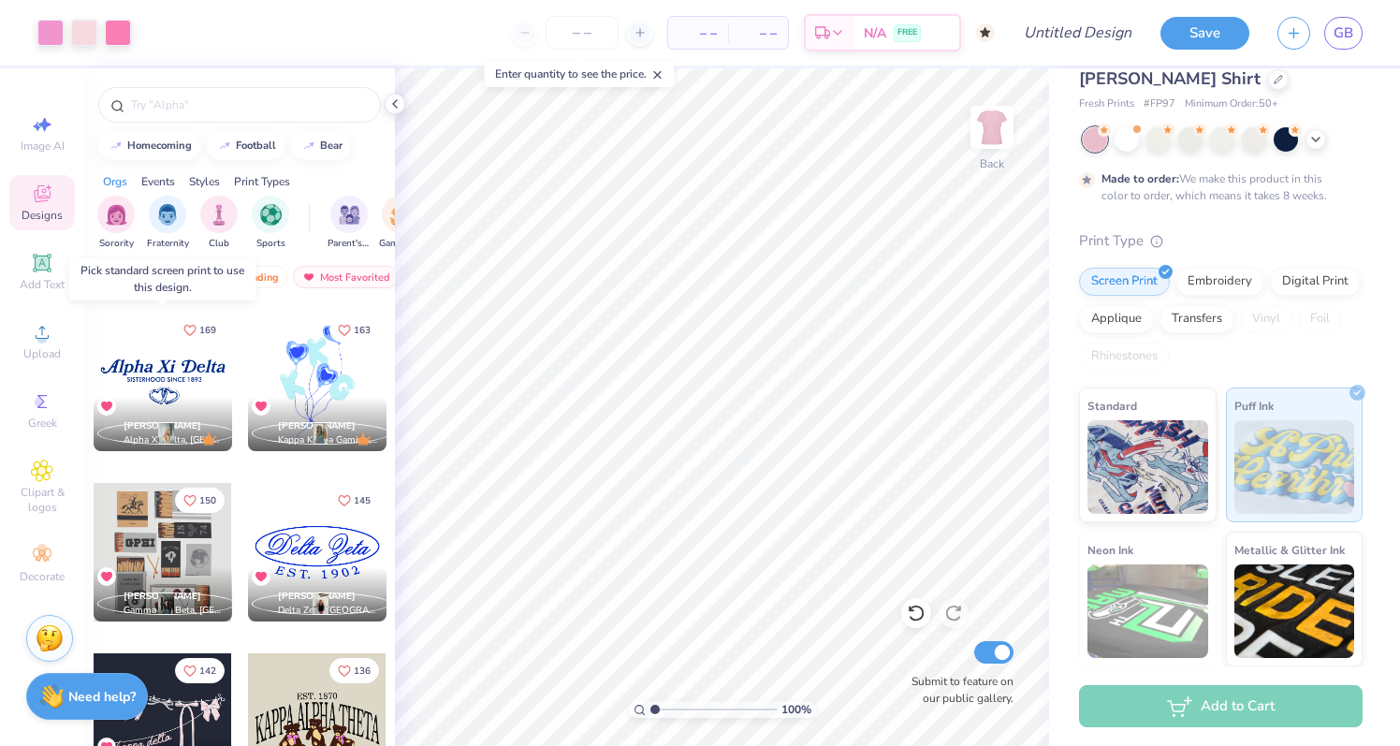
click at [173, 377] on div at bounding box center [163, 381] width 138 height 138
click at [179, 417] on div "Isabella Elliott Alpha Xi Delta, University of Delaware" at bounding box center [163, 424] width 138 height 54
click at [1129, 452] on img at bounding box center [1147, 464] width 121 height 94
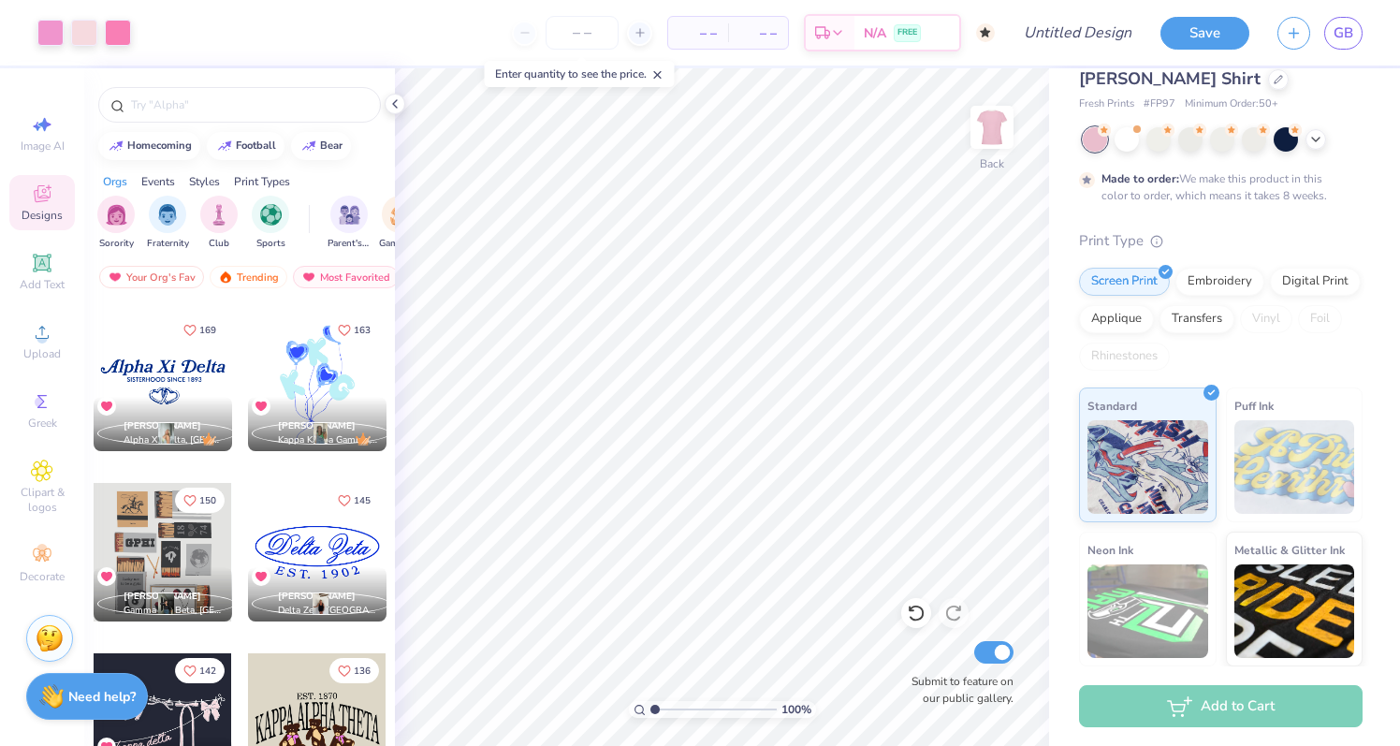
click at [196, 390] on div at bounding box center [163, 381] width 138 height 138
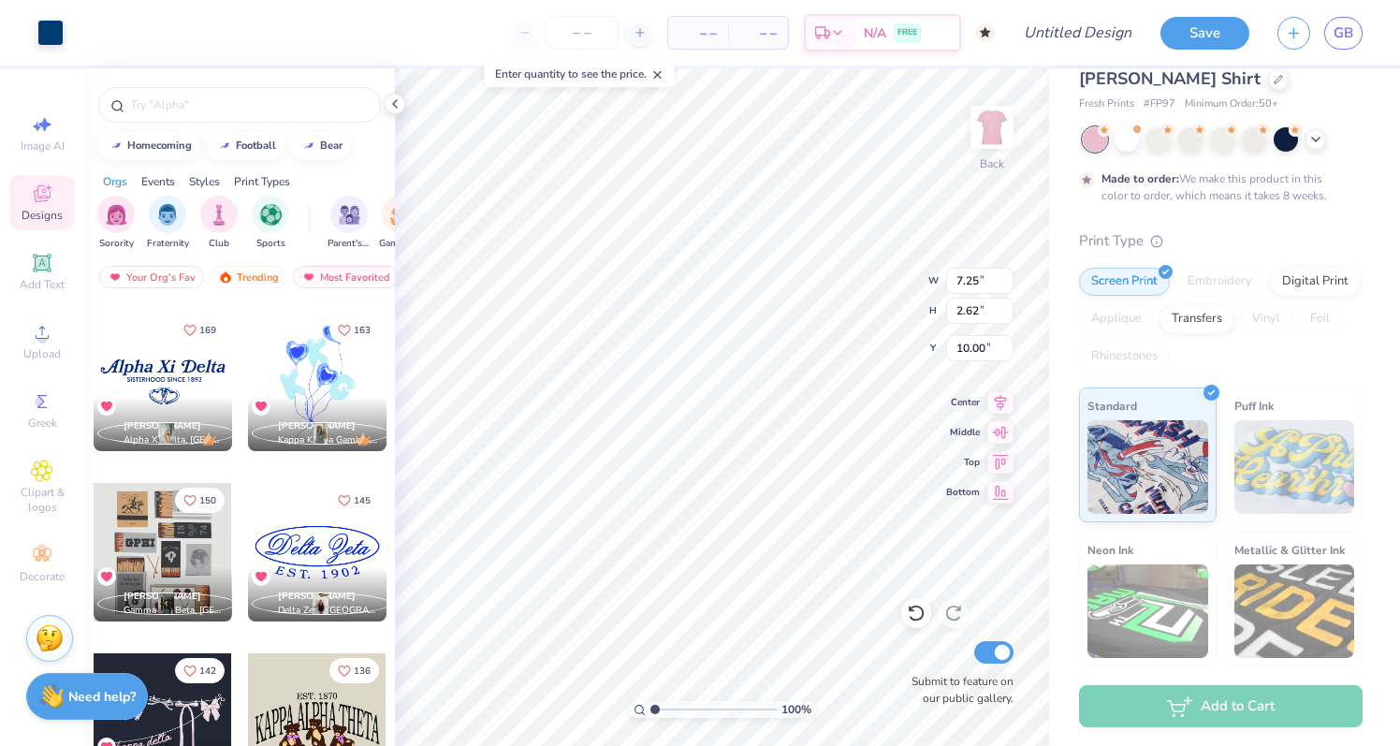
type input "10.00"
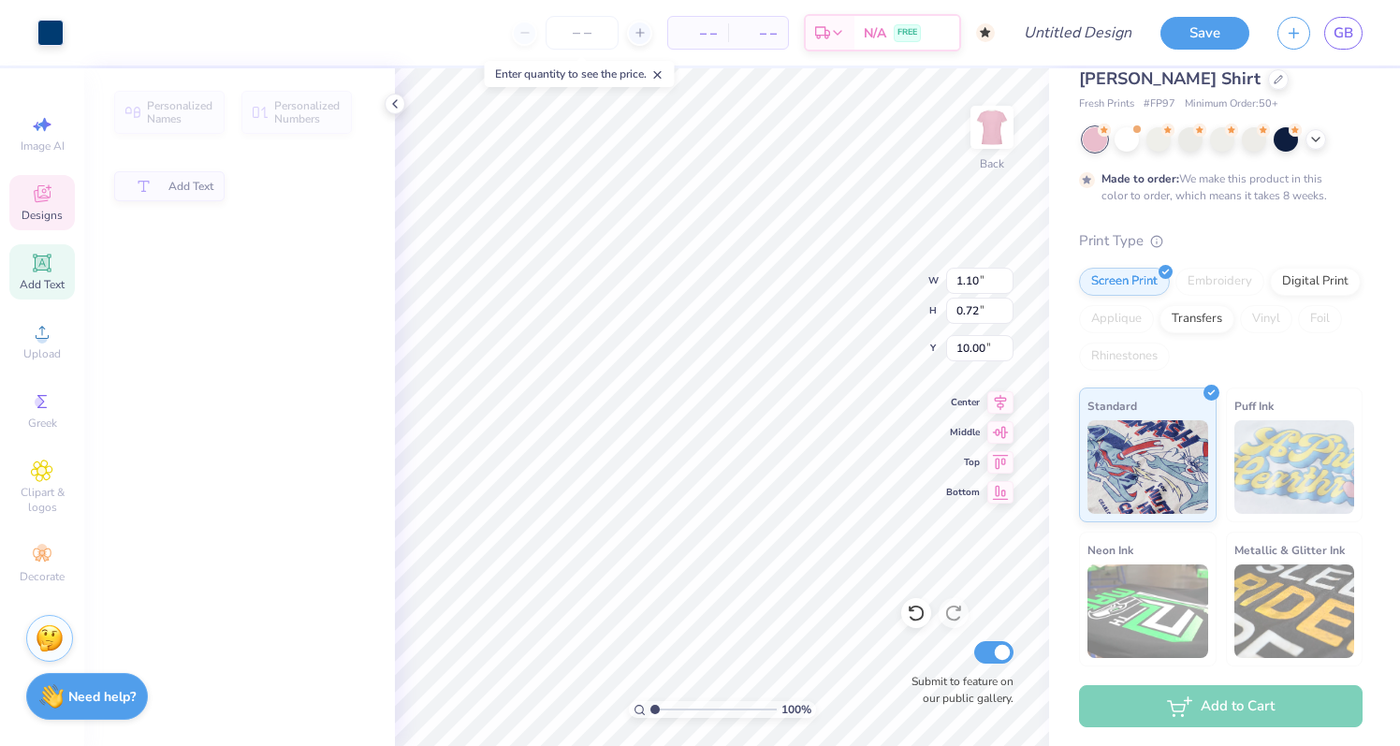
type input "1.10"
type input "0.72"
type input "10.04"
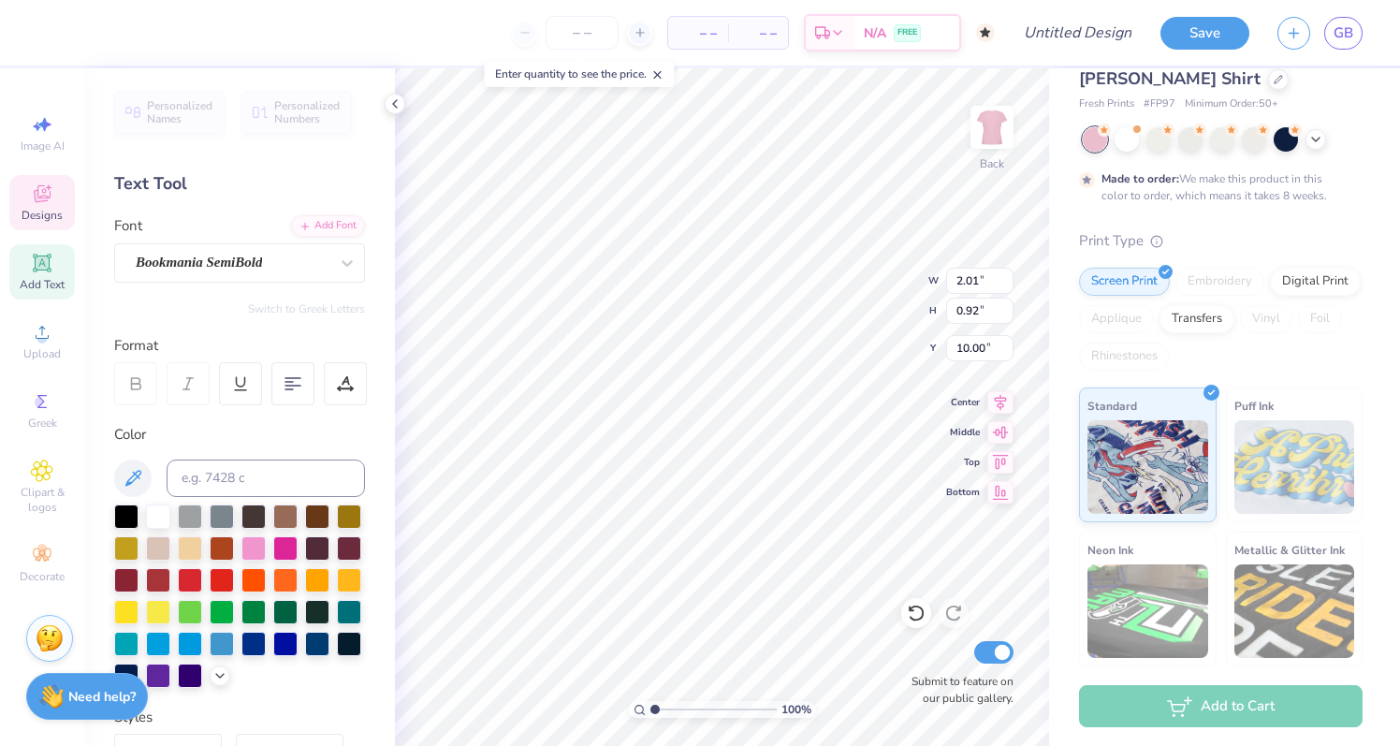
type textarea "lha"
type input "1.42"
type input "0.74"
type input "10.09"
type textarea "Girls"
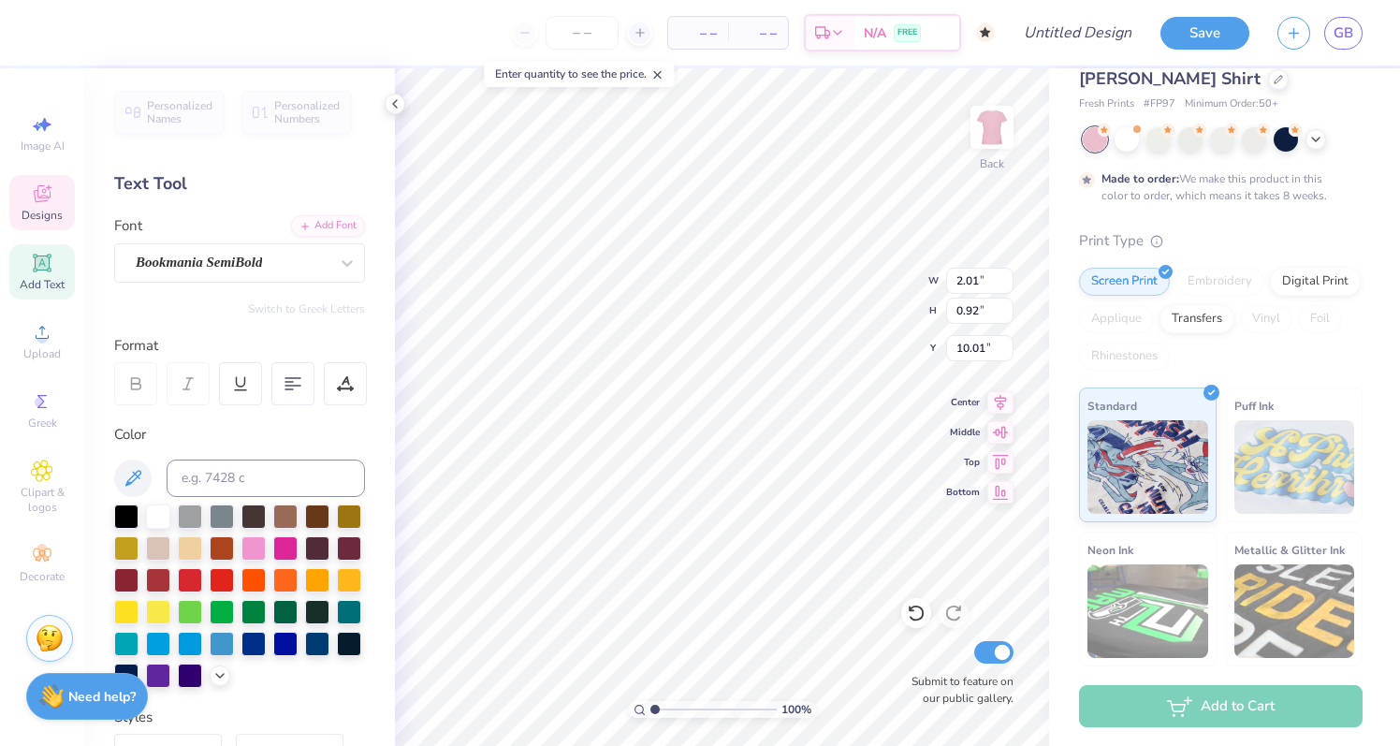
type textarea "irls"
type input "1.16"
type input "0.81"
type input "10.00"
type textarea "G"
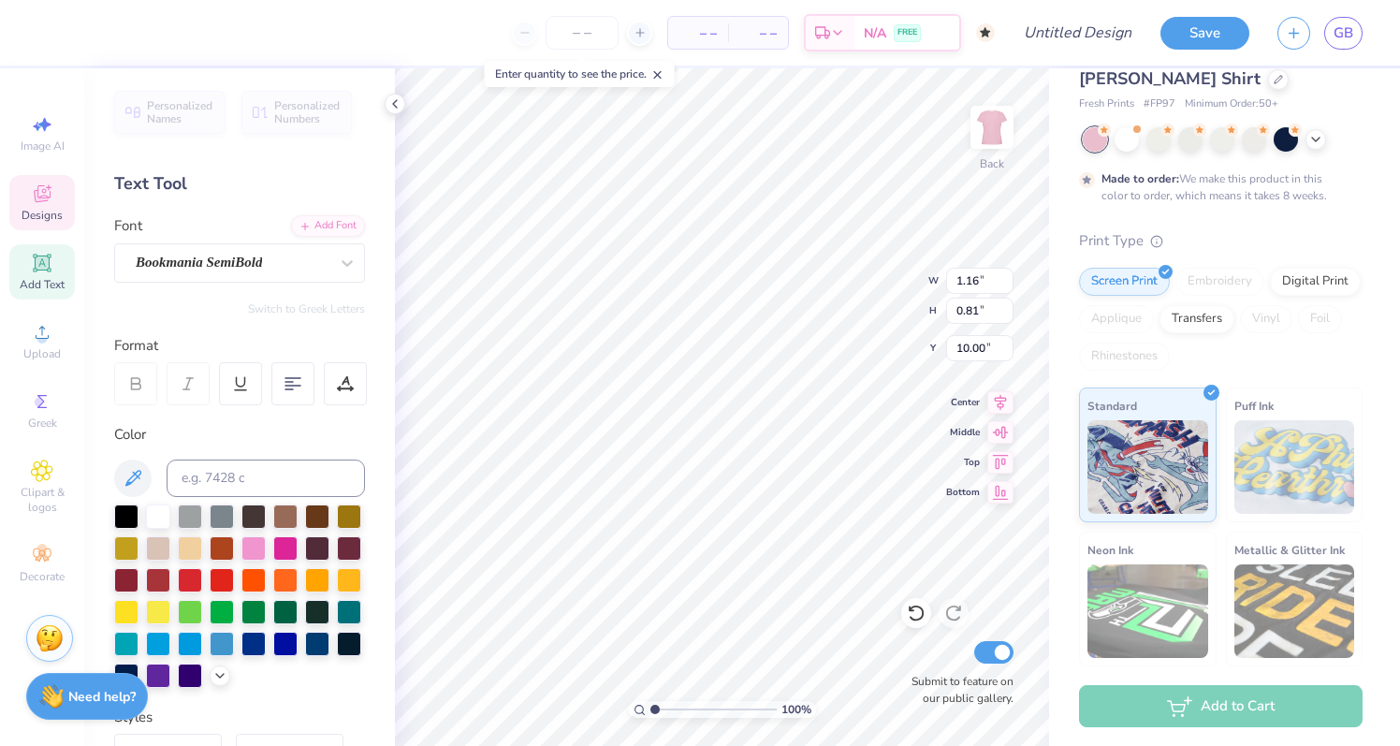
type input "1.10"
type input "0.72"
type textarea "W"
type input "10.00"
type input "1.03"
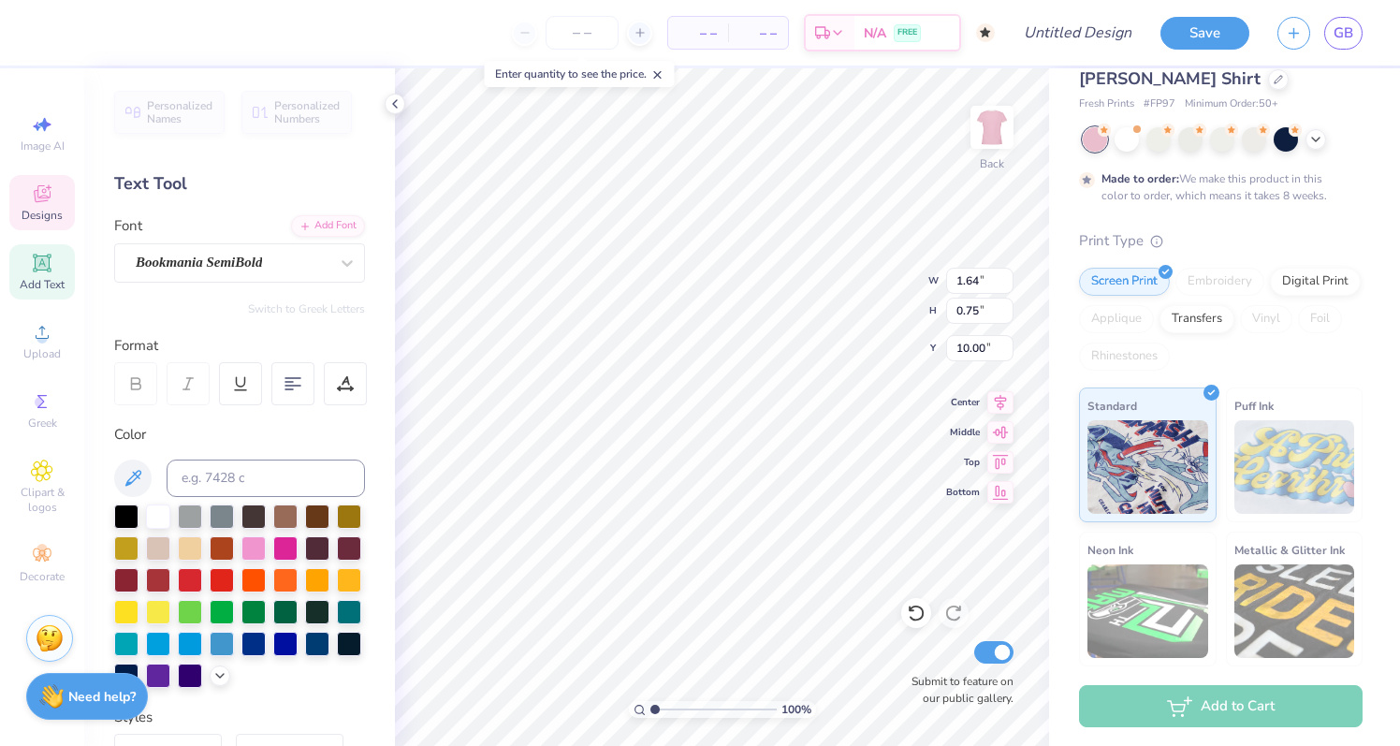
type input "0.72"
type textarea "Who"
type input "1.64"
type input "0.75"
type input "10.01"
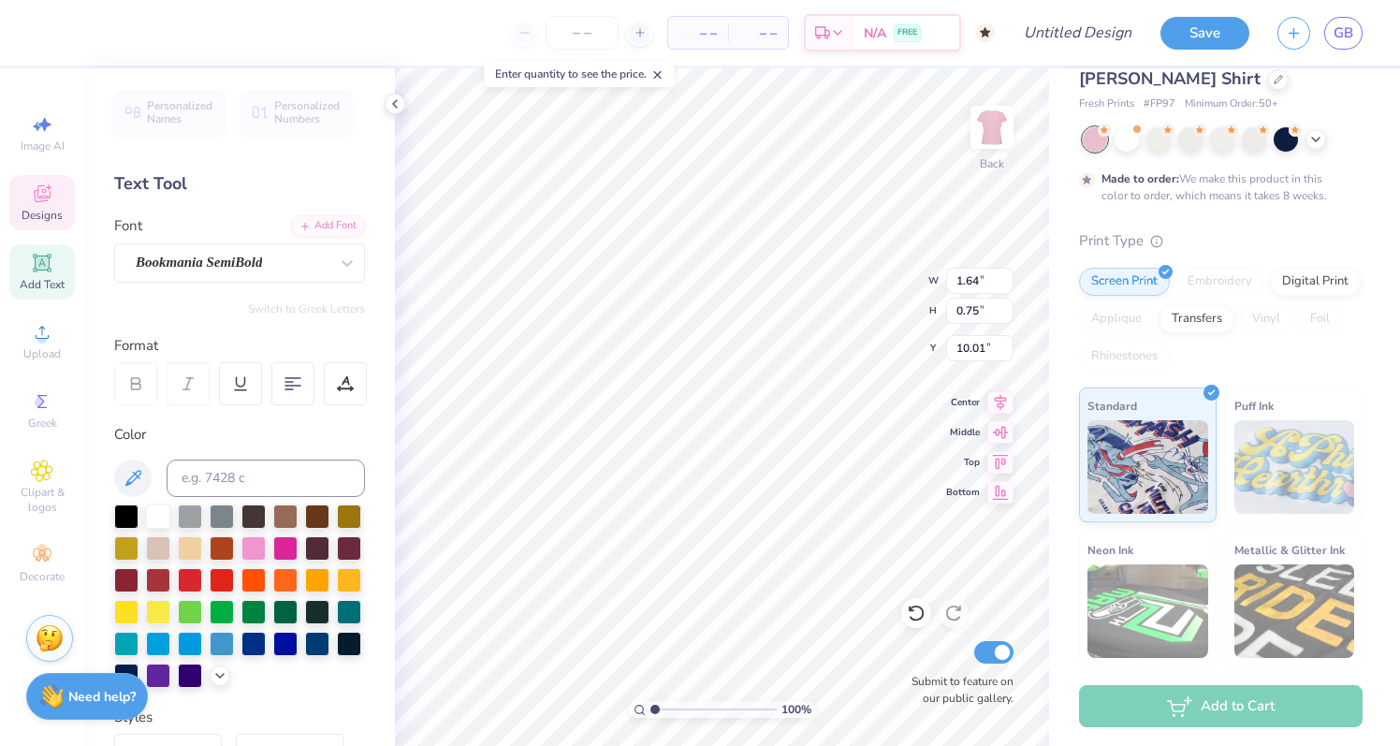
type textarea "ode"
type input "0.86"
type input "0.73"
type input "10.03"
type textarea "C"
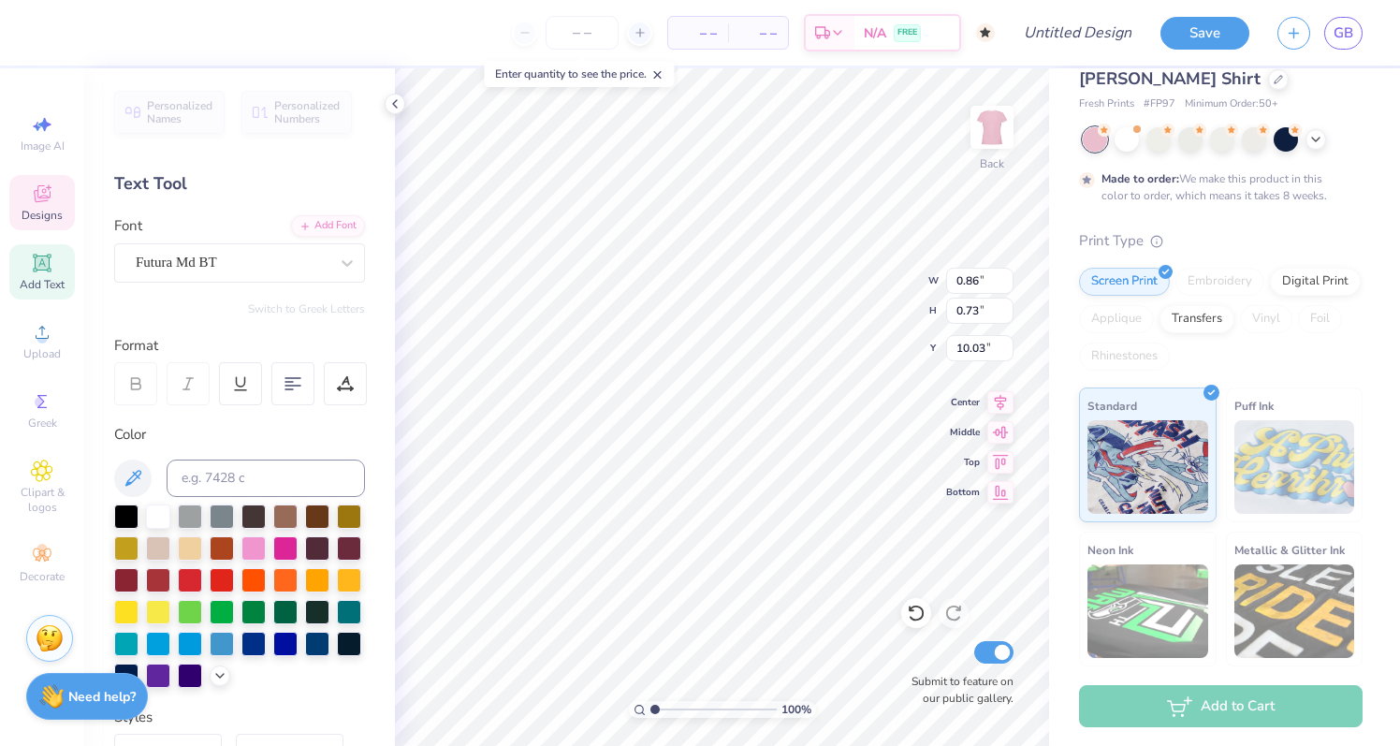
type input "4.34"
type input "0.29"
type input "11.03"
type textarea "G"
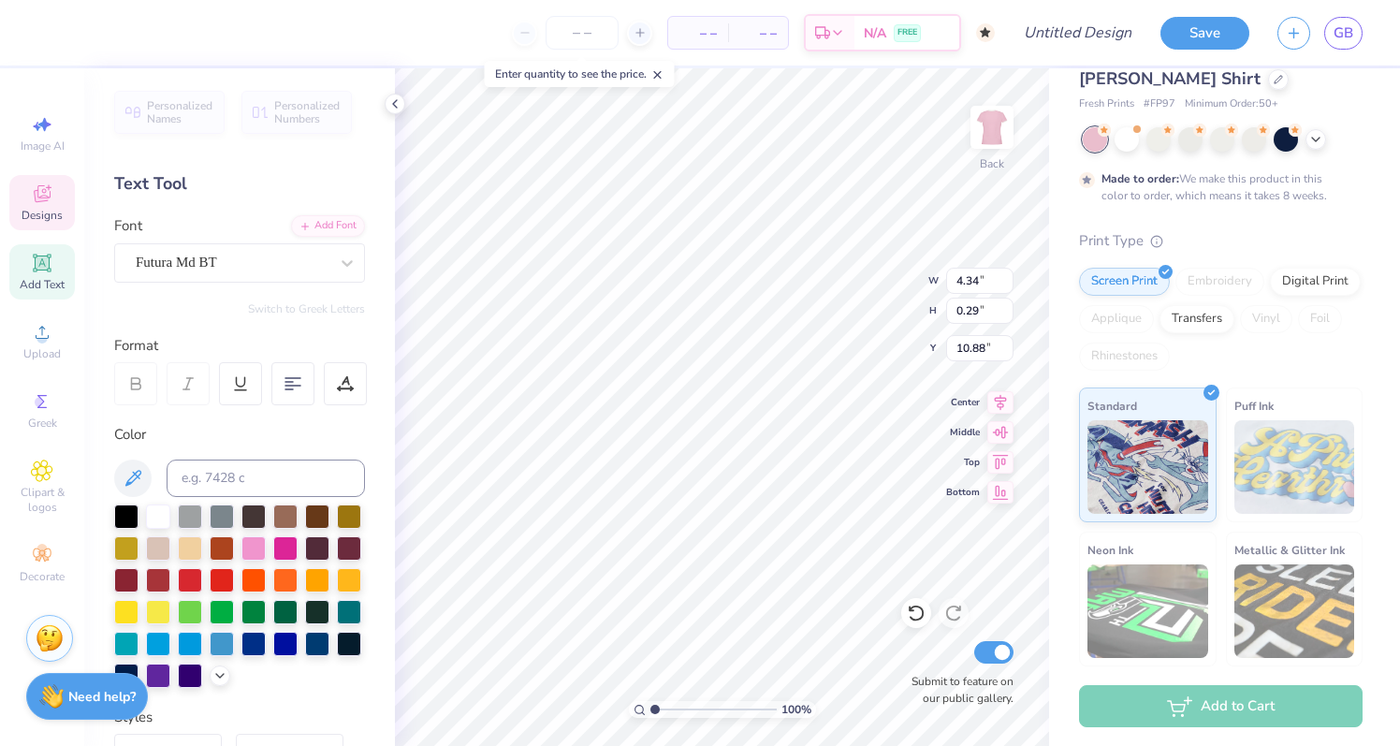
type textarea "Princeton University"
type input "1.75"
type input "0.98"
type input "11.64"
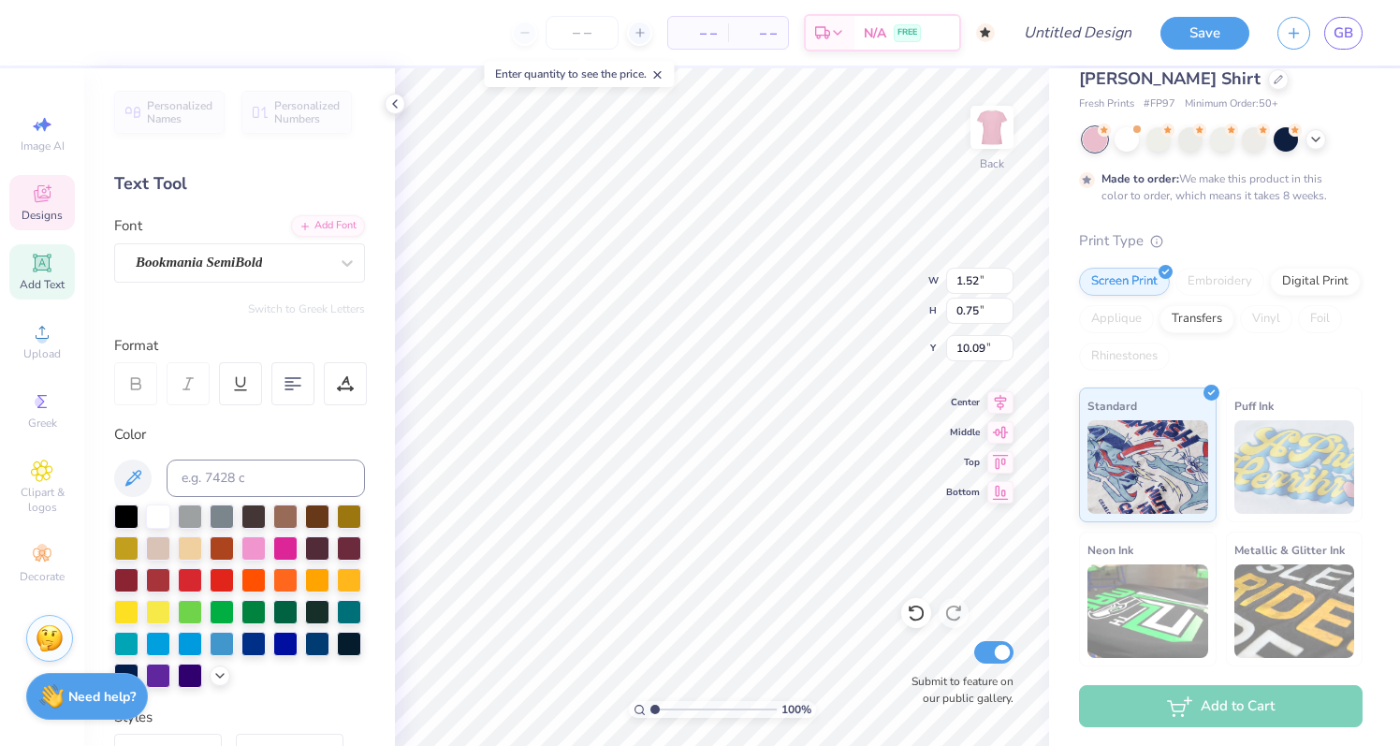
type input "10.00"
type input "0.73"
type input "0.97"
type input "10.00"
type input "6.92"
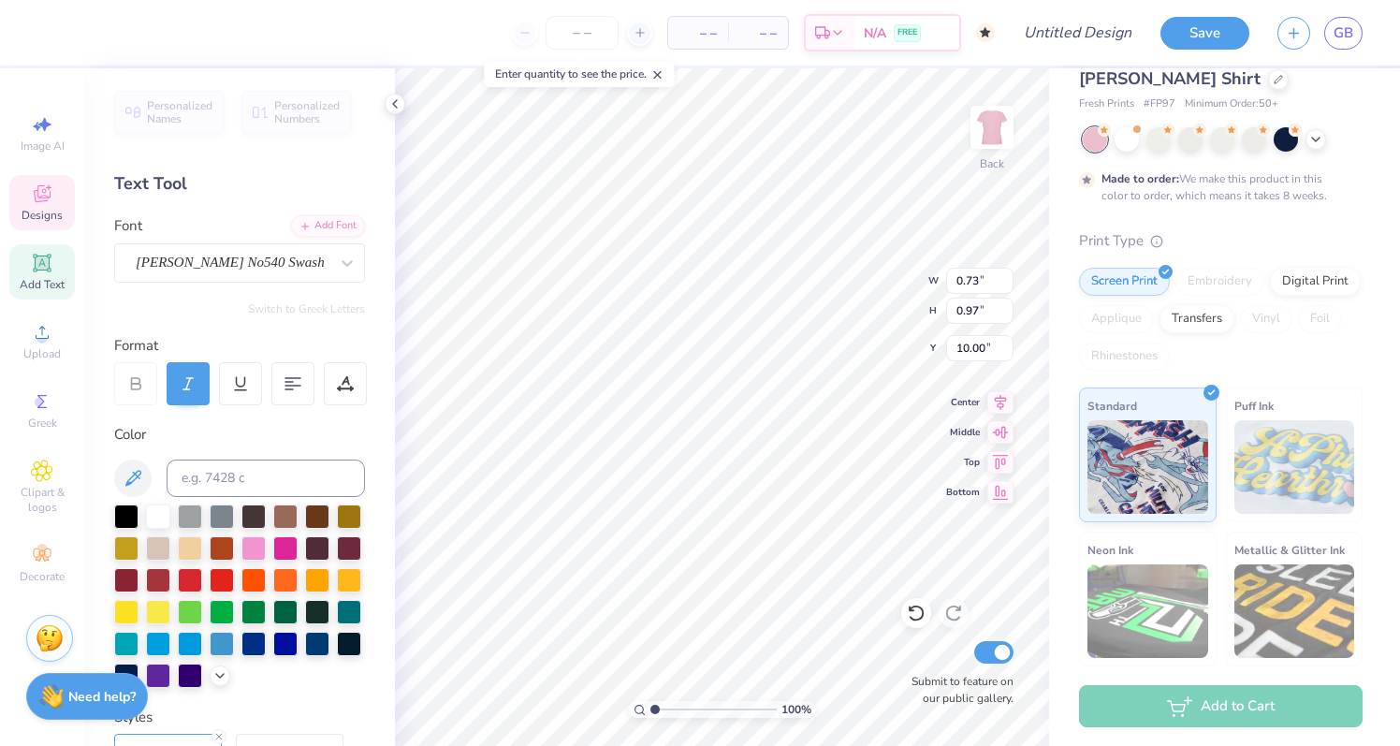
type input "1.36"
type input "2.80"
type input "3.23"
type input "0.34"
type input "10.97"
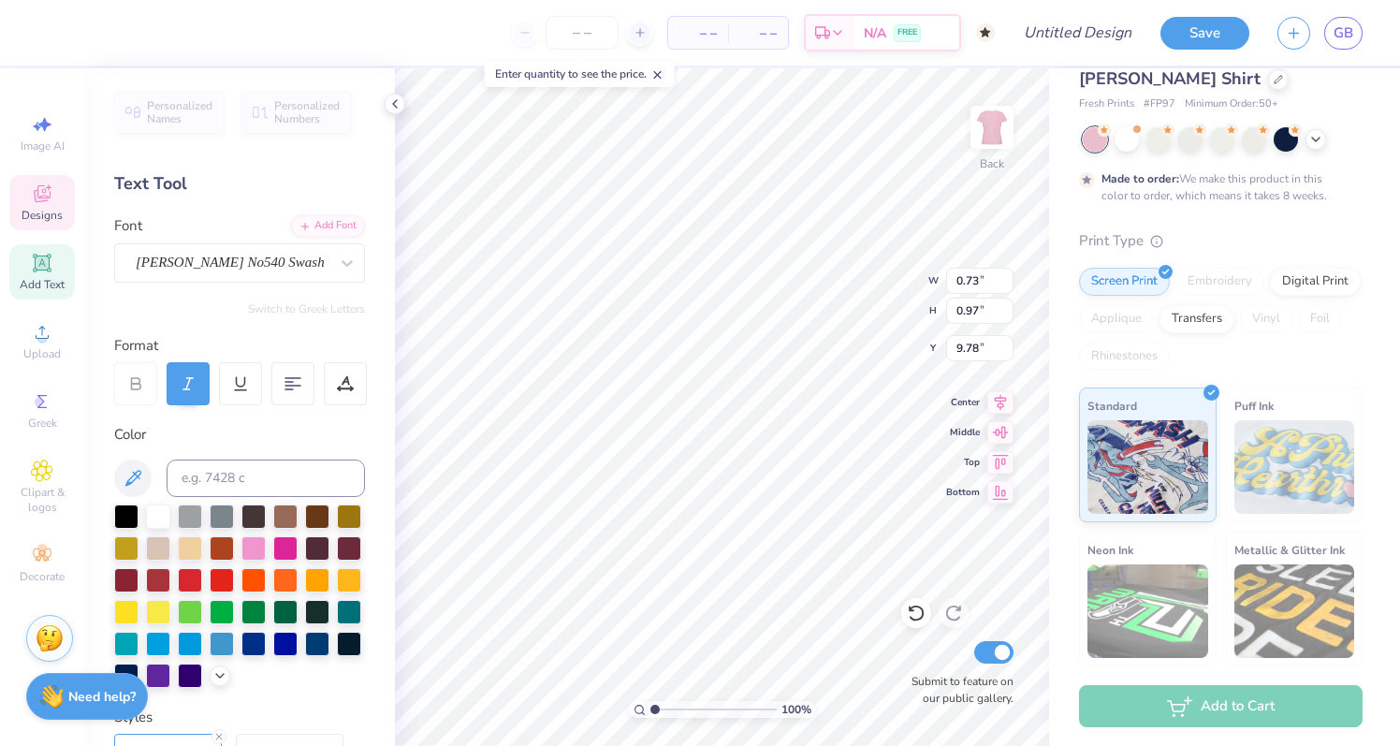
type input "9.78"
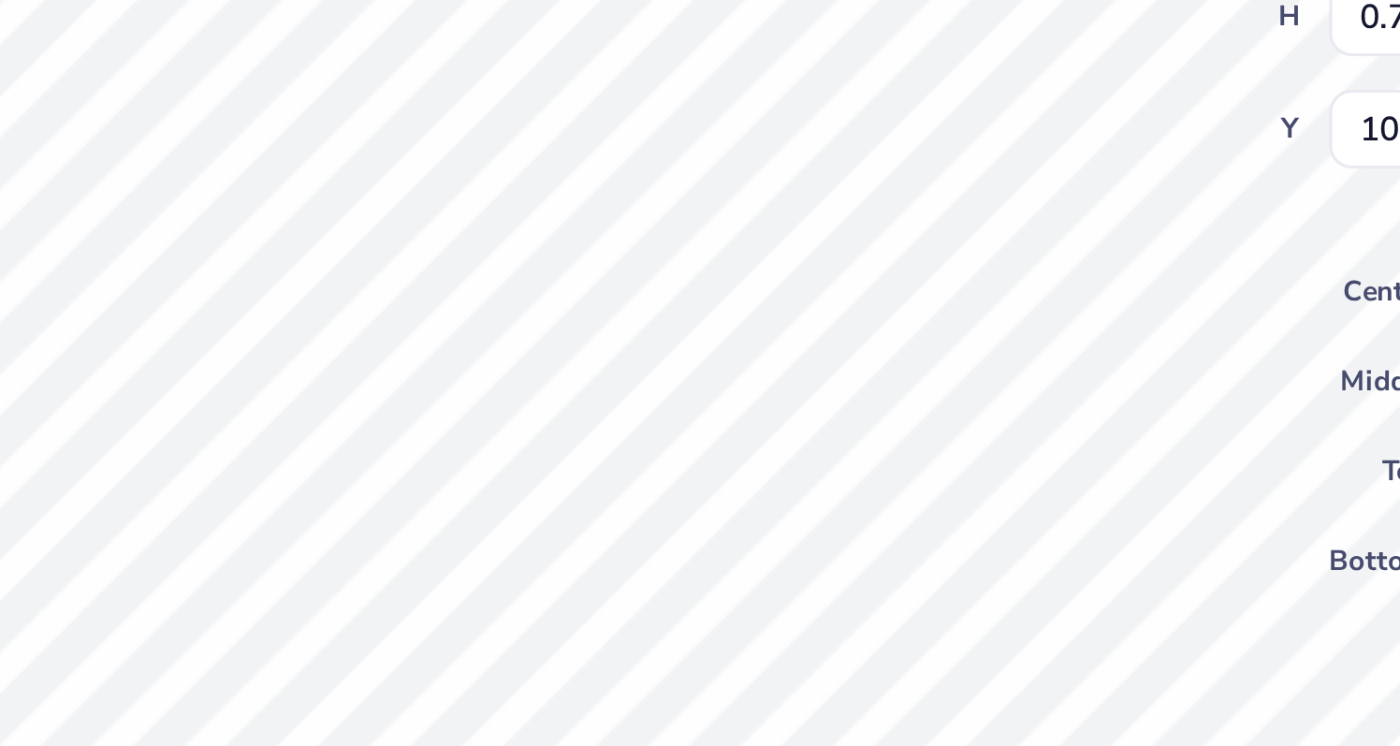
type input "10.00"
type input "9.77"
type input "10.00"
type input "9.77"
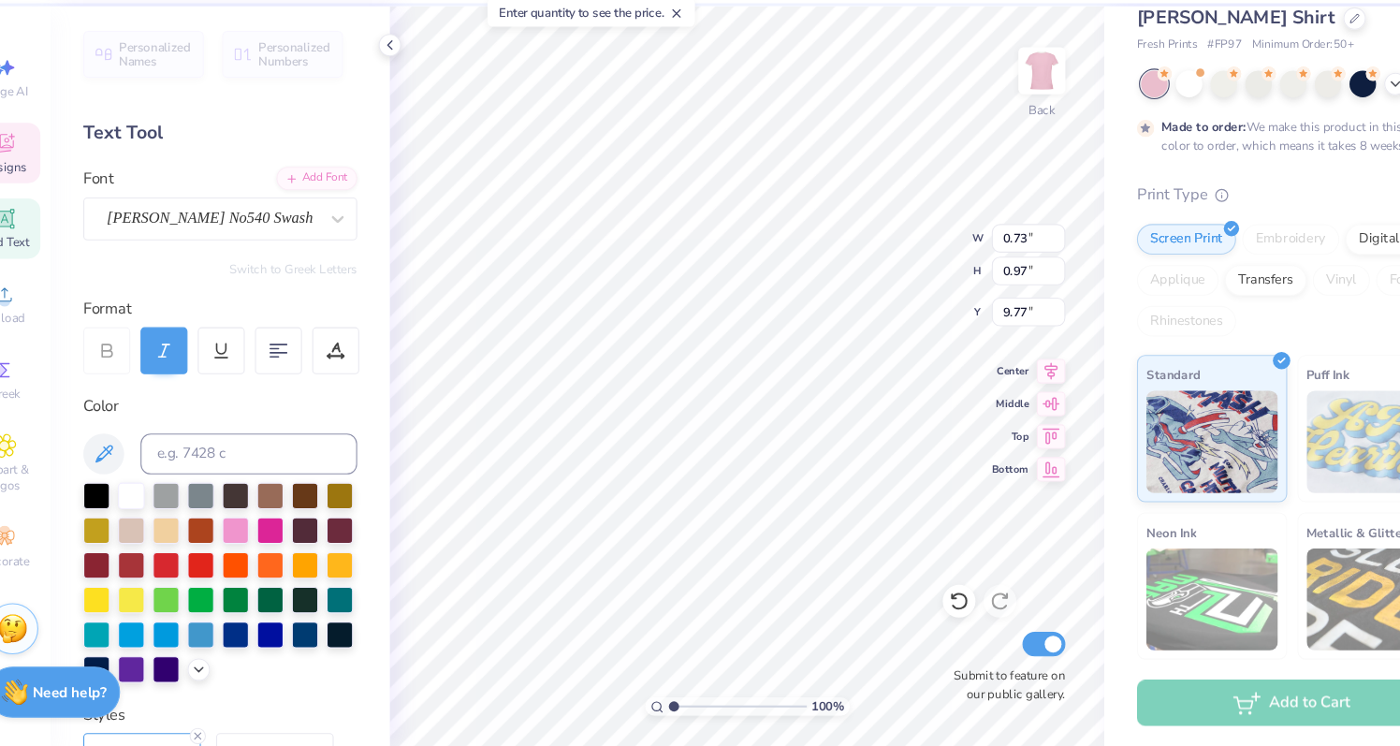
scroll to position [0, 0]
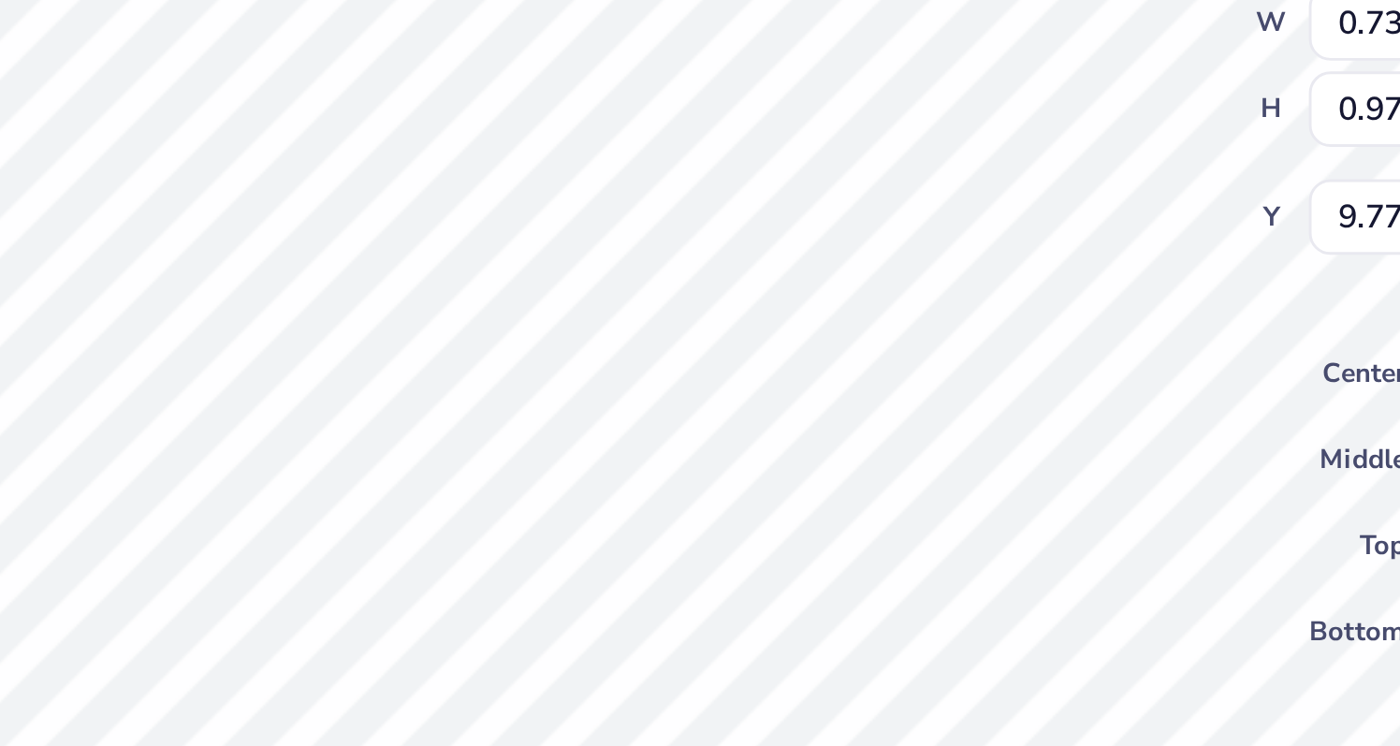
type input "0.67"
type input "1.01"
type input "9.74"
type input "9.80"
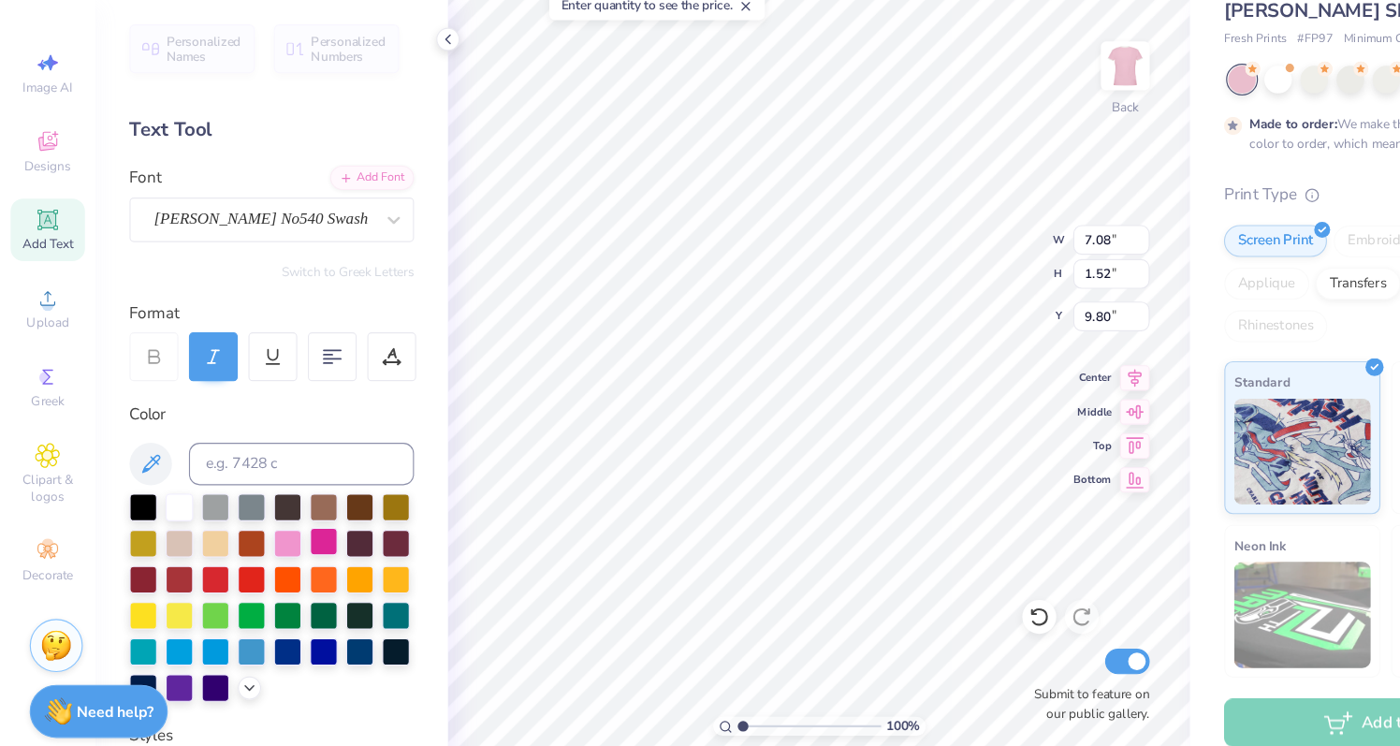
click at [282, 552] on div at bounding box center [285, 546] width 24 height 24
type input "1.58"
type input "9.74"
click at [266, 551] on div at bounding box center [253, 546] width 24 height 24
click at [260, 555] on div at bounding box center [253, 546] width 24 height 24
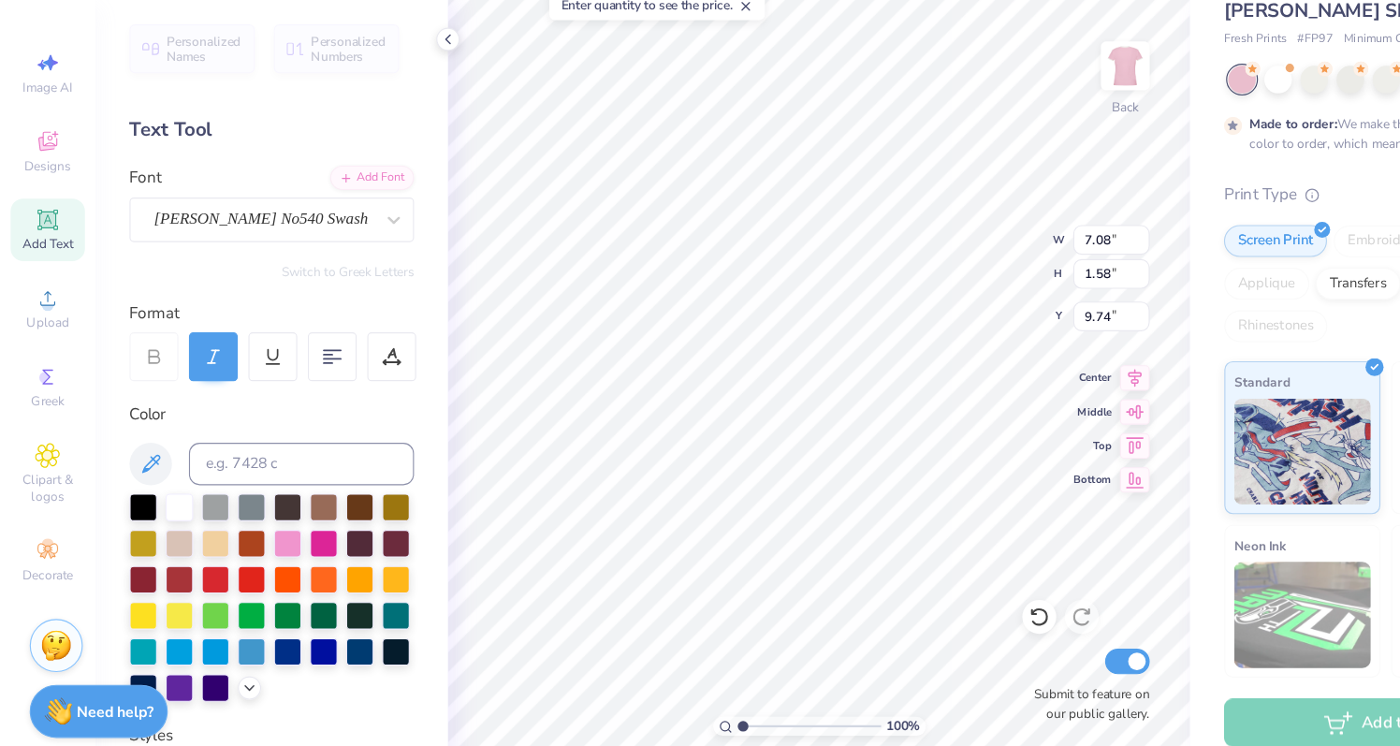
click at [269, 435] on div "Color" at bounding box center [239, 435] width 251 height 22
click at [282, 548] on div at bounding box center [285, 546] width 24 height 24
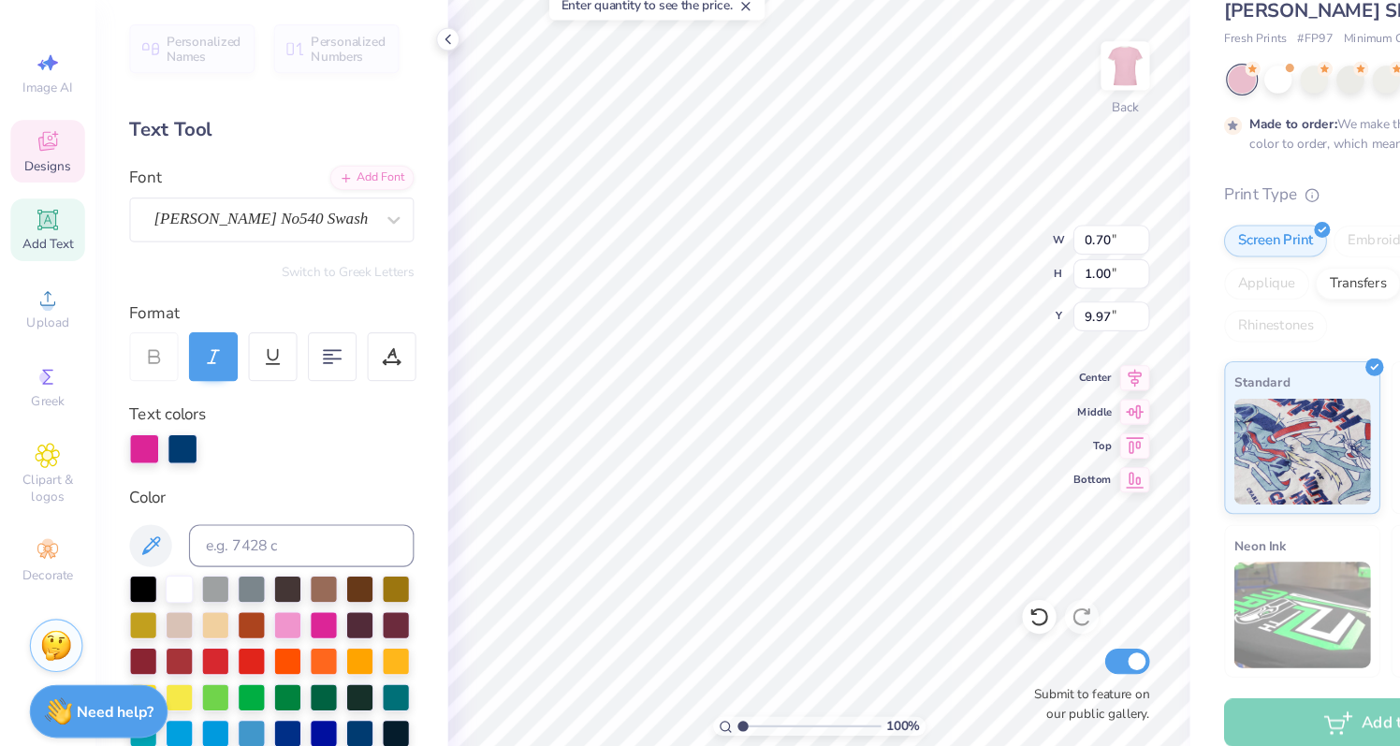
click at [327, 511] on div "Color" at bounding box center [239, 508] width 251 height 22
click at [355, 494] on div "Personalized Names Personalized Numbers Text Tool Add Font Font Caslon Becker N…" at bounding box center [239, 406] width 311 height 677
click at [161, 468] on div at bounding box center [161, 465] width 26 height 26
click at [163, 459] on div at bounding box center [161, 465] width 26 height 26
click at [283, 620] on div at bounding box center [285, 618] width 24 height 24
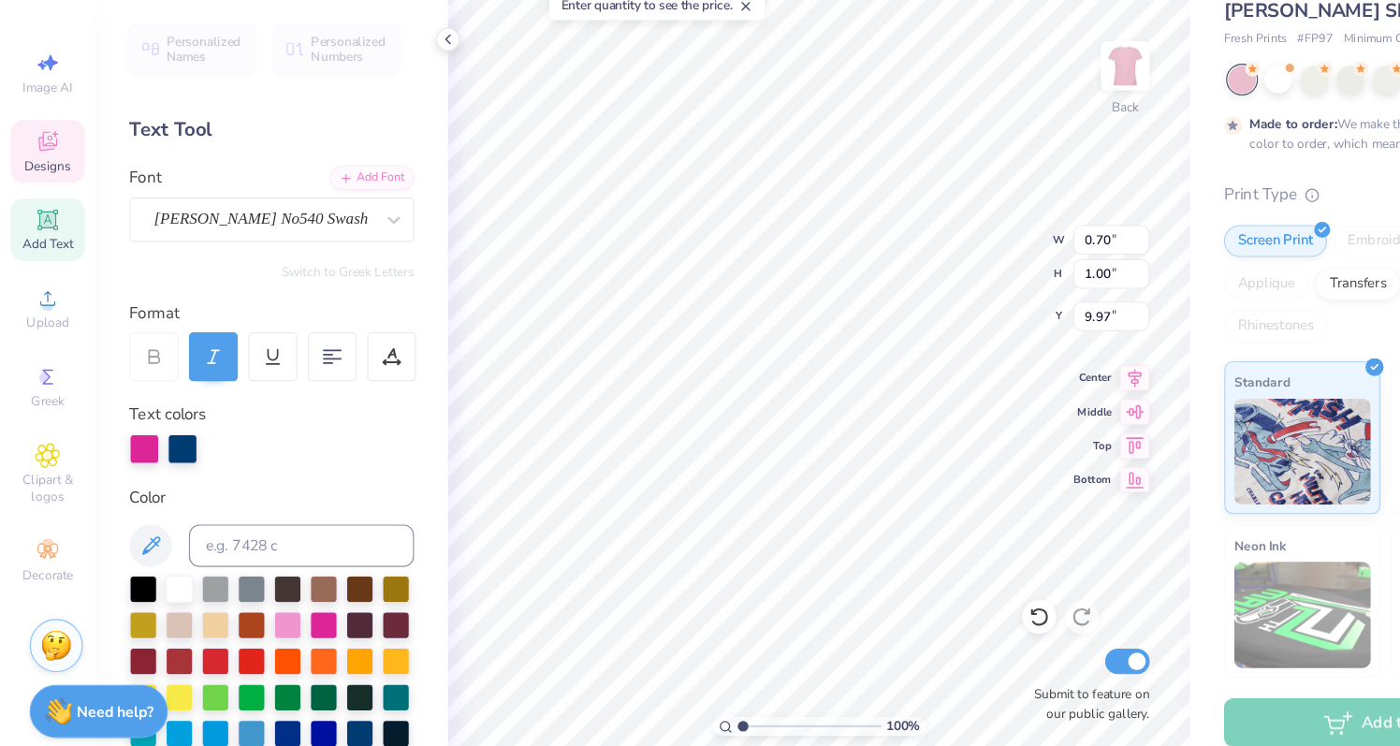
click at [353, 506] on div "Color" at bounding box center [239, 508] width 251 height 22
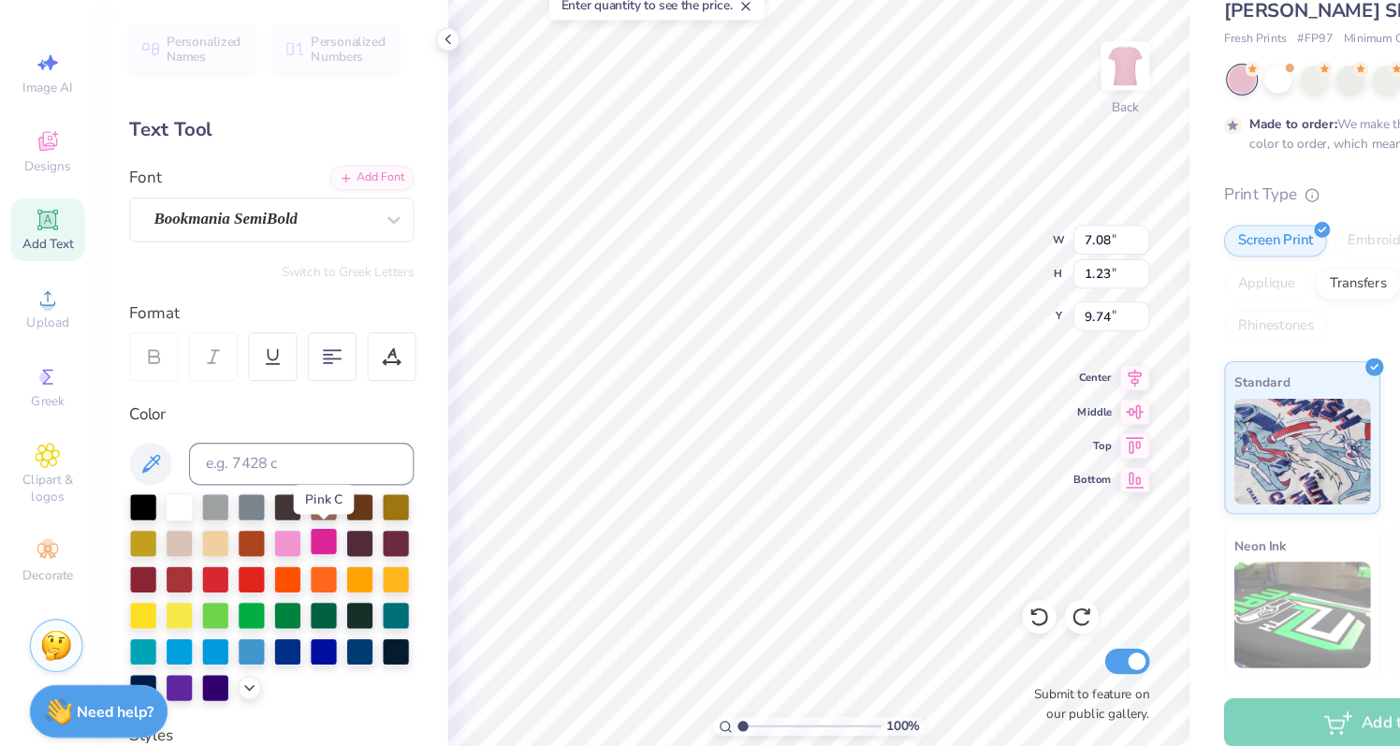
click at [285, 547] on div at bounding box center [285, 546] width 24 height 24
click at [217, 671] on icon at bounding box center [219, 673] width 15 height 15
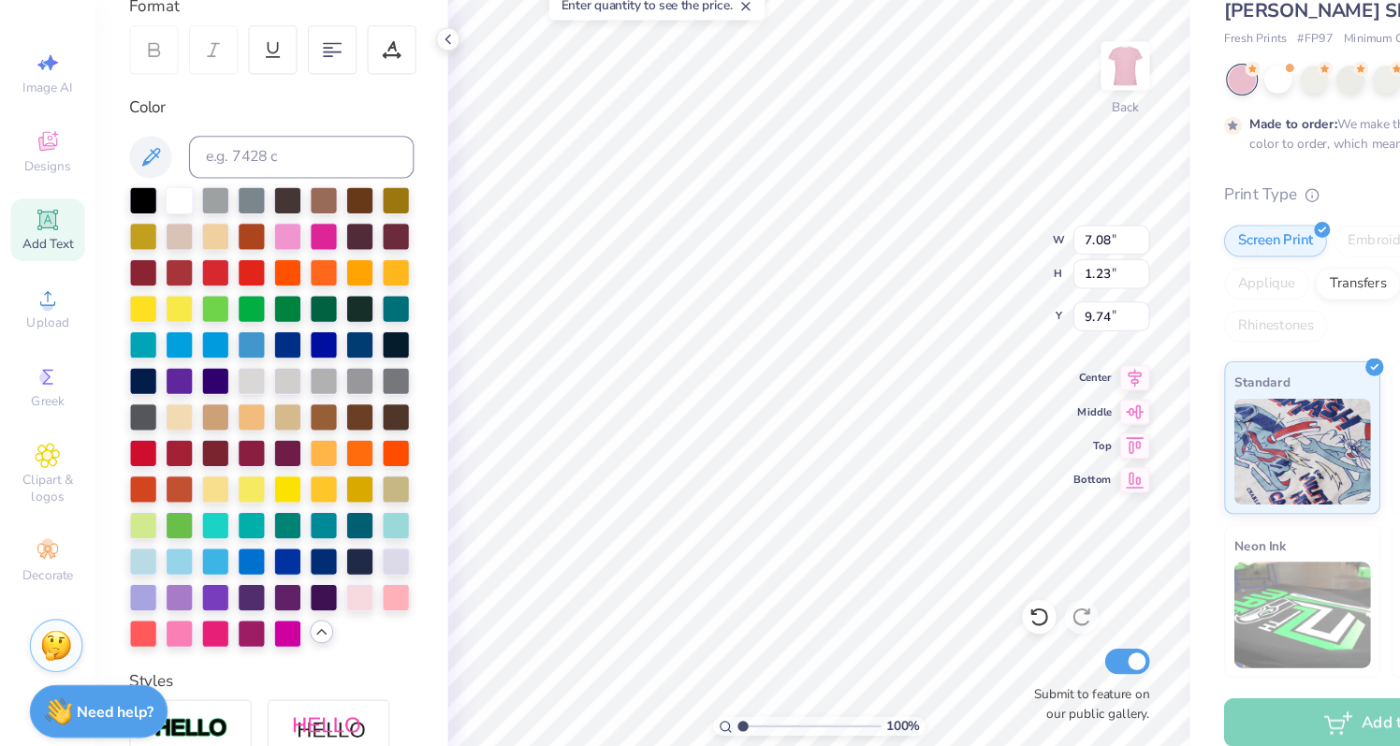
scroll to position [276, 0]
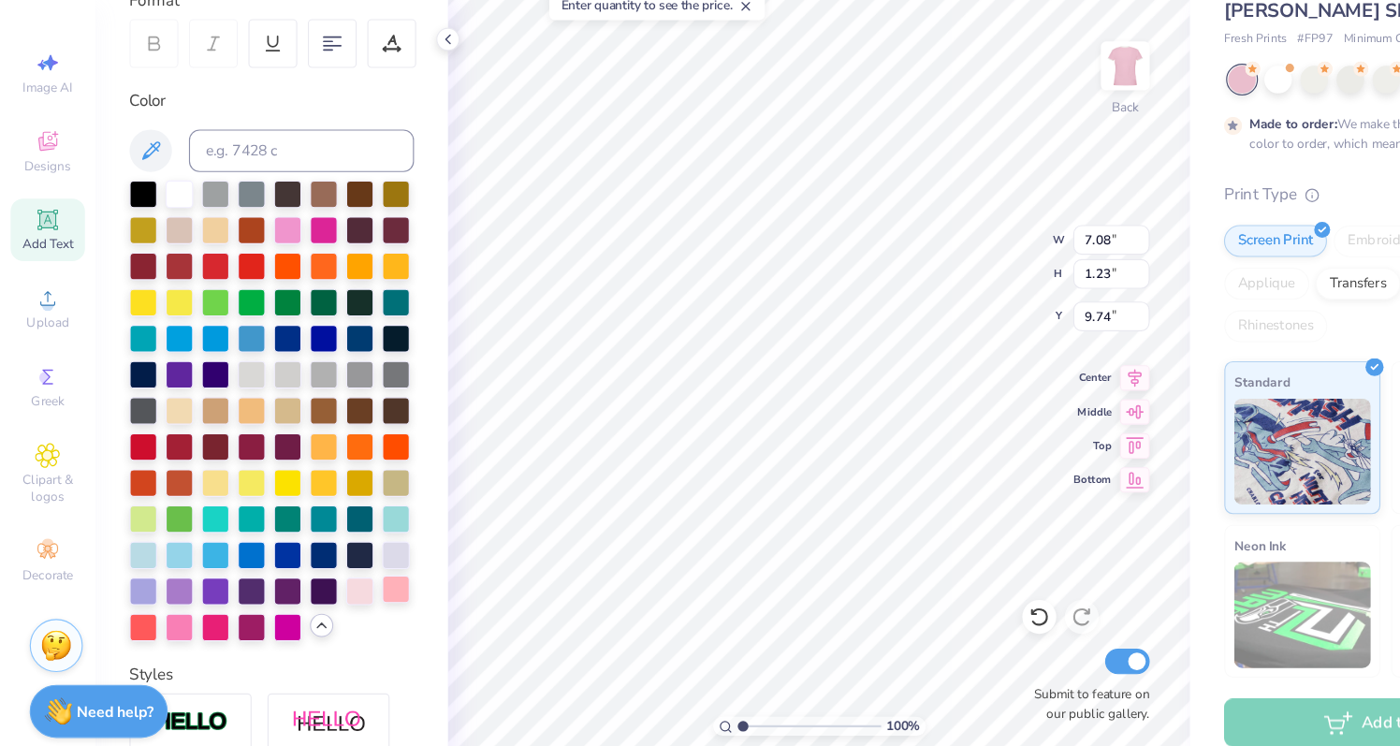
click at [354, 587] on div at bounding box center [349, 588] width 24 height 24
click at [165, 621] on div at bounding box center [158, 620] width 24 height 24
click at [158, 240] on div at bounding box center [158, 238] width 24 height 24
click at [157, 239] on div at bounding box center [158, 238] width 24 height 24
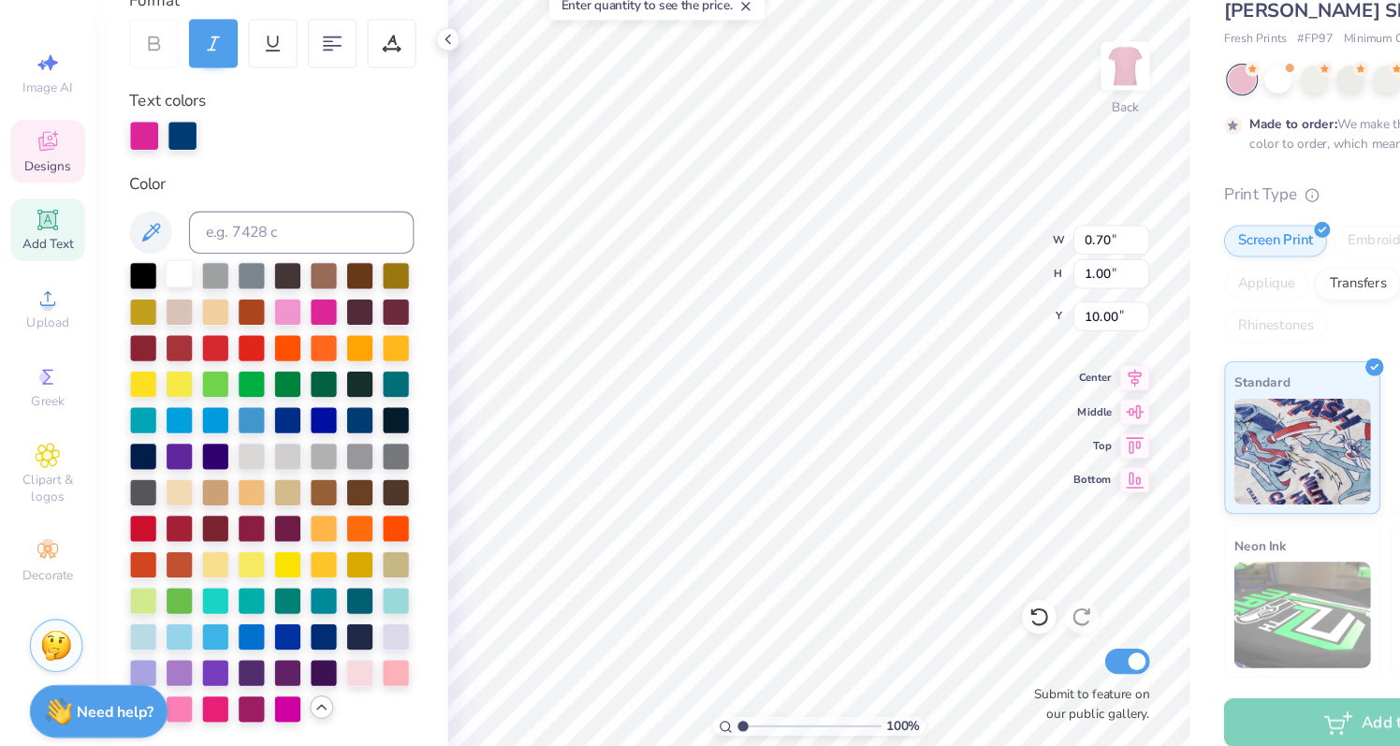
click at [155, 312] on div at bounding box center [158, 310] width 24 height 24
click at [159, 190] on div at bounding box center [161, 187] width 26 height 26
click at [158, 308] on div at bounding box center [158, 310] width 24 height 24
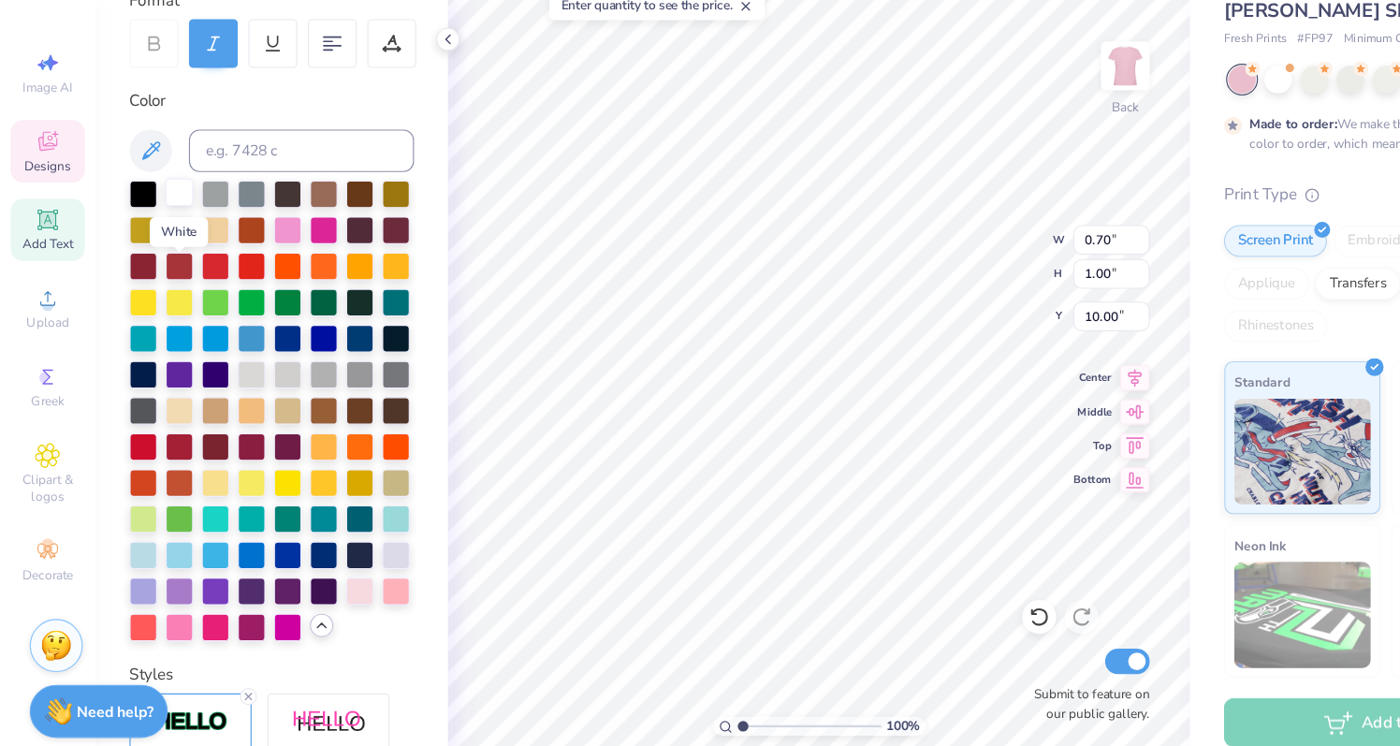
click at [158, 308] on div at bounding box center [239, 431] width 251 height 406
type input "2.05"
type input "0.75"
type input "10.23"
type input "1.52"
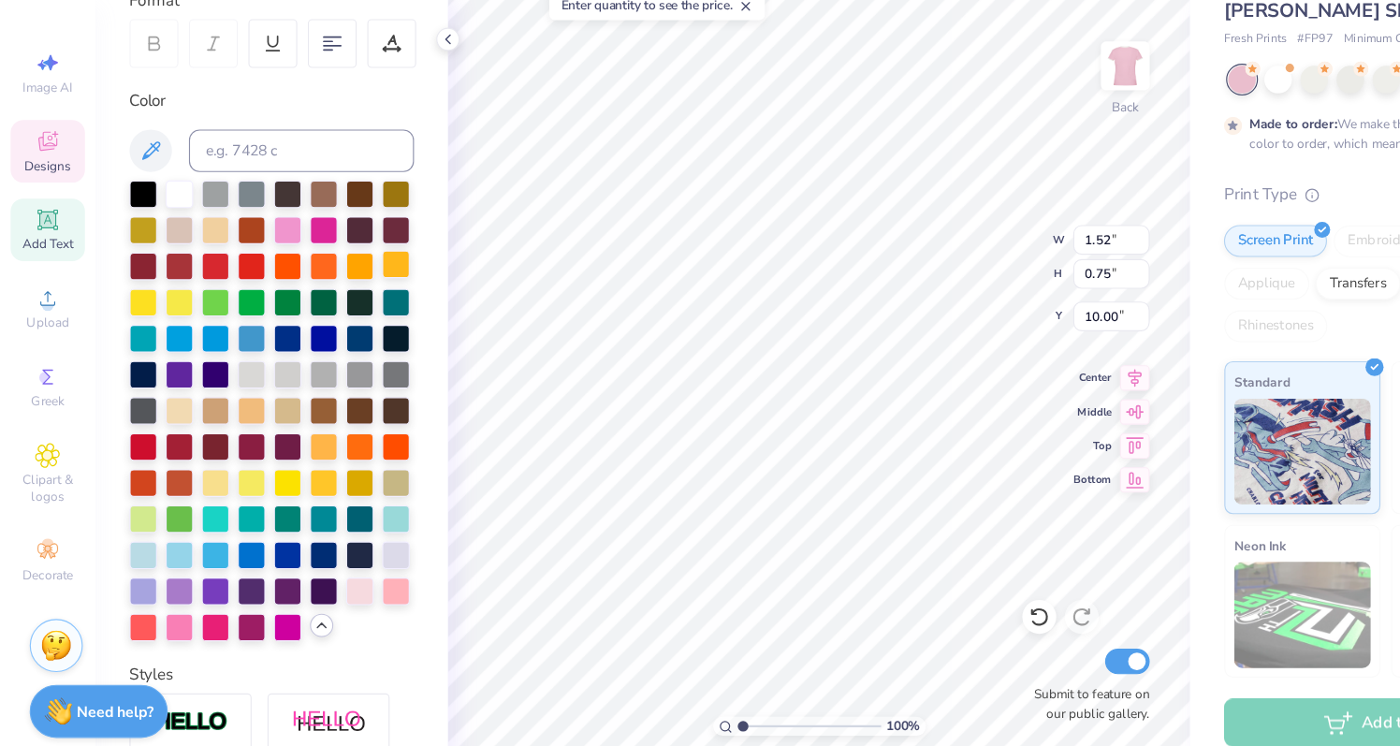
type input "10.00"
click at [152, 239] on div at bounding box center [158, 238] width 24 height 24
click at [323, 582] on div at bounding box center [317, 588] width 24 height 24
click at [314, 589] on div at bounding box center [317, 588] width 24 height 24
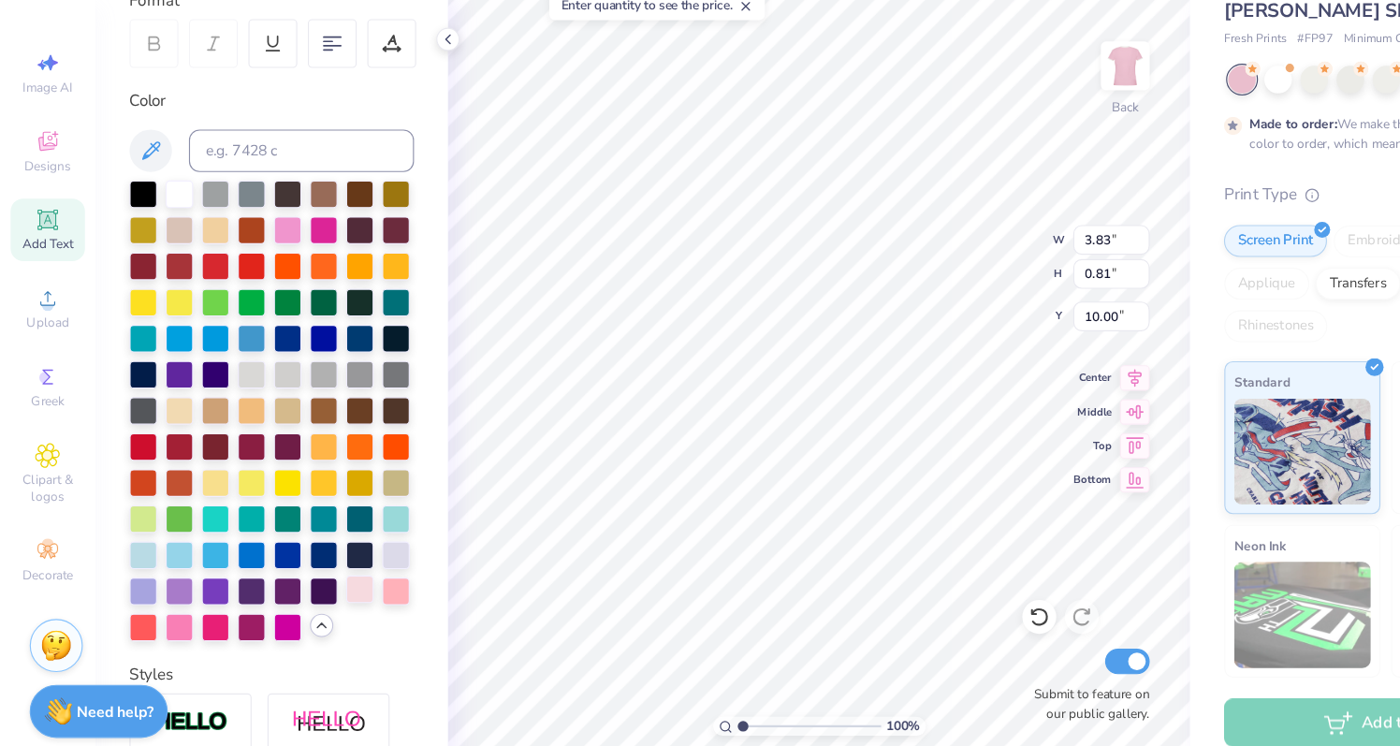
click at [323, 588] on div at bounding box center [317, 588] width 24 height 24
click at [314, 592] on div at bounding box center [317, 588] width 24 height 24
type input "2.05"
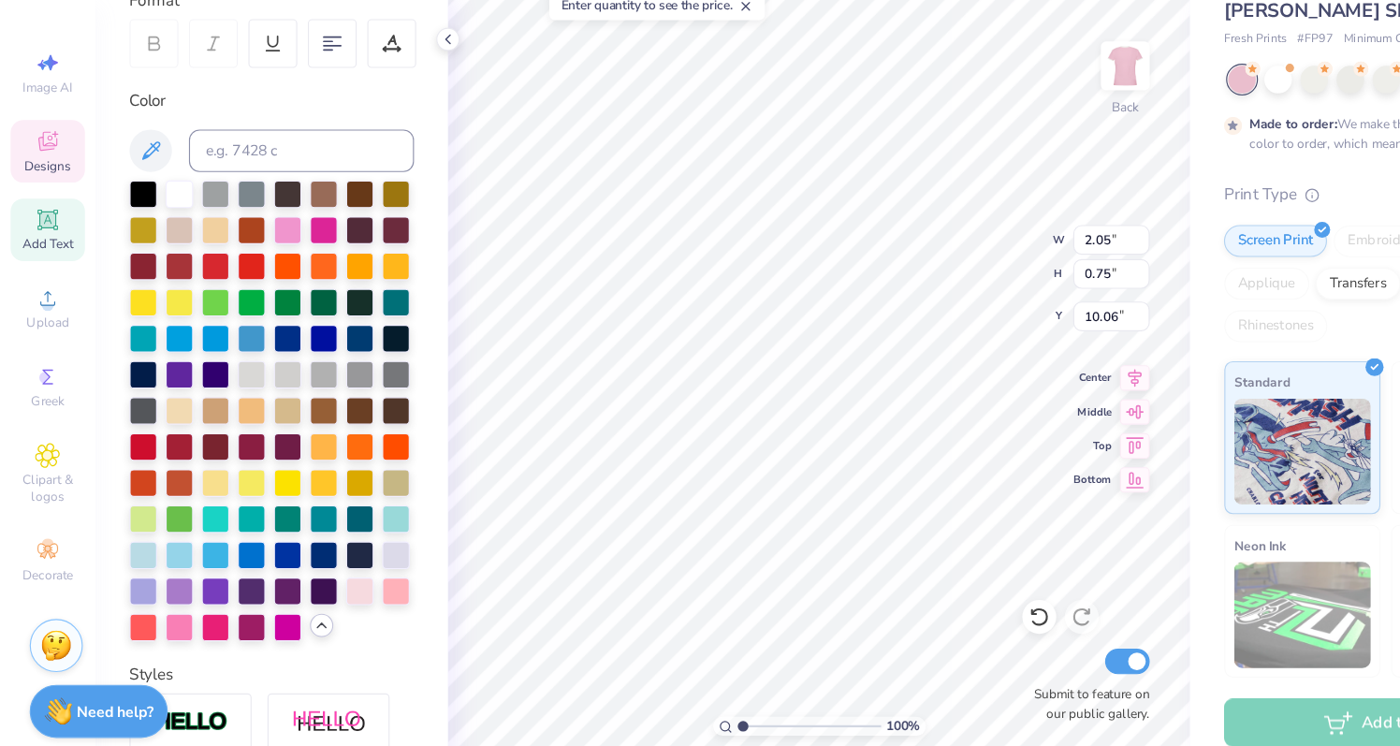
type input "10.00"
click at [315, 587] on div at bounding box center [317, 588] width 24 height 24
type input "0.67"
type input "1.01"
type input "9.74"
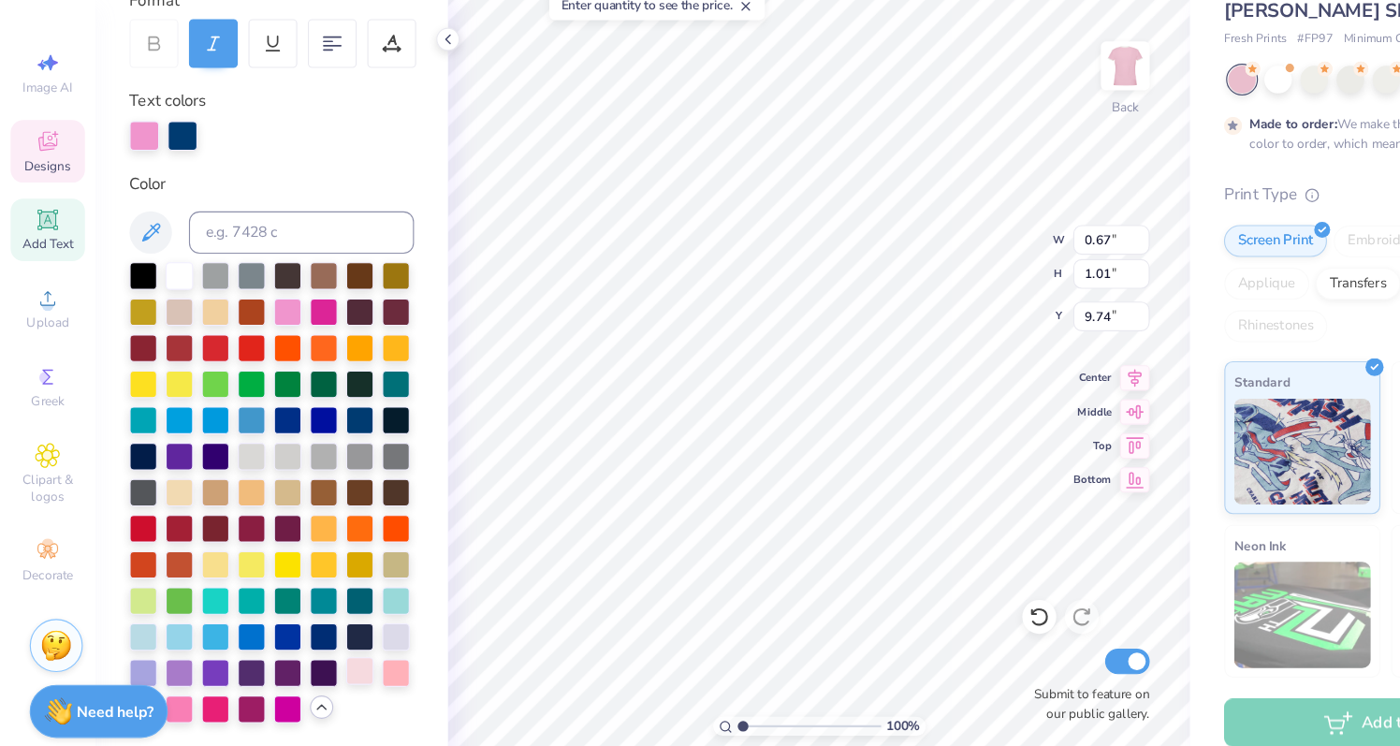
click at [311, 661] on div at bounding box center [317, 660] width 24 height 24
click at [162, 192] on div at bounding box center [161, 187] width 26 height 26
click at [326, 665] on div at bounding box center [317, 660] width 24 height 24
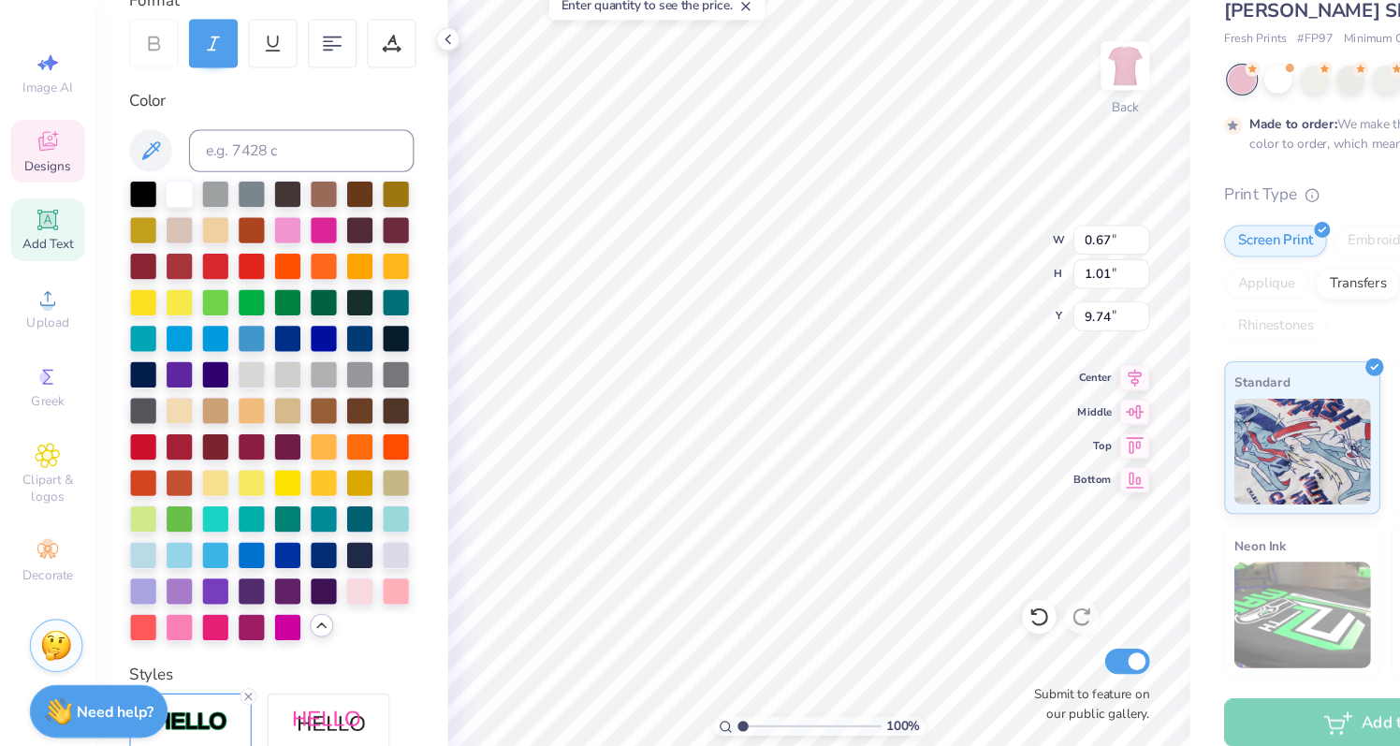
type input "0.70"
type input "1.00"
type input "10.00"
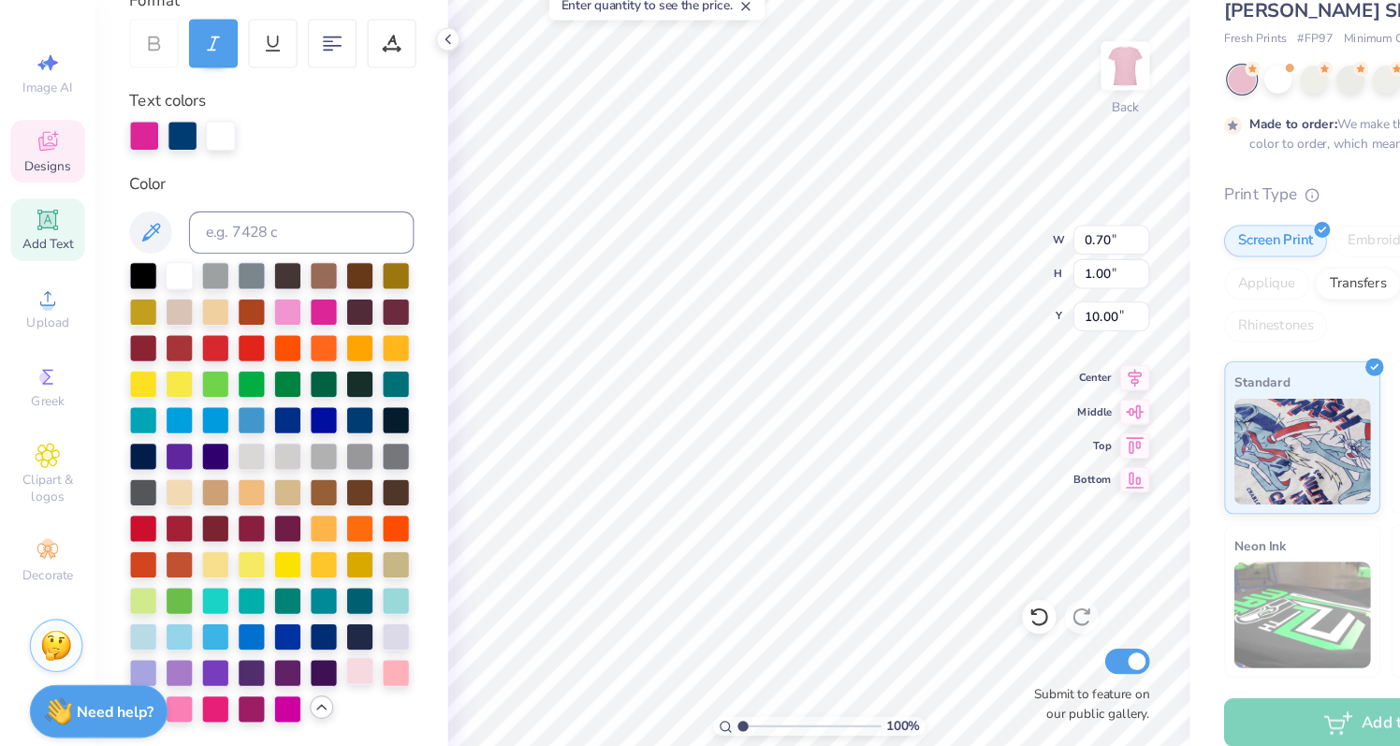
click at [318, 654] on div at bounding box center [317, 660] width 24 height 24
click at [162, 188] on div at bounding box center [161, 187] width 26 height 26
click at [322, 655] on div at bounding box center [317, 660] width 24 height 24
click at [137, 194] on div at bounding box center [127, 189] width 26 height 26
click at [313, 664] on div at bounding box center [317, 660] width 24 height 24
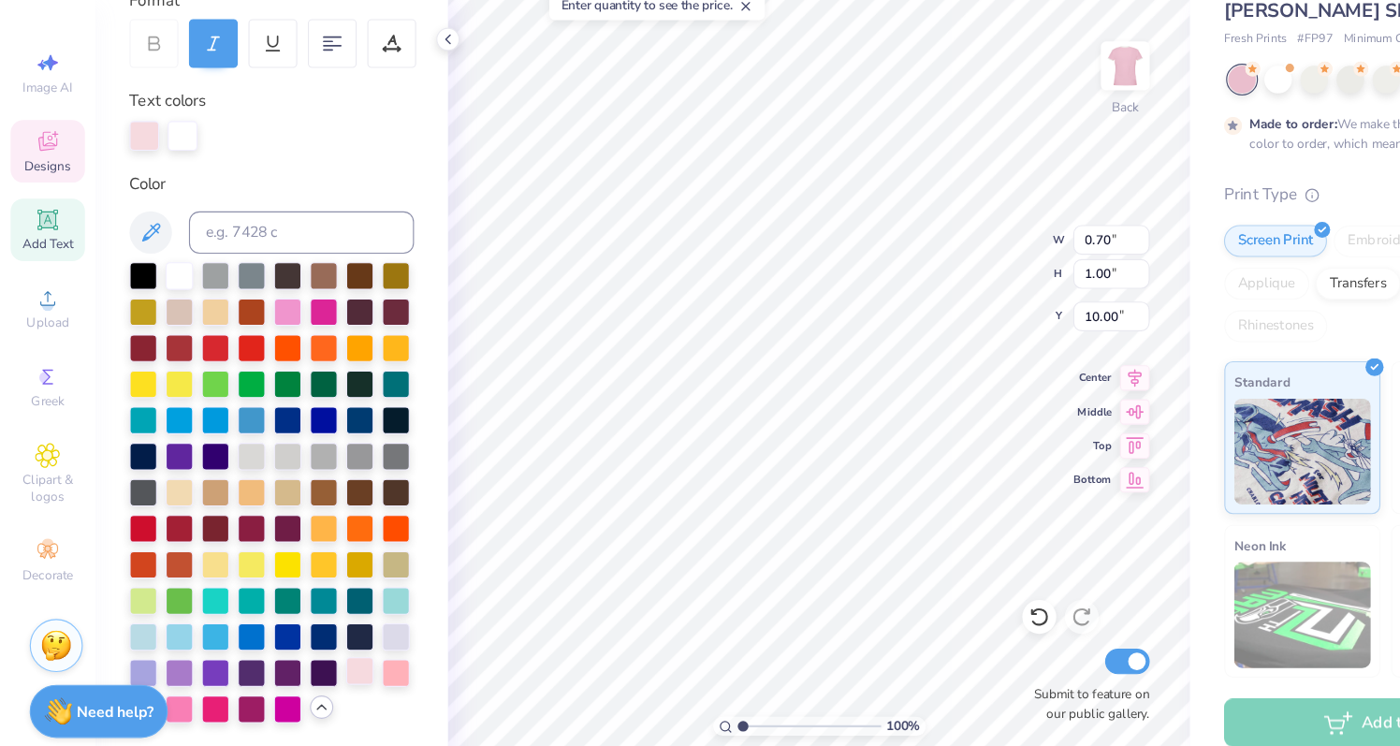
click at [323, 661] on div at bounding box center [317, 660] width 24 height 24
click at [161, 182] on div at bounding box center [161, 187] width 26 height 26
click at [314, 662] on div at bounding box center [317, 660] width 24 height 24
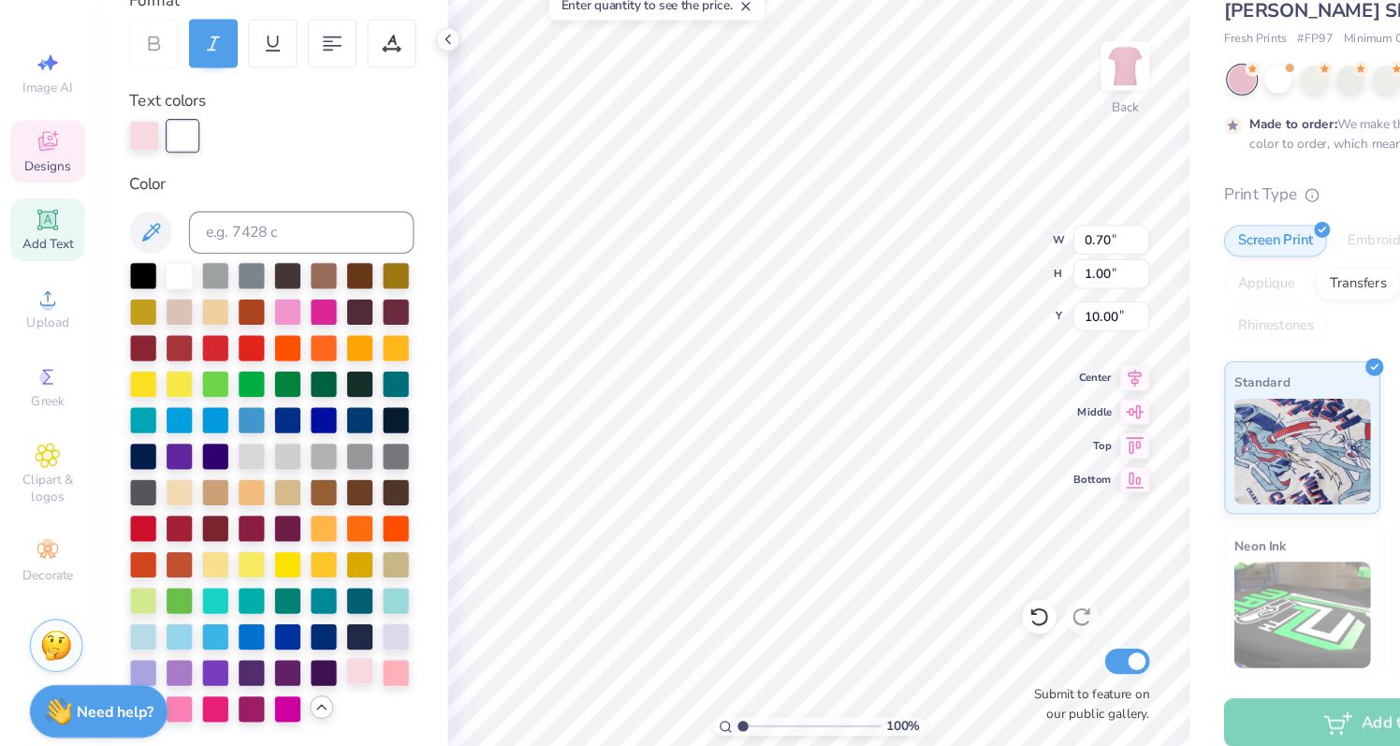
click at [314, 662] on div at bounding box center [317, 660] width 24 height 24
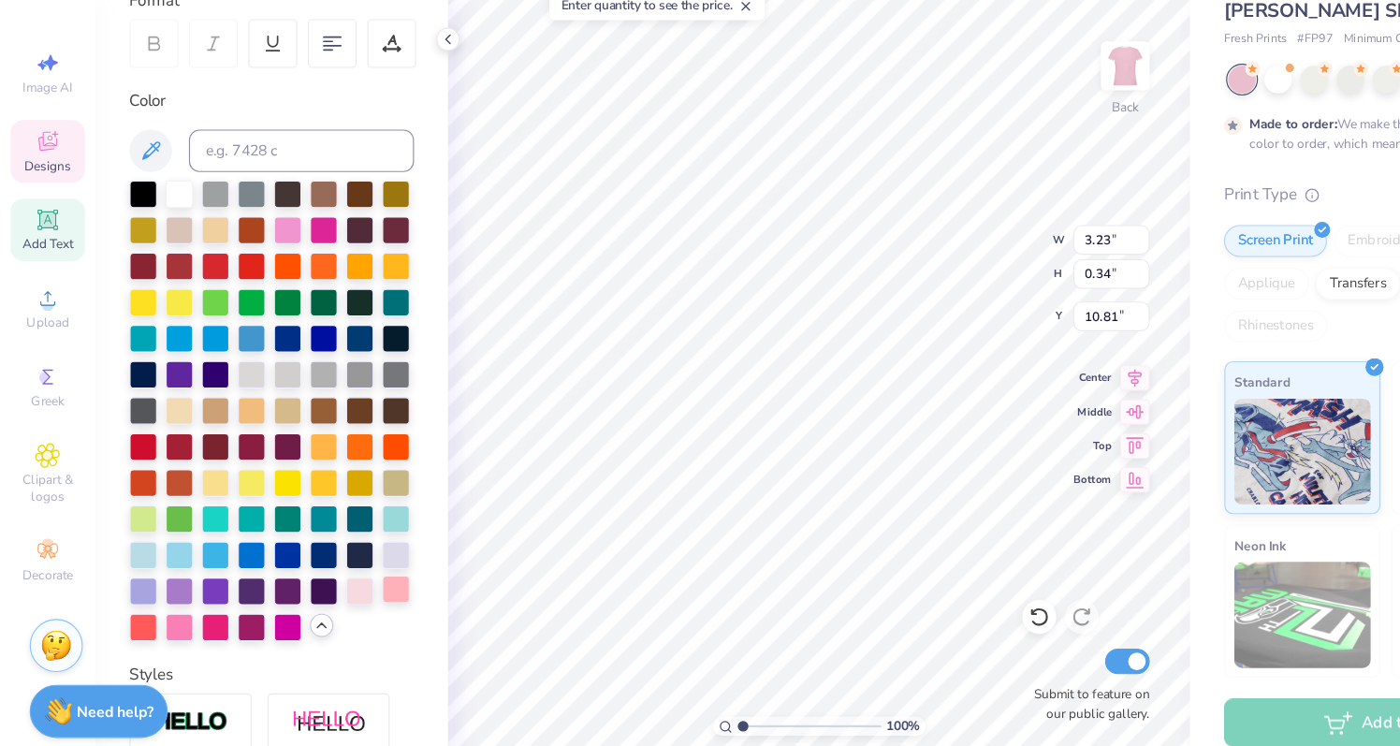
click at [354, 592] on div at bounding box center [349, 588] width 24 height 24
click at [312, 588] on div at bounding box center [317, 588] width 24 height 24
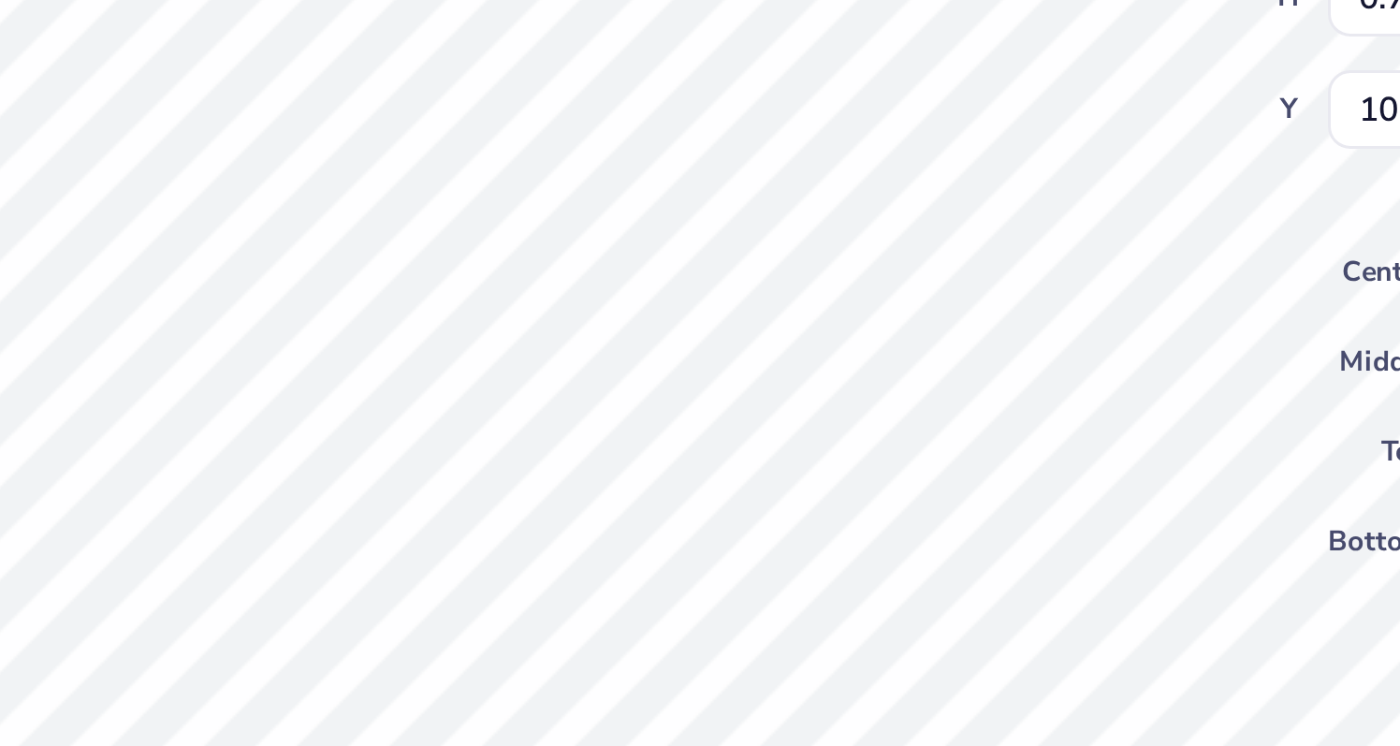
type input "10.00"
type input "0.67"
type input "1.01"
type input "9.80"
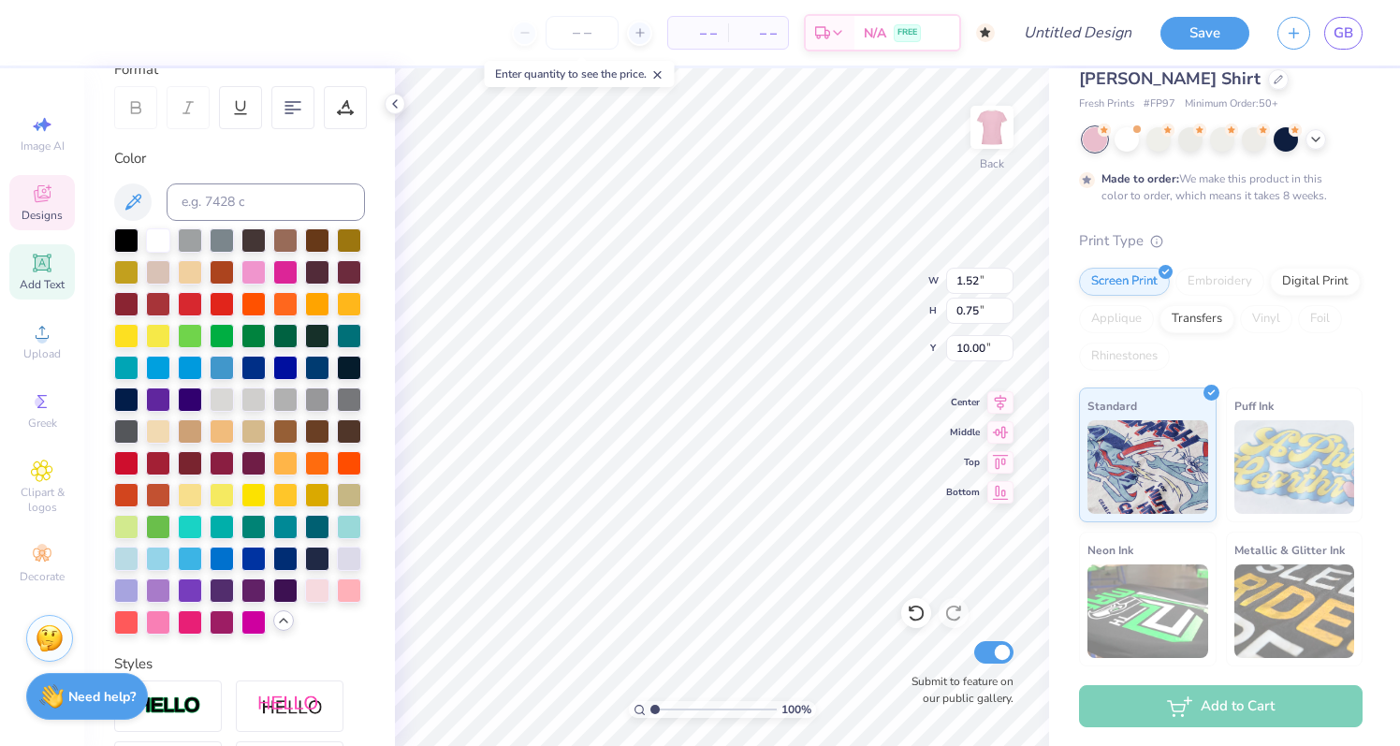
click at [182, 108] on icon at bounding box center [188, 107] width 17 height 17
type input "0.70"
type input "1.00"
type input "2.05"
type input "0.75"
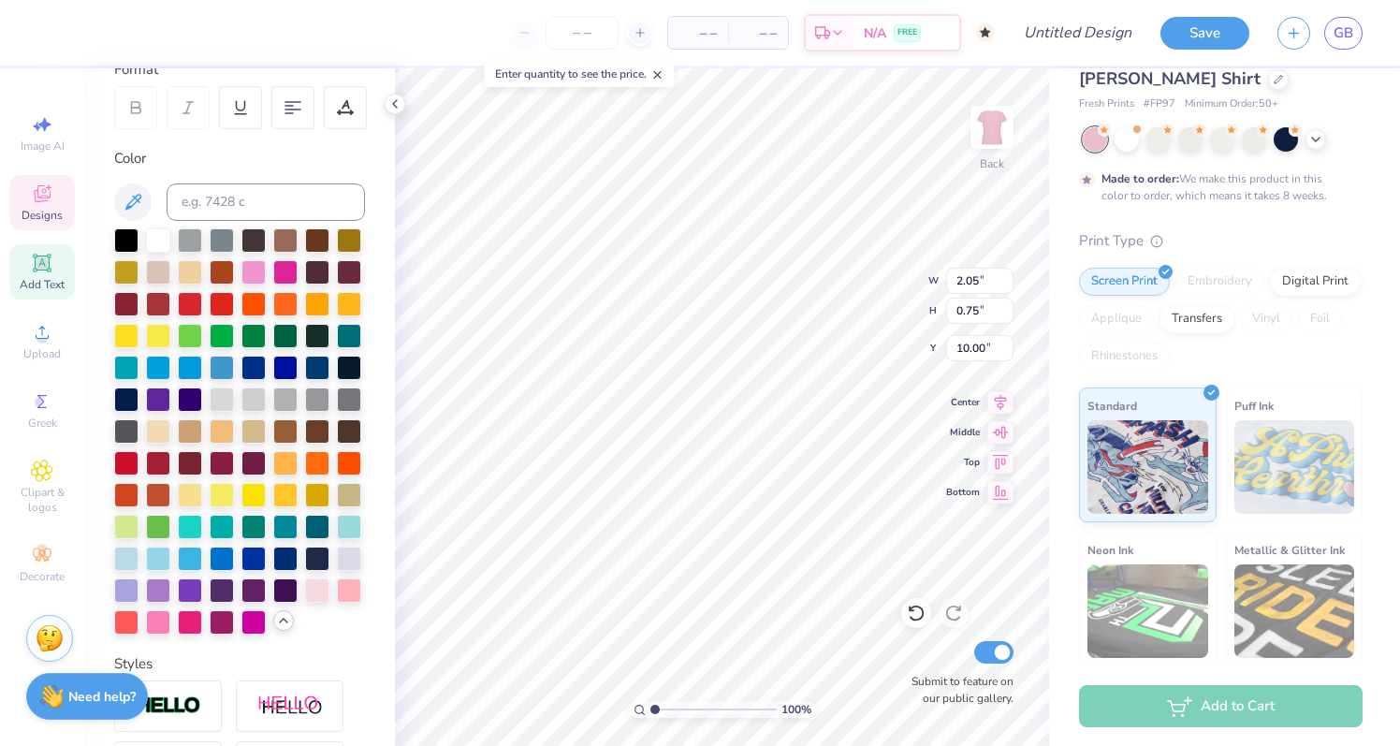
type input "0.67"
type input "1.01"
type input "9.80"
type textarea "Code"
click at [187, 100] on icon at bounding box center [188, 107] width 17 height 17
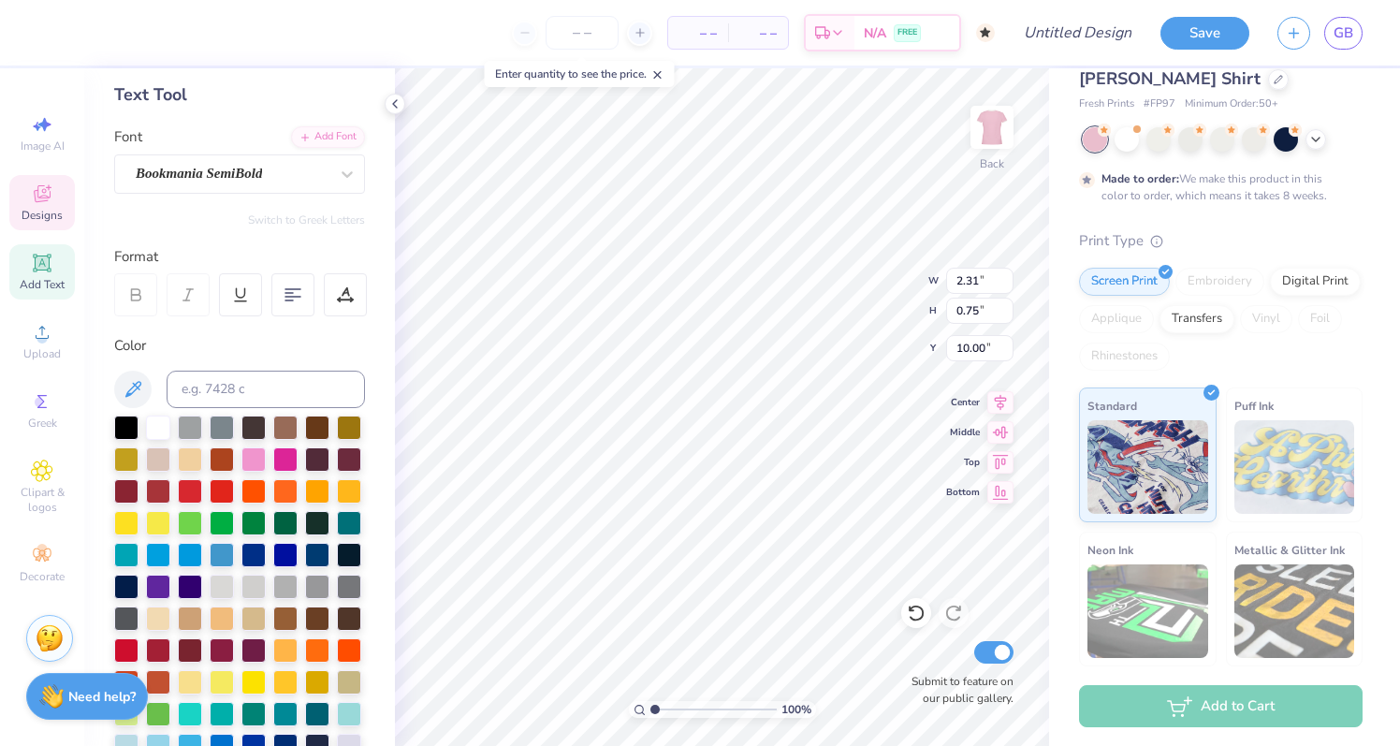
scroll to position [0, 0]
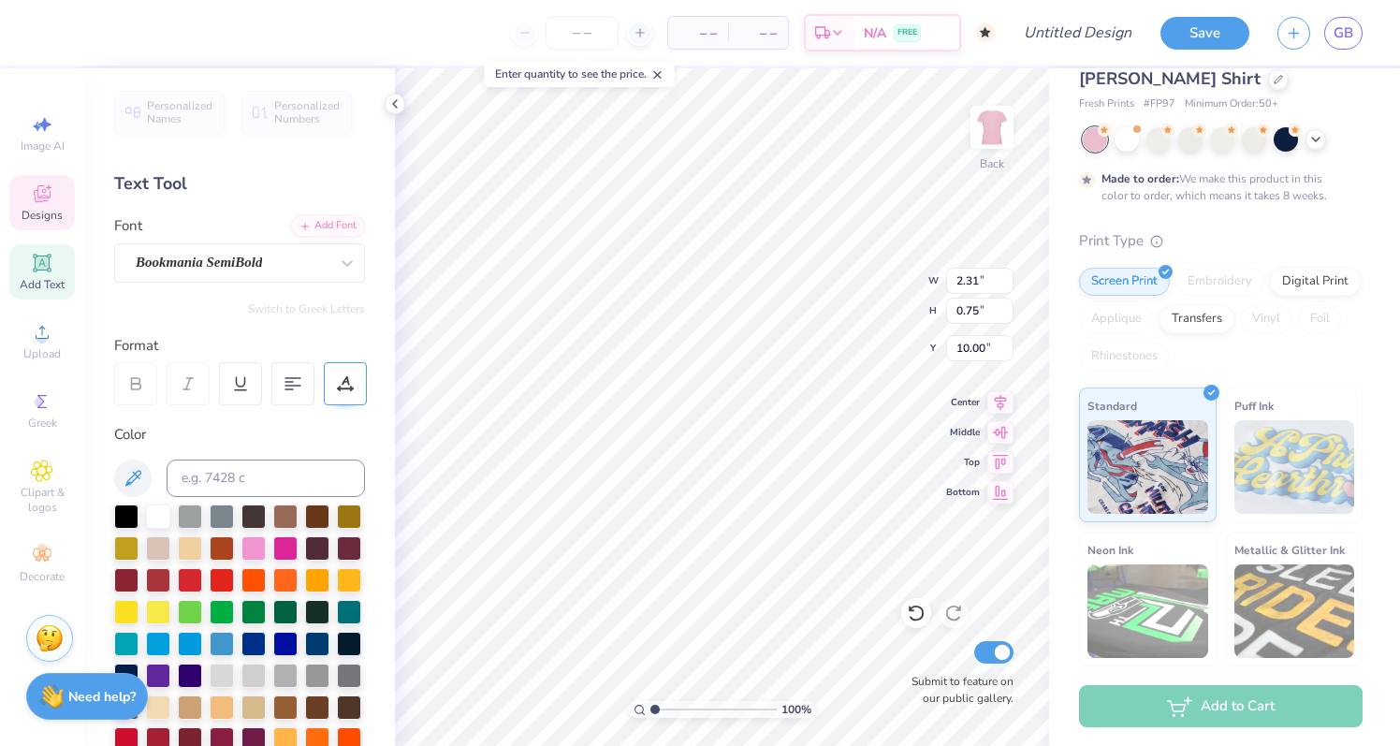
click at [335, 376] on div at bounding box center [345, 383] width 43 height 43
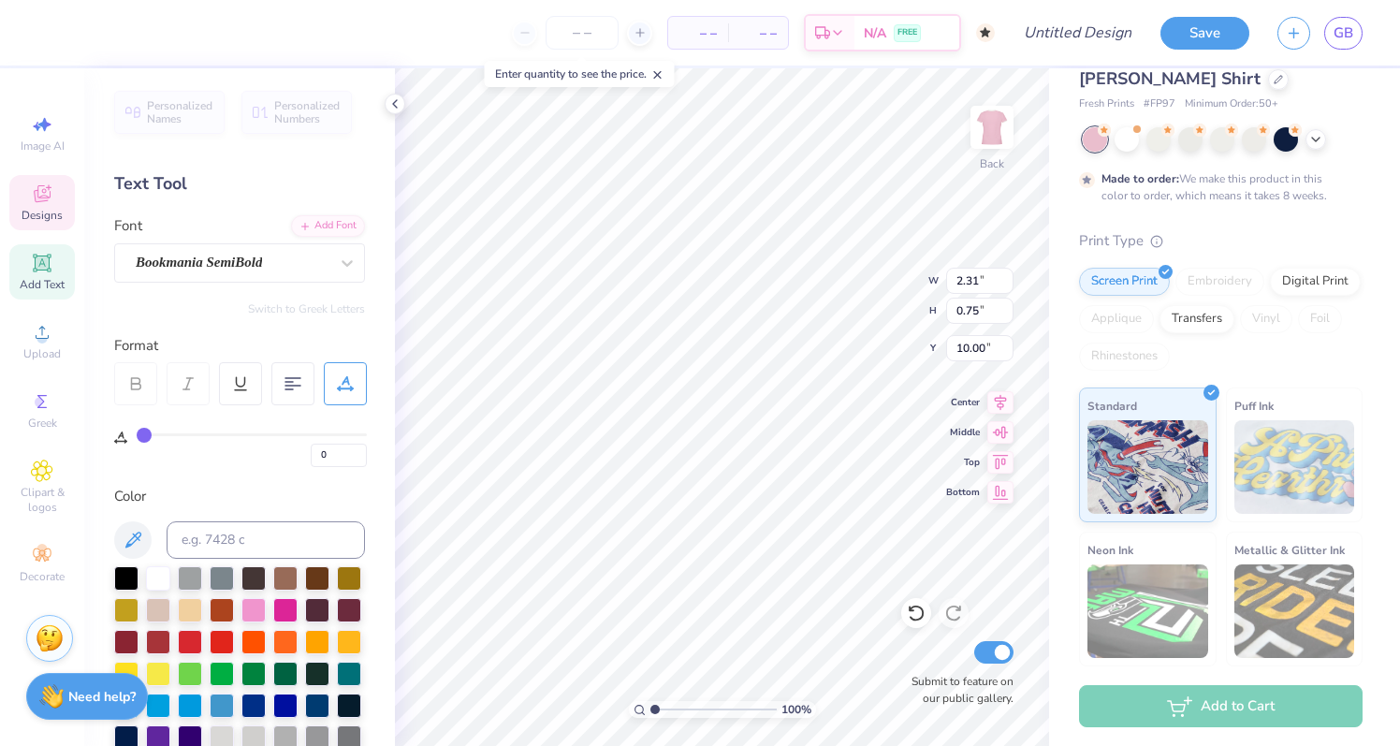
click at [335, 376] on div at bounding box center [345, 383] width 43 height 43
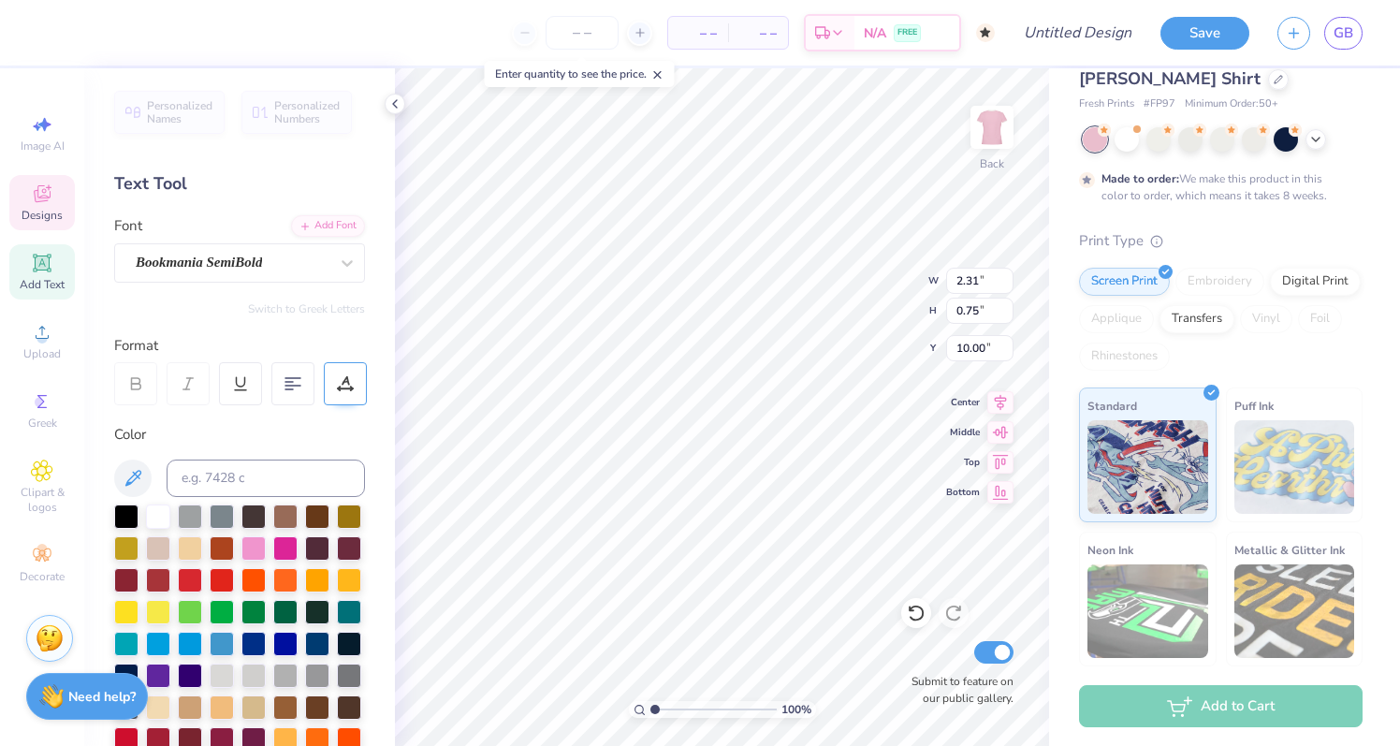
click at [335, 376] on div at bounding box center [345, 383] width 43 height 43
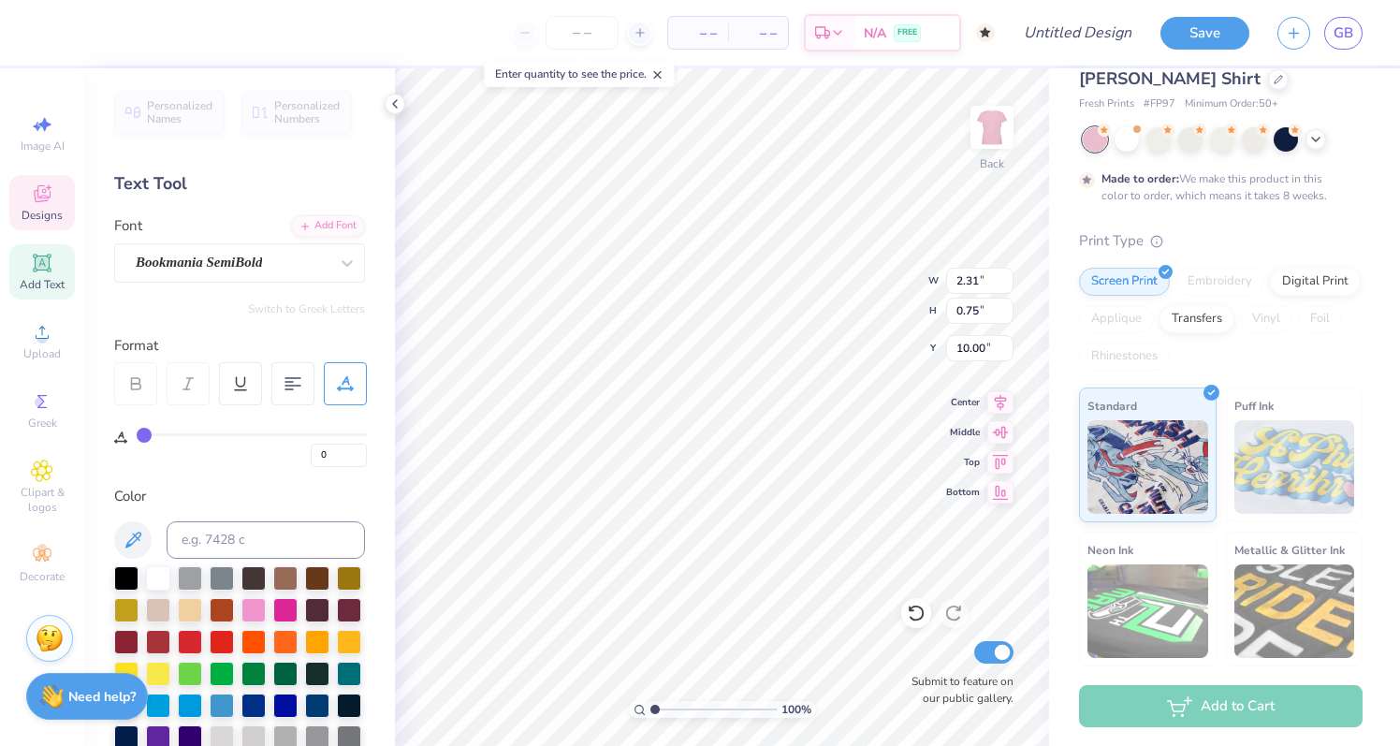
click at [335, 376] on div at bounding box center [345, 383] width 43 height 43
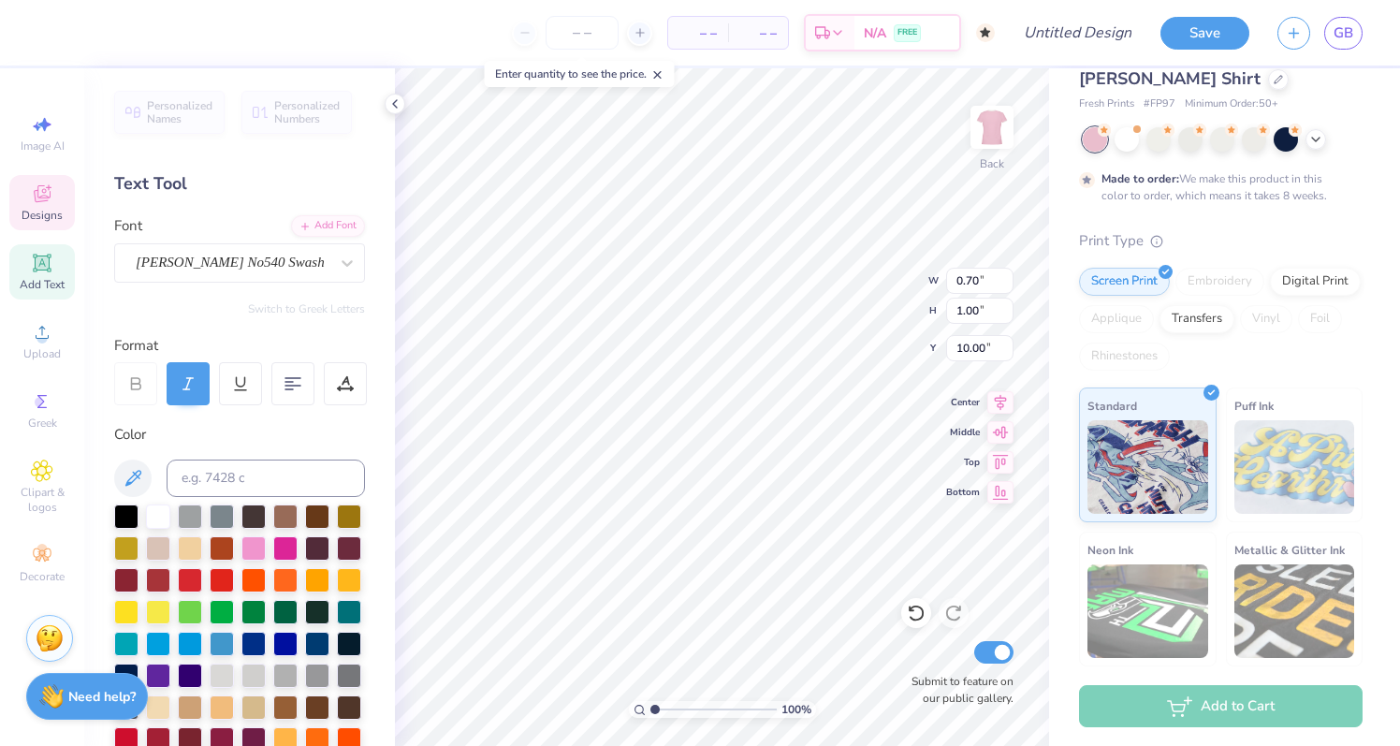
type input "2.05"
type input "0.75"
type input "0.70"
type input "1.00"
type input "3.23"
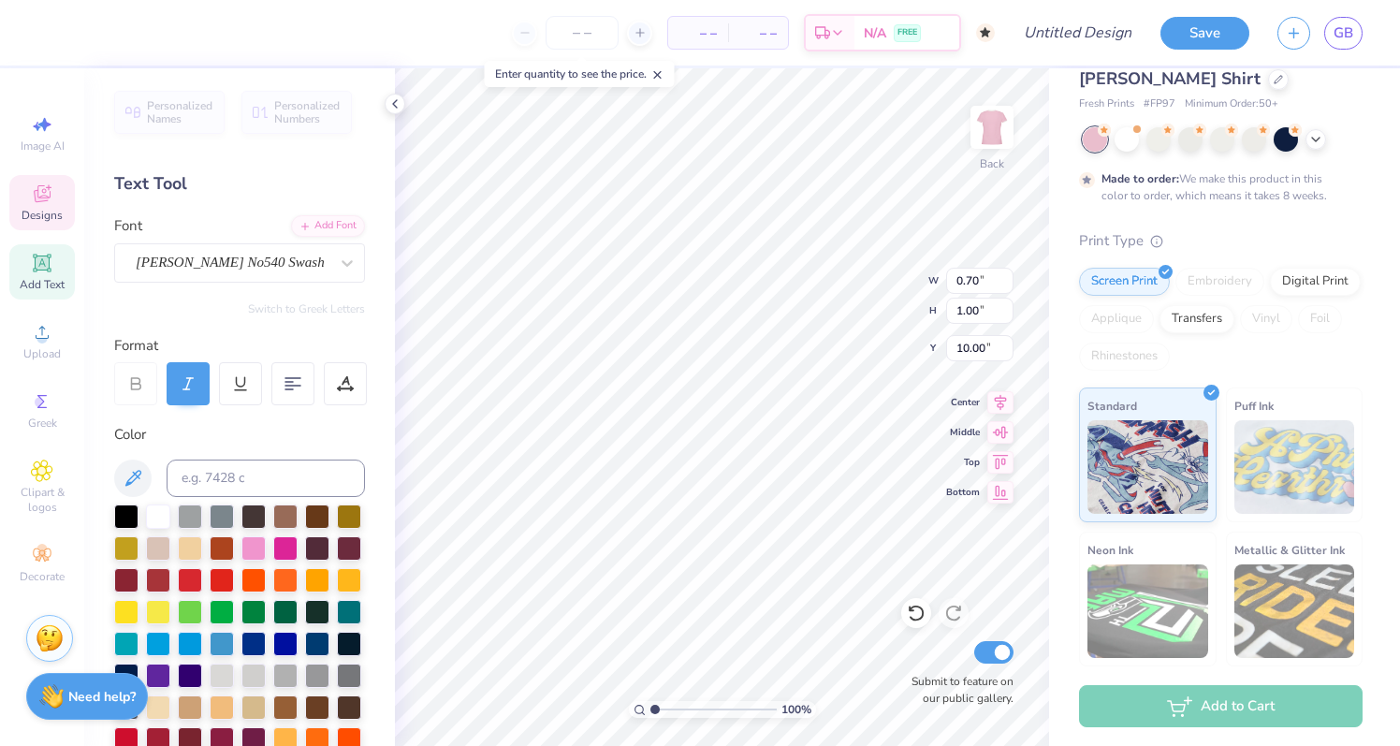
type input "0.34"
type input "10.81"
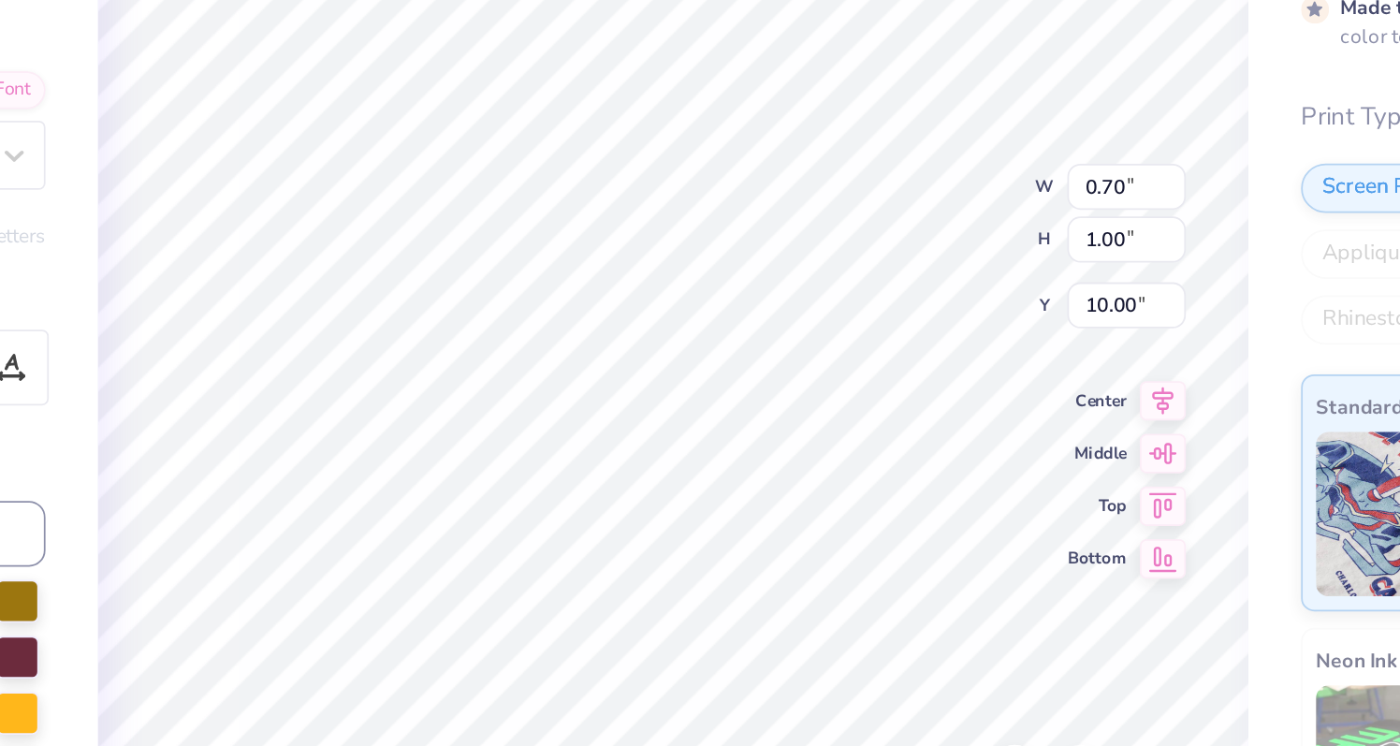
type input "0.70"
type input "1.00"
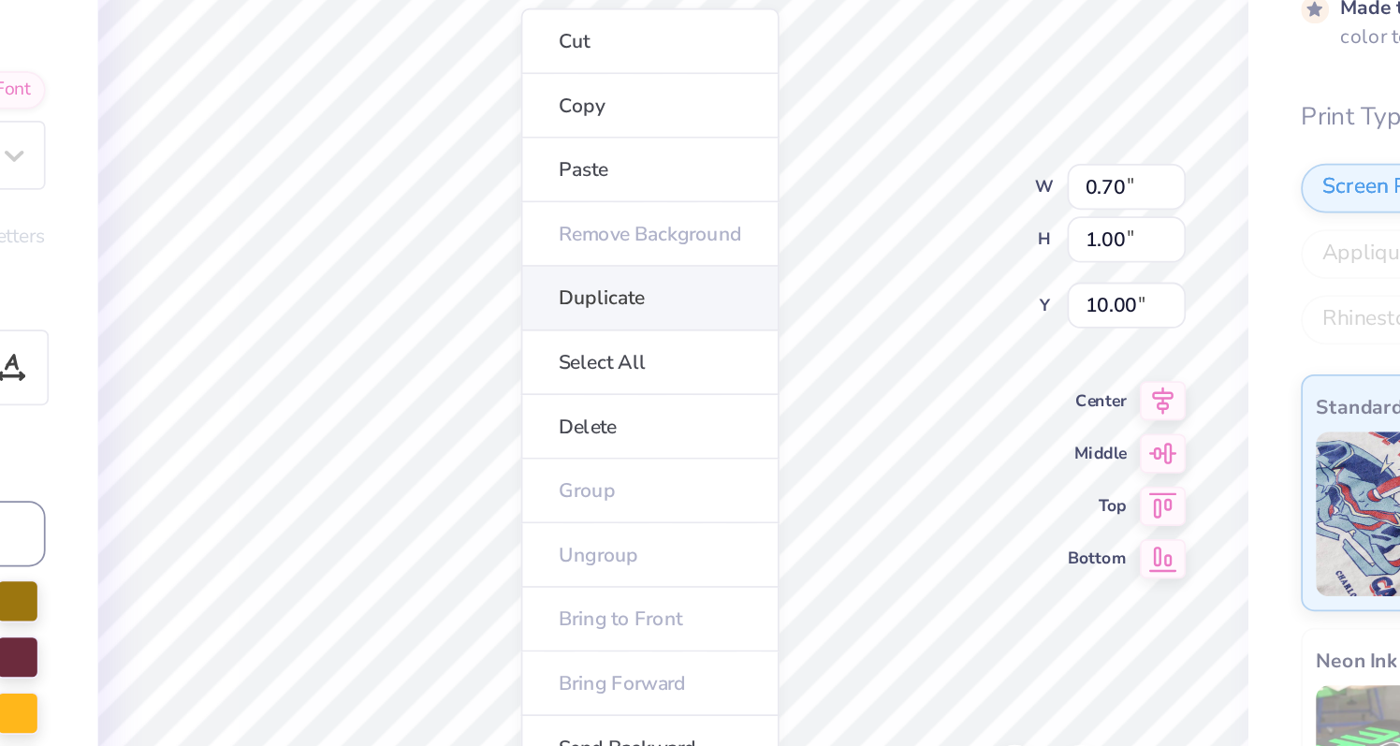
click at [687, 343] on li "Duplicate" at bounding box center [708, 345] width 147 height 36
type input "11.00"
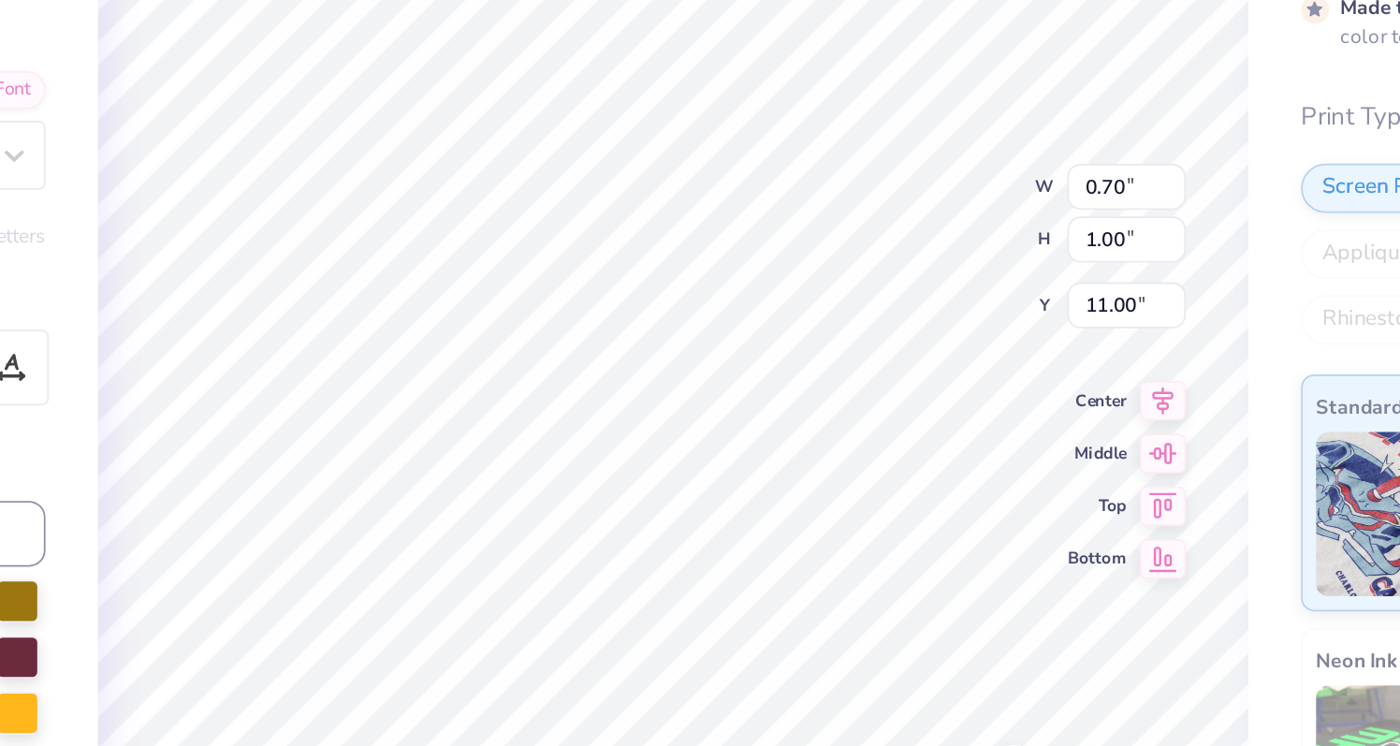
type textarea "W"
type input "2.05"
type input "0.75"
type input "10.00"
type textarea "ho"
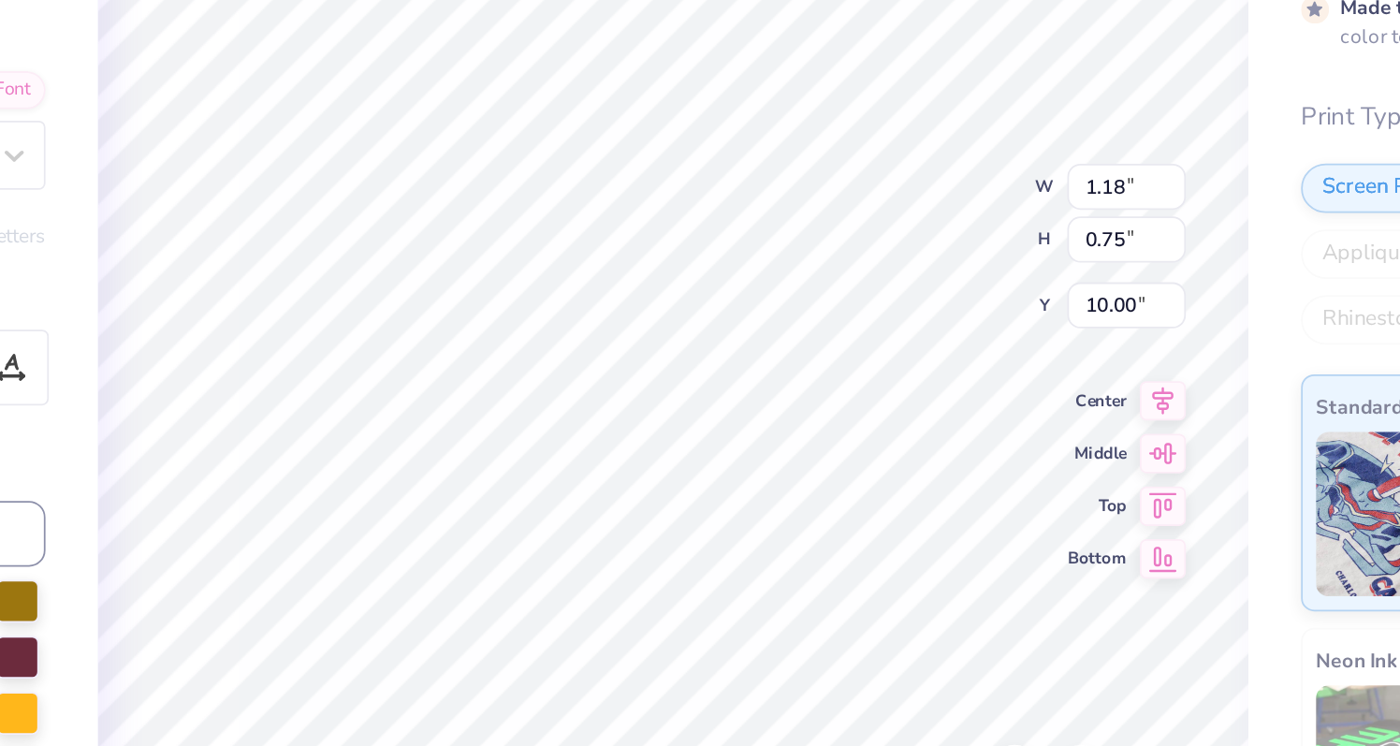
type input "1.03"
type input "0.83"
type input "10.00"
type input "1.18"
type input "0.75"
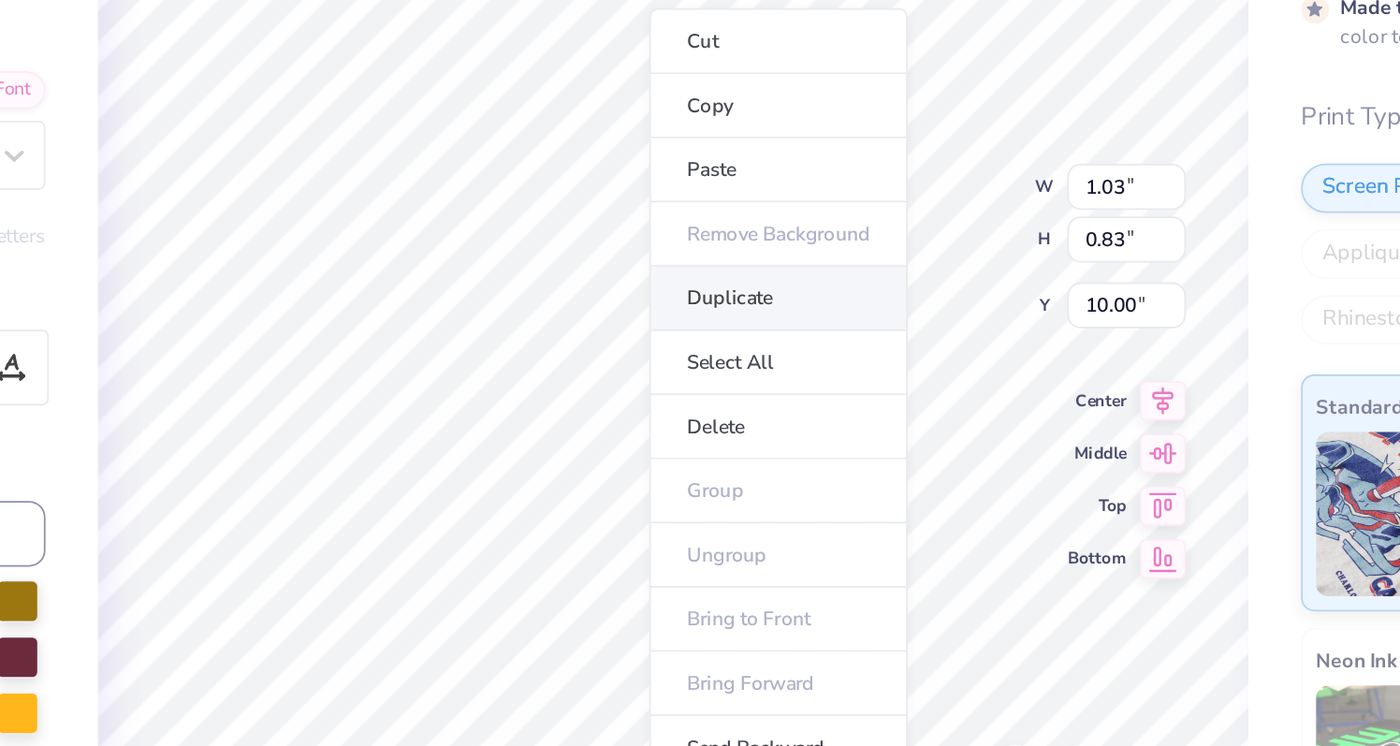
click at [765, 346] on li "Duplicate" at bounding box center [781, 345] width 147 height 36
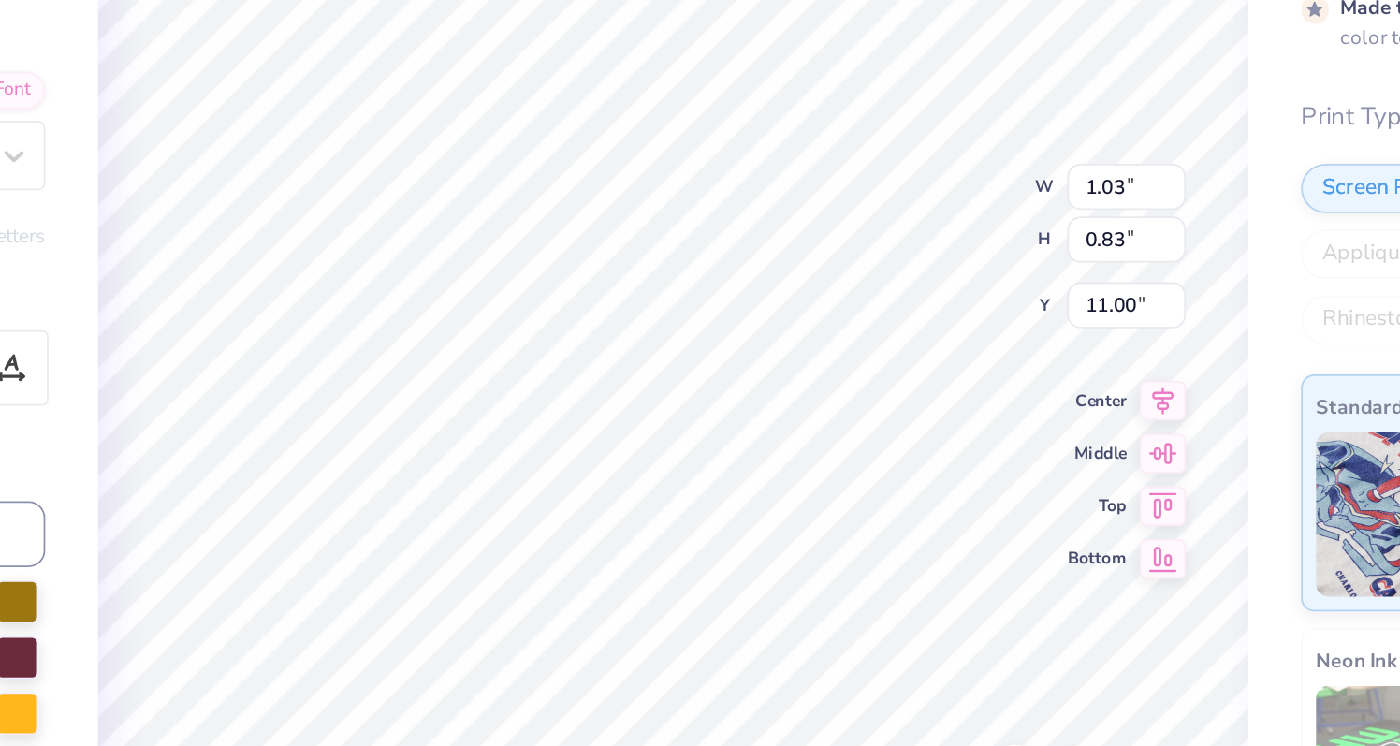
type input "11.00"
type input "2.31"
type input "0.75"
type input "10.00"
type textarea "ode"
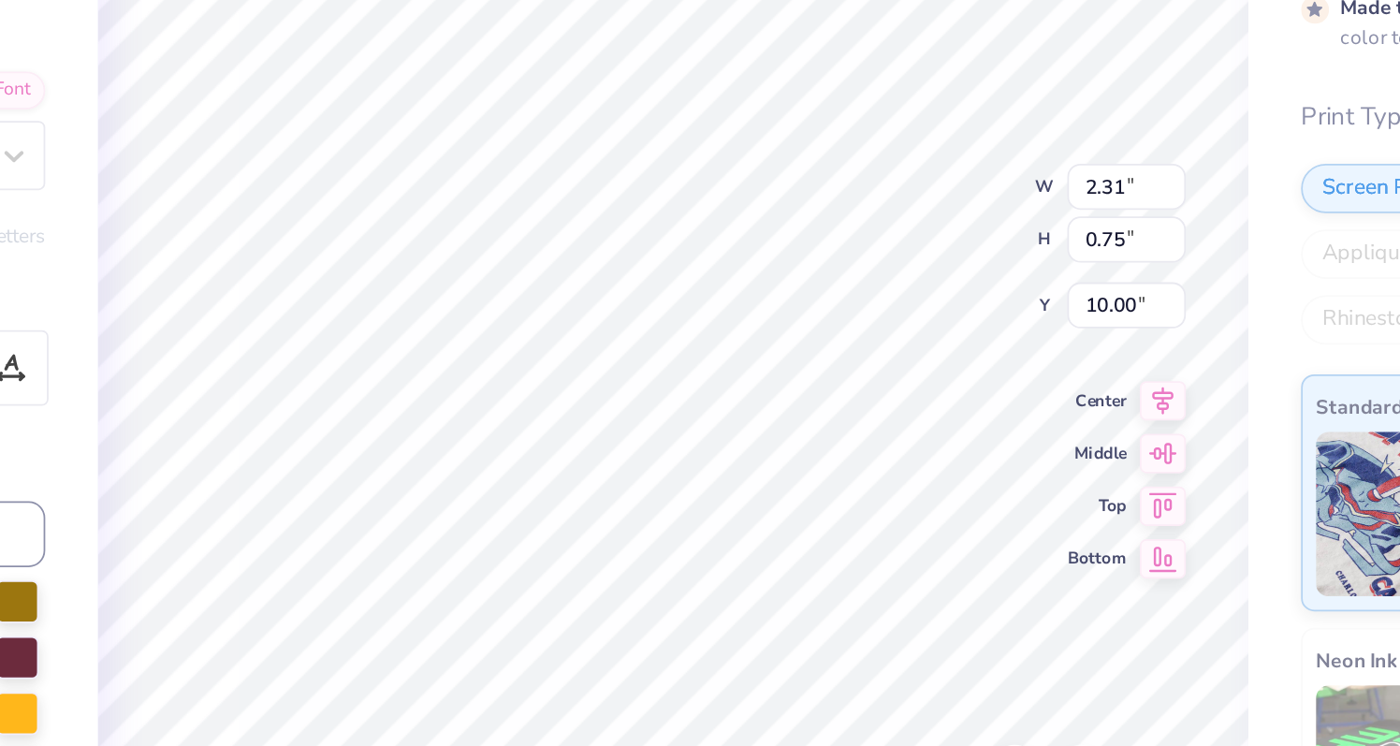
type input "1.03"
type input "0.83"
type input "10.83"
type textarea "C"
type input "10.00"
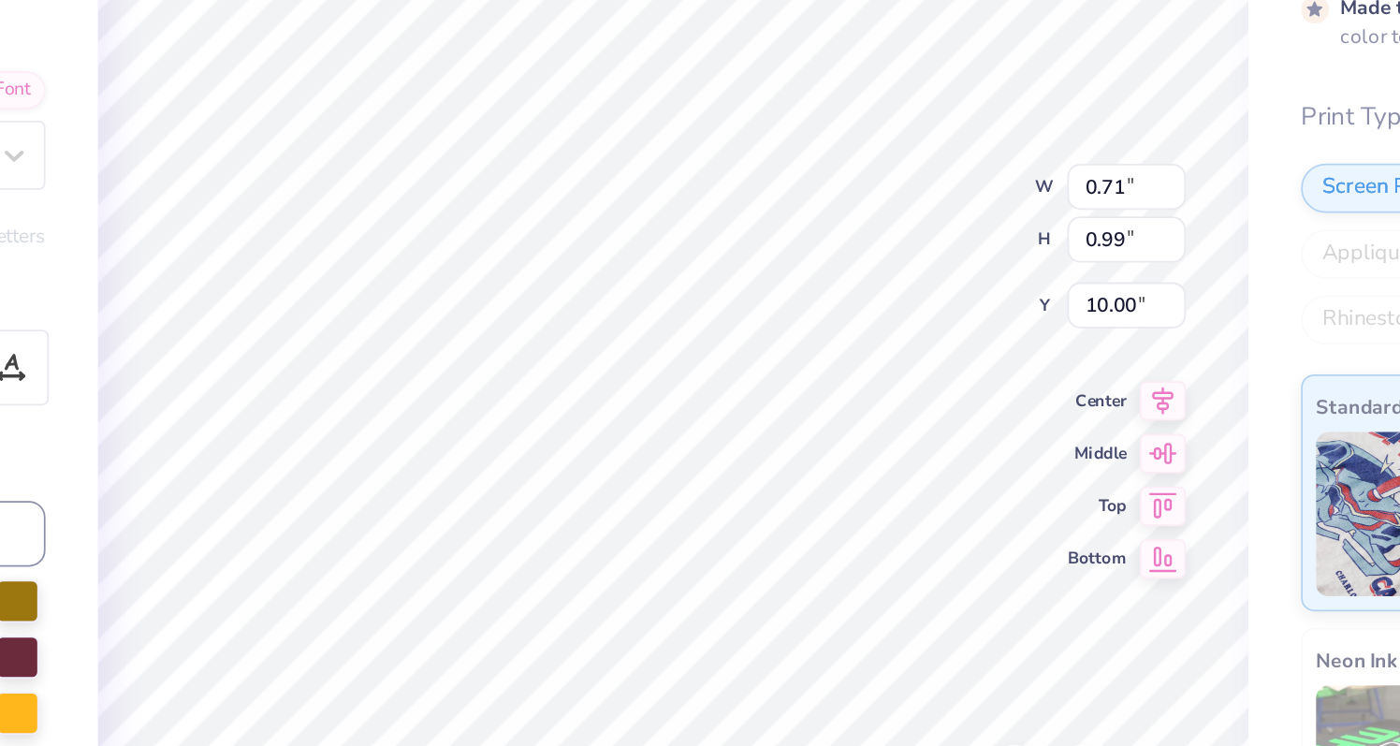
type input "1.63"
type input "0.75"
type input "10.24"
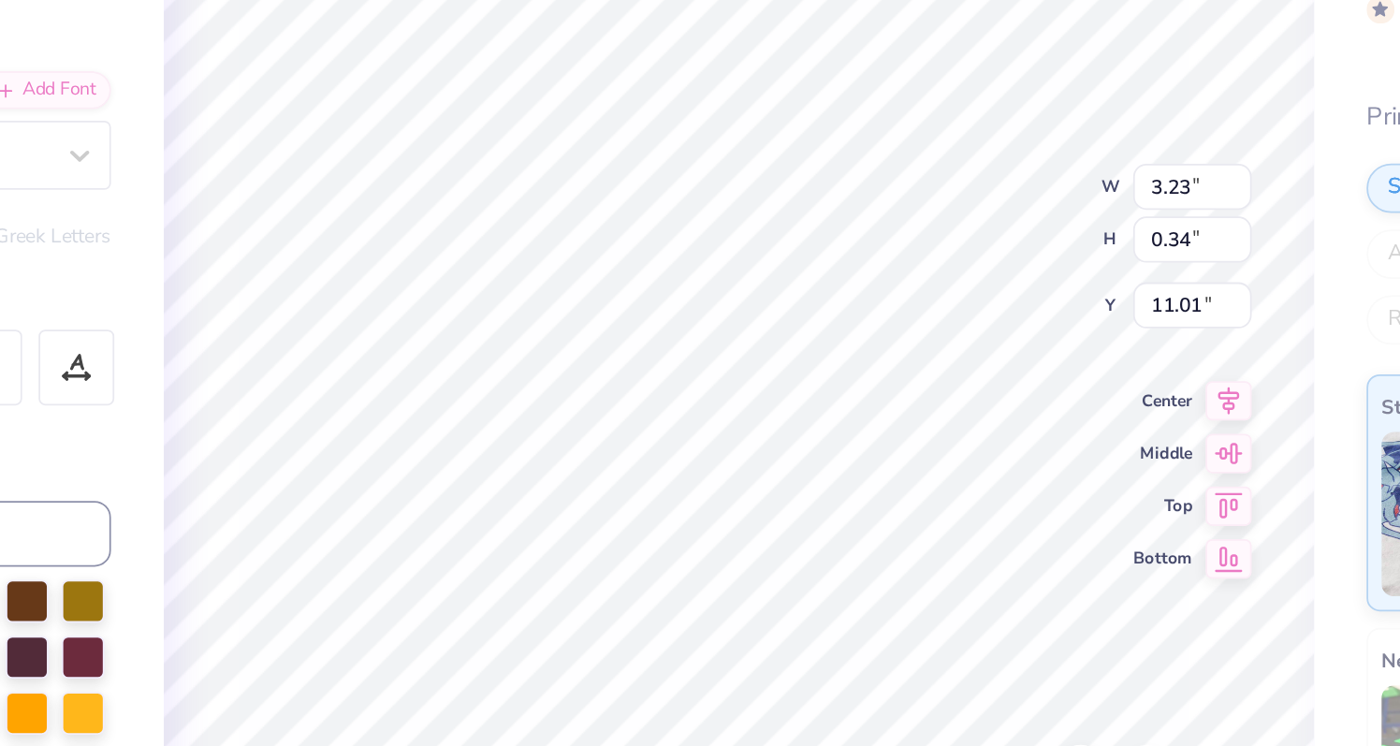
type input "11.38"
type input "1.18"
type input "0.75"
type input "10.00"
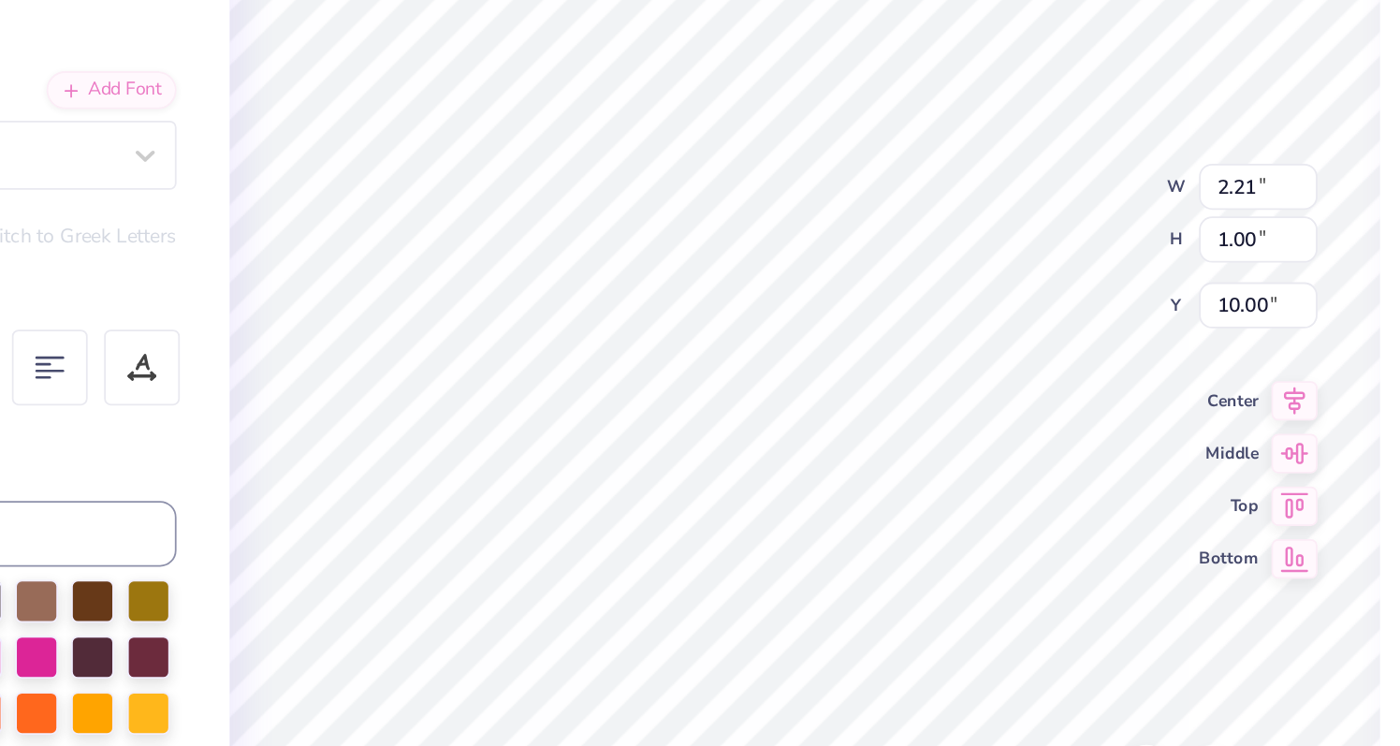
type input "10.33"
type input "0.73"
type input "0.97"
type input "10.01"
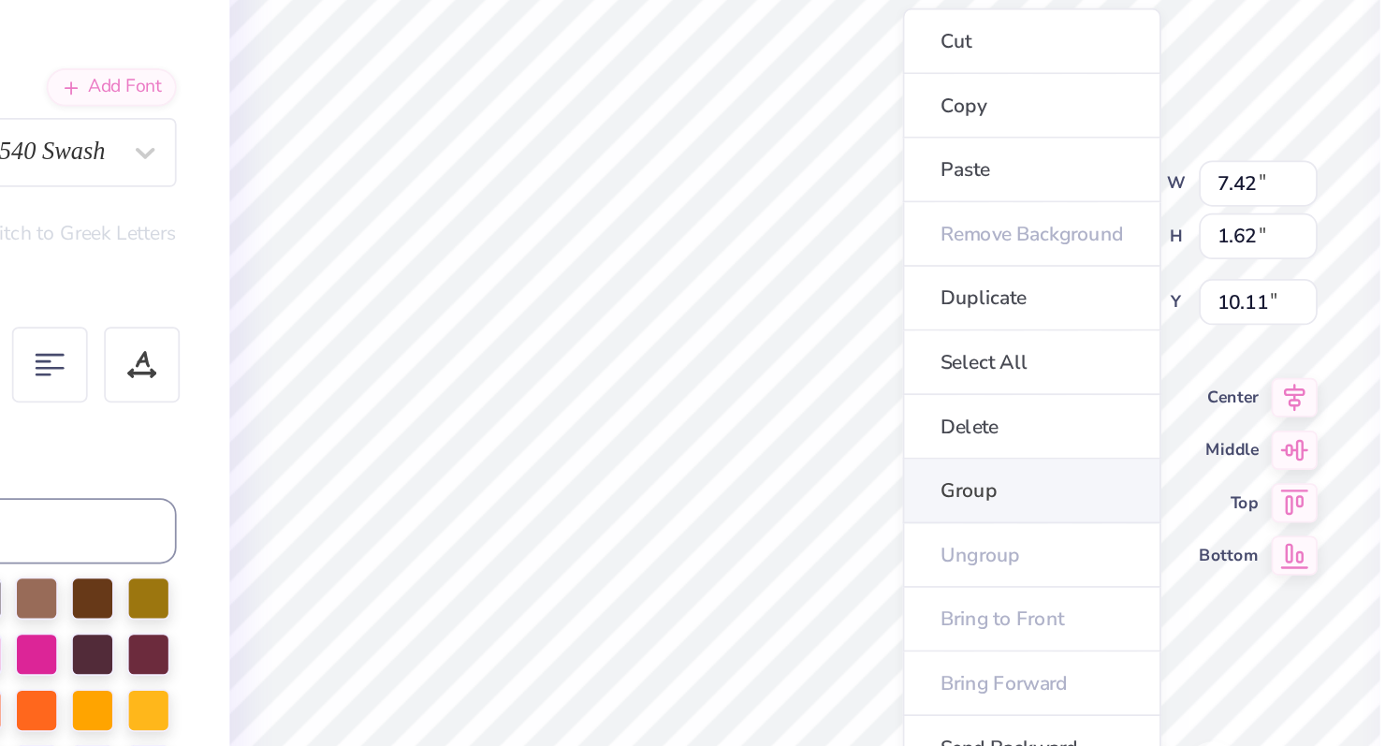
click at [783, 456] on li "Group" at bounding box center [851, 456] width 147 height 36
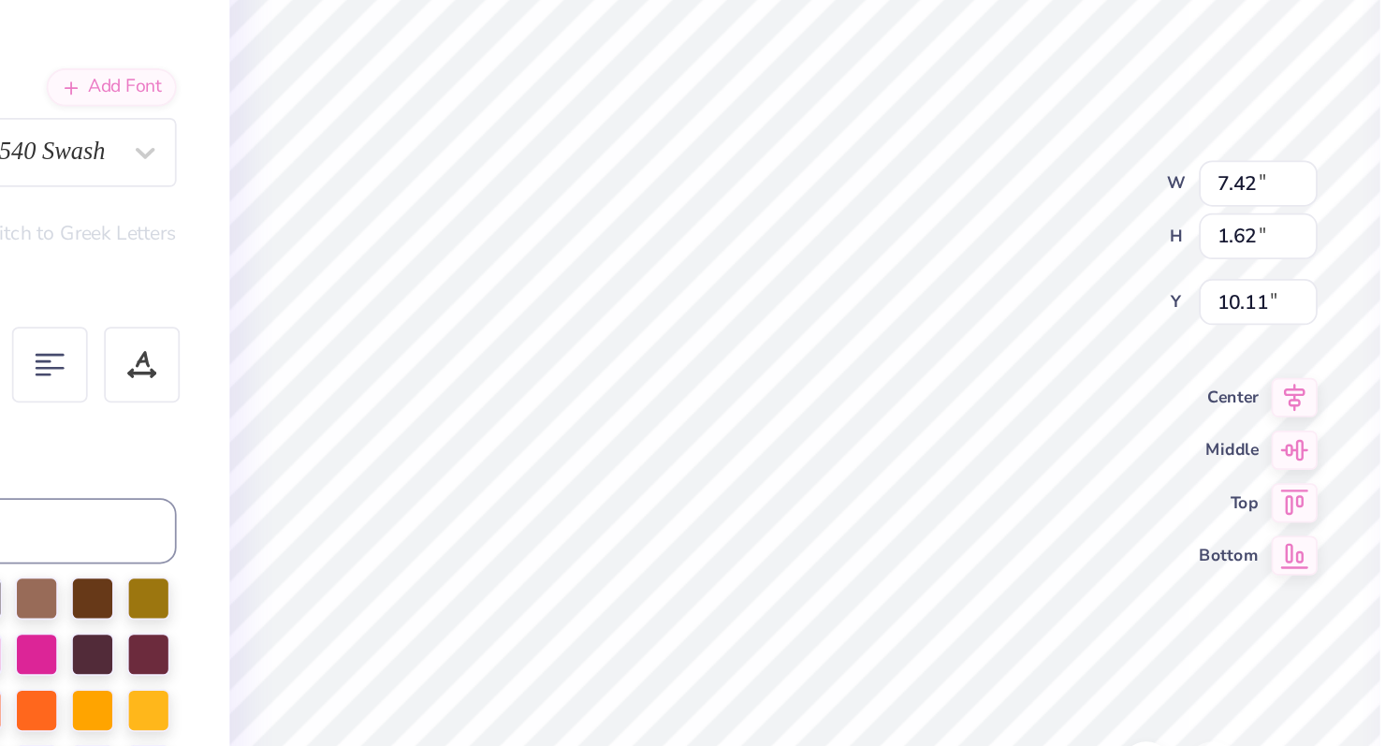
type input "3.34"
type input "4.24"
type input "2.05"
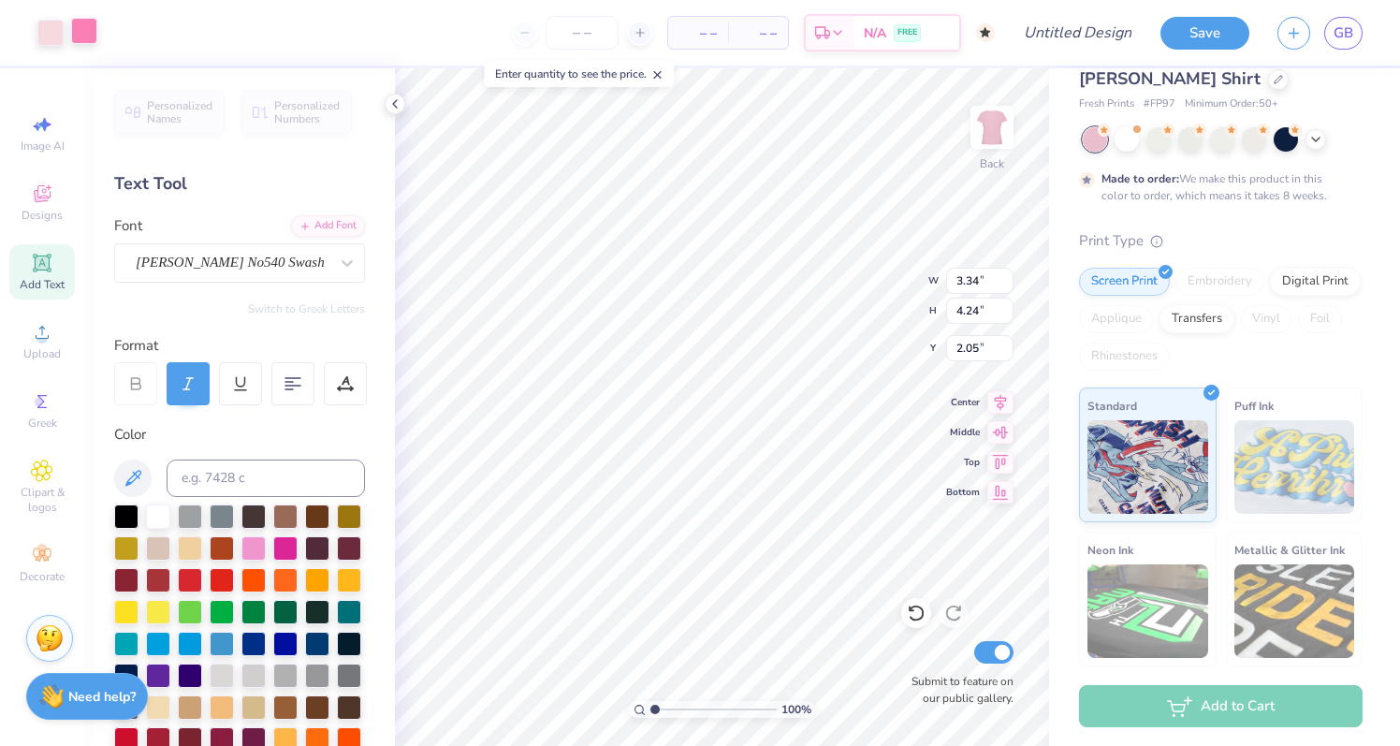
click at [87, 35] on div at bounding box center [84, 31] width 26 height 26
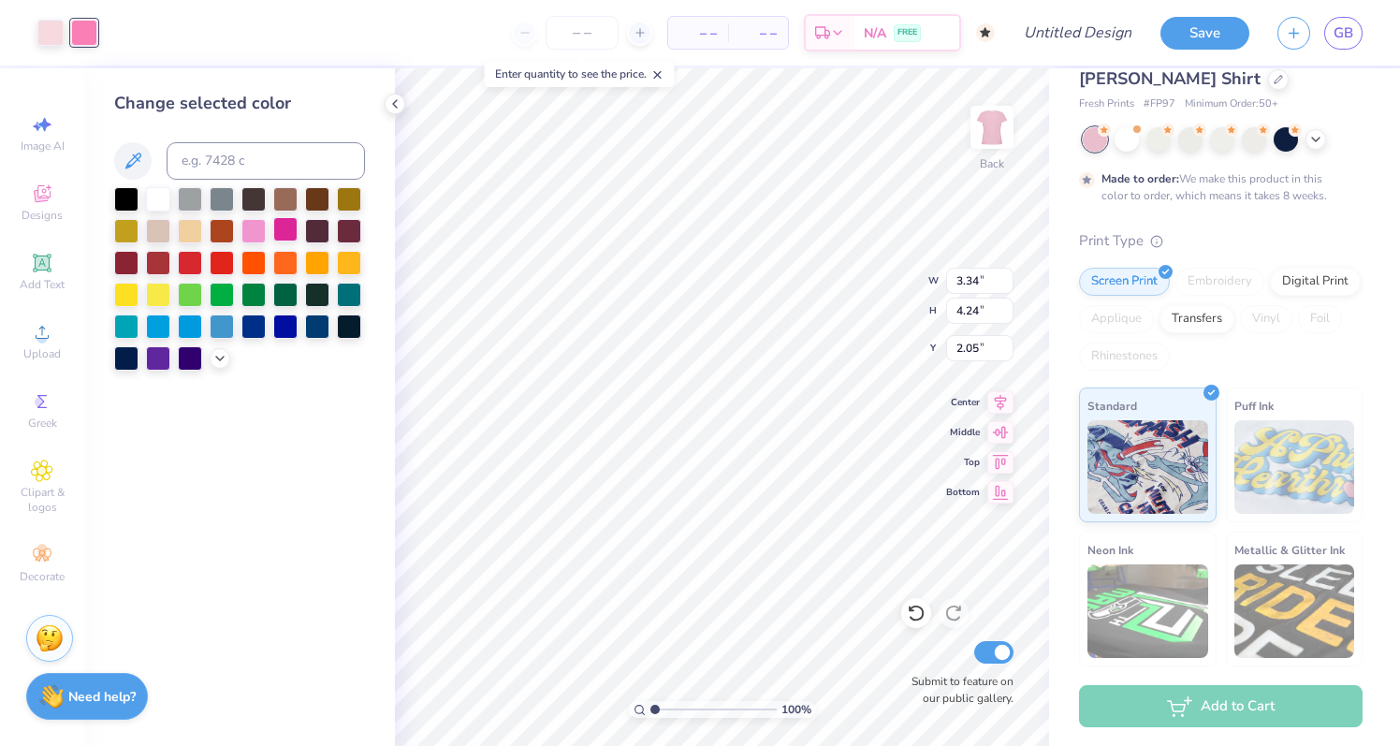
click at [284, 237] on div at bounding box center [285, 229] width 24 height 24
click at [249, 239] on div at bounding box center [253, 229] width 24 height 24
click at [221, 371] on div "Change selected color" at bounding box center [239, 406] width 311 height 677
click at [221, 362] on icon at bounding box center [219, 356] width 15 height 15
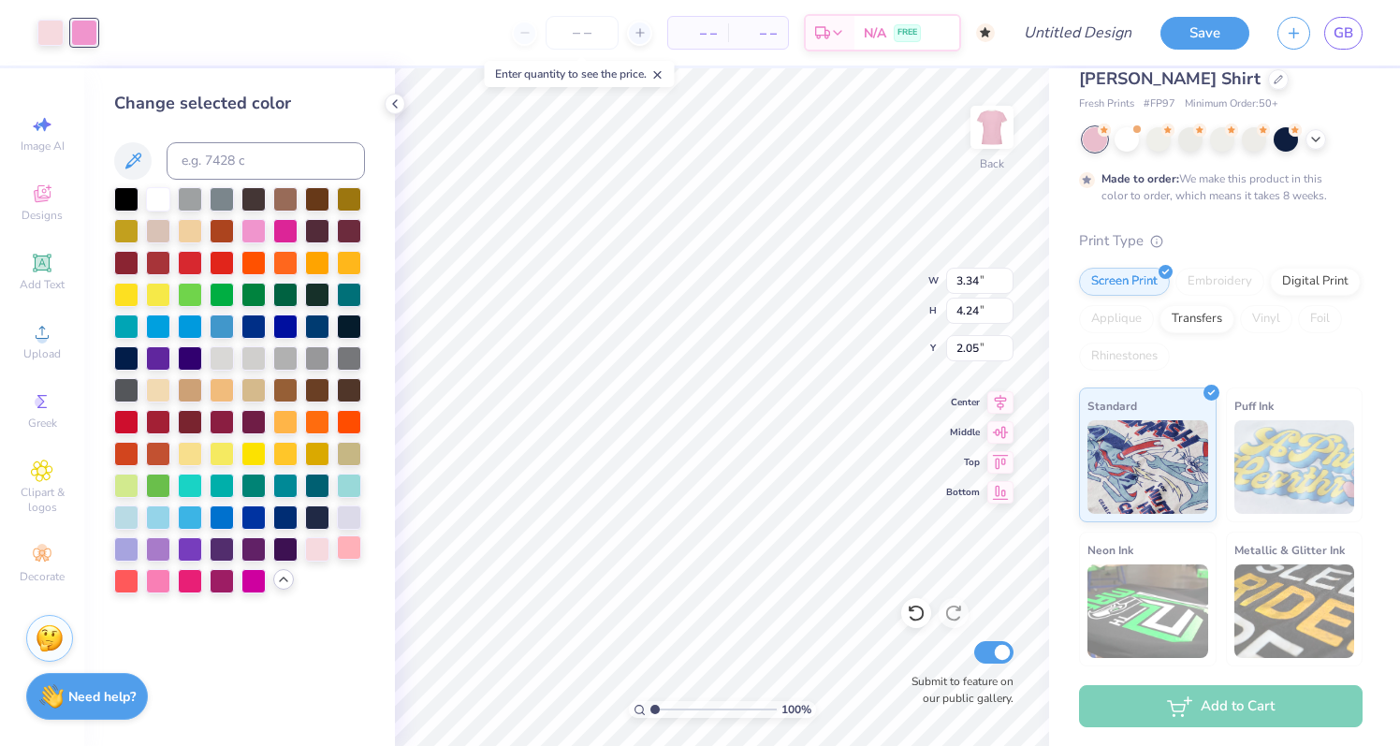
click at [353, 552] on div at bounding box center [349, 547] width 24 height 24
click at [162, 581] on div at bounding box center [158, 579] width 24 height 24
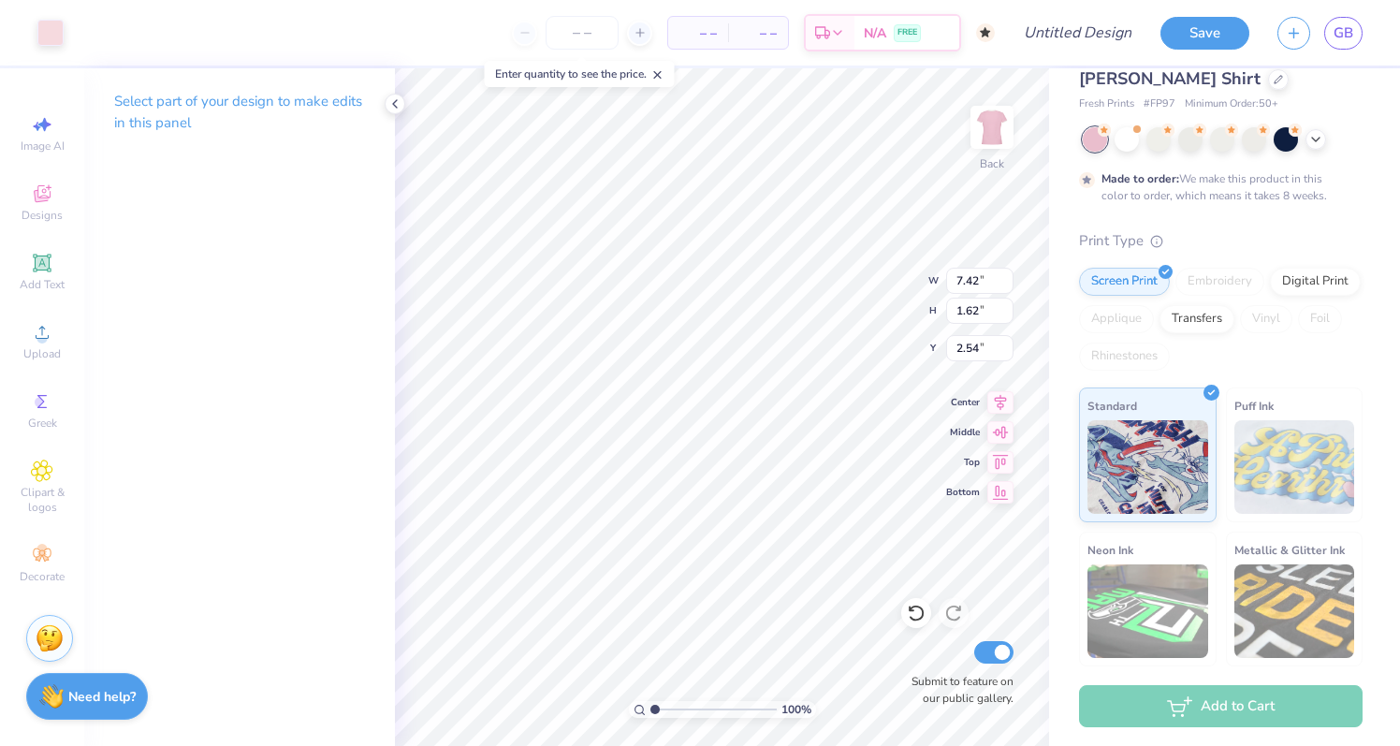
type input "2.19"
type input "0.95"
type input "2.76"
type input "3.26"
type input "0.90"
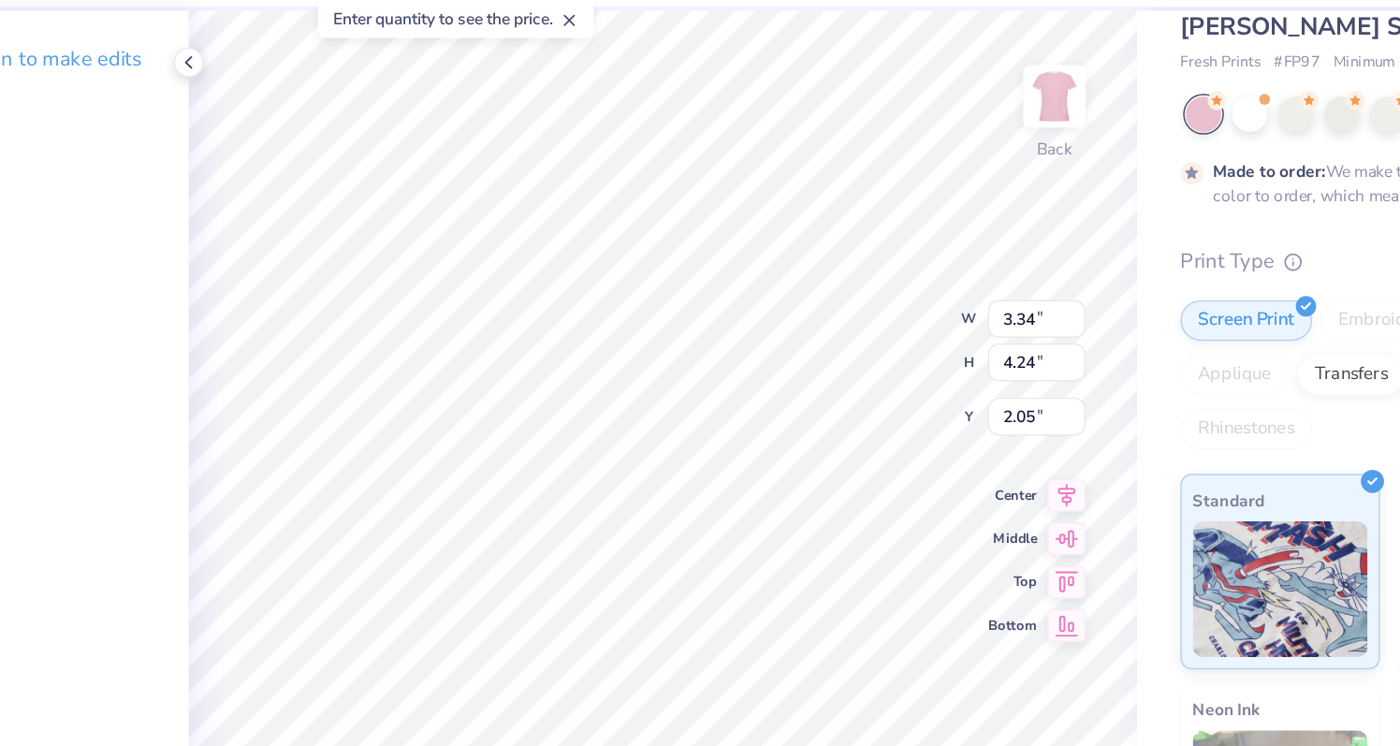
type input "1.39"
type input "2.20"
type input "3.90"
type input "1.35"
type input "2.93"
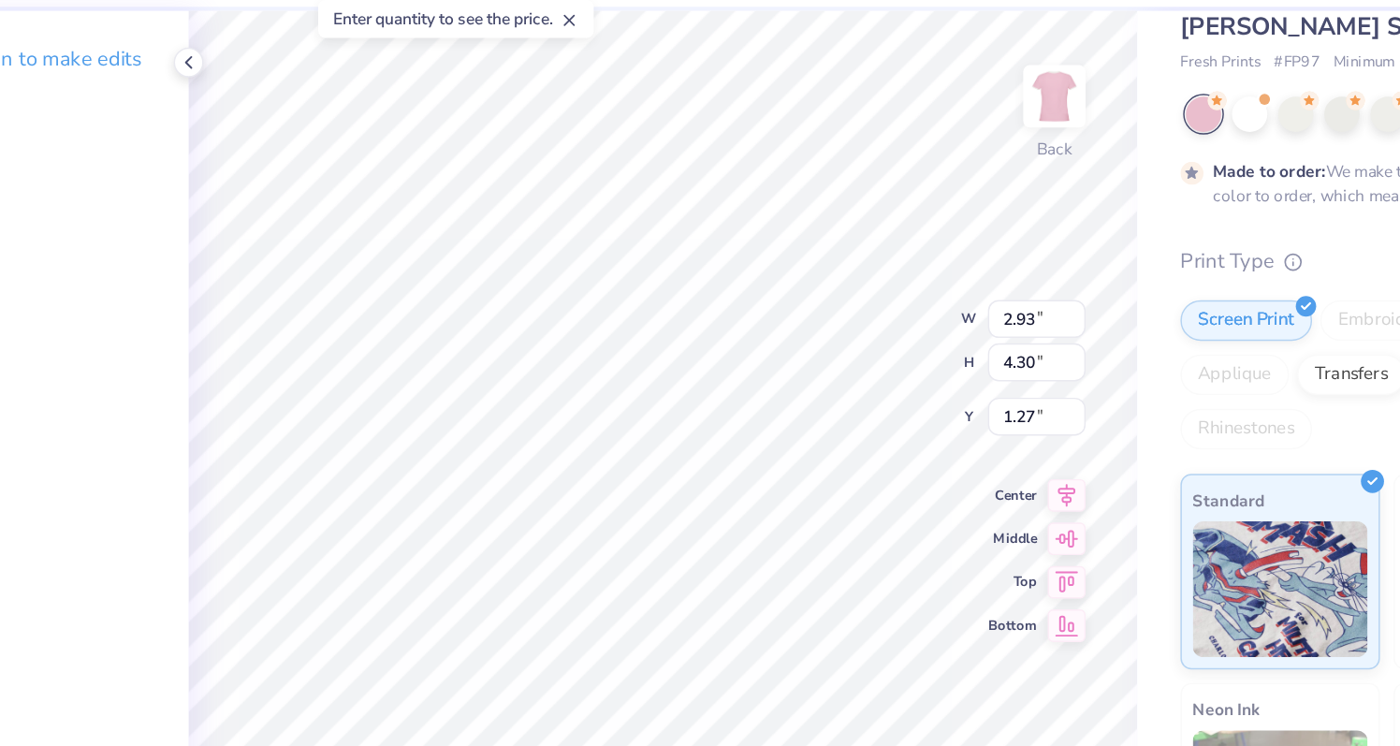
type input "4.30"
type input "0.85"
type input "3.33"
type input "4.25"
type input "0.96"
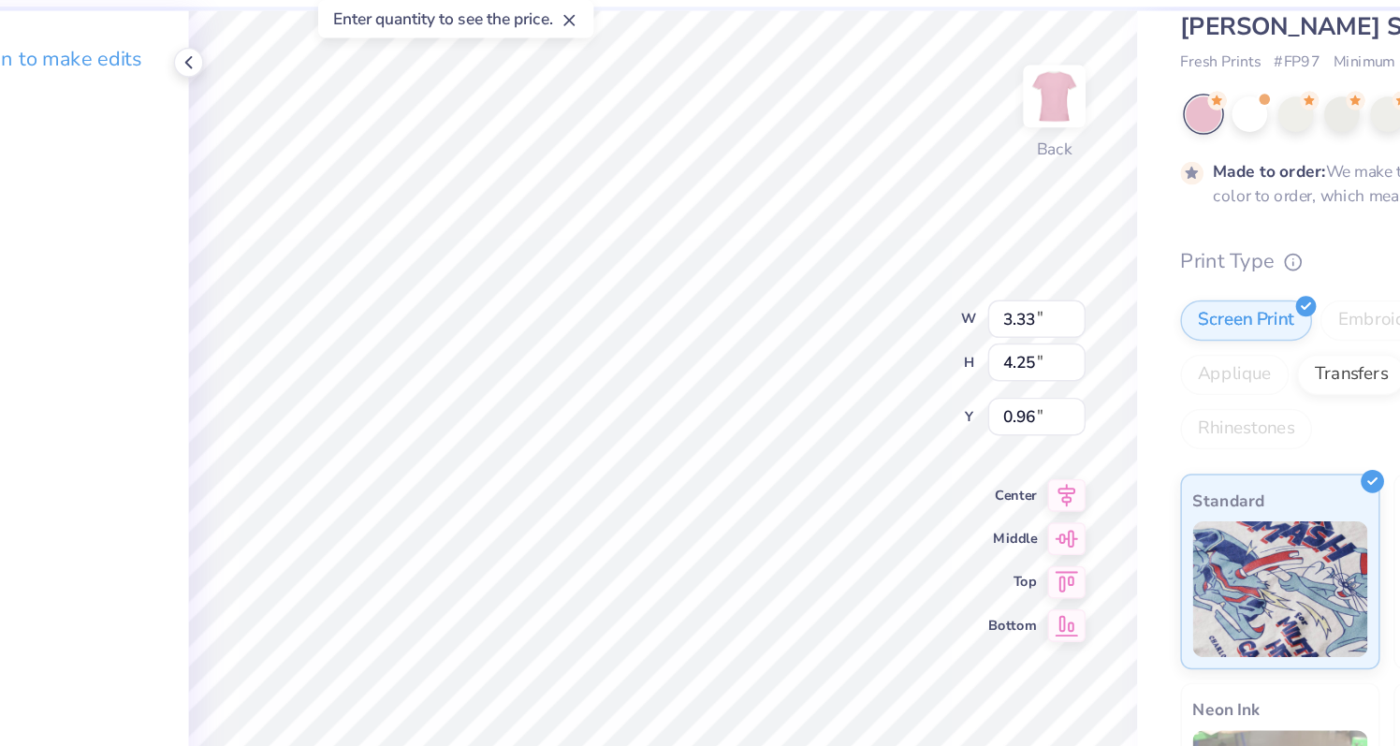
type input "1.87"
type input "2.39"
type input "1.80"
type input "0.92"
type input "2.85"
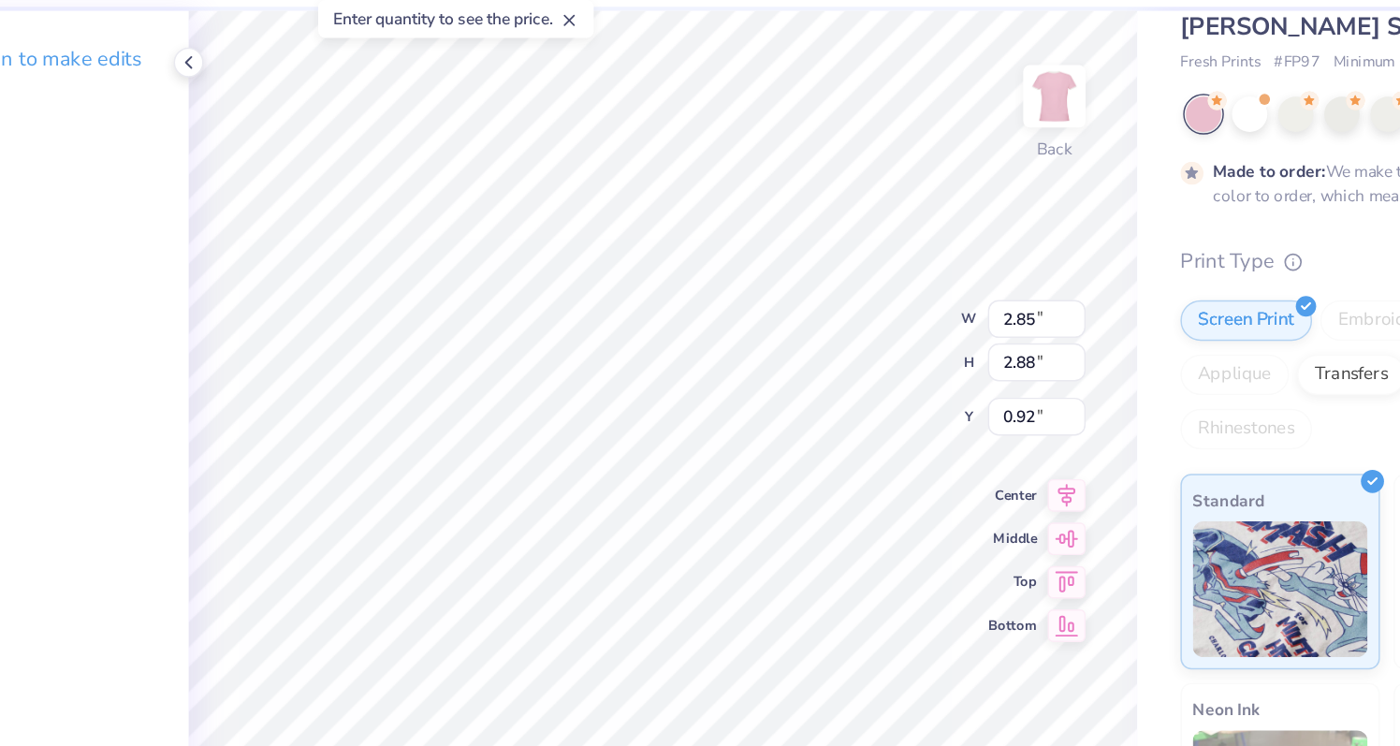
type input "2.88"
type input "1.12"
type input "2.68"
type input "2.74"
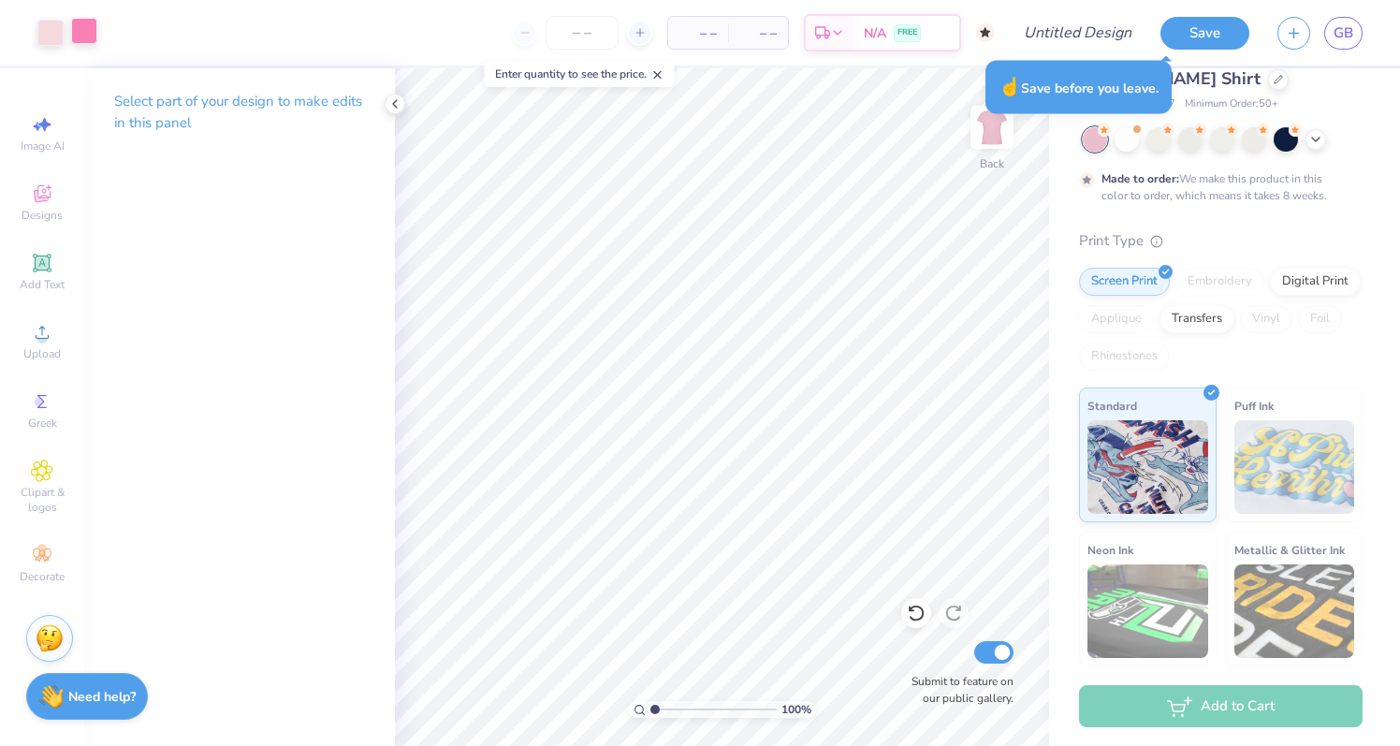
click at [87, 31] on div at bounding box center [84, 31] width 26 height 26
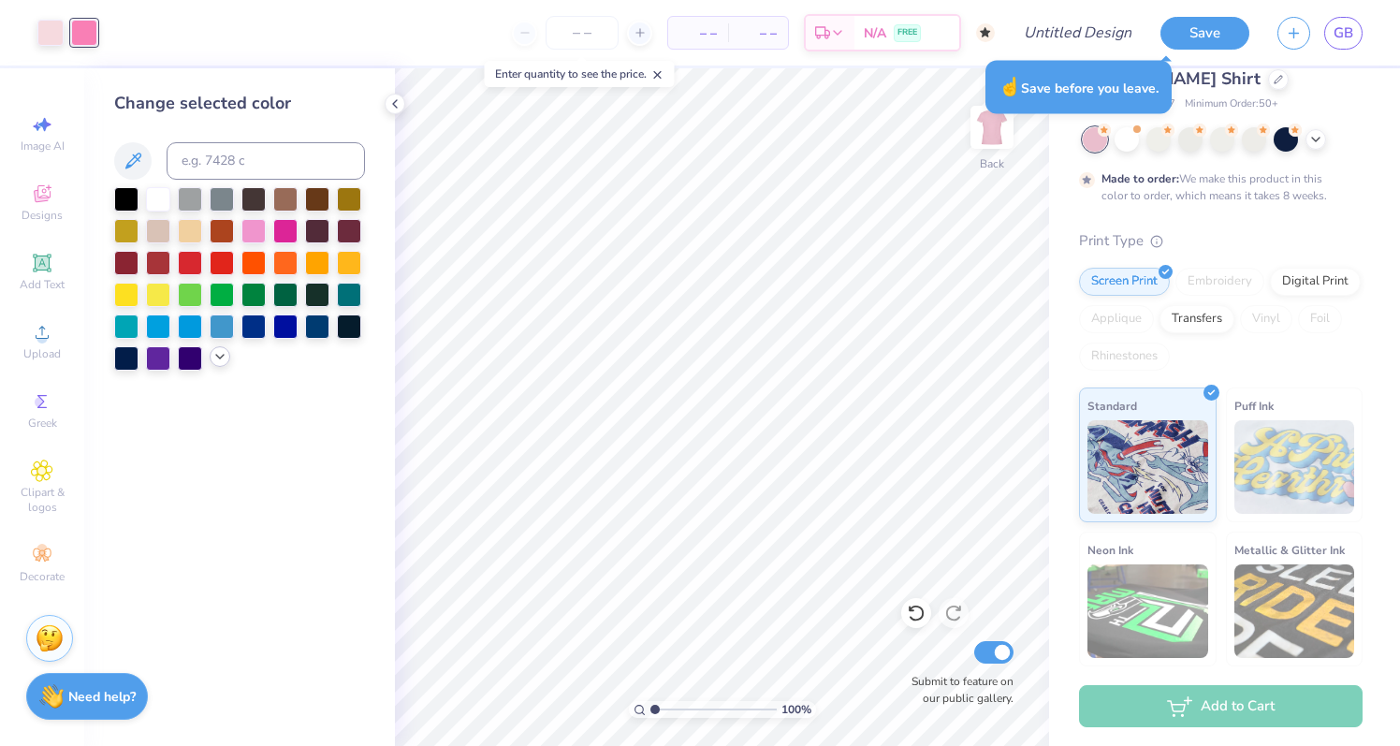
click at [218, 352] on icon at bounding box center [219, 356] width 15 height 15
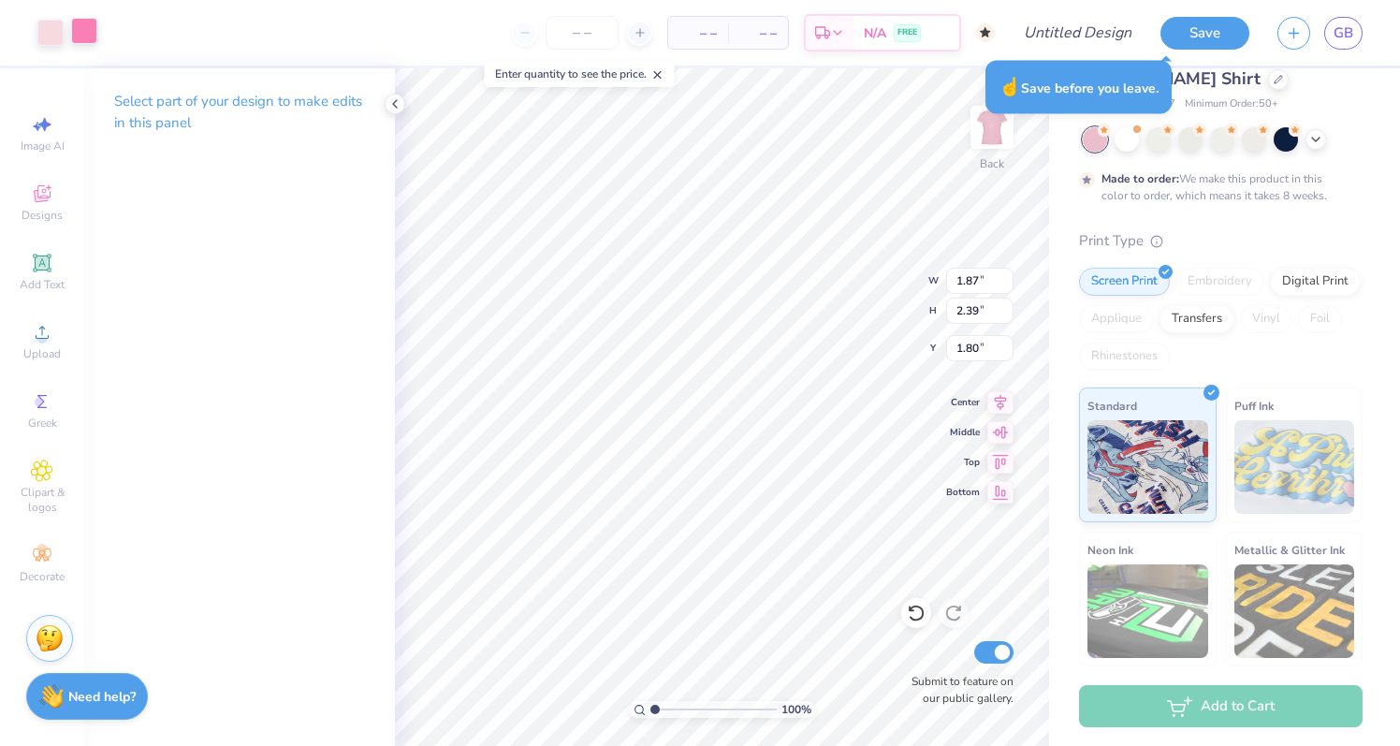
click at [95, 41] on div at bounding box center [84, 31] width 26 height 26
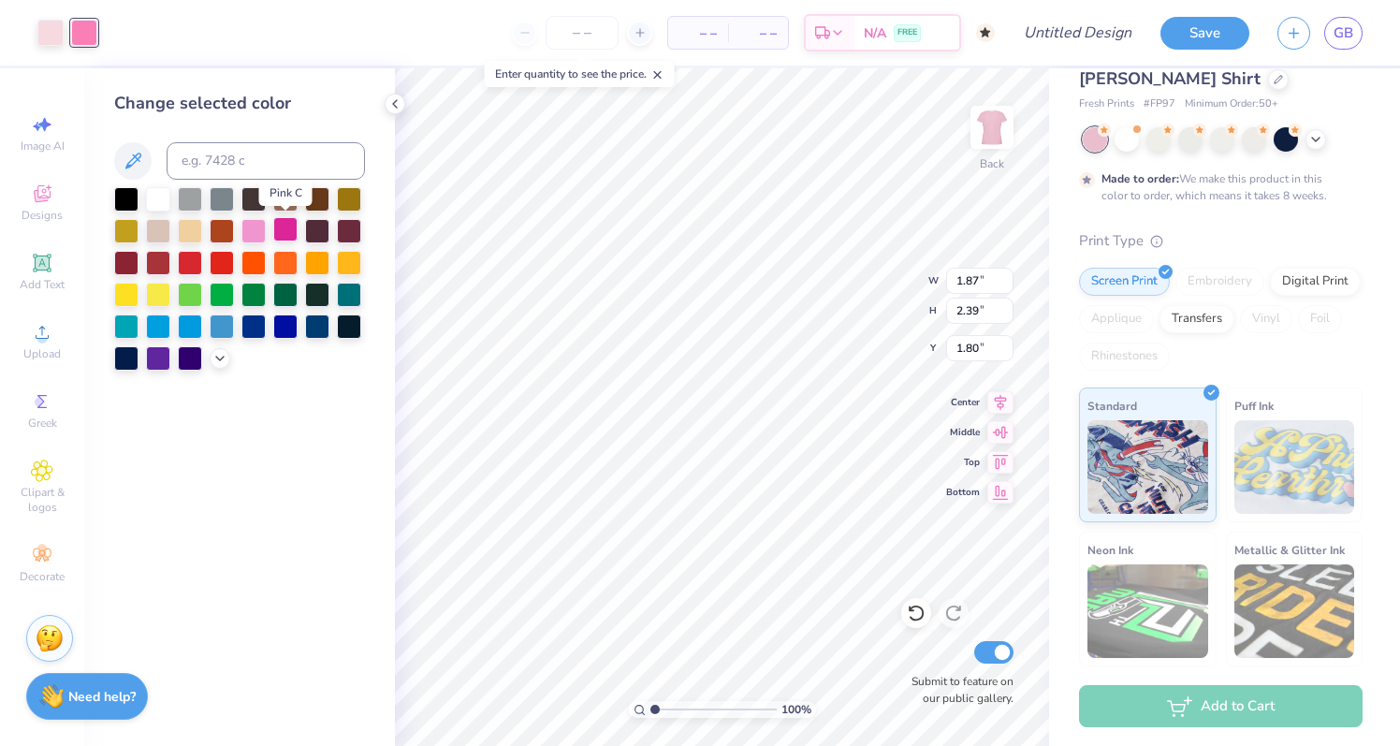
click at [285, 225] on div at bounding box center [285, 229] width 24 height 24
click at [251, 230] on div at bounding box center [253, 229] width 24 height 24
click at [217, 358] on icon at bounding box center [219, 356] width 15 height 15
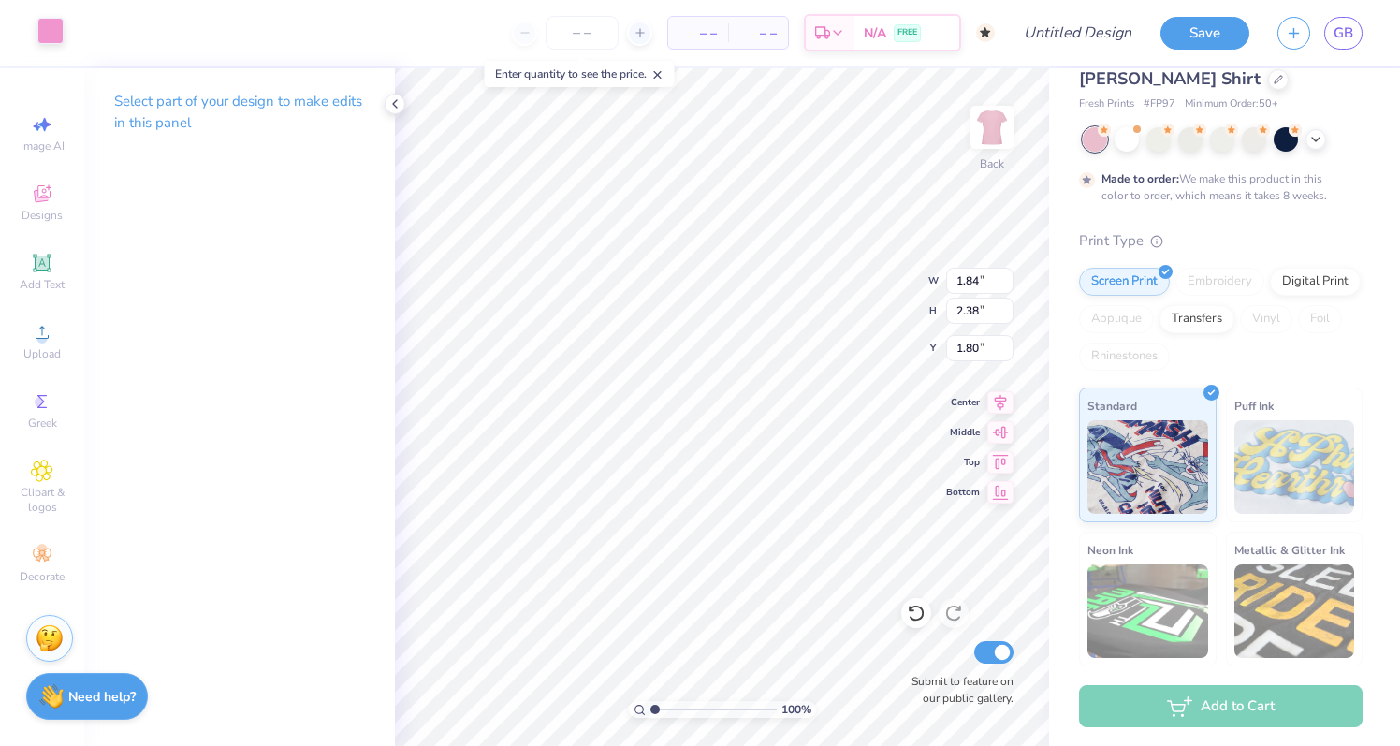
click at [51, 28] on div at bounding box center [50, 31] width 26 height 26
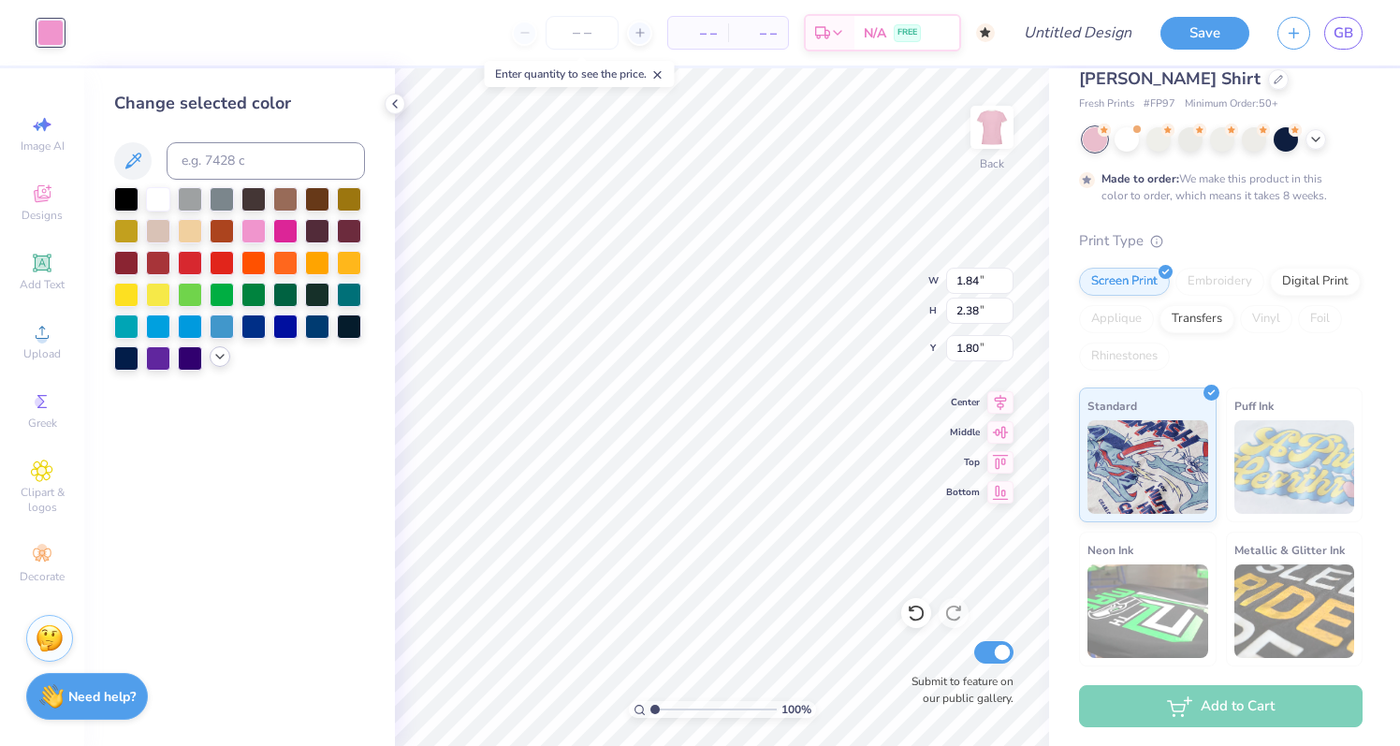
click at [218, 366] on div at bounding box center [220, 356] width 21 height 21
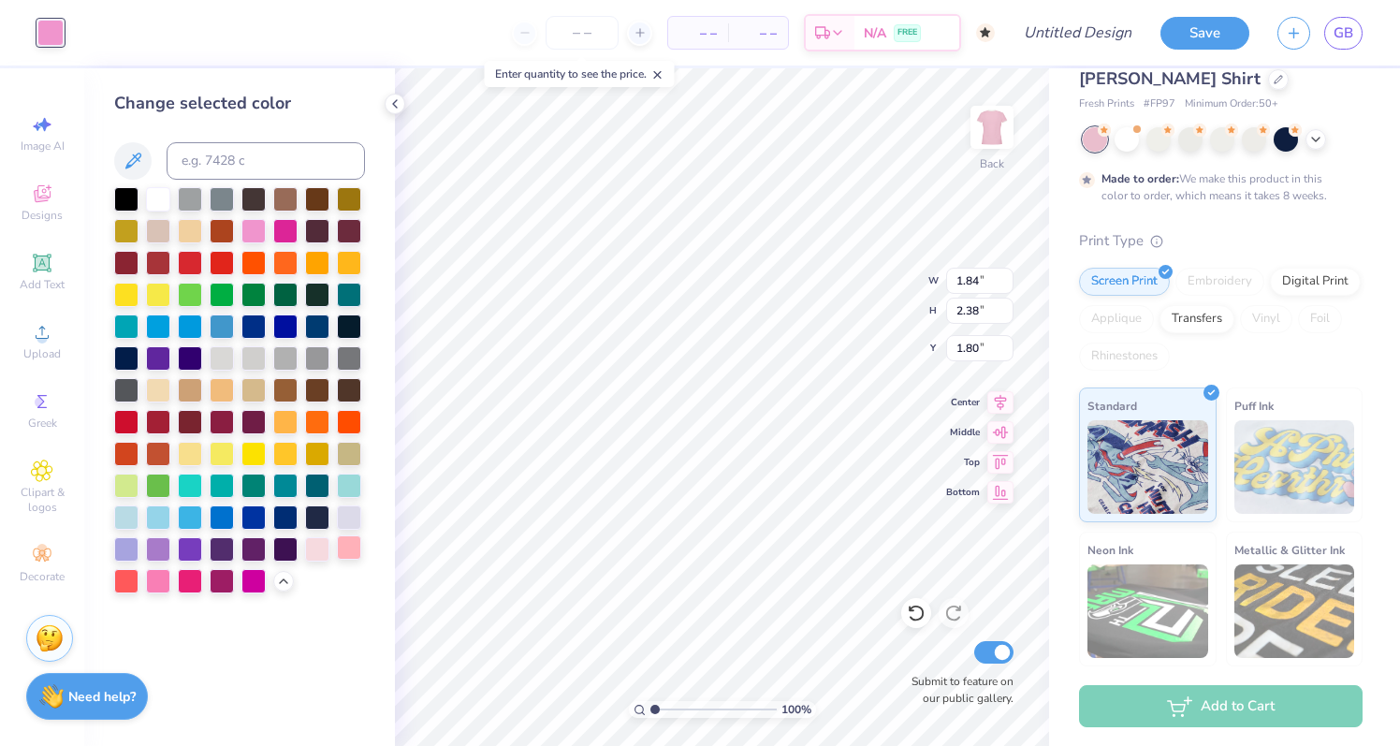
click at [355, 545] on div at bounding box center [349, 547] width 24 height 24
click at [158, 582] on div at bounding box center [158, 579] width 24 height 24
click at [122, 586] on div at bounding box center [126, 579] width 24 height 24
click at [292, 163] on input at bounding box center [266, 160] width 198 height 37
click at [262, 230] on div at bounding box center [253, 229] width 24 height 24
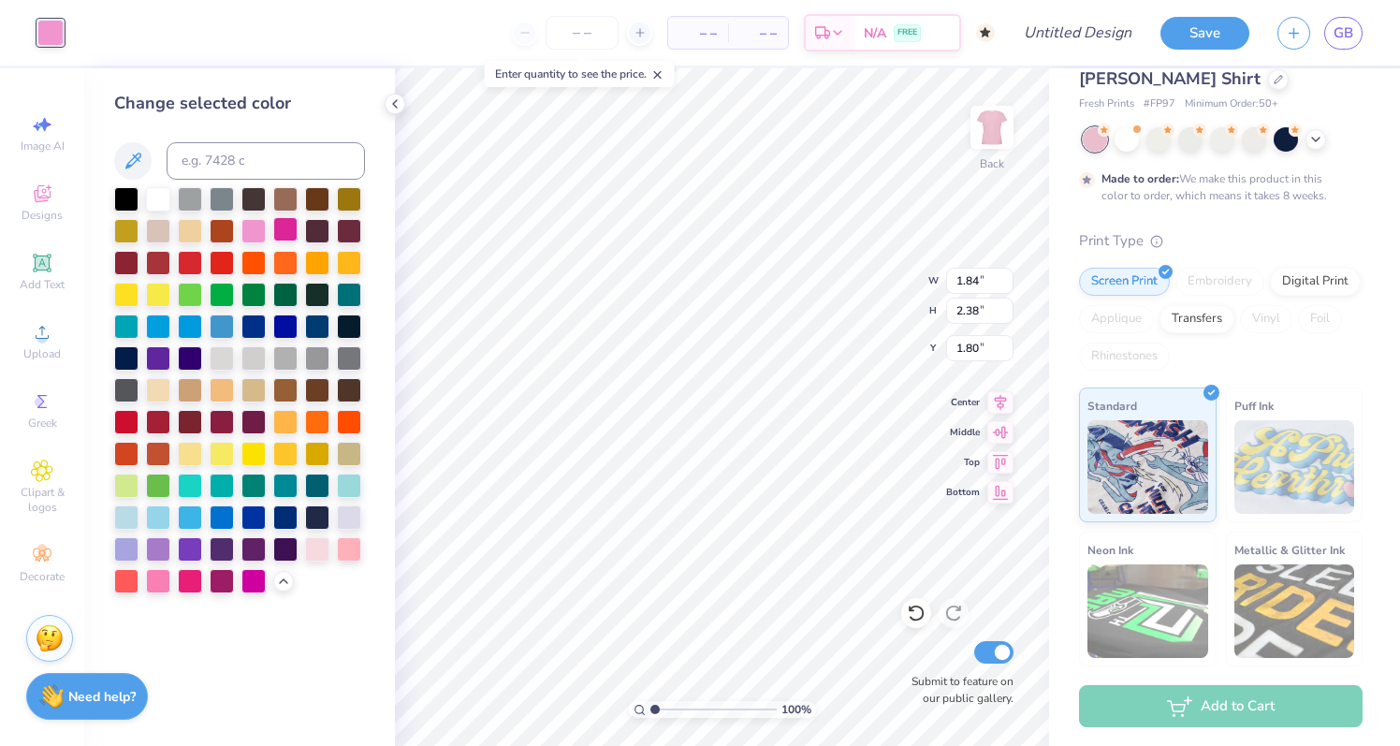
click at [283, 236] on div at bounding box center [285, 229] width 24 height 24
click at [240, 158] on input at bounding box center [266, 160] width 198 height 37
click at [1318, 142] on icon at bounding box center [1315, 137] width 15 height 15
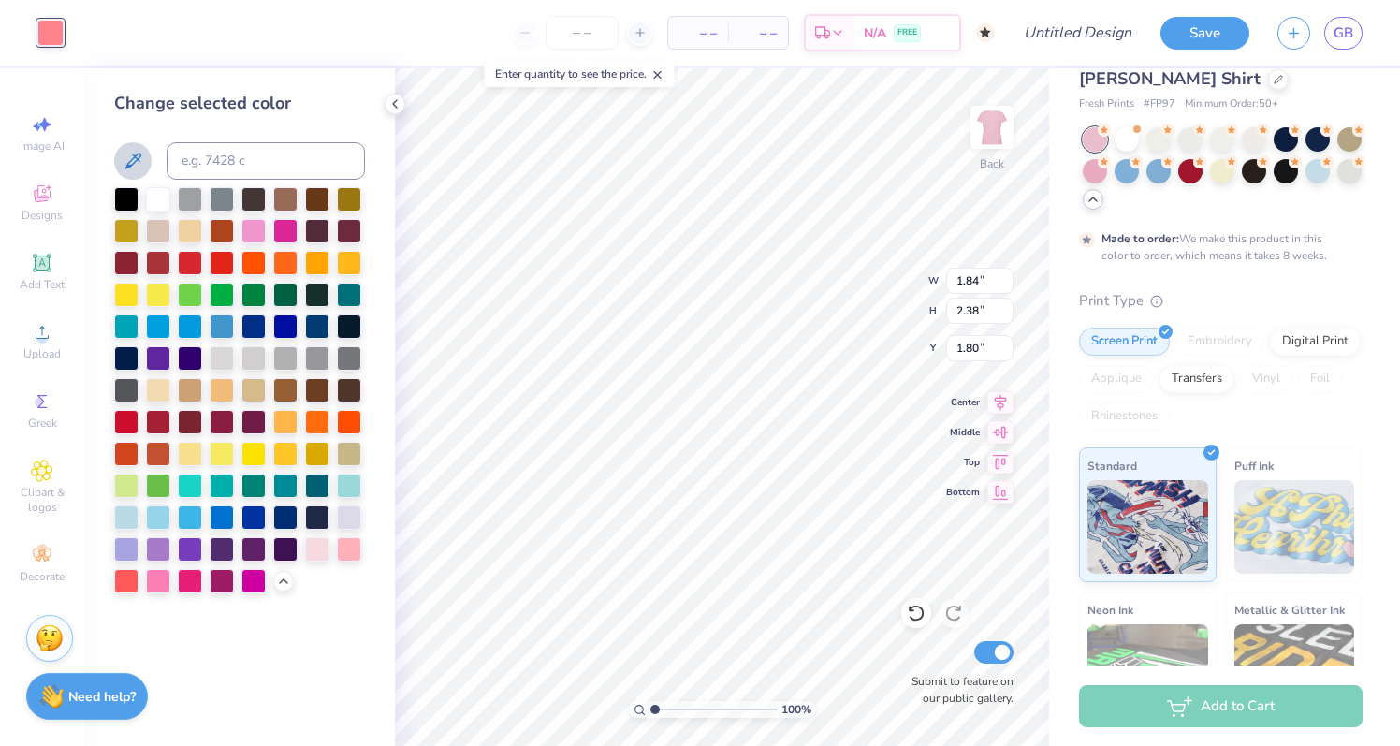
click at [133, 166] on icon at bounding box center [133, 161] width 22 height 22
click at [336, 627] on div "Change selected color" at bounding box center [239, 406] width 311 height 677
click at [135, 160] on icon at bounding box center [133, 161] width 22 height 22
click at [153, 570] on div at bounding box center [158, 579] width 24 height 24
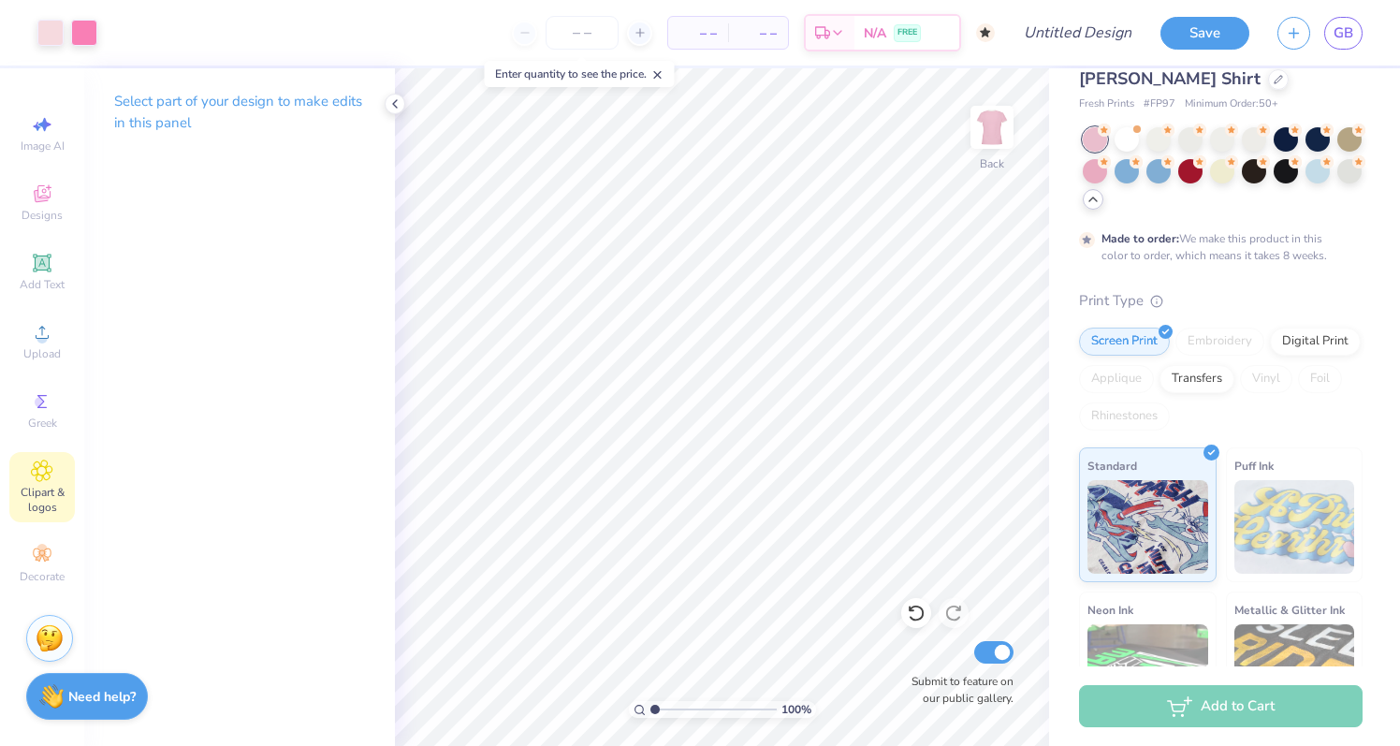
click at [51, 480] on icon at bounding box center [42, 470] width 22 height 22
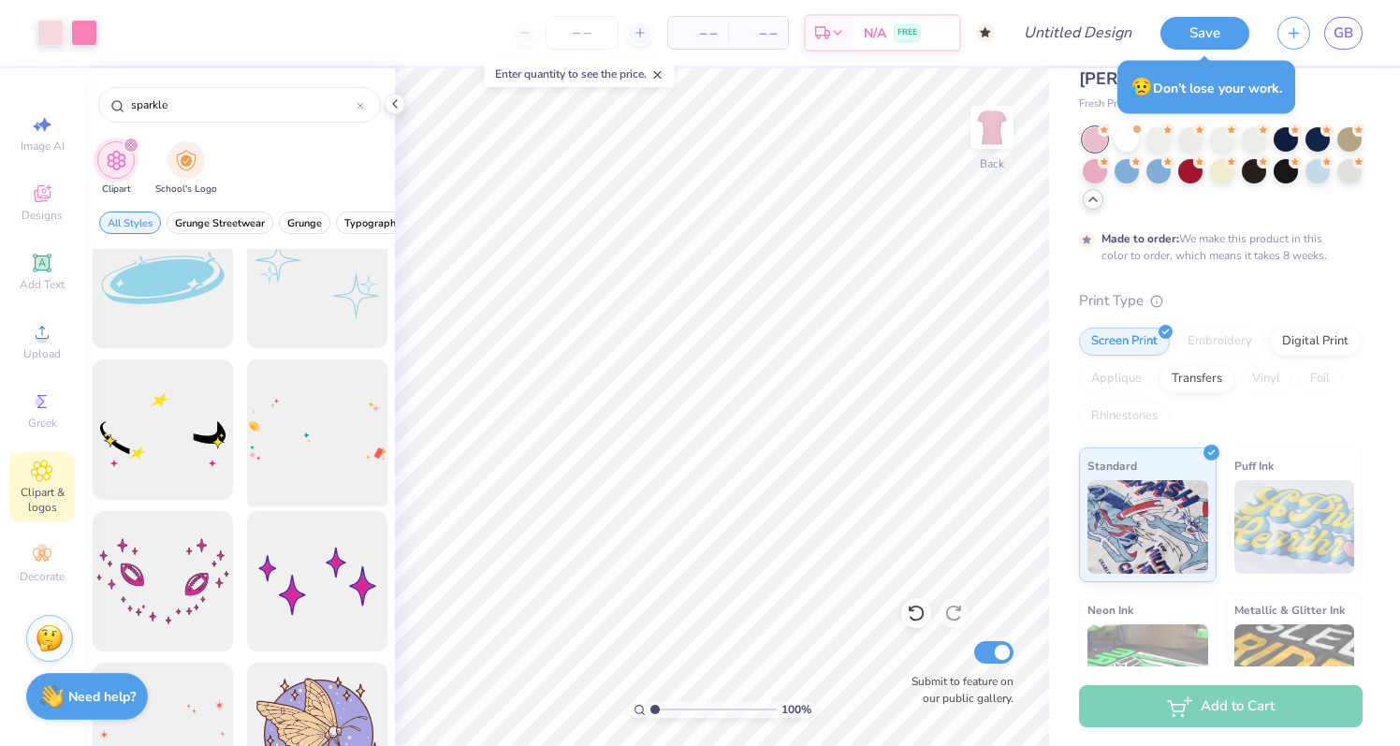
scroll to position [24, 0]
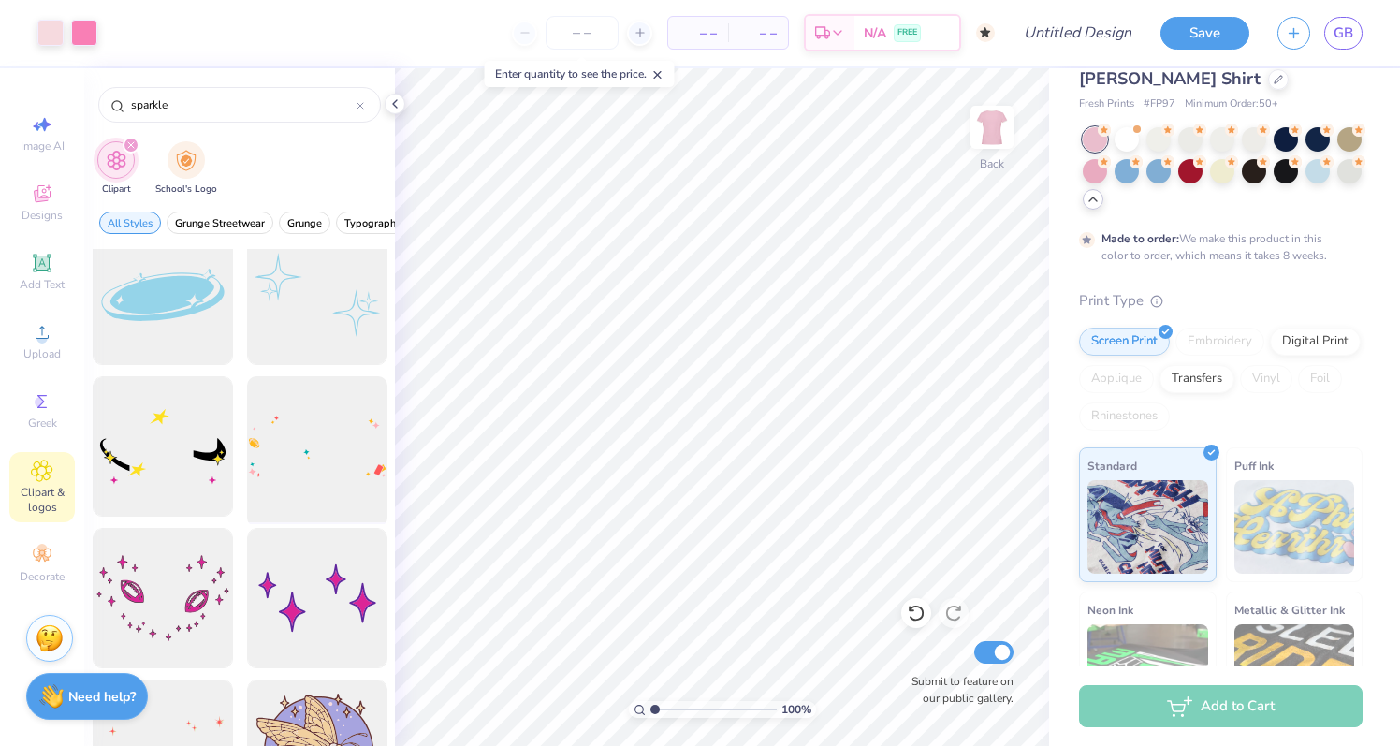
click at [353, 452] on div at bounding box center [317, 447] width 154 height 154
click at [57, 38] on div at bounding box center [50, 31] width 26 height 26
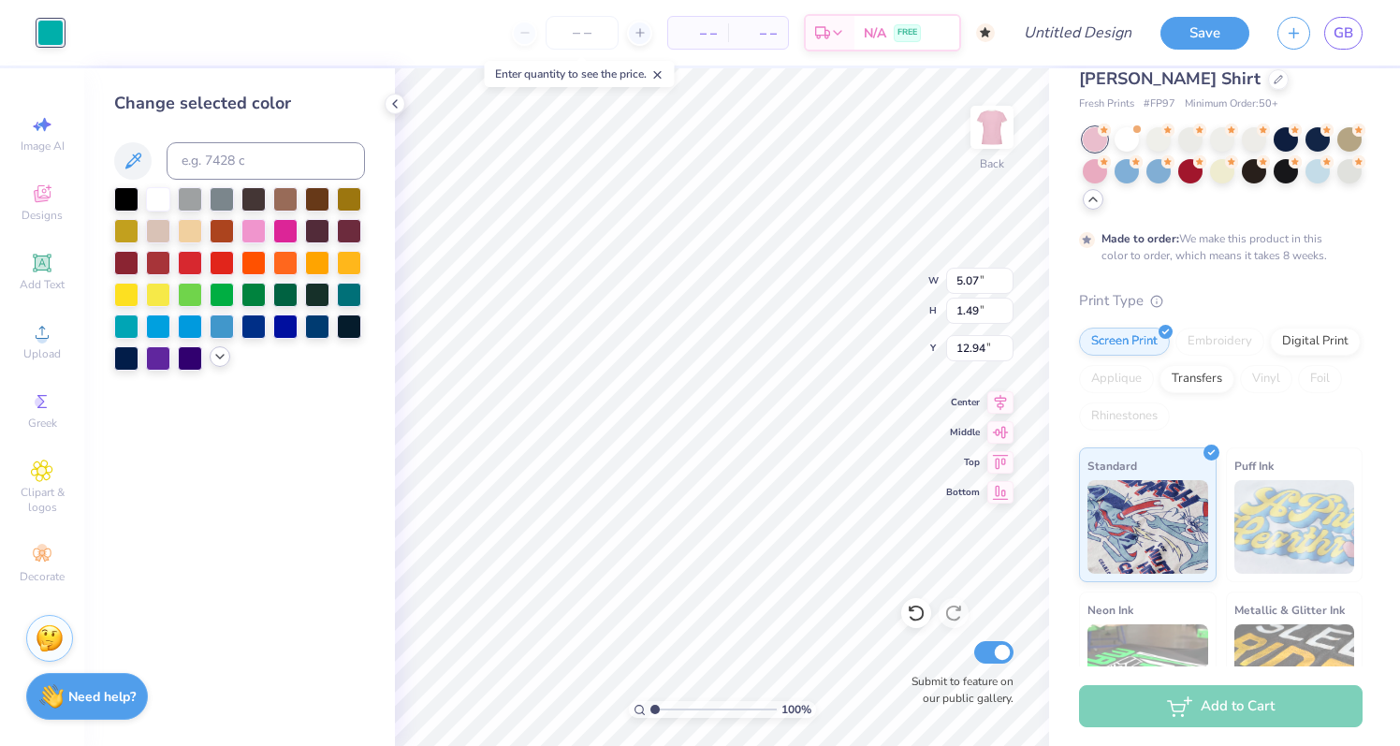
click at [212, 360] on icon at bounding box center [219, 356] width 15 height 15
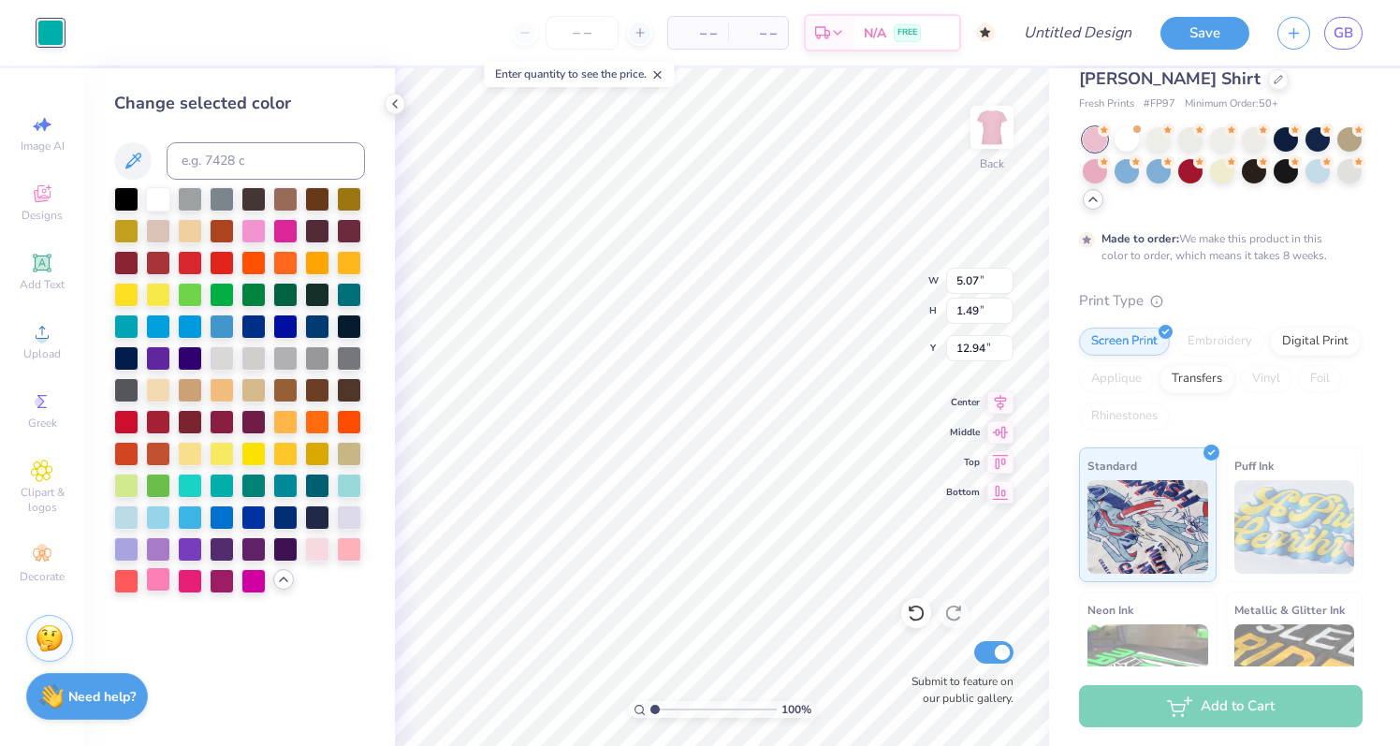
click at [157, 577] on div at bounding box center [158, 579] width 24 height 24
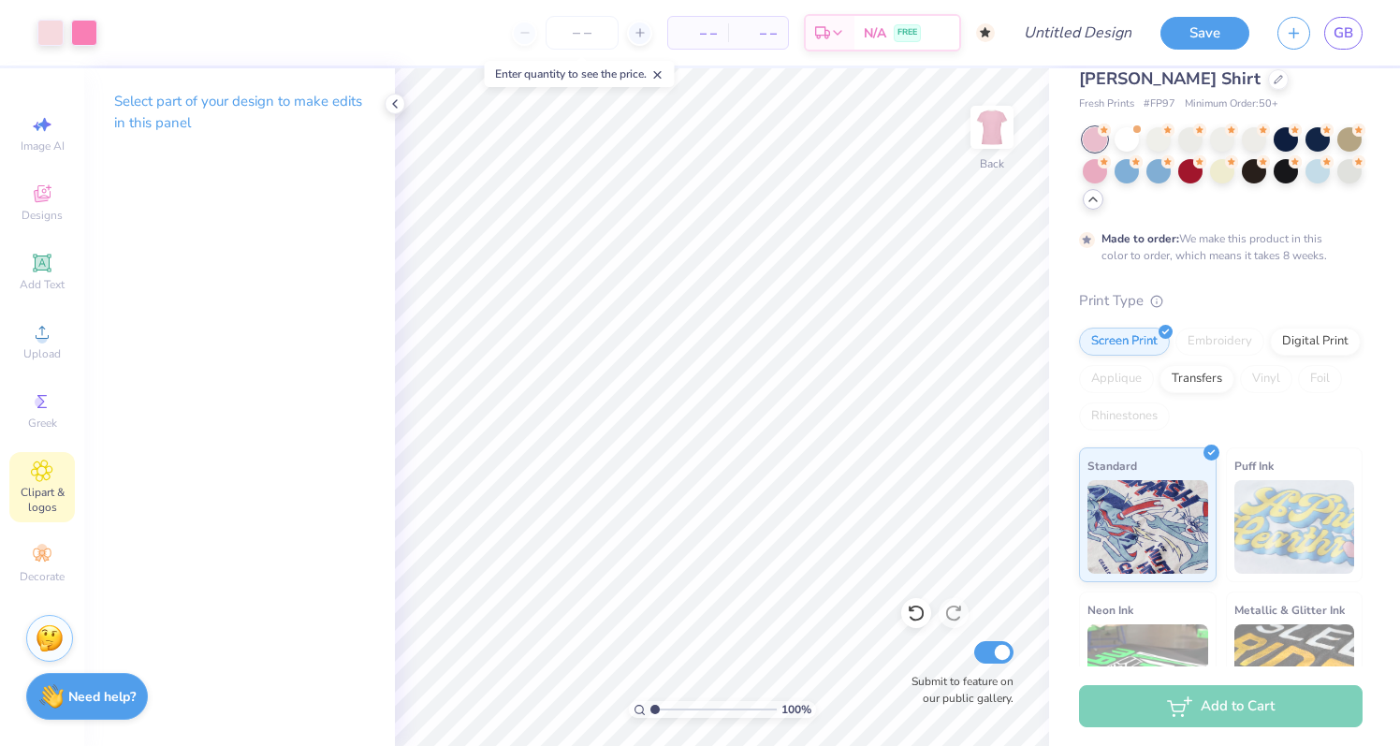
click at [28, 490] on span "Clipart & logos" at bounding box center [41, 500] width 65 height 30
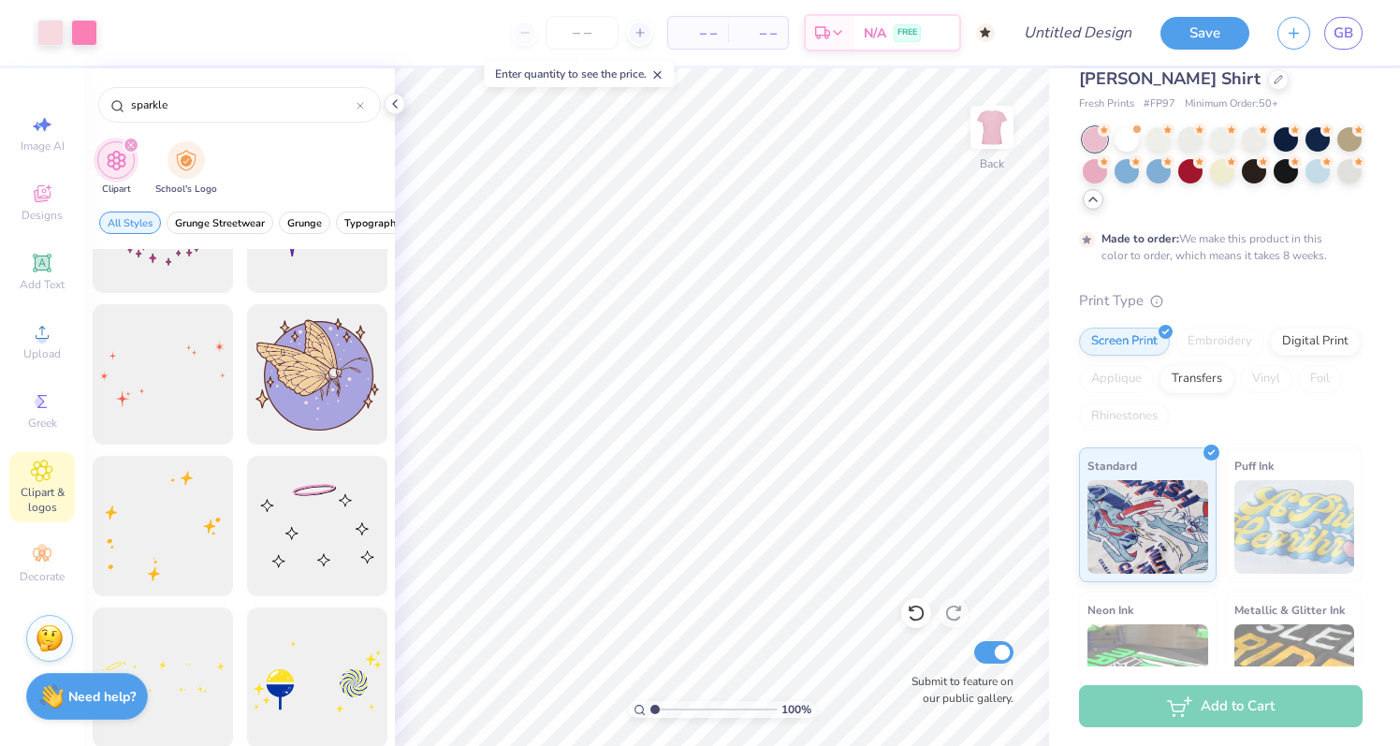
scroll to position [378, 0]
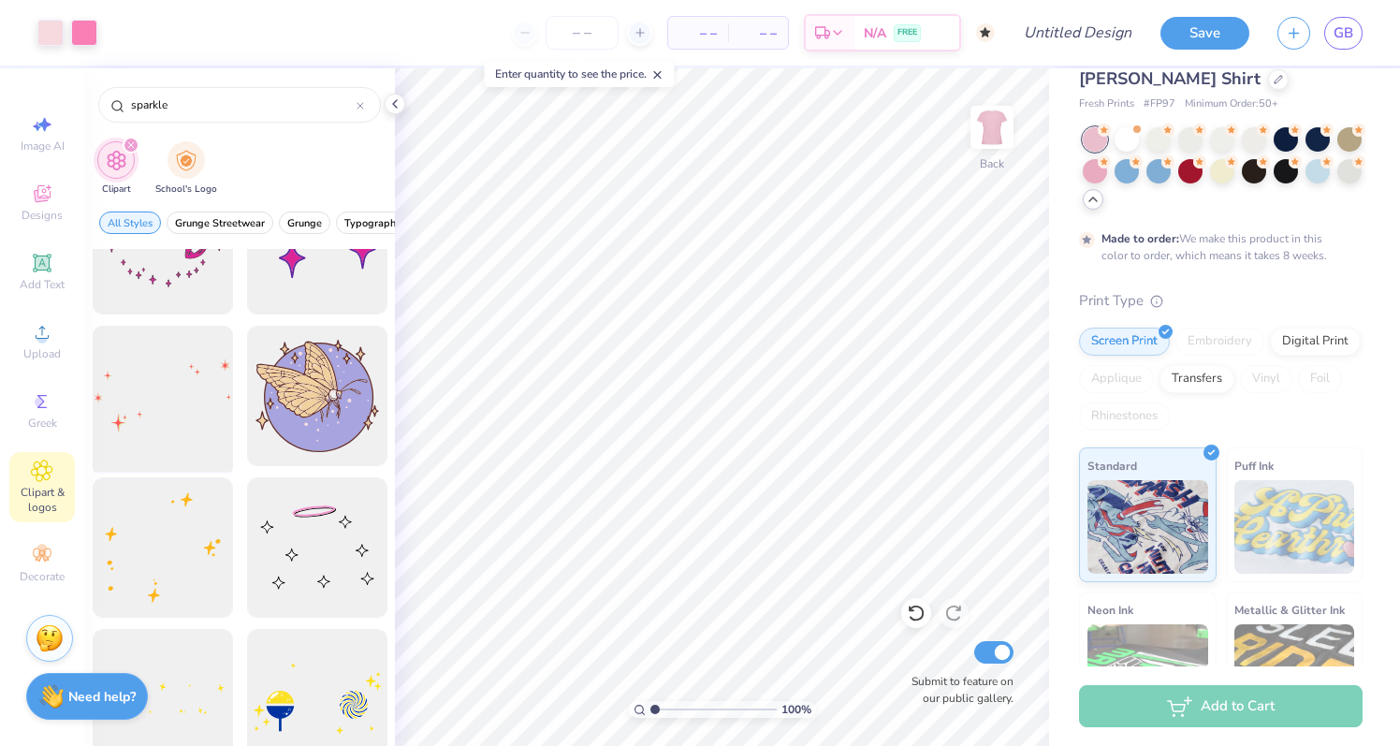
click at [196, 367] on div at bounding box center [162, 396] width 154 height 154
click at [88, 25] on div at bounding box center [84, 31] width 26 height 26
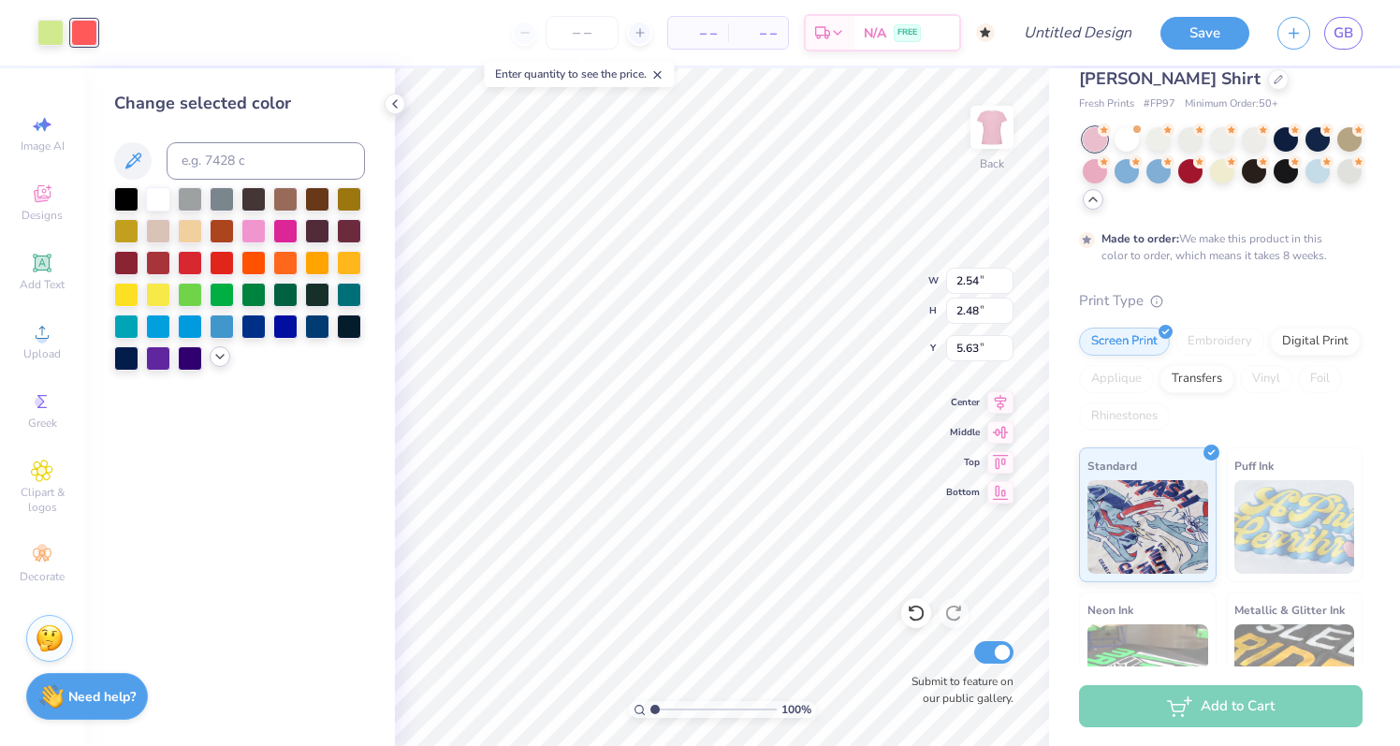
click at [211, 362] on div at bounding box center [220, 356] width 21 height 21
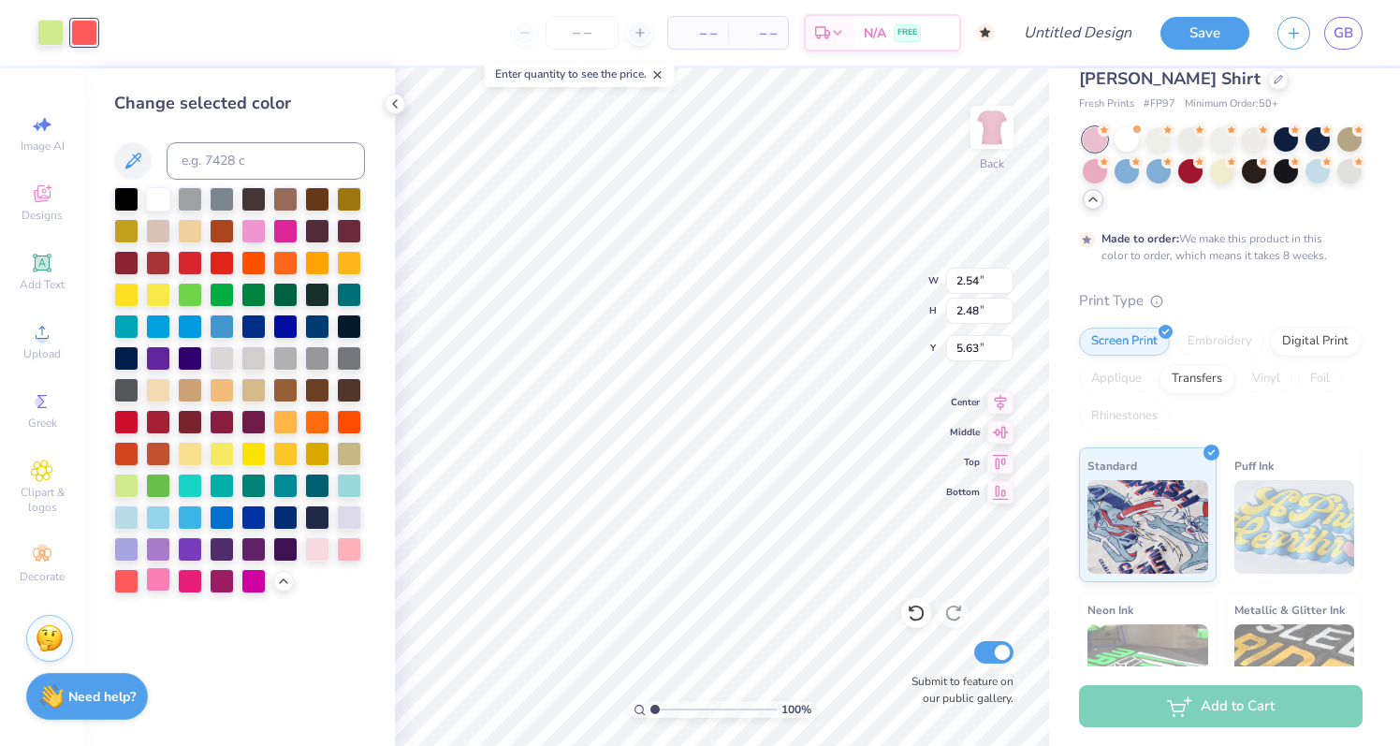
click at [158, 581] on div at bounding box center [158, 579] width 24 height 24
click at [56, 27] on div at bounding box center [50, 31] width 26 height 26
click at [320, 544] on div at bounding box center [317, 547] width 24 height 24
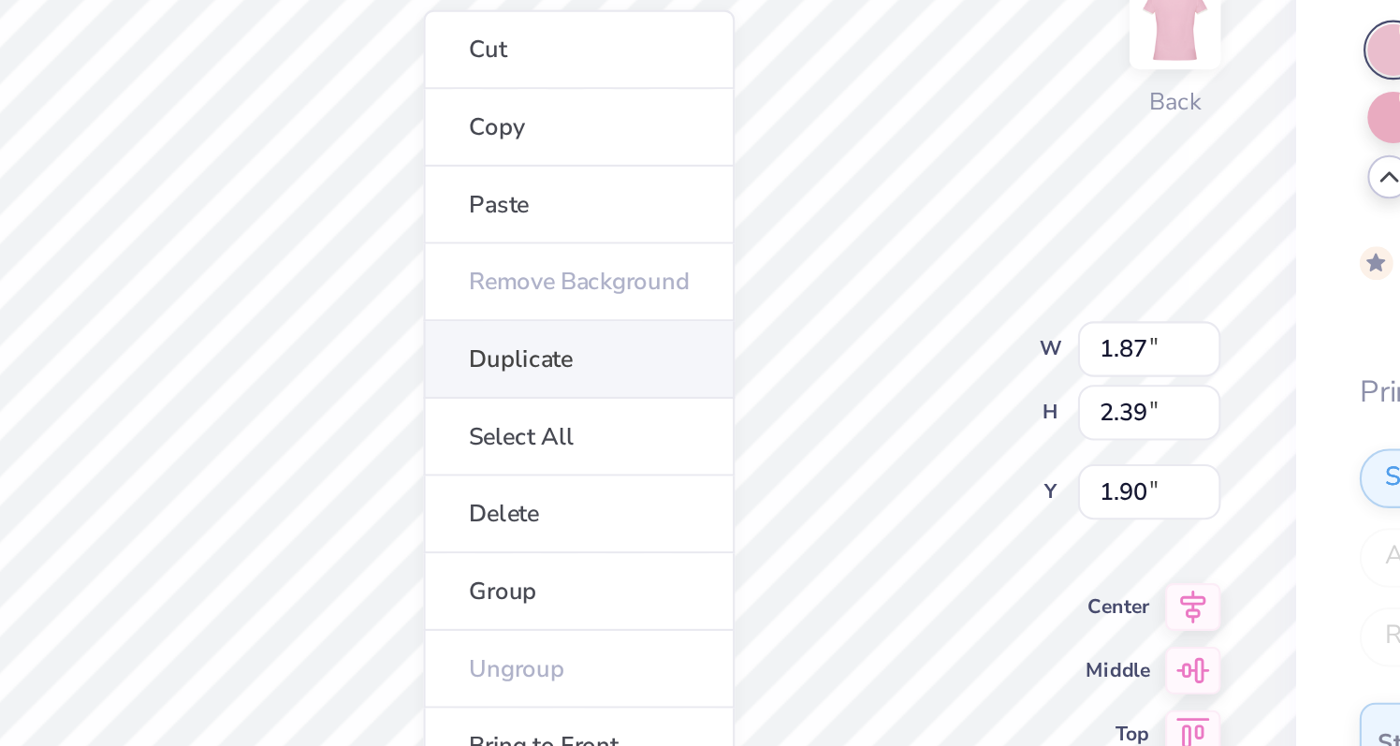
click at [679, 278] on li "Duplicate" at bounding box center [710, 286] width 147 height 36
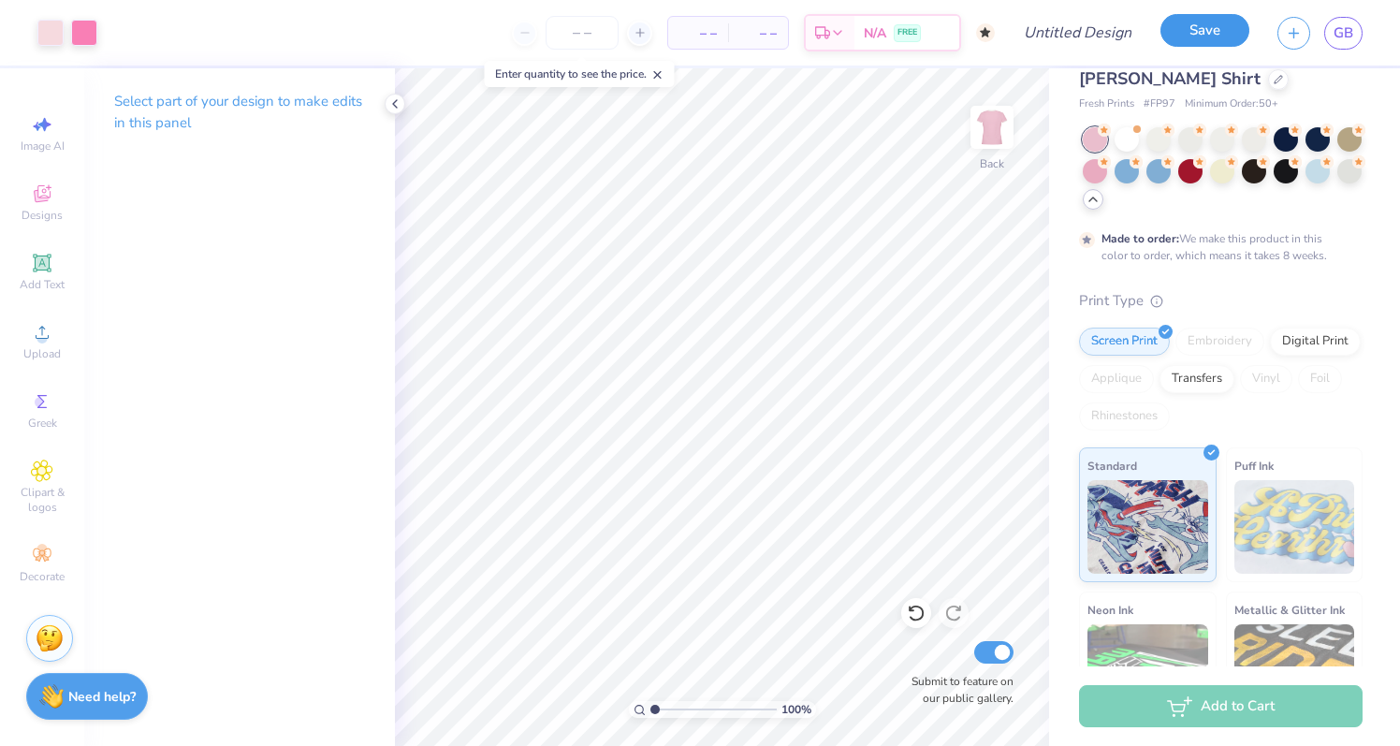
click at [1172, 36] on button "Save" at bounding box center [1204, 30] width 89 height 33
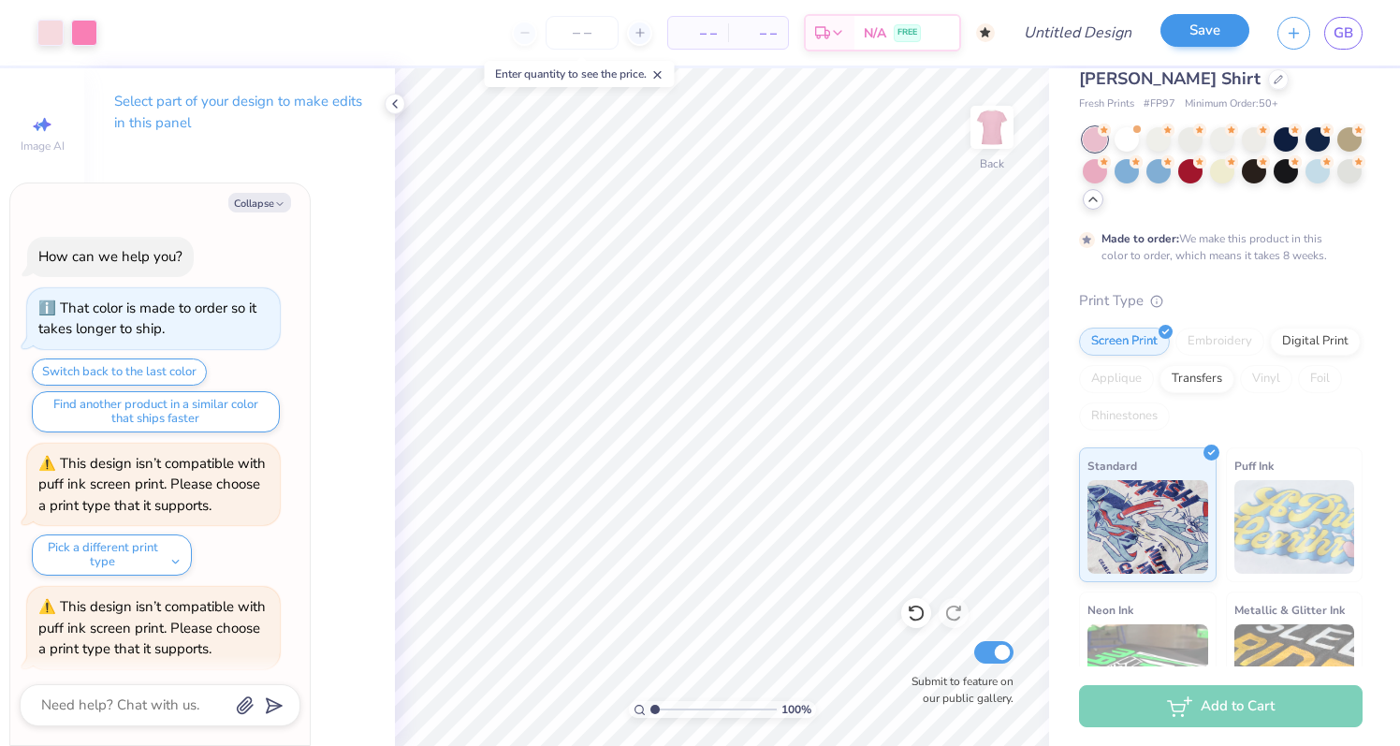
scroll to position [254, 0]
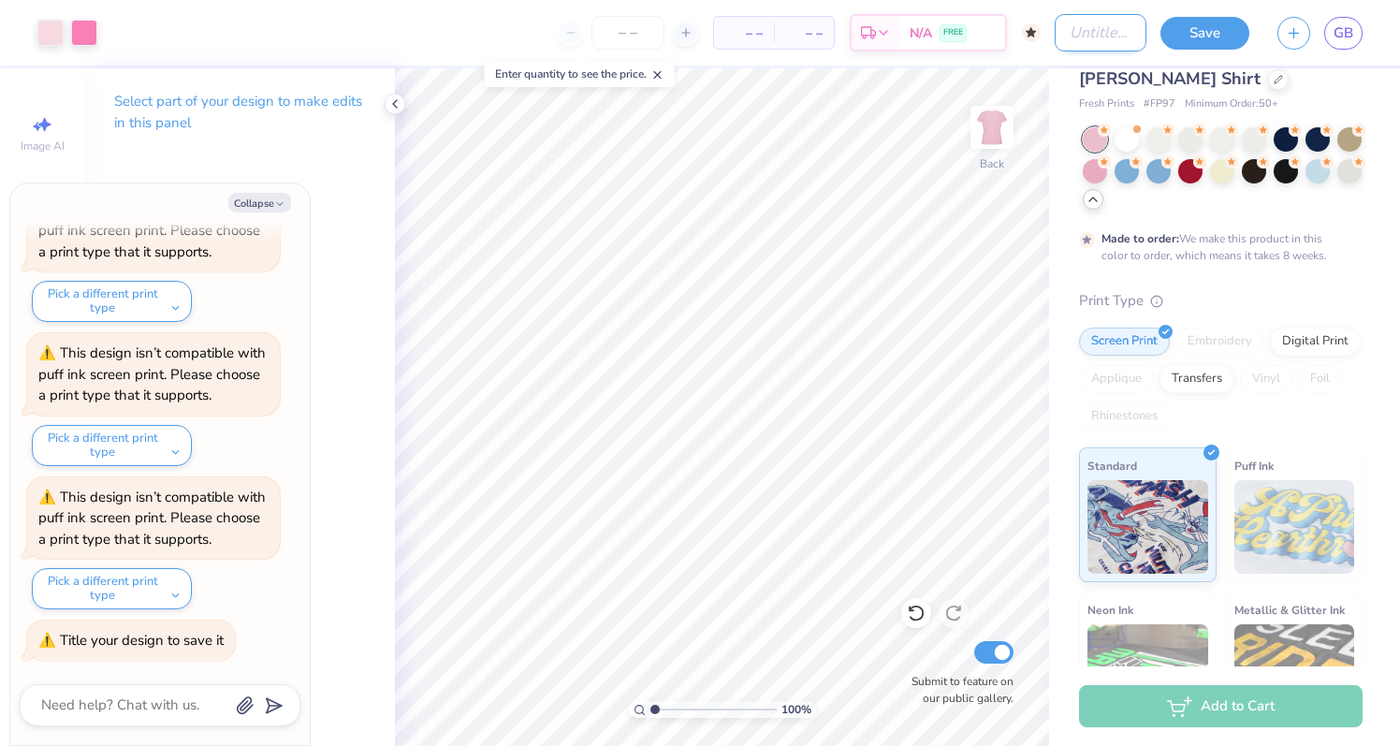
click at [1082, 25] on input "Design Title" at bounding box center [1100, 32] width 92 height 37
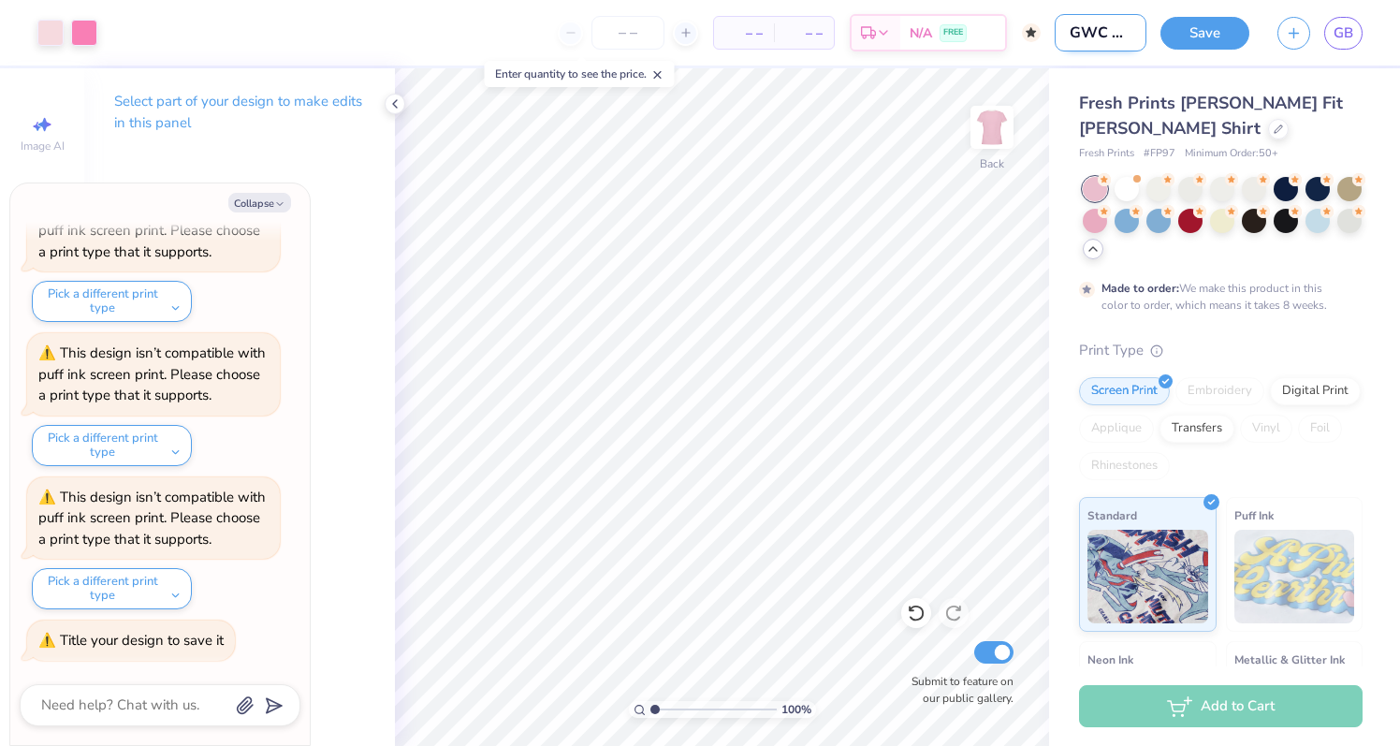
click at [1116, 30] on input "GWC Slim Long" at bounding box center [1100, 32] width 92 height 37
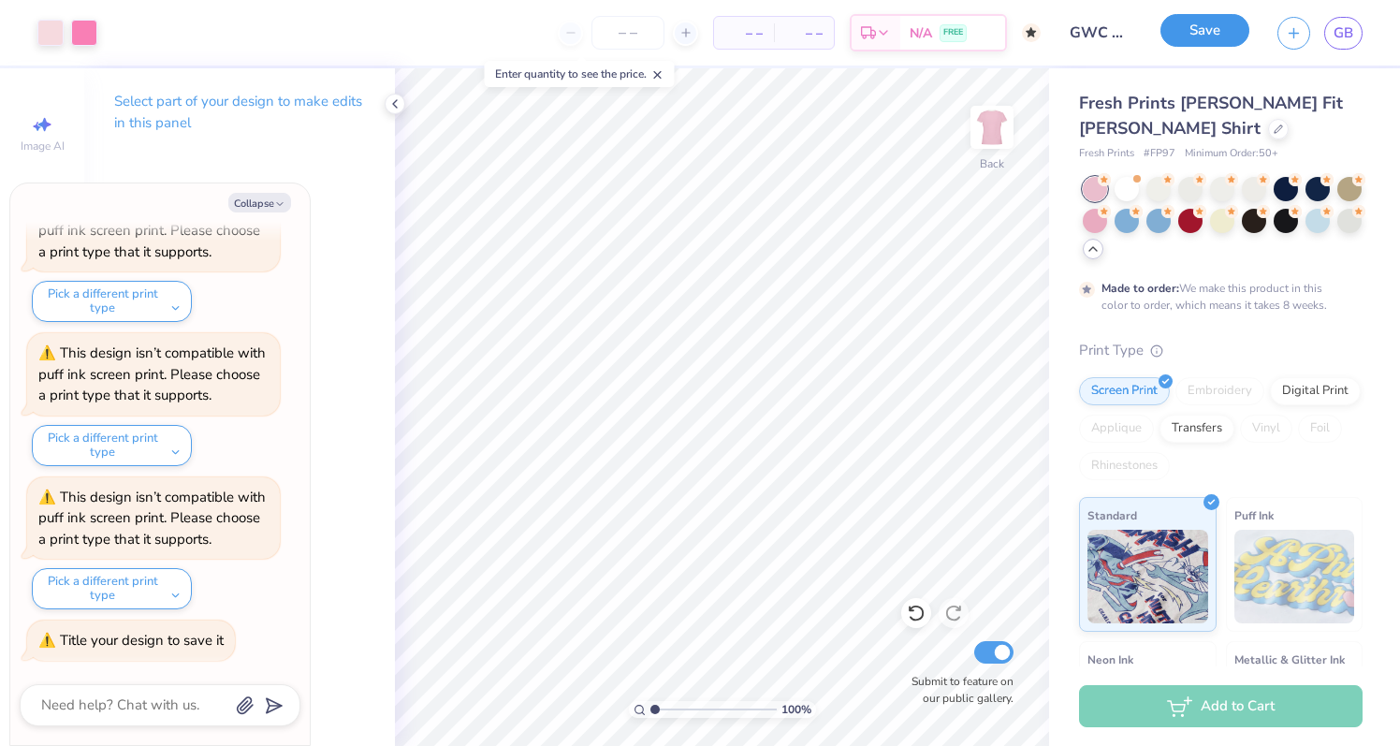
click at [1202, 36] on button "Save" at bounding box center [1204, 30] width 89 height 33
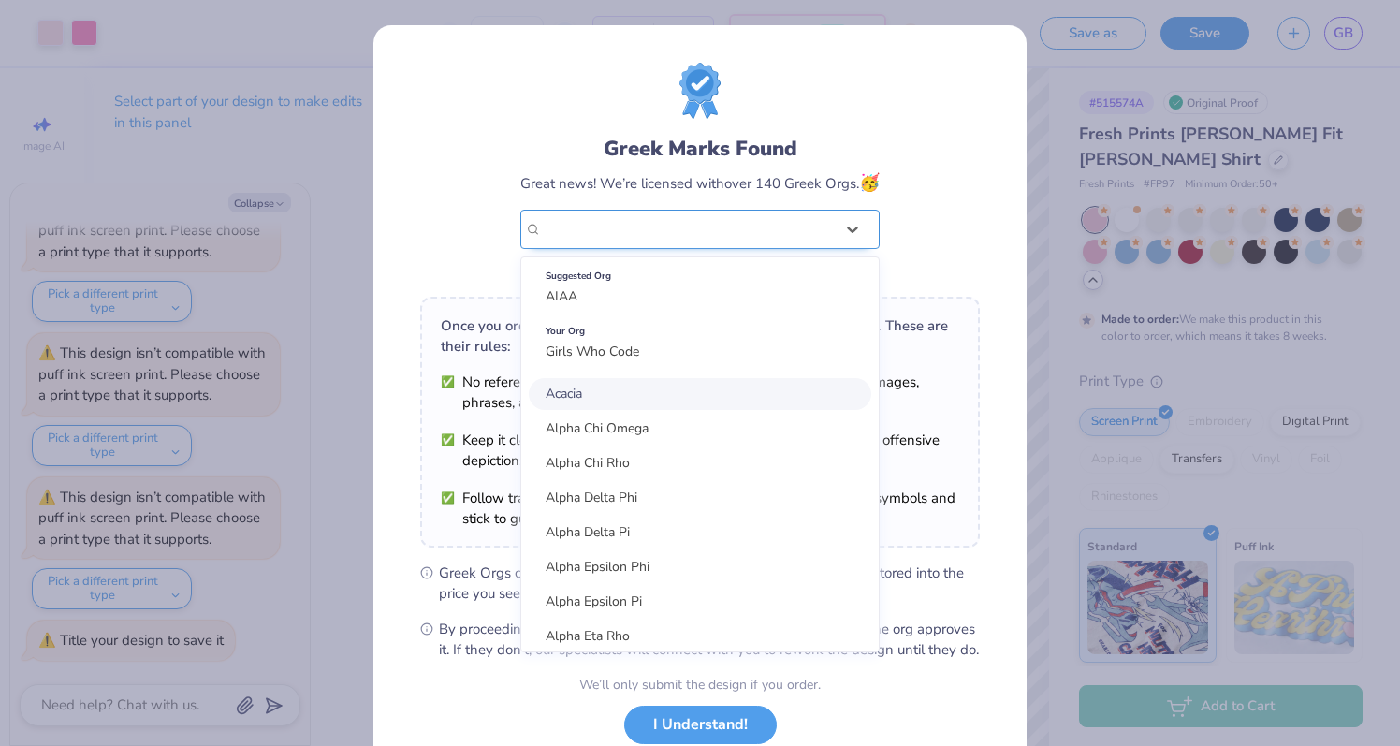
click at [838, 211] on div at bounding box center [853, 229] width 34 height 37
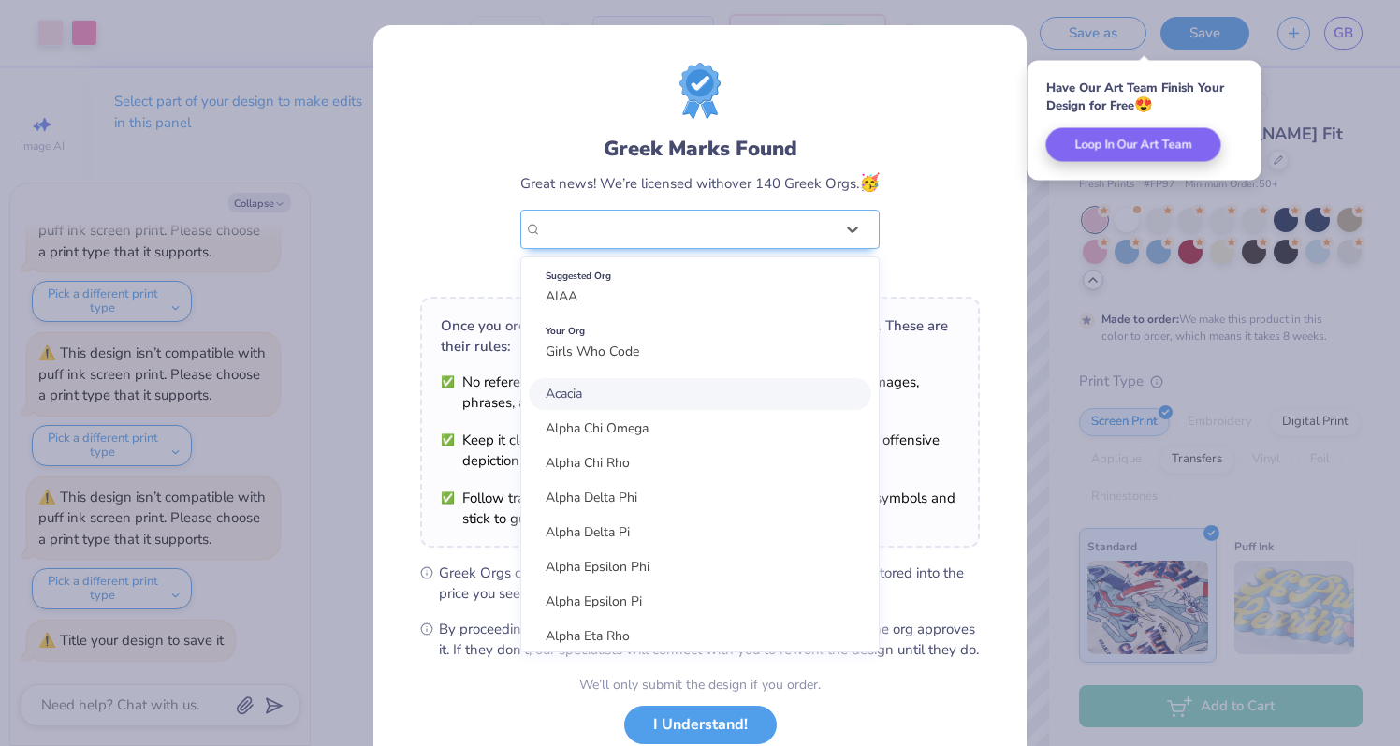
click at [903, 168] on div "Greek Marks Found Great news! We’re licensed with over 140 Greek Orgs. 🥳 option…" at bounding box center [700, 172] width 560 height 219
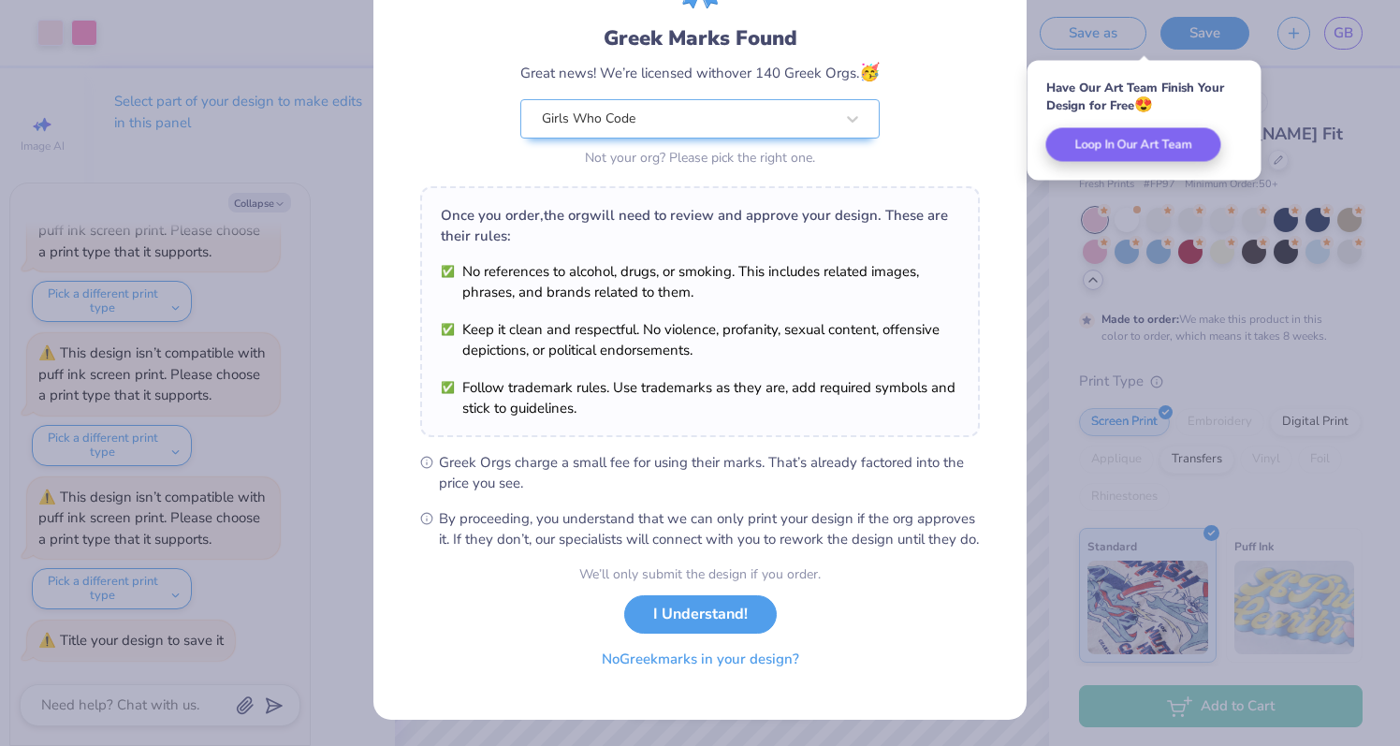
click at [719, 670] on button "No Greek marks in your design?" at bounding box center [700, 659] width 229 height 38
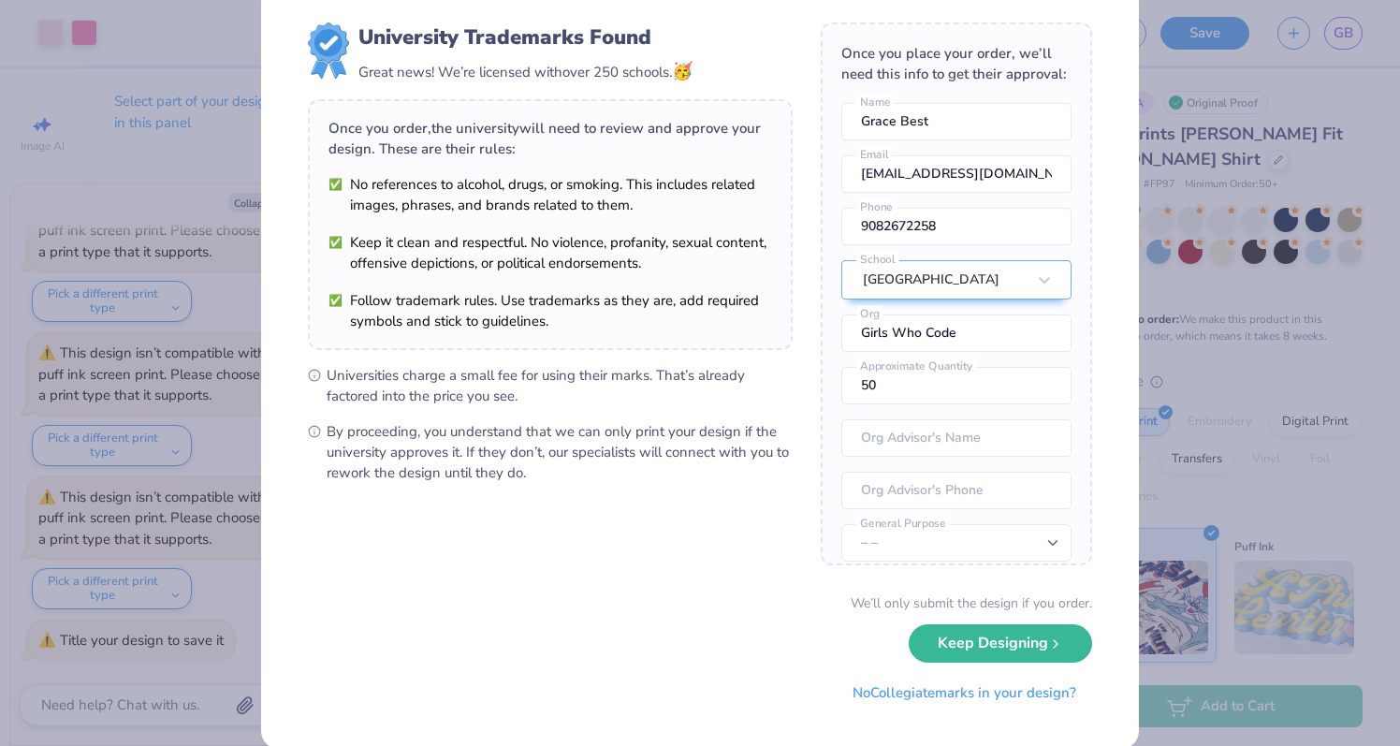
scroll to position [68, 0]
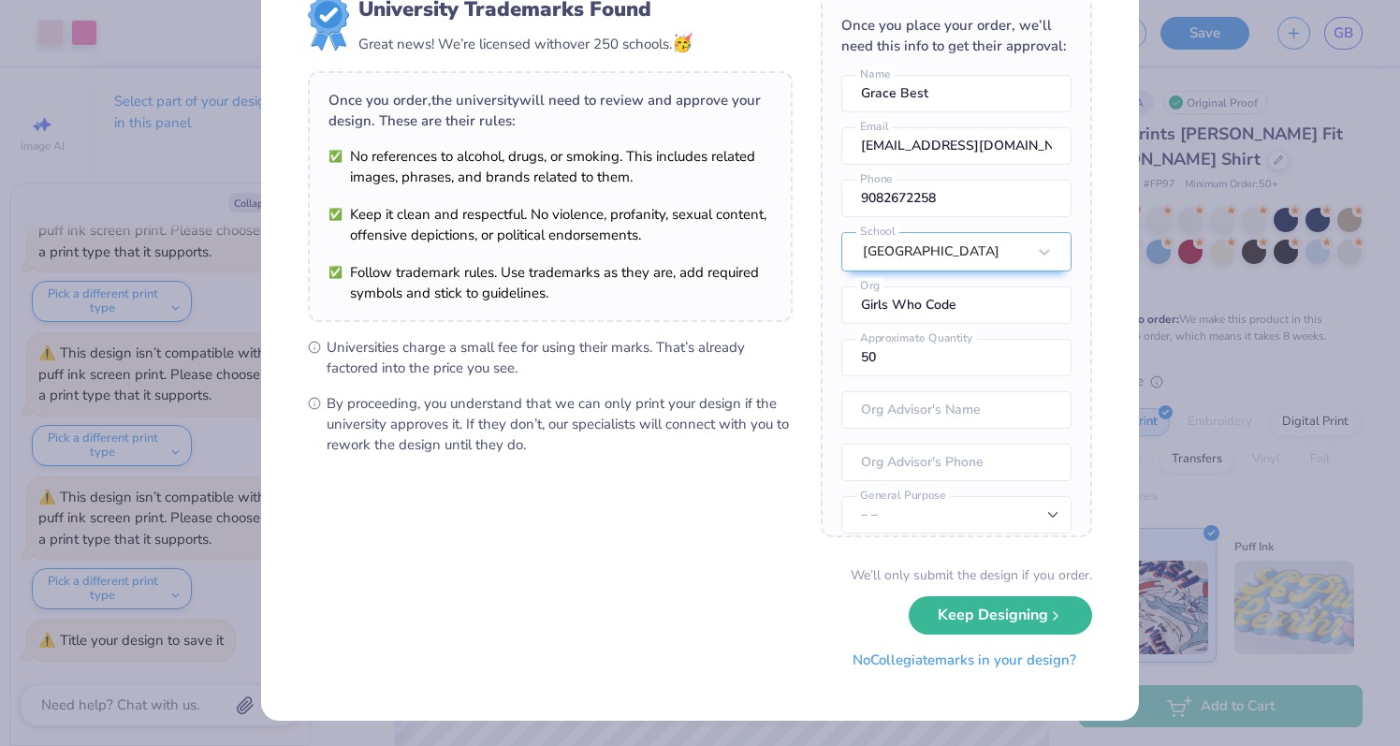
click at [877, 656] on button "No Collegiate marks in your design?" at bounding box center [963, 660] width 255 height 38
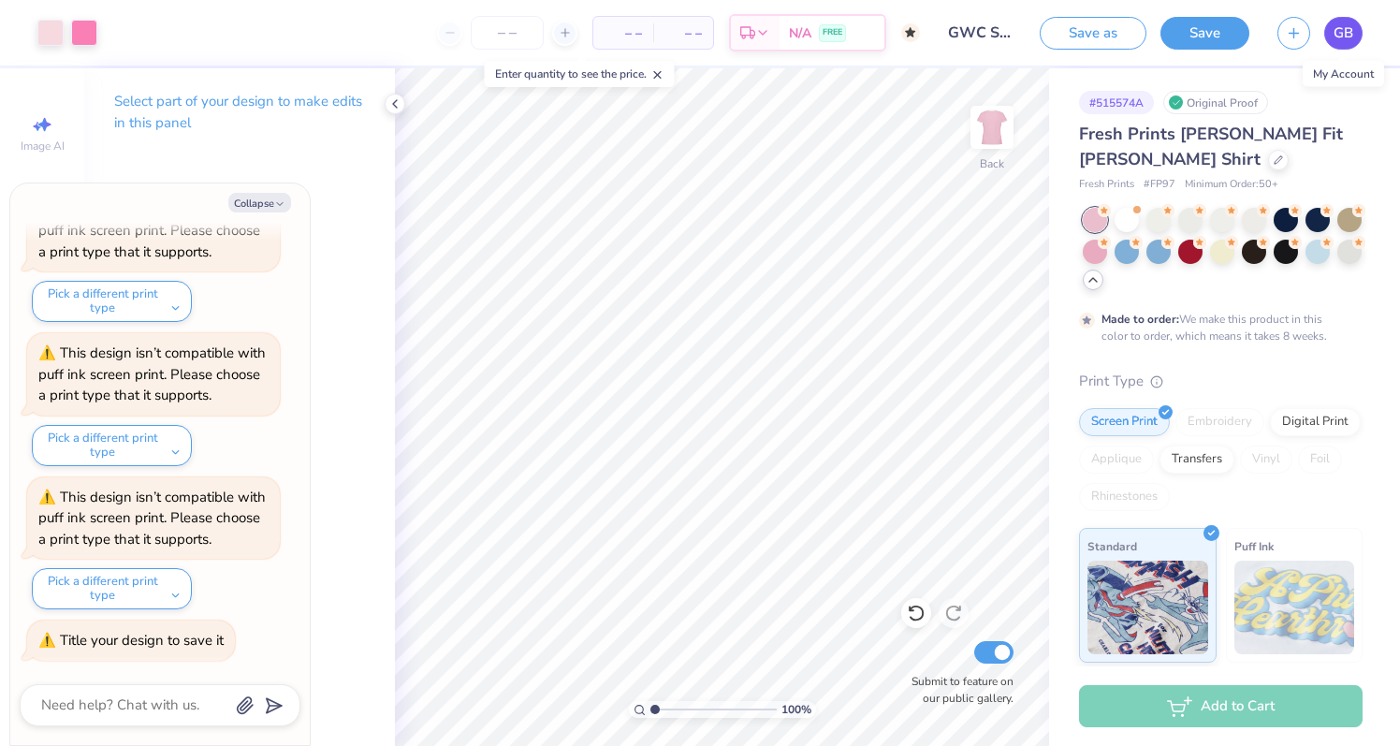
click at [1332, 35] on link "GB" at bounding box center [1343, 33] width 38 height 33
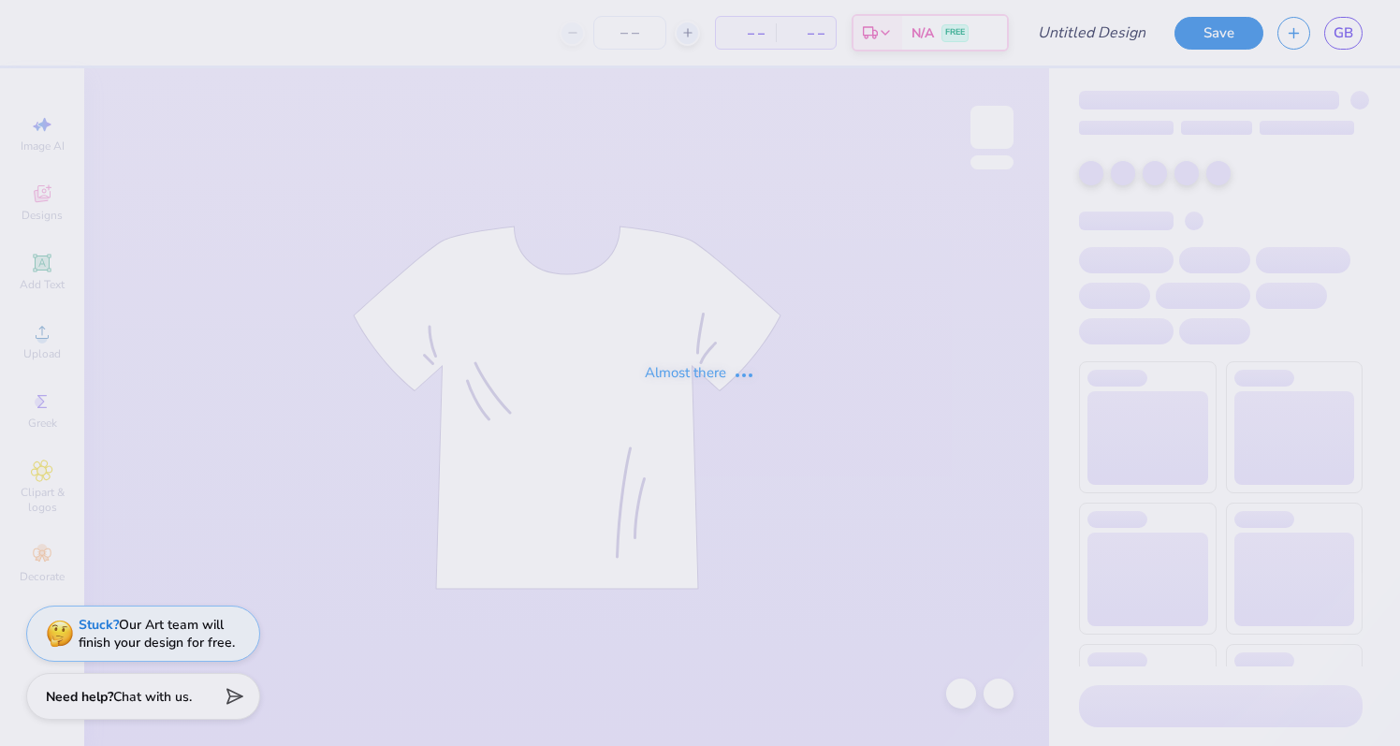
type input "GWC Slim Fit Sprinkle"
